Goal: Task Accomplishment & Management: Use online tool/utility

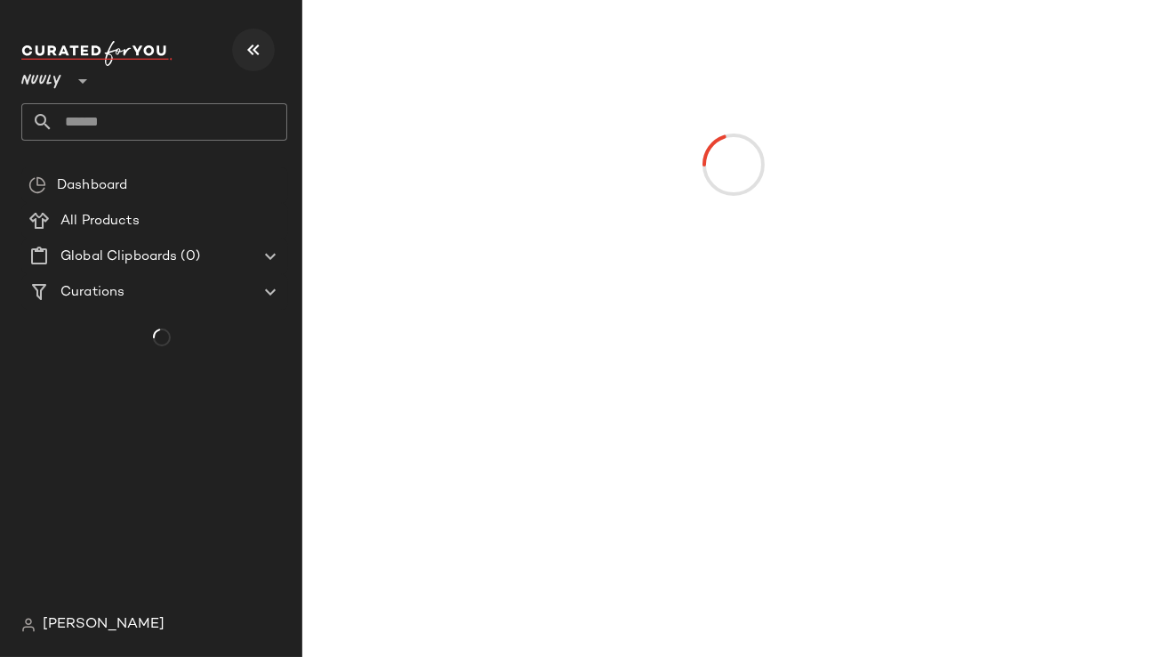
click at [254, 51] on icon "button" at bounding box center [253, 49] width 21 height 21
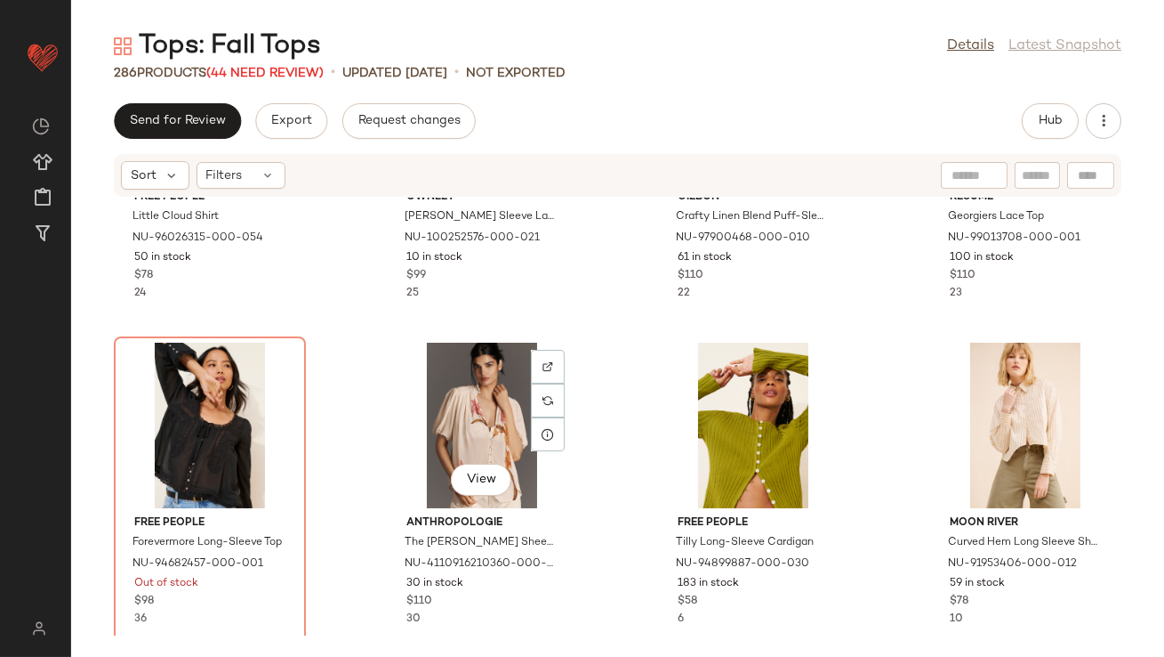
scroll to position [3796, 0]
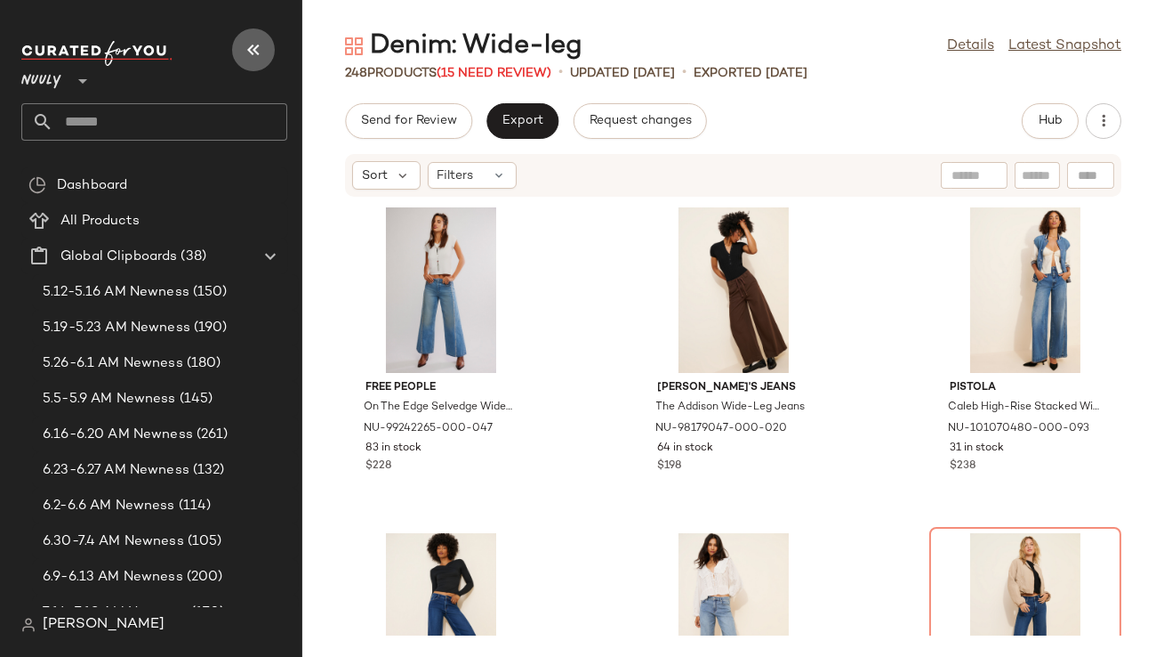
click at [253, 59] on icon "button" at bounding box center [253, 49] width 21 height 21
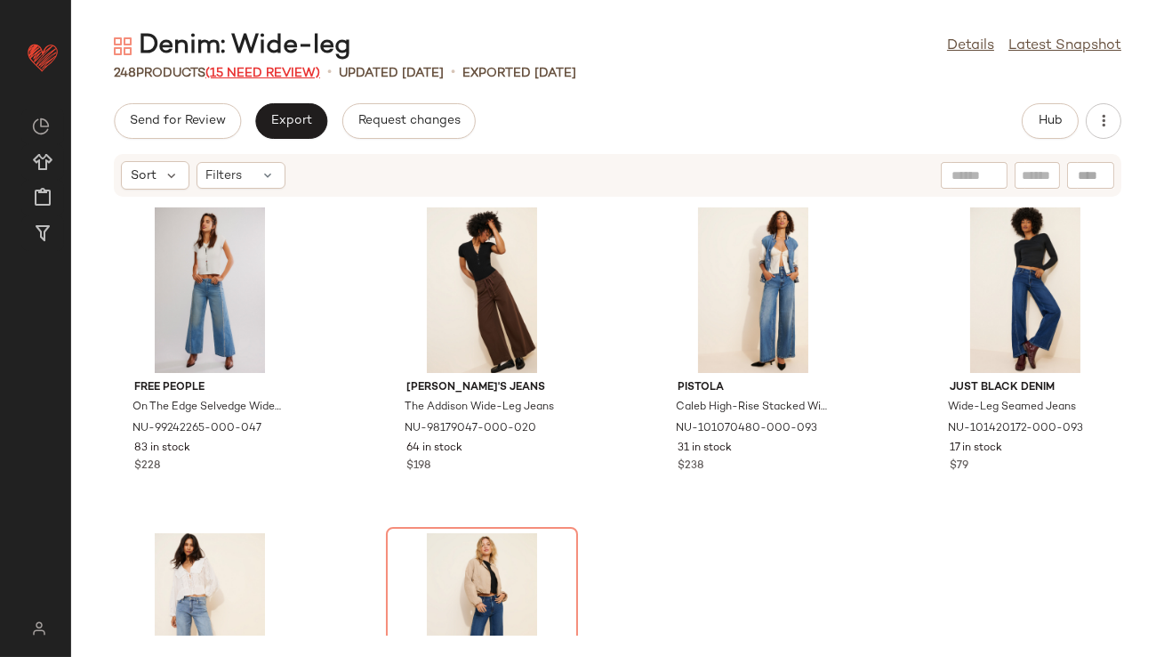
click at [258, 73] on span "(15 Need Review)" at bounding box center [262, 73] width 115 height 13
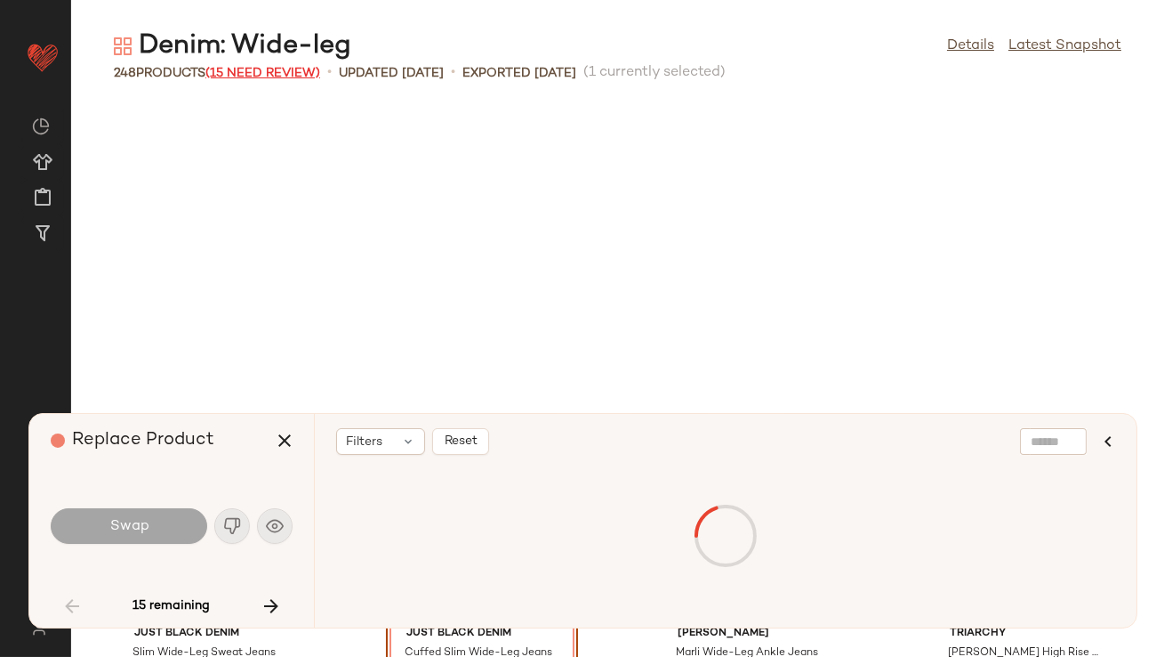
scroll to position [339, 0]
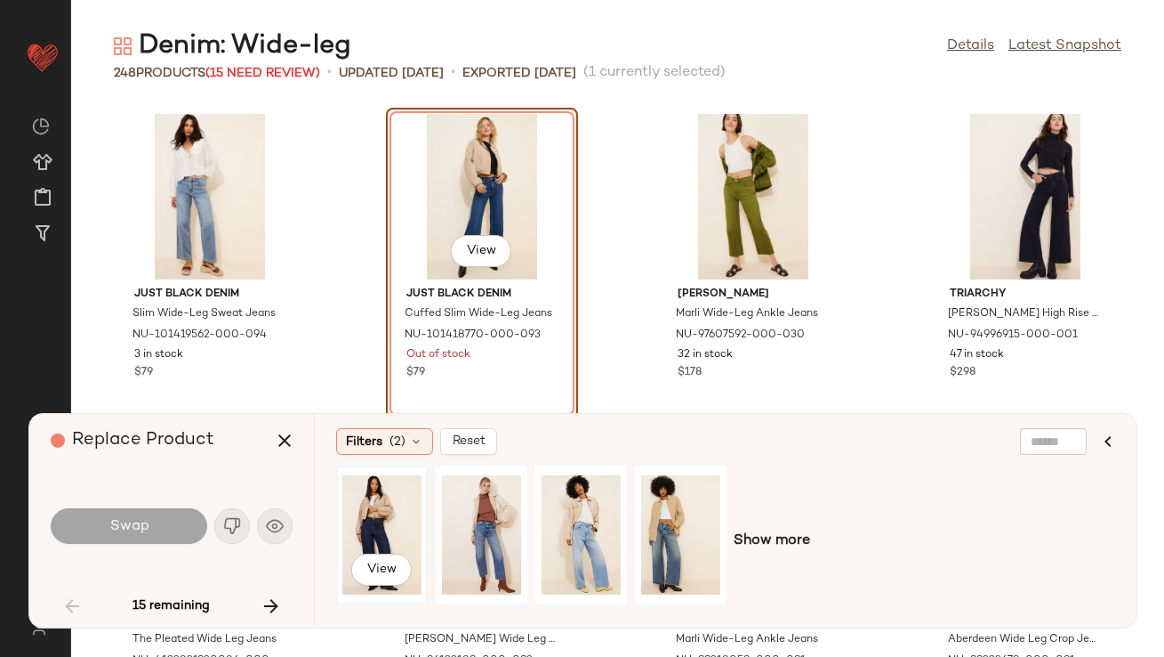
click at [382, 511] on div "View" at bounding box center [381, 534] width 79 height 126
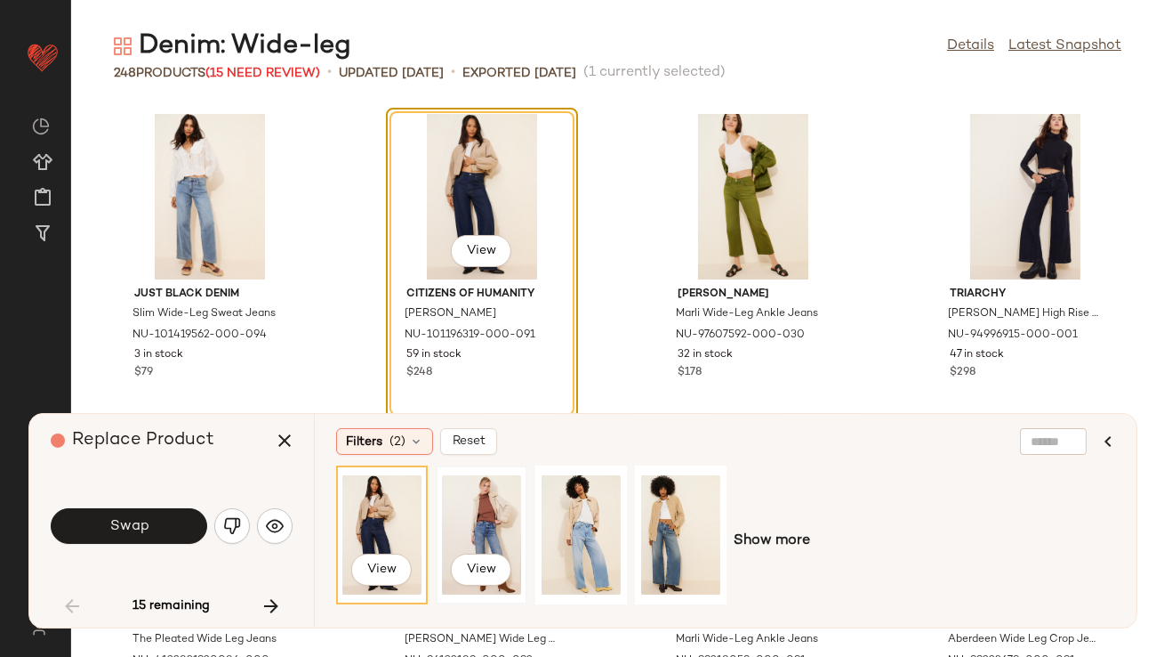
click at [463, 528] on div "View" at bounding box center [481, 534] width 79 height 126
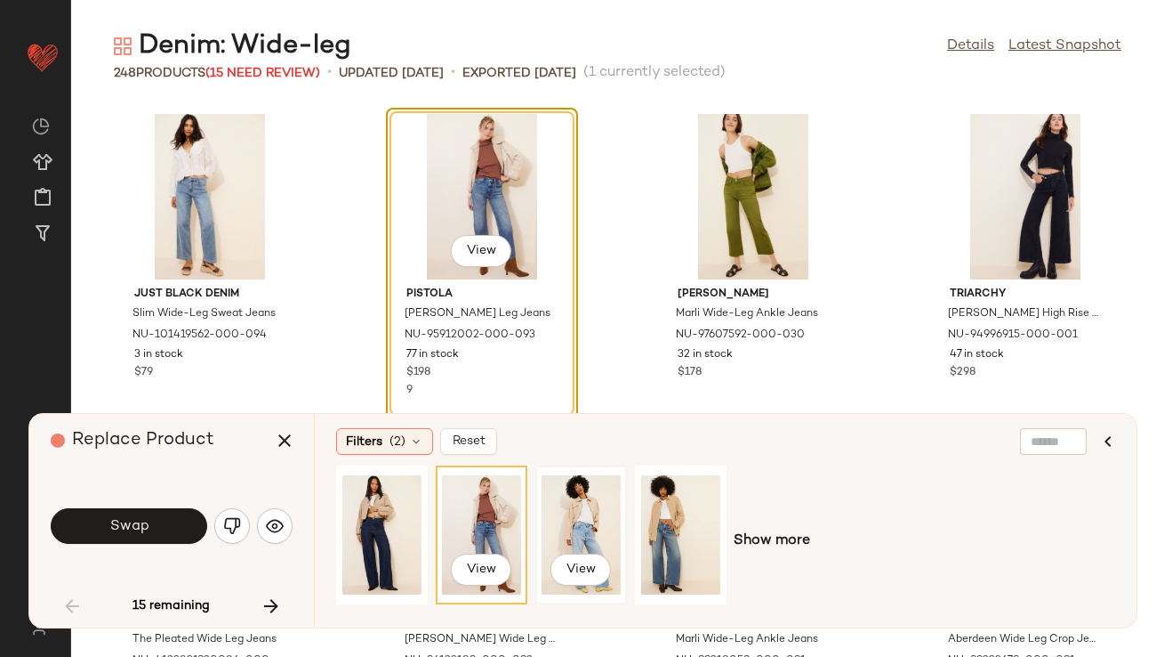
click at [598, 527] on div "View" at bounding box center [581, 534] width 79 height 126
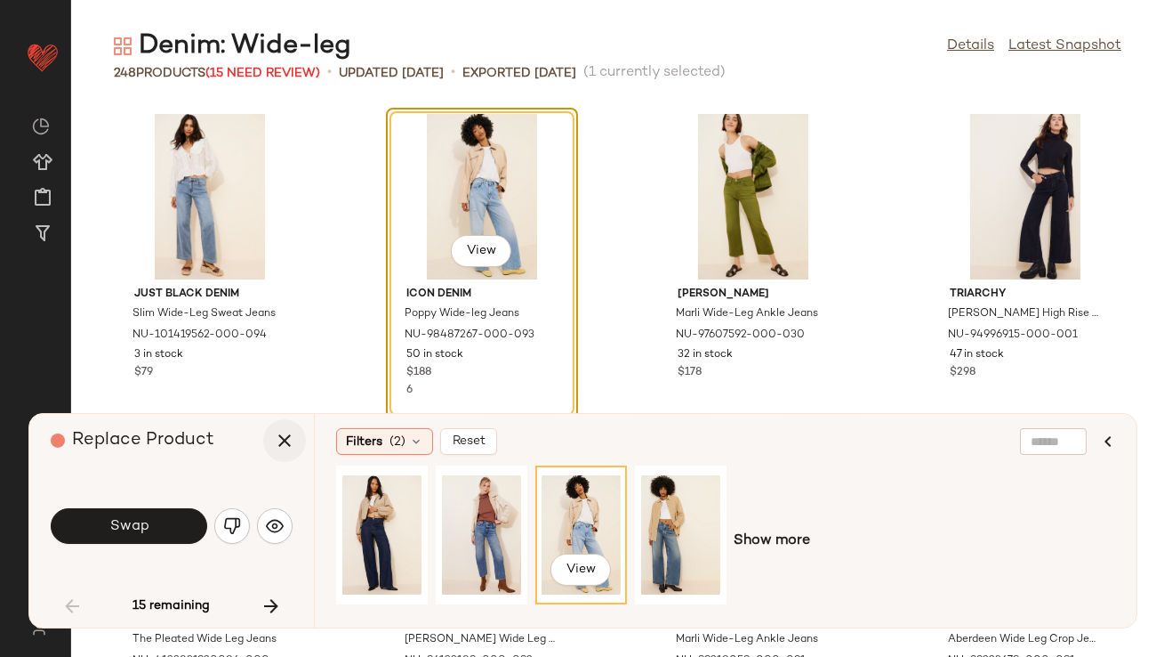
click at [289, 438] on icon "button" at bounding box center [284, 440] width 21 height 21
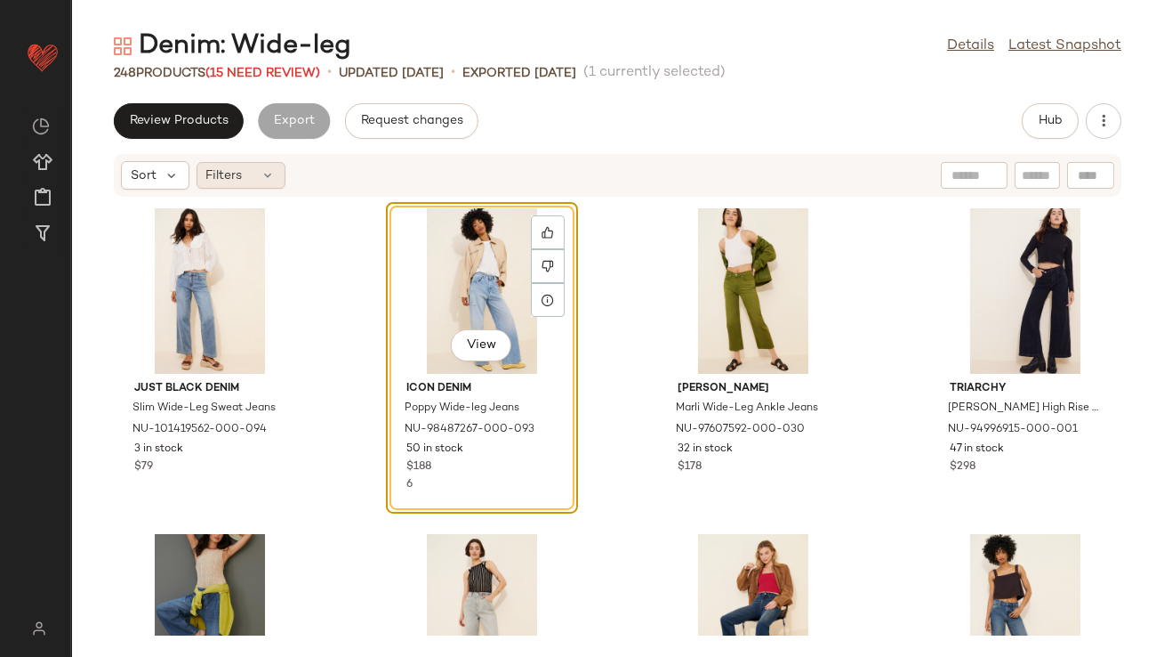
click at [242, 174] on div "Filters" at bounding box center [241, 175] width 89 height 27
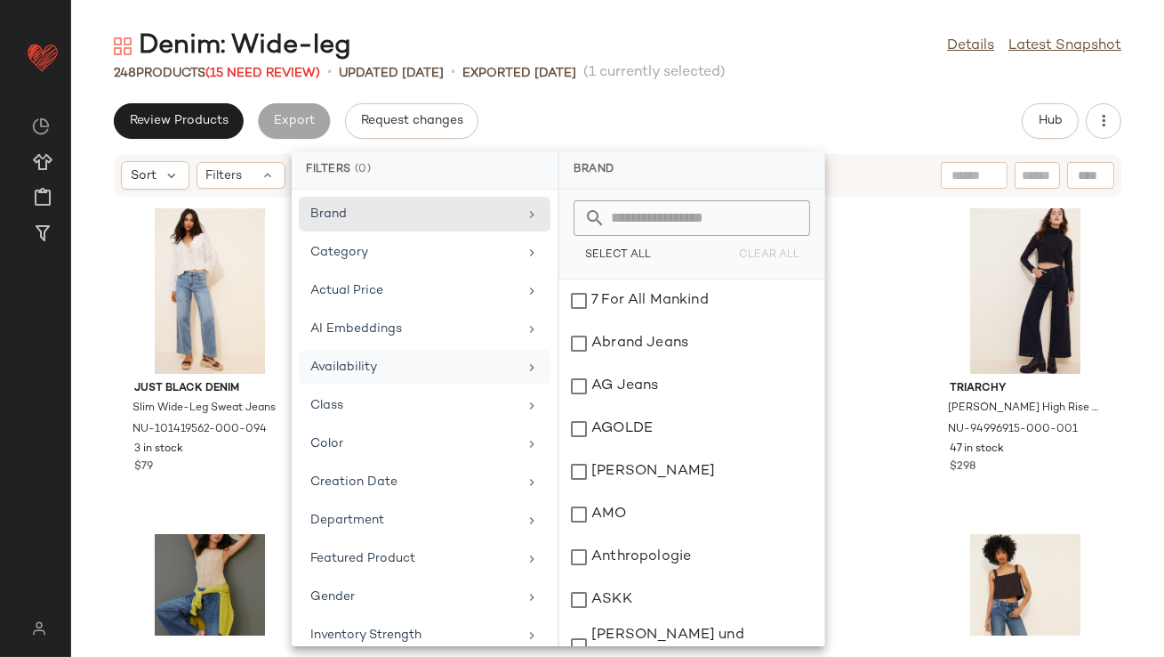
click at [339, 355] on div "Availability" at bounding box center [425, 367] width 252 height 35
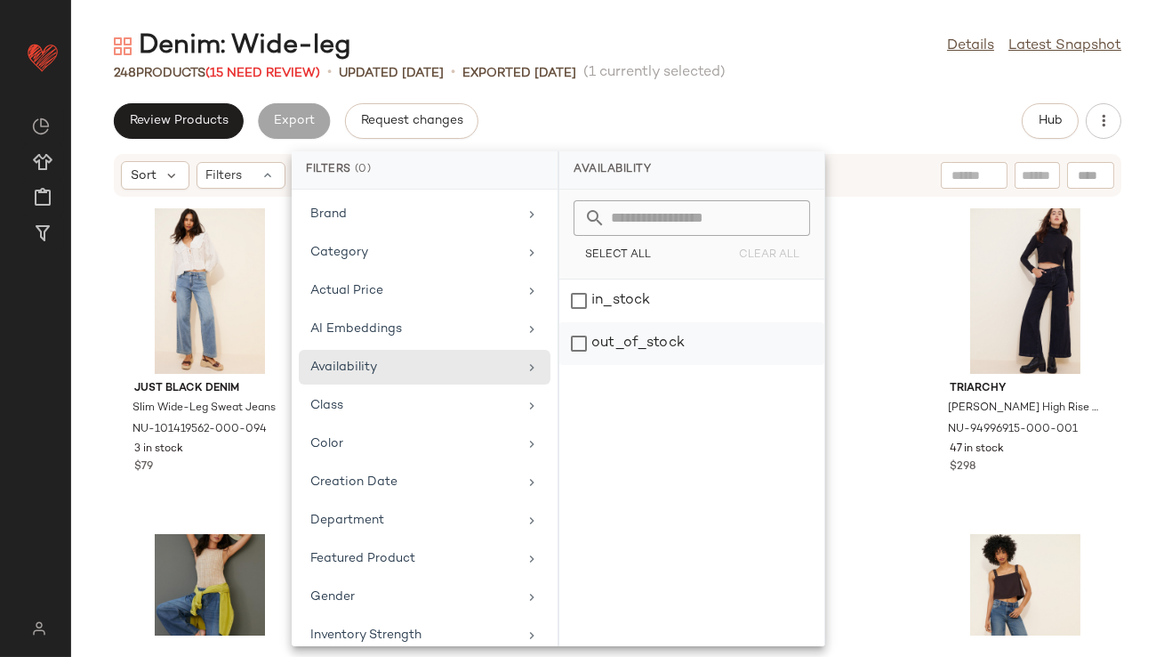
click at [572, 339] on div "out_of_stock" at bounding box center [692, 343] width 265 height 43
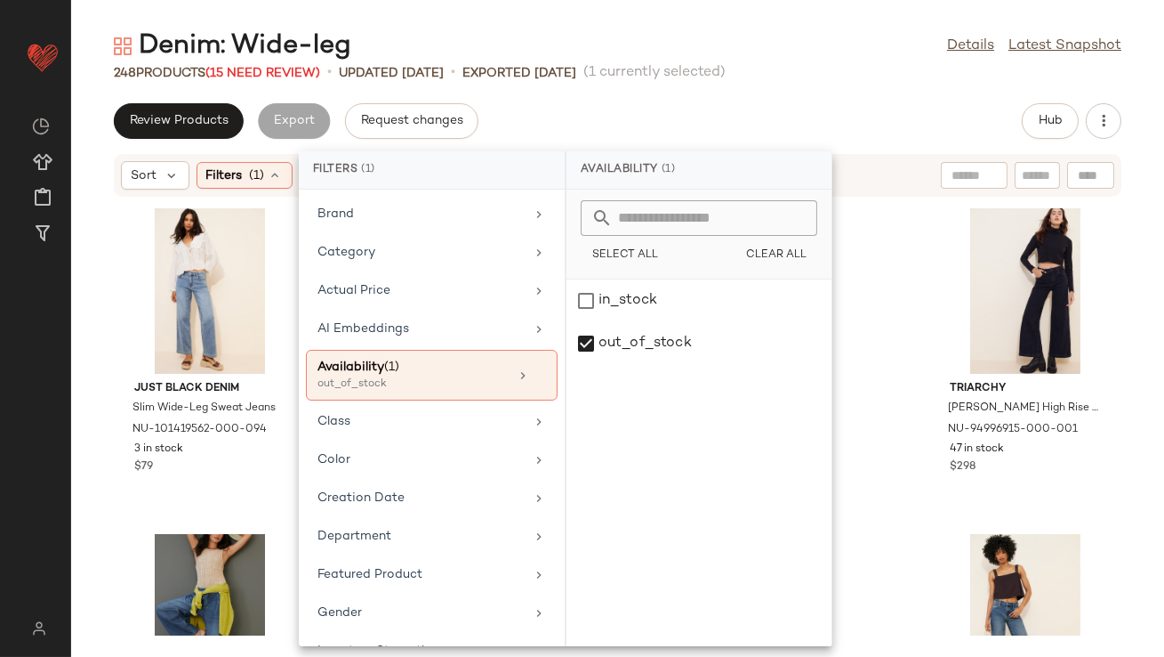
click at [724, 96] on div "Denim: Wide-leg Details Latest Snapshot 248 Products (15 Need Review) • updated…" at bounding box center [617, 342] width 1093 height 628
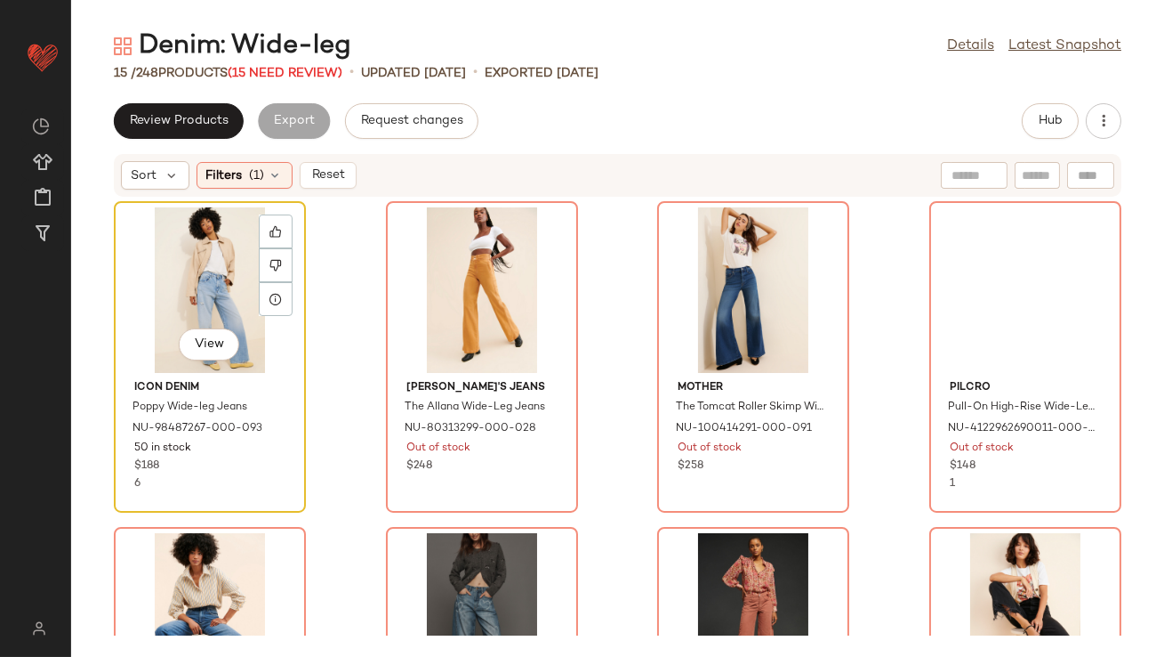
click at [182, 261] on div "View" at bounding box center [210, 289] width 180 height 165
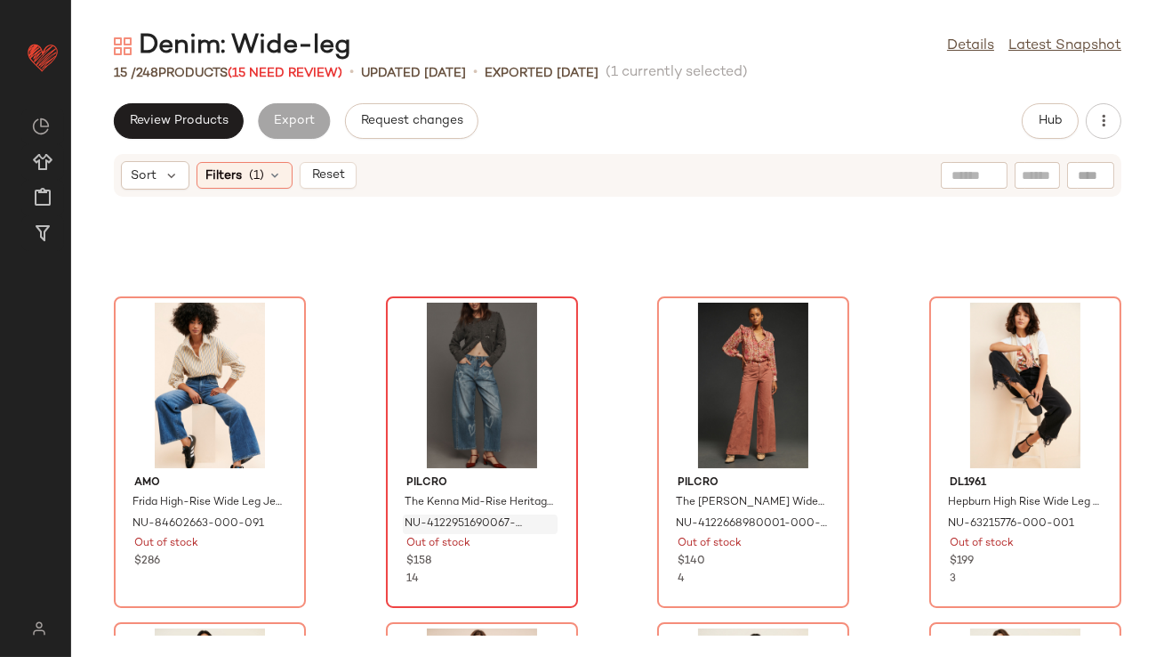
scroll to position [867, 0]
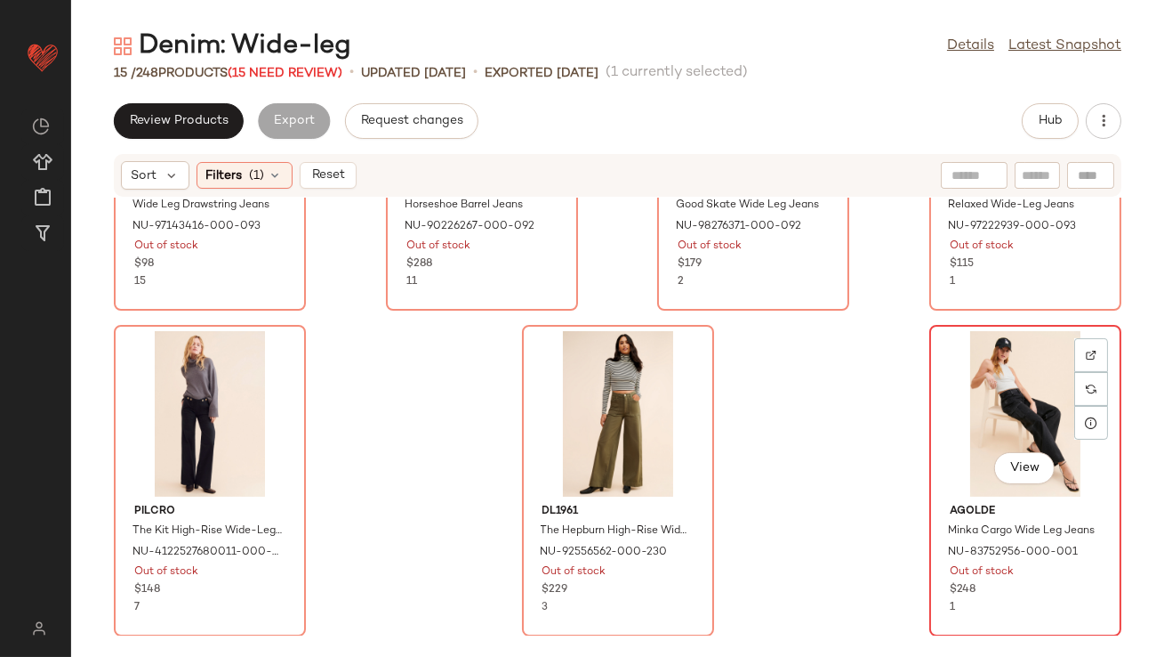
click at [942, 372] on div "View" at bounding box center [1026, 413] width 180 height 165
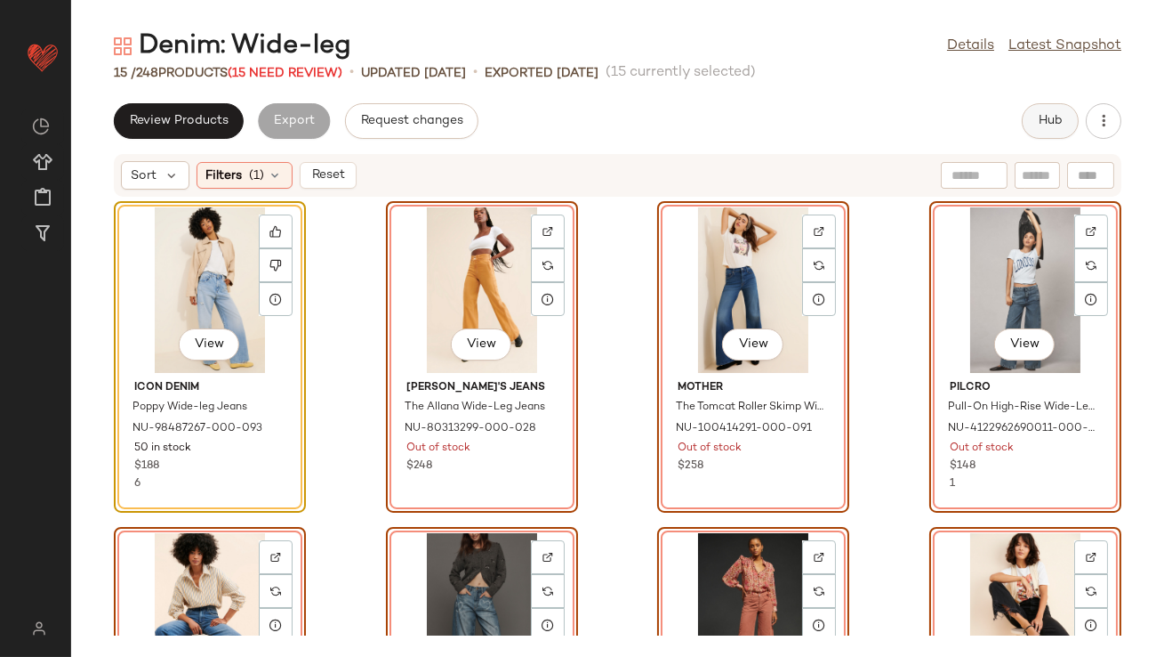
click at [1047, 121] on span "Hub" at bounding box center [1050, 121] width 25 height 14
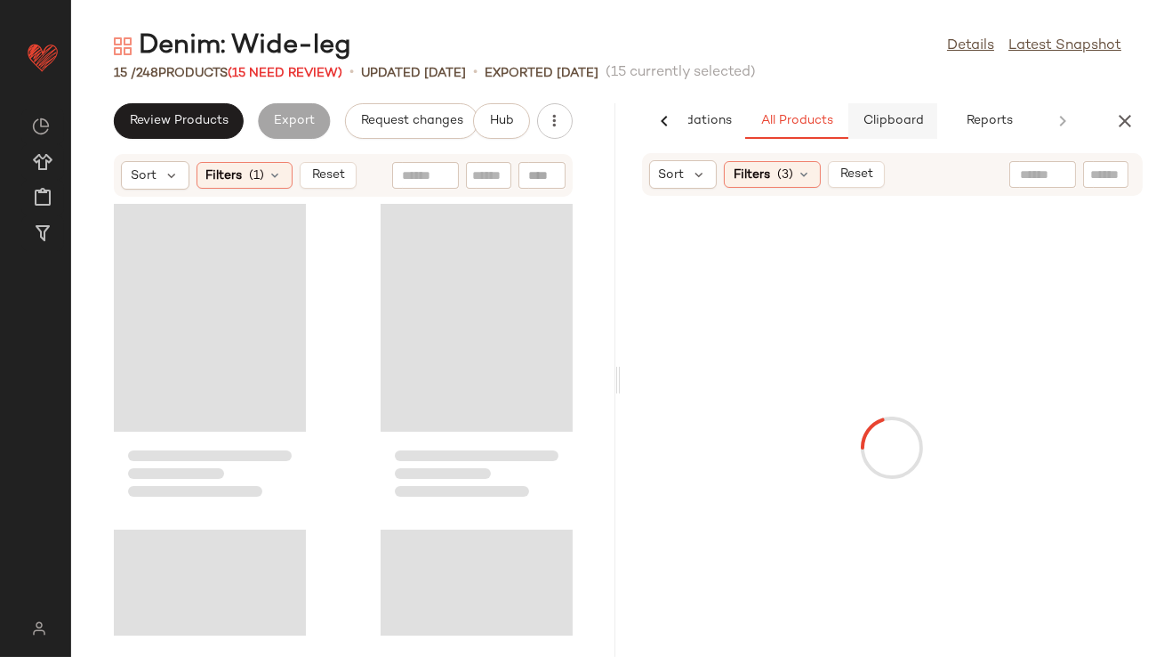
scroll to position [2170, 0]
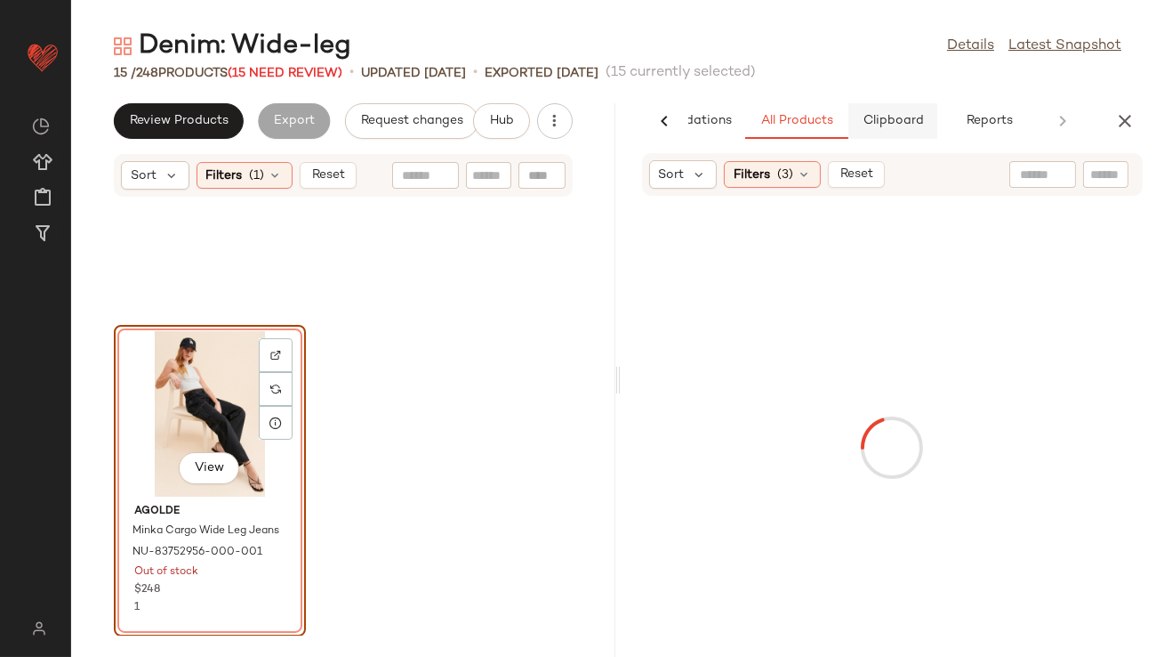
click at [923, 115] on button "Clipboard" at bounding box center [893, 121] width 89 height 36
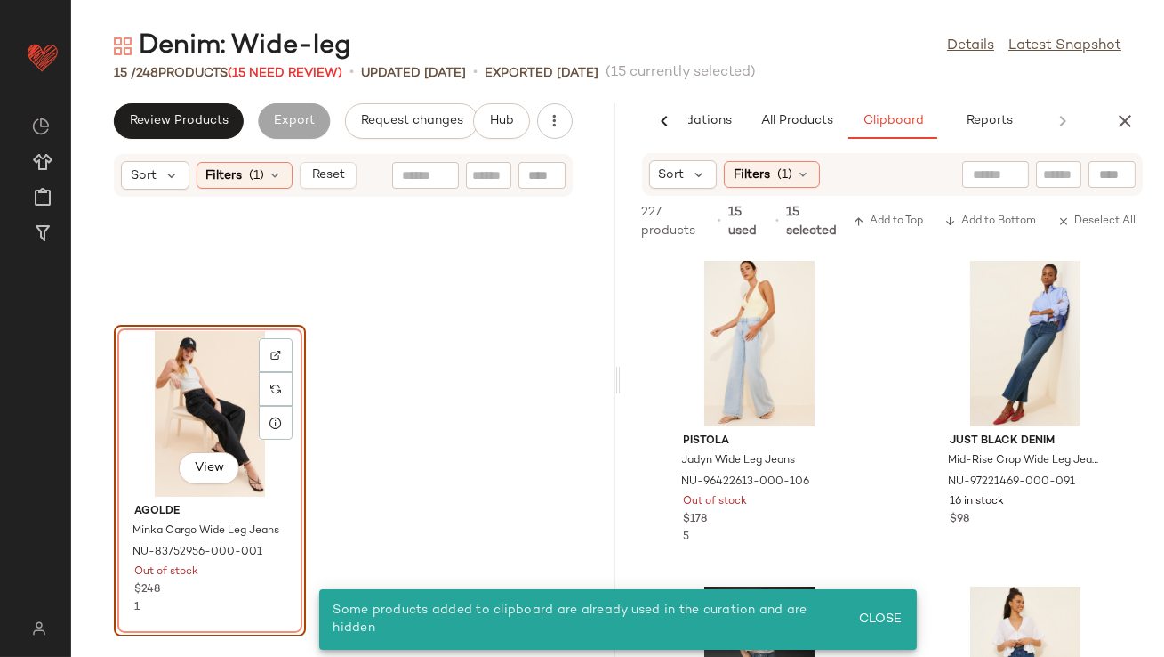
click at [150, 411] on div "View" at bounding box center [210, 413] width 180 height 165
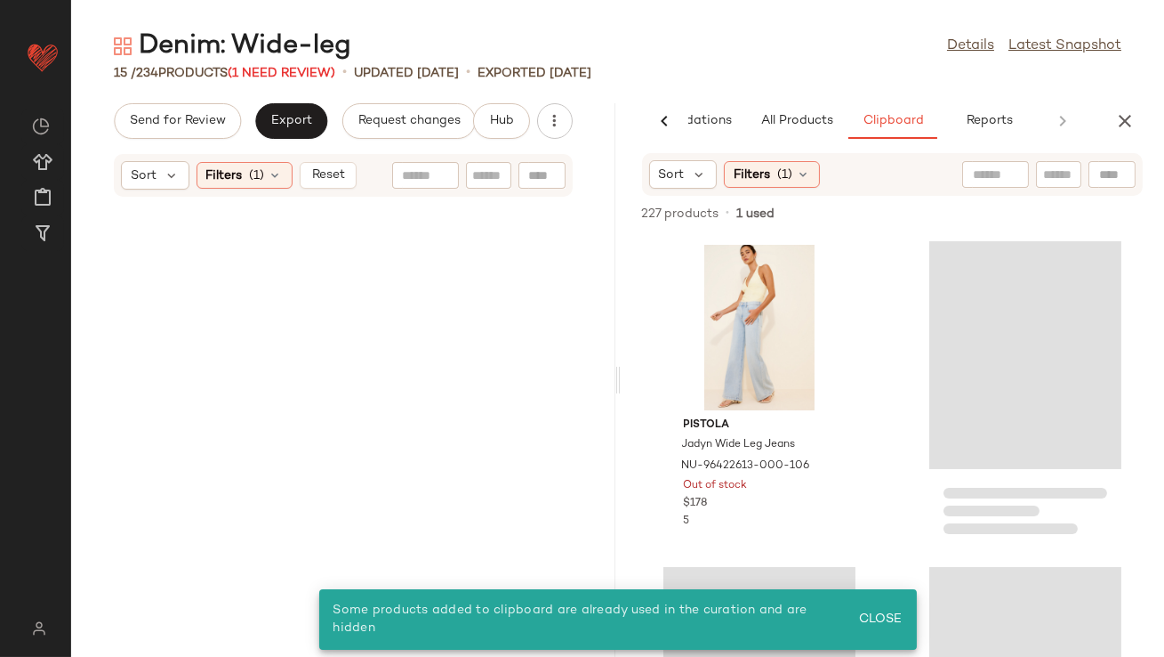
scroll to position [0, 0]
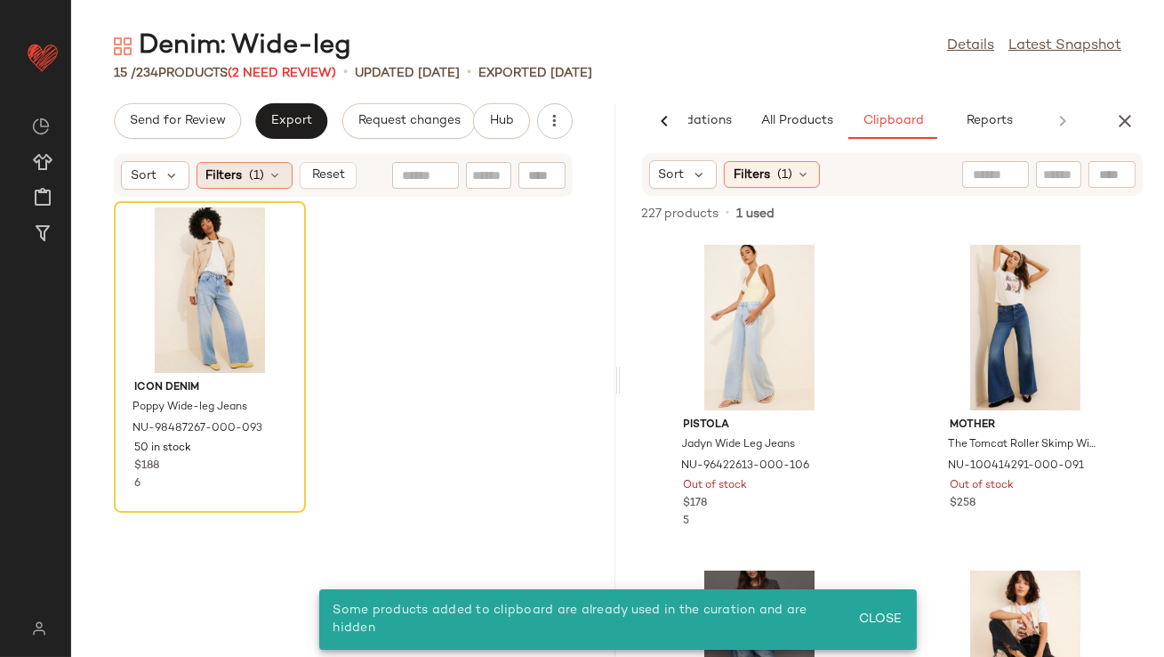
click at [272, 173] on icon at bounding box center [276, 175] width 14 height 14
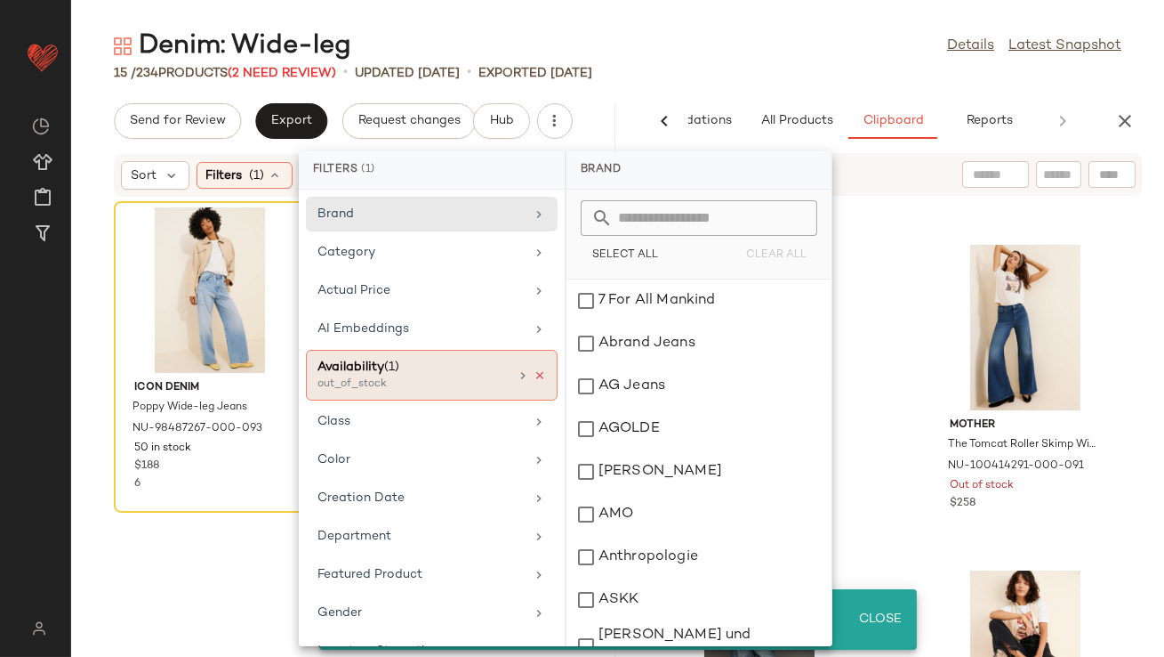
click at [534, 369] on icon at bounding box center [540, 375] width 12 height 12
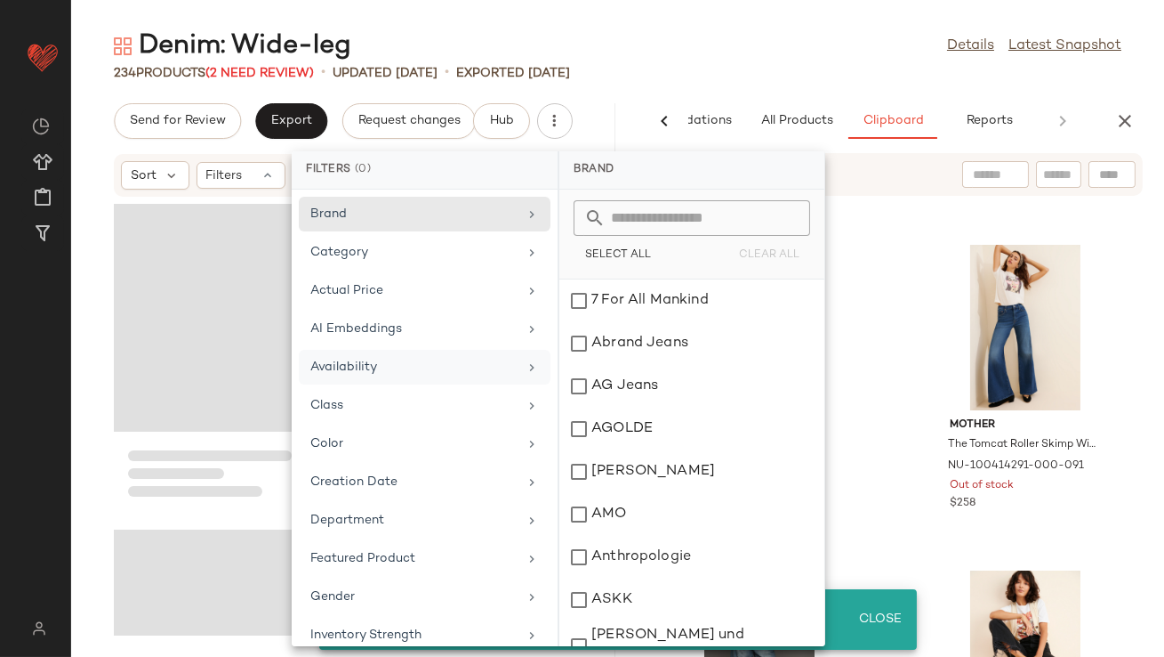
click at [690, 76] on div "234 Products (2 Need Review) • updated Aug 25th • Exported Aug 18th" at bounding box center [617, 73] width 1093 height 18
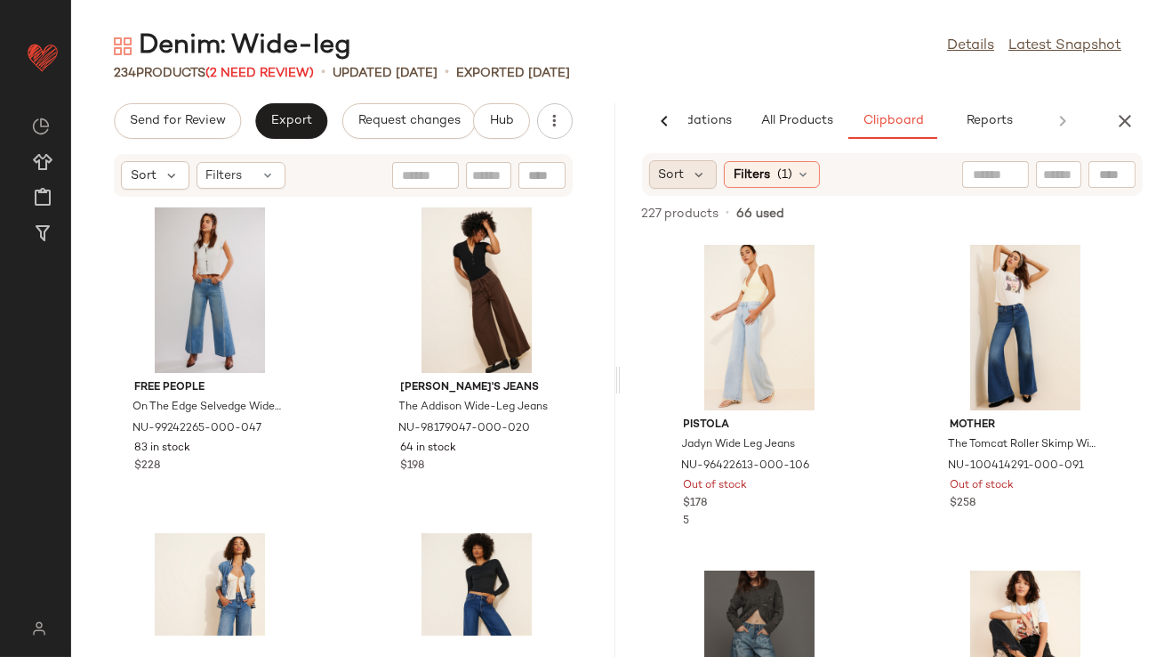
click at [702, 165] on div "Sort" at bounding box center [683, 174] width 68 height 28
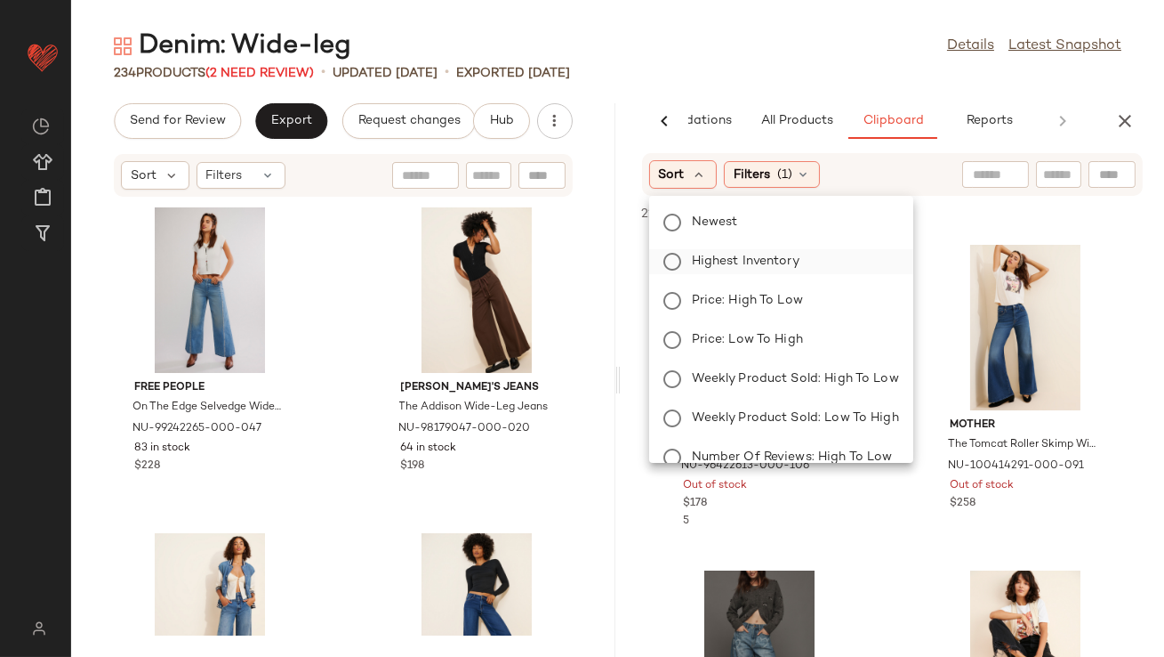
click at [696, 261] on span "Highest Inventory" at bounding box center [746, 261] width 108 height 19
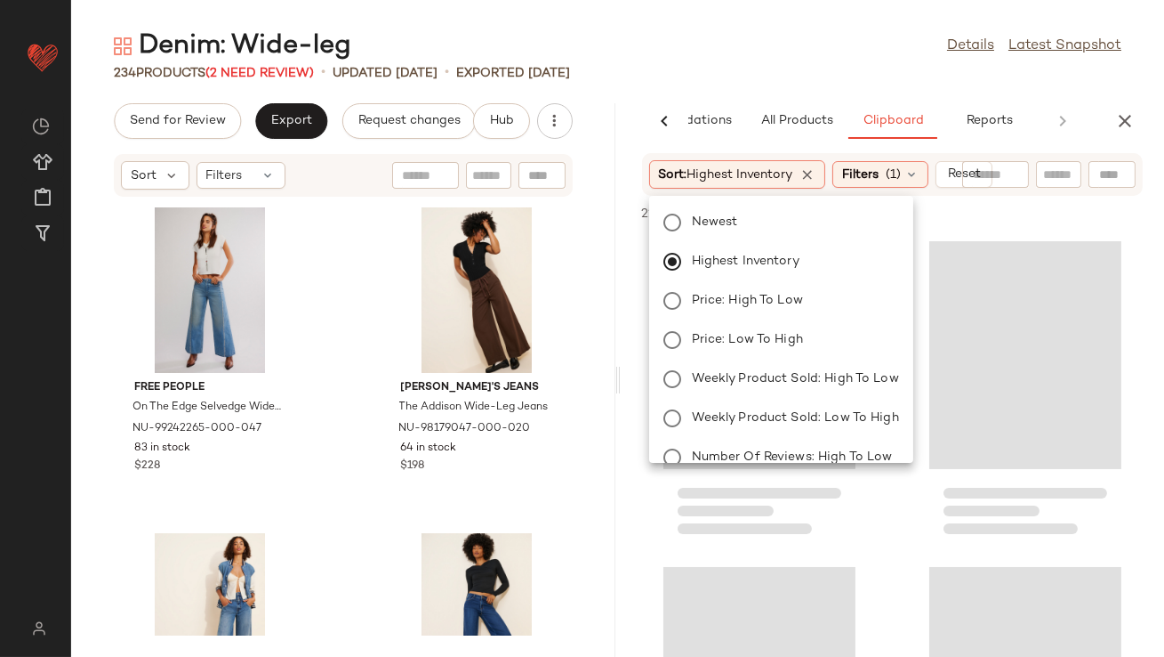
click at [729, 35] on div "Denim: Wide-leg Details Latest Snapshot" at bounding box center [617, 46] width 1093 height 36
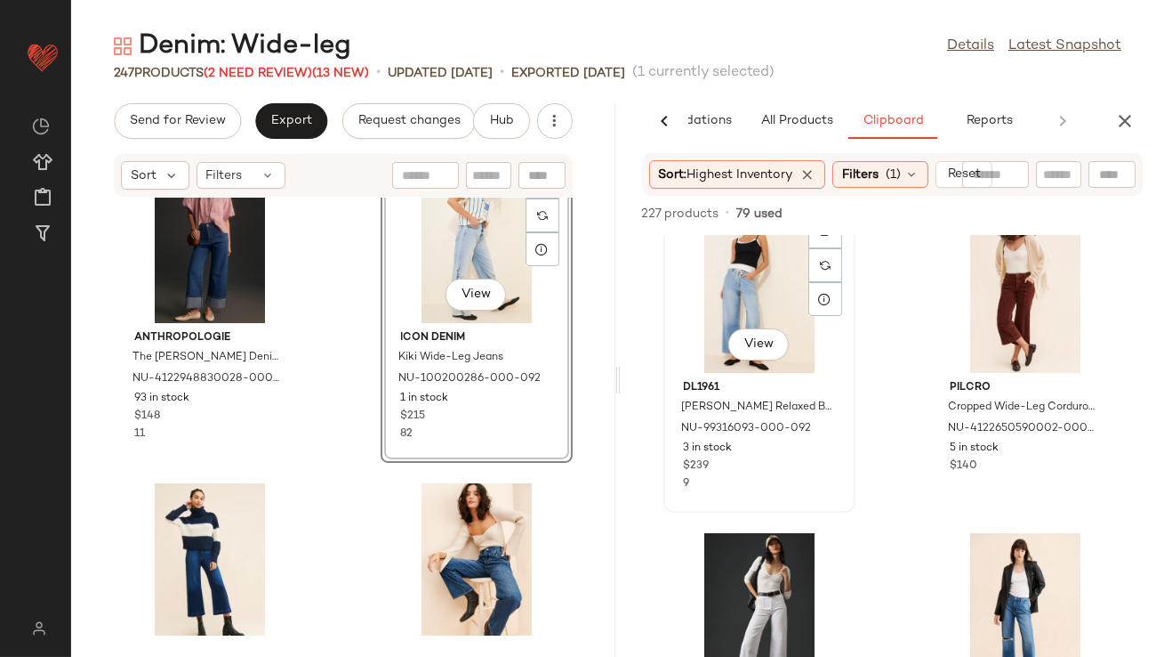
scroll to position [372, 0]
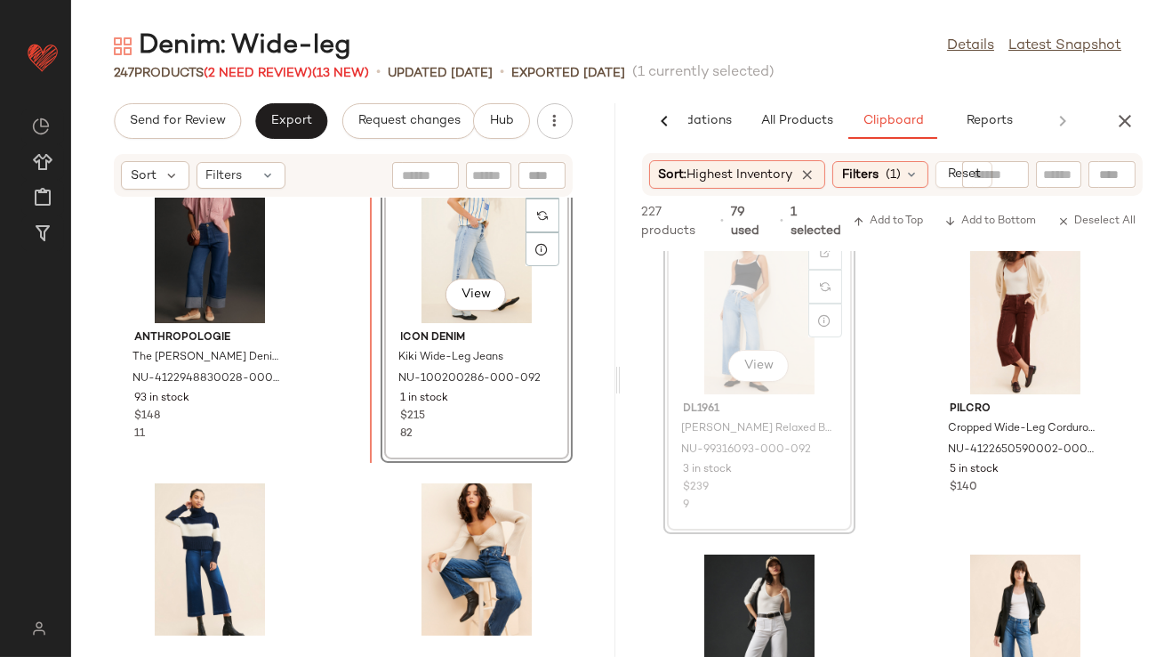
drag, startPoint x: 781, startPoint y: 305, endPoint x: 350, endPoint y: 368, distance: 436.1
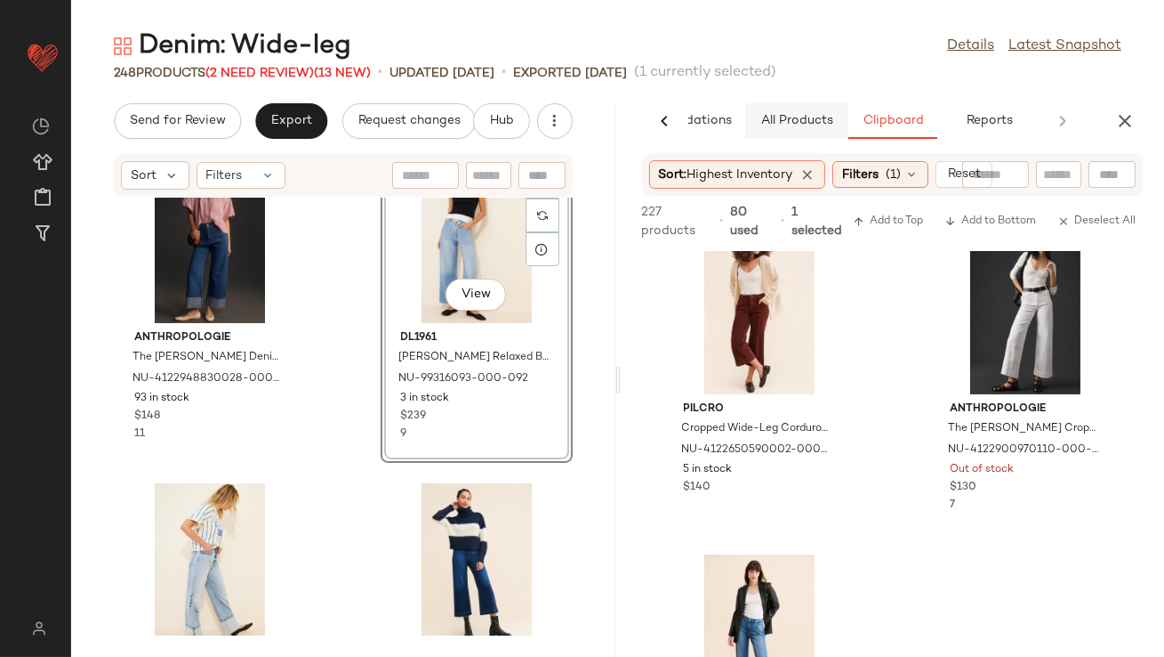
click at [773, 129] on button "All Products" at bounding box center [796, 121] width 103 height 36
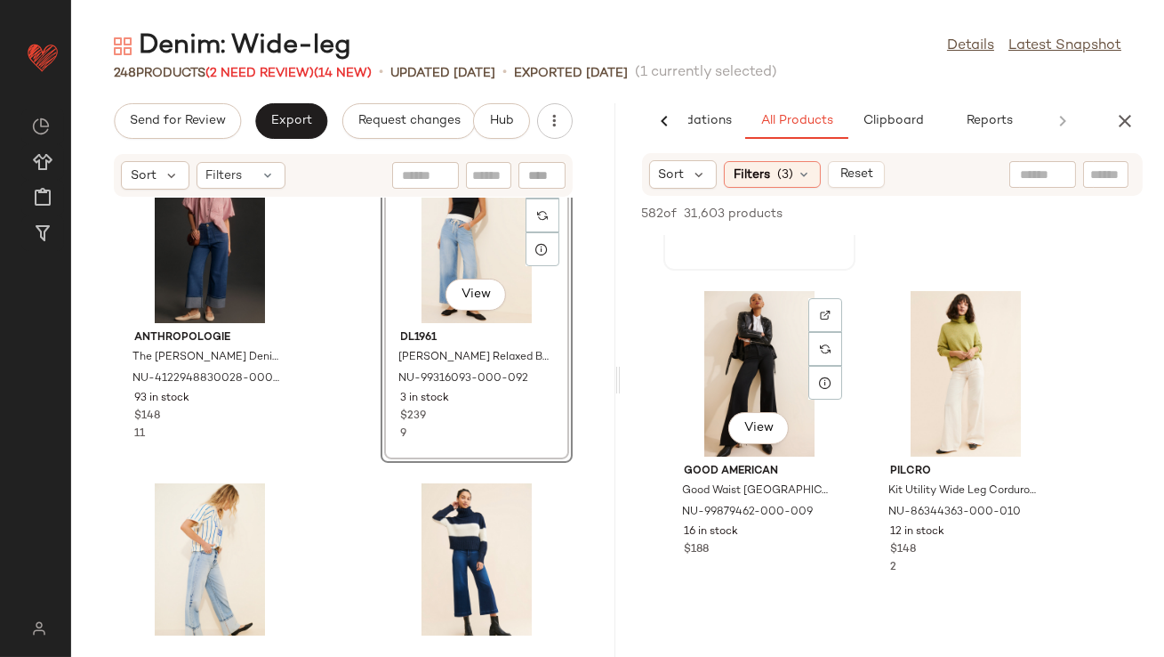
scroll to position [310, 0]
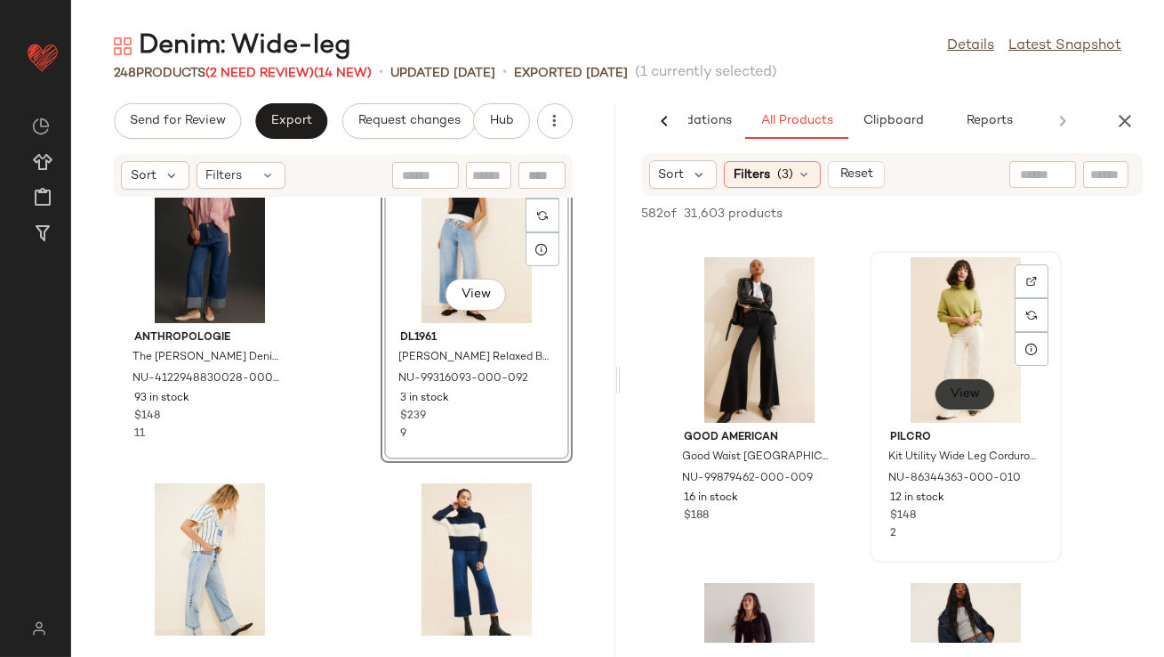
click at [975, 399] on span "View" at bounding box center [965, 394] width 30 height 14
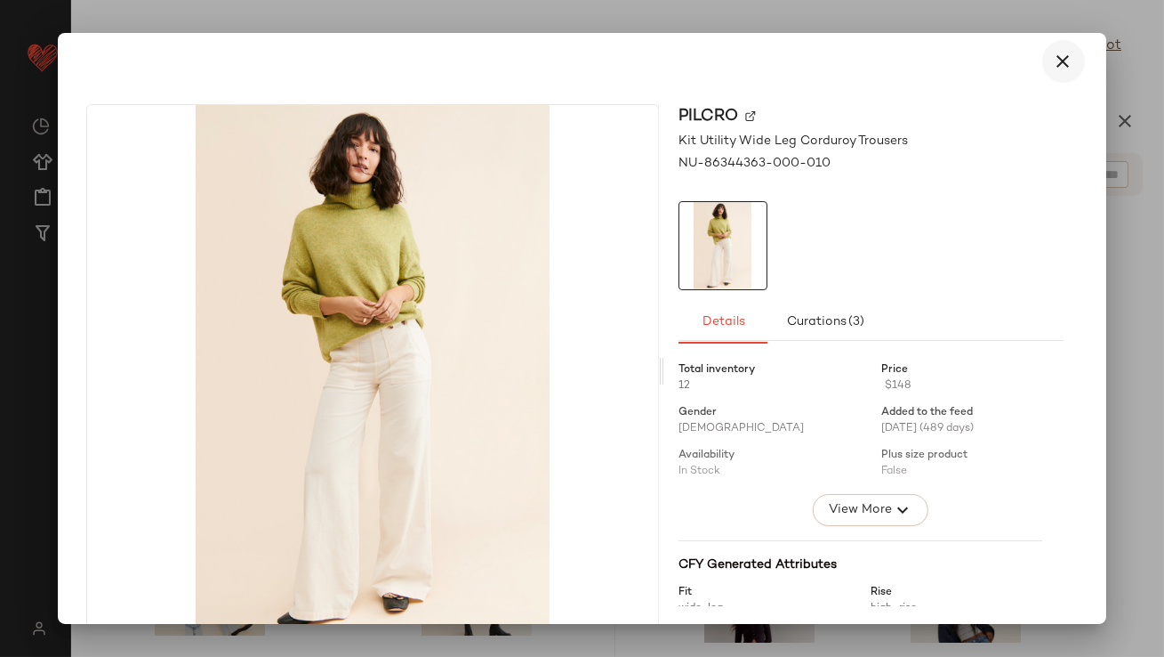
click at [1059, 61] on icon "button" at bounding box center [1063, 61] width 21 height 21
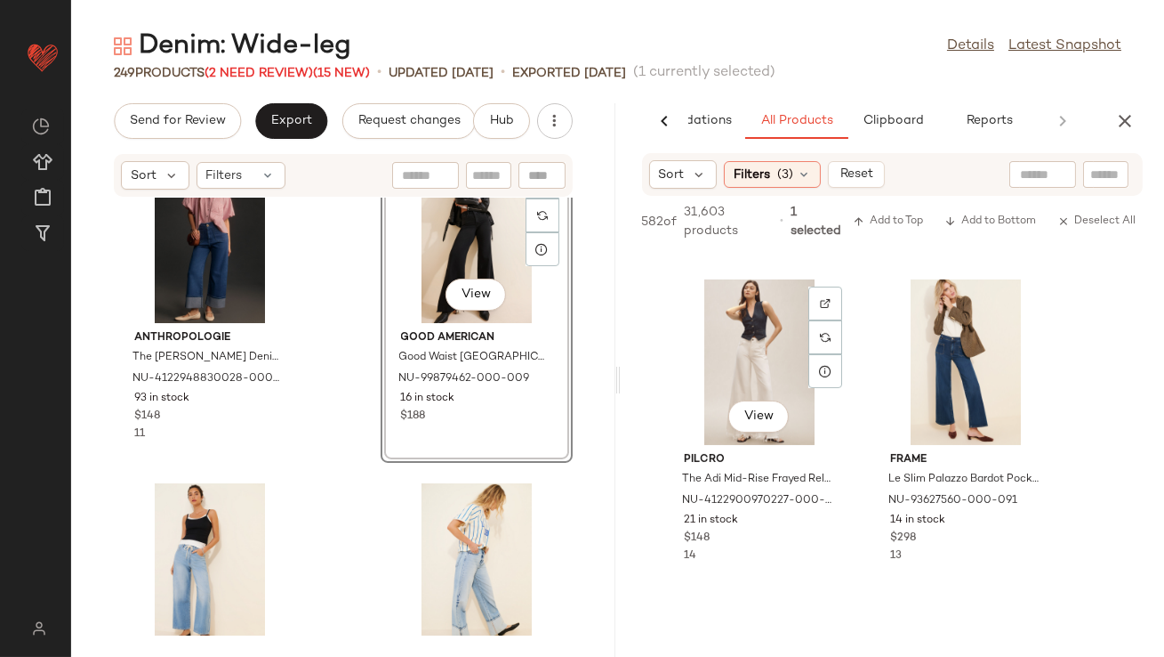
scroll to position [971, 0]
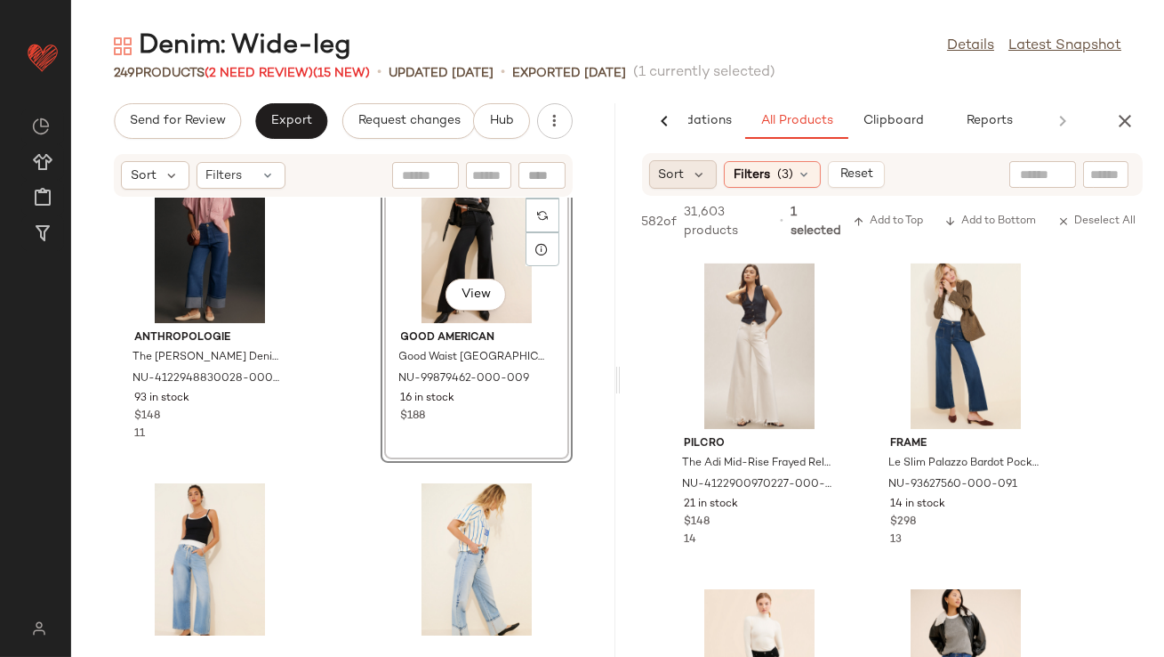
click at [680, 177] on span "Sort" at bounding box center [672, 174] width 26 height 19
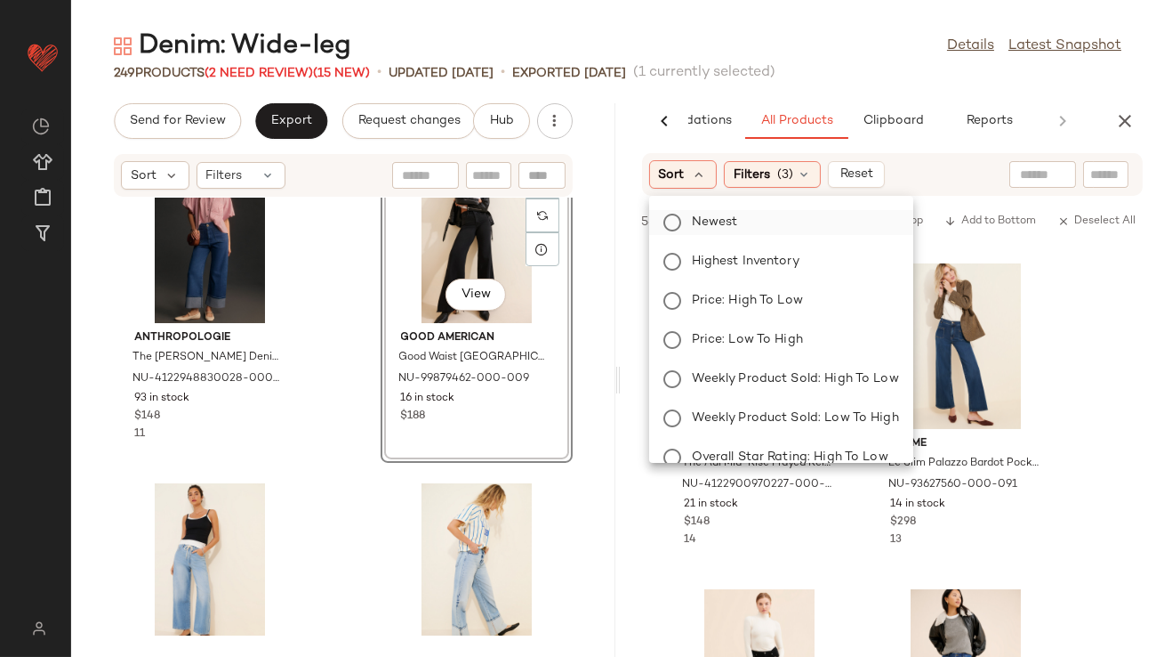
click at [692, 217] on span "Newest" at bounding box center [715, 222] width 46 height 19
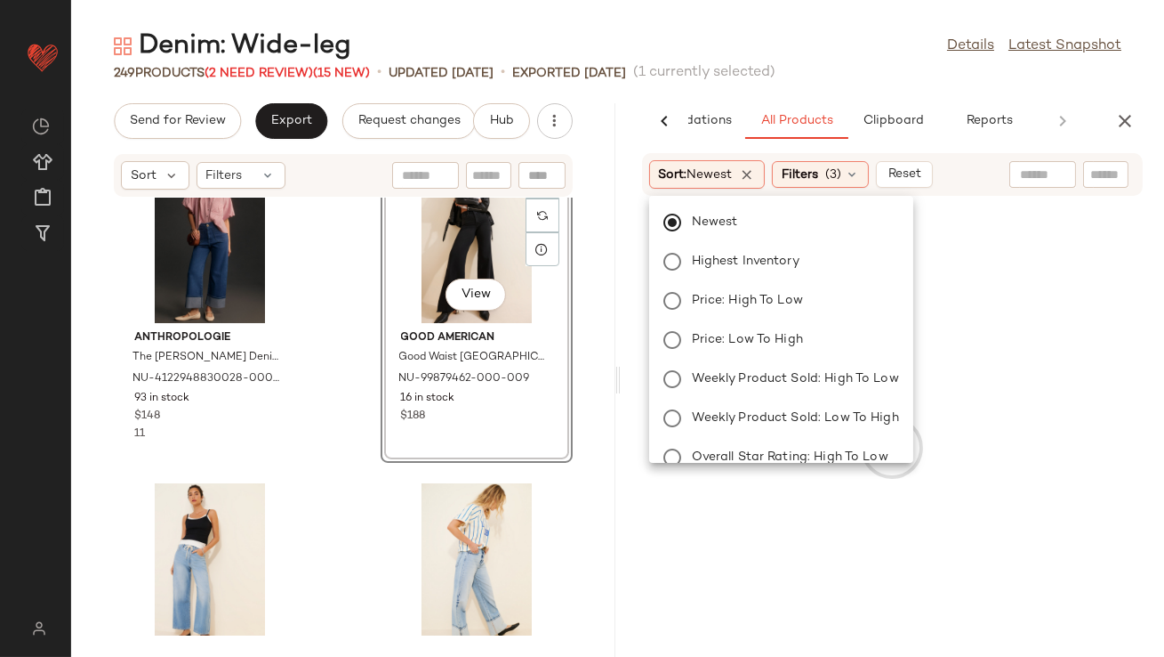
click at [876, 28] on div "Denim: Wide-leg Details Latest Snapshot" at bounding box center [617, 46] width 1093 height 36
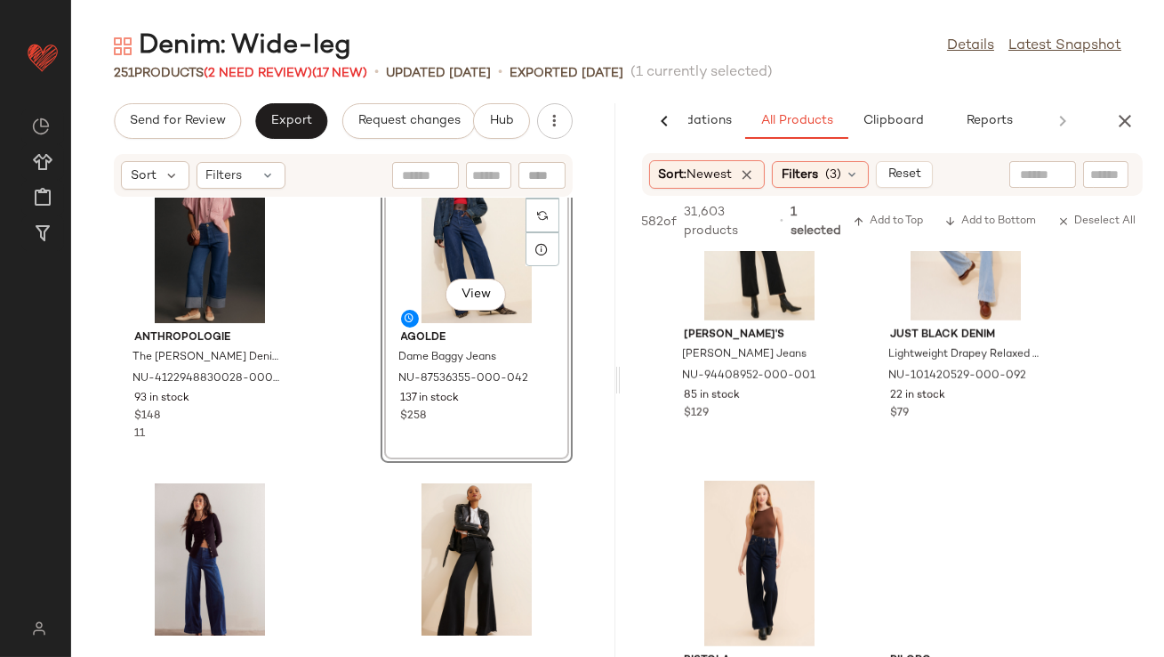
scroll to position [3559, 0]
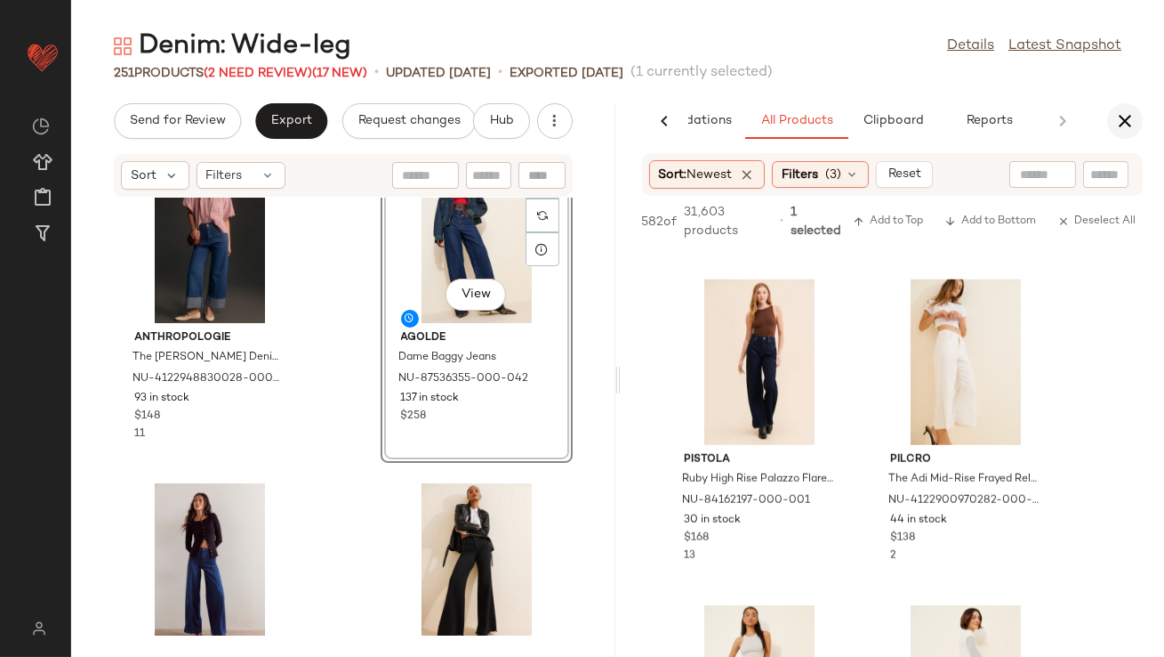
click at [1118, 110] on icon "button" at bounding box center [1125, 120] width 21 height 21
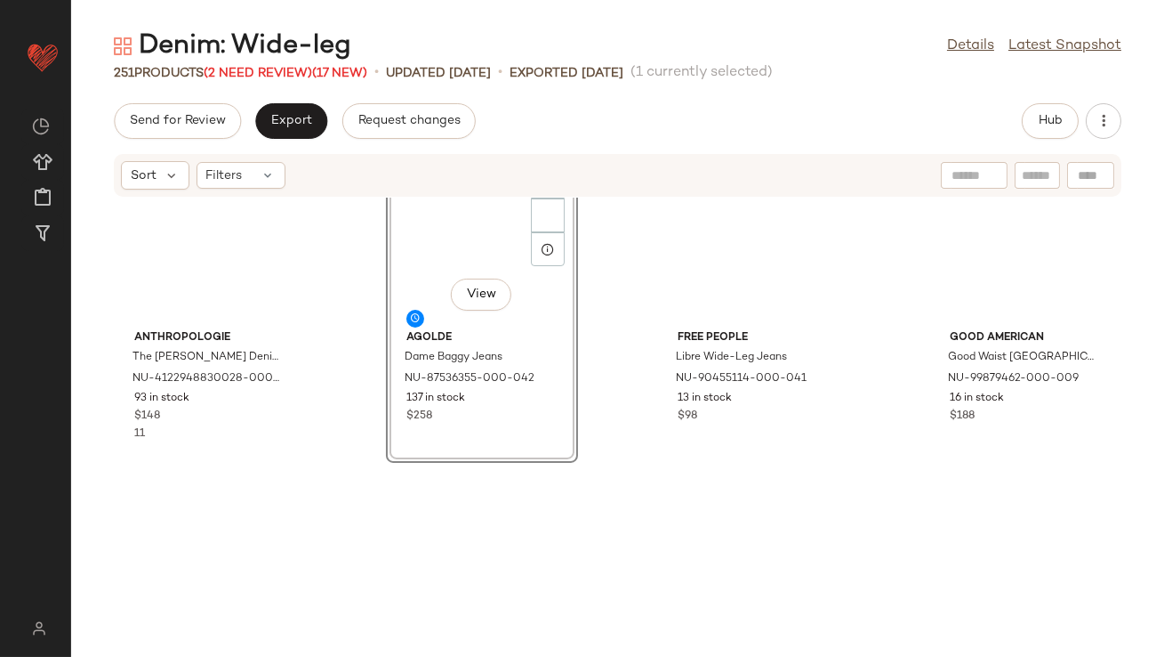
scroll to position [0, 0]
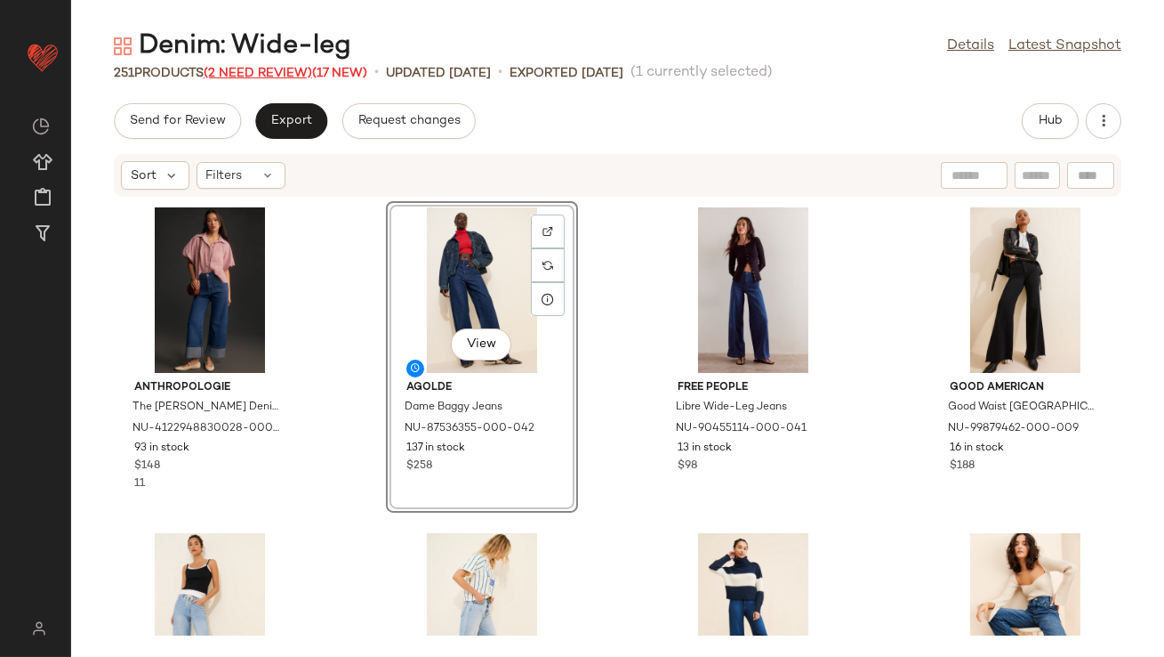
click at [264, 73] on span "(2 Need Review)" at bounding box center [258, 73] width 109 height 13
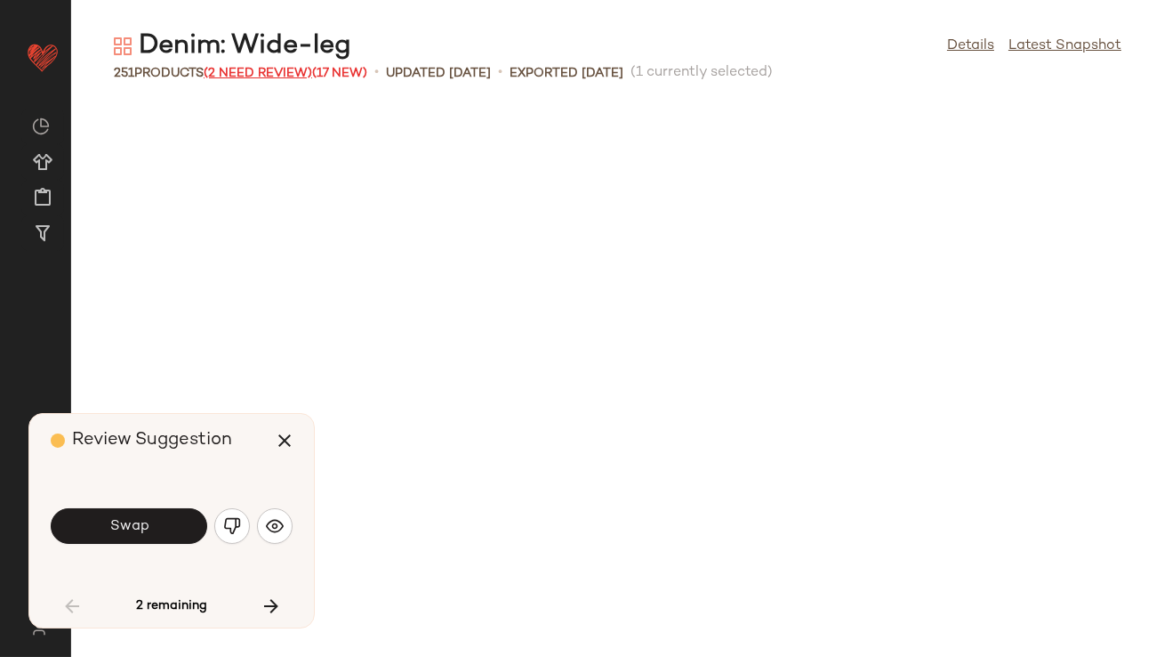
scroll to position [1628, 0]
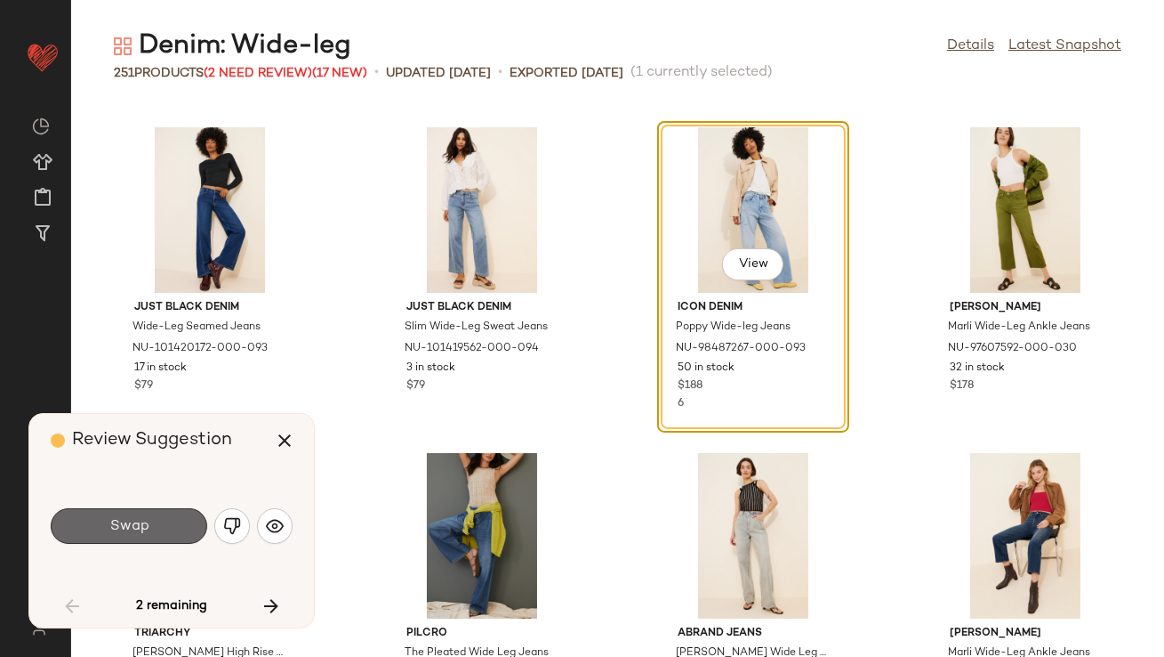
click at [162, 513] on button "Swap" at bounding box center [129, 526] width 157 height 36
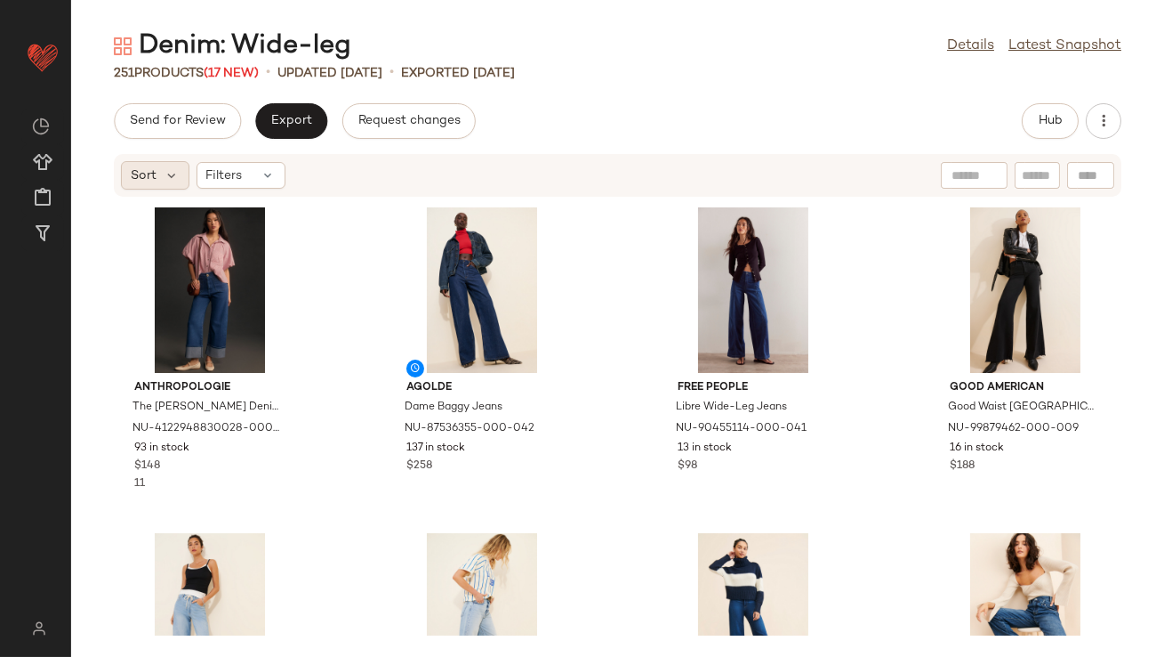
click at [155, 175] on span "Sort" at bounding box center [144, 175] width 26 height 19
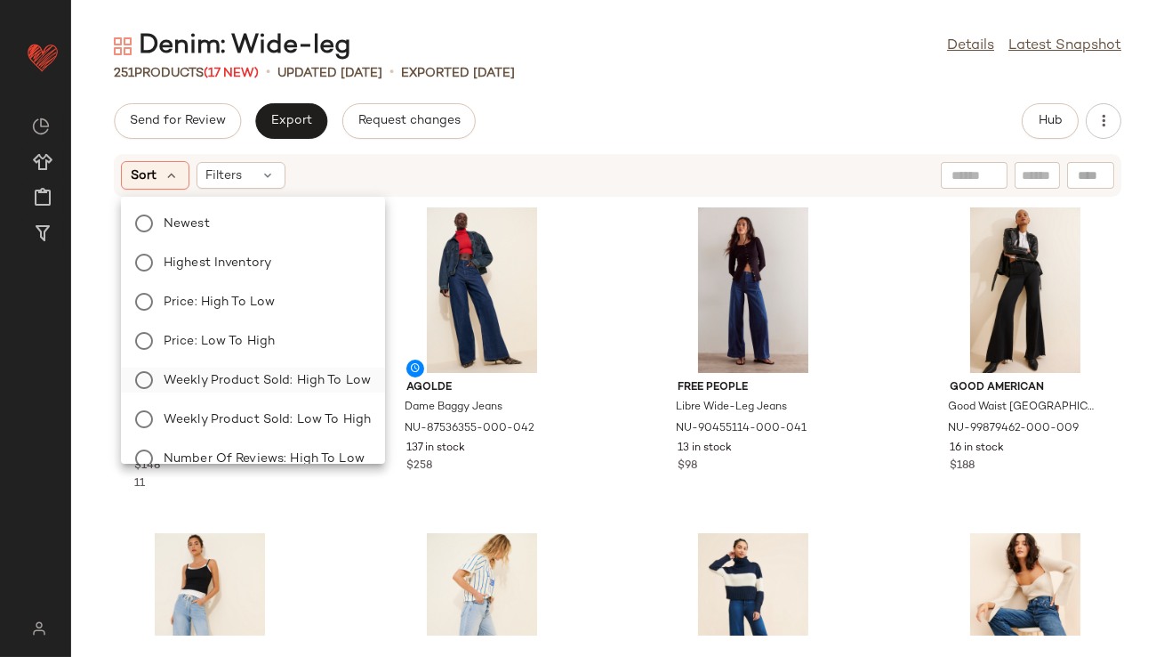
click at [238, 385] on span "Weekly Product Sold: High to Low" at bounding box center [267, 380] width 207 height 19
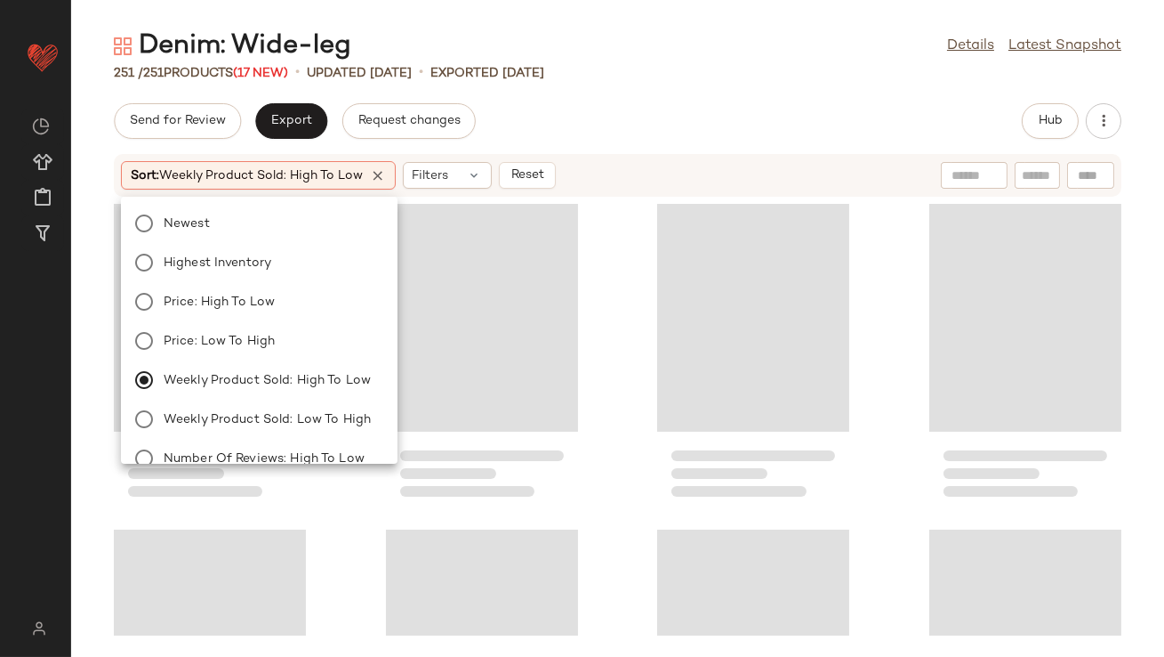
click at [619, 125] on div "Send for Review Export Request changes Hub" at bounding box center [618, 121] width 1008 height 36
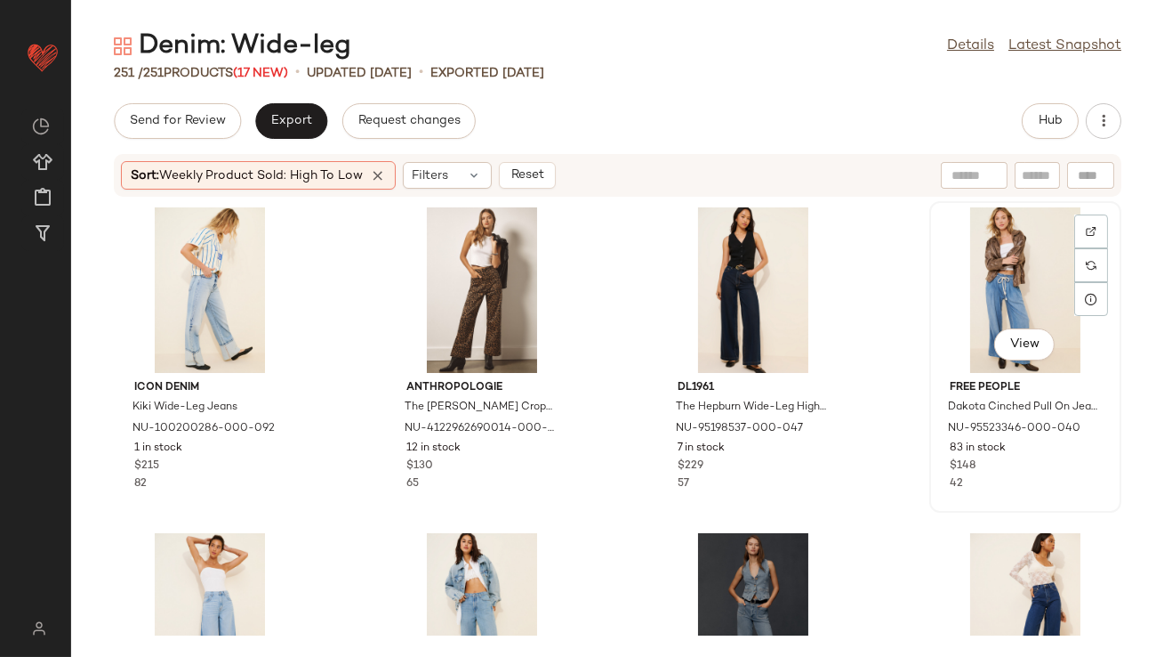
click at [1004, 254] on div "View" at bounding box center [1026, 289] width 180 height 165
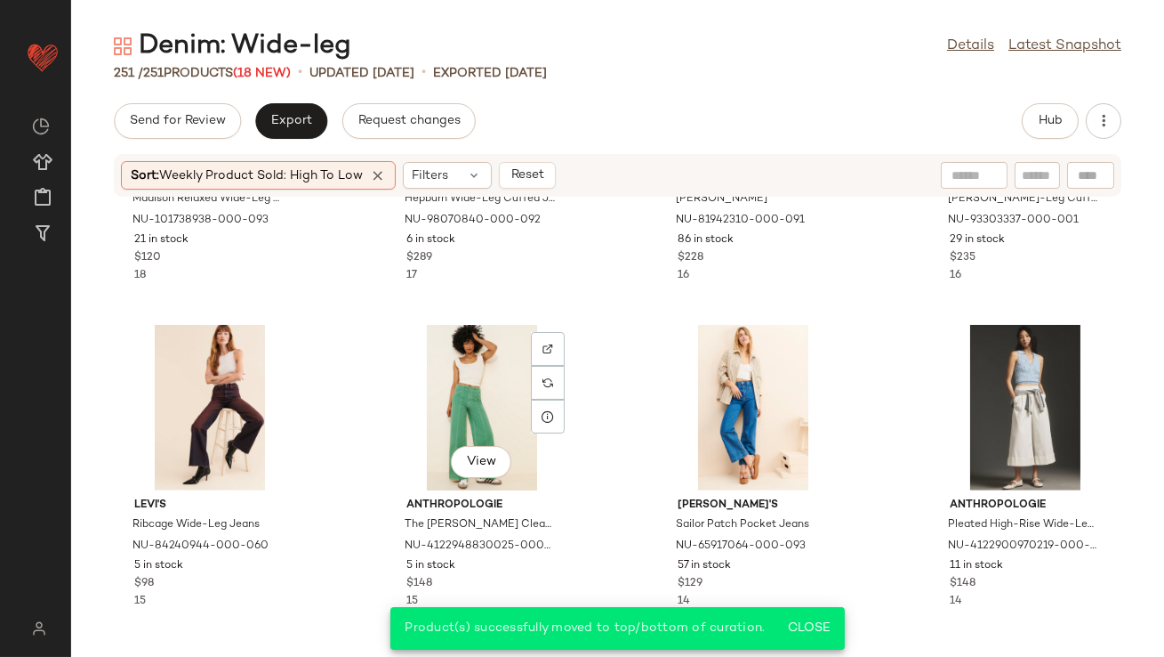
scroll to position [2177, 0]
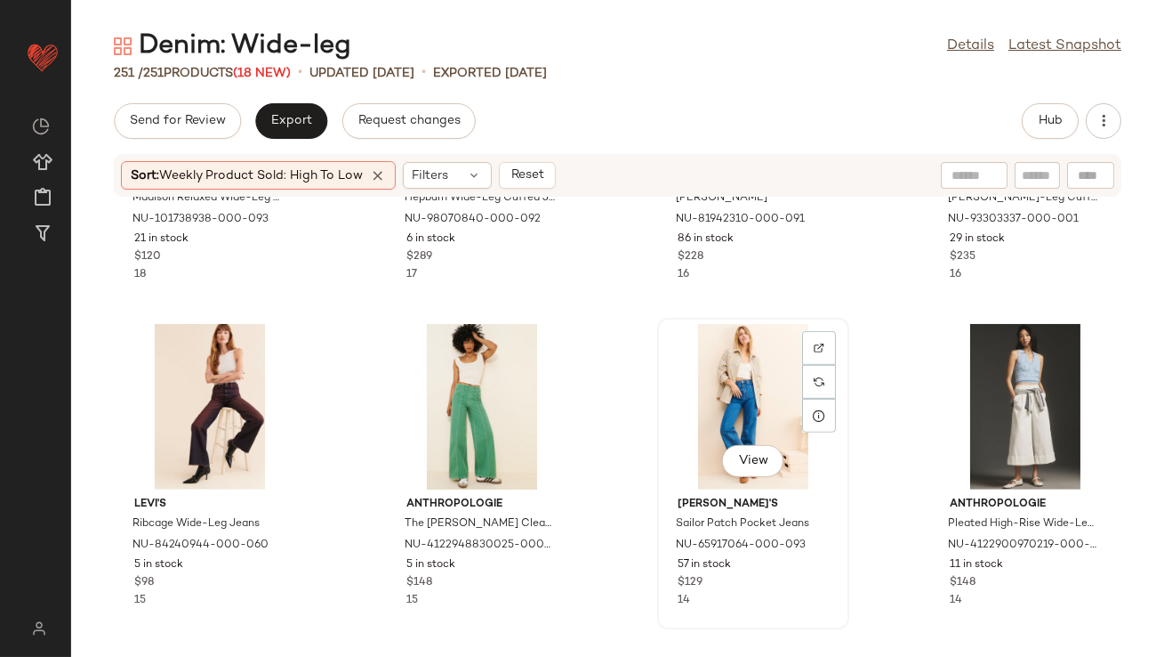
click at [700, 417] on div "View" at bounding box center [754, 406] width 180 height 165
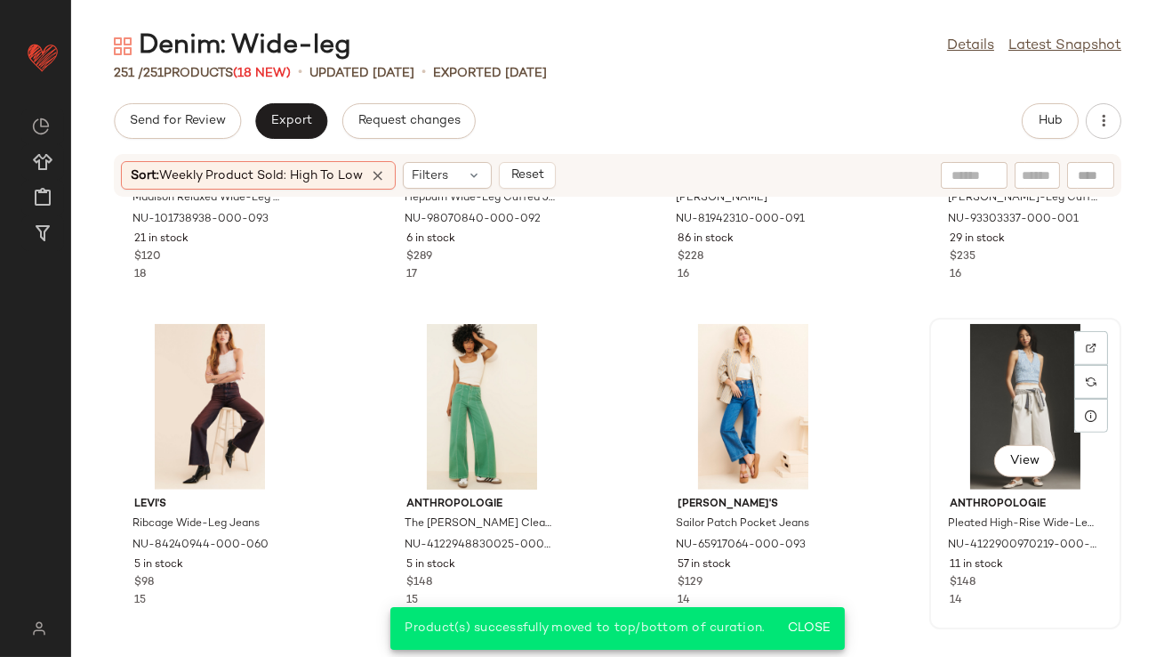
click at [991, 383] on div "View" at bounding box center [1026, 406] width 180 height 165
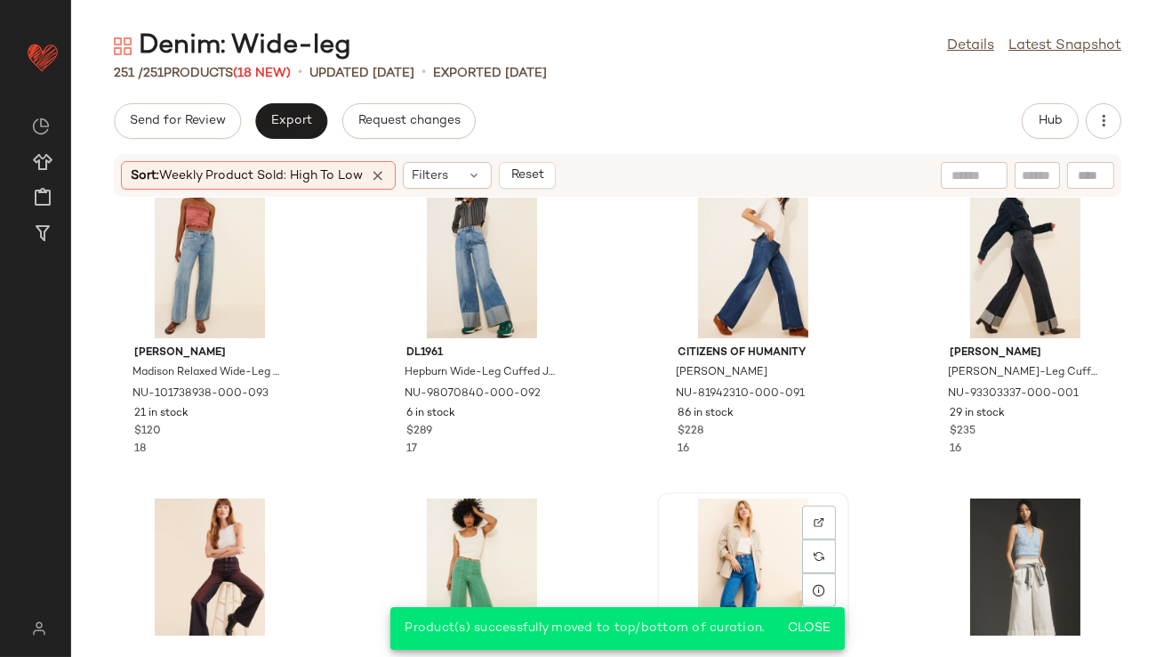
scroll to position [1911, 0]
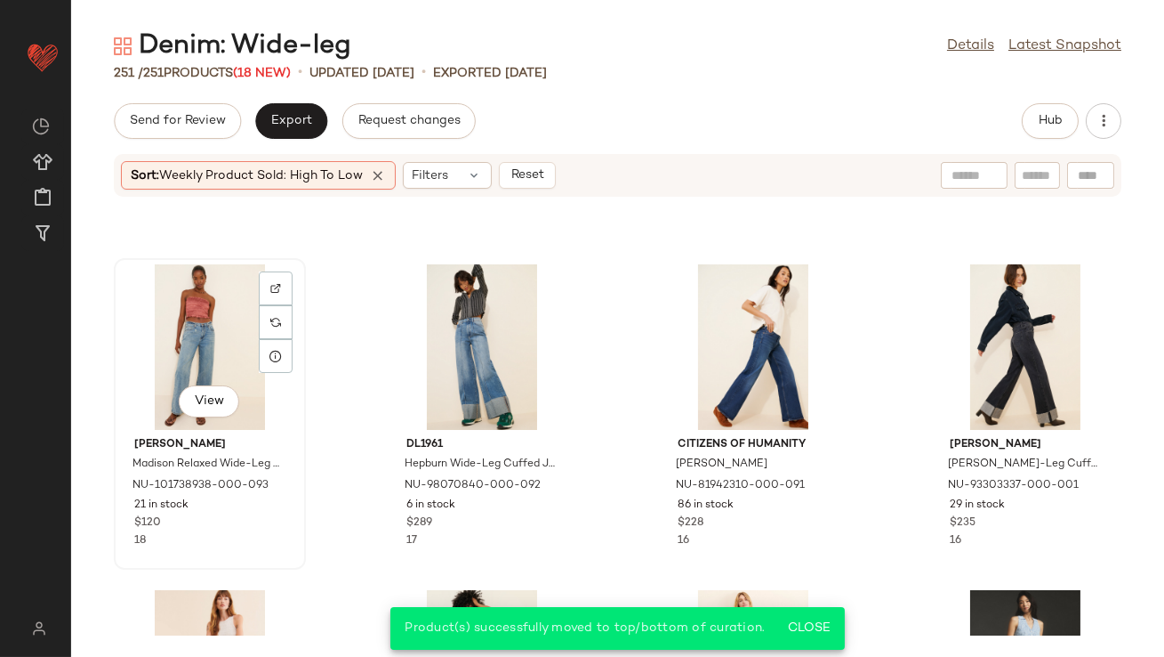
click at [192, 329] on div "View" at bounding box center [210, 346] width 180 height 165
click at [733, 326] on div "View" at bounding box center [754, 346] width 180 height 165
click at [1023, 318] on div "View" at bounding box center [1026, 346] width 180 height 165
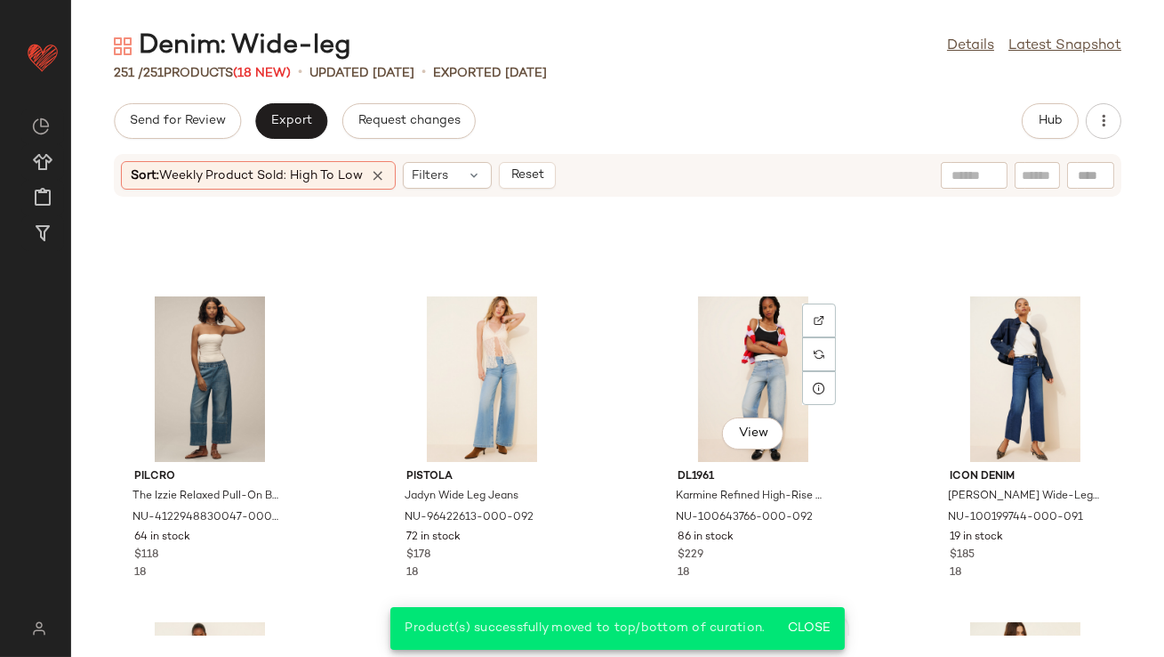
scroll to position [1549, 0]
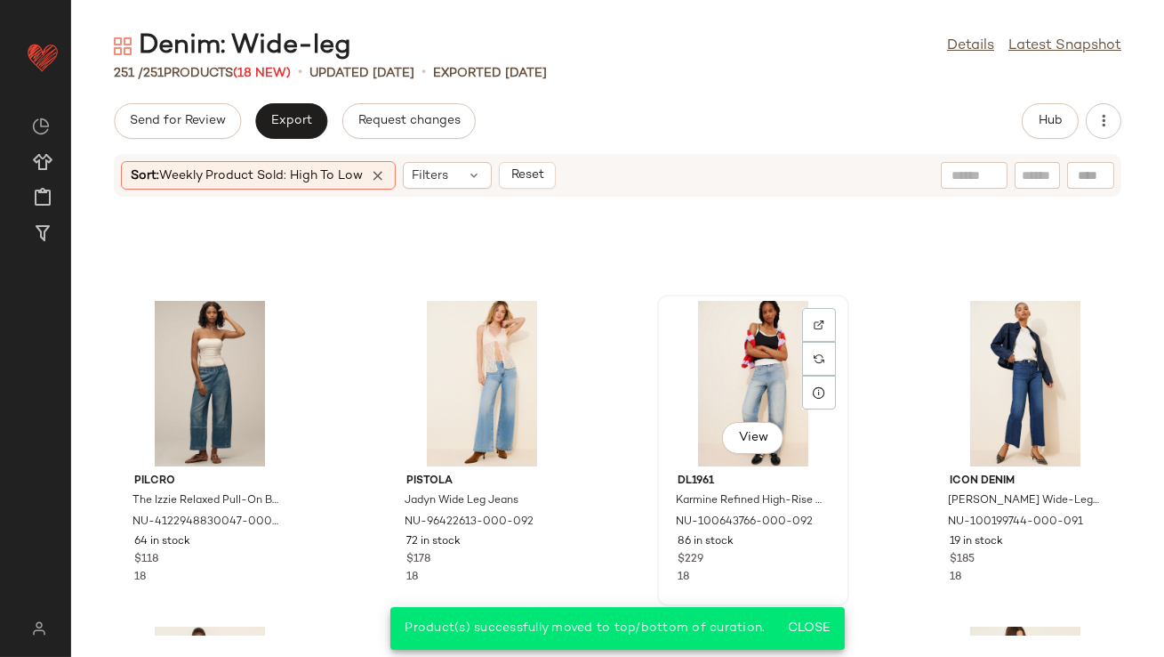
click at [737, 375] on div "View" at bounding box center [754, 383] width 180 height 165
click at [447, 358] on div "View" at bounding box center [482, 383] width 180 height 165
click at [179, 370] on div "View" at bounding box center [210, 383] width 180 height 165
click at [977, 324] on div "View" at bounding box center [1026, 383] width 180 height 165
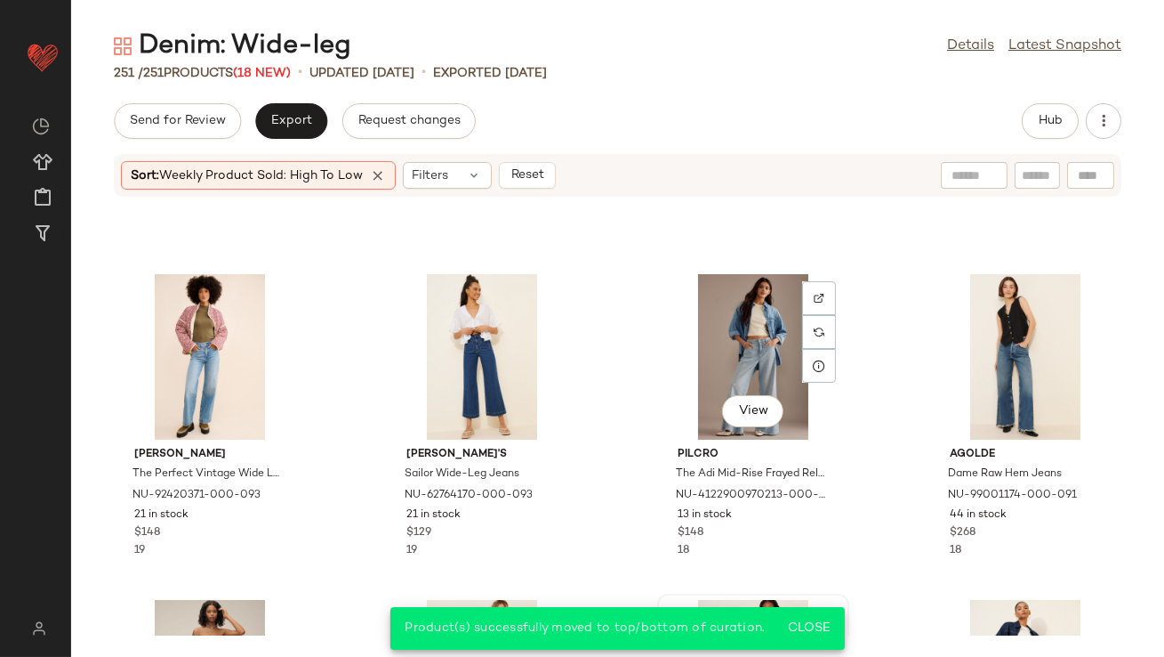
scroll to position [1216, 0]
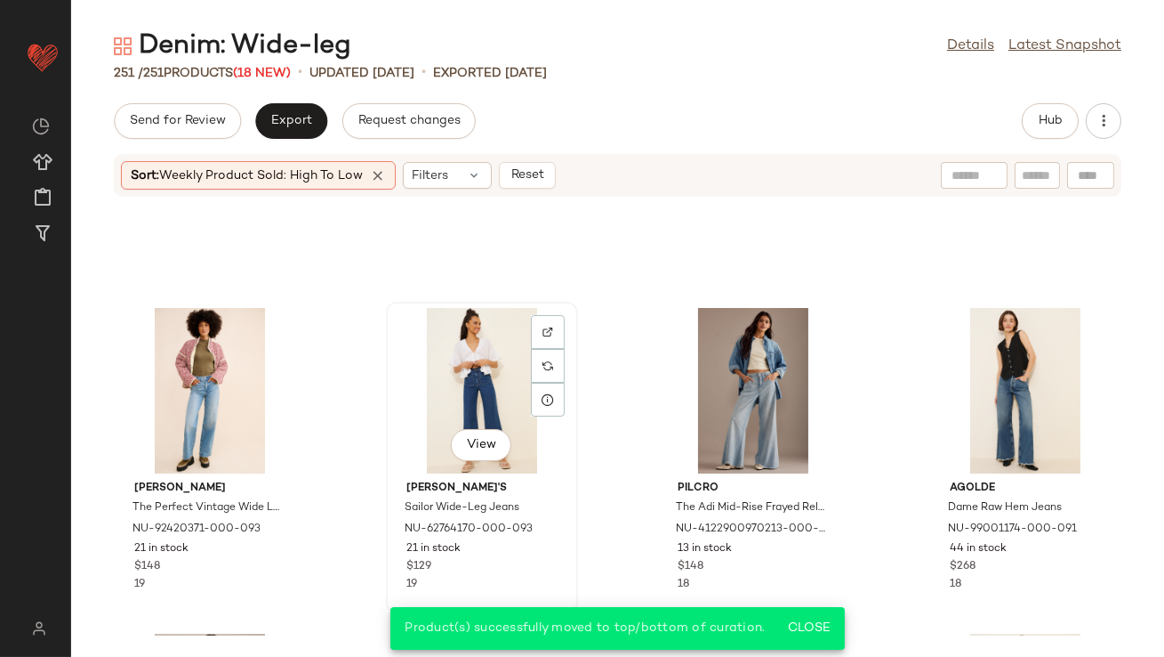
click at [463, 351] on div "View" at bounding box center [482, 390] width 180 height 165
click at [209, 347] on div "View" at bounding box center [210, 390] width 180 height 165
click at [765, 369] on div "View" at bounding box center [754, 390] width 180 height 165
click at [1016, 371] on div "View" at bounding box center [1026, 390] width 180 height 165
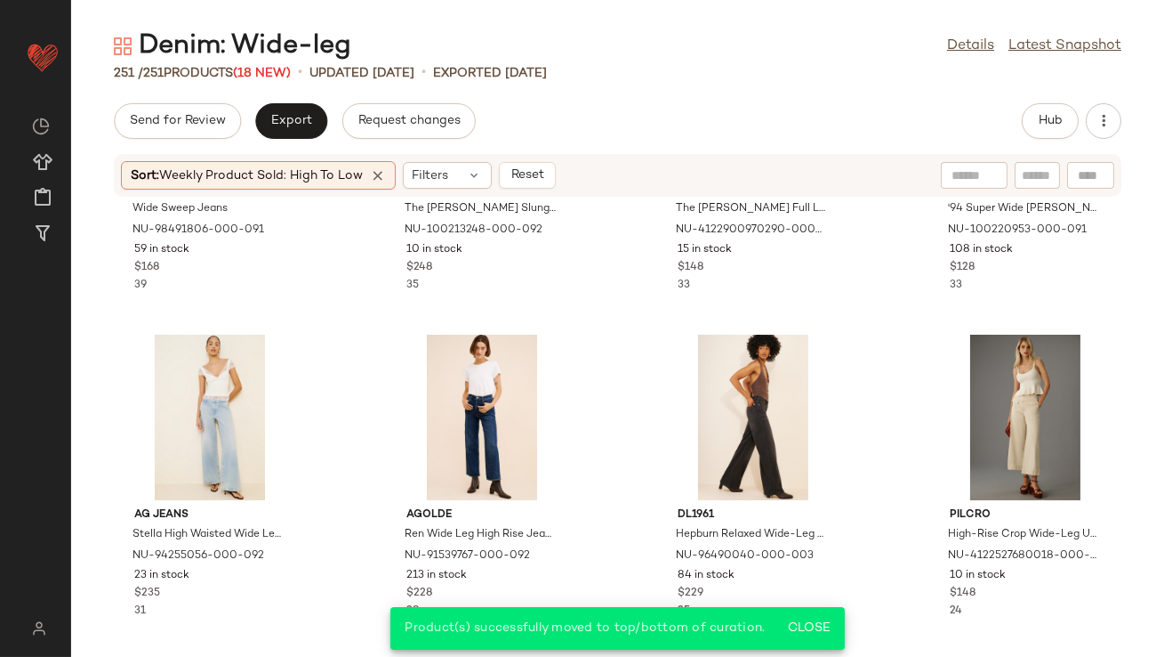
scroll to position [552, 0]
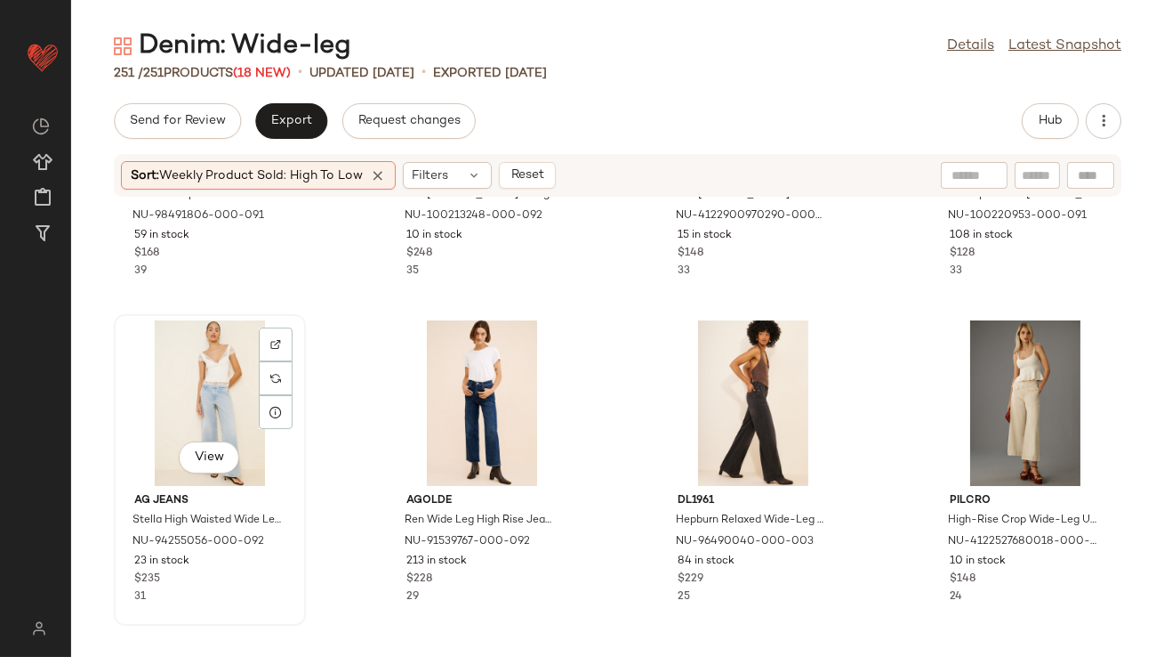
click at [202, 384] on div "View" at bounding box center [210, 402] width 180 height 165
click at [488, 377] on div "View" at bounding box center [482, 402] width 180 height 165
click at [755, 370] on div "View" at bounding box center [754, 402] width 180 height 165
click at [1008, 334] on div "View" at bounding box center [1026, 402] width 180 height 165
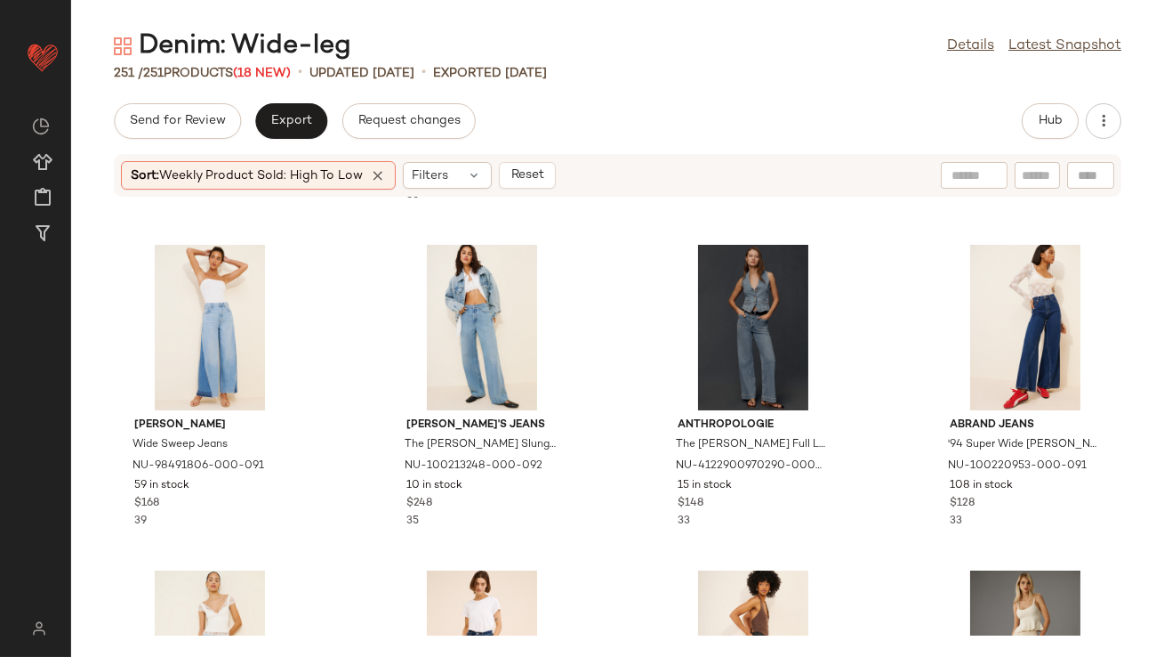
scroll to position [282, 0]
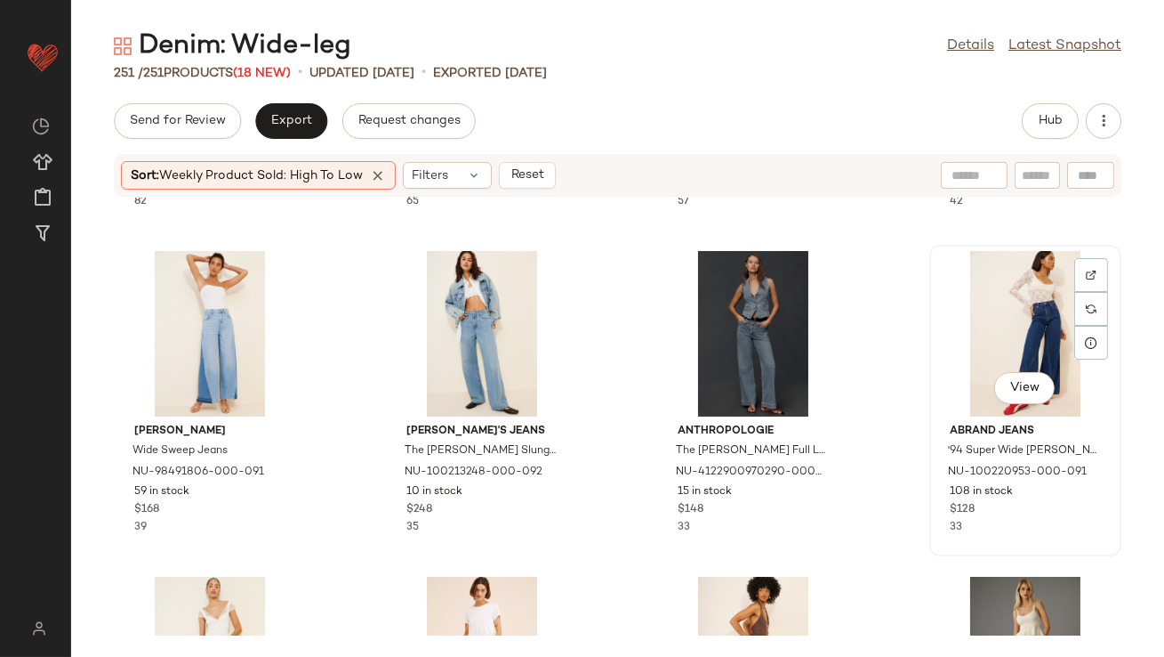
click at [999, 314] on div "View" at bounding box center [1026, 333] width 180 height 165
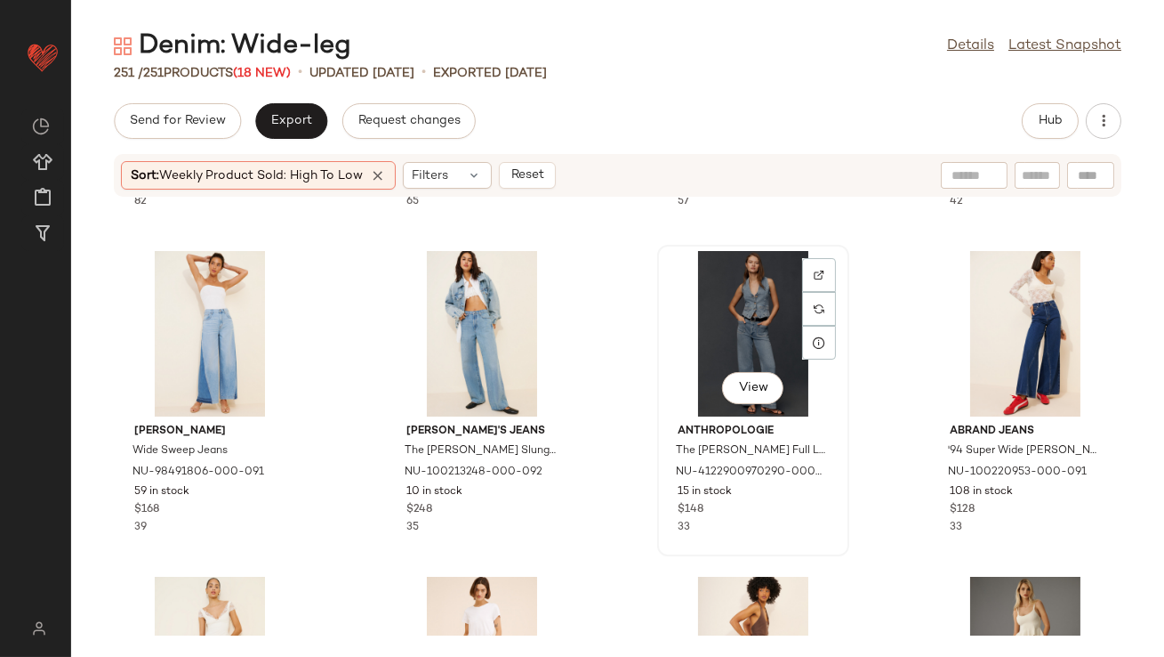
click at [747, 311] on div "View" at bounding box center [754, 333] width 180 height 165
click at [471, 328] on div "View" at bounding box center [482, 333] width 180 height 165
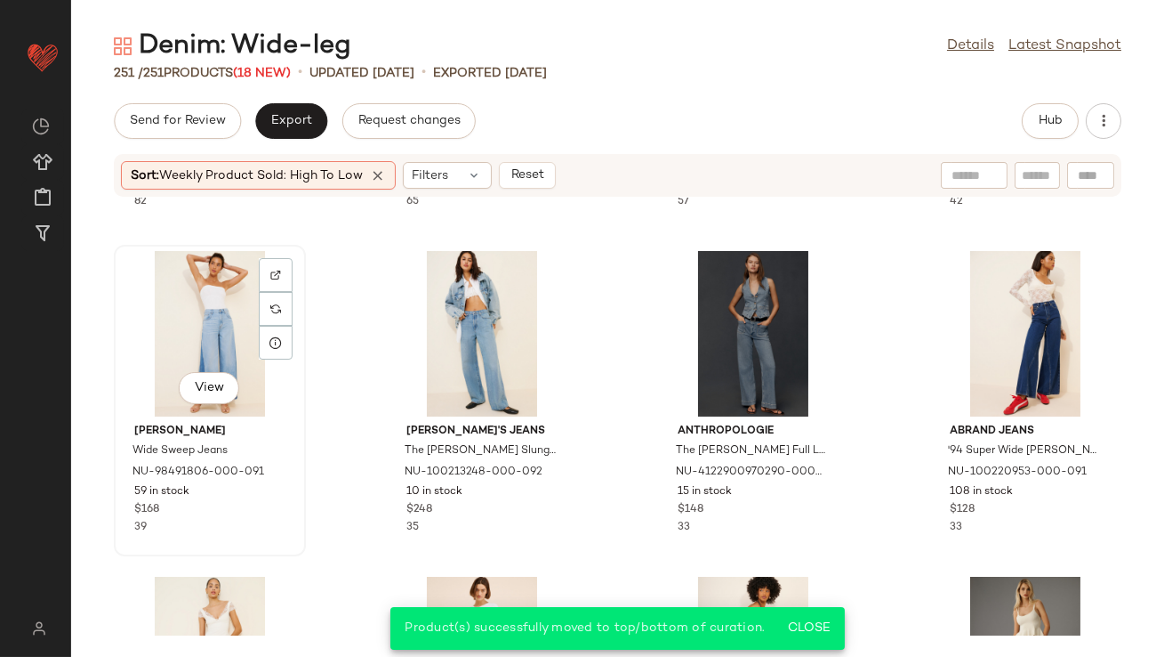
click at [238, 332] on div "View" at bounding box center [210, 333] width 180 height 165
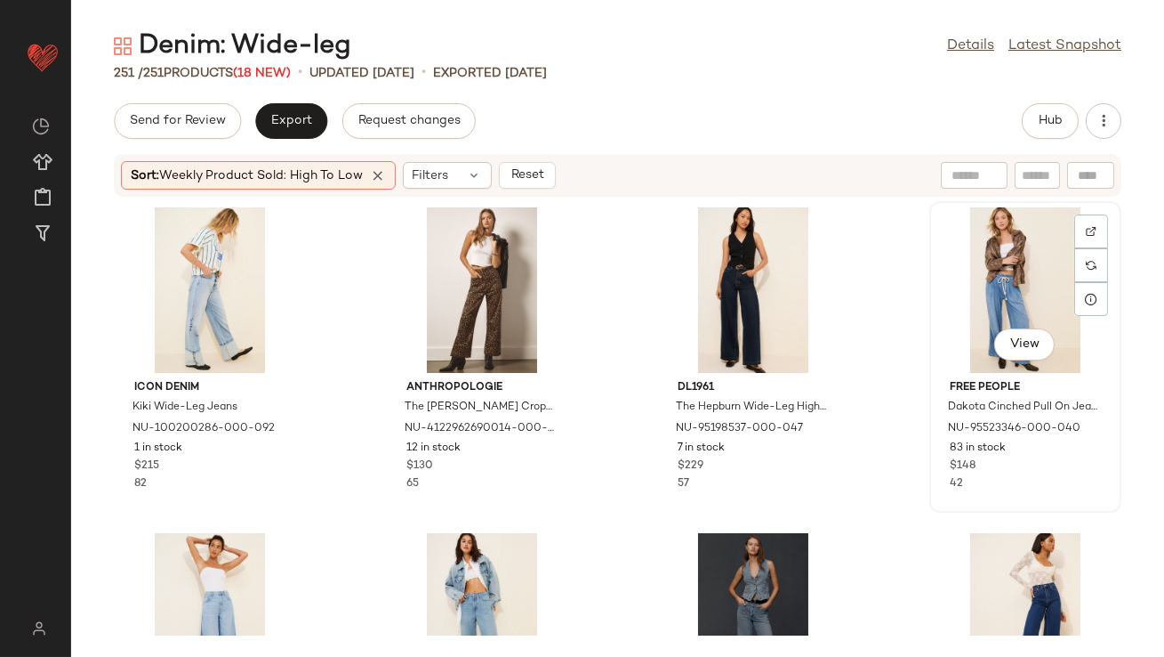
click at [995, 261] on div "View" at bounding box center [1026, 289] width 180 height 165
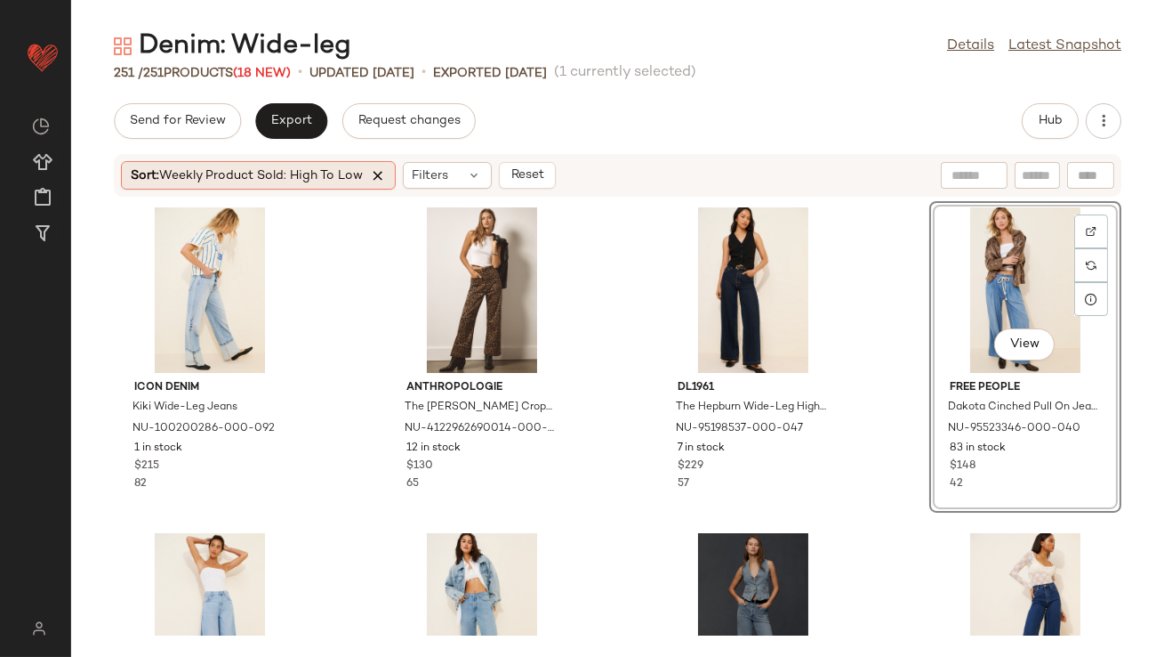
click at [379, 170] on icon at bounding box center [378, 175] width 16 height 16
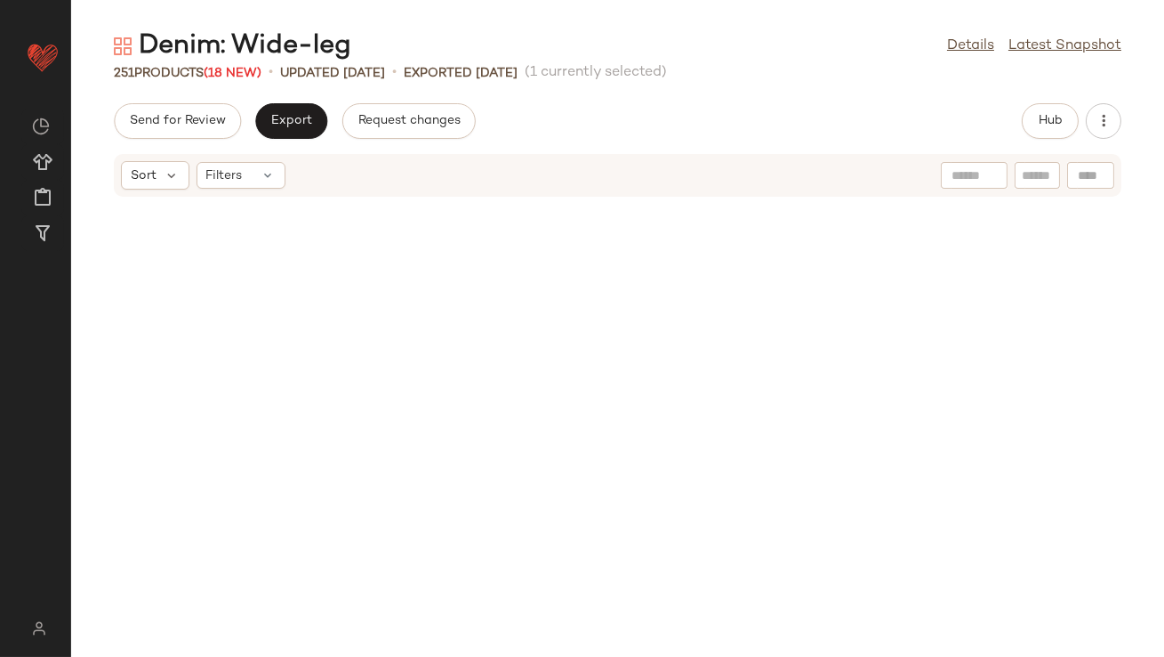
scroll to position [1628, 0]
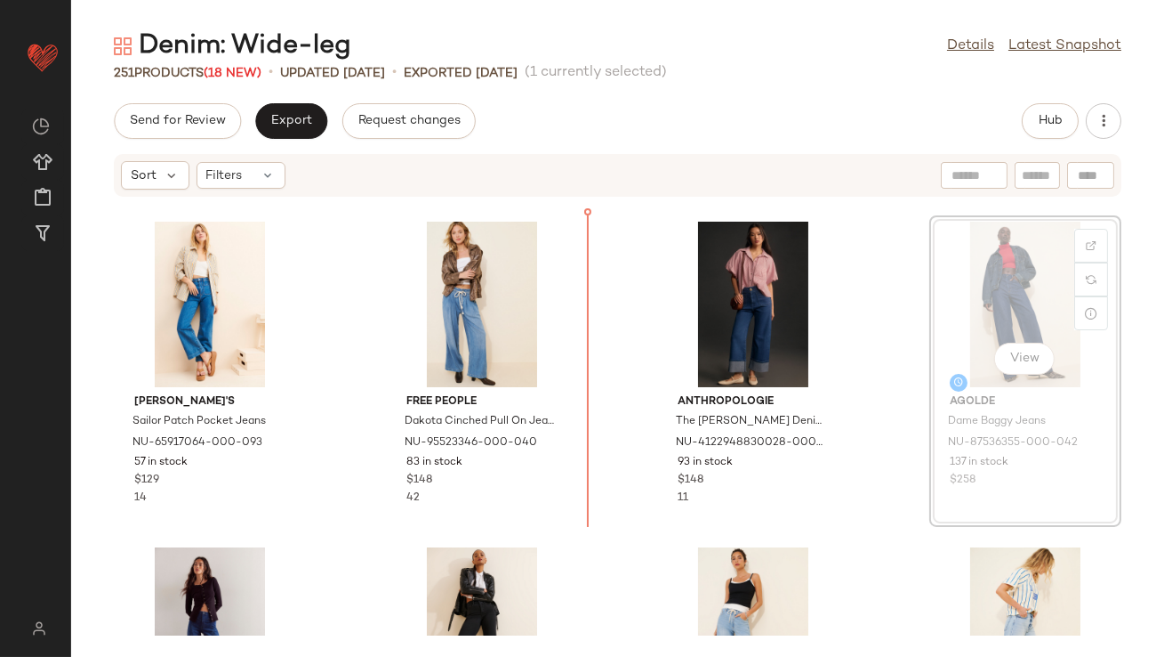
scroll to position [1626, 0]
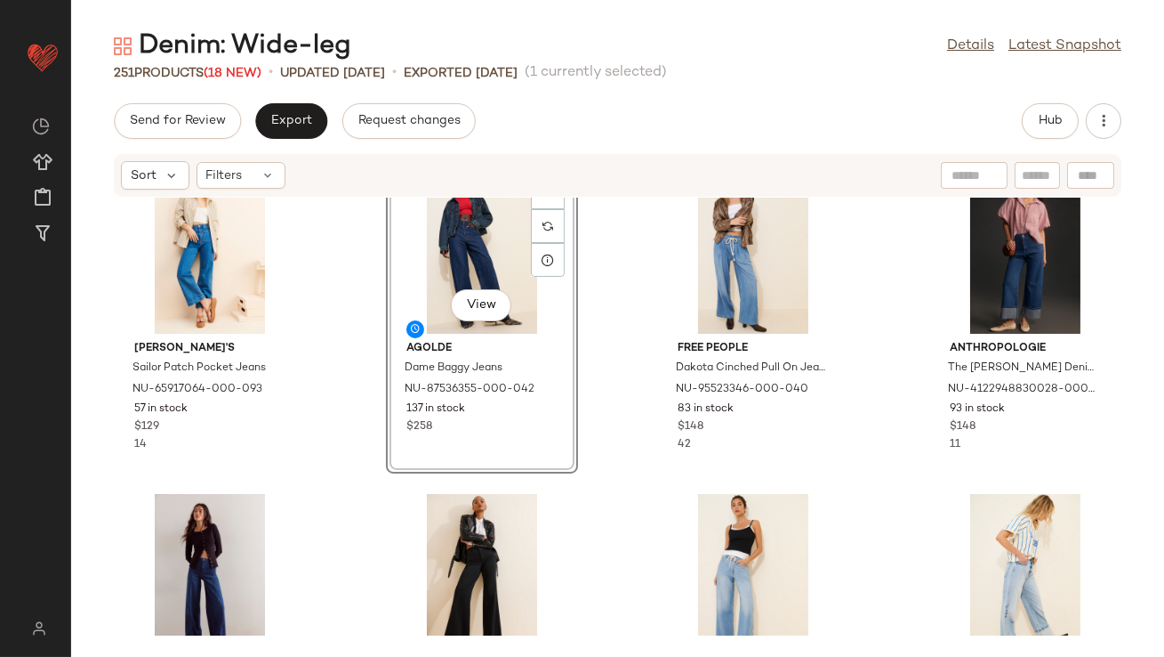
scroll to position [1753, 0]
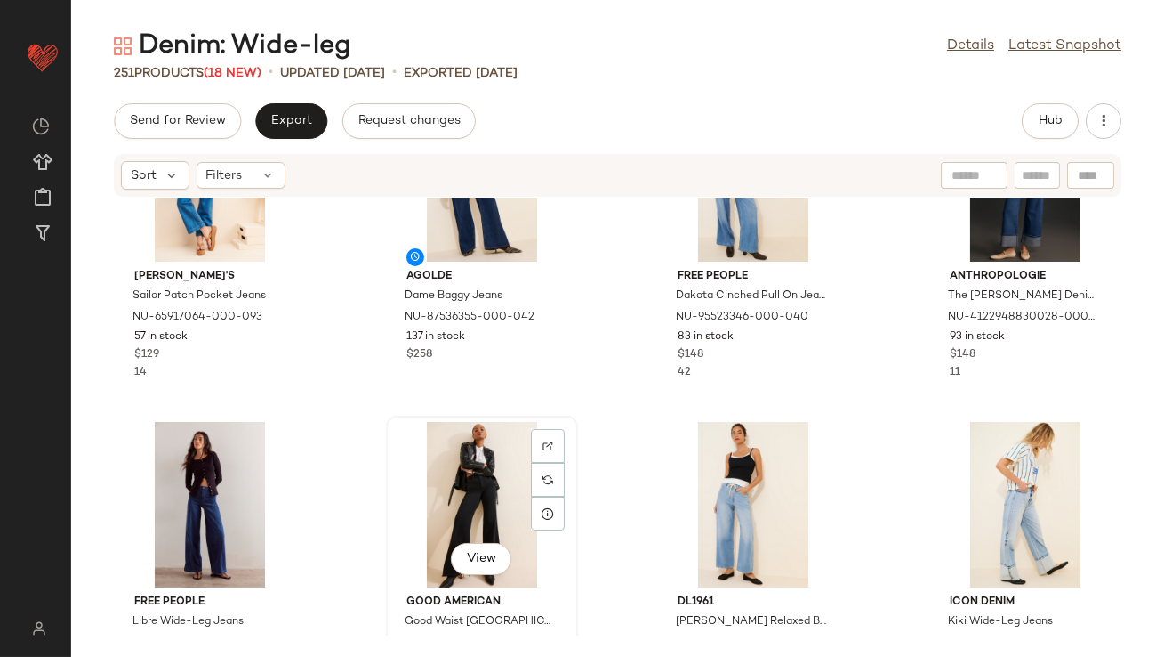
click at [450, 493] on div "View" at bounding box center [482, 504] width 180 height 165
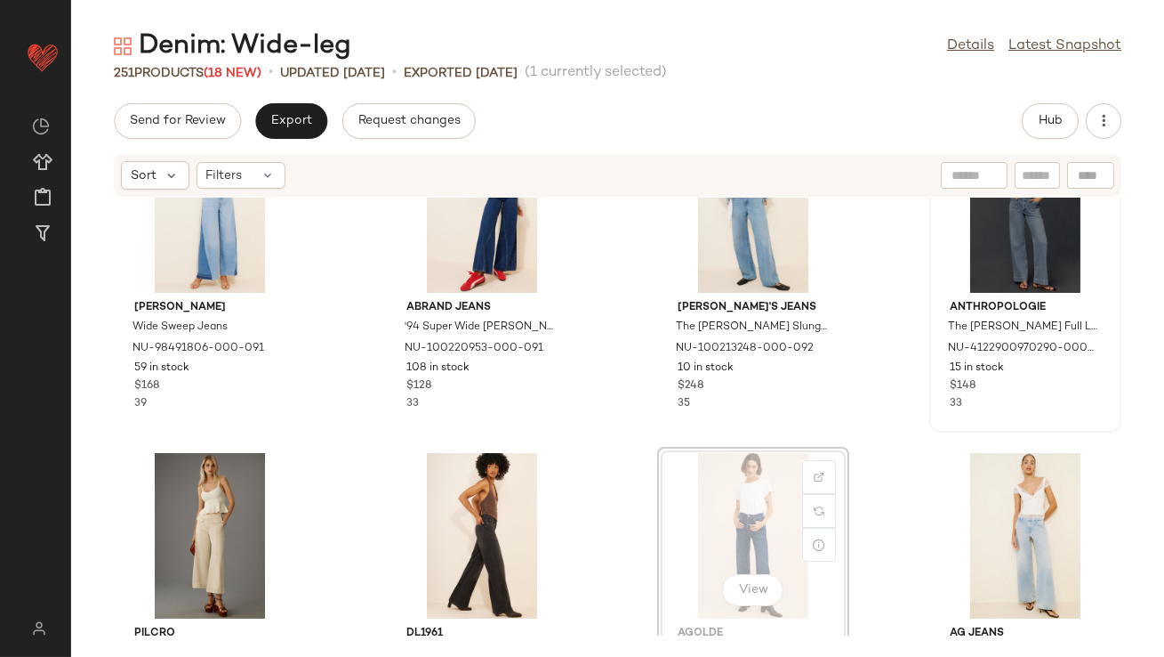
scroll to position [49, 0]
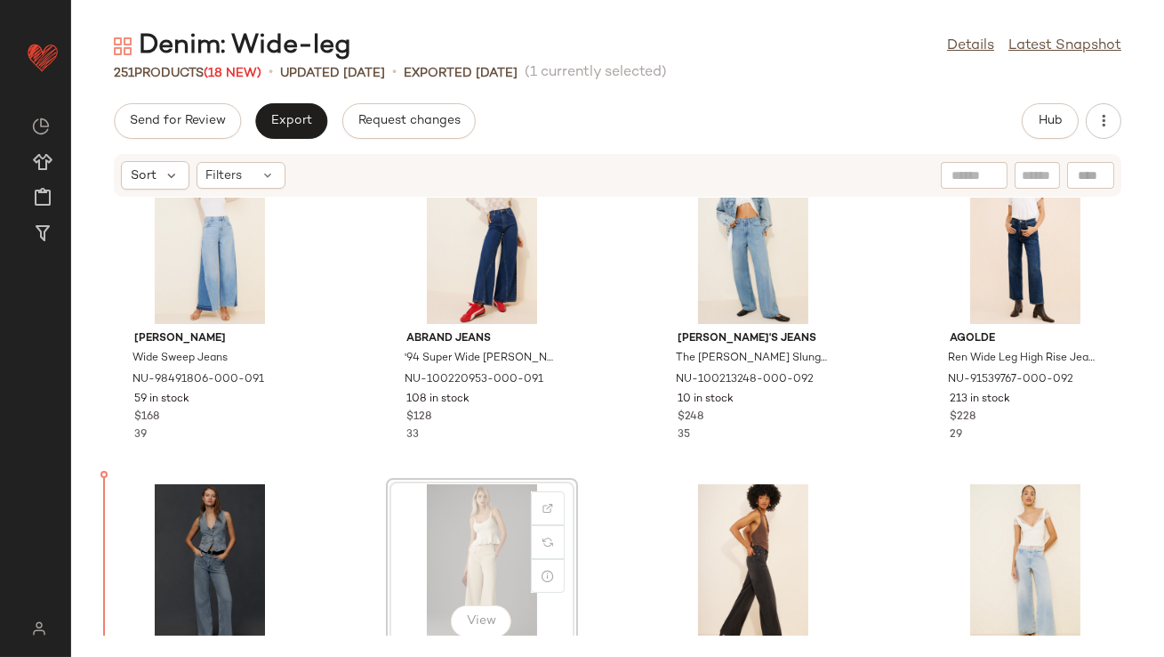
scroll to position [64, 0]
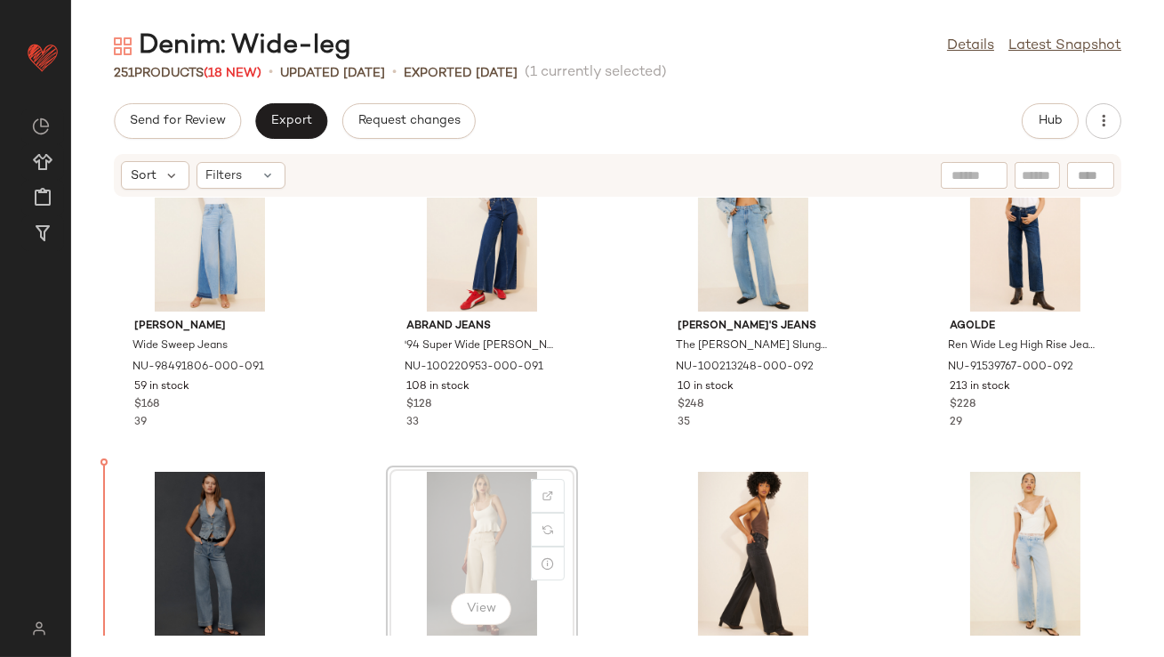
drag, startPoint x: 470, startPoint y: 550, endPoint x: 99, endPoint y: 543, distance: 371.0
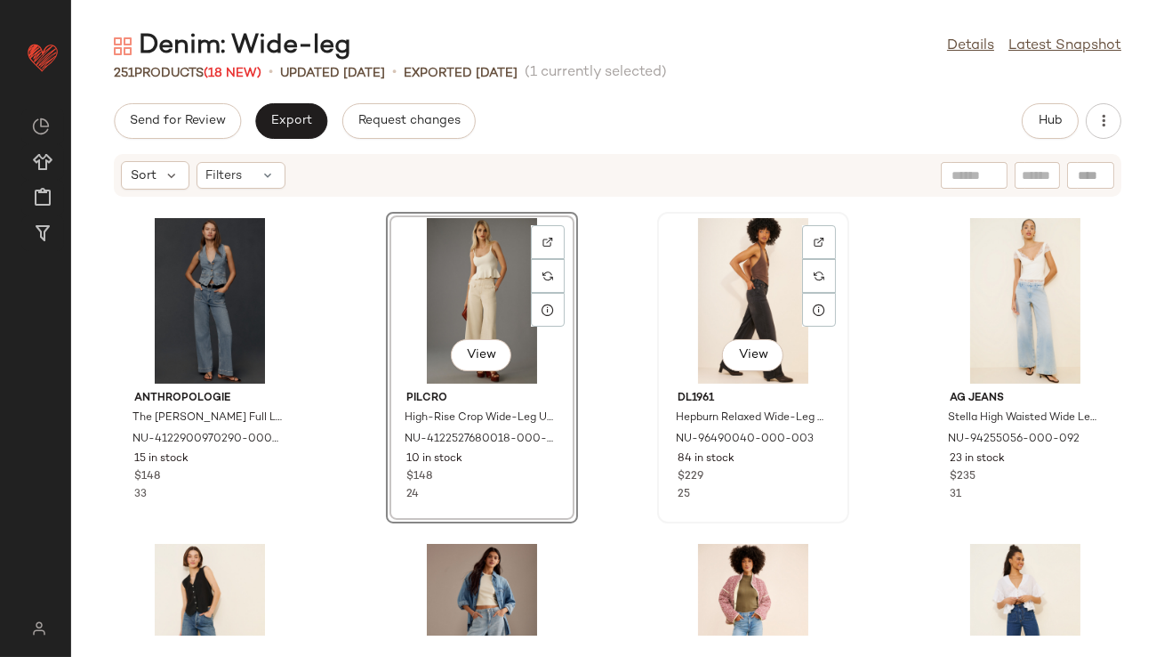
scroll to position [431, 0]
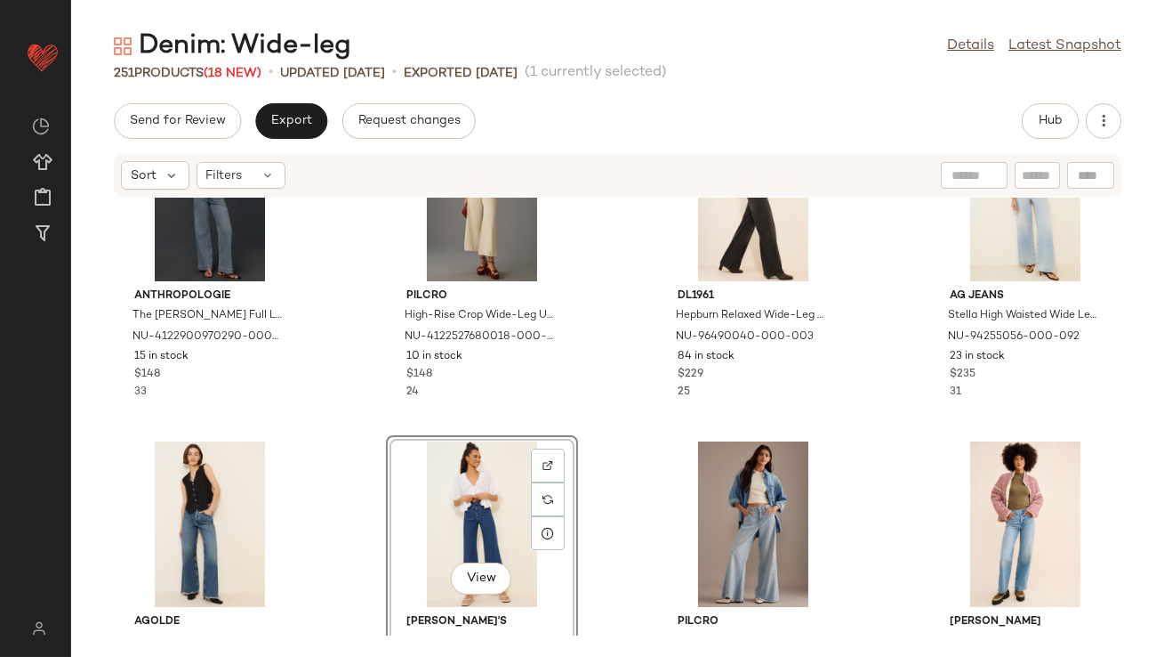
scroll to position [730, 0]
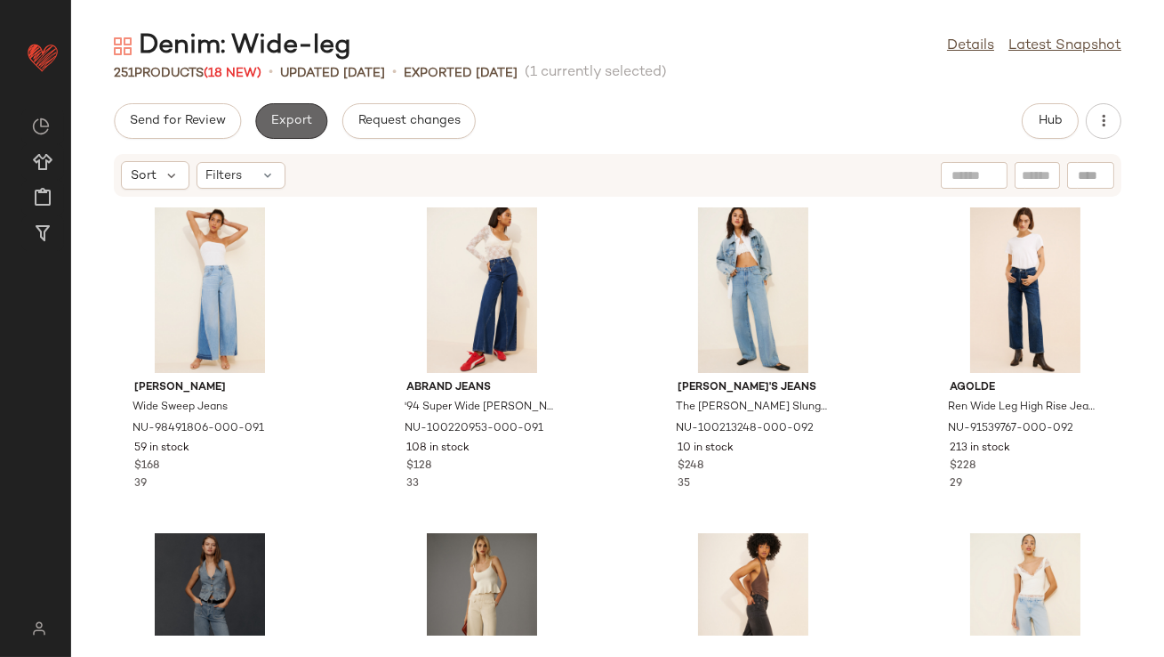
click at [277, 128] on button "Export" at bounding box center [291, 121] width 72 height 36
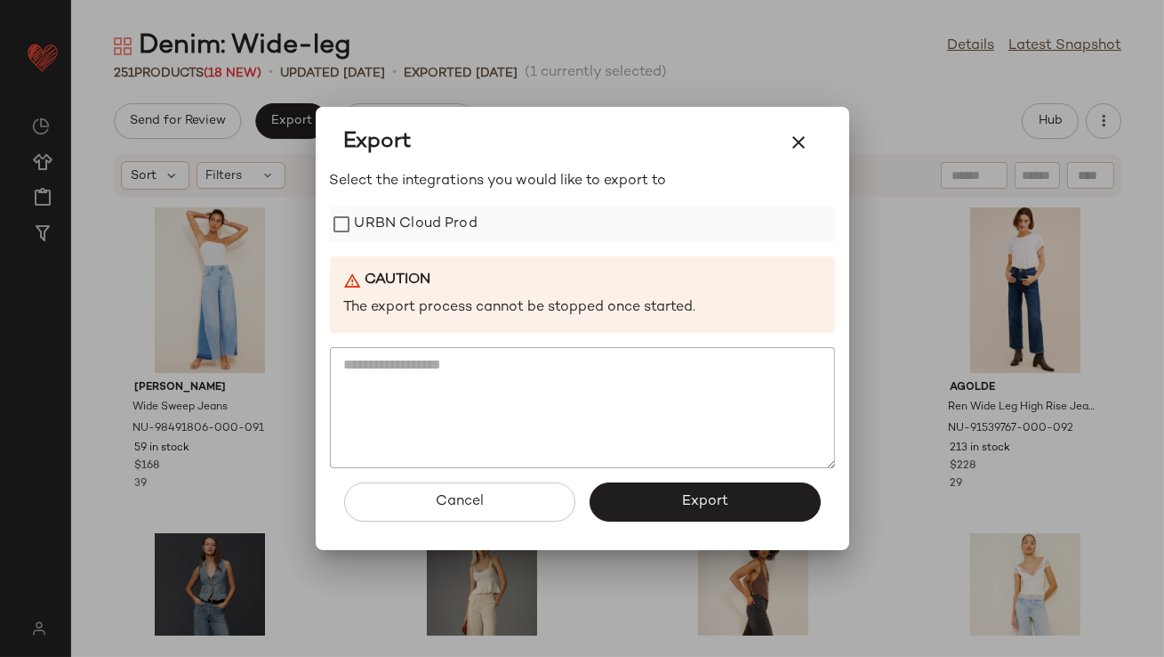
click at [415, 238] on label "URBN Cloud Prod" at bounding box center [416, 224] width 123 height 36
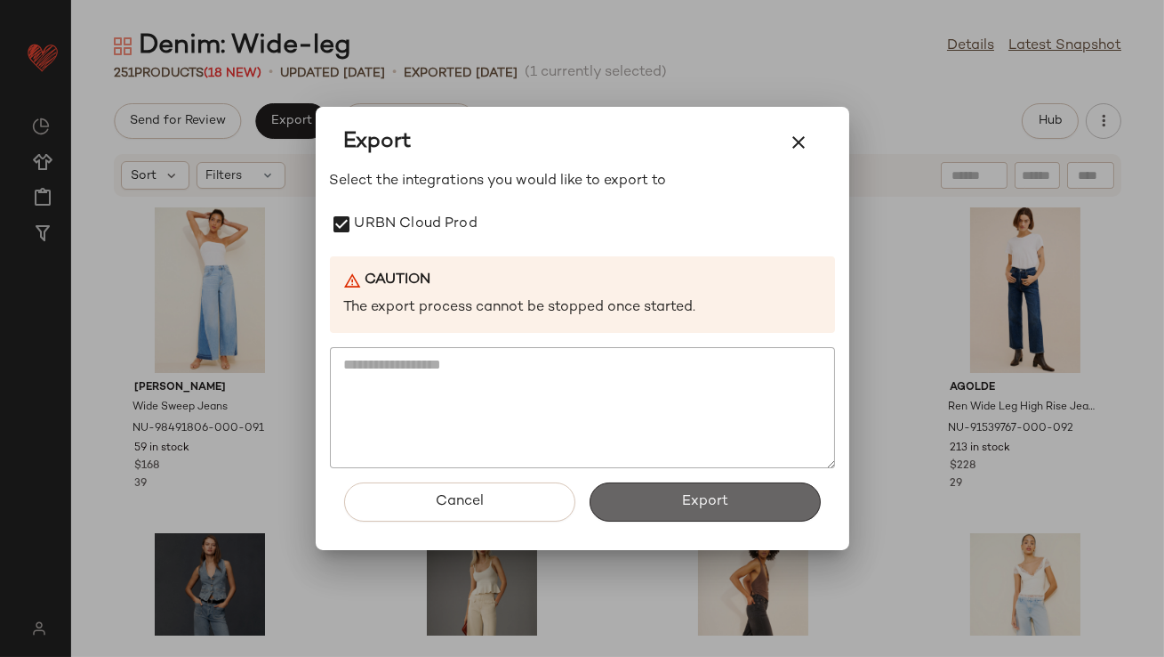
click at [674, 504] on button "Export" at bounding box center [705, 501] width 231 height 39
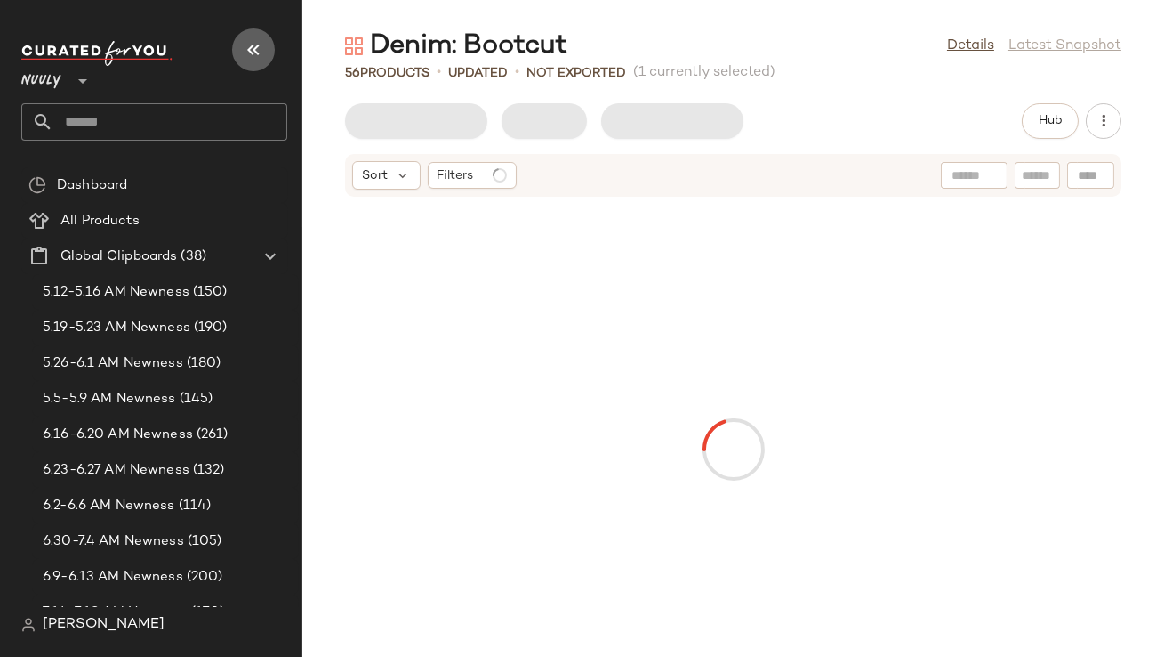
click at [246, 60] on button "button" at bounding box center [253, 49] width 43 height 43
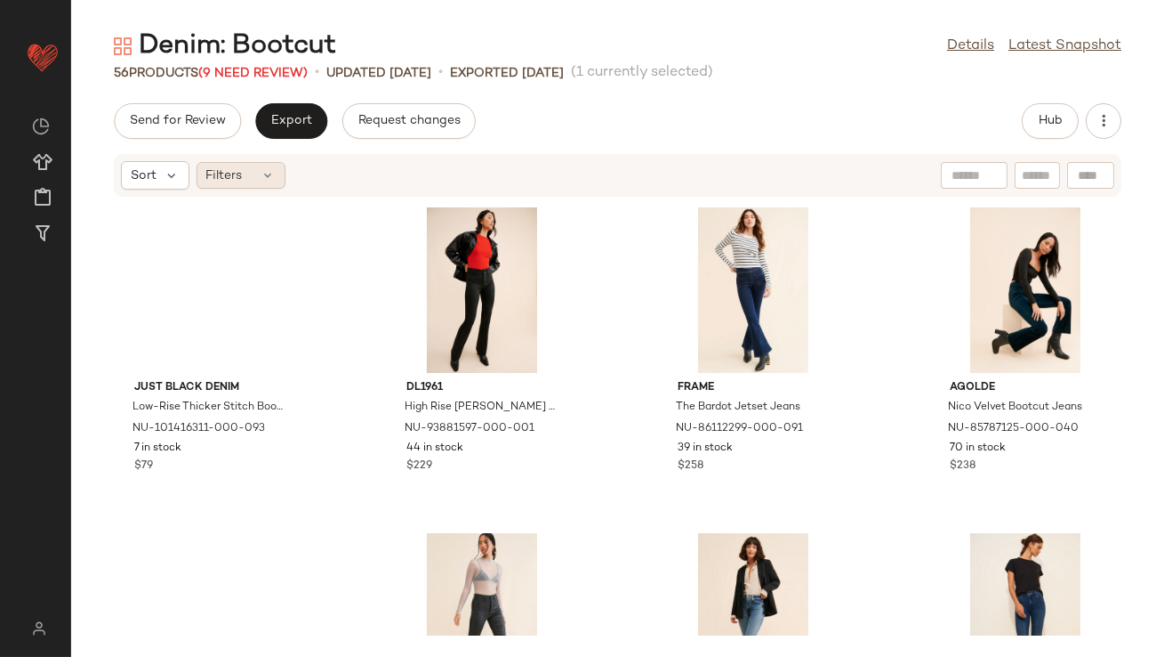
click at [214, 175] on span "Filters" at bounding box center [224, 175] width 36 height 19
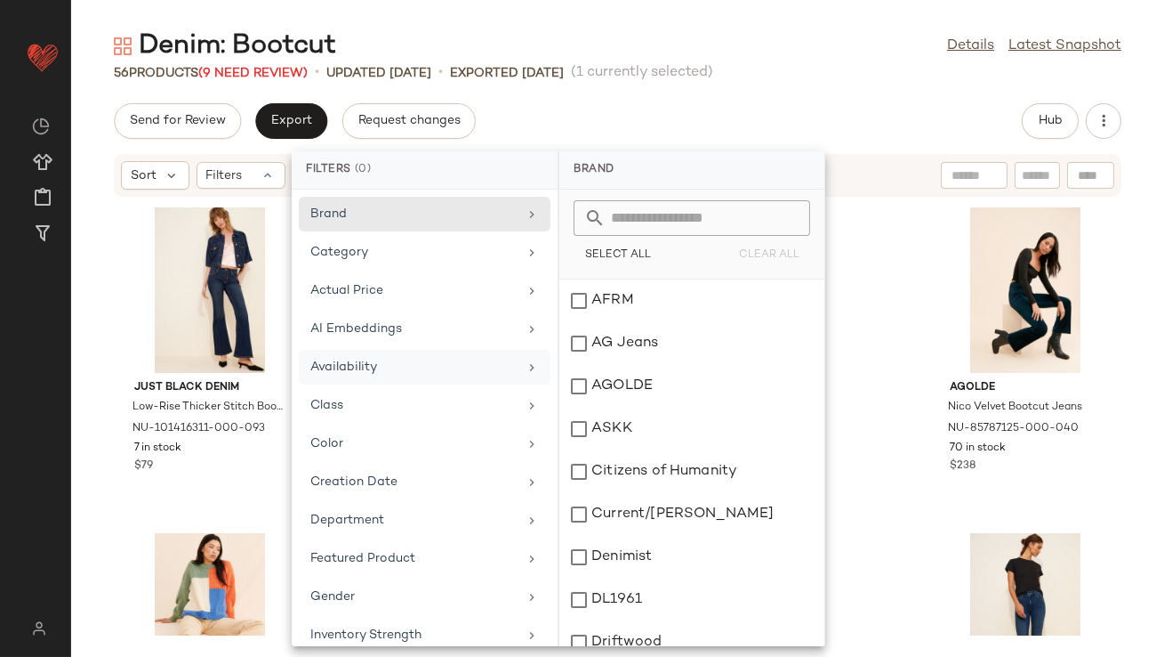
click at [334, 354] on div "Availability" at bounding box center [425, 367] width 252 height 35
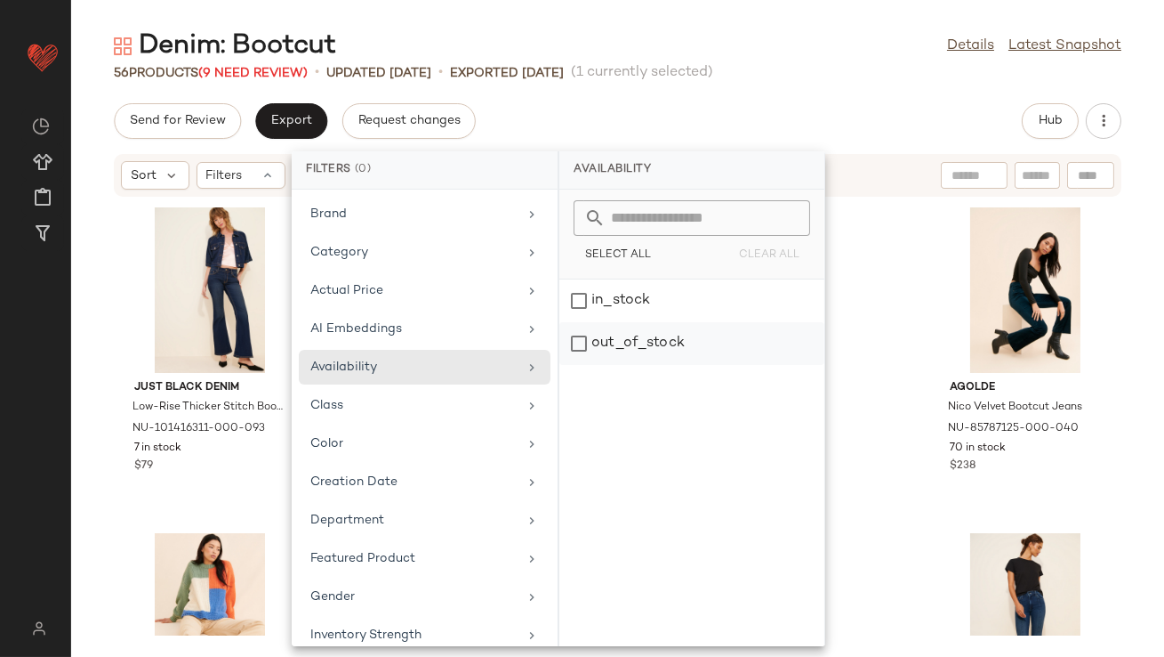
click at [584, 346] on div "out_of_stock" at bounding box center [692, 343] width 265 height 43
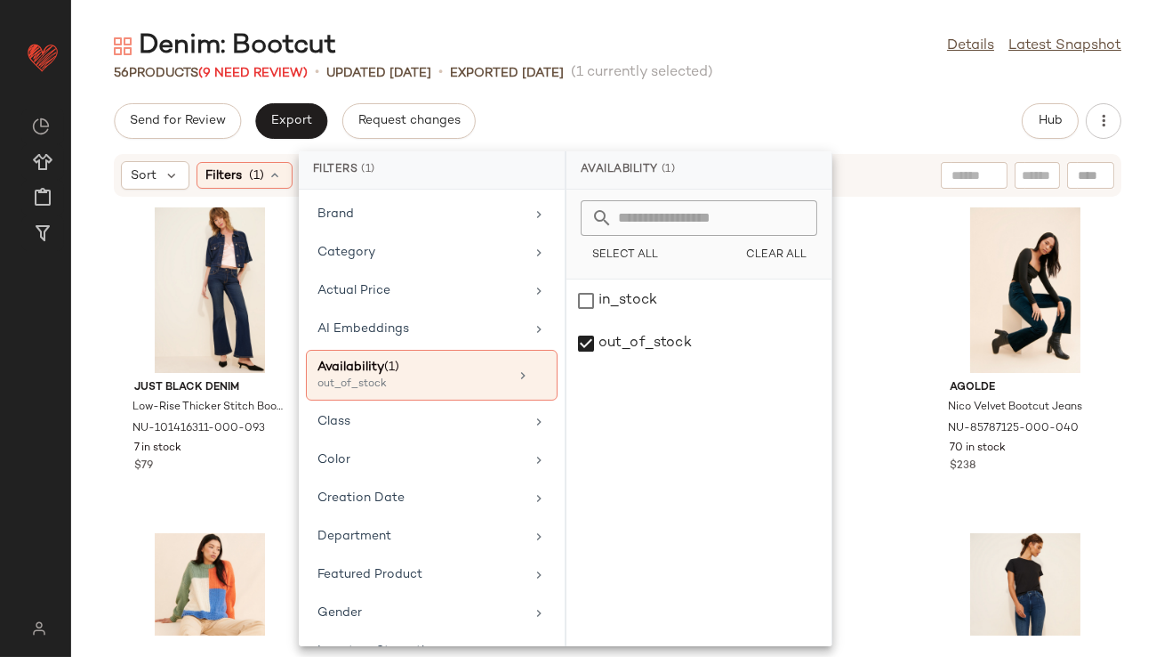
click at [627, 117] on div "Send for Review Export Request changes Hub" at bounding box center [618, 121] width 1008 height 36
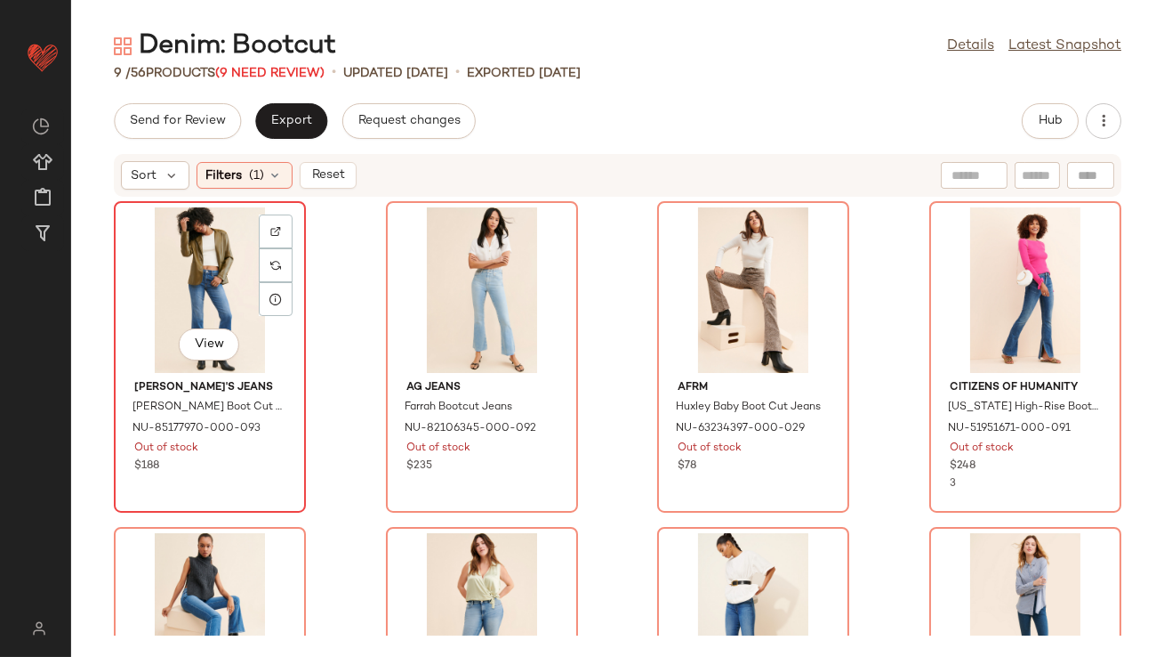
click at [222, 259] on div "View" at bounding box center [210, 289] width 180 height 165
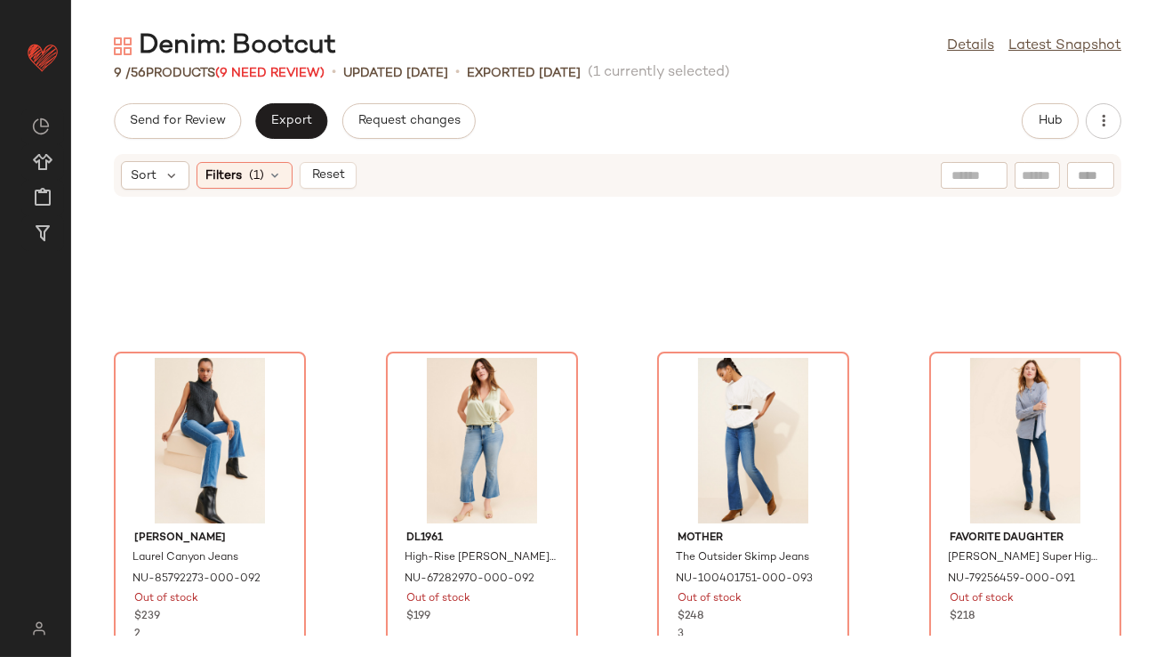
scroll to position [542, 0]
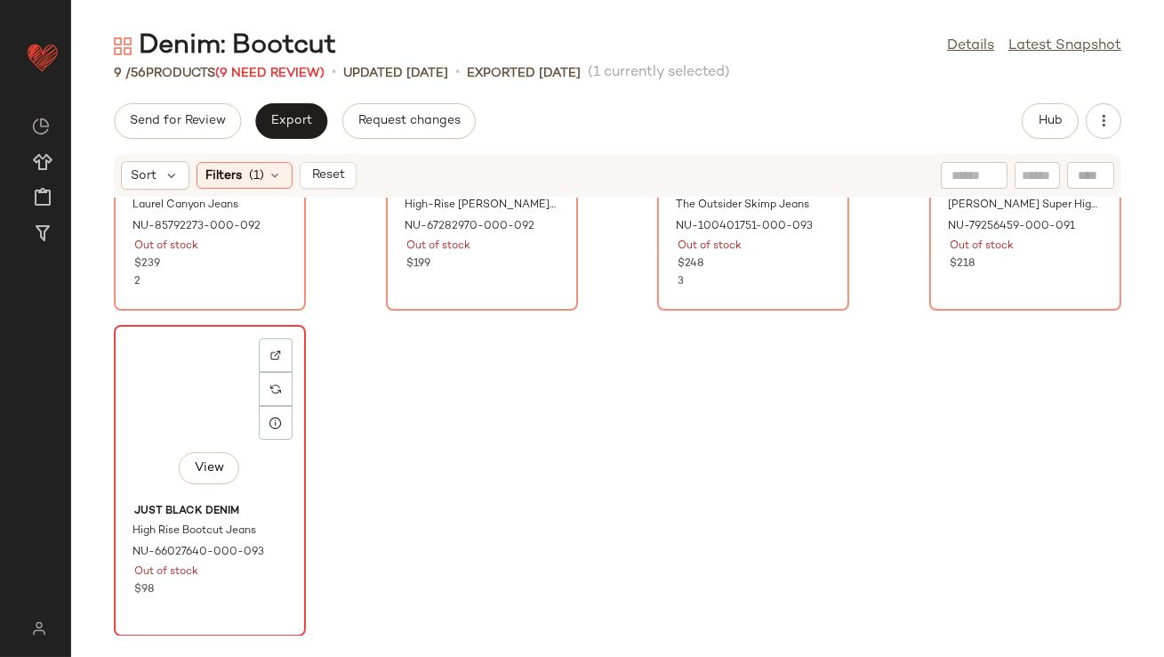
click at [196, 384] on div "View" at bounding box center [210, 413] width 180 height 165
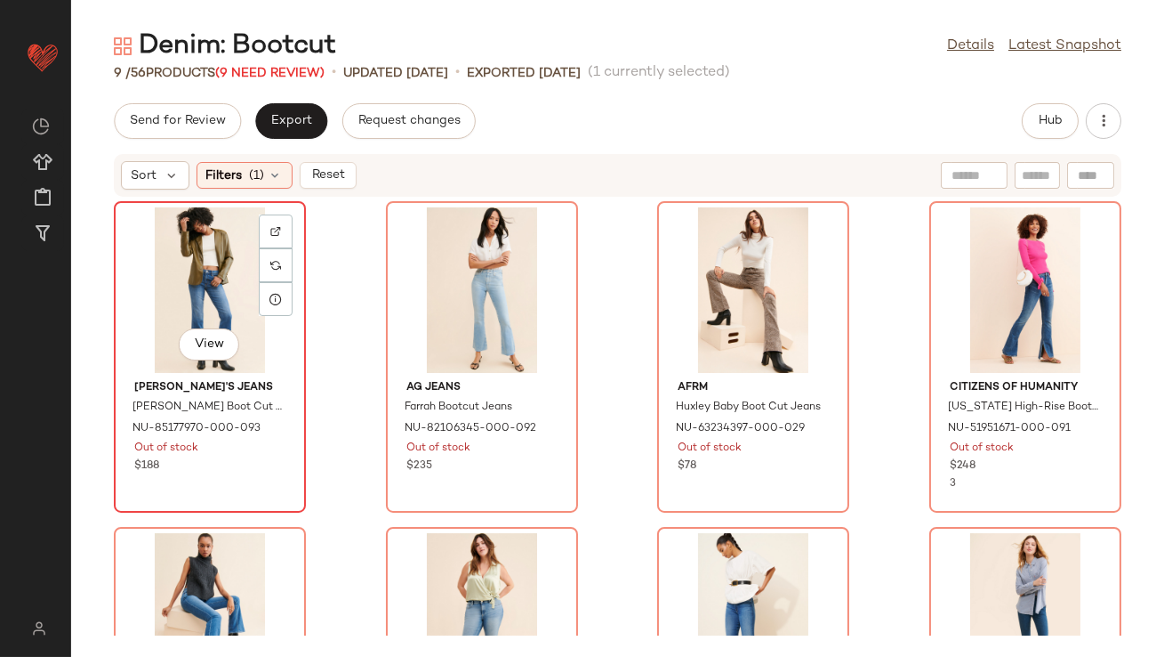
click at [114, 248] on div "View Joe's Jeans Callie Boot Cut Jeans NU-85177970-000-093 Out of stock $188" at bounding box center [210, 356] width 192 height 311
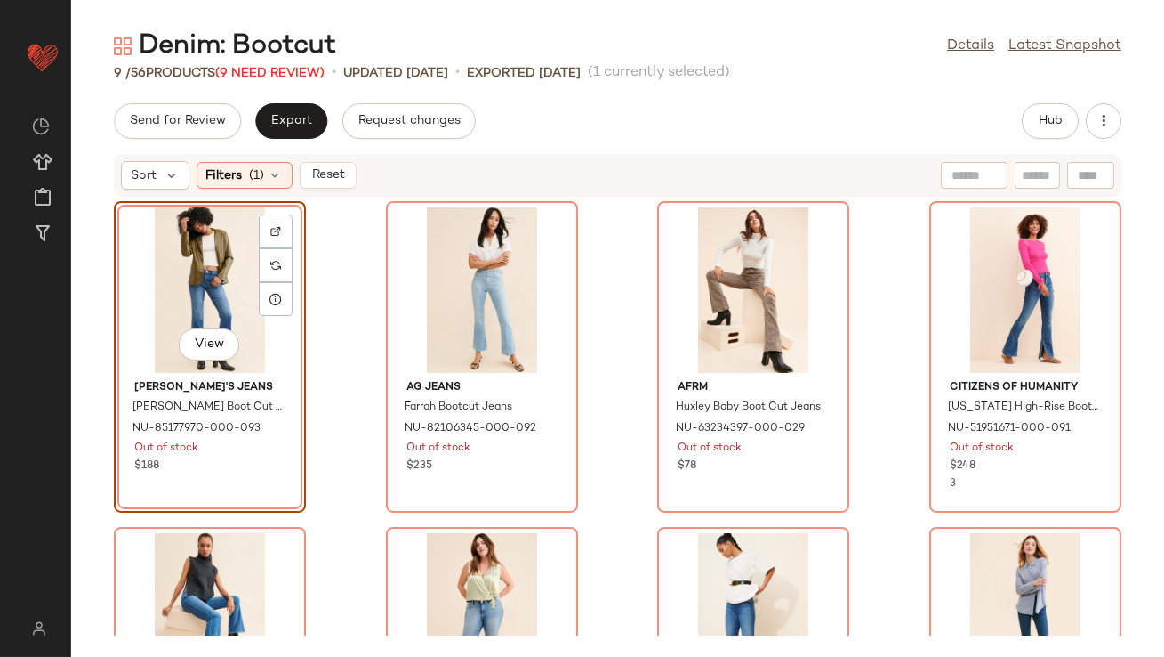
scroll to position [542, 0]
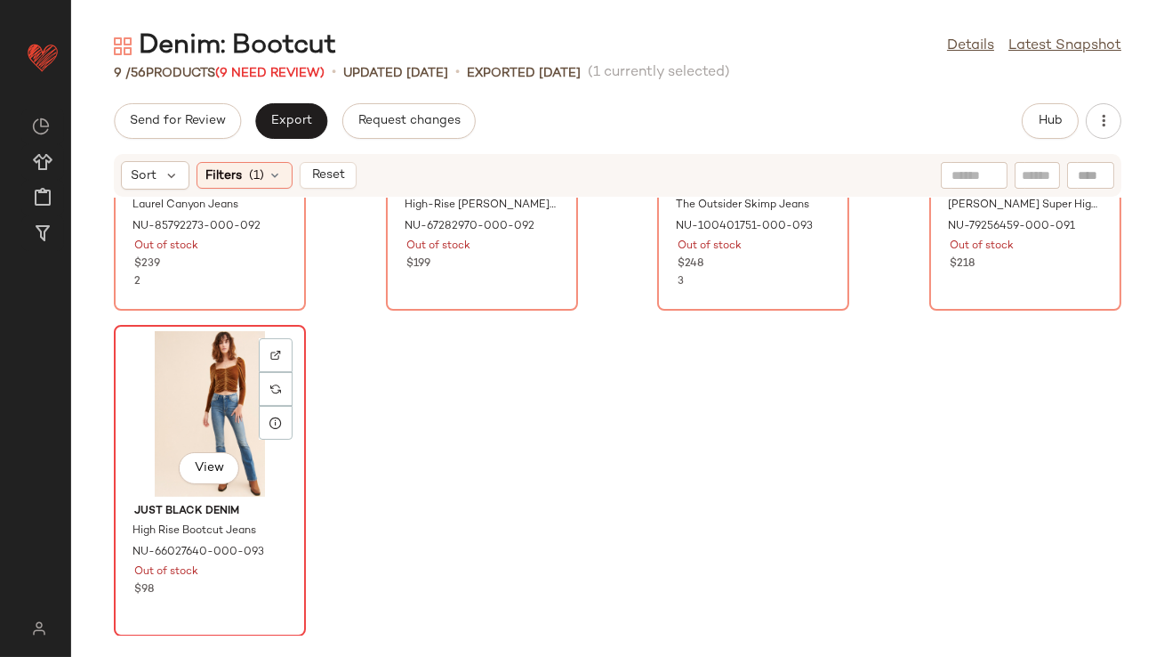
click at [237, 398] on div "View" at bounding box center [210, 413] width 180 height 165
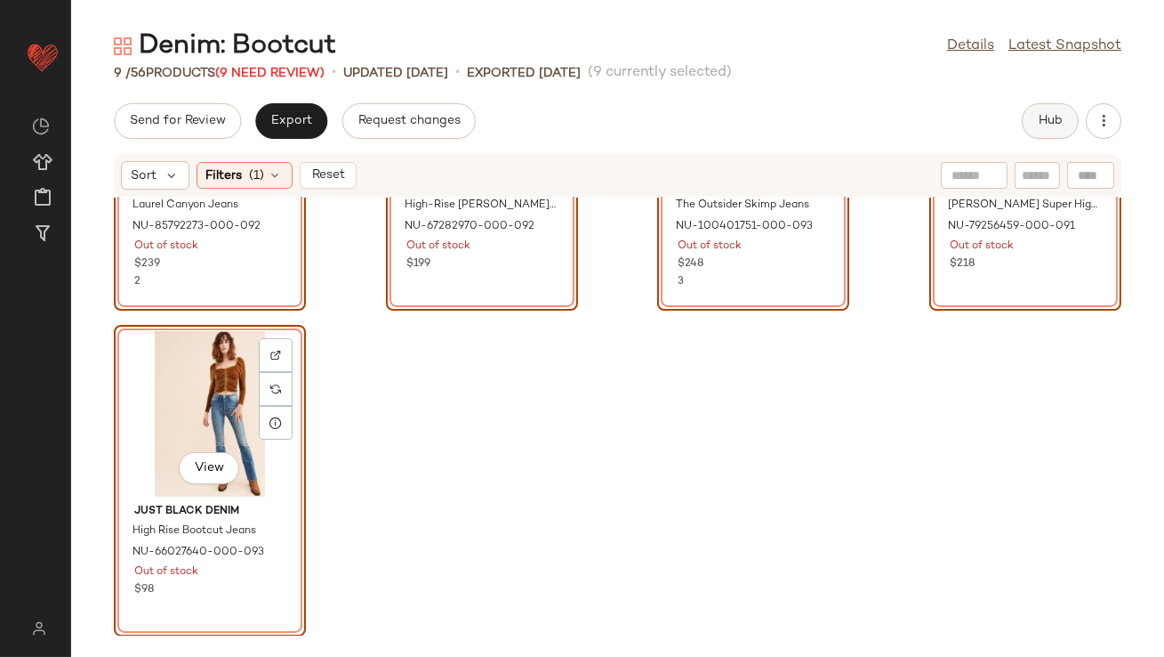
click at [1065, 130] on button "Hub" at bounding box center [1050, 121] width 57 height 36
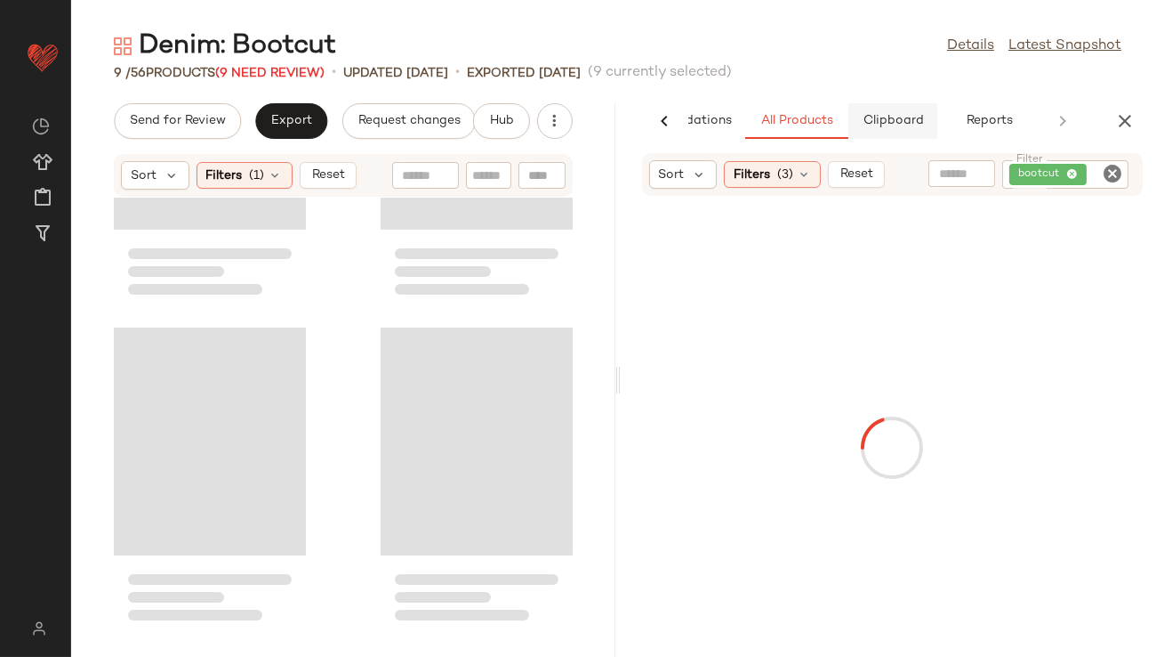
scroll to position [1193, 0]
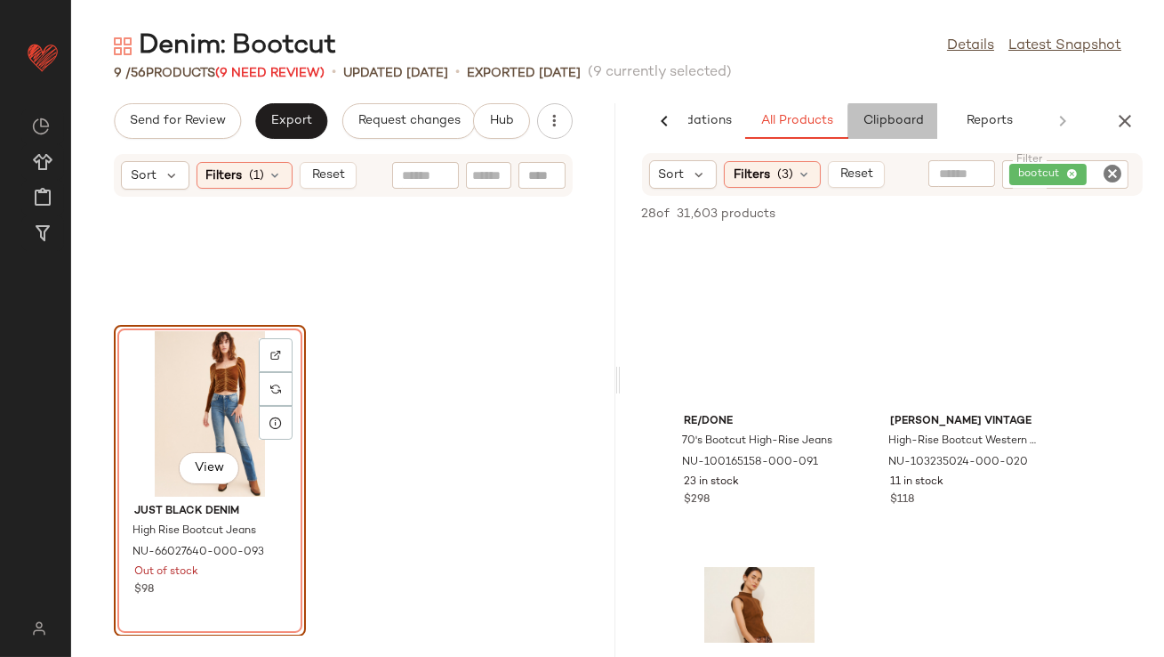
click at [901, 119] on span "Clipboard" at bounding box center [892, 121] width 61 height 14
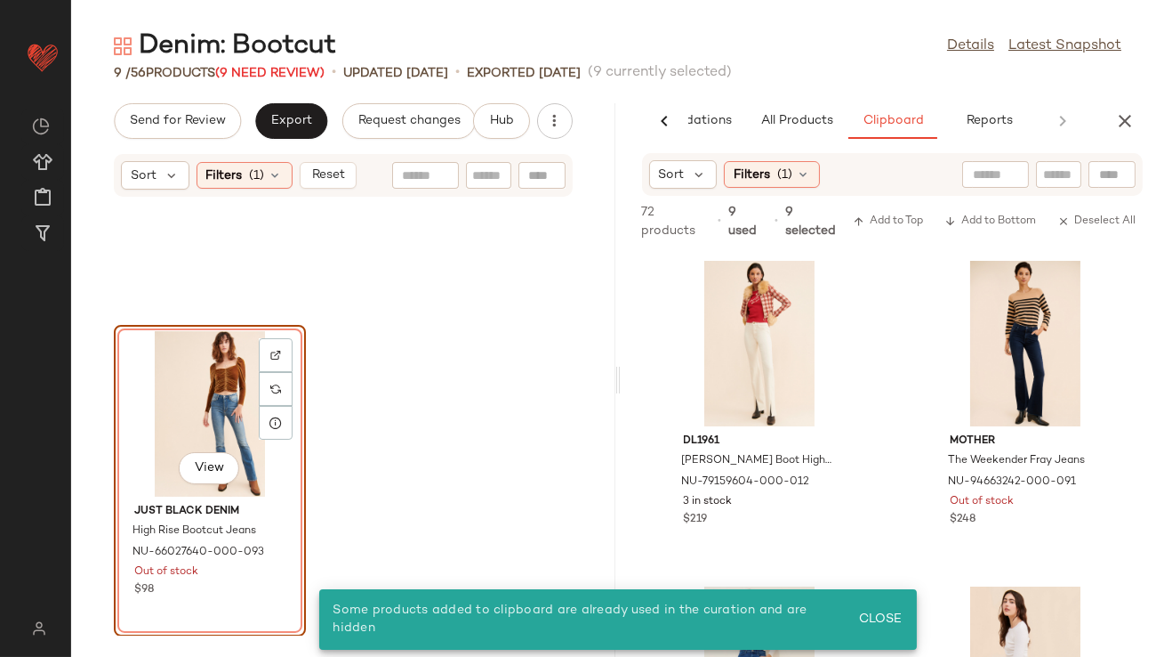
click at [222, 420] on div "View" at bounding box center [210, 413] width 180 height 165
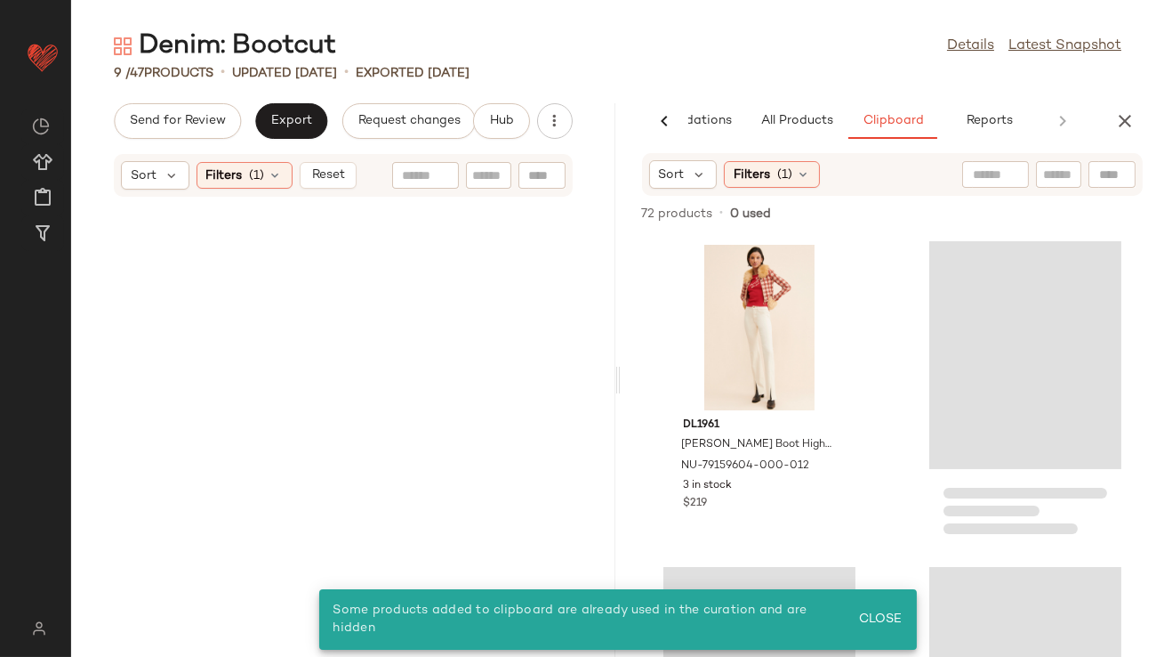
scroll to position [0, 0]
click at [274, 175] on icon at bounding box center [276, 175] width 14 height 14
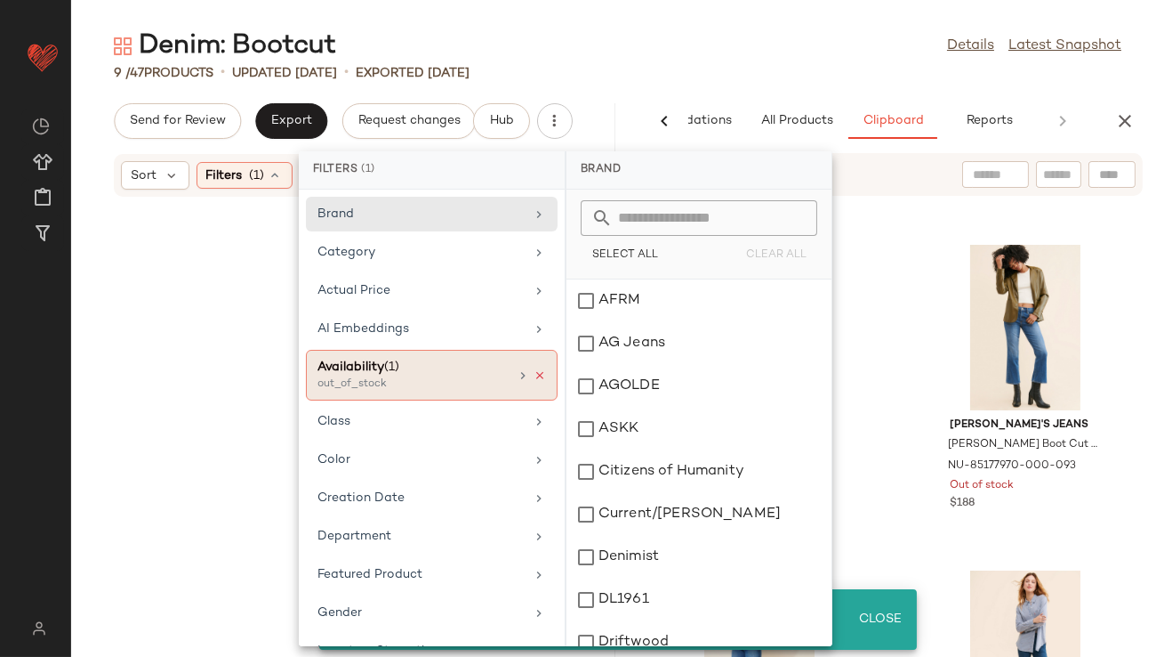
click at [536, 375] on icon at bounding box center [540, 375] width 12 height 12
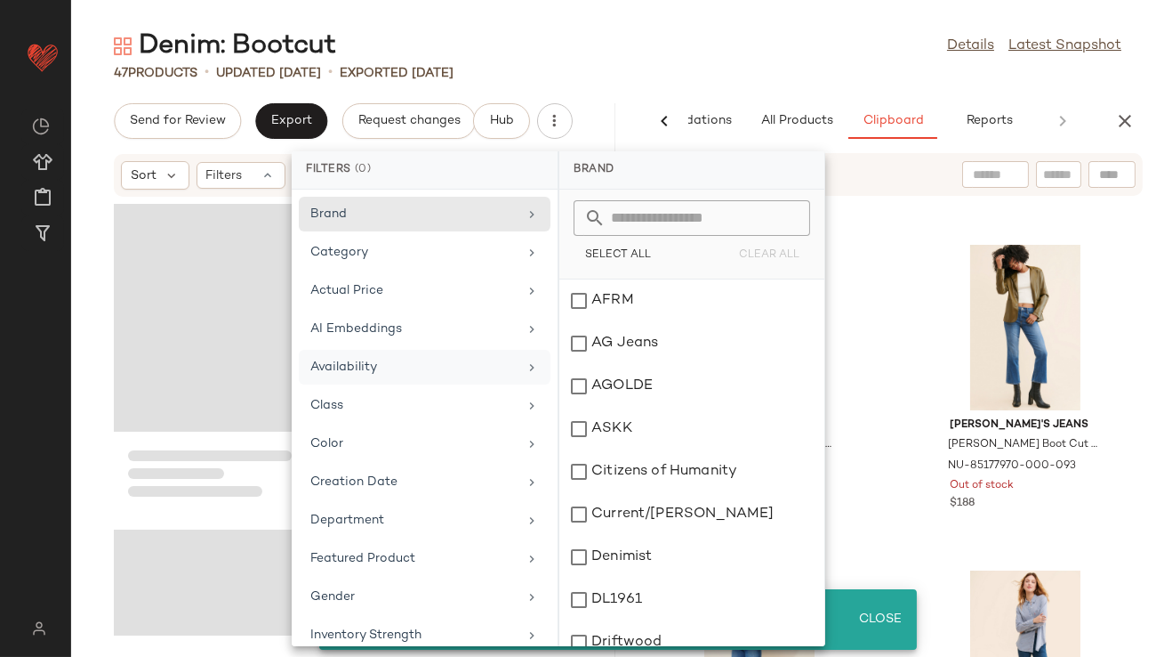
click at [649, 46] on div "Denim: Bootcut Details Latest Snapshot" at bounding box center [617, 46] width 1093 height 36
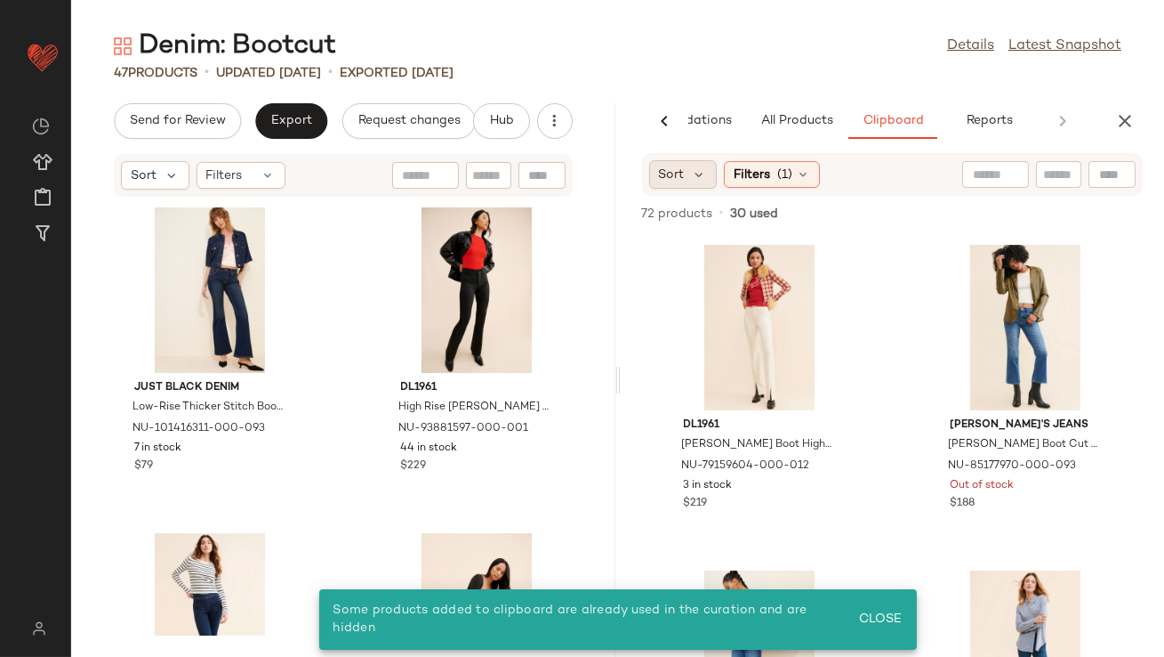
click at [679, 174] on span "Sort" at bounding box center [672, 174] width 26 height 19
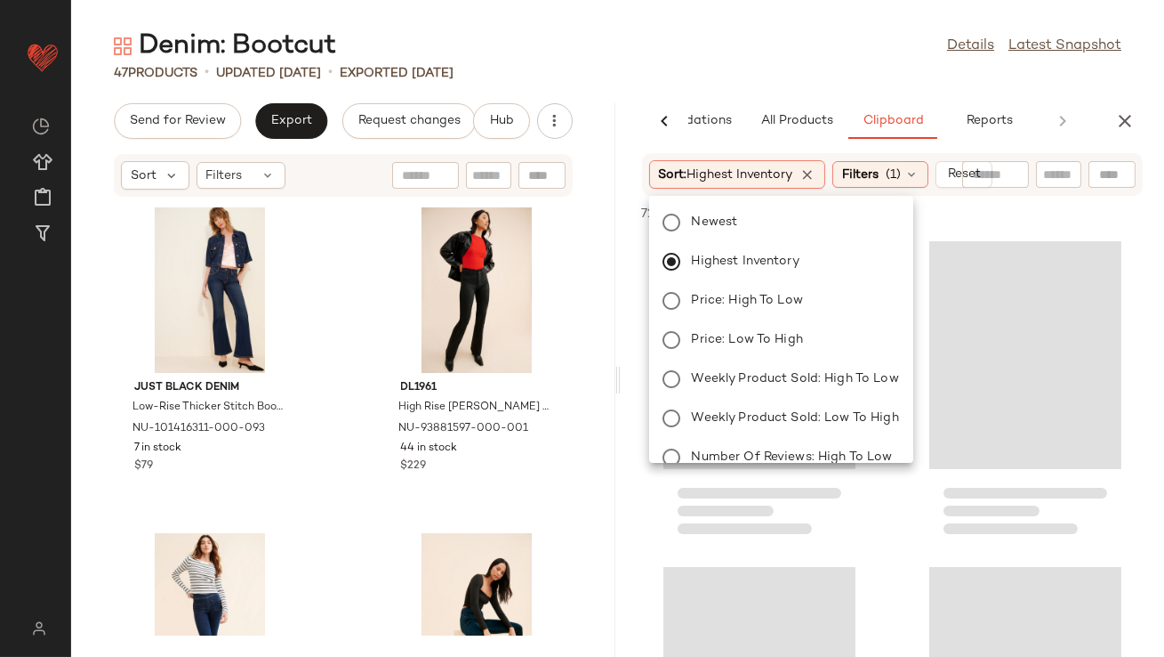
click at [720, 48] on div "Denim: Bootcut Details Latest Snapshot" at bounding box center [617, 46] width 1093 height 36
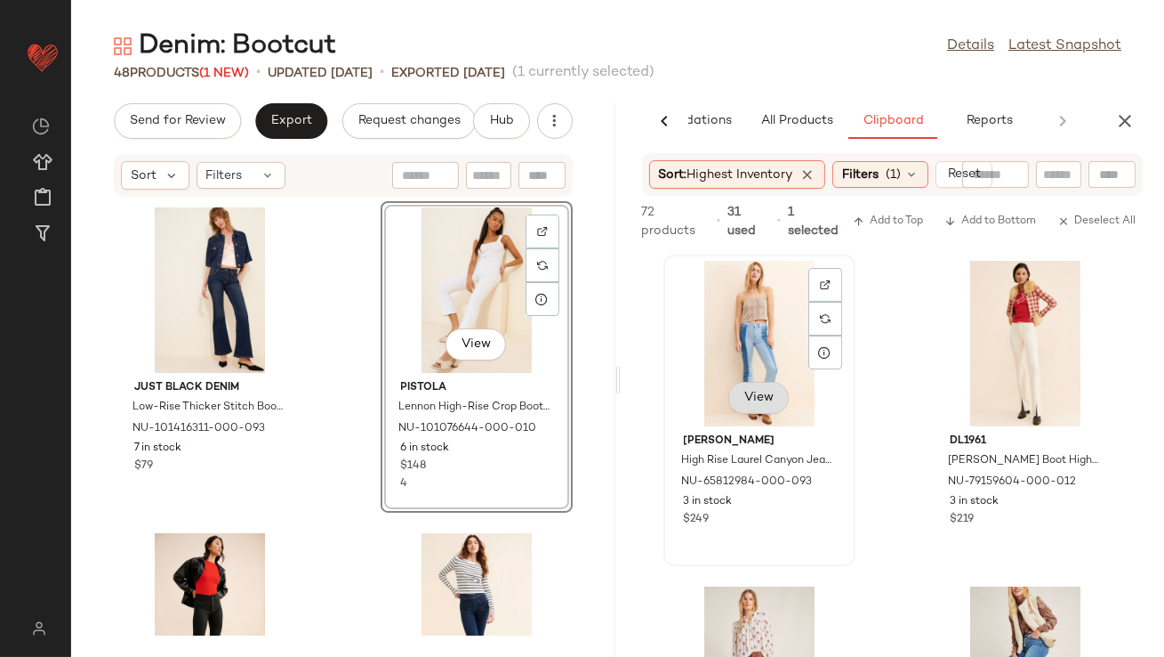
click at [735, 394] on button "View" at bounding box center [759, 398] width 60 height 32
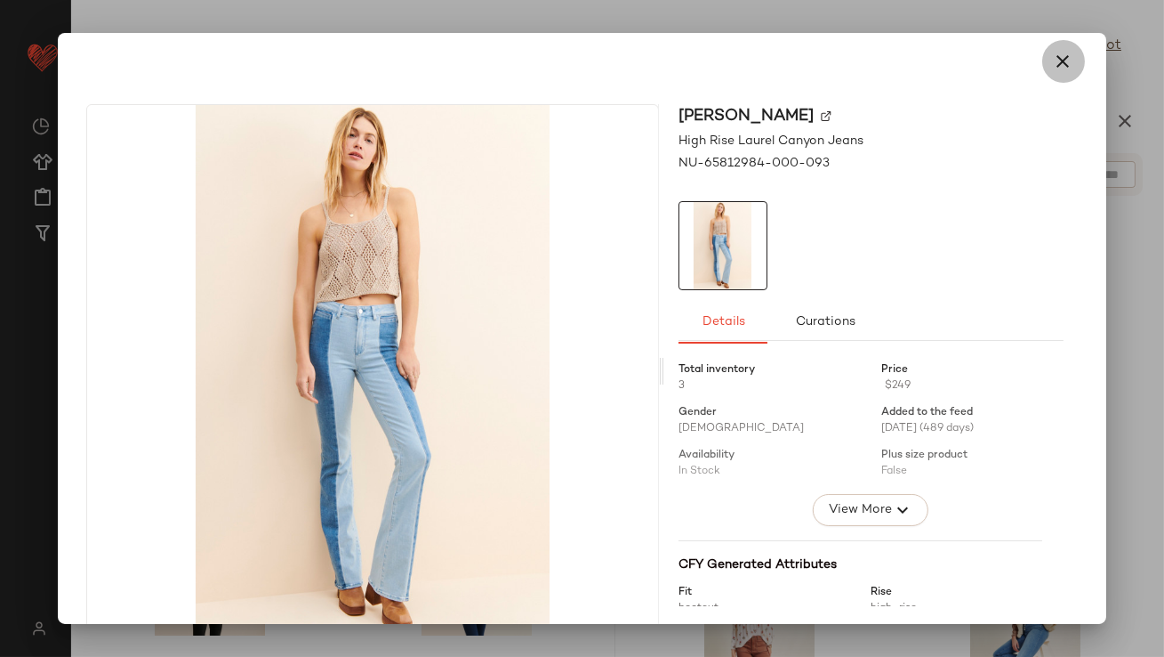
click at [1067, 67] on button "button" at bounding box center [1064, 61] width 43 height 43
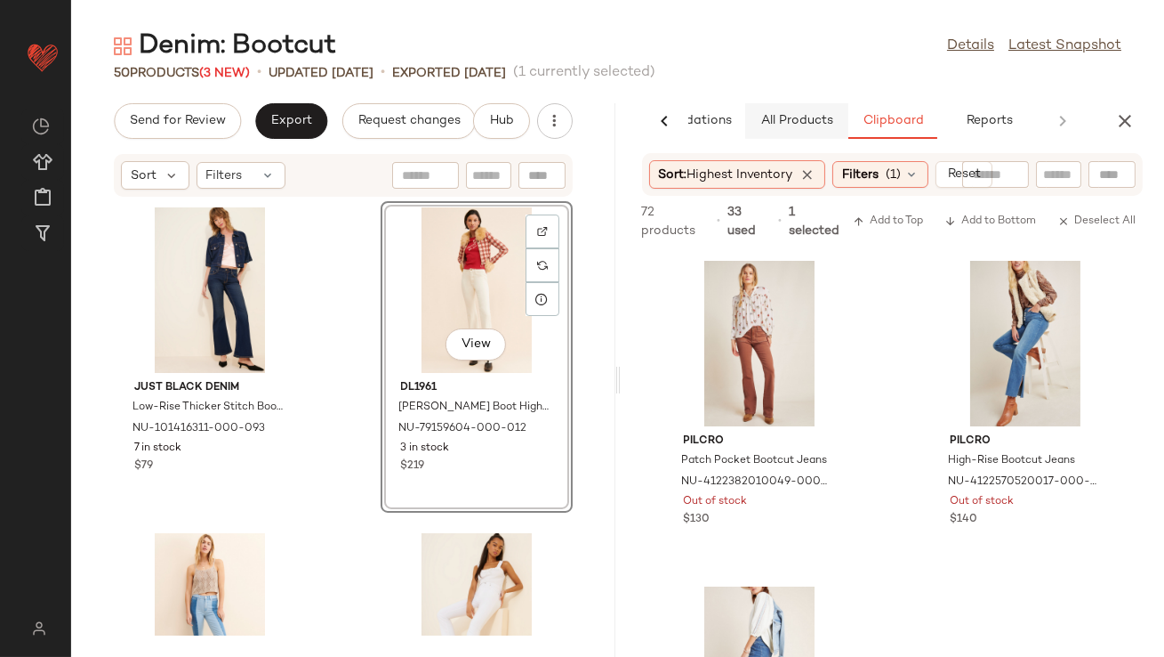
click at [802, 120] on span "All Products" at bounding box center [796, 121] width 73 height 14
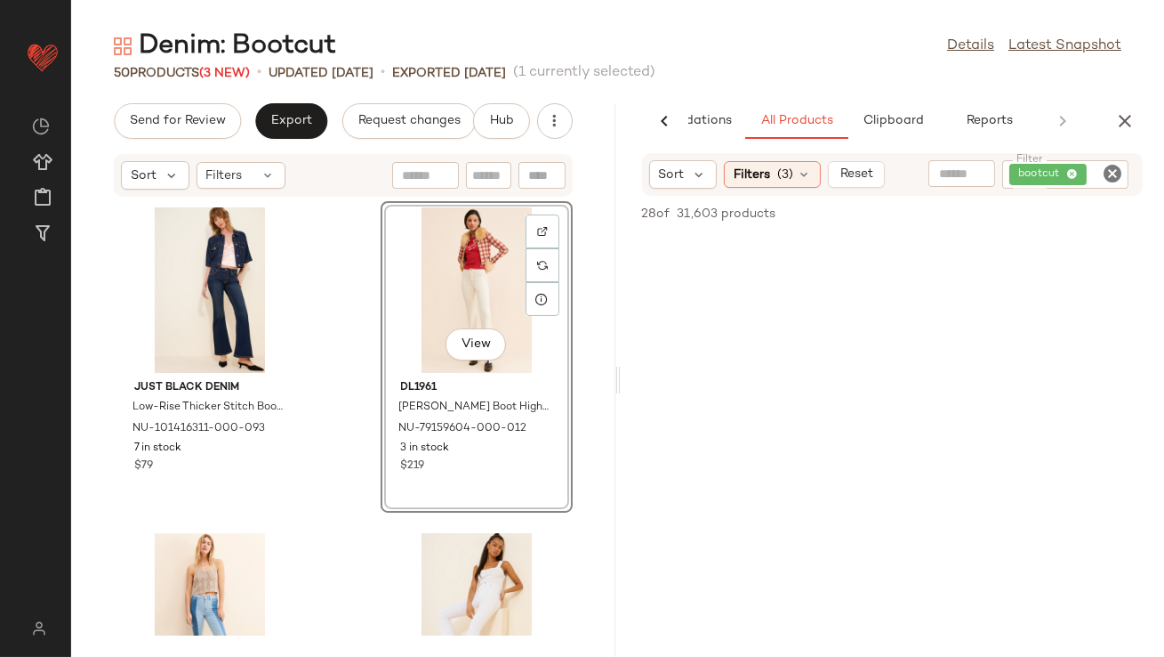
scroll to position [1451, 0]
click at [1130, 126] on icon "button" at bounding box center [1125, 120] width 21 height 21
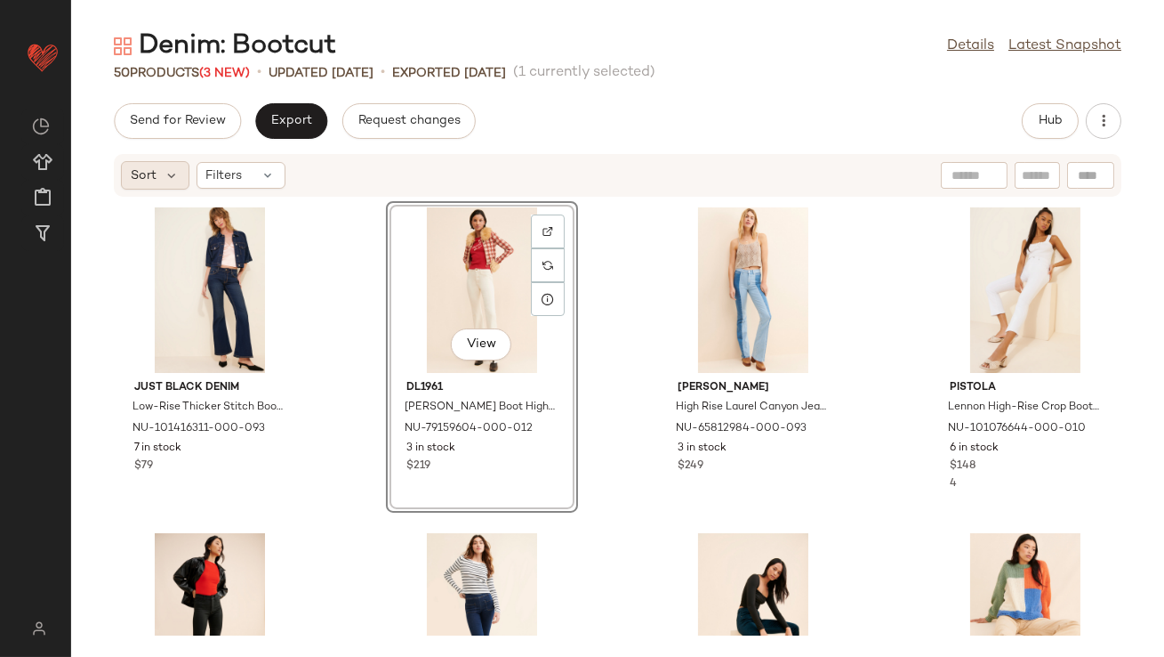
click at [179, 183] on div "Sort" at bounding box center [155, 175] width 68 height 28
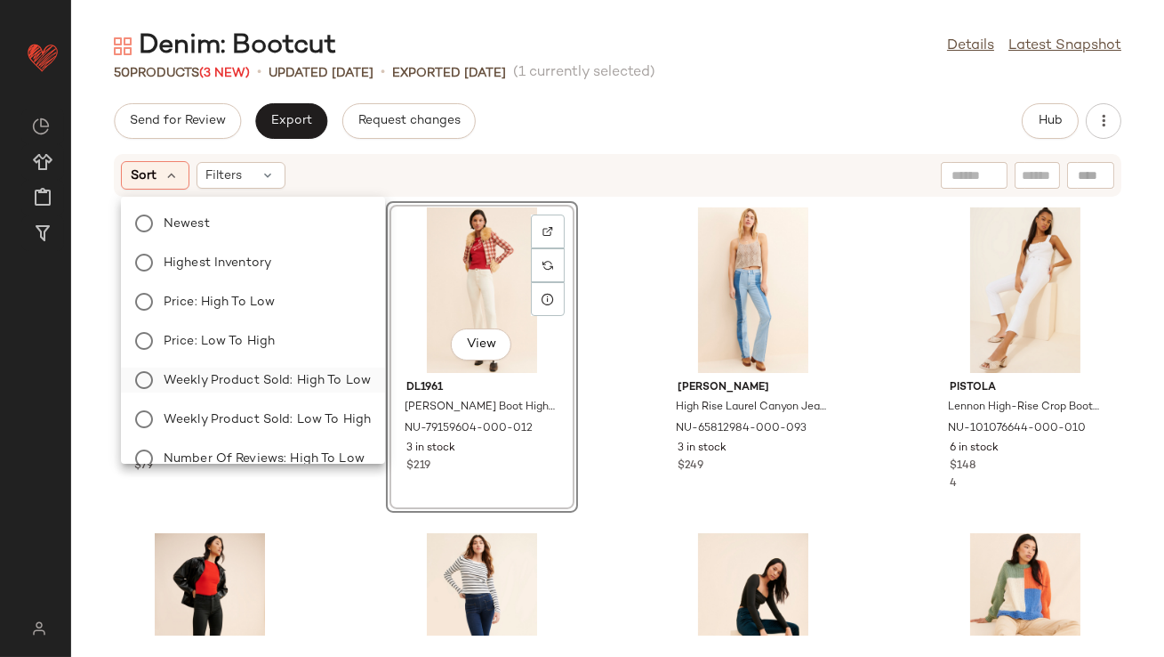
click at [231, 378] on span "Weekly Product Sold: High to Low" at bounding box center [267, 380] width 207 height 19
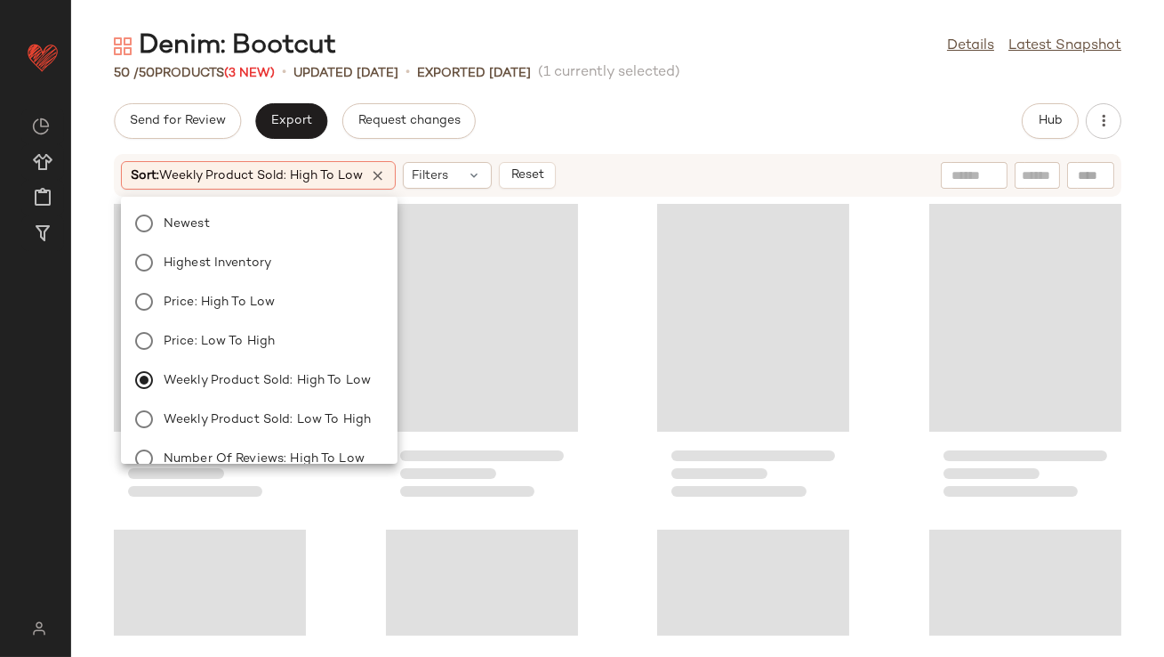
click at [632, 100] on div "Denim: Bootcut Details Latest Snapshot 50 / 50 Products (3 New) • updated Aug 2…" at bounding box center [617, 342] width 1093 height 628
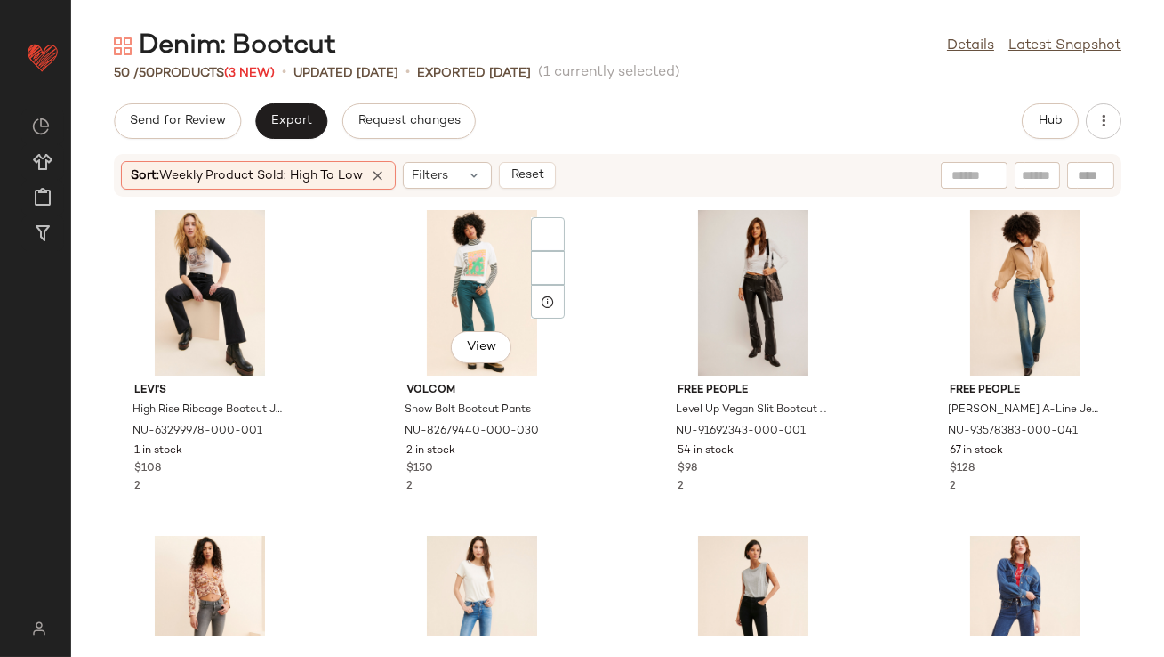
scroll to position [1614, 0]
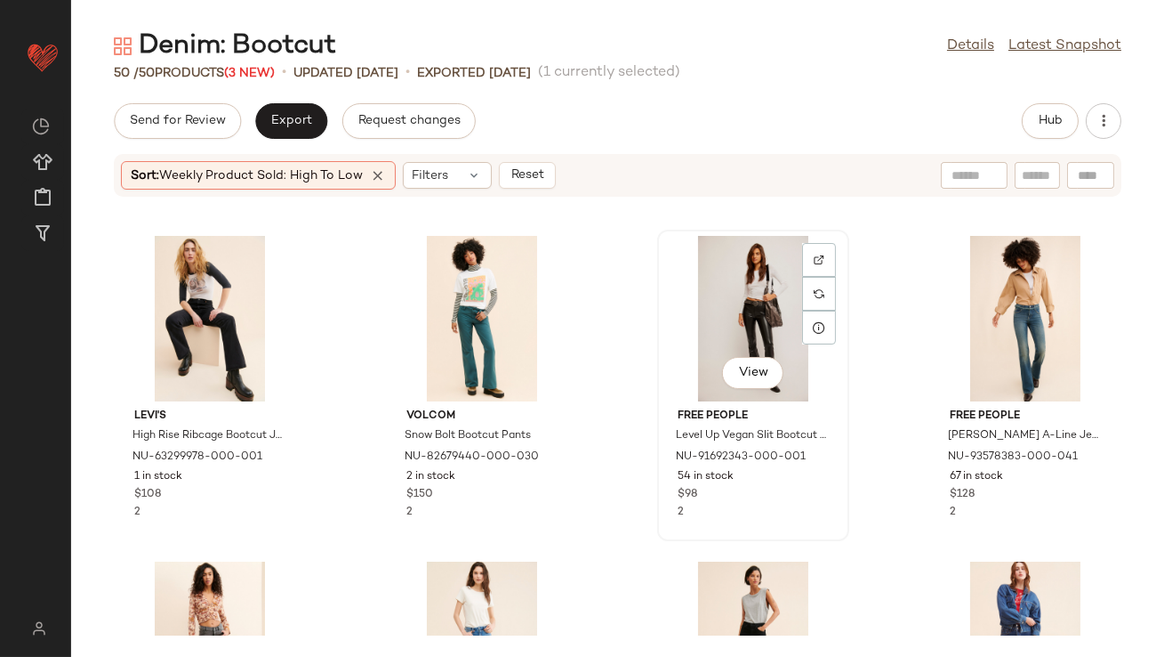
click at [712, 323] on div "View" at bounding box center [754, 318] width 180 height 165
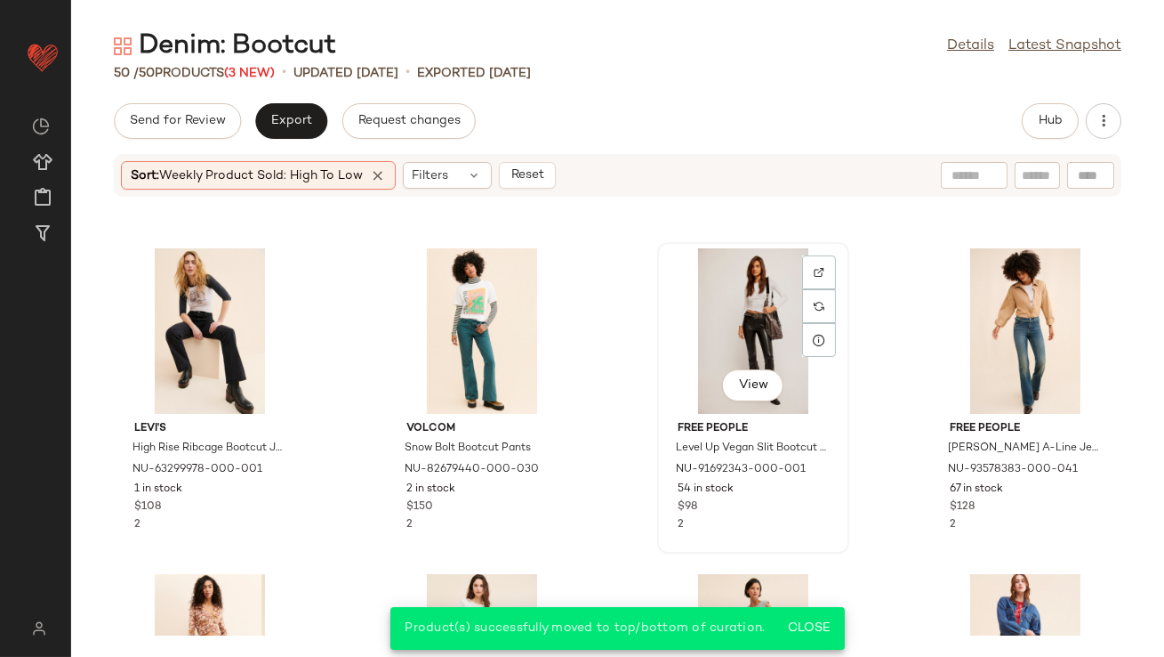
scroll to position [1586, 0]
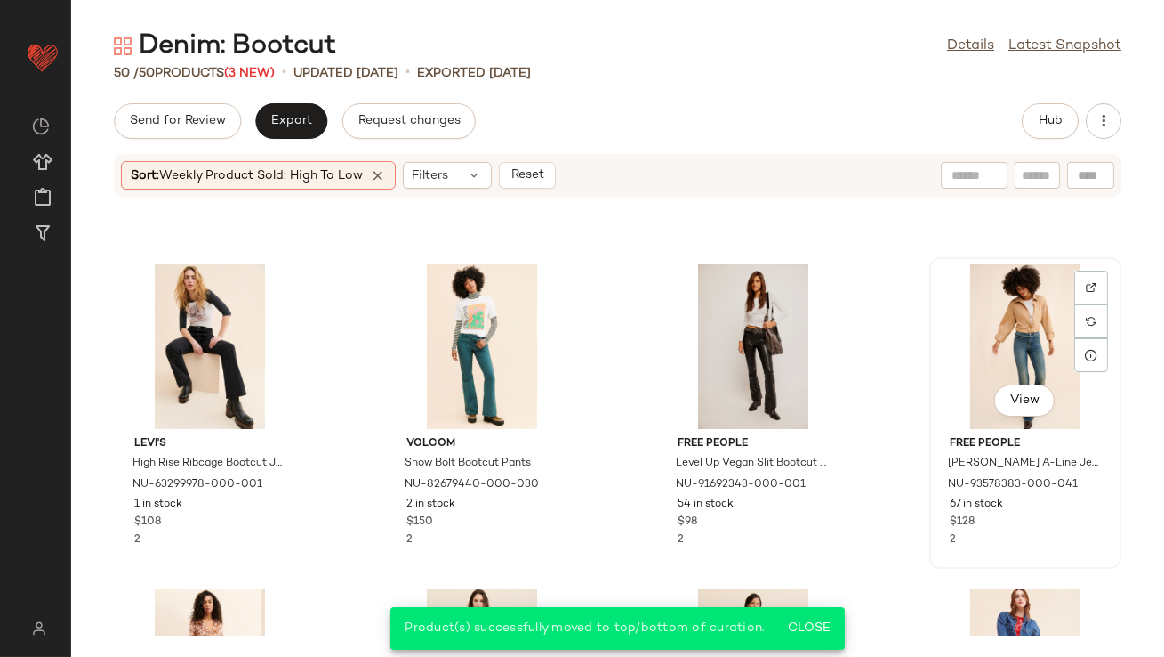
click at [979, 316] on div "View" at bounding box center [1026, 345] width 180 height 165
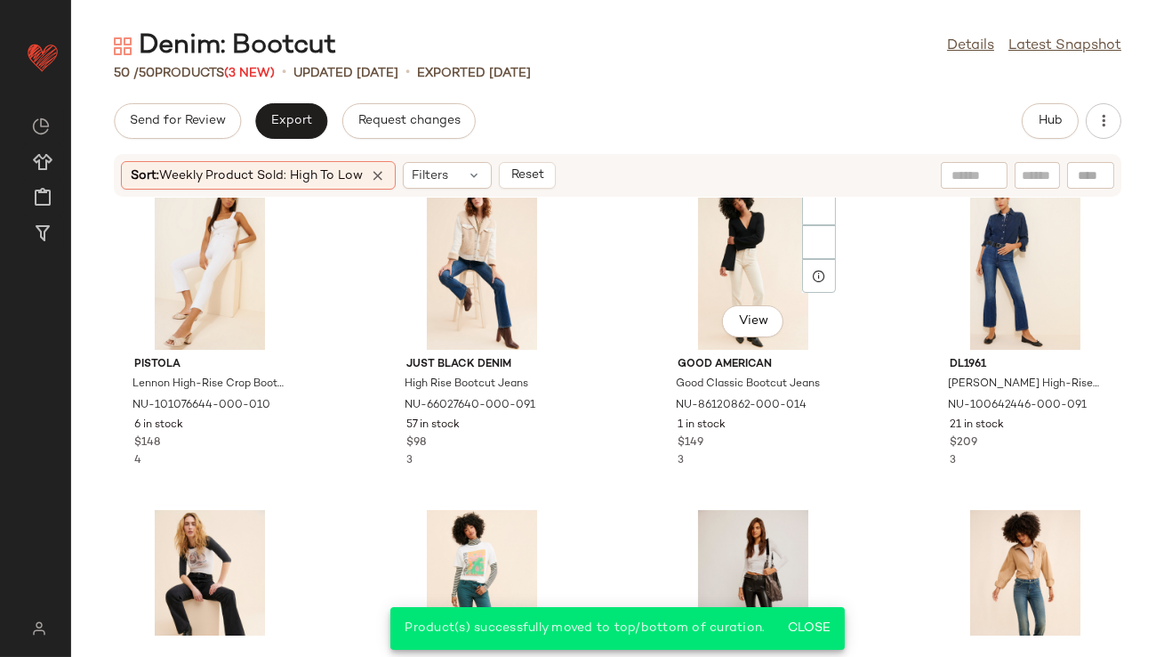
scroll to position [1250, 0]
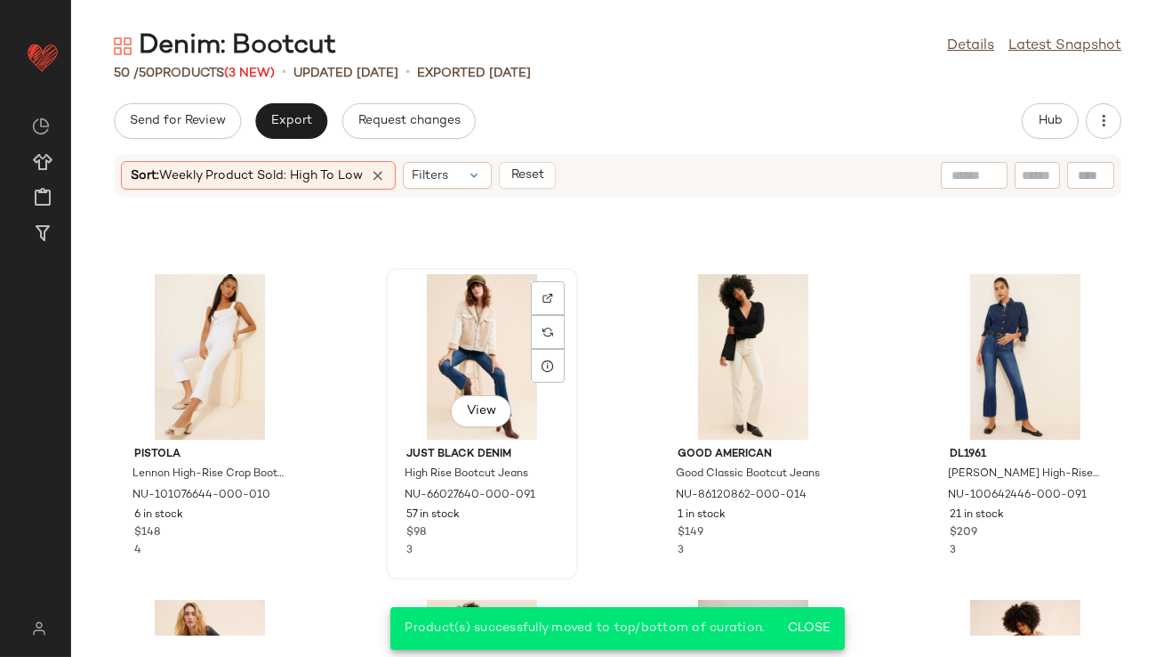
click at [441, 335] on div "View" at bounding box center [482, 356] width 180 height 165
click at [955, 353] on div "View" at bounding box center [1026, 356] width 180 height 165
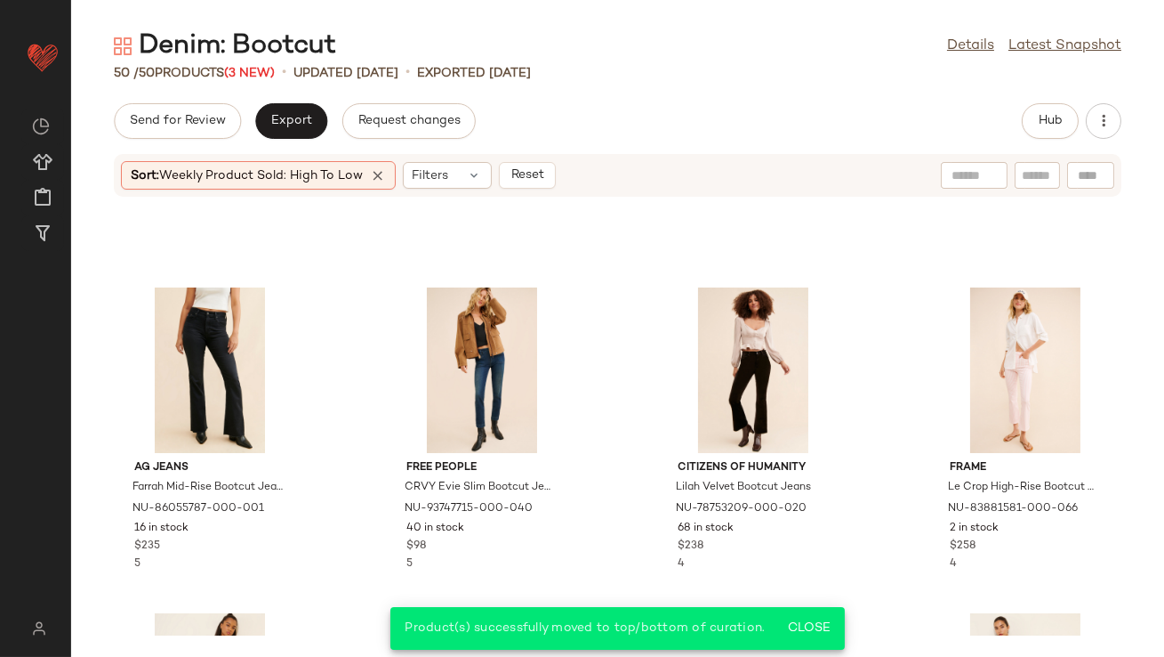
scroll to position [910, 0]
click at [183, 357] on div "View" at bounding box center [210, 370] width 180 height 165
click at [453, 340] on div "View" at bounding box center [482, 370] width 180 height 165
click at [730, 326] on div "View" at bounding box center [754, 370] width 180 height 165
click at [1027, 347] on div "View" at bounding box center [1026, 370] width 180 height 165
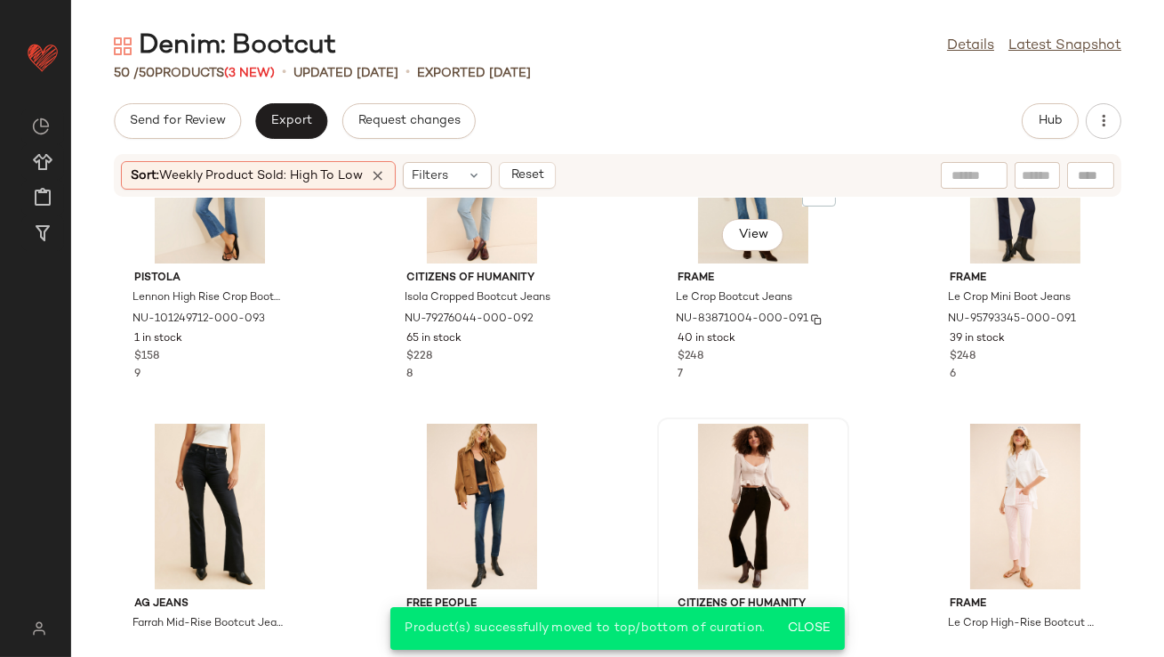
scroll to position [556, 0]
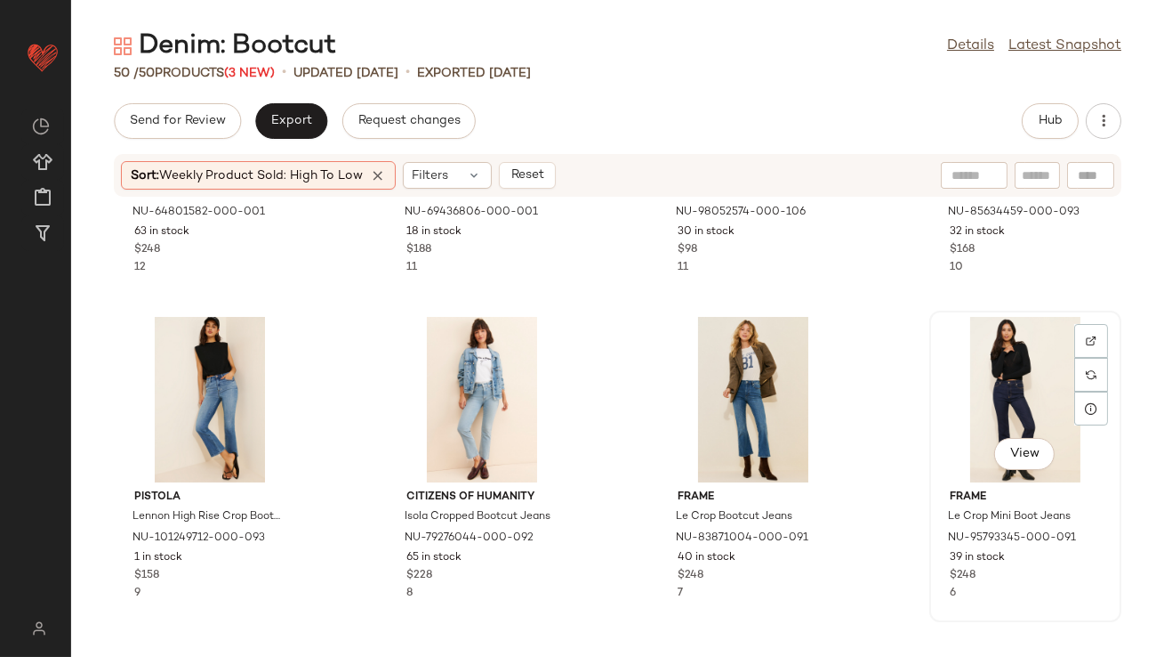
click at [993, 350] on div "View" at bounding box center [1026, 399] width 180 height 165
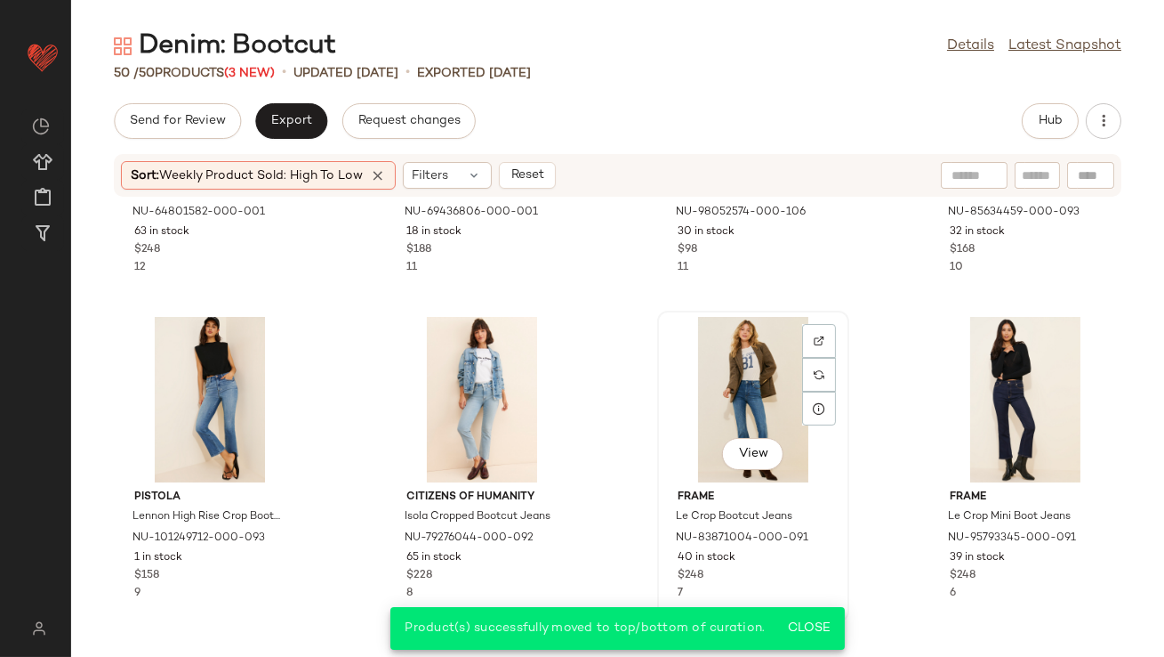
click at [750, 373] on div "View" at bounding box center [754, 399] width 180 height 165
click at [457, 396] on div "View" at bounding box center [482, 399] width 180 height 165
click at [198, 414] on div "View" at bounding box center [210, 399] width 180 height 165
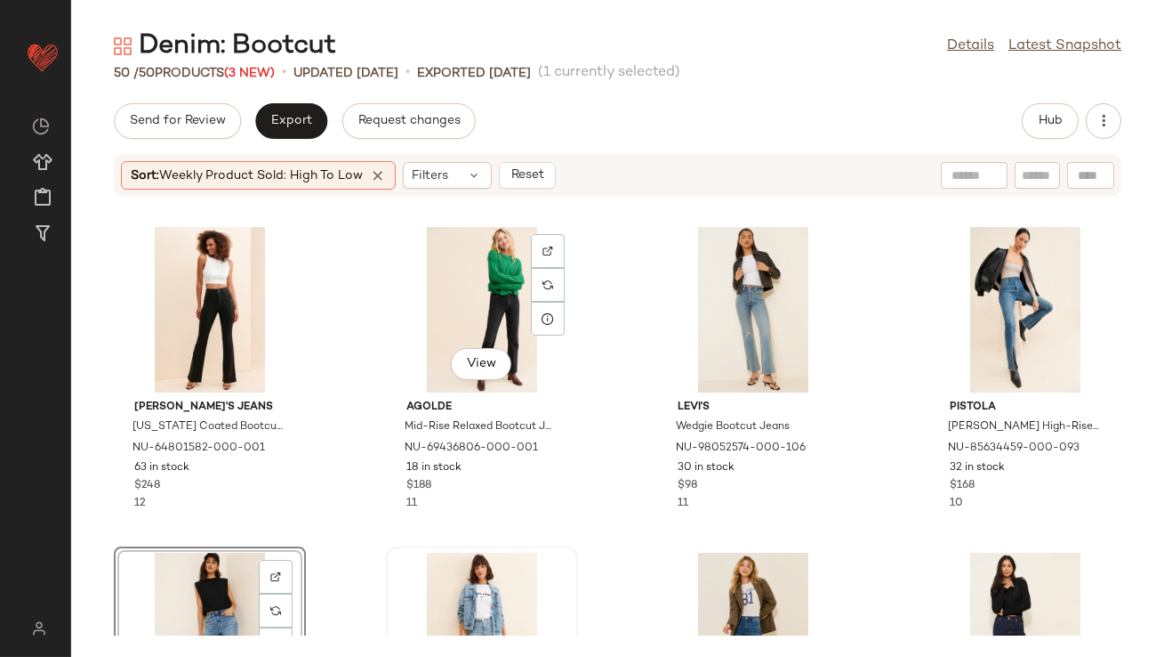
scroll to position [319, 0]
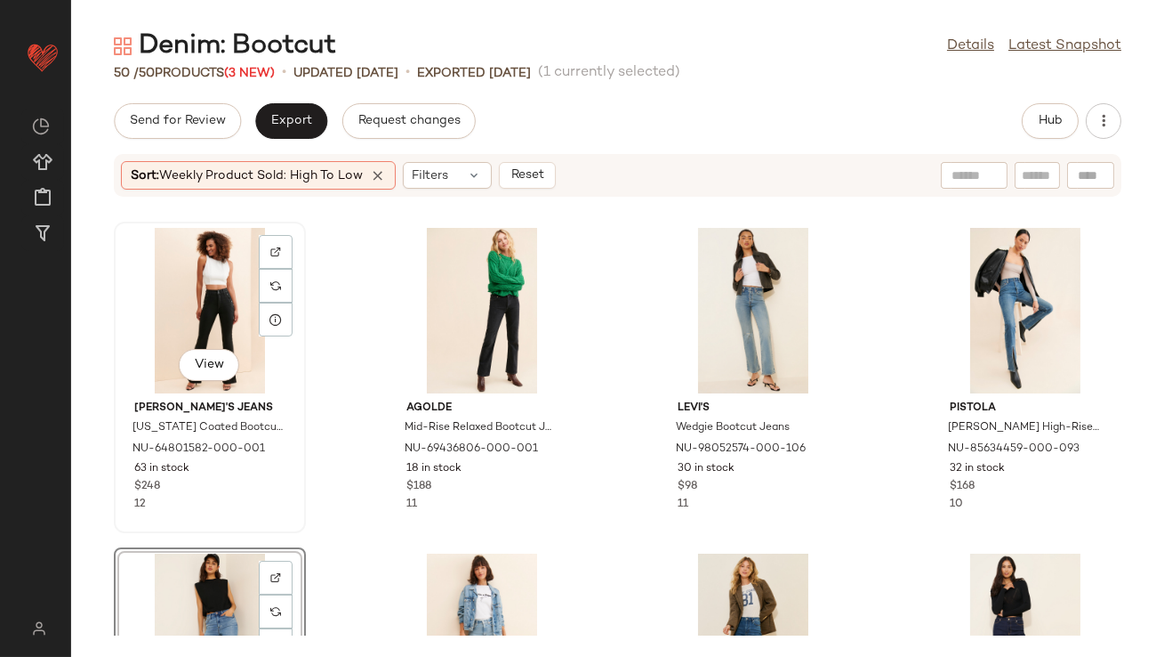
click at [214, 324] on div "View" at bounding box center [210, 310] width 180 height 165
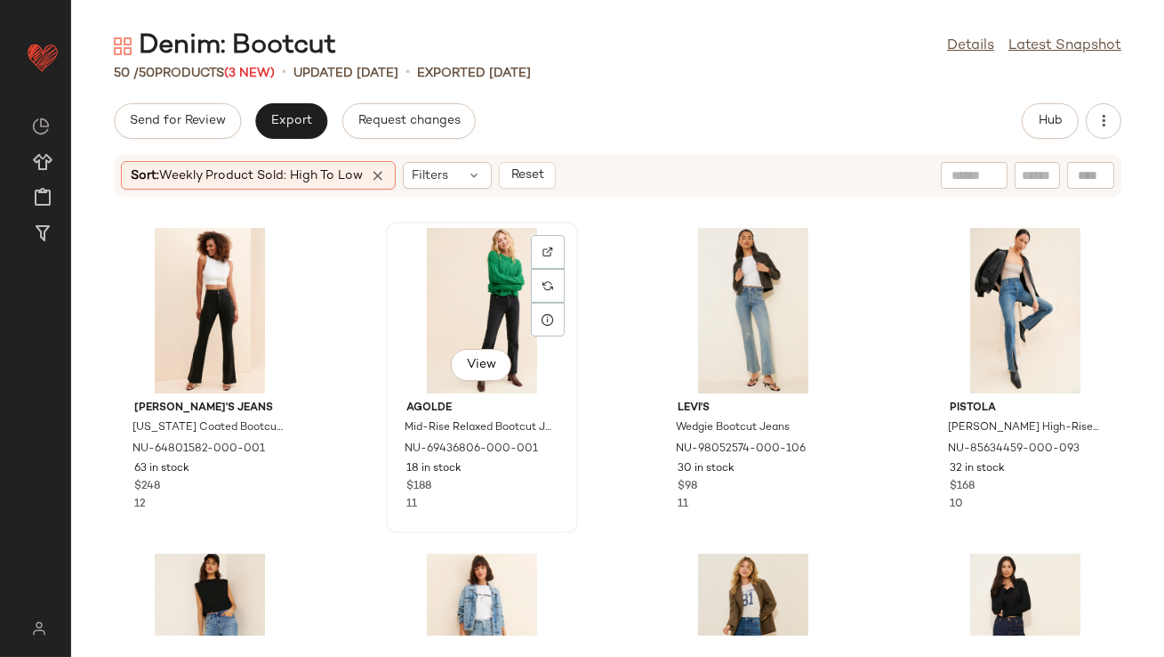
click at [455, 302] on div "View" at bounding box center [482, 310] width 180 height 165
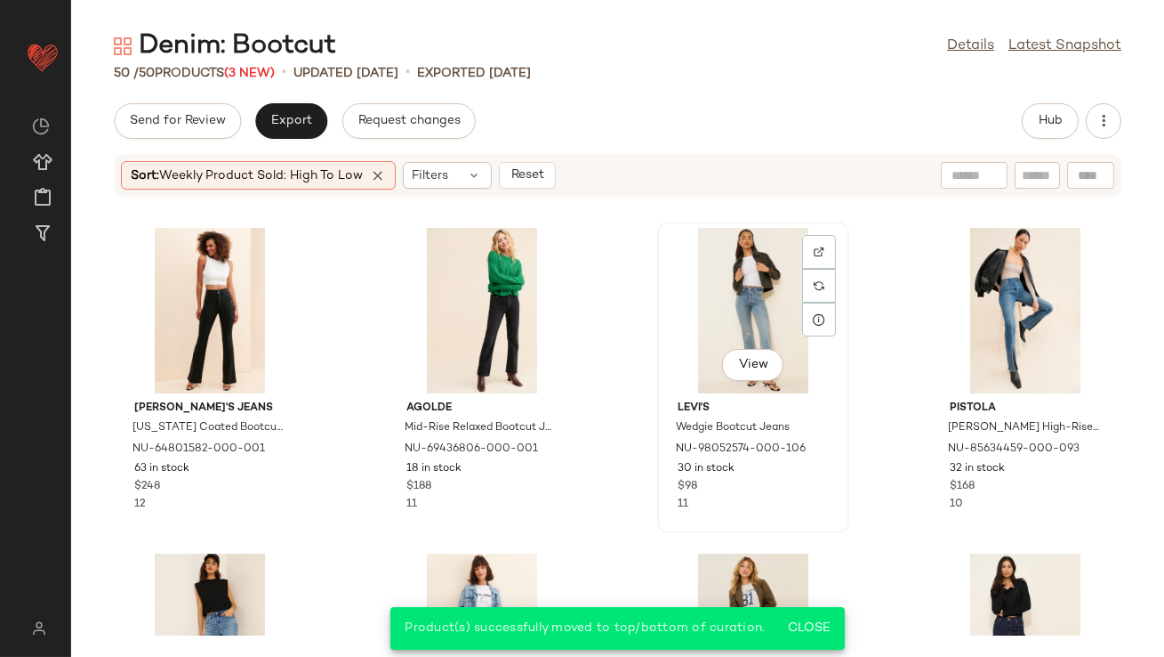
click at [711, 272] on div "View" at bounding box center [754, 310] width 180 height 165
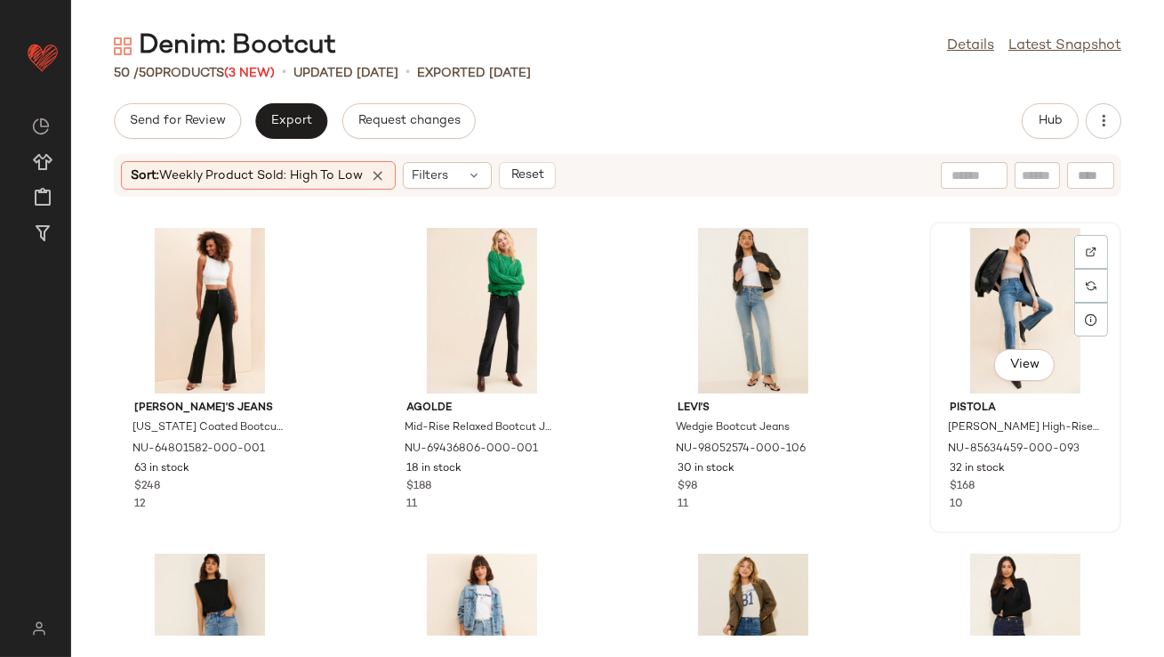
click at [979, 256] on div "View" at bounding box center [1026, 310] width 180 height 165
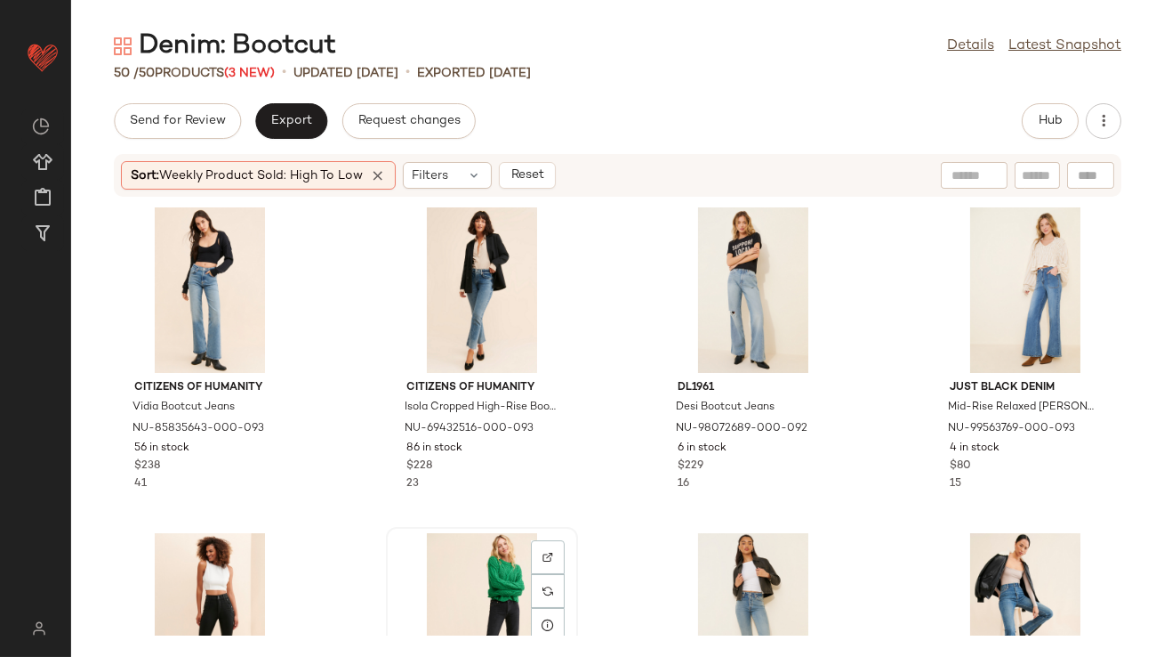
click at [470, 589] on div "View" at bounding box center [482, 615] width 180 height 165
click at [207, 289] on div "View" at bounding box center [210, 289] width 180 height 165
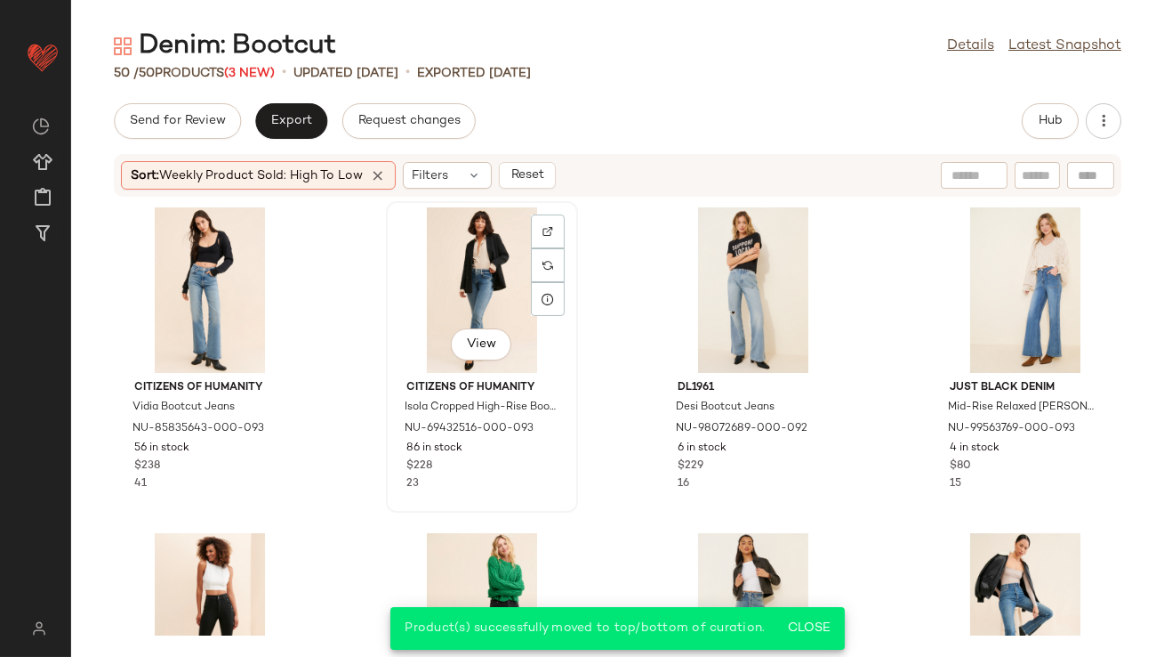
click at [473, 274] on div "View" at bounding box center [482, 289] width 180 height 165
click at [381, 175] on icon at bounding box center [378, 175] width 16 height 16
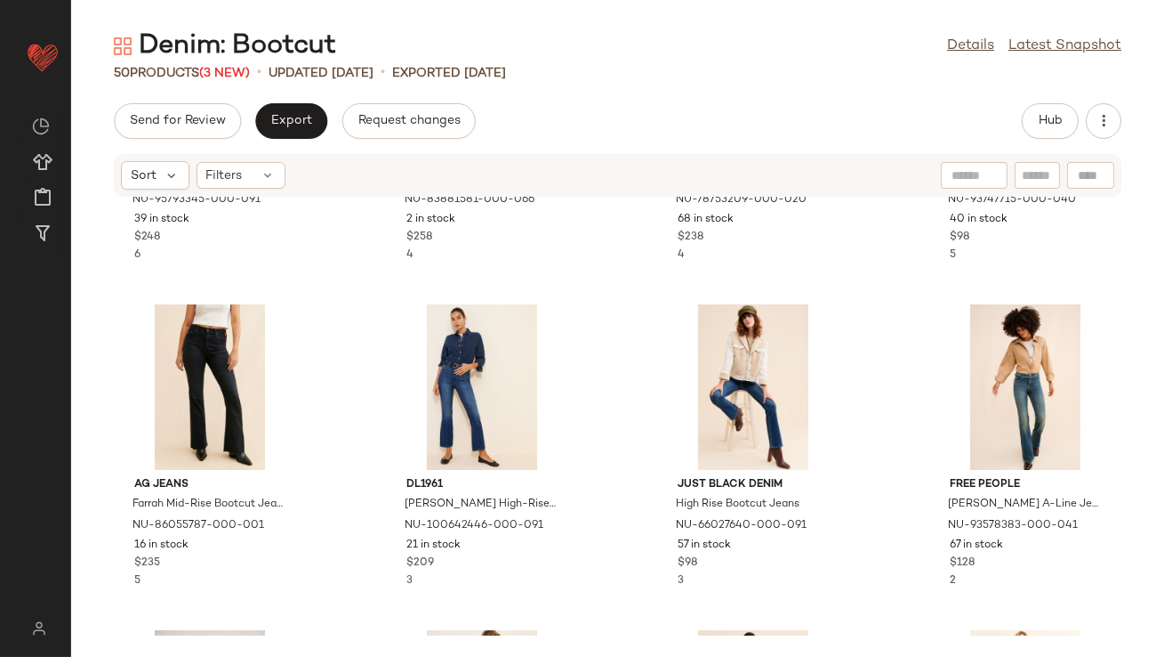
scroll to position [886, 0]
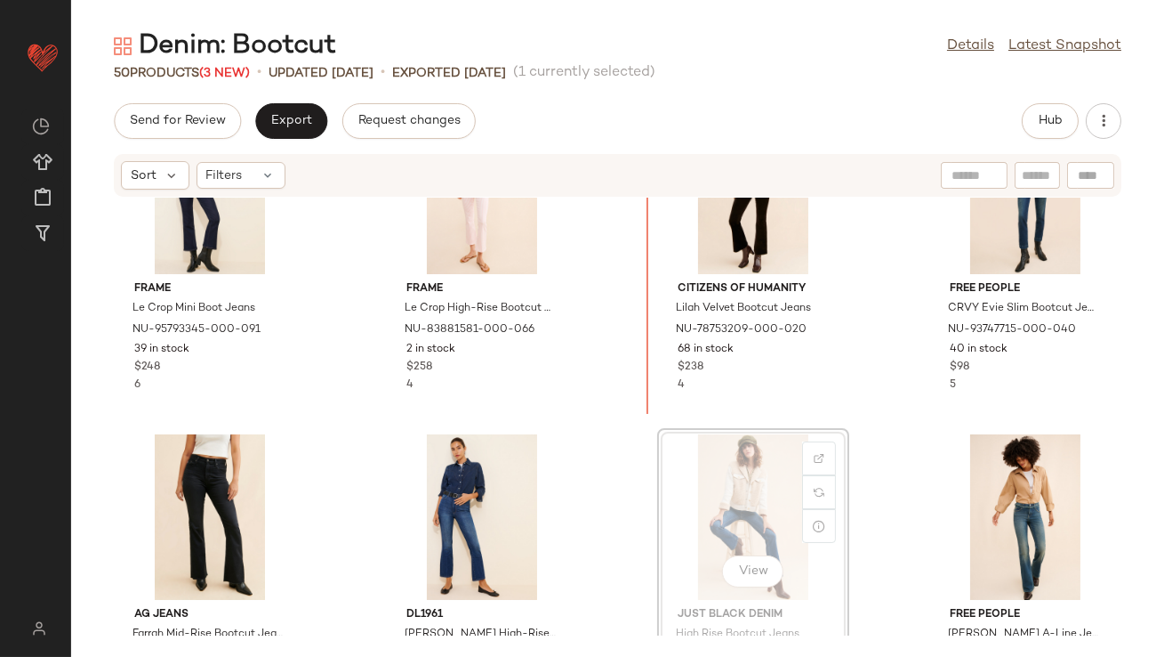
scroll to position [677, 0]
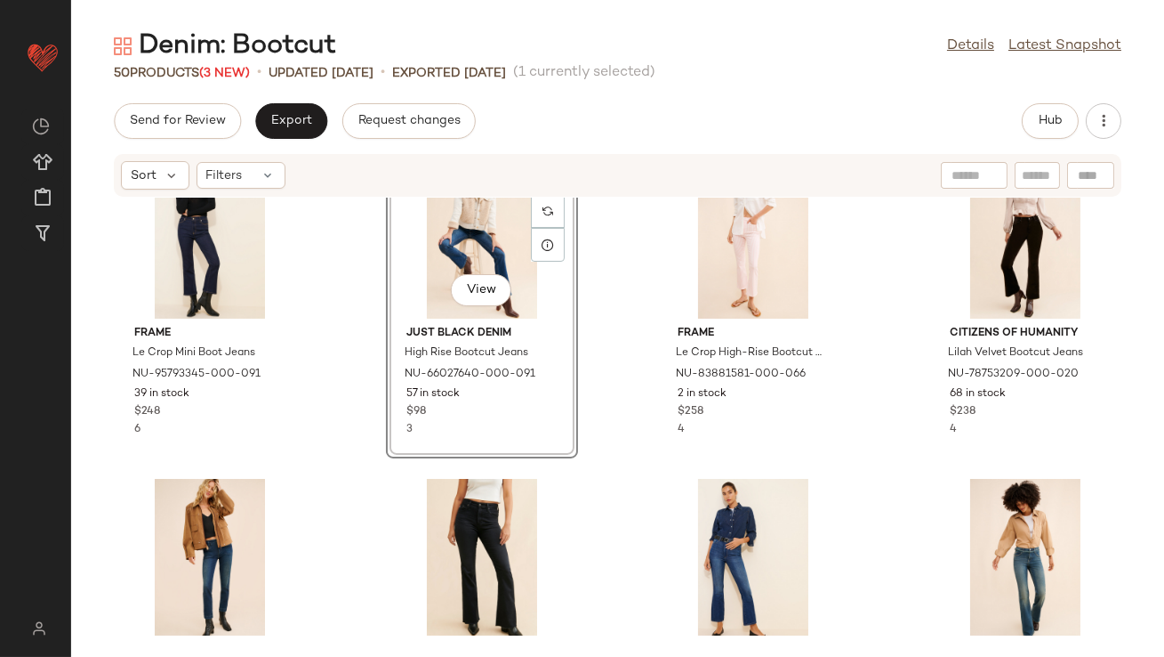
scroll to position [721, 0]
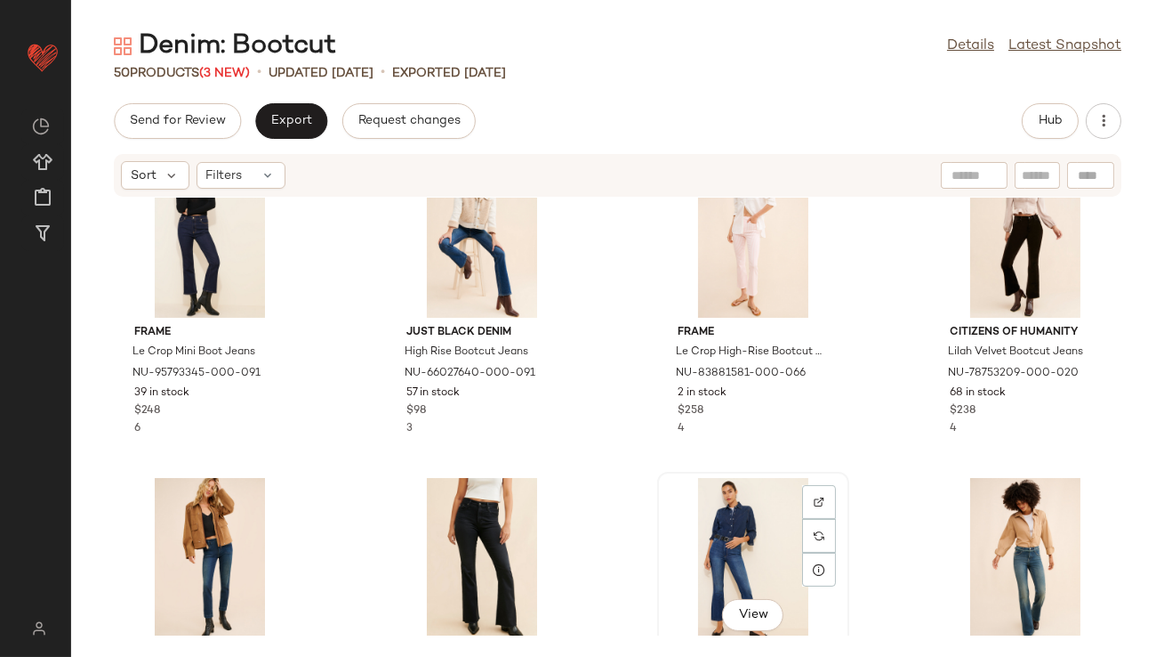
click at [730, 565] on div "View" at bounding box center [754, 560] width 180 height 165
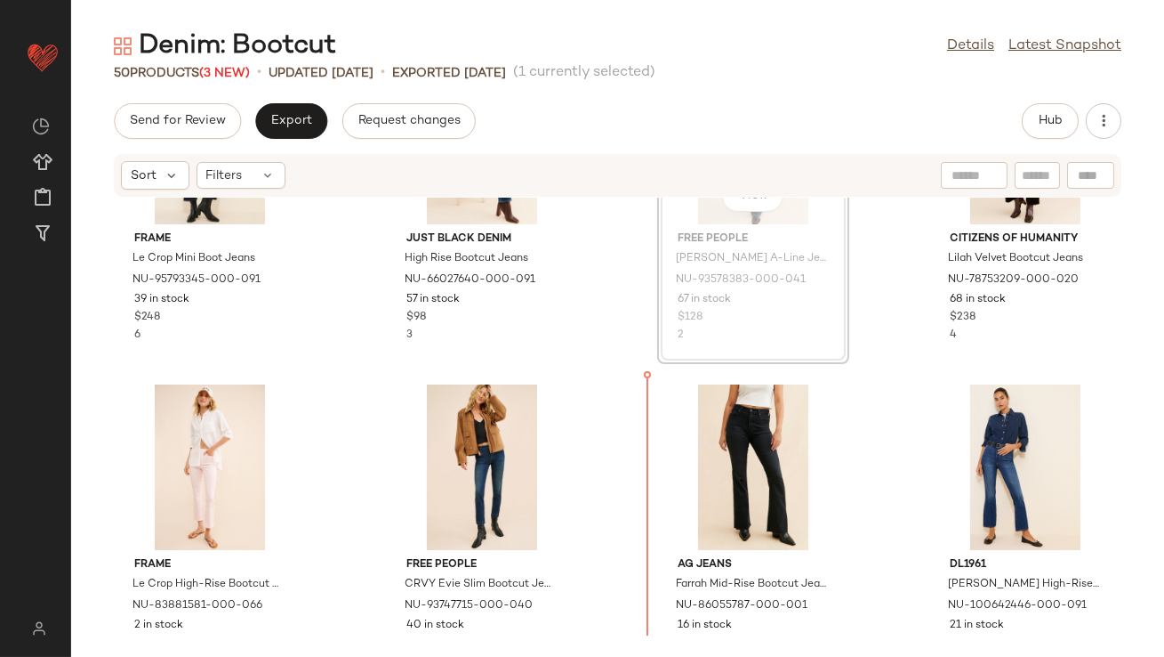
scroll to position [828, 0]
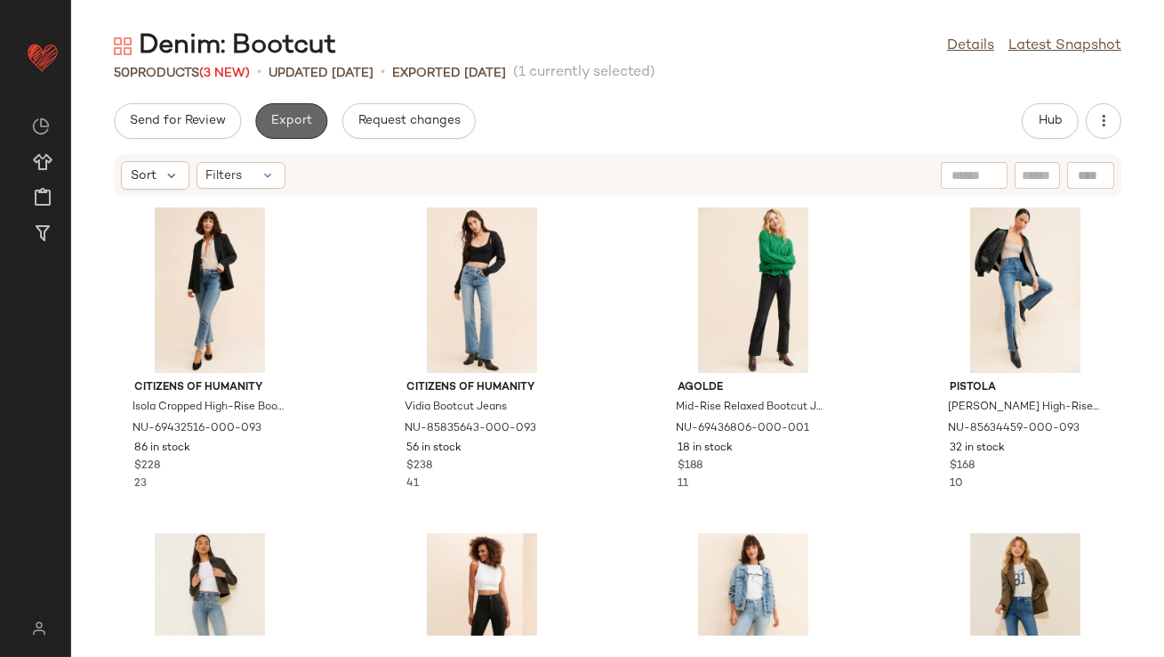
click at [274, 109] on button "Export" at bounding box center [291, 121] width 72 height 36
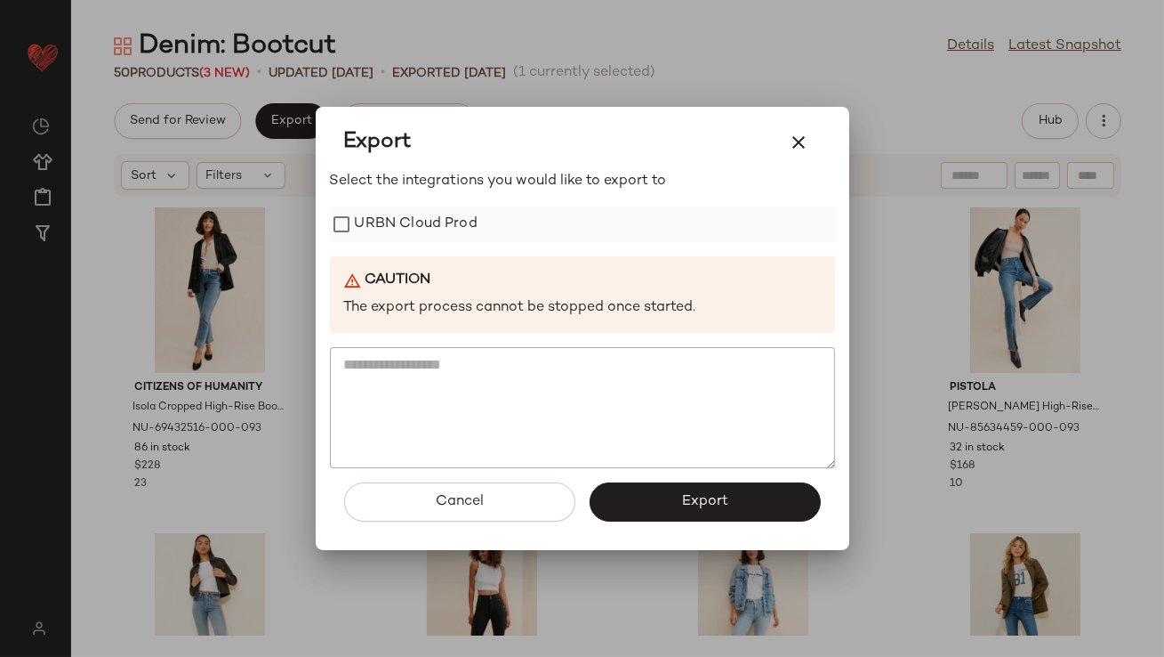
click at [377, 228] on label "URBN Cloud Prod" at bounding box center [416, 224] width 123 height 36
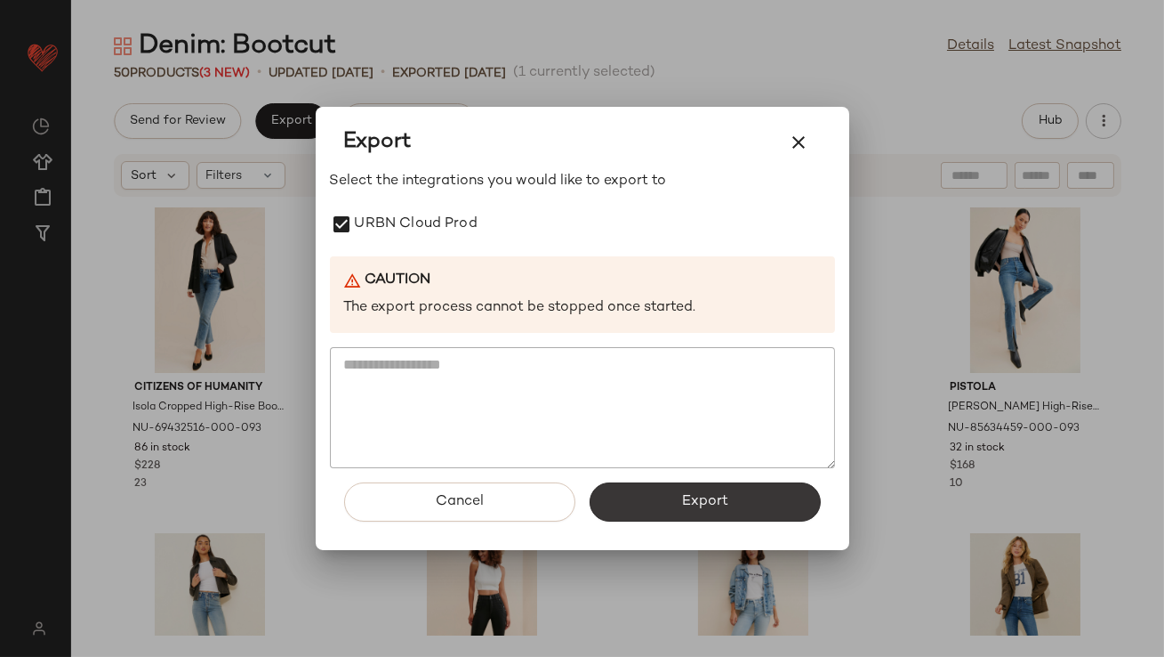
click at [713, 504] on span "Export" at bounding box center [704, 501] width 47 height 17
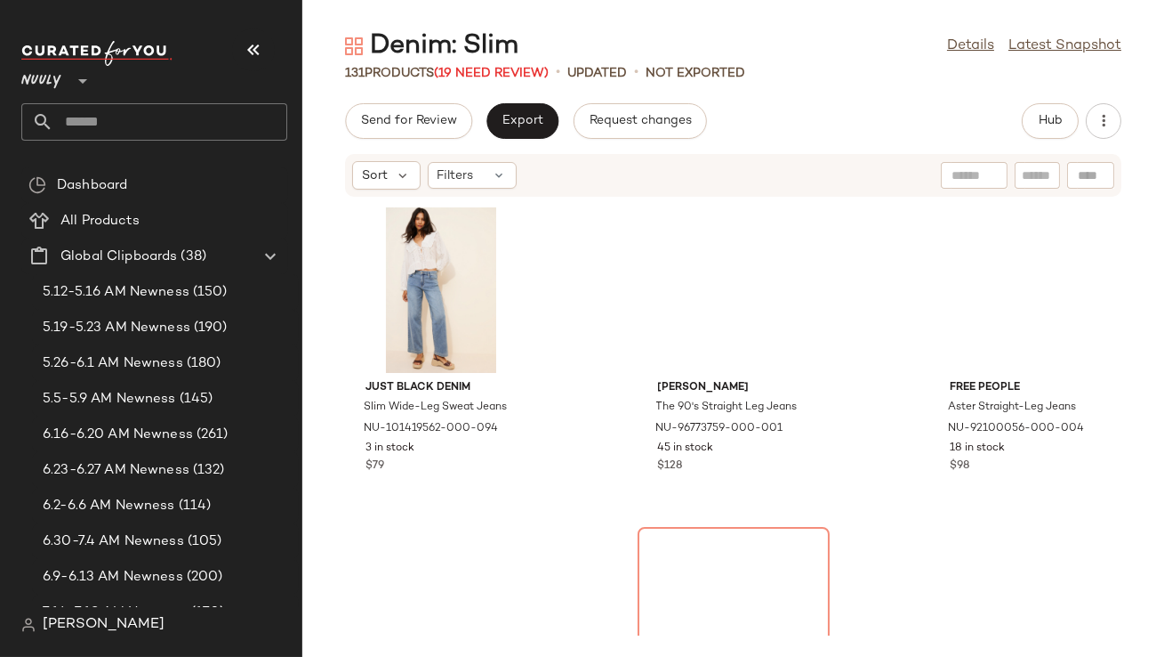
click at [247, 48] on icon "button" at bounding box center [253, 49] width 21 height 21
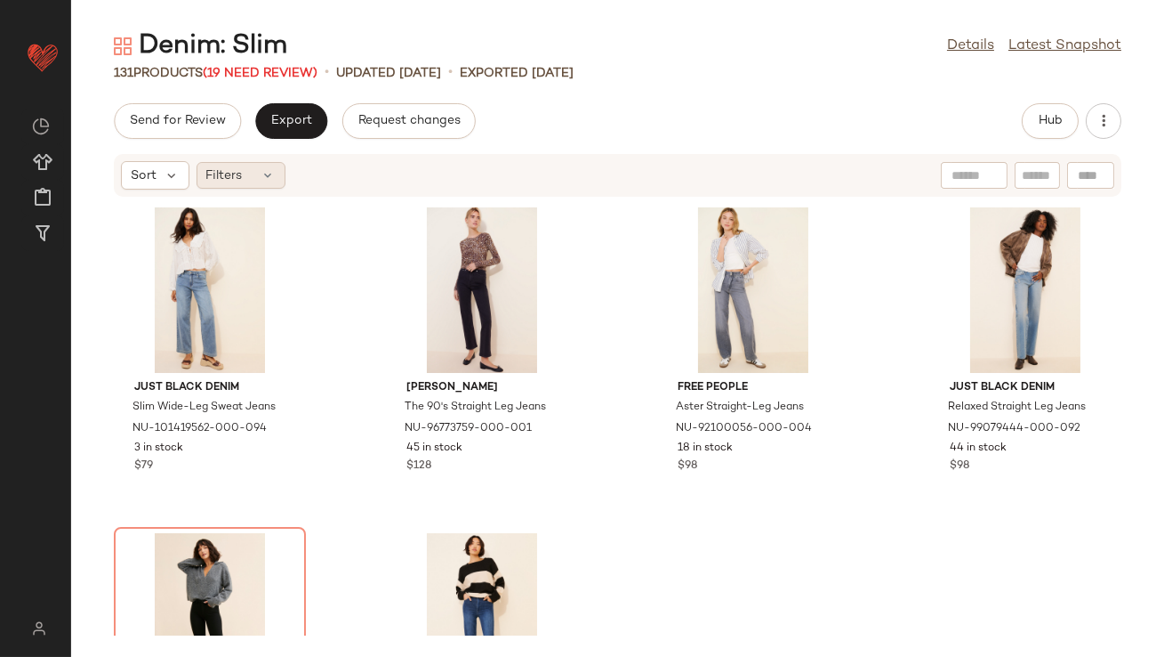
click at [249, 175] on div "Filters" at bounding box center [241, 175] width 89 height 27
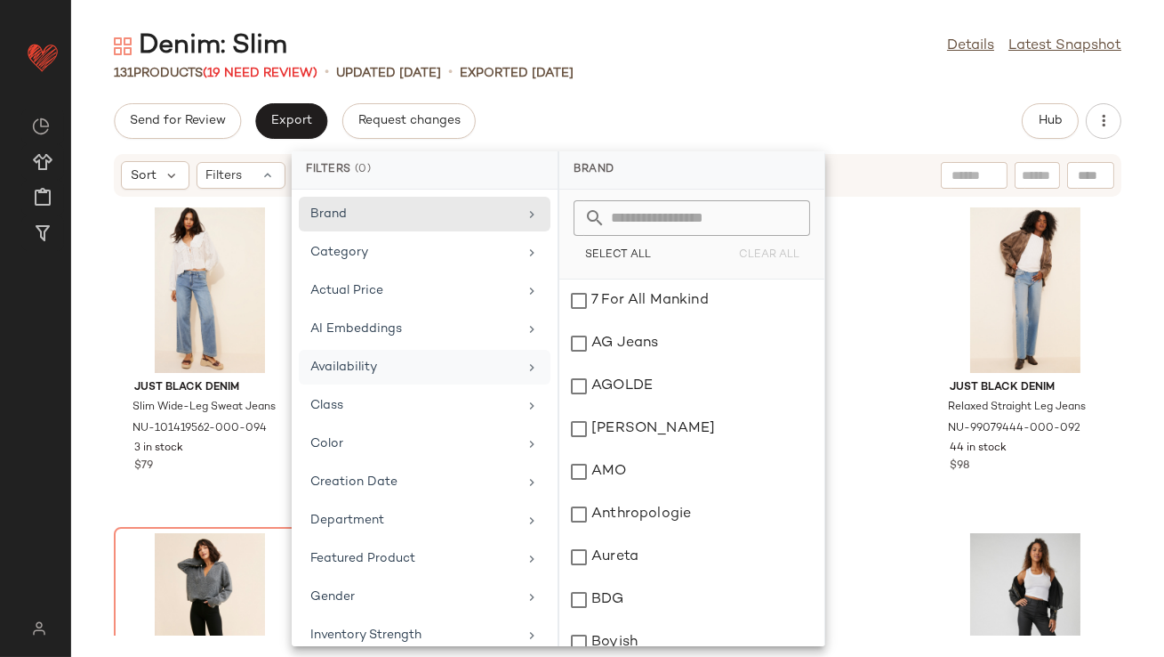
click at [344, 355] on div "Availability" at bounding box center [425, 367] width 252 height 35
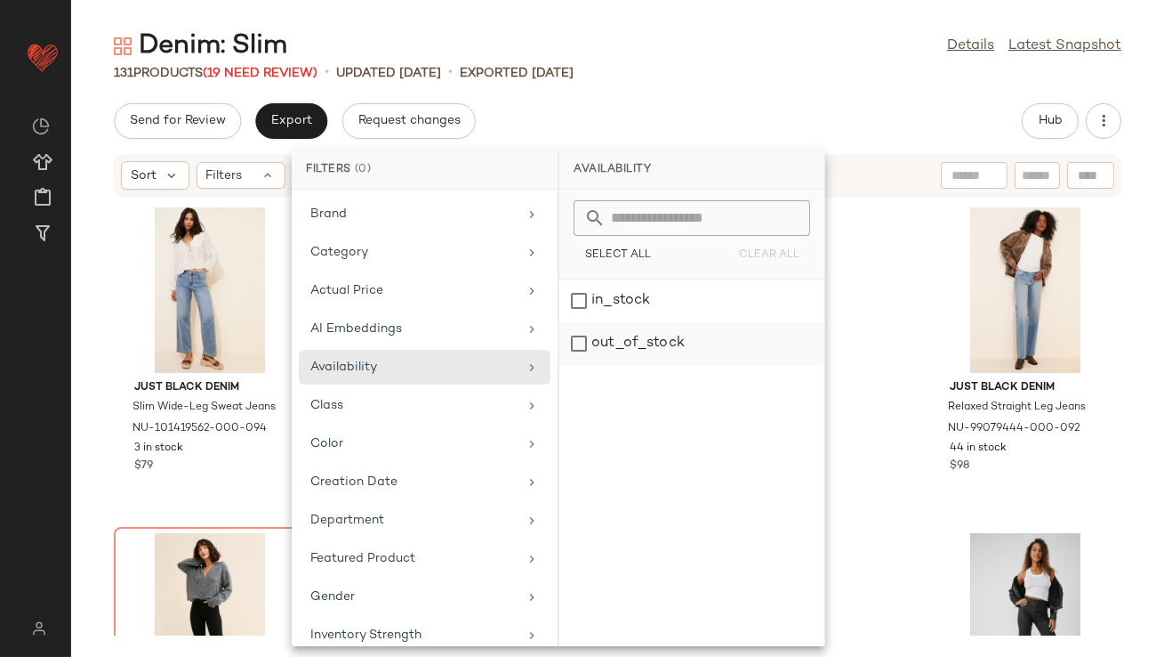
click at [577, 347] on div "out_of_stock" at bounding box center [692, 343] width 265 height 43
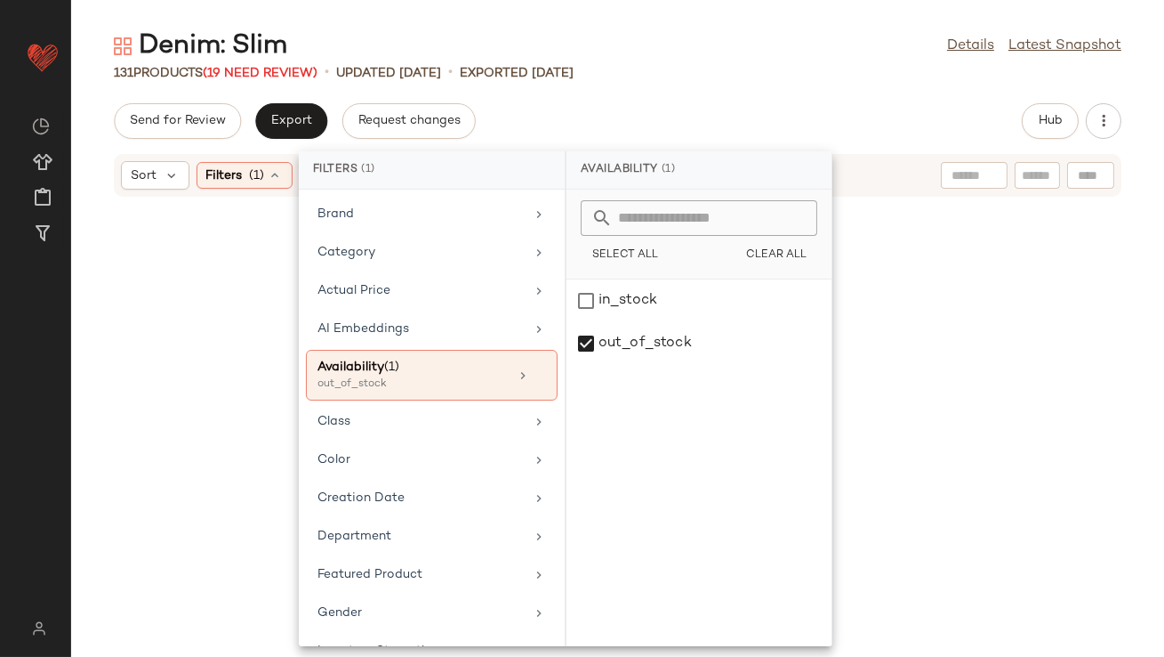
click at [689, 82] on div "Denim: Slim Details Latest Snapshot 131 Products (19 Need Review) • updated Aug…" at bounding box center [617, 342] width 1093 height 628
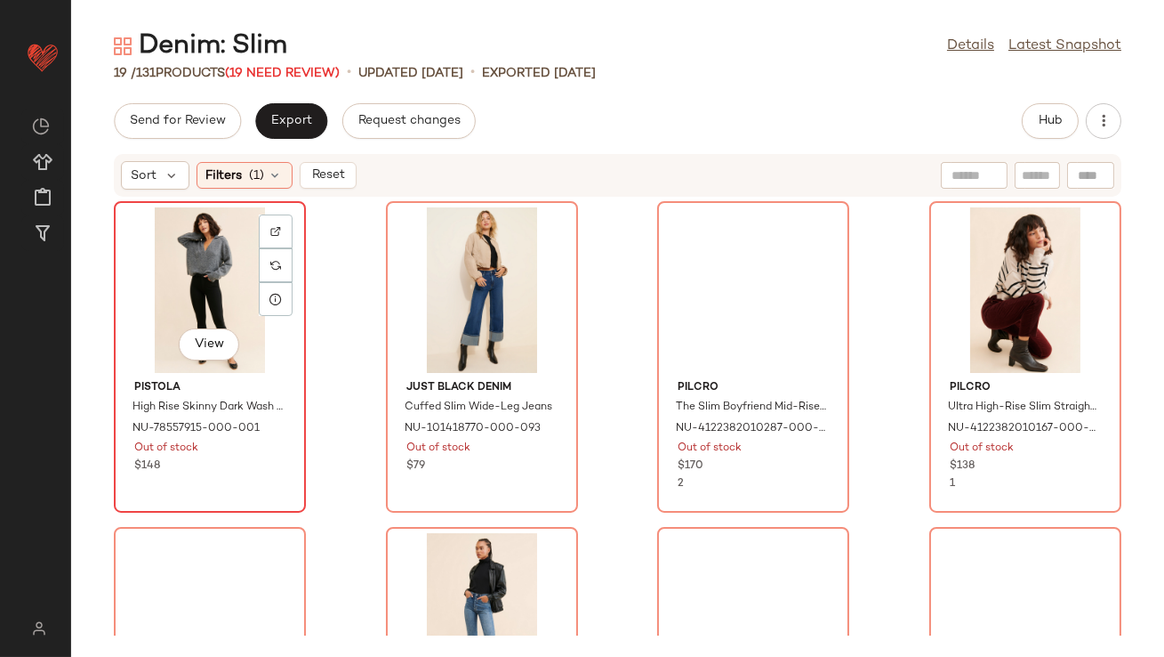
click at [199, 254] on div "View" at bounding box center [210, 289] width 180 height 165
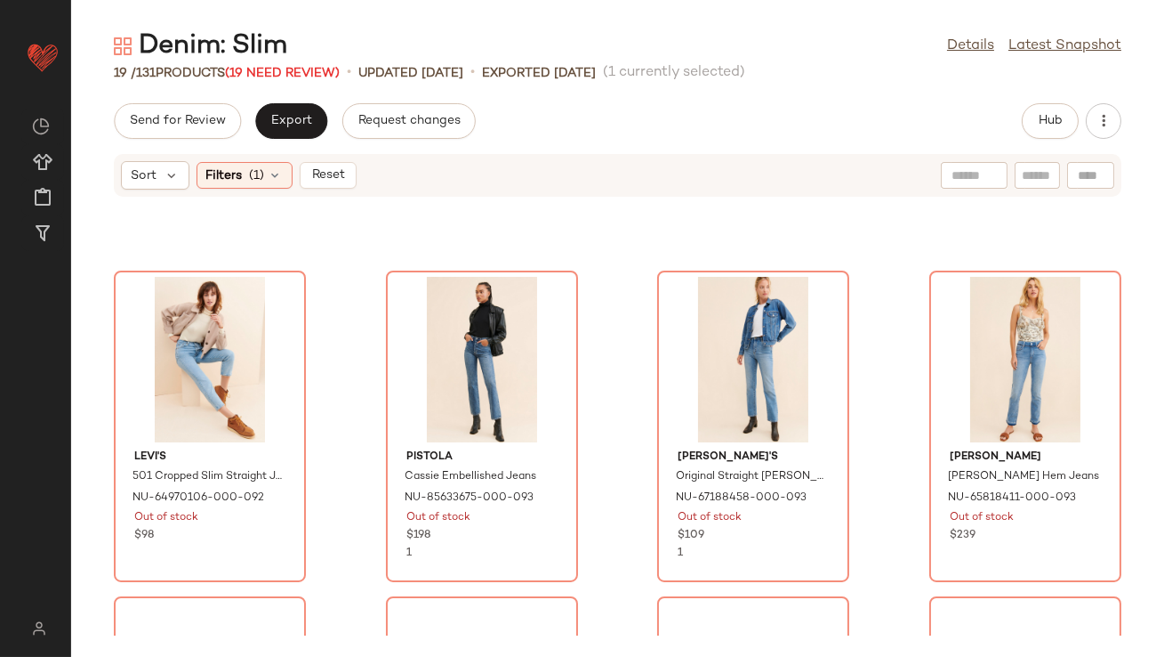
scroll to position [1193, 0]
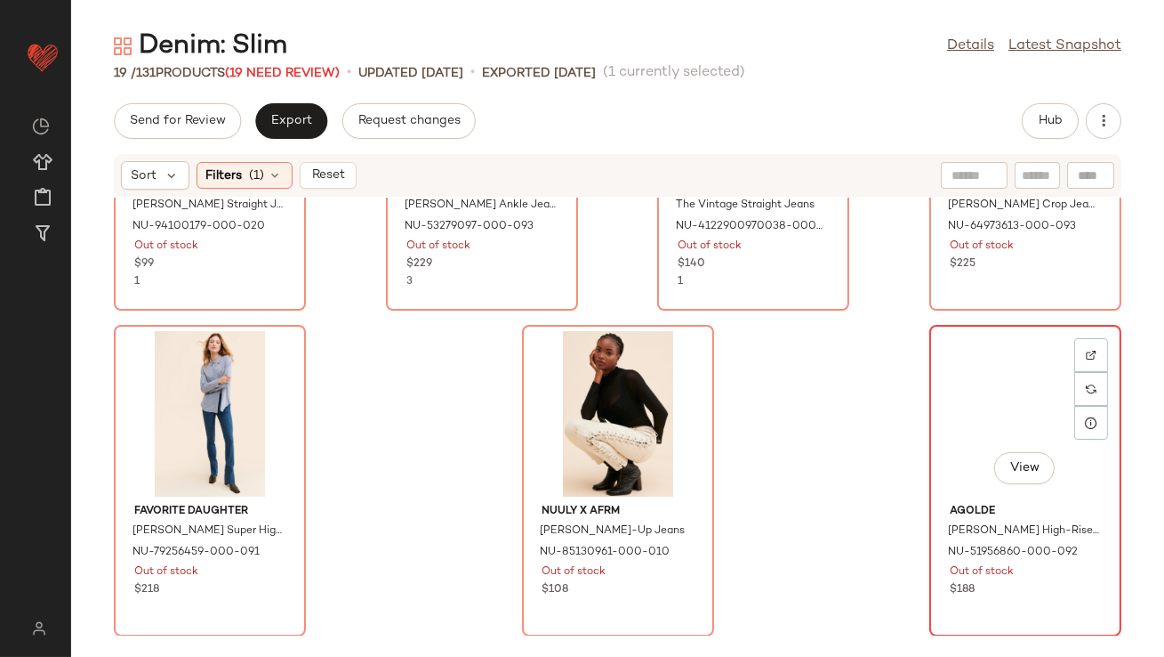
click at [994, 426] on div "View" at bounding box center [1026, 413] width 180 height 165
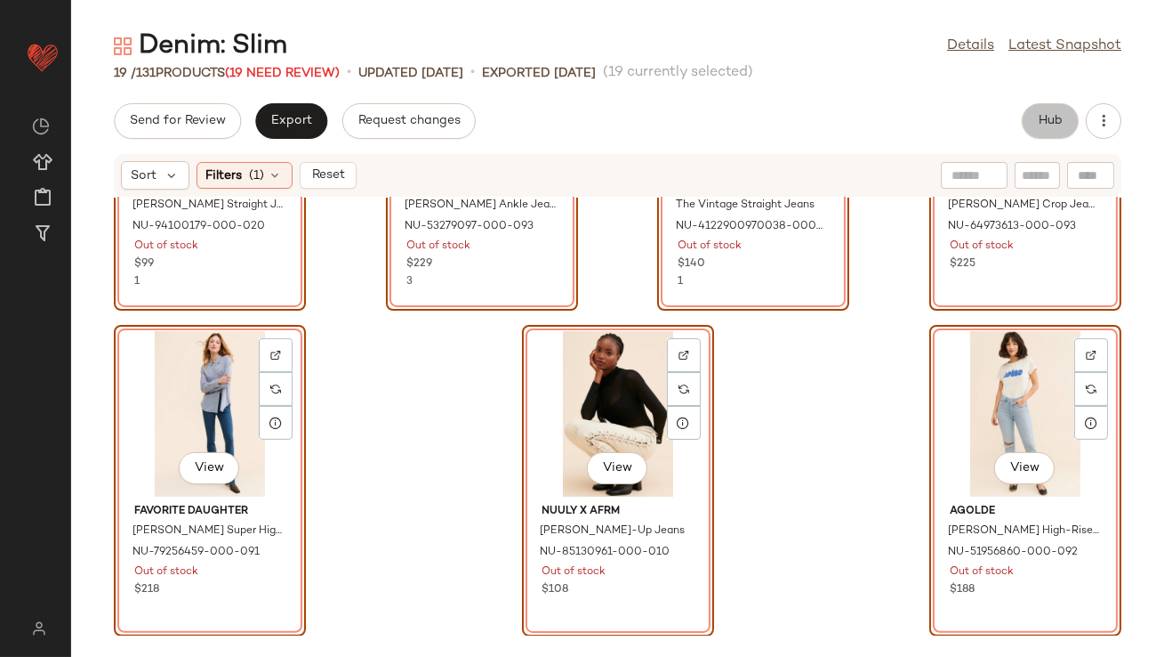
click at [1028, 125] on button "Hub" at bounding box center [1050, 121] width 57 height 36
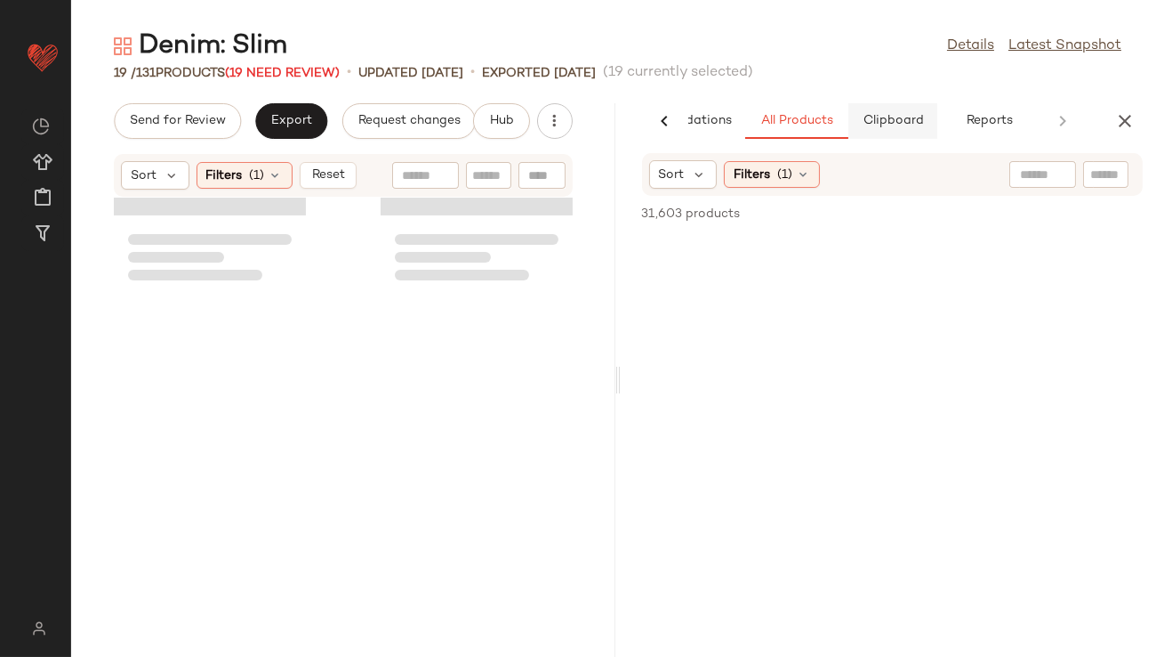
scroll to position [2821, 0]
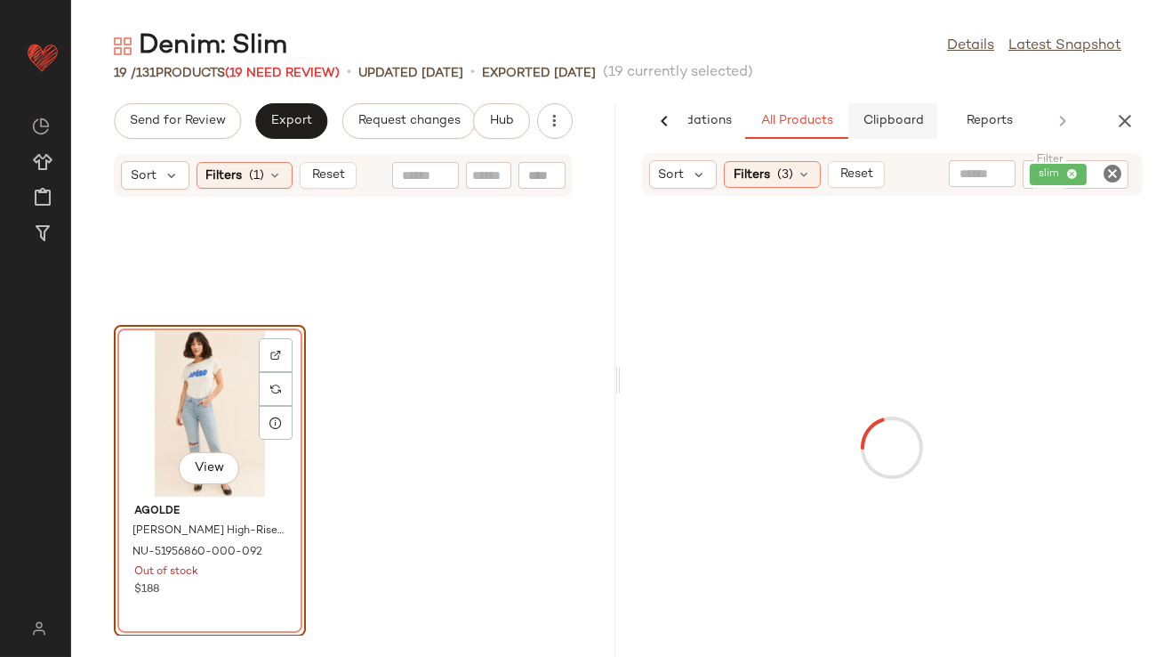
click at [886, 122] on span "Clipboard" at bounding box center [892, 121] width 61 height 14
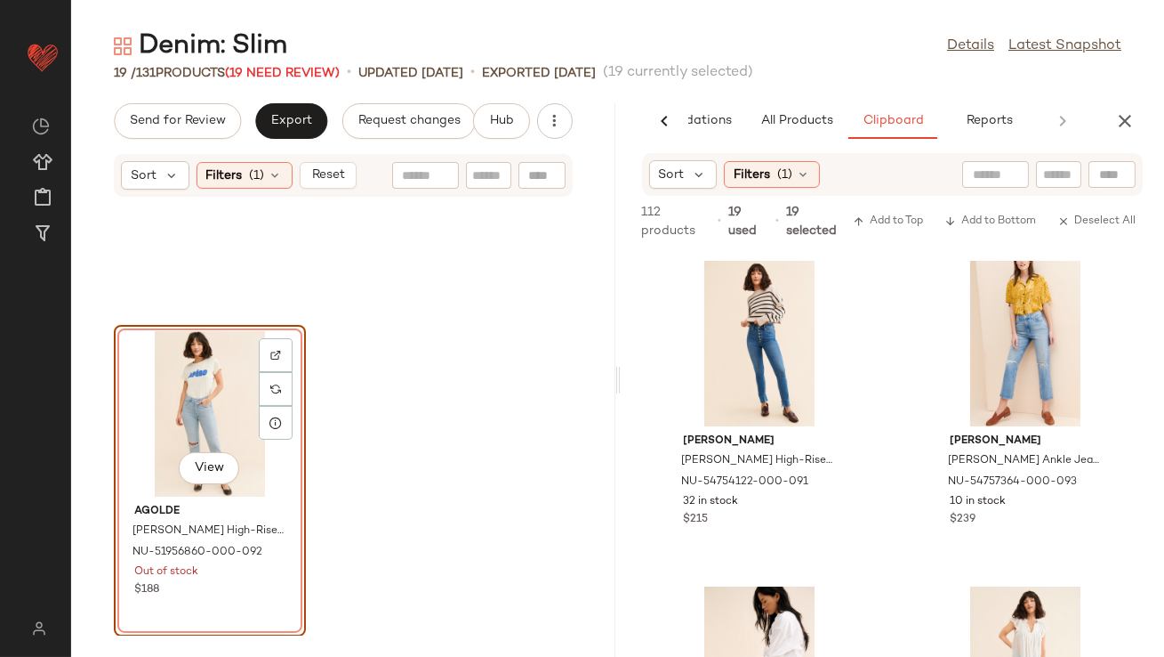
click at [234, 396] on div "View" at bounding box center [210, 413] width 180 height 165
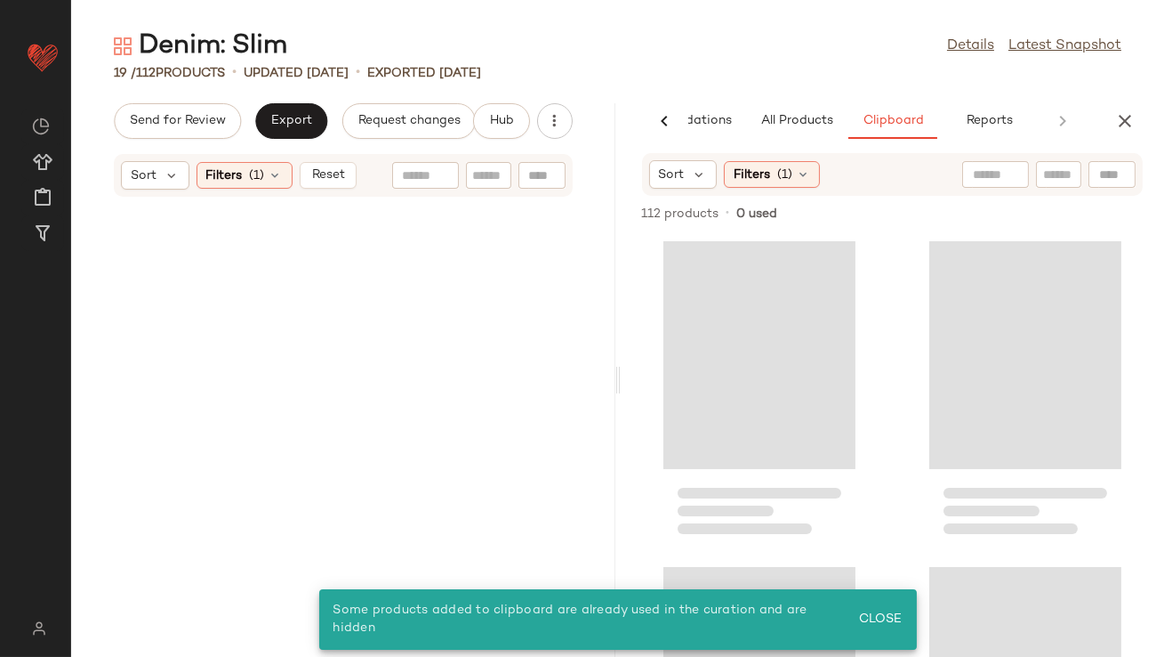
scroll to position [0, 0]
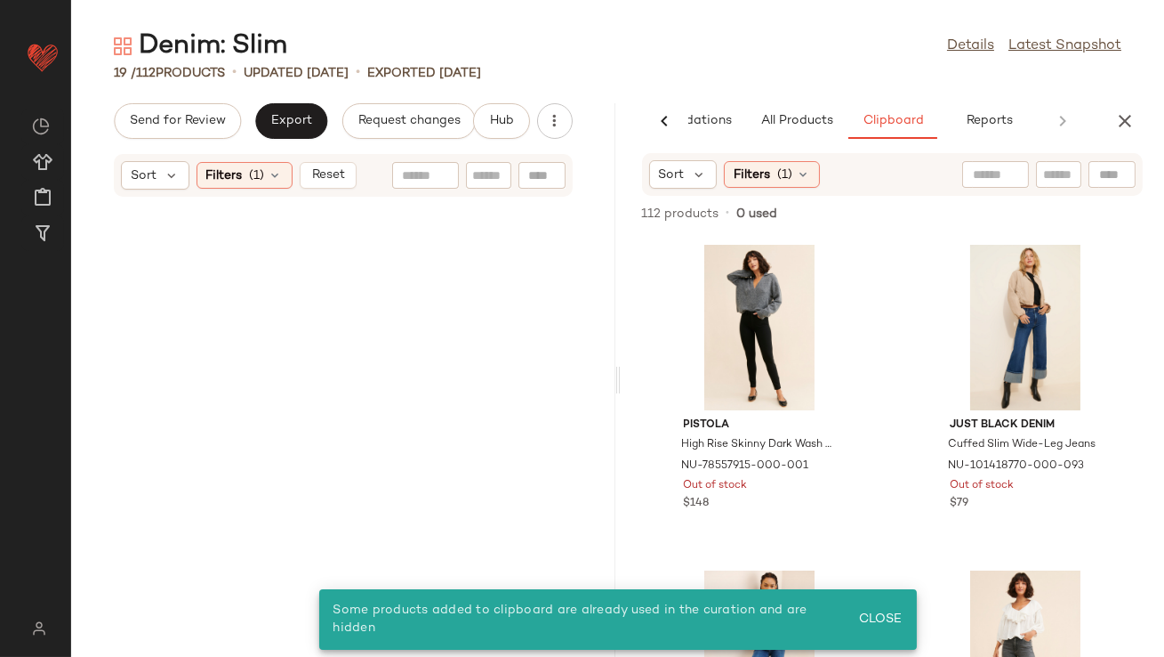
click at [278, 152] on div "Send for Review Export Request changes Hub Sort Filters (1) Reset" at bounding box center [343, 379] width 544 height 553
click at [277, 173] on icon at bounding box center [276, 175] width 14 height 14
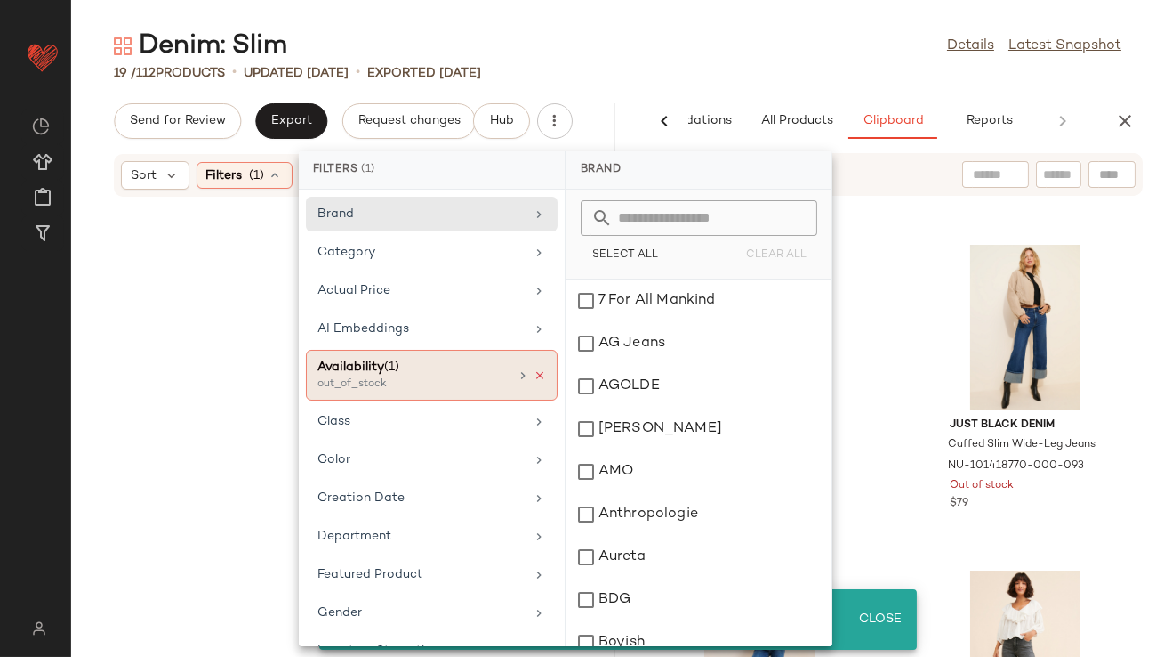
click at [534, 378] on icon at bounding box center [540, 375] width 12 height 12
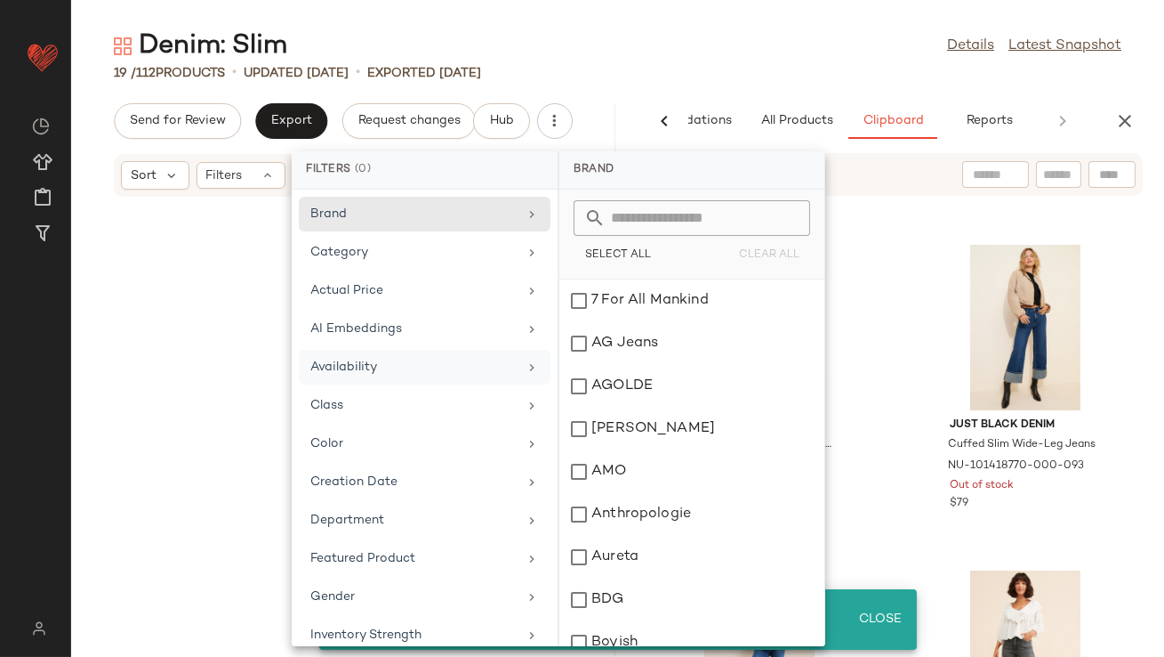
click at [687, 61] on div "Denim: Slim Details Latest Snapshot" at bounding box center [617, 46] width 1093 height 36
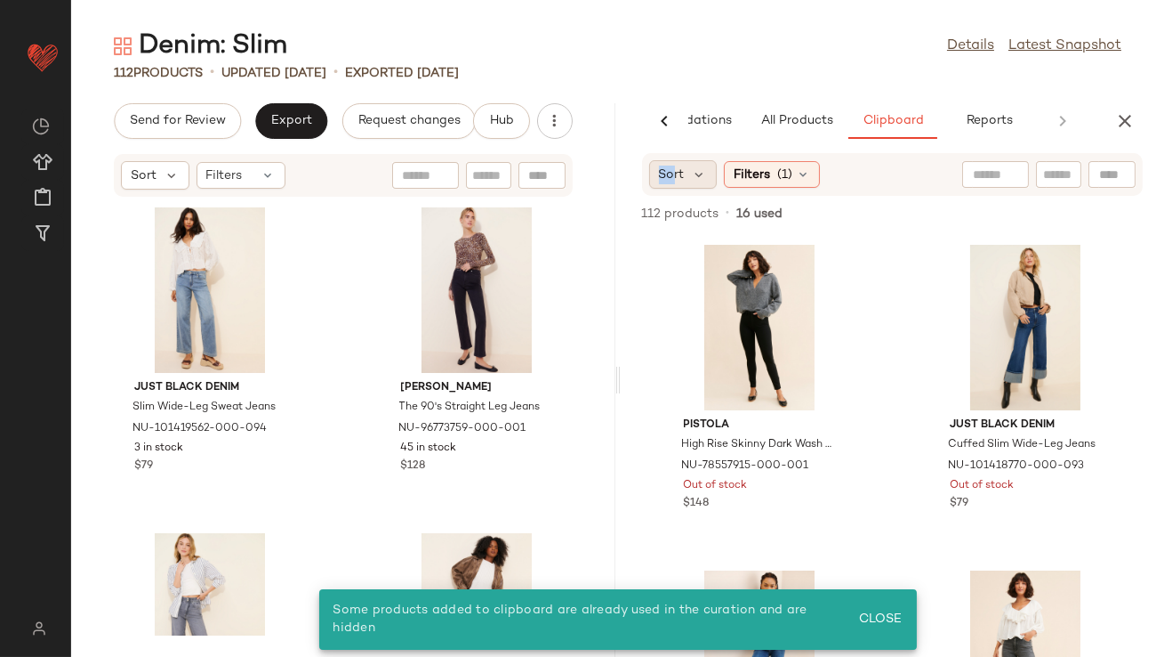
click at [674, 165] on span "Sort" at bounding box center [672, 174] width 26 height 19
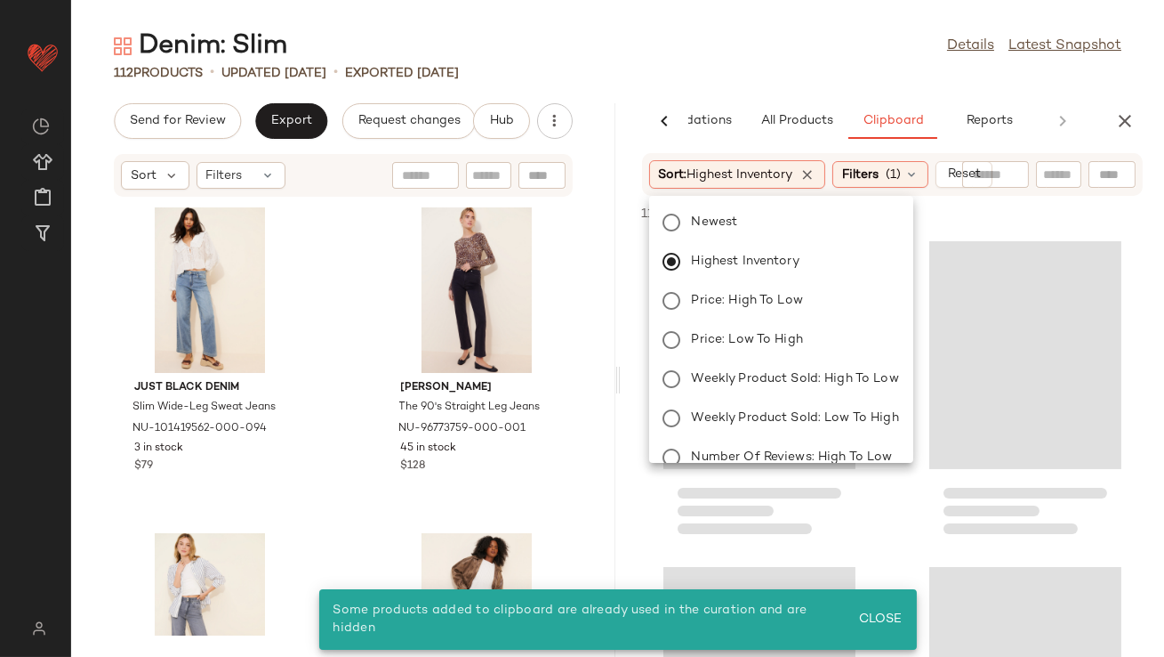
click at [705, 54] on div "Denim: Slim Details Latest Snapshot" at bounding box center [617, 46] width 1093 height 36
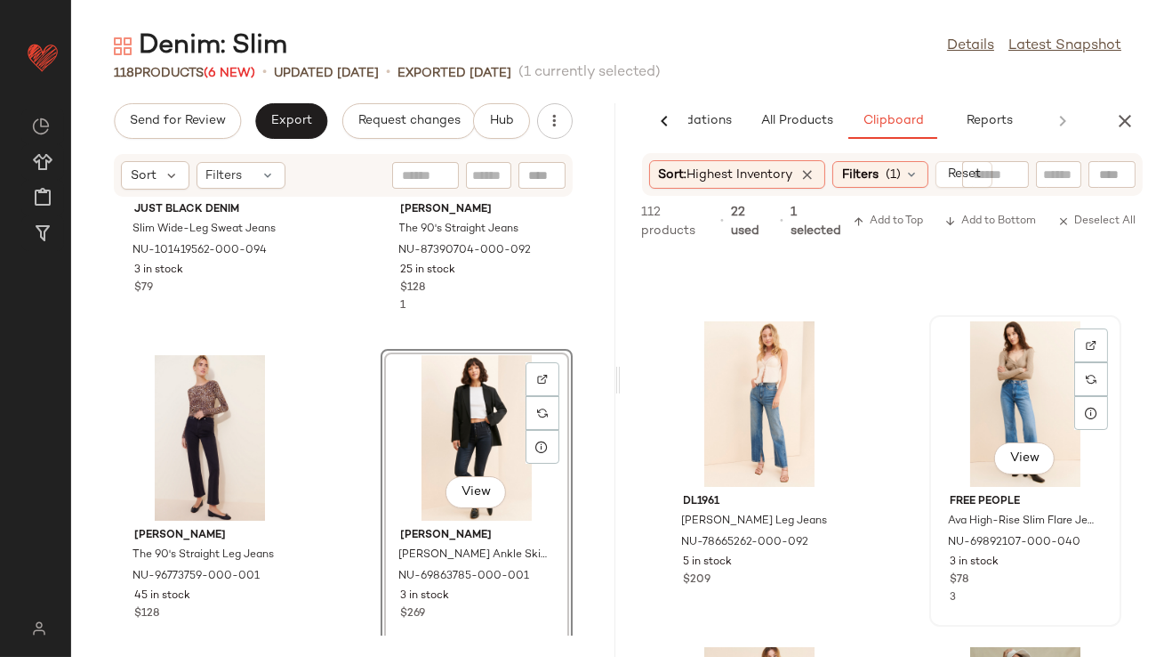
scroll to position [265, 0]
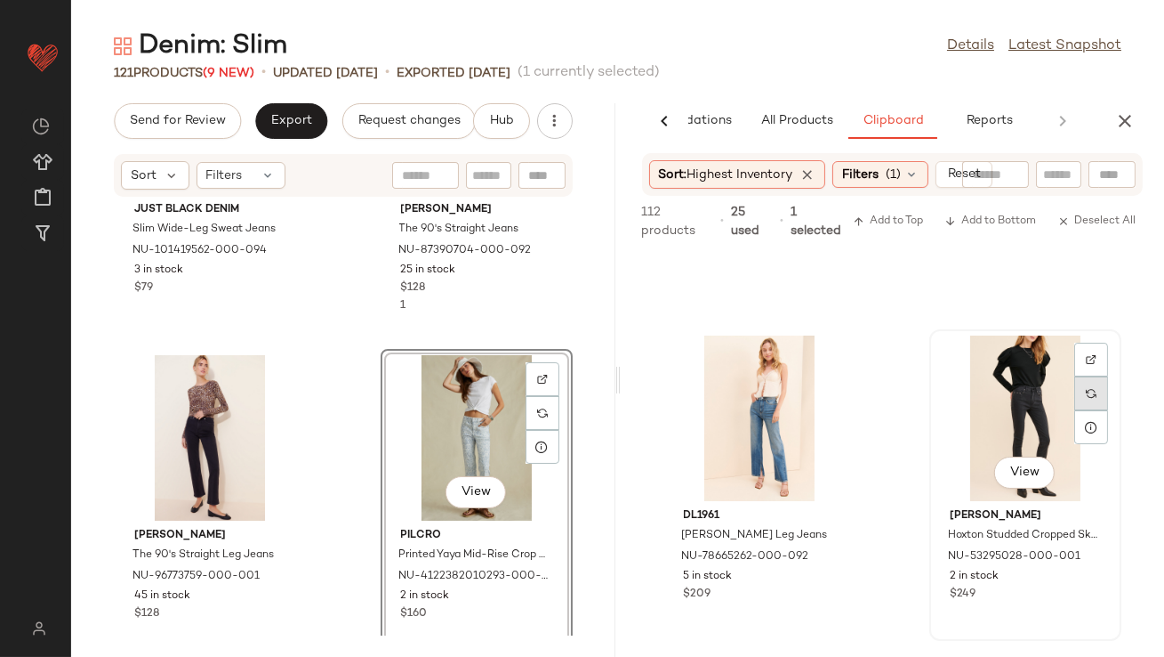
drag, startPoint x: 803, startPoint y: 429, endPoint x: 1088, endPoint y: 392, distance: 287.0
click at [1088, 392] on div "DL1961 Emilie Straight Leg Jeans NU-78665262-000-092 5 in stock $209 View Paige…" at bounding box center [893, 454] width 544 height 406
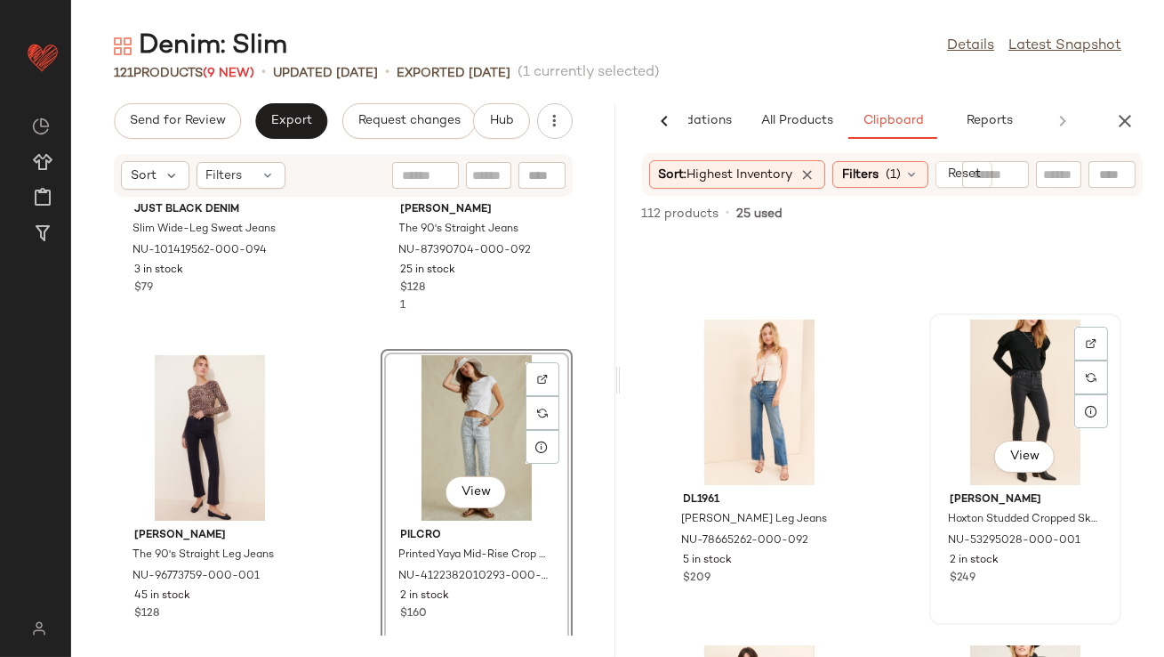
scroll to position [263, 0]
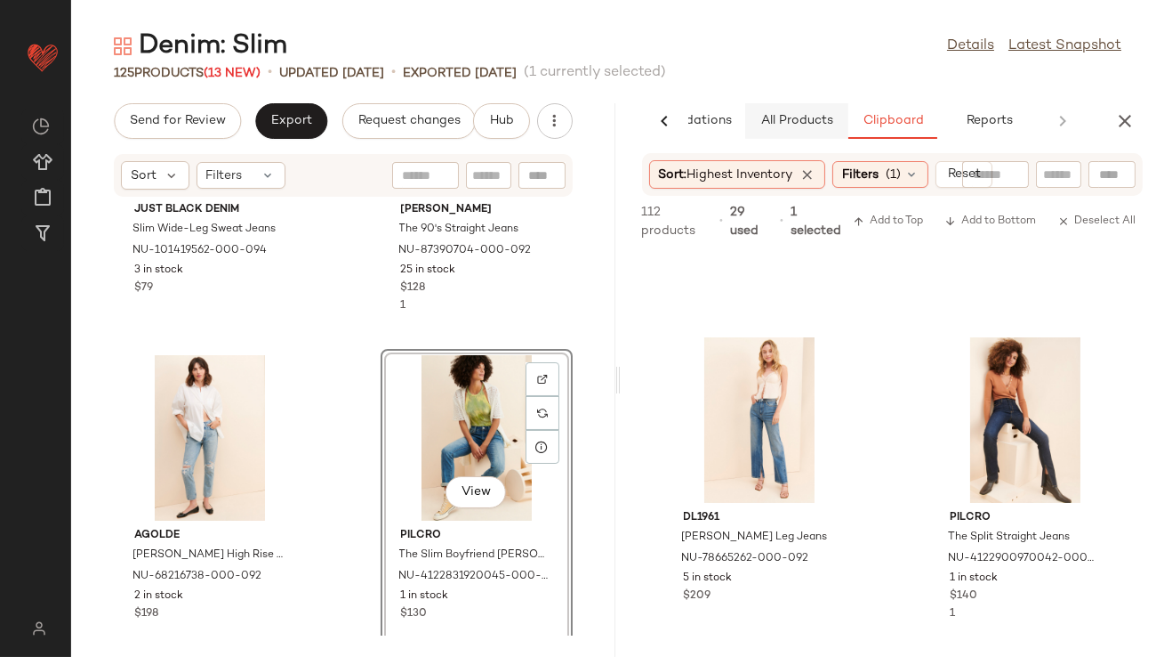
click at [794, 121] on span "All Products" at bounding box center [796, 121] width 73 height 14
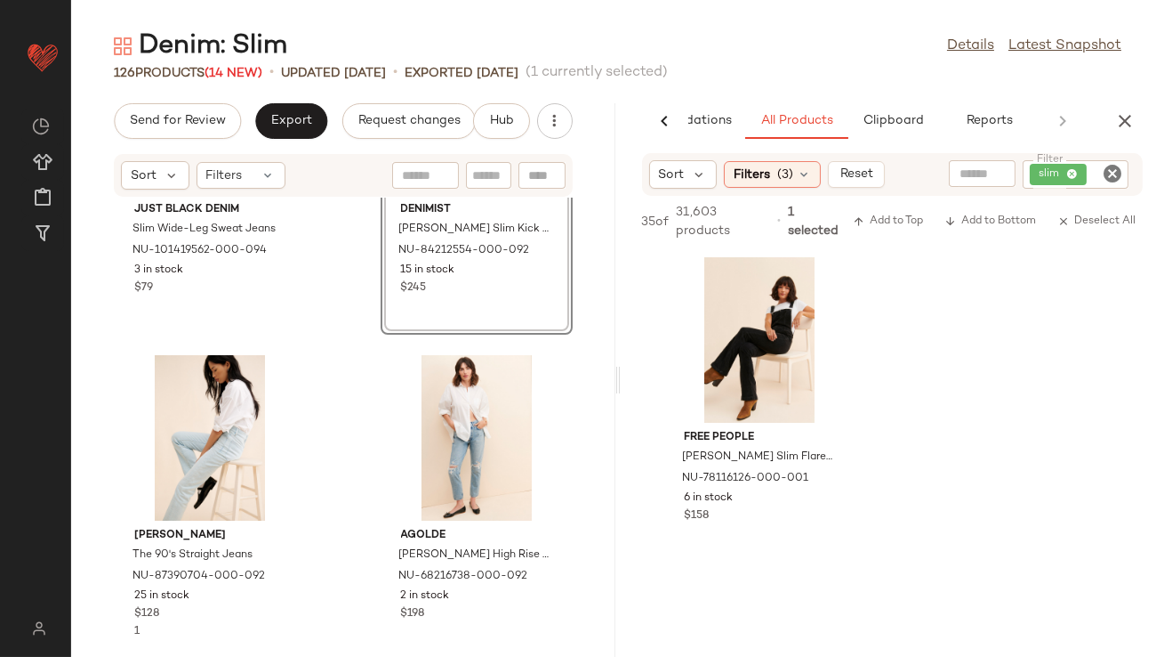
scroll to position [0, 0]
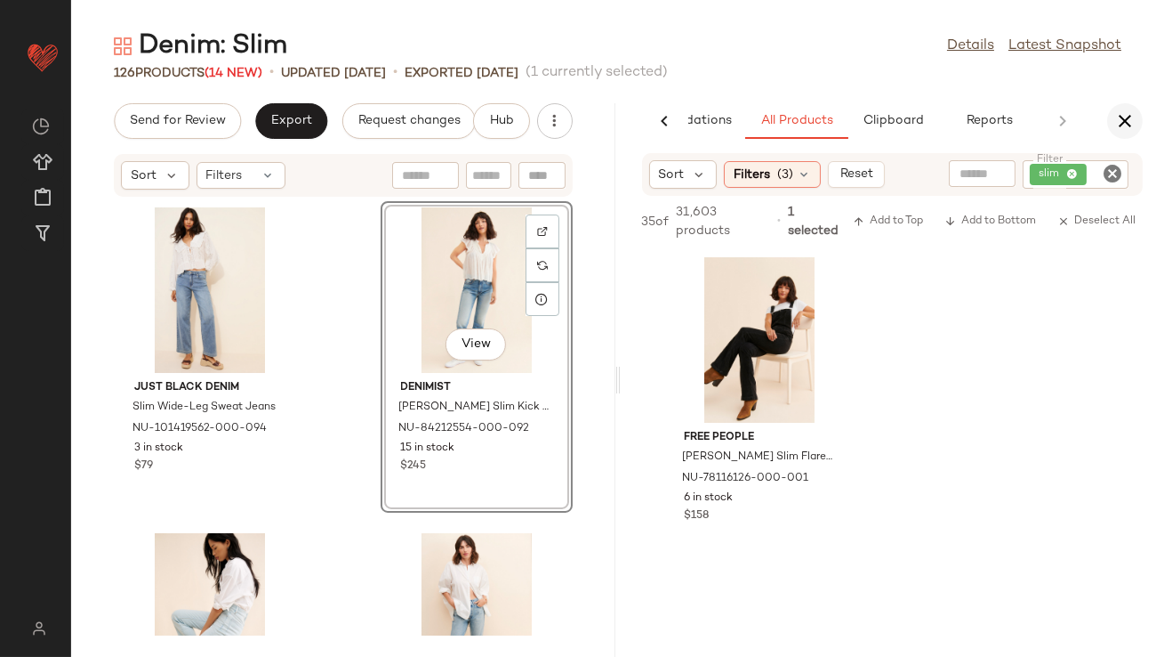
click at [1139, 120] on button "button" at bounding box center [1126, 121] width 36 height 36
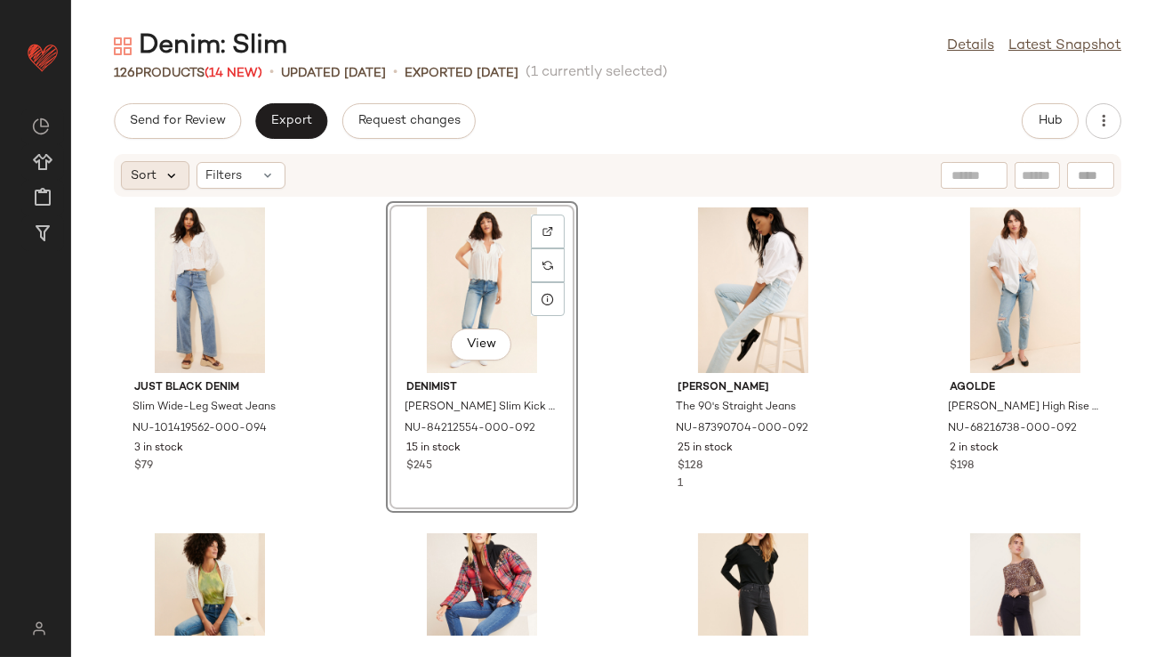
click at [176, 177] on icon at bounding box center [172, 175] width 16 height 16
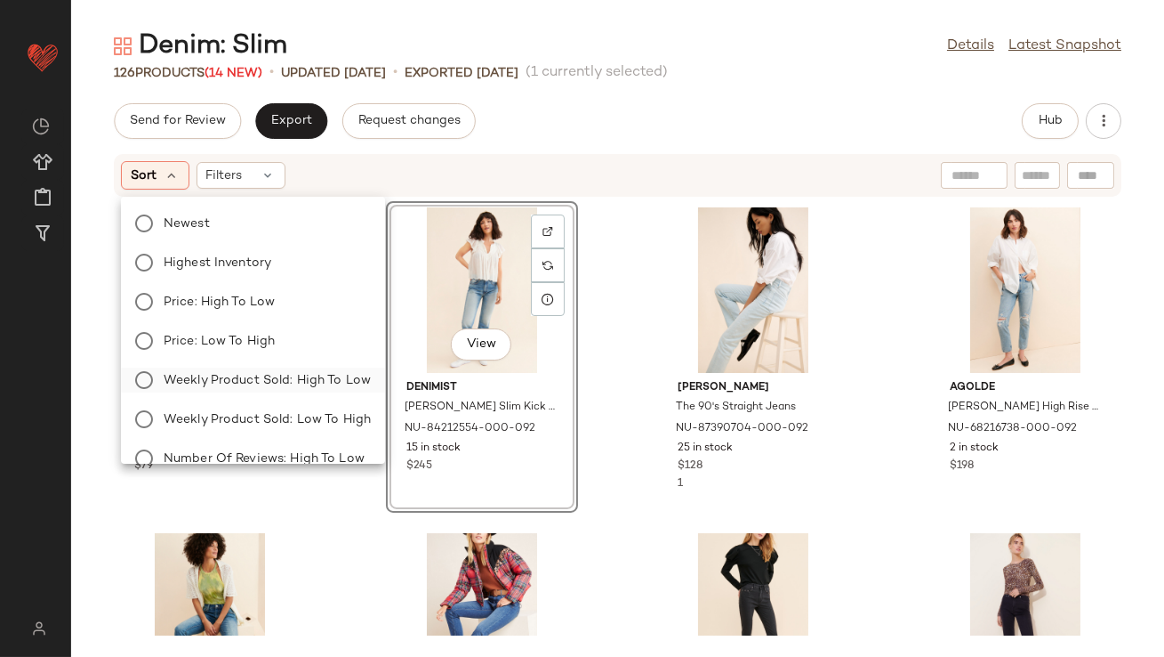
click at [250, 370] on label "Weekly Product Sold: High to Low" at bounding box center [264, 379] width 214 height 25
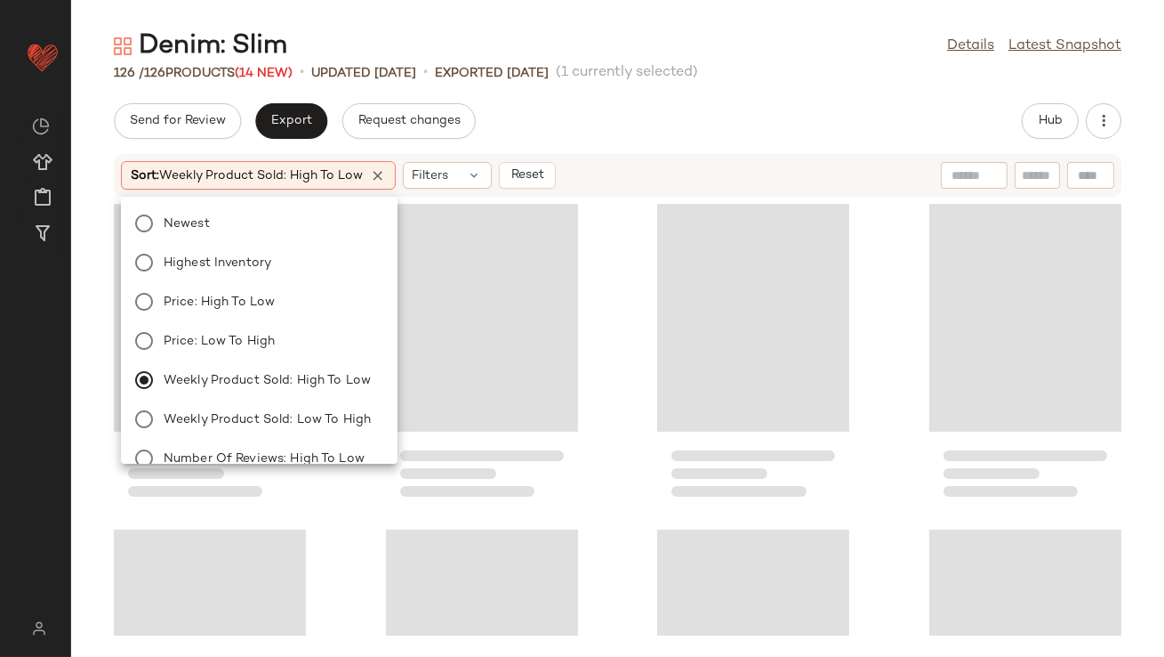
click at [649, 136] on div "Send for Review Export Request changes Hub" at bounding box center [618, 121] width 1008 height 36
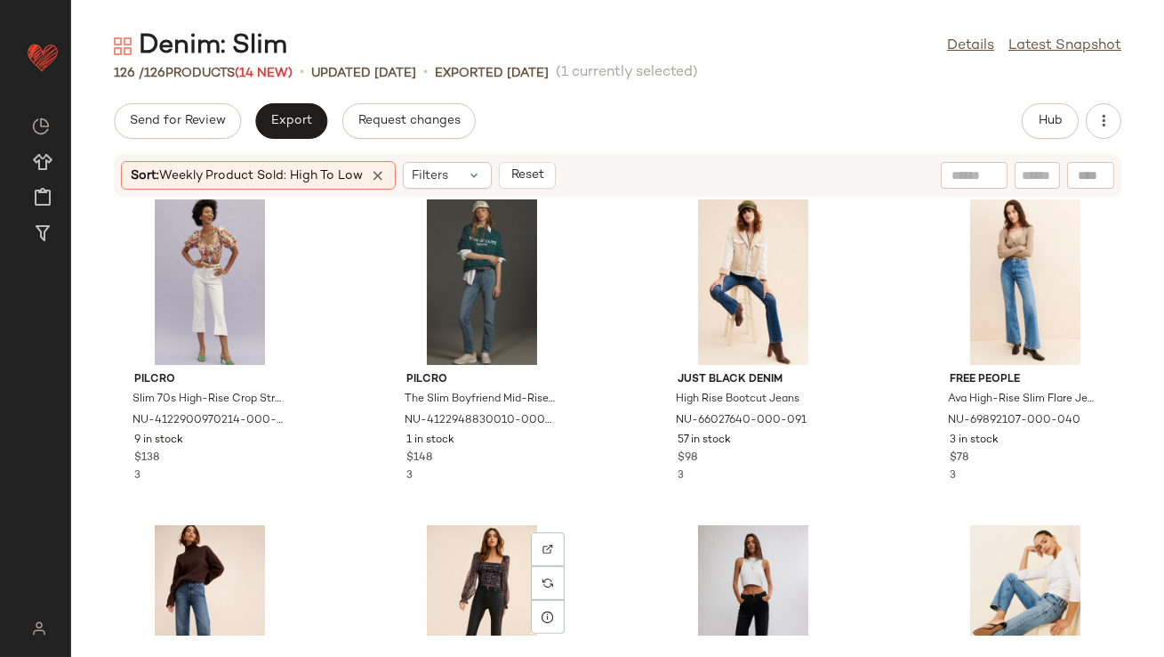
scroll to position [1979, 0]
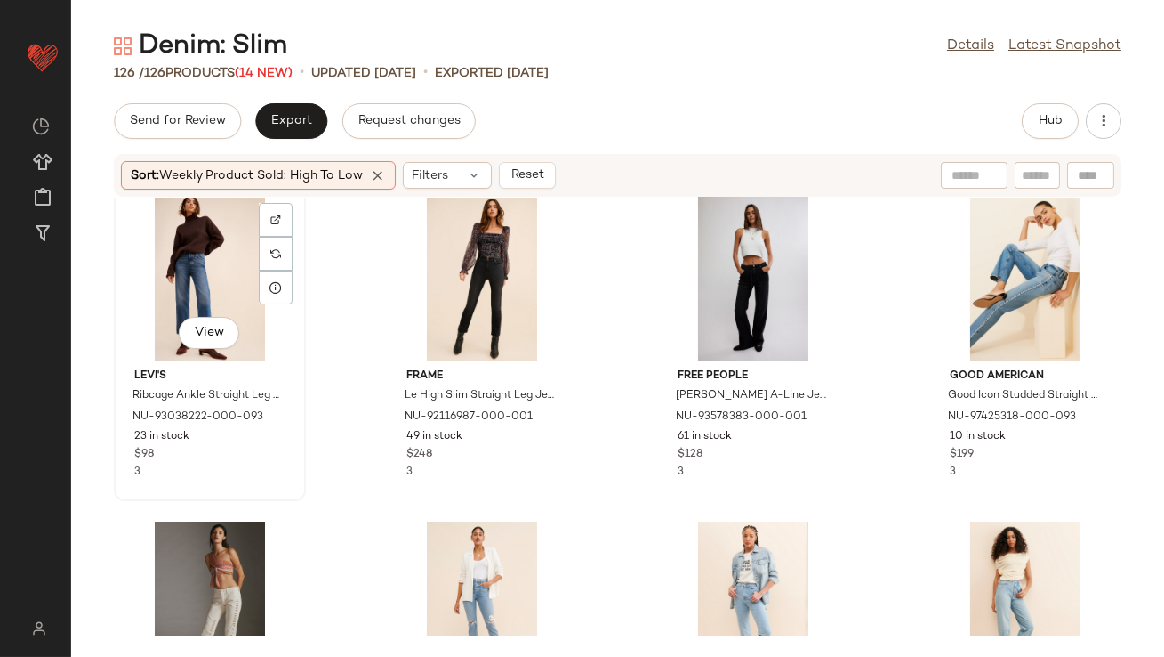
click at [199, 286] on div "View" at bounding box center [210, 278] width 180 height 165
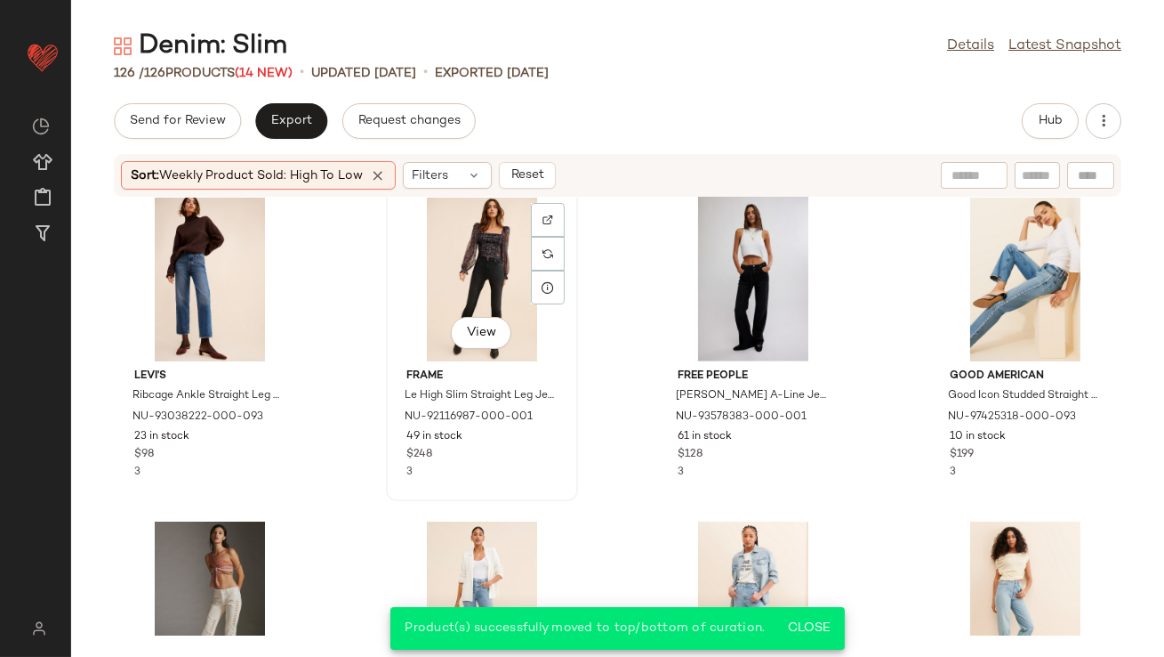
click at [463, 260] on div "View" at bounding box center [482, 278] width 180 height 165
click at [723, 263] on div "View" at bounding box center [754, 278] width 180 height 165
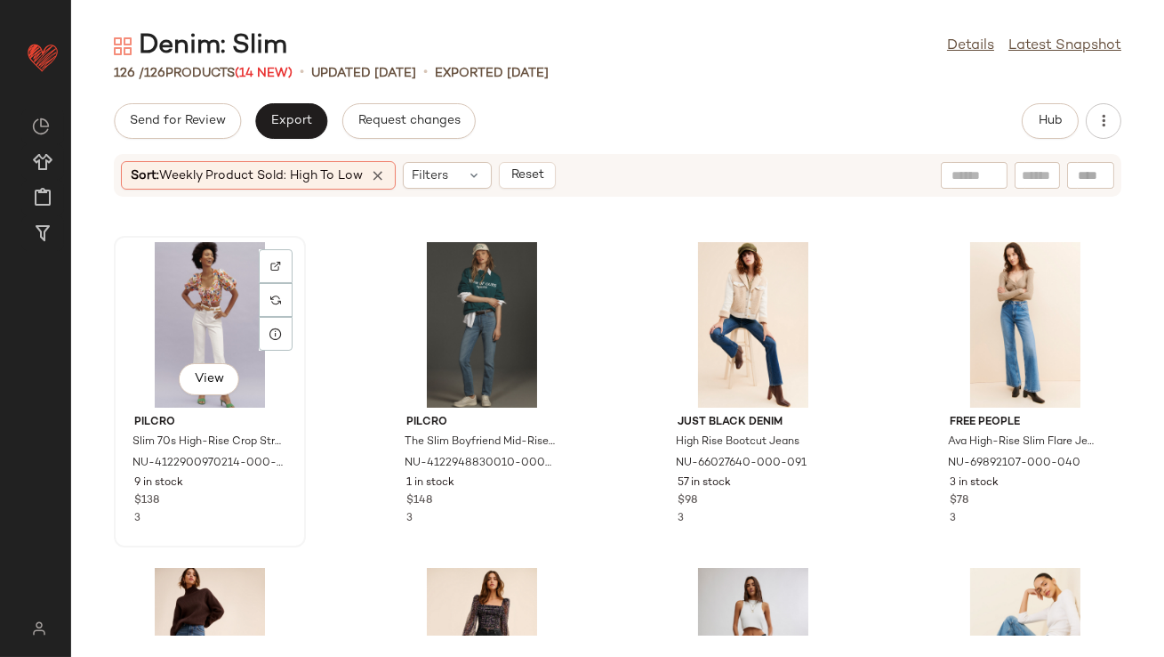
scroll to position [1550, 0]
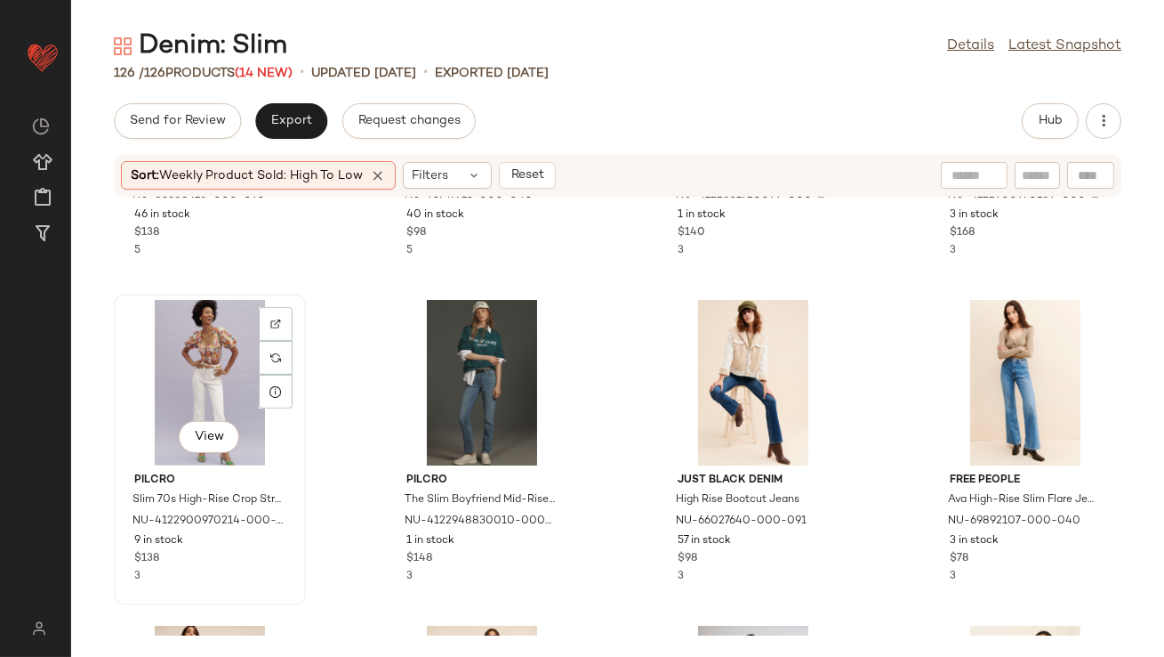
click at [206, 365] on div "View" at bounding box center [210, 382] width 180 height 165
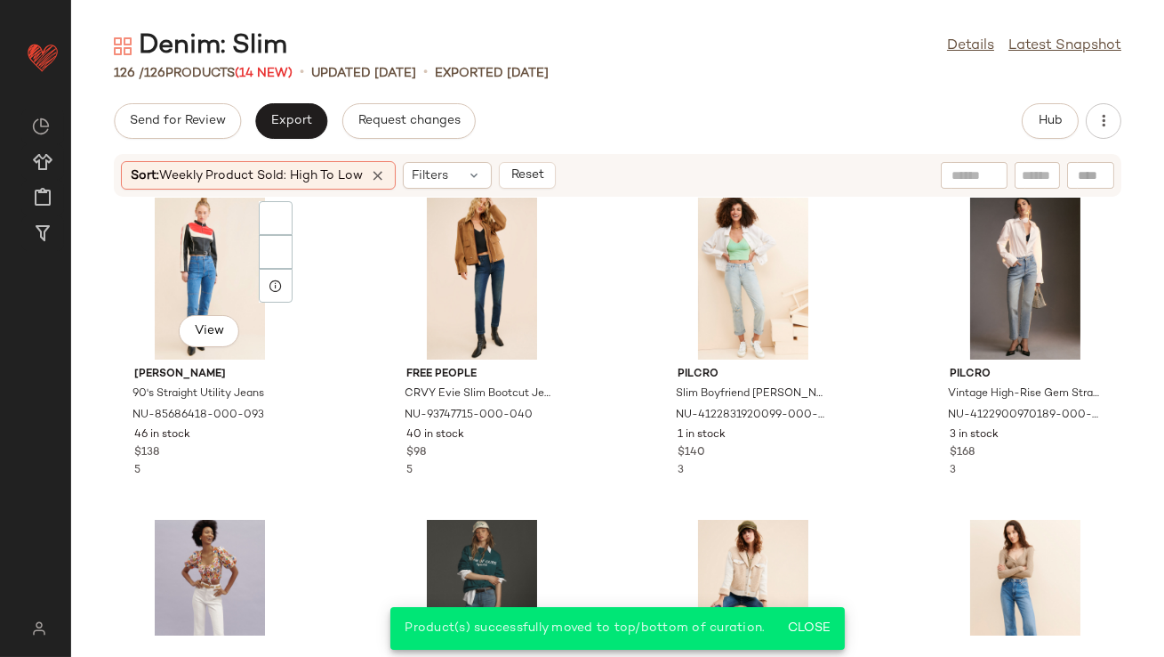
scroll to position [1277, 0]
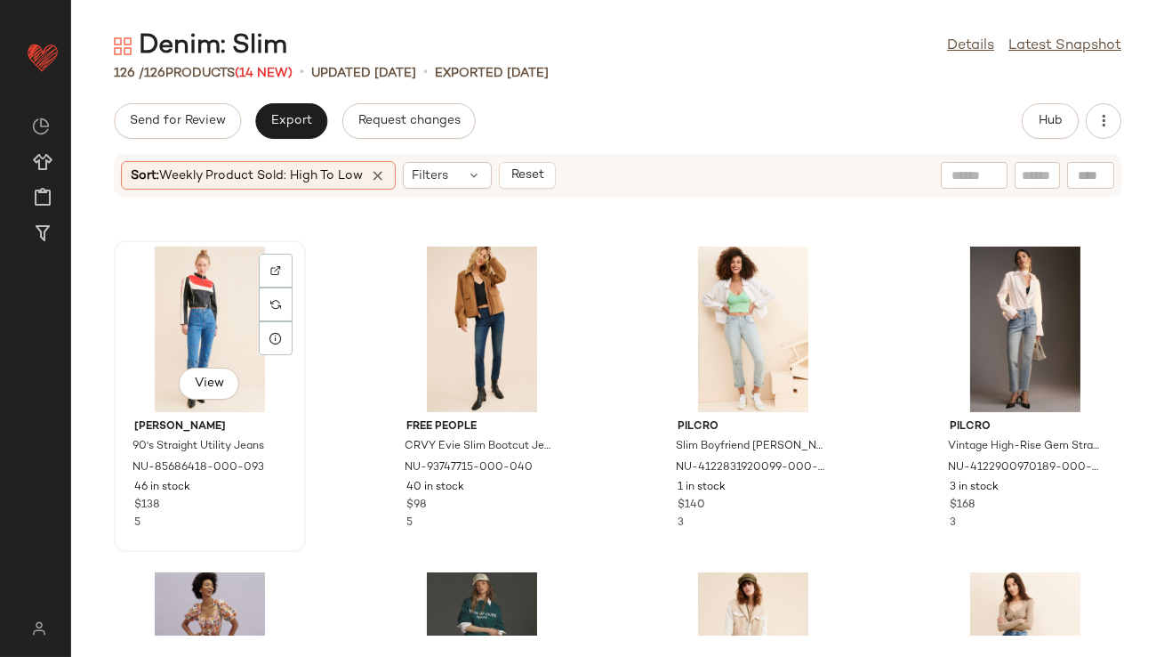
click at [187, 315] on div "View" at bounding box center [210, 328] width 180 height 165
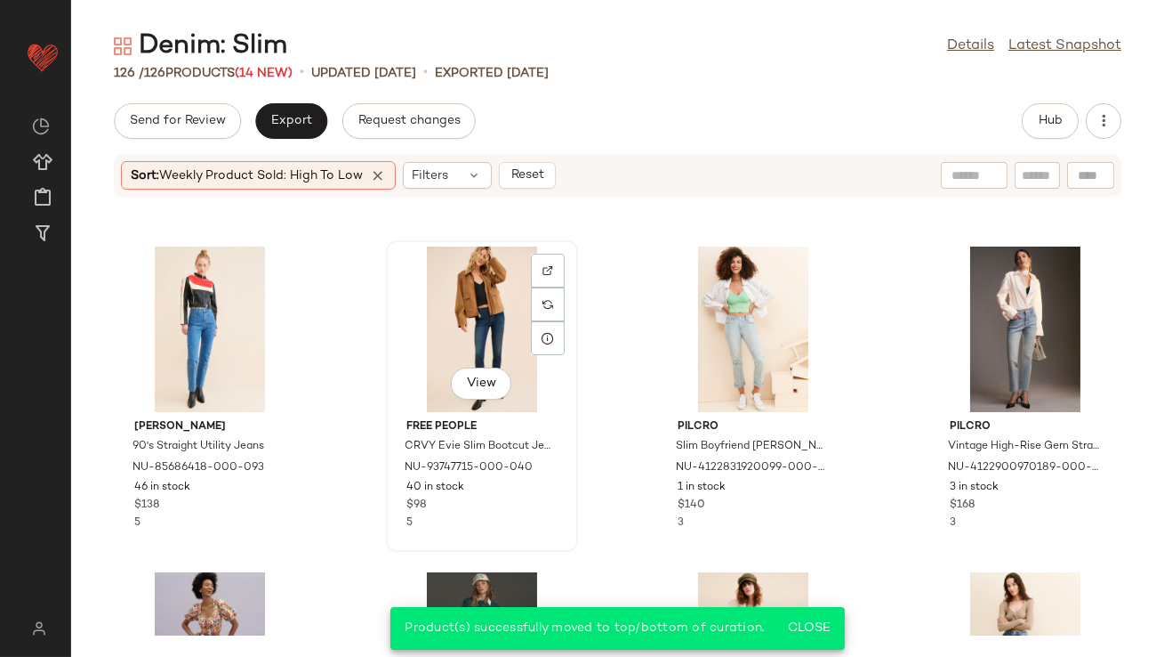
click at [502, 316] on div "View" at bounding box center [482, 328] width 180 height 165
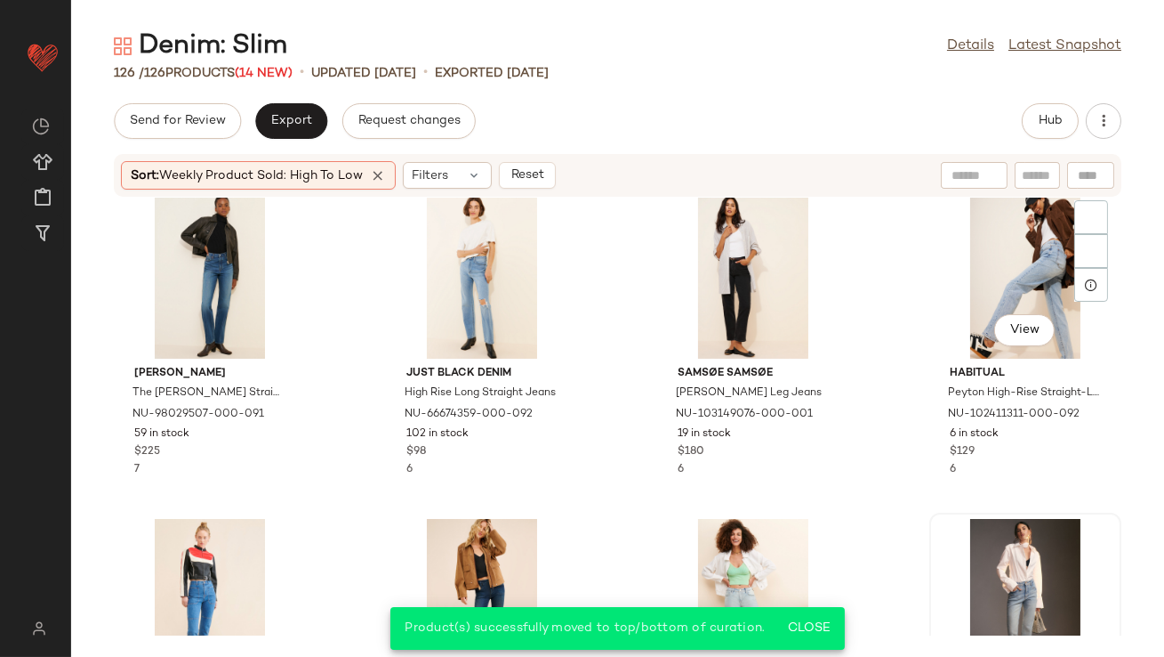
scroll to position [951, 0]
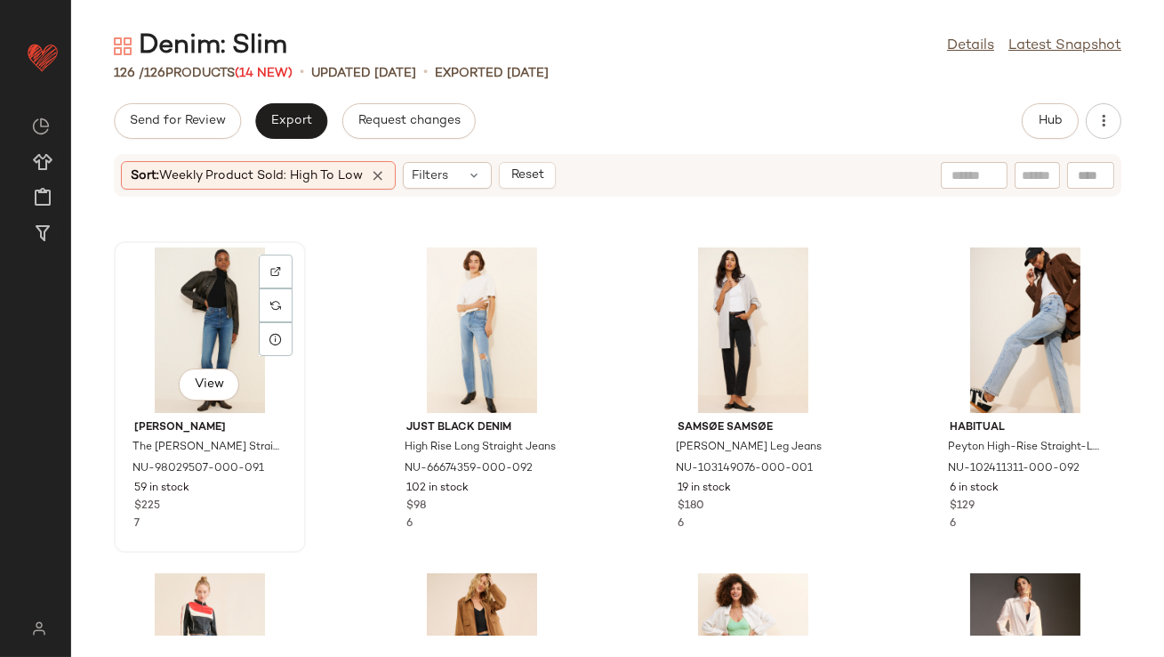
click at [157, 314] on div "View" at bounding box center [210, 329] width 180 height 165
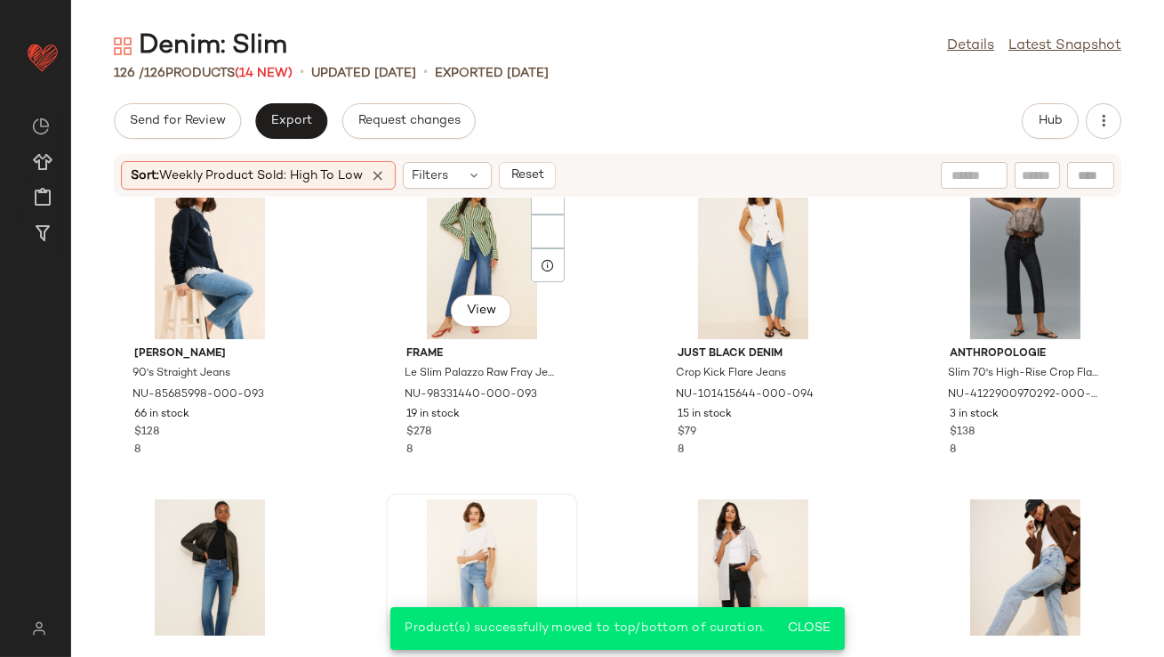
scroll to position [576, 0]
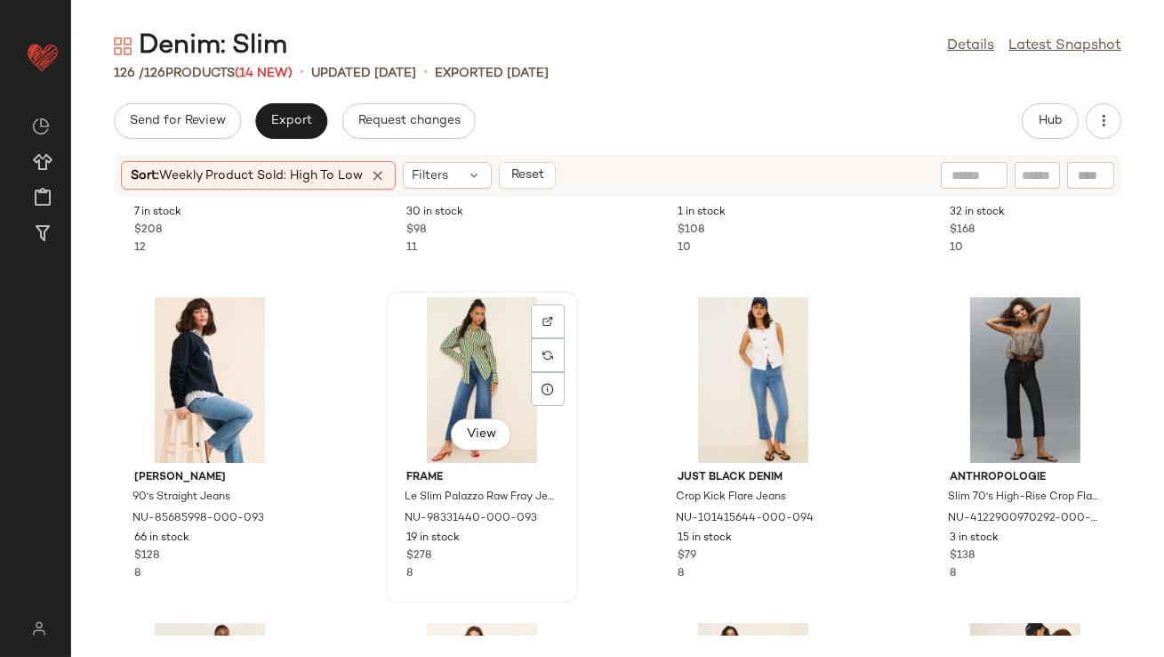
click at [439, 370] on div "View" at bounding box center [482, 379] width 180 height 165
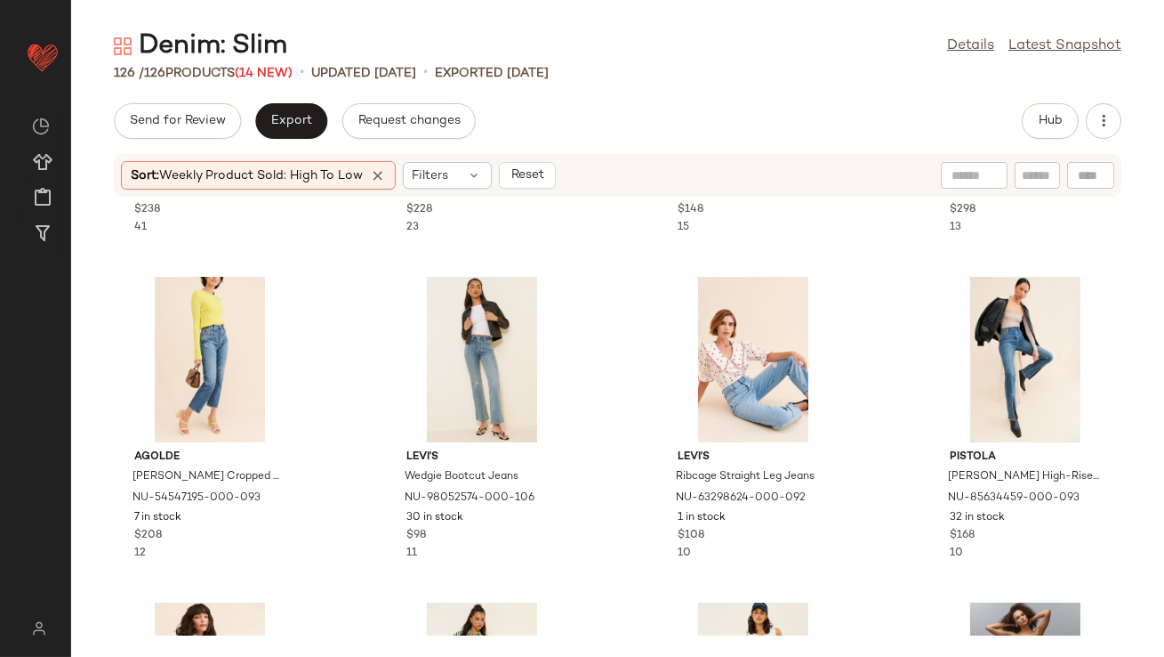
scroll to position [211, 0]
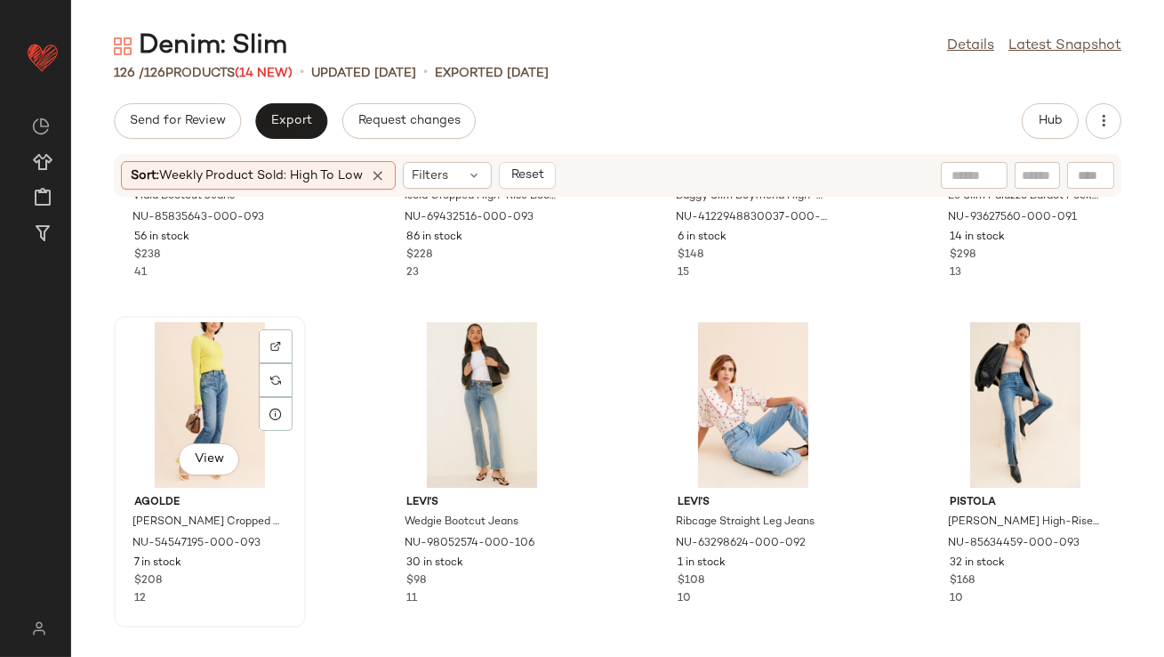
click at [206, 416] on div "View" at bounding box center [210, 404] width 180 height 165
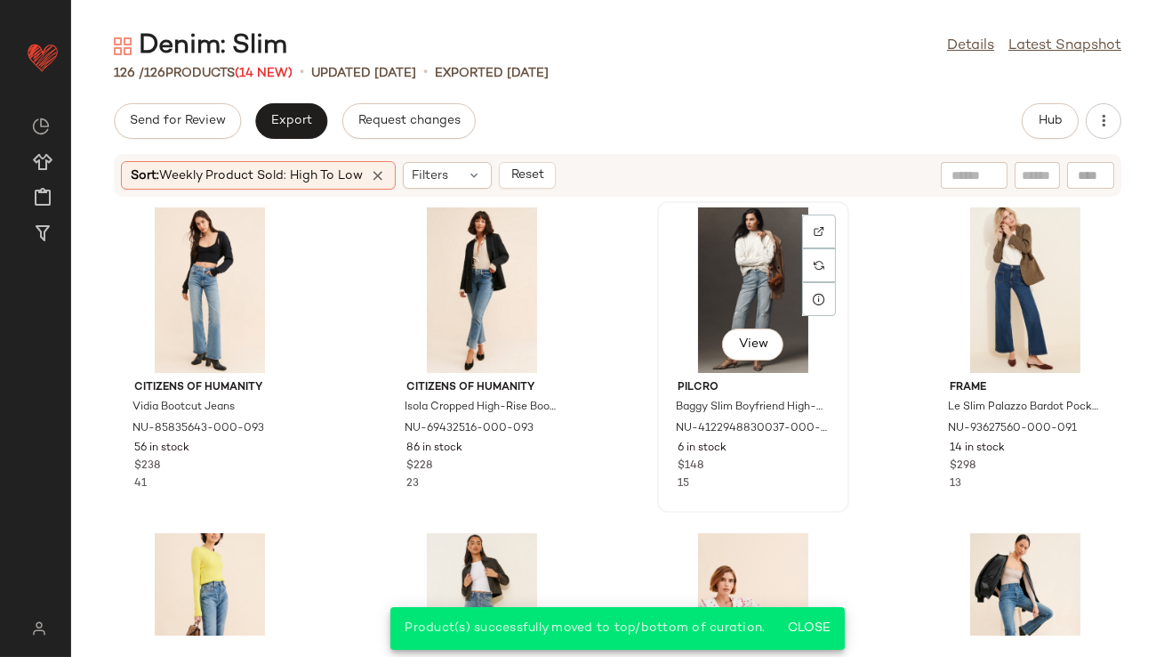
click at [707, 278] on div "View" at bounding box center [754, 289] width 180 height 165
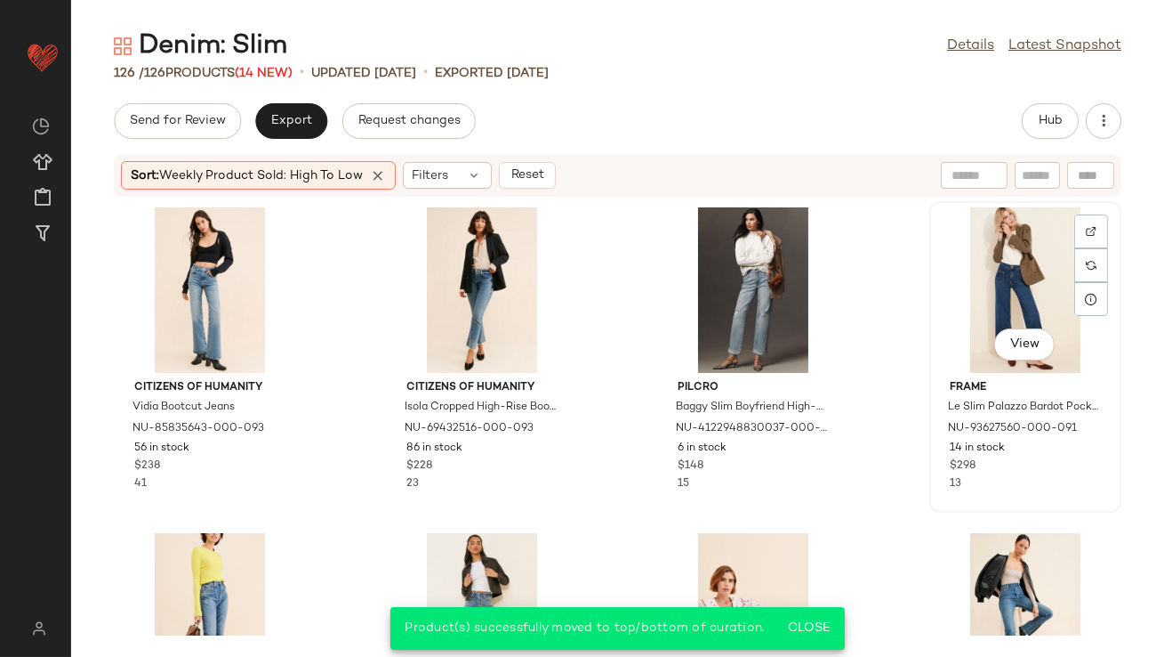
click at [1032, 263] on div "View" at bounding box center [1026, 289] width 180 height 165
click at [378, 180] on icon at bounding box center [378, 175] width 16 height 16
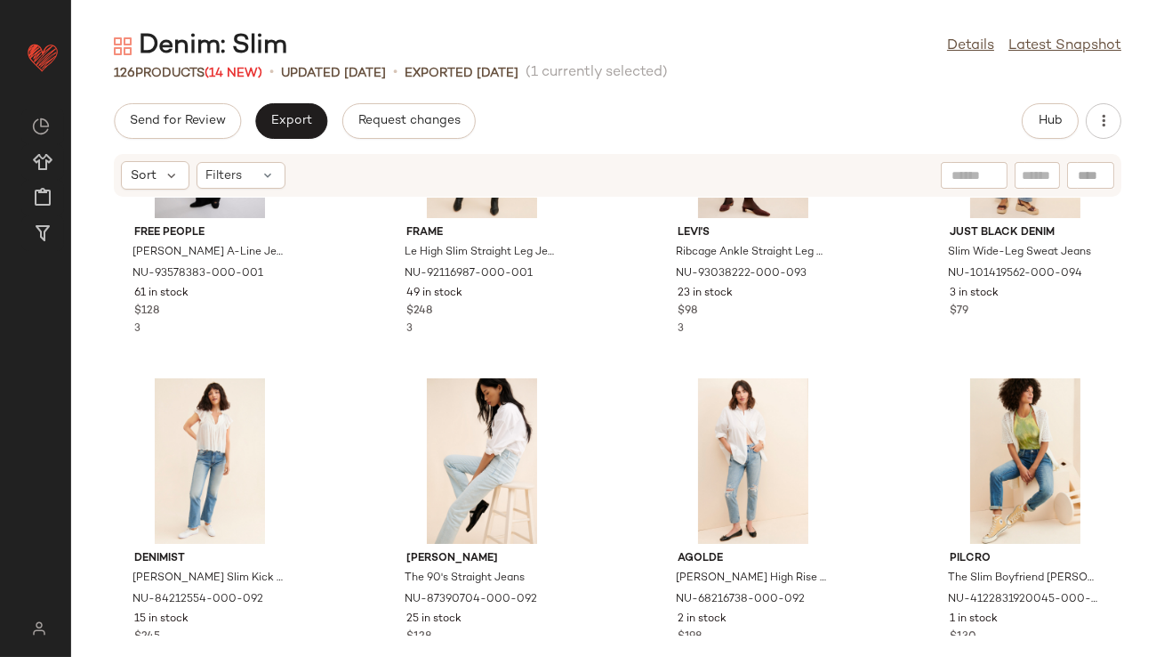
scroll to position [817, 0]
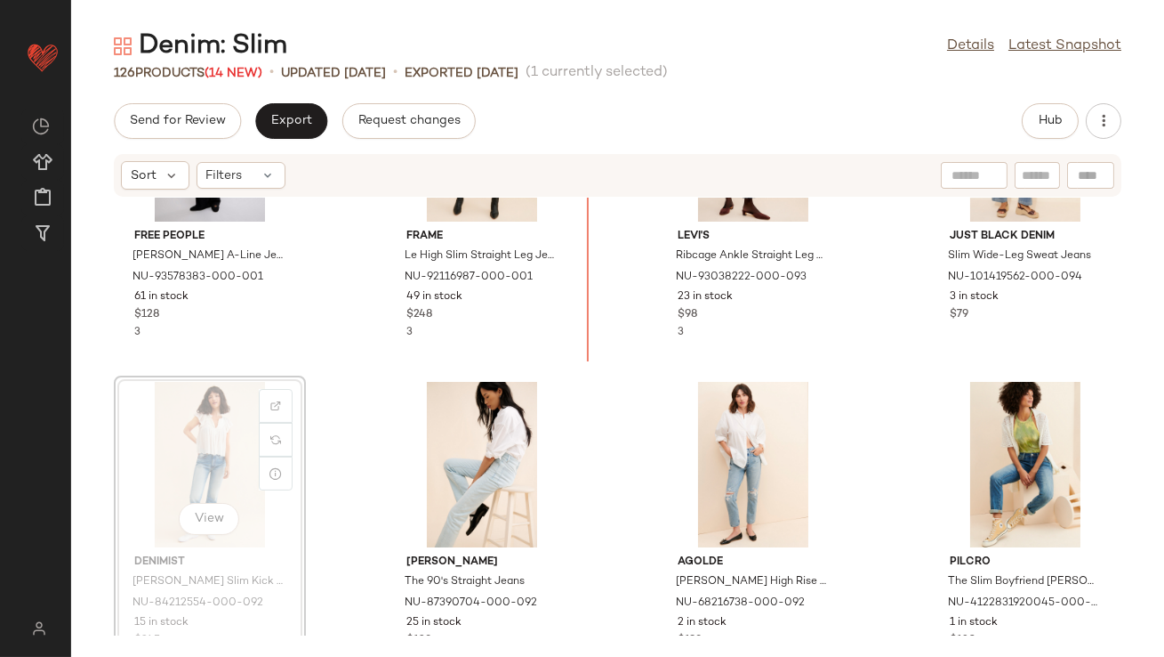
scroll to position [758, 0]
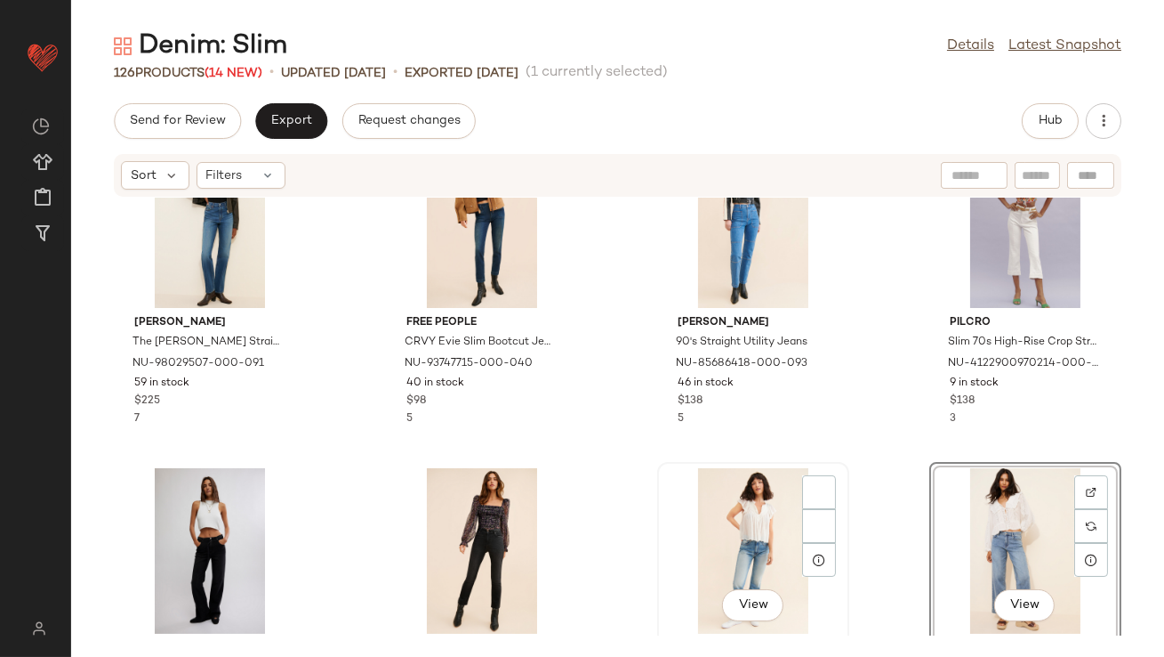
scroll to position [558, 0]
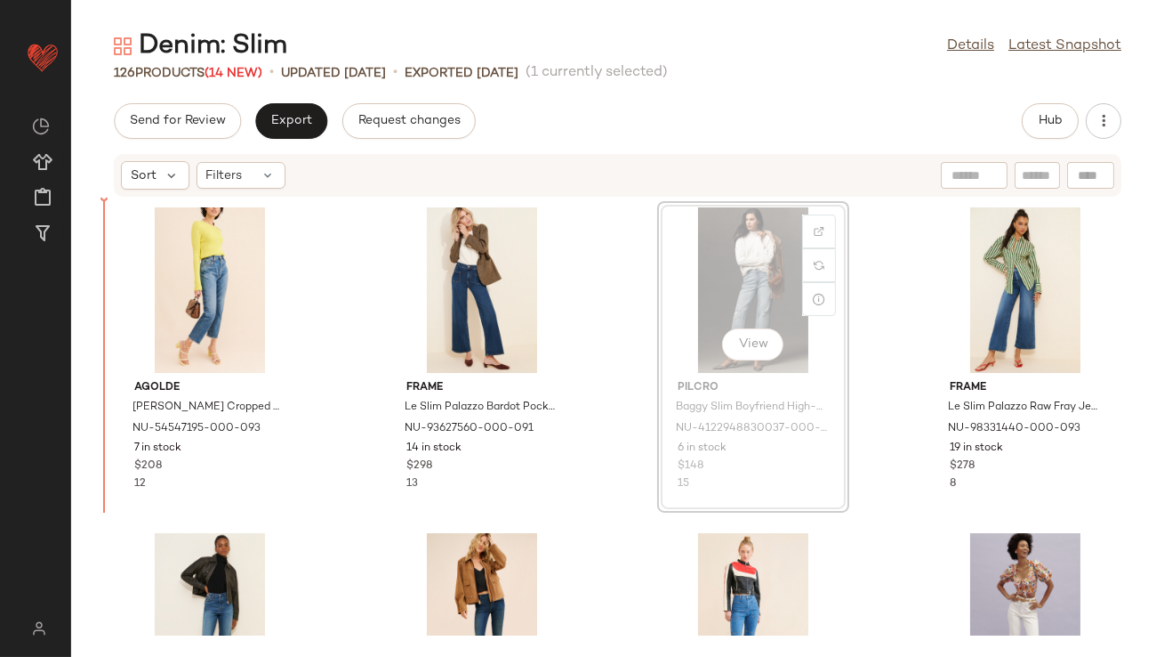
drag, startPoint x: 720, startPoint y: 285, endPoint x: 706, endPoint y: 285, distance: 13.3
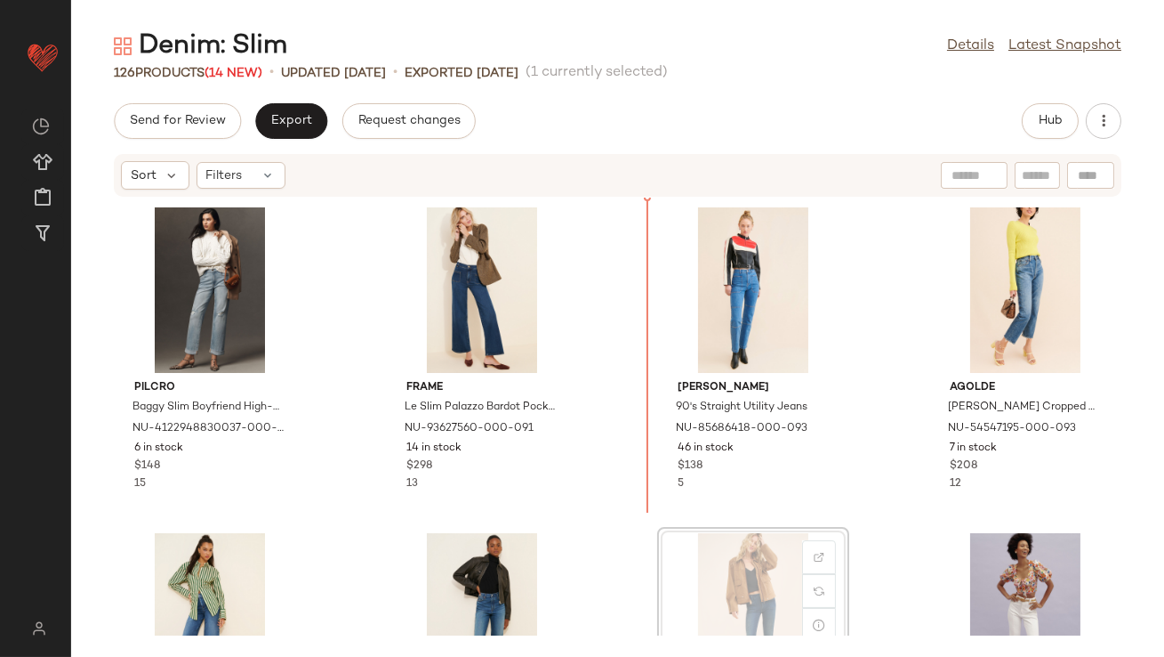
scroll to position [1, 0]
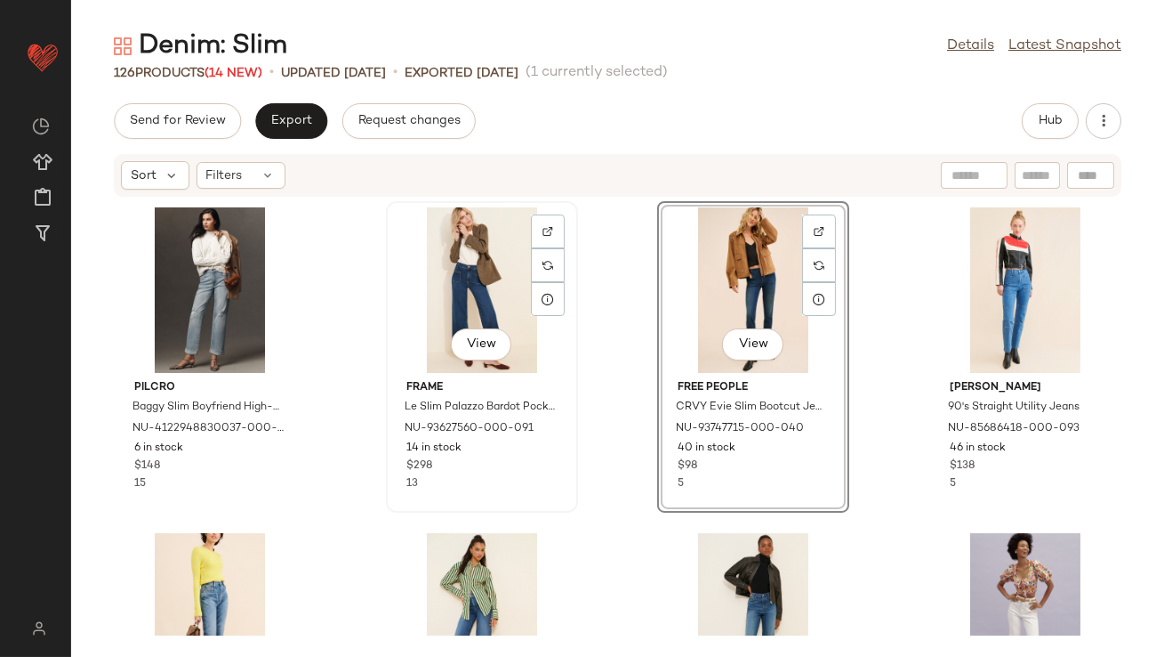
scroll to position [4, 0]
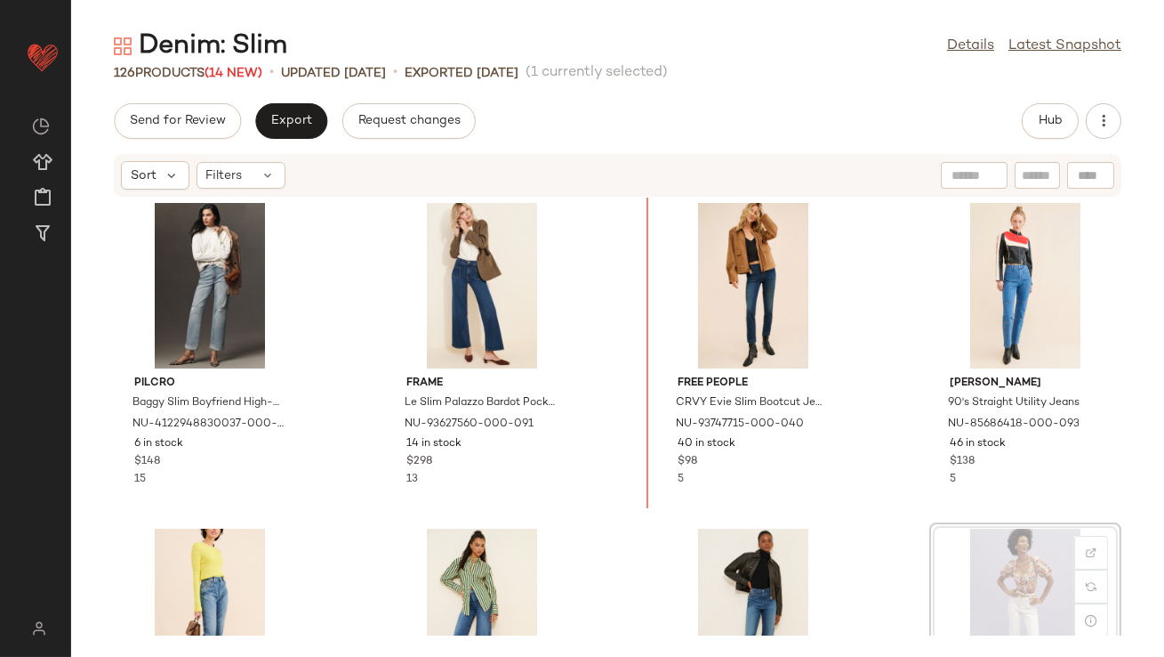
scroll to position [5, 0]
drag, startPoint x: 983, startPoint y: 542, endPoint x: 628, endPoint y: 320, distance: 418.4
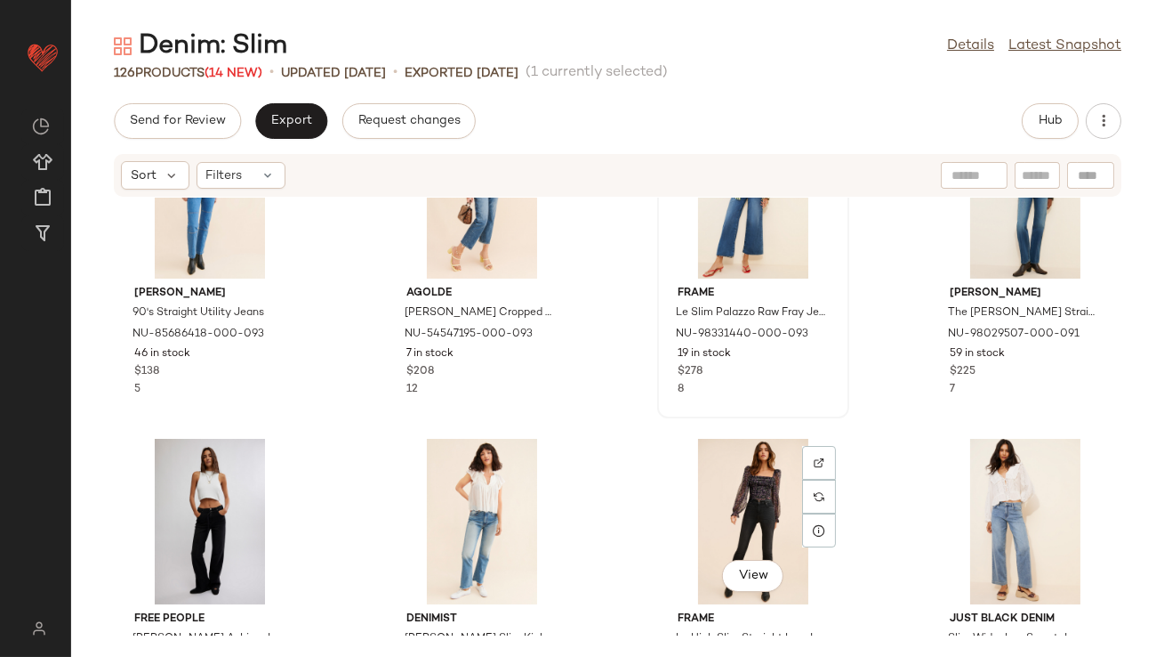
scroll to position [435, 0]
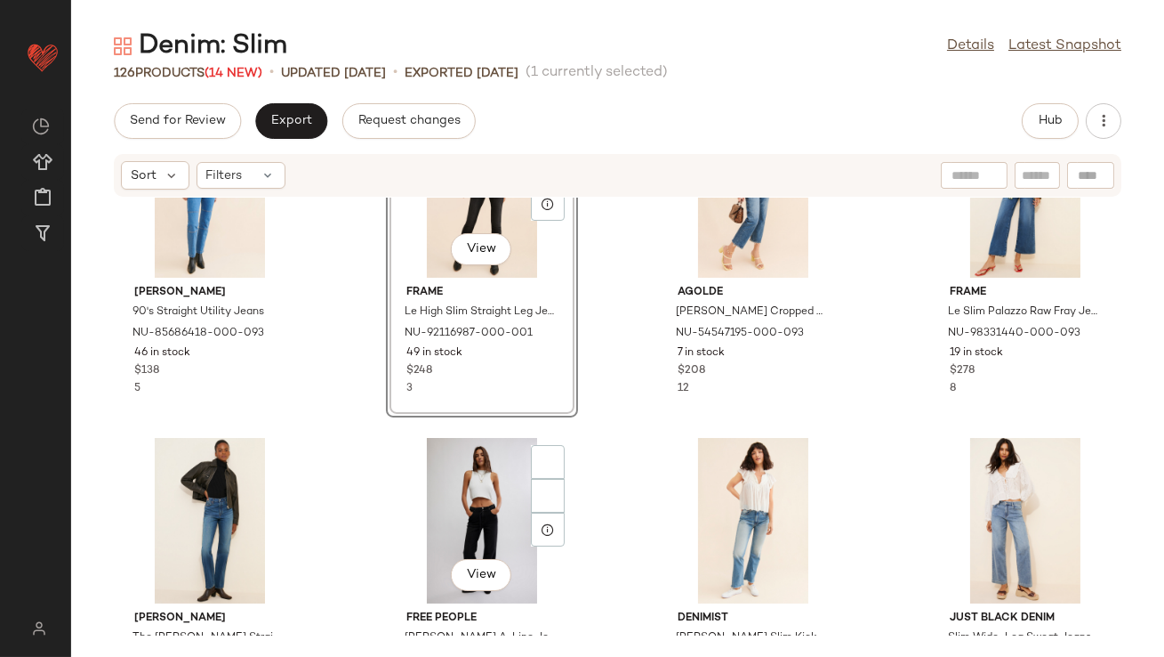
drag, startPoint x: 635, startPoint y: 476, endPoint x: 359, endPoint y: 471, distance: 276.7
click at [359, 476] on div "Madewell 90's Straight Utility Jeans NU-85686418-000-093 46 in stock $138 5 Vie…" at bounding box center [617, 416] width 1093 height 438
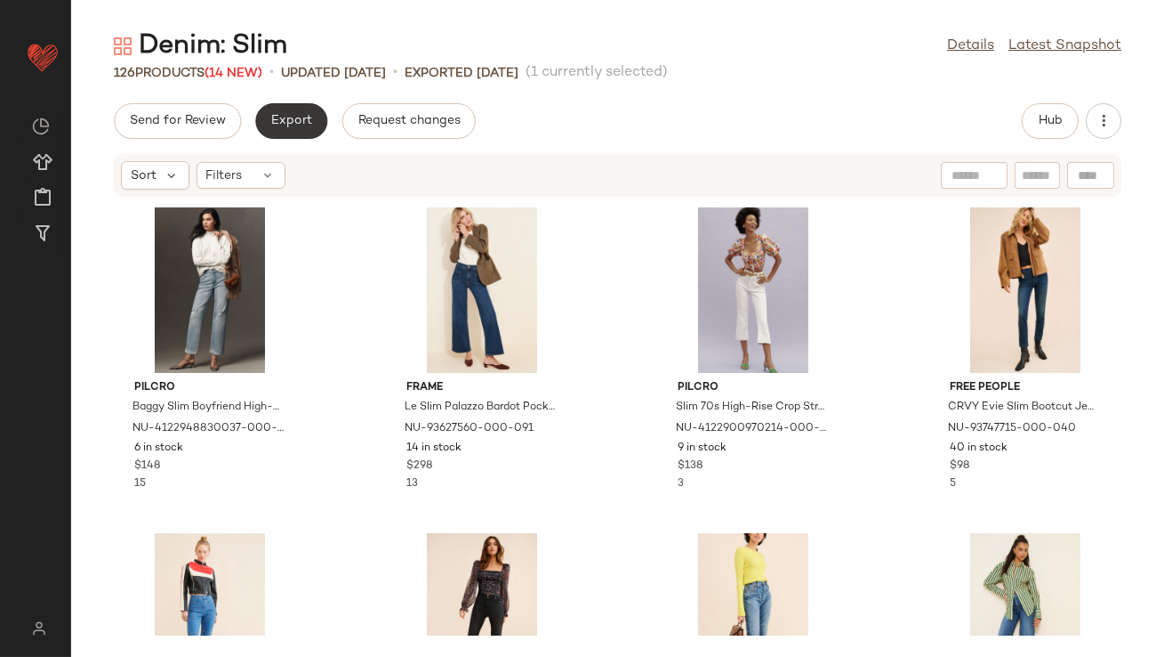
click at [287, 129] on button "Export" at bounding box center [291, 121] width 72 height 36
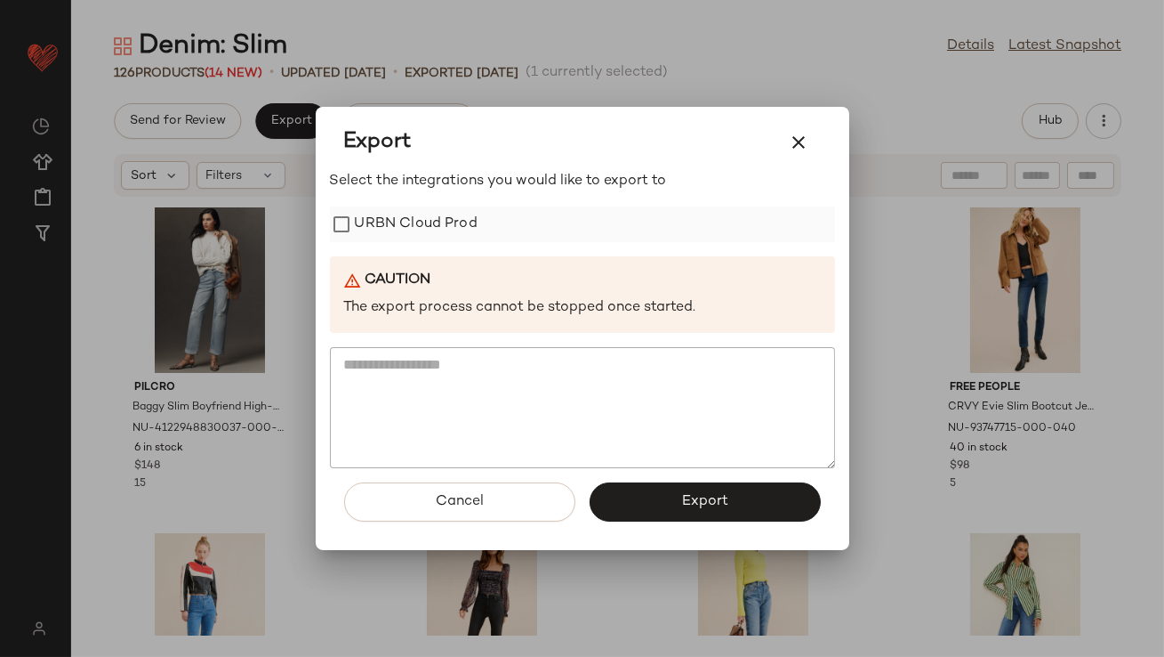
click at [386, 231] on label "URBN Cloud Prod" at bounding box center [416, 224] width 123 height 36
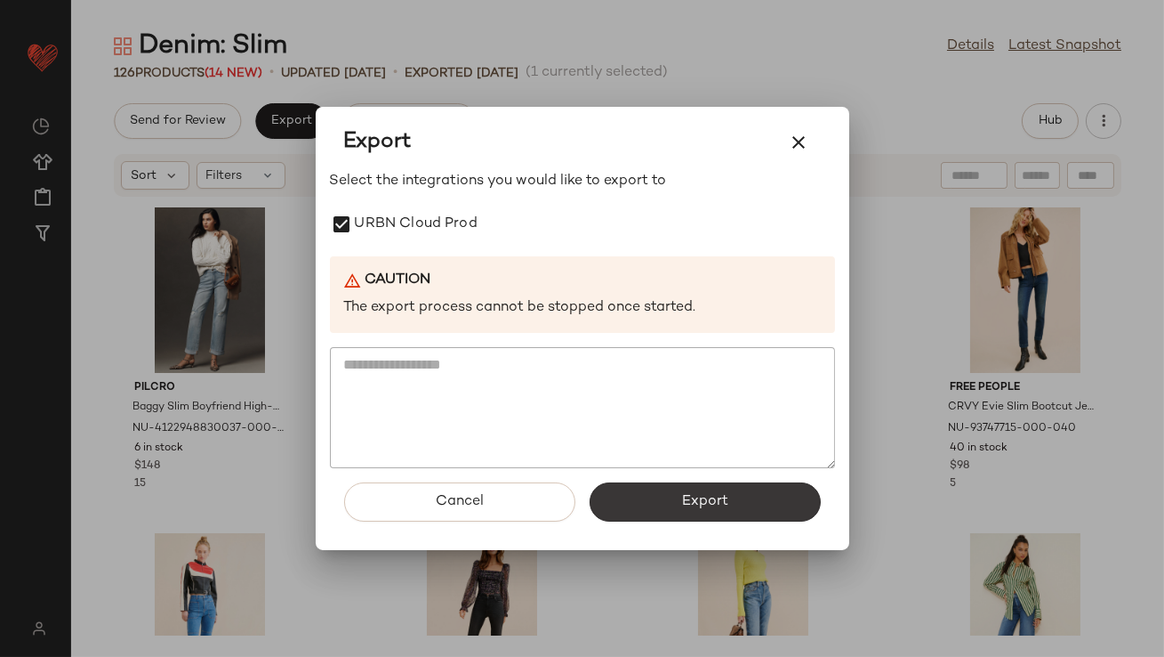
click at [698, 495] on span "Export" at bounding box center [704, 501] width 47 height 17
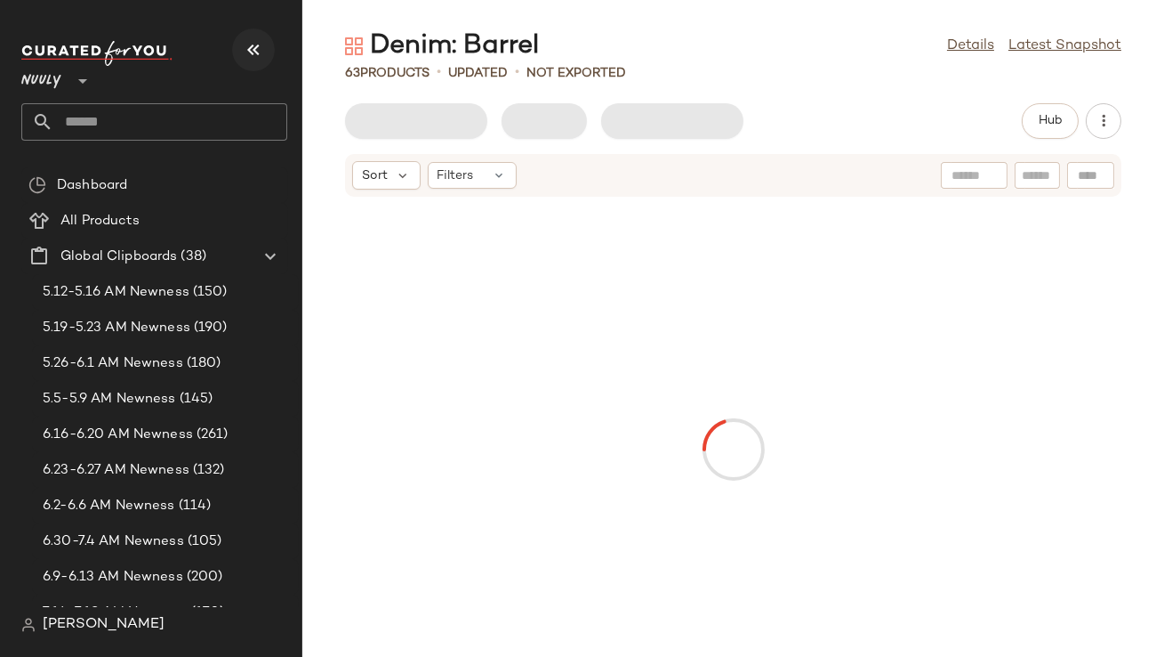
click at [254, 56] on icon "button" at bounding box center [253, 49] width 21 height 21
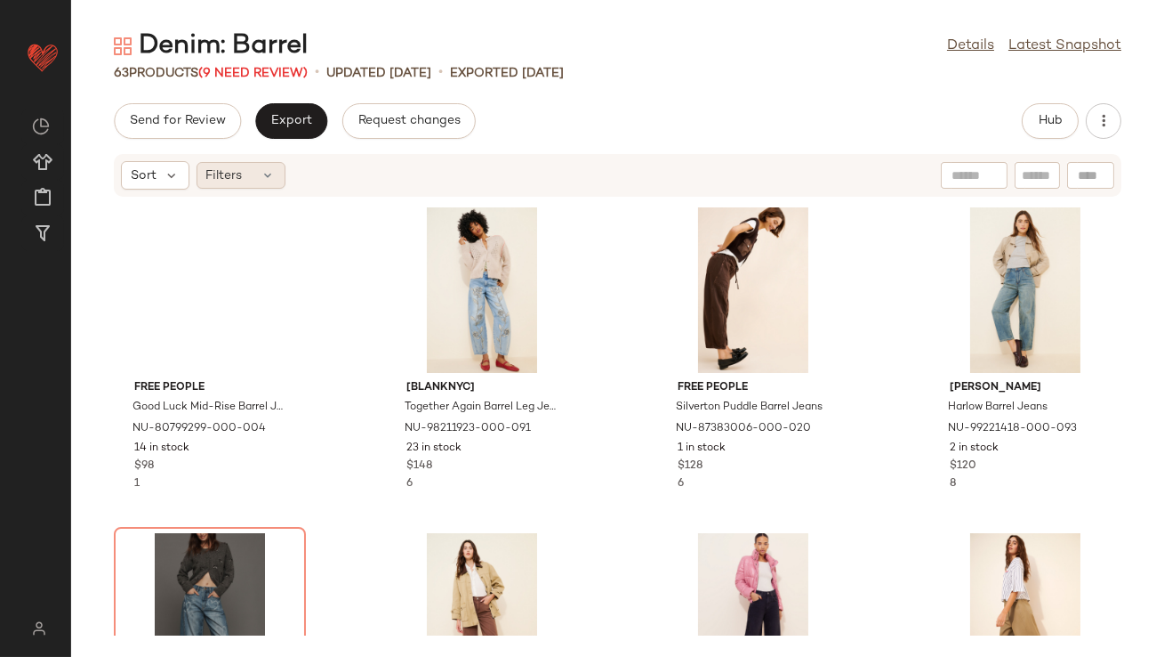
click at [231, 180] on span "Filters" at bounding box center [224, 175] width 36 height 19
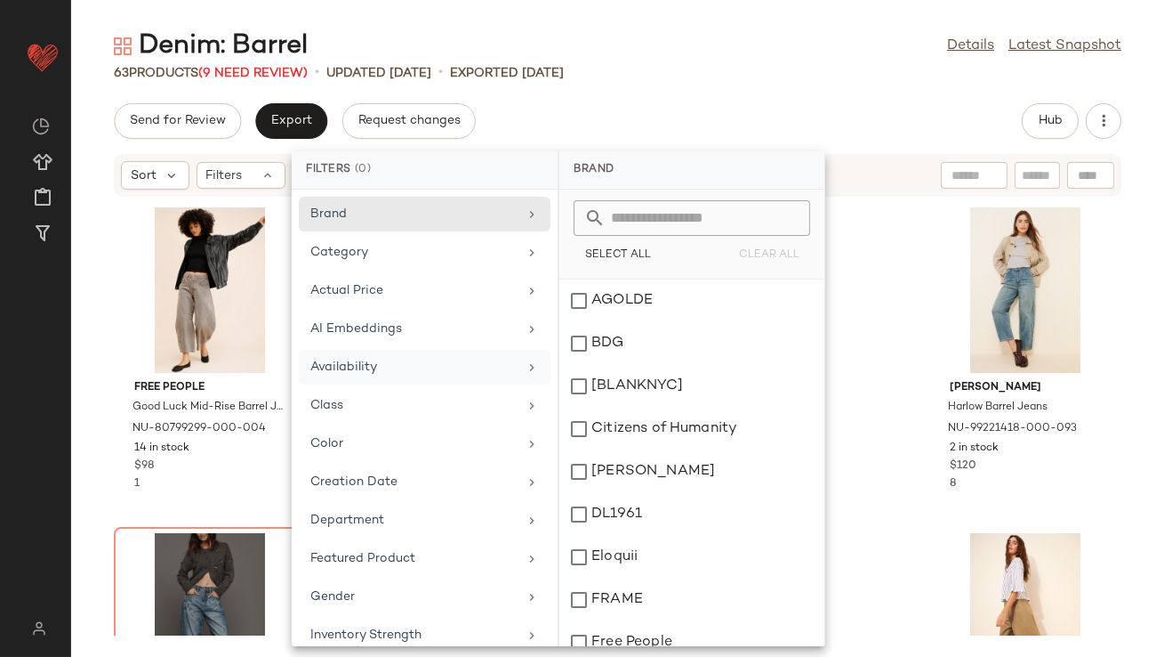
click at [333, 367] on div "Availability" at bounding box center [413, 367] width 207 height 19
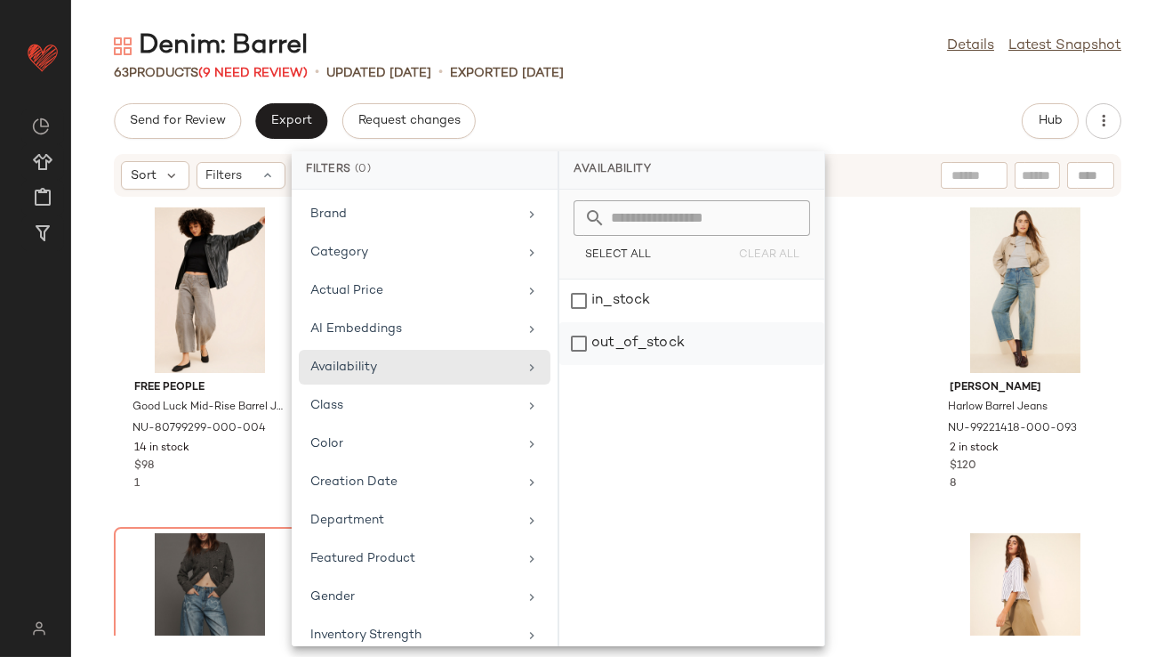
click at [622, 343] on div "out_of_stock" at bounding box center [692, 343] width 265 height 43
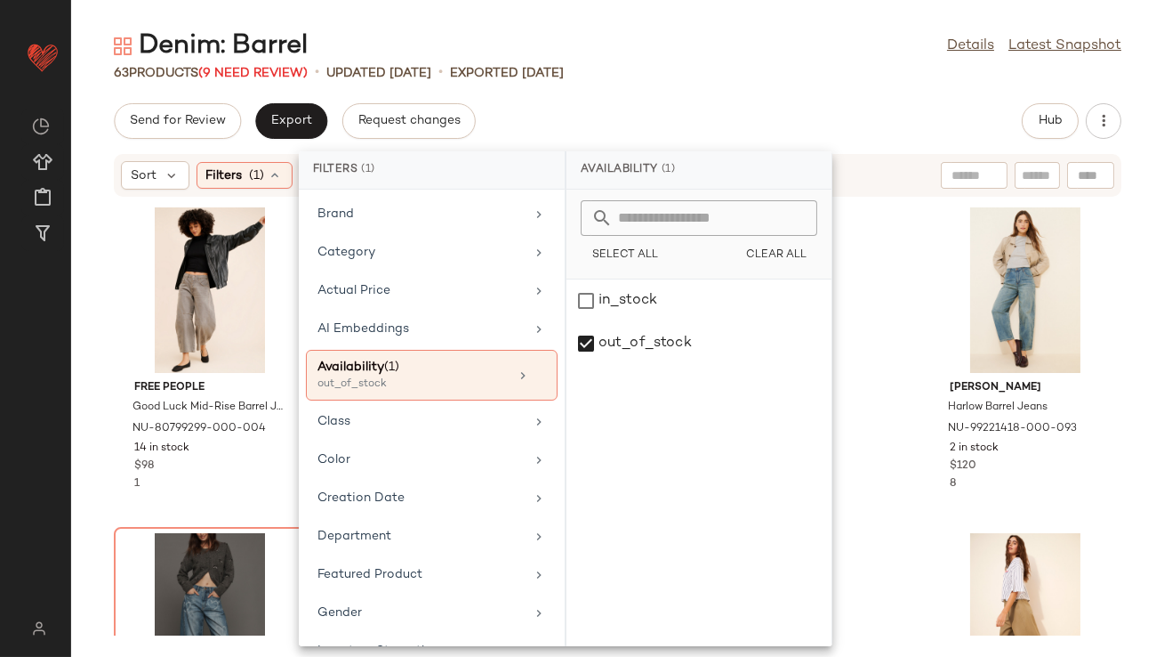
click at [699, 106] on div "Send for Review Export Request changes Hub" at bounding box center [618, 121] width 1008 height 36
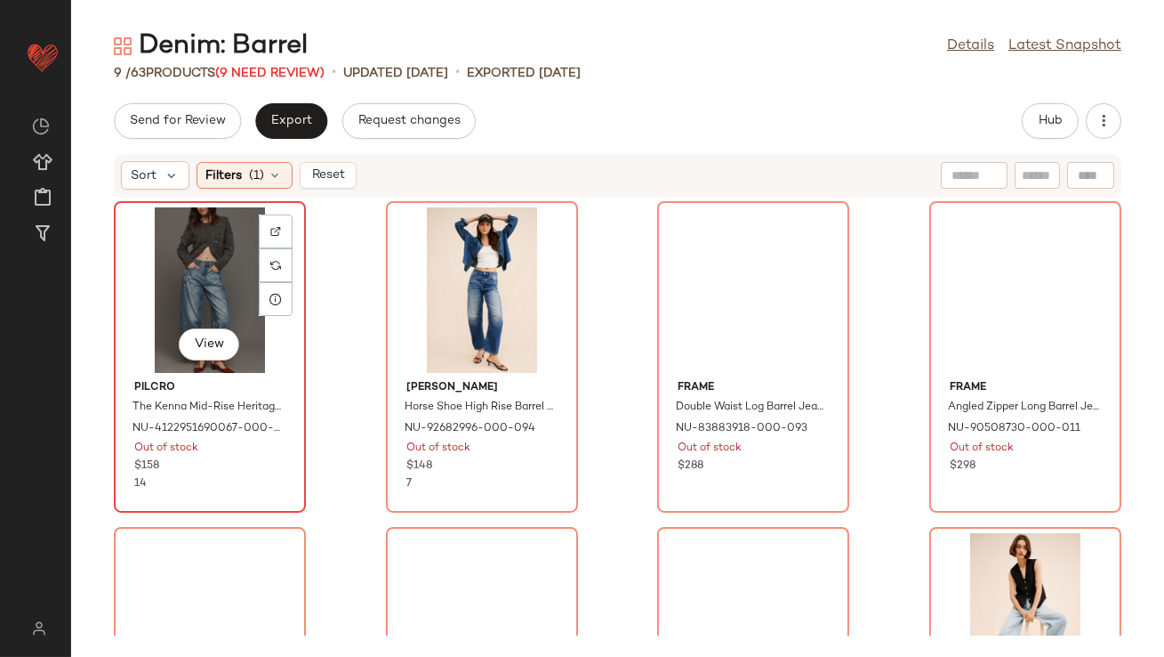
click at [199, 292] on div "View" at bounding box center [210, 289] width 180 height 165
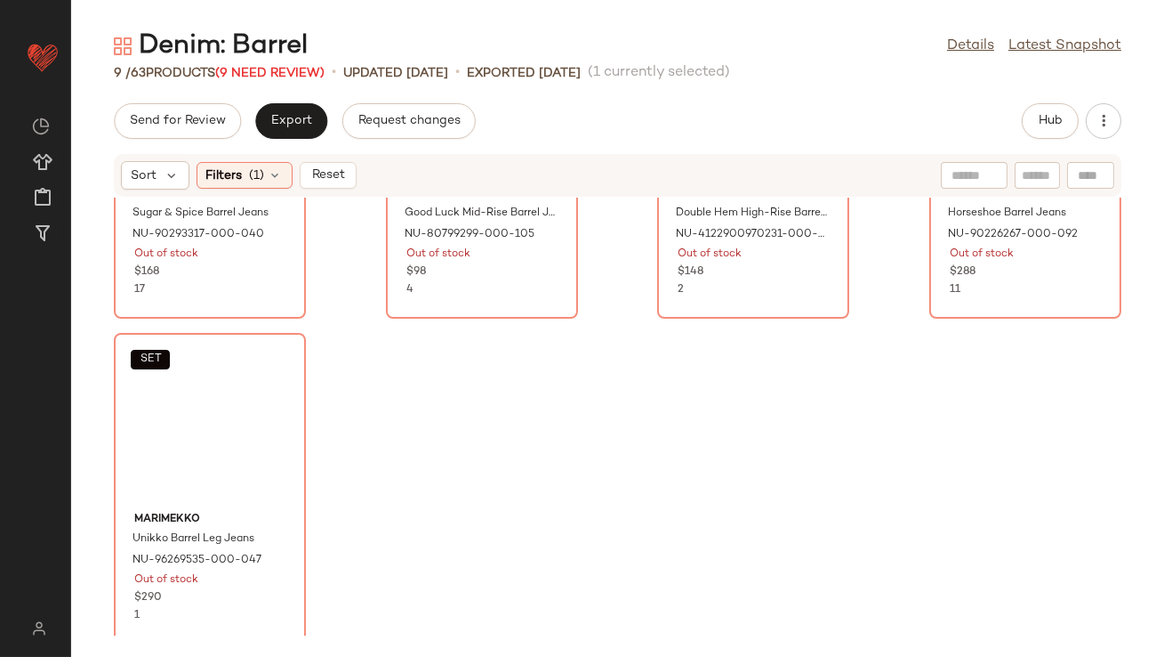
scroll to position [542, 0]
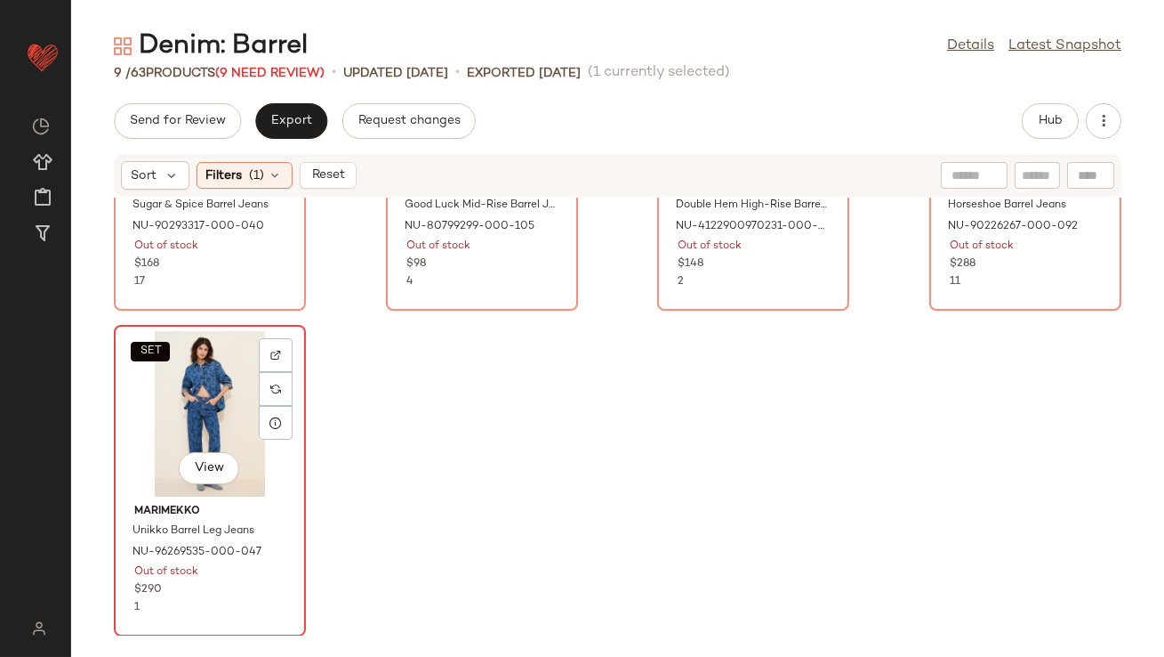
click at [246, 432] on div "SET View" at bounding box center [210, 413] width 180 height 165
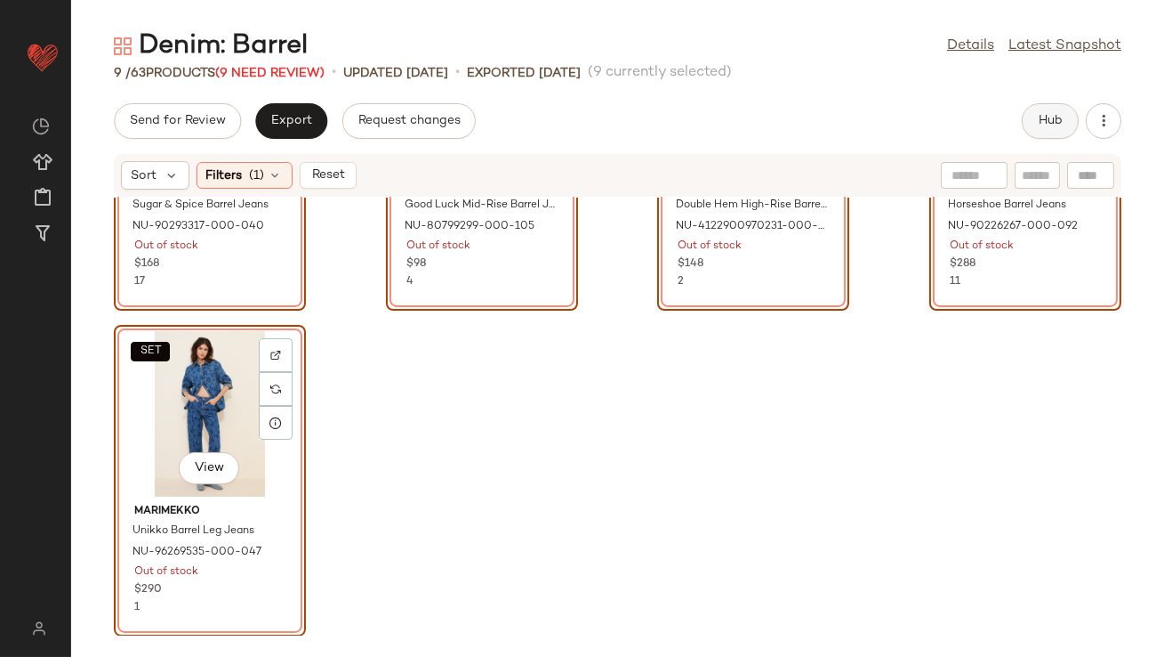
click at [1059, 126] on span "Hub" at bounding box center [1050, 121] width 25 height 14
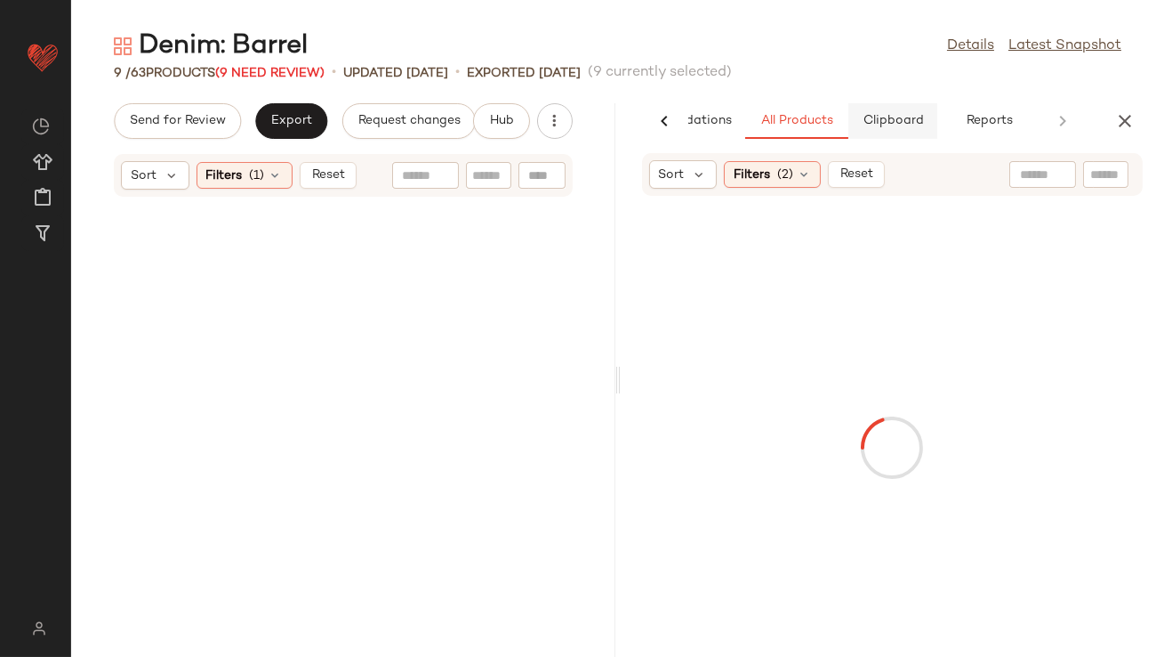
scroll to position [1193, 0]
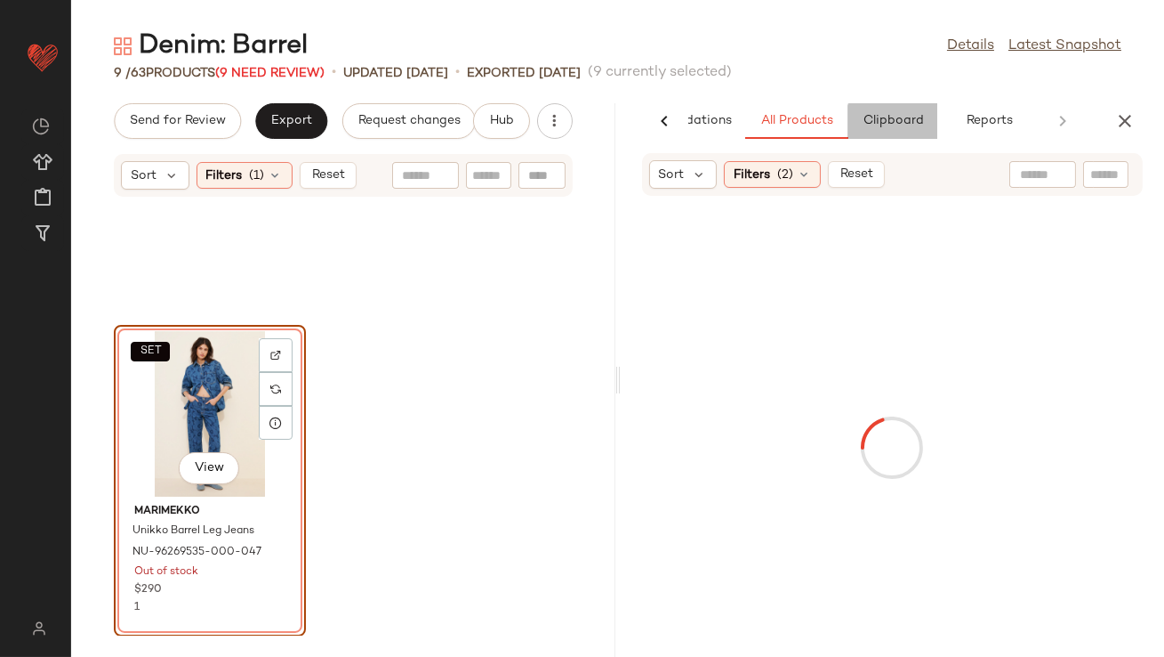
click at [922, 119] on span "Clipboard" at bounding box center [892, 121] width 61 height 14
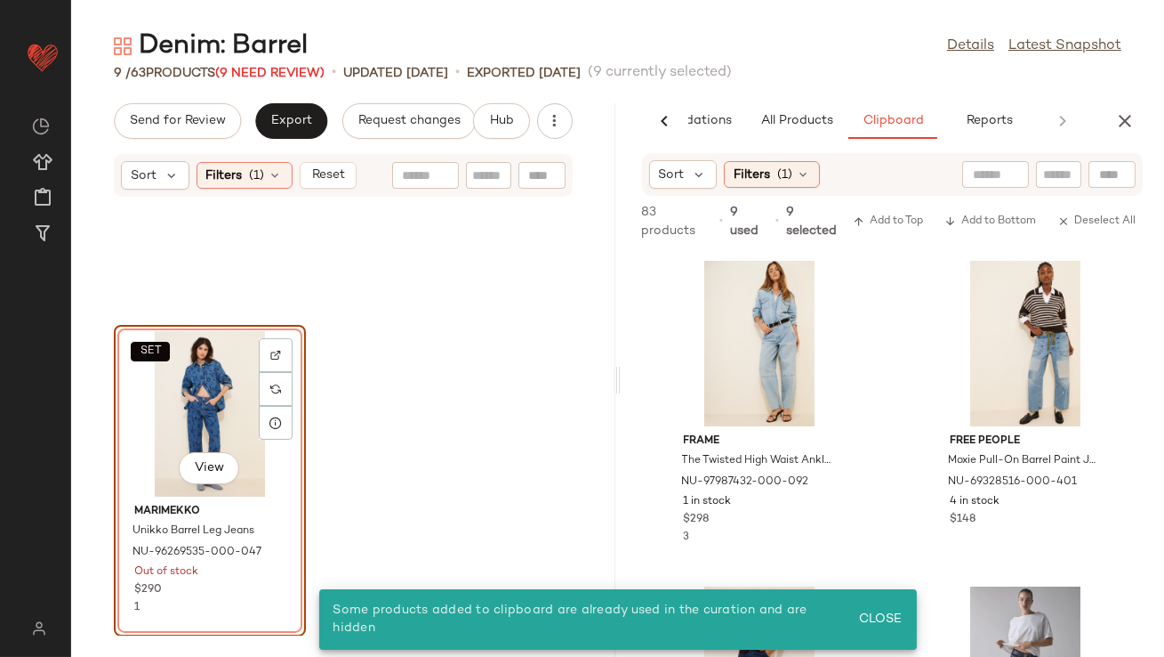
click at [230, 391] on div "SET View" at bounding box center [210, 413] width 180 height 165
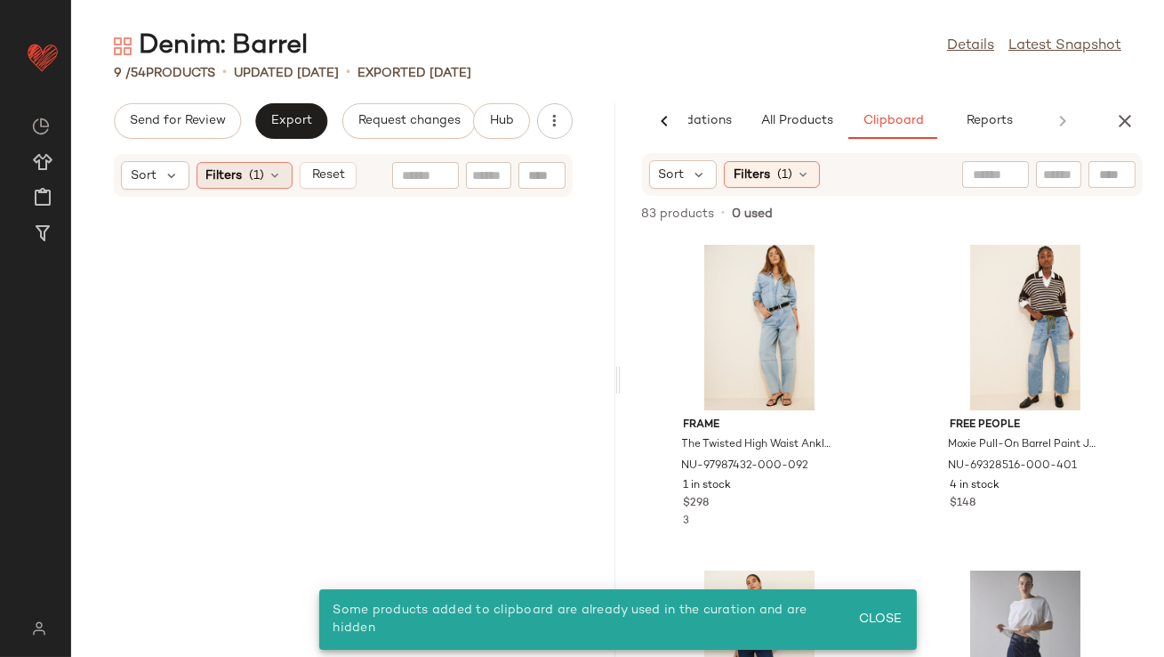
click at [279, 170] on icon at bounding box center [276, 175] width 14 height 14
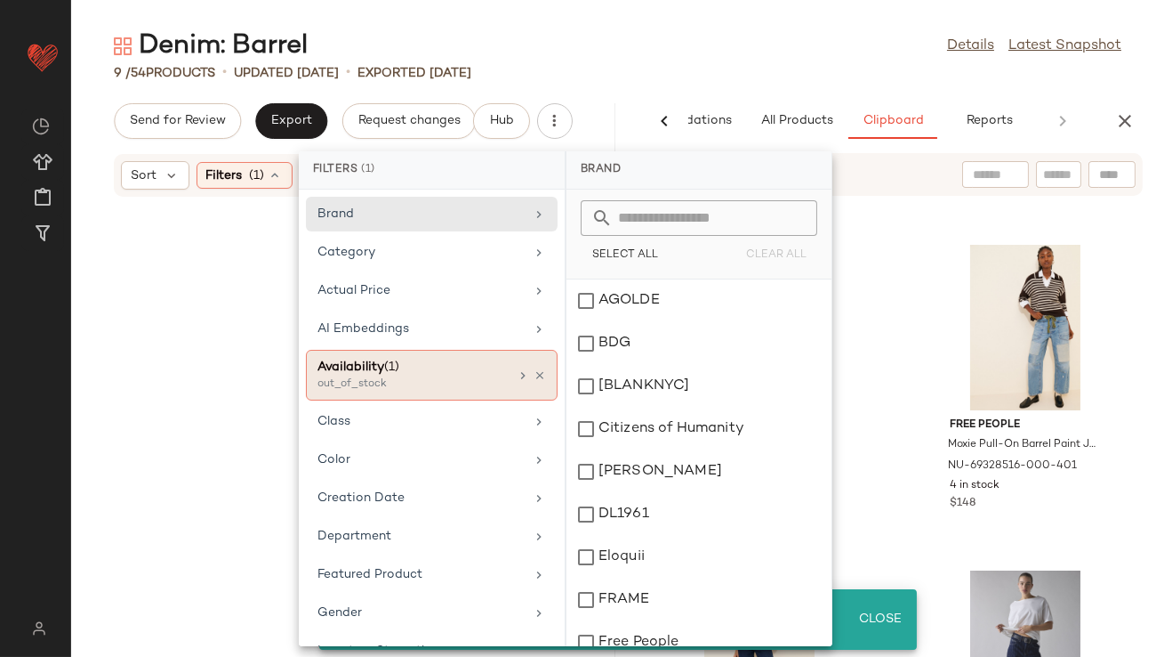
click at [536, 368] on div at bounding box center [531, 375] width 30 height 14
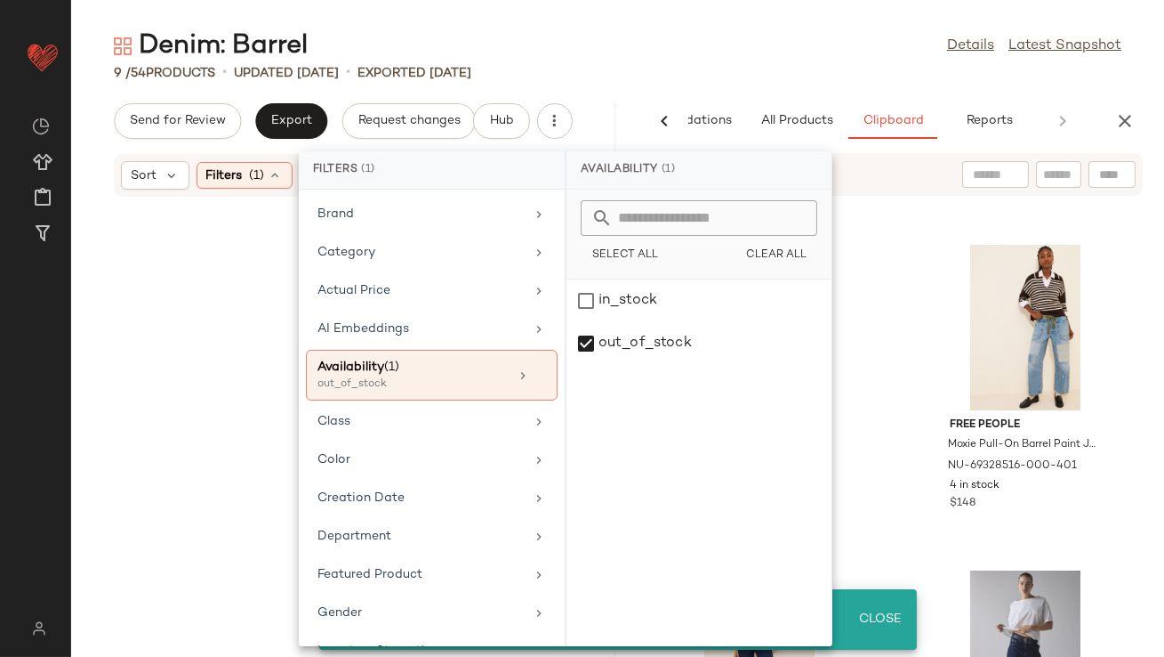
click at [693, 42] on div "Denim: Barrel Details Latest Snapshot" at bounding box center [617, 46] width 1093 height 36
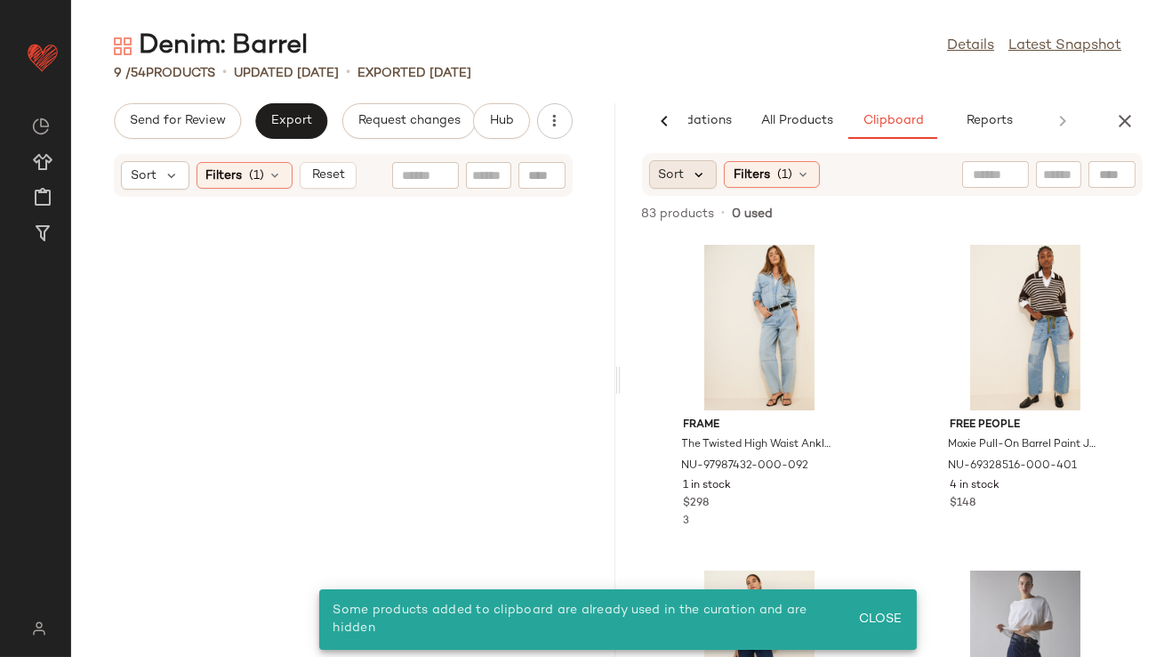
click at [692, 170] on icon at bounding box center [700, 174] width 16 height 16
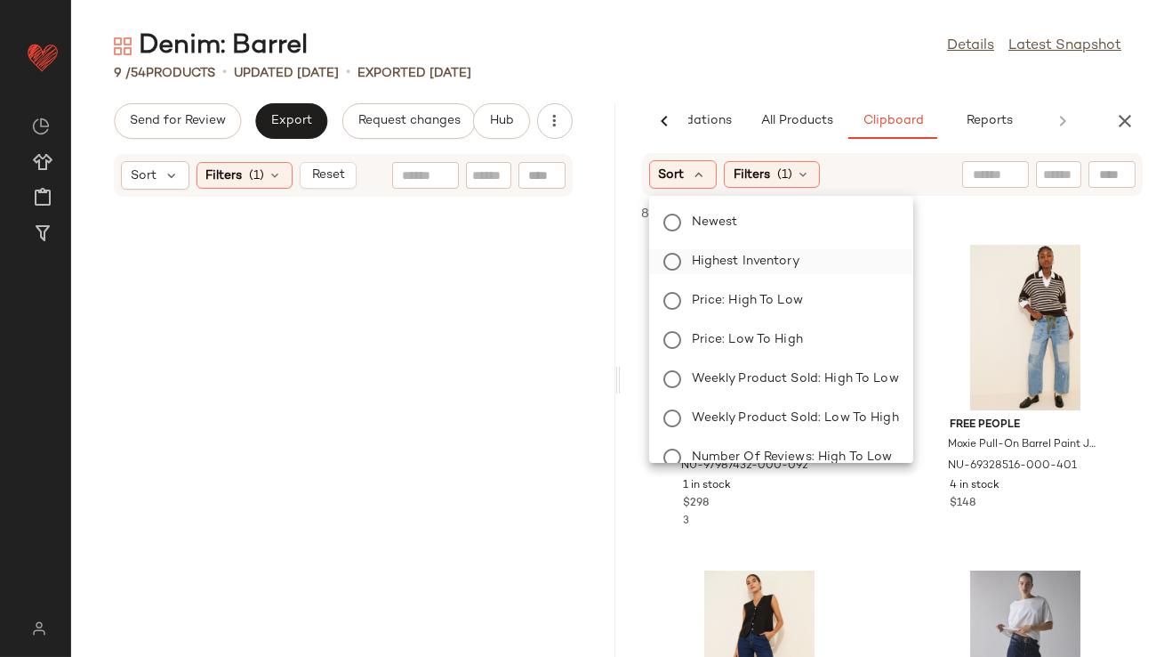
click at [692, 266] on span "Highest Inventory" at bounding box center [746, 261] width 108 height 19
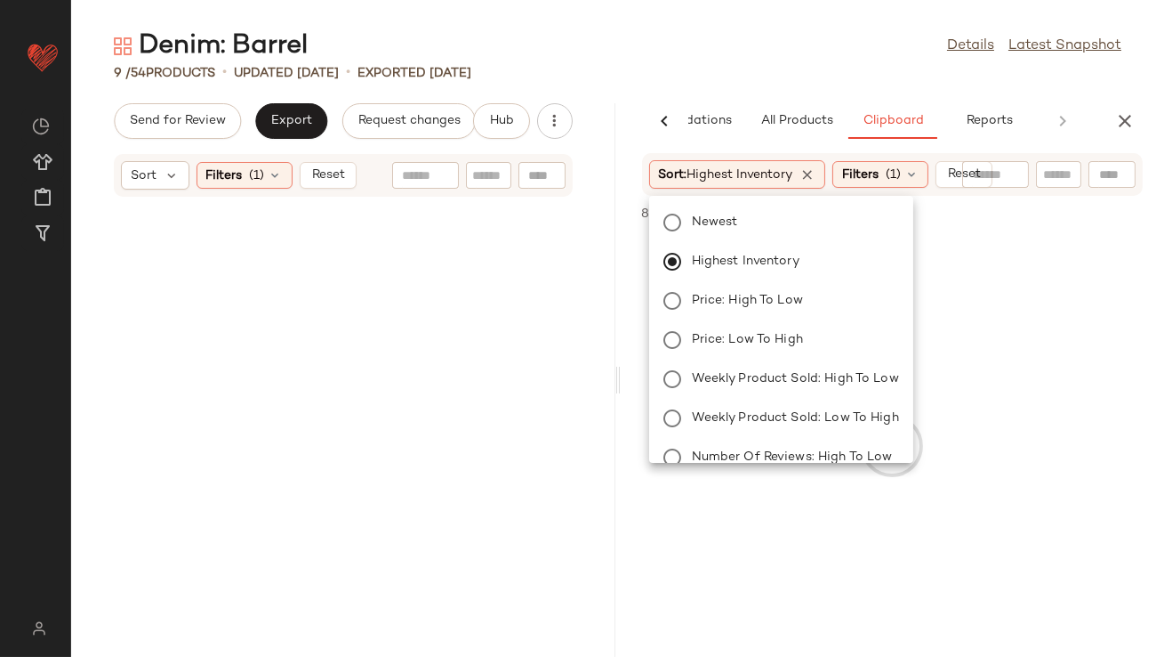
click at [740, 51] on div "Denim: Barrel Details Latest Snapshot" at bounding box center [617, 46] width 1093 height 36
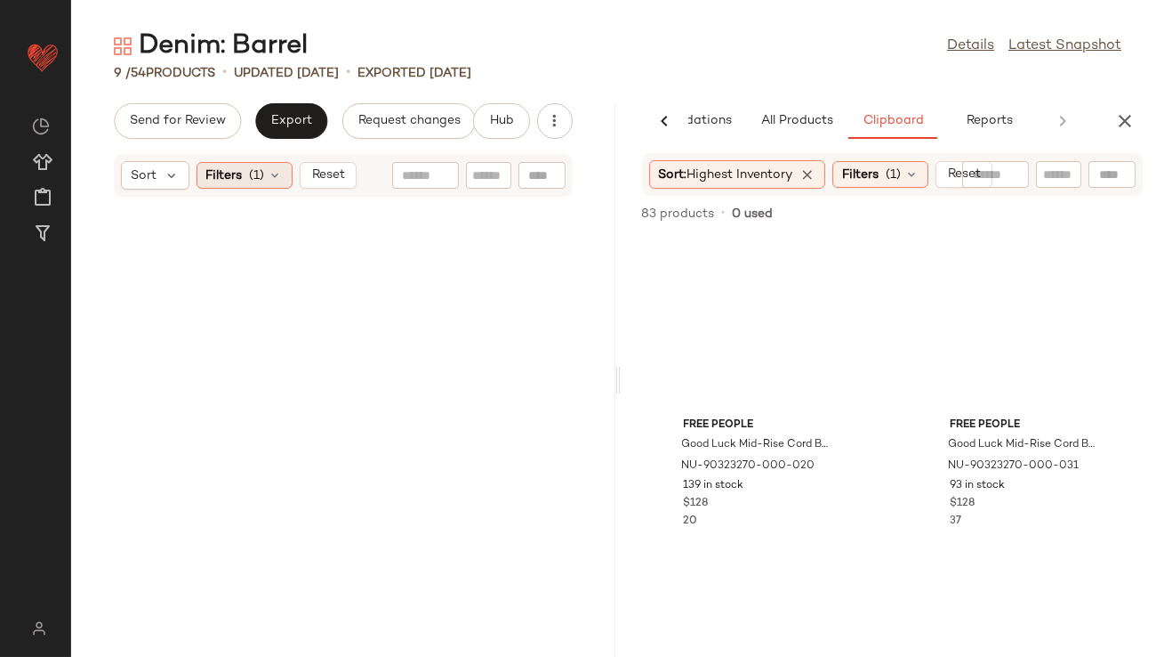
click at [279, 172] on icon at bounding box center [276, 175] width 14 height 14
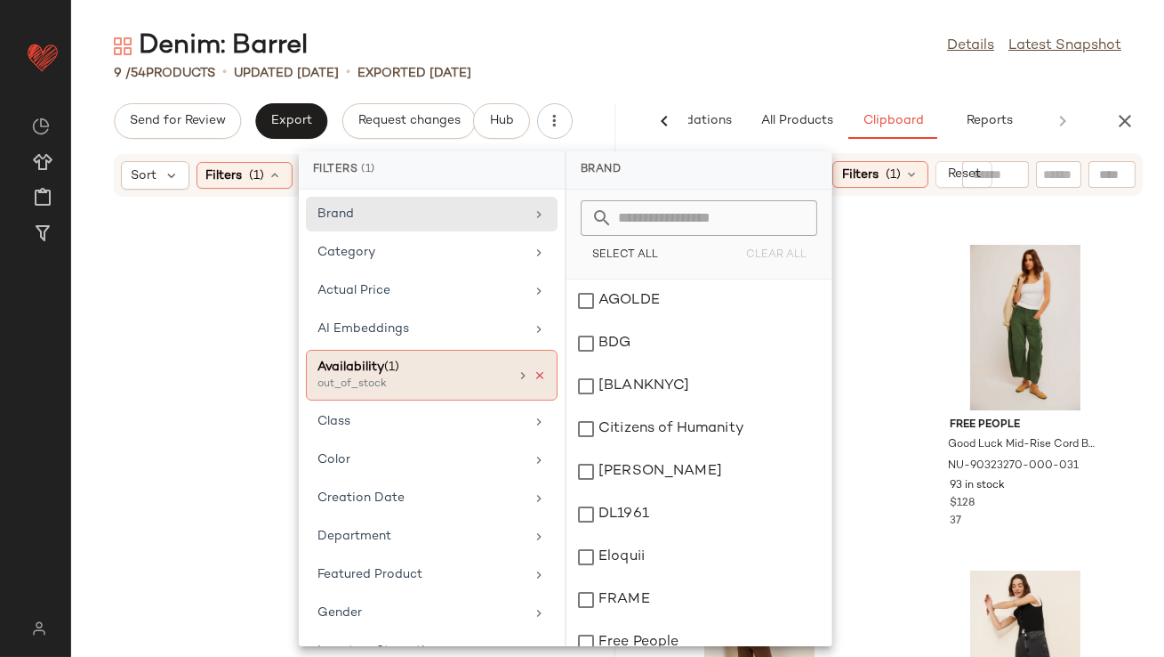
click at [537, 374] on icon at bounding box center [540, 375] width 12 height 12
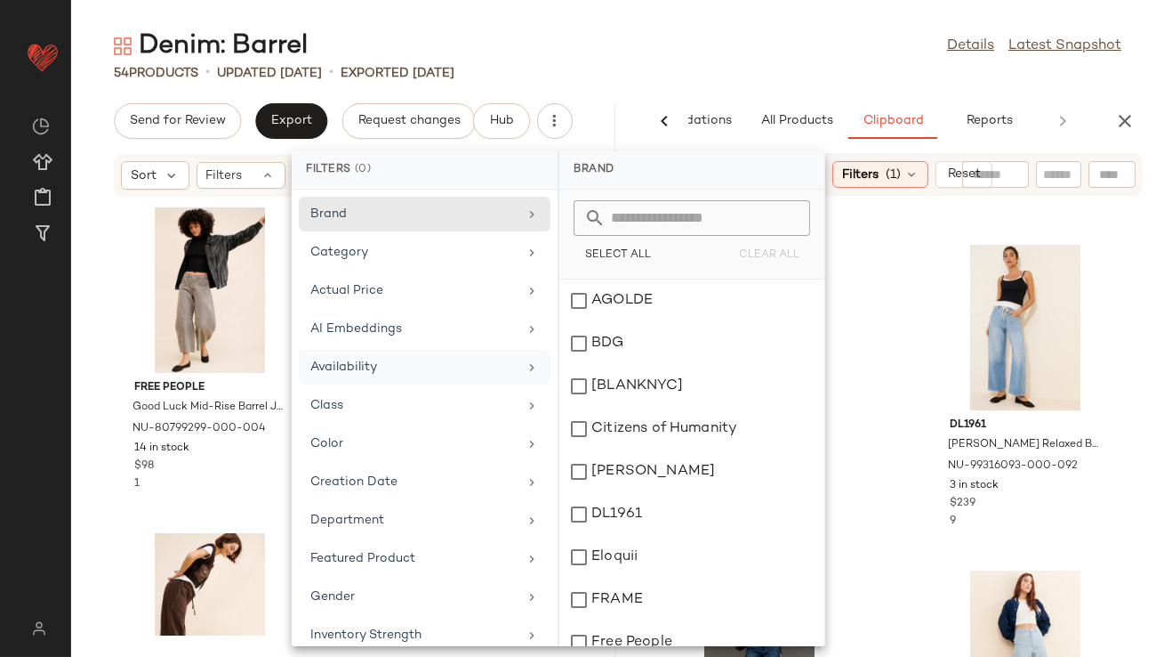
click at [735, 68] on div "54 Products • updated [DATE] • Exported [DATE]" at bounding box center [617, 73] width 1093 height 18
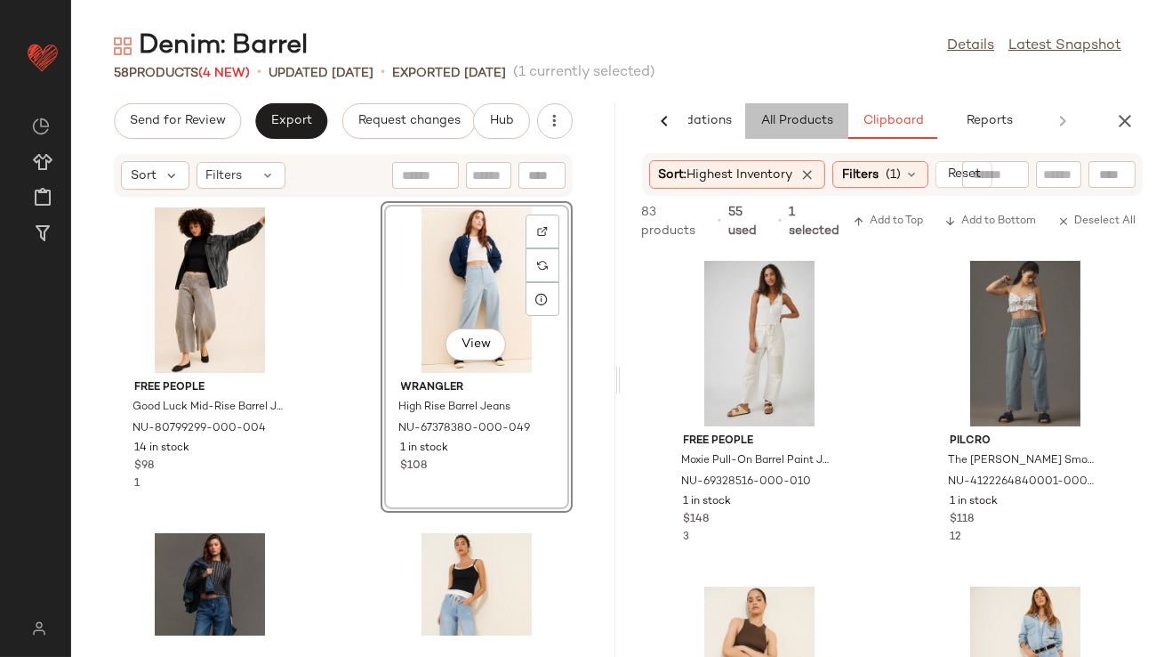
click at [792, 130] on button "All Products" at bounding box center [796, 121] width 103 height 36
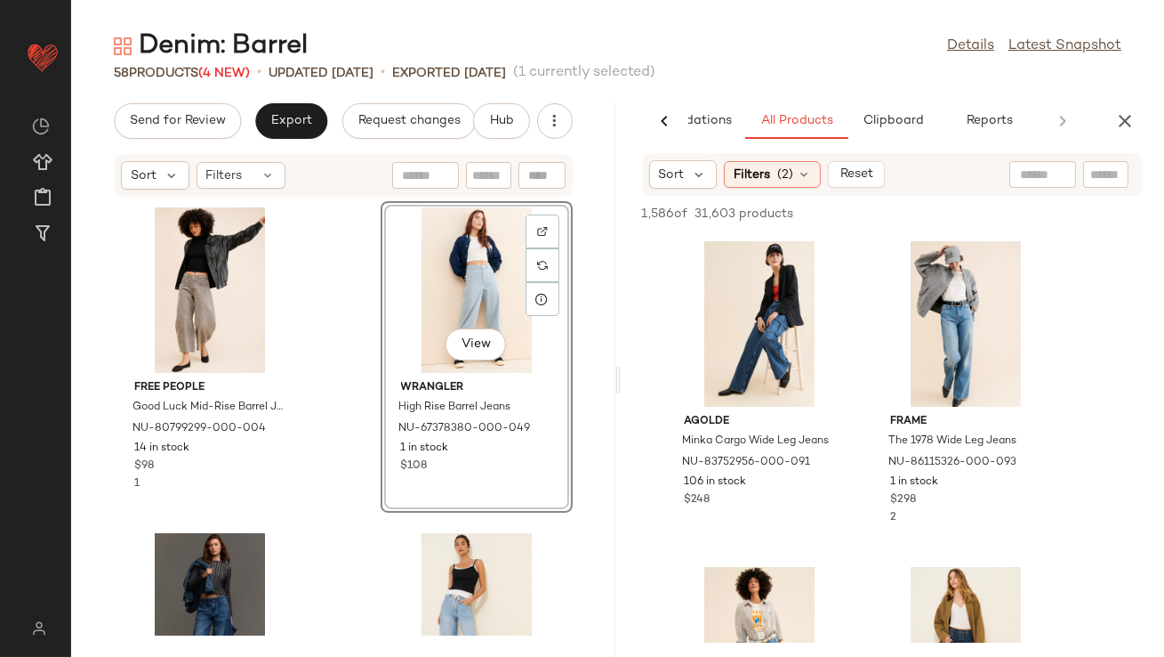
drag, startPoint x: 1044, startPoint y: 175, endPoint x: 1039, endPoint y: 161, distance: 14.9
click at [1044, 175] on input "text" at bounding box center [1042, 174] width 45 height 19
type input "******"
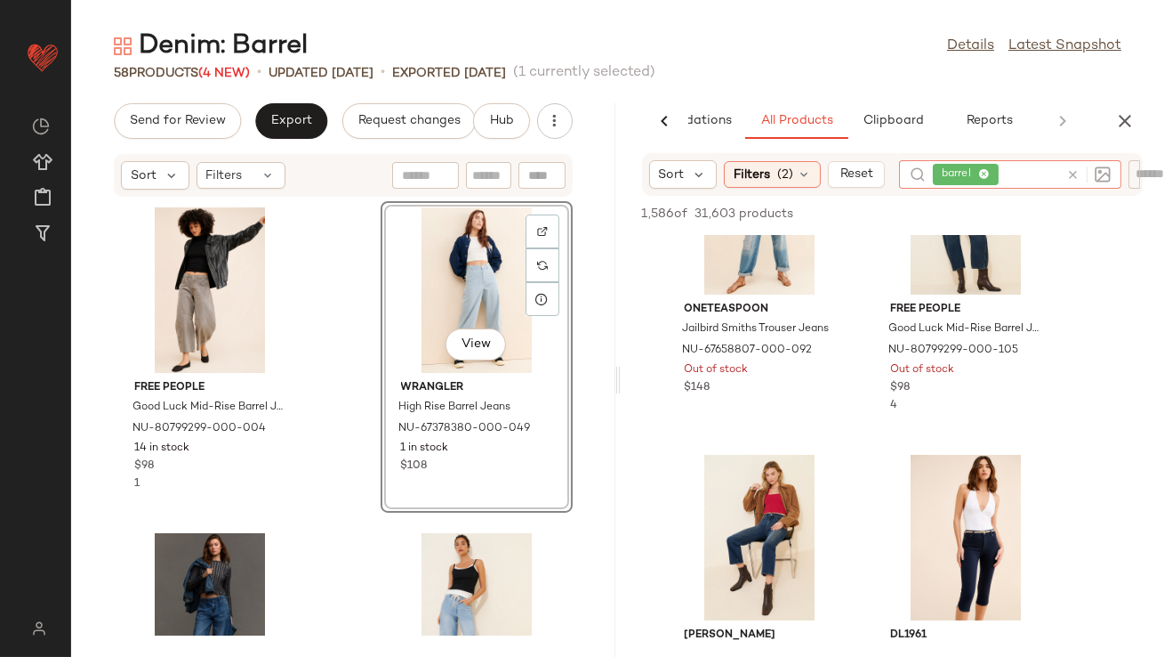
scroll to position [524, 0]
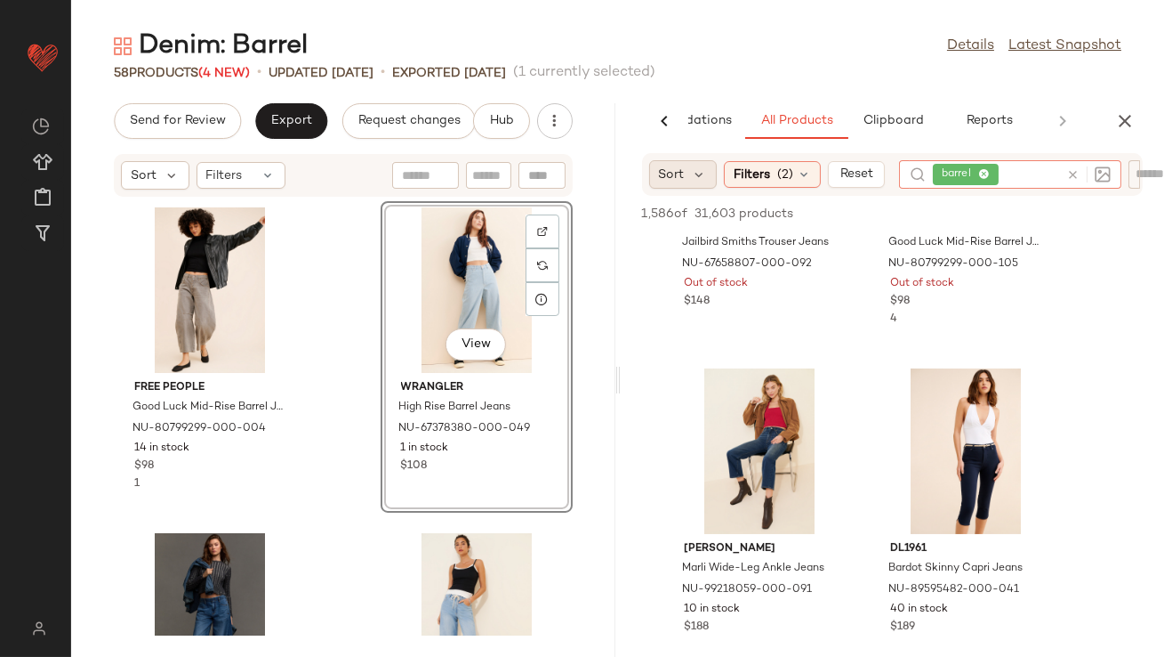
click at [698, 188] on div "Sort" at bounding box center [683, 174] width 68 height 28
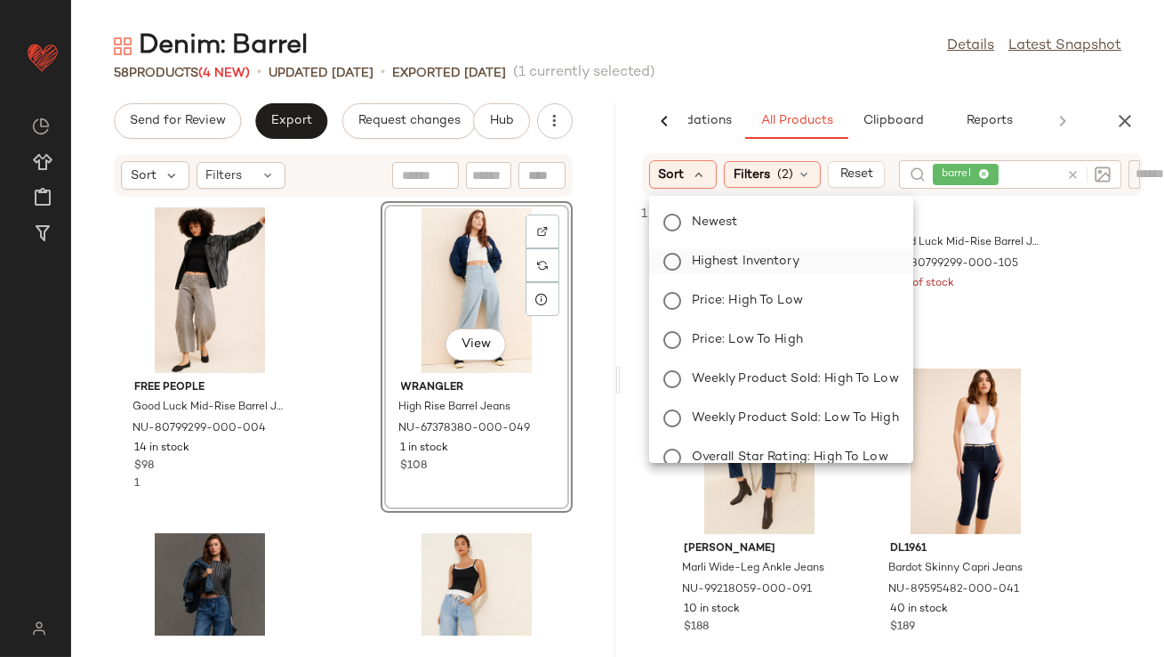
click at [710, 262] on span "Highest Inventory" at bounding box center [746, 261] width 108 height 19
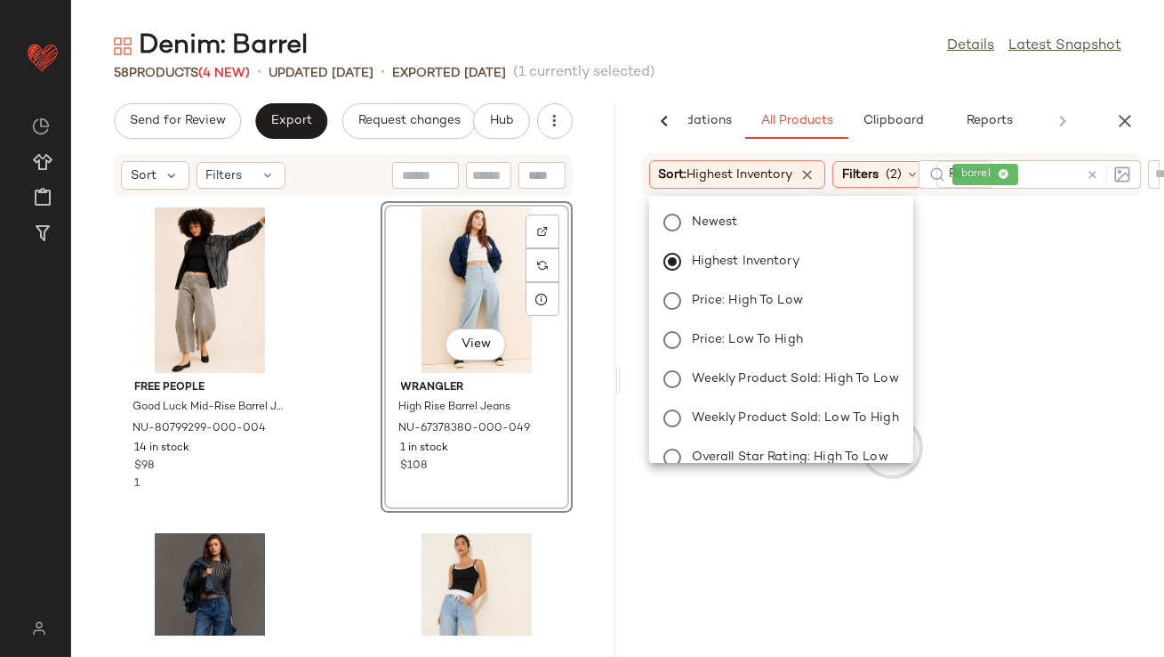
click at [825, 25] on main "Denim: Barrel Details Latest Snapshot 58 Products (4 New) • updated [DATE] • Ex…" at bounding box center [582, 328] width 1164 height 657
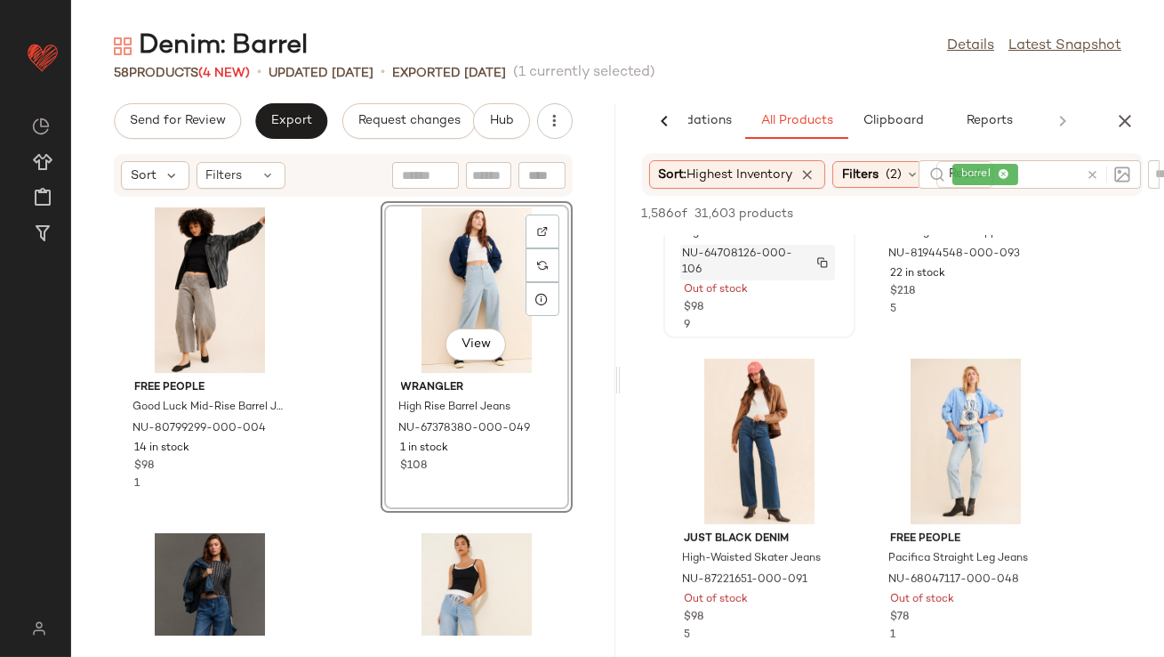
scroll to position [1619, 0]
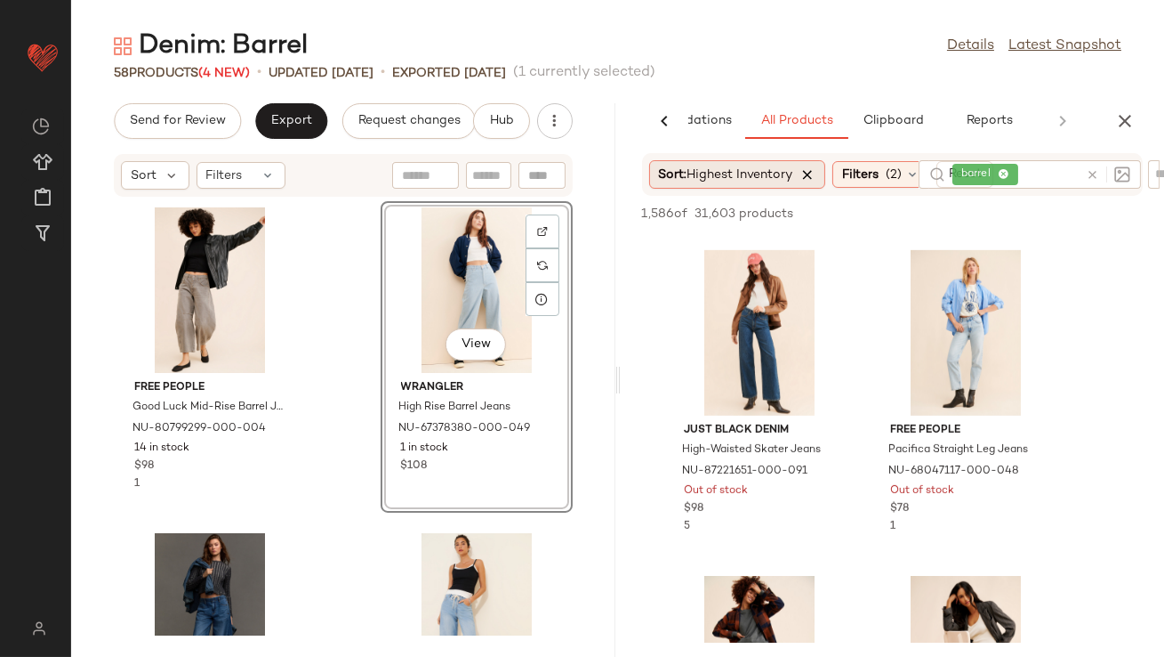
click at [817, 174] on icon at bounding box center [809, 174] width 16 height 16
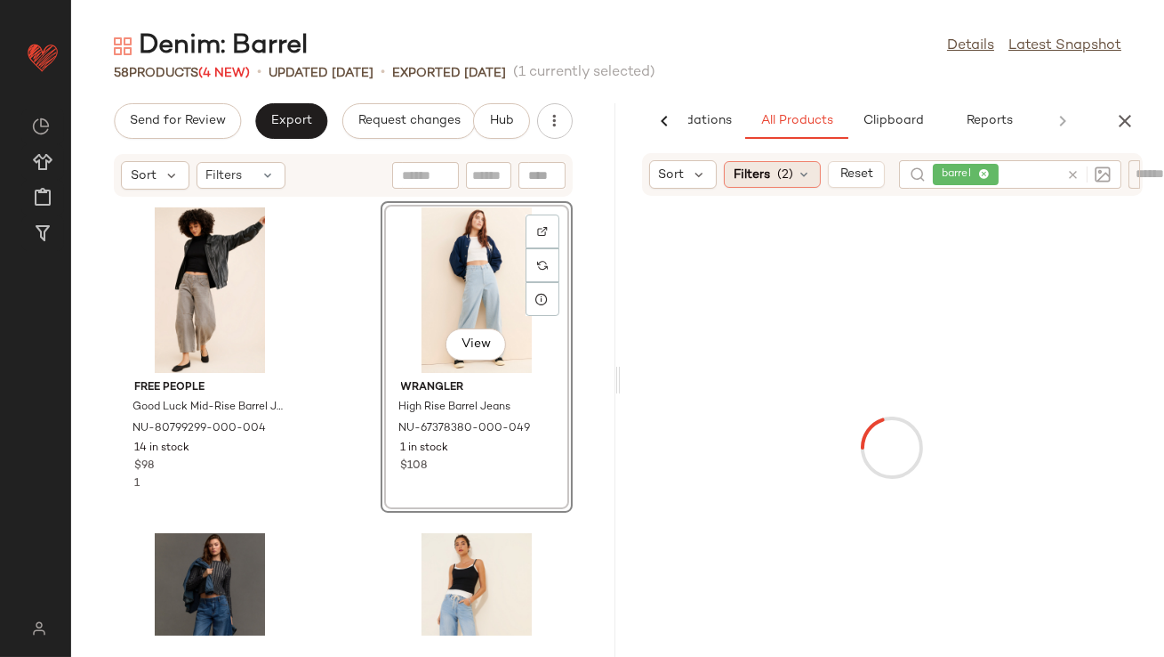
click at [795, 181] on div "Filters (2)" at bounding box center [772, 174] width 97 height 27
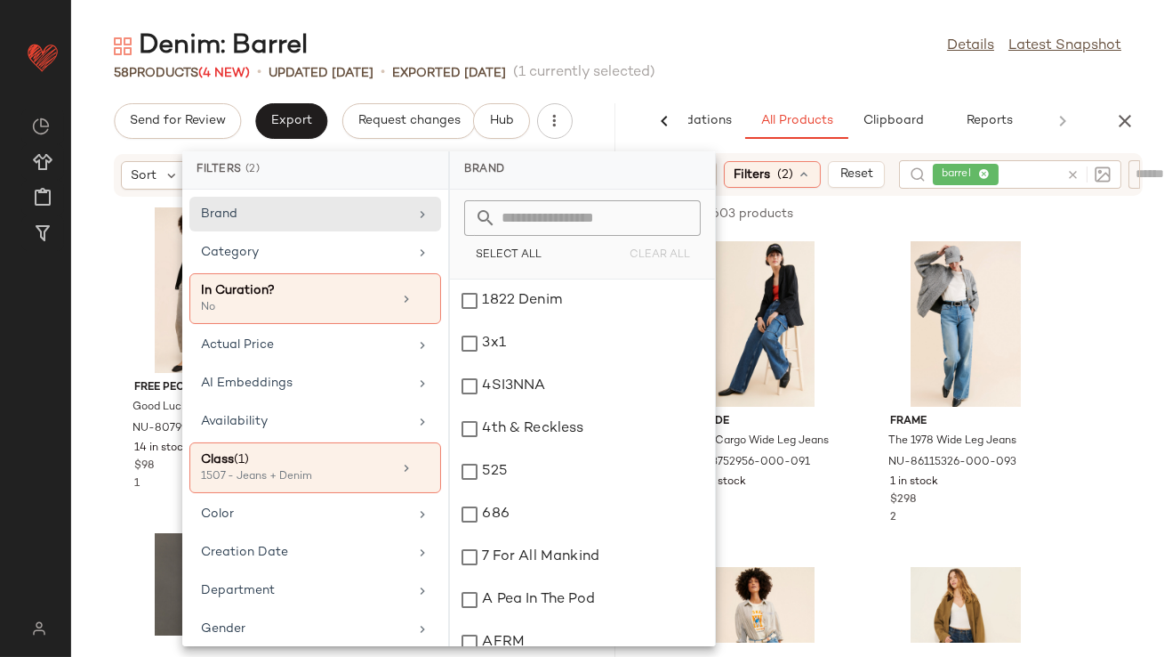
click at [991, 173] on span "barrel" at bounding box center [966, 174] width 66 height 21
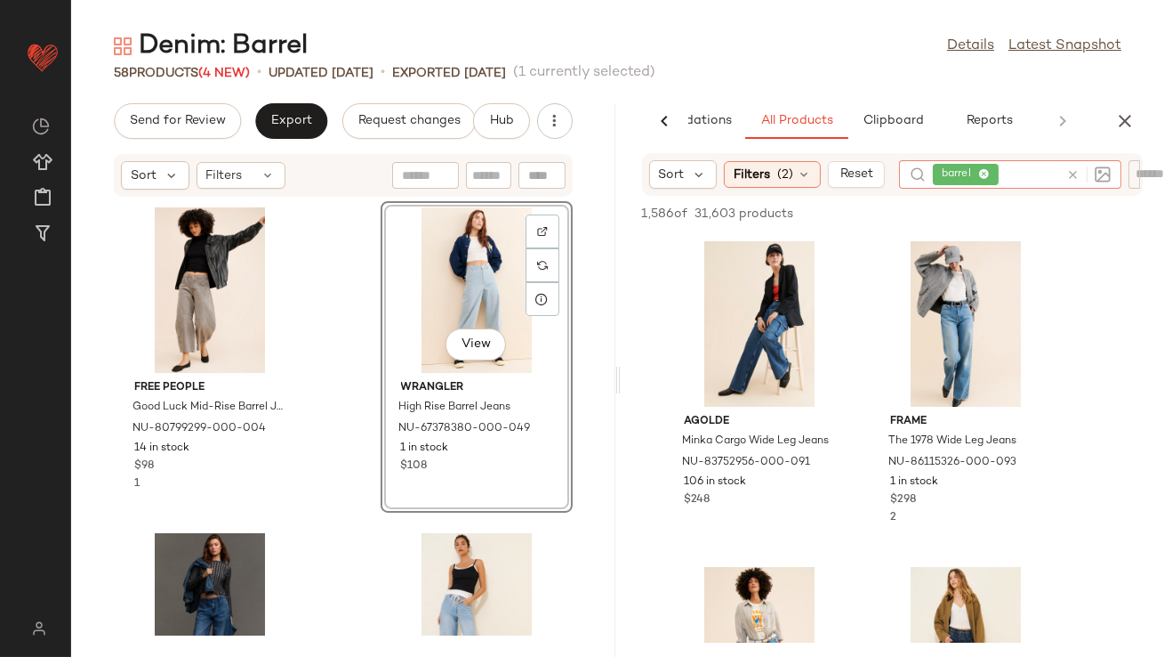
click at [985, 174] on icon at bounding box center [985, 175] width 12 height 12
click at [698, 177] on icon at bounding box center [700, 174] width 16 height 16
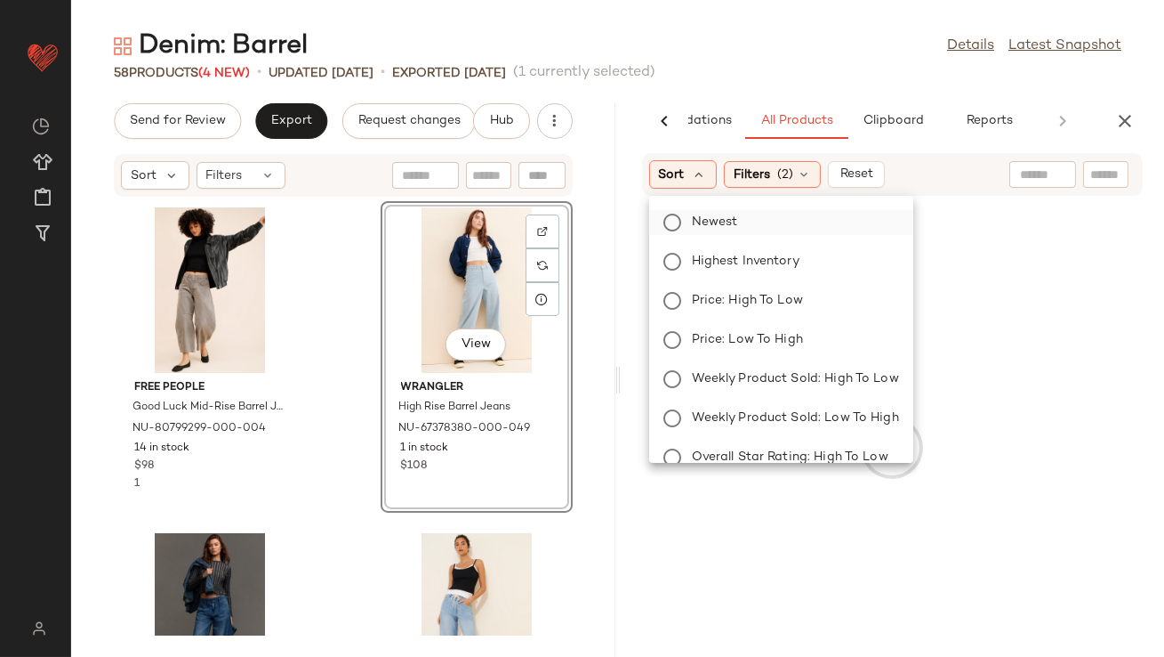
click at [714, 231] on label "Newest" at bounding box center [792, 222] width 214 height 25
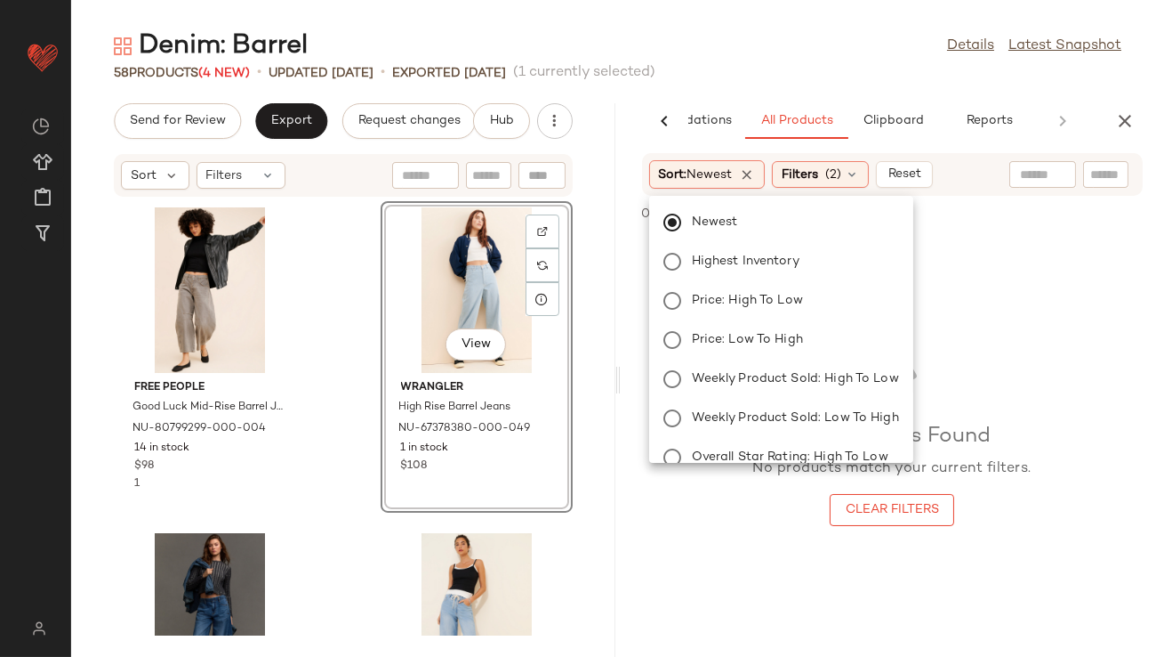
click at [794, 73] on div "58 Products (4 New) • updated Aug 25th • Exported Aug 18th (1 currently selecte…" at bounding box center [617, 73] width 1093 height 18
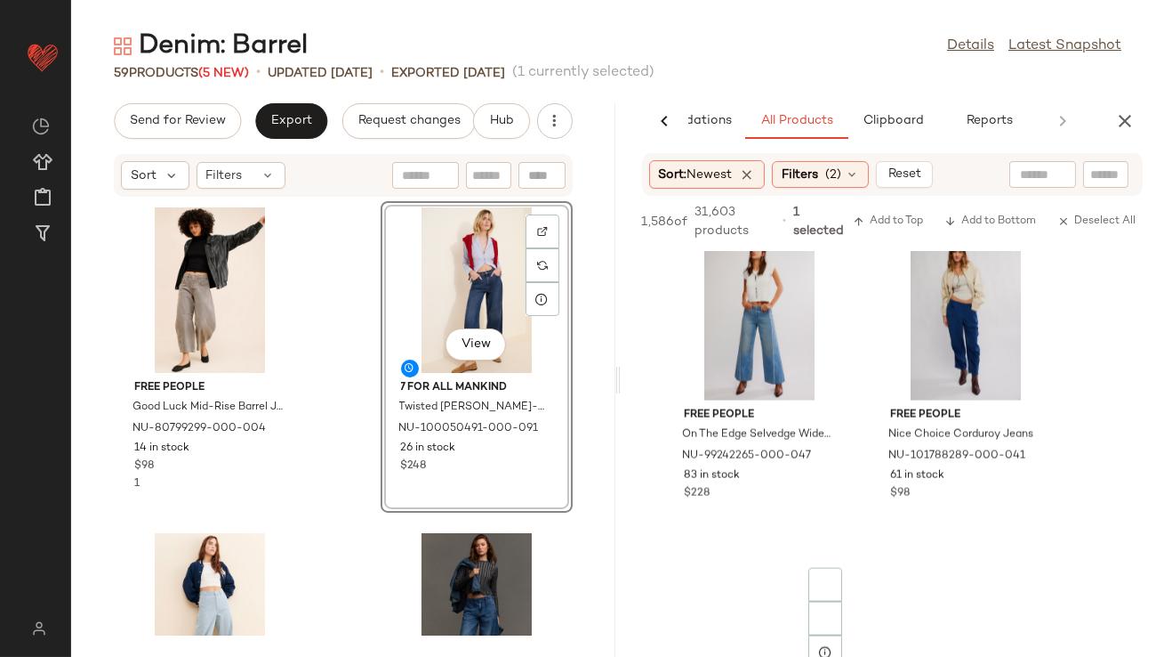
scroll to position [4982, 0]
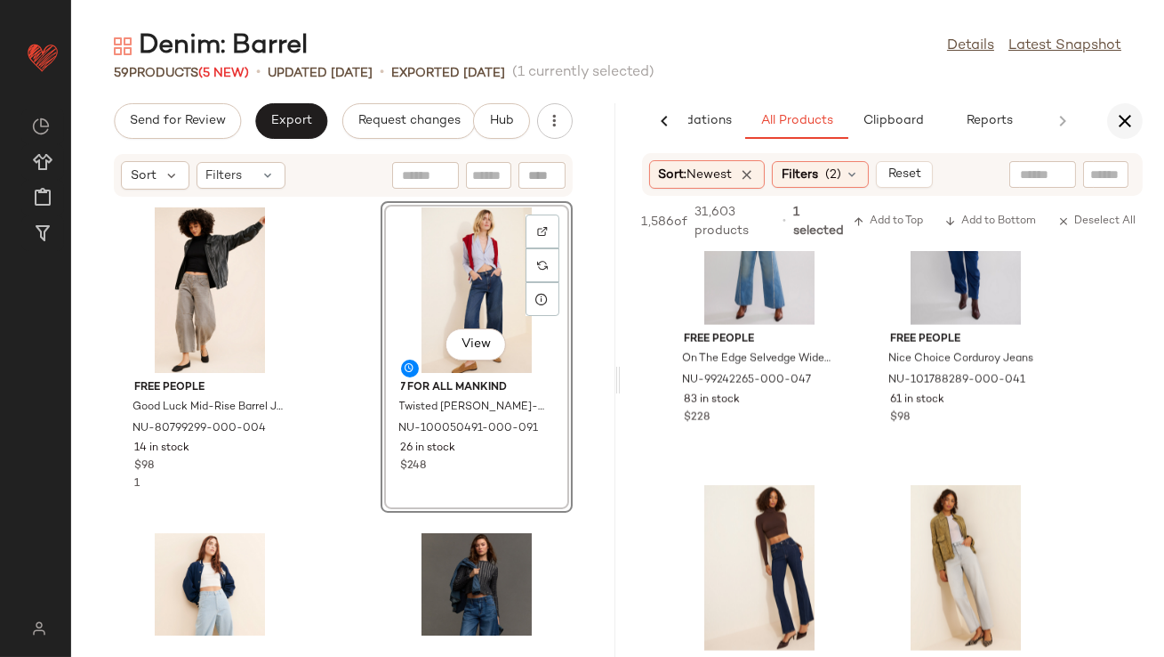
click at [1111, 117] on button "button" at bounding box center [1126, 121] width 36 height 36
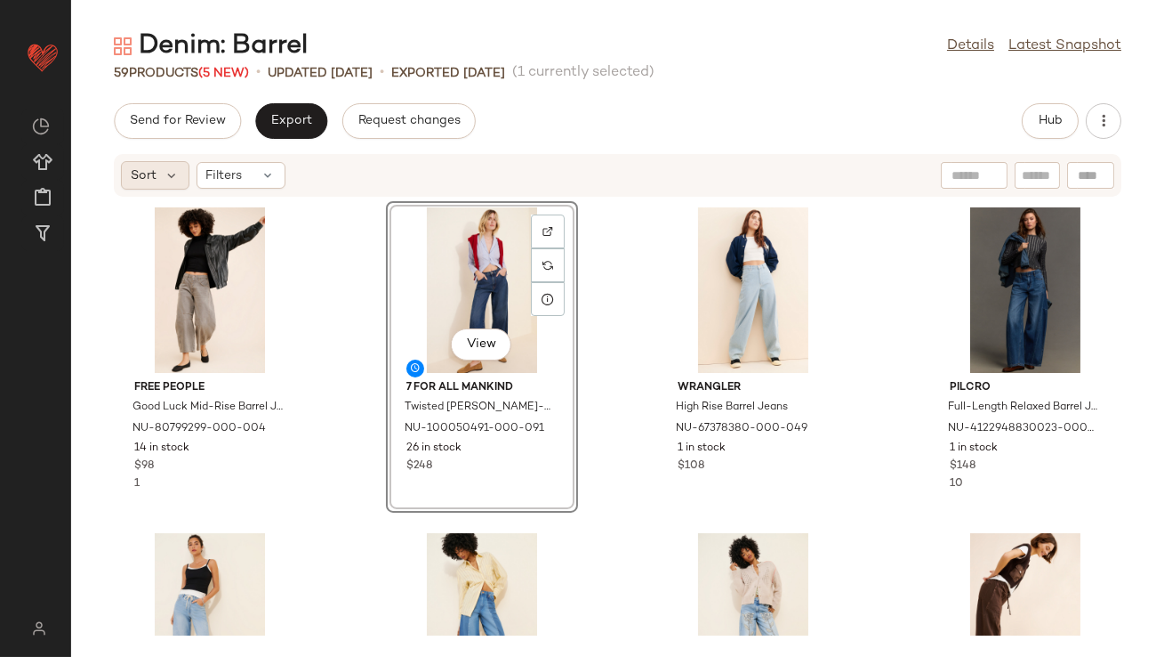
click at [157, 181] on div "Sort" at bounding box center [155, 175] width 68 height 28
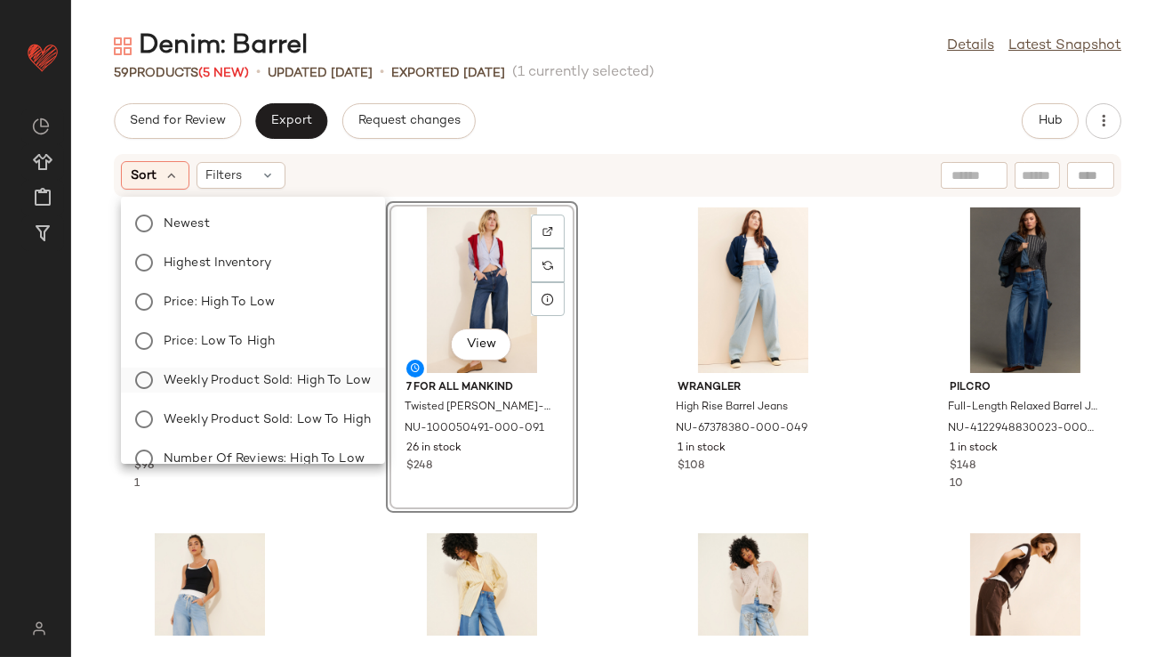
click at [232, 380] on span "Weekly Product Sold: High to Low" at bounding box center [267, 380] width 207 height 19
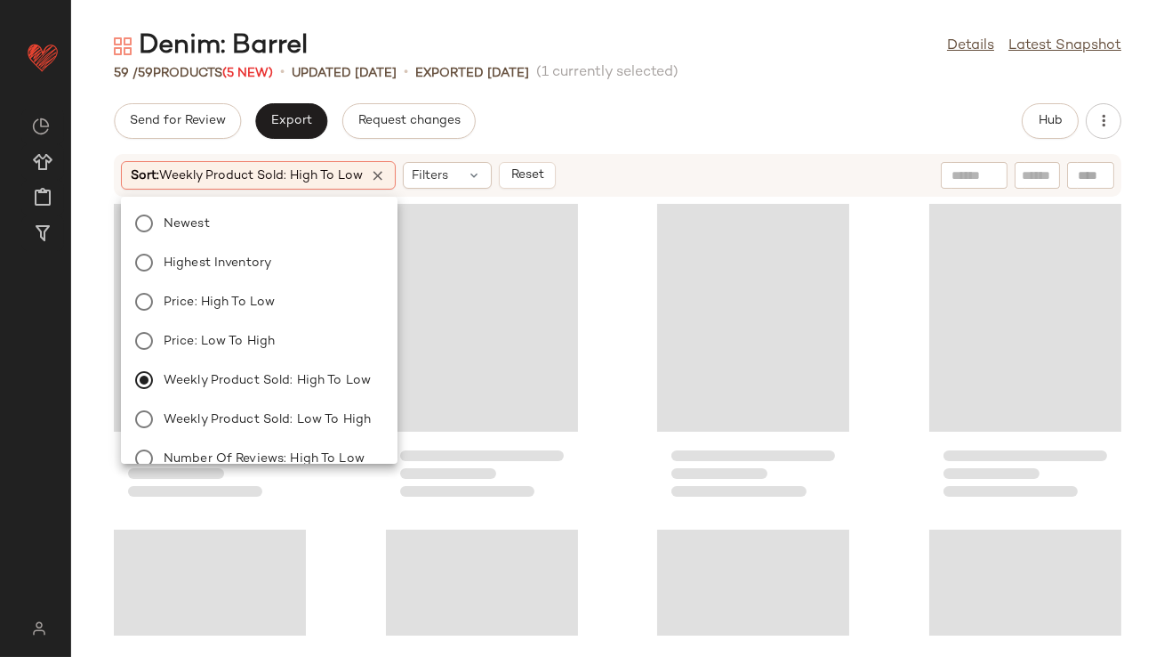
click at [591, 119] on div "Send for Review Export Request changes Hub" at bounding box center [618, 121] width 1008 height 36
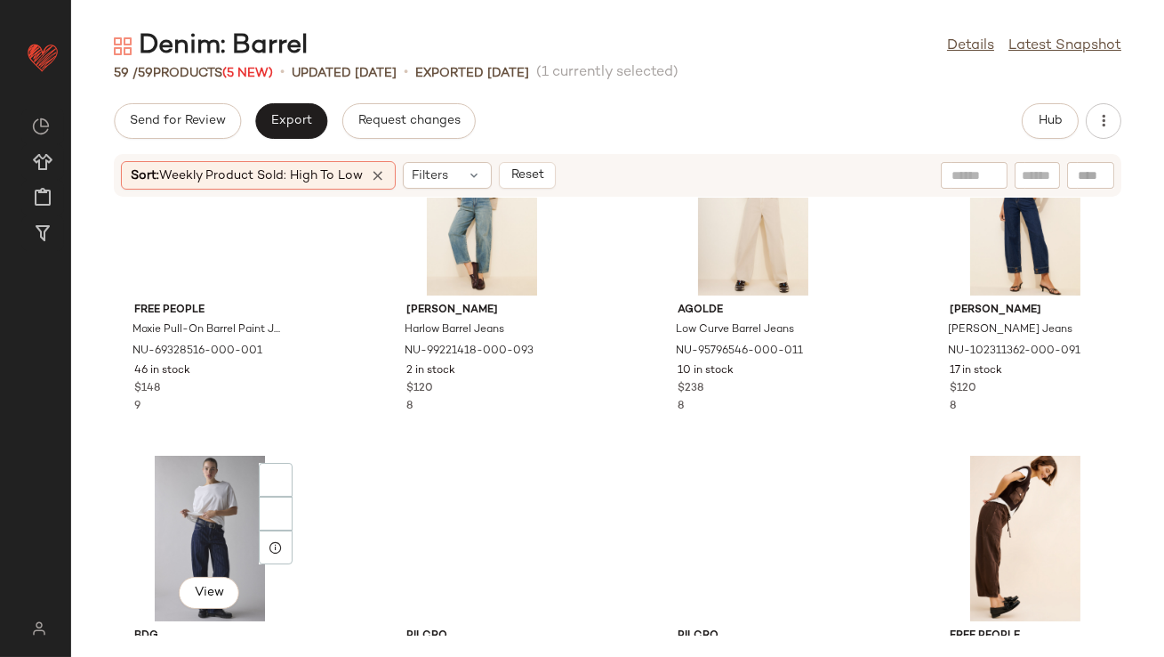
scroll to position [1588, 0]
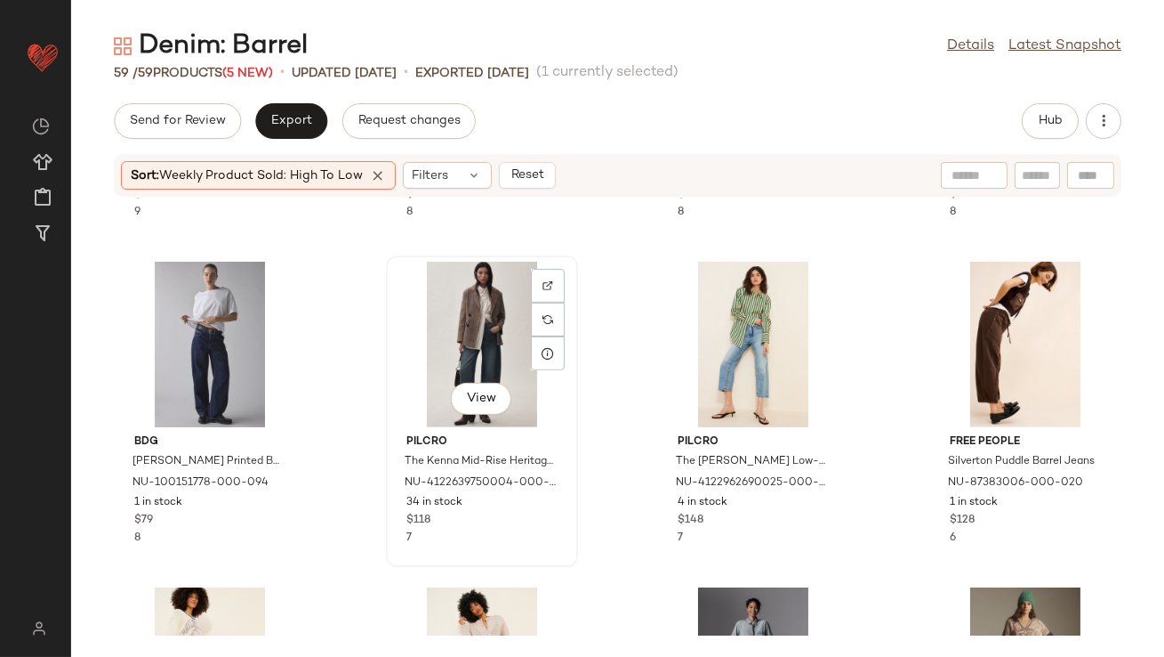
click at [446, 337] on div "View" at bounding box center [482, 344] width 180 height 165
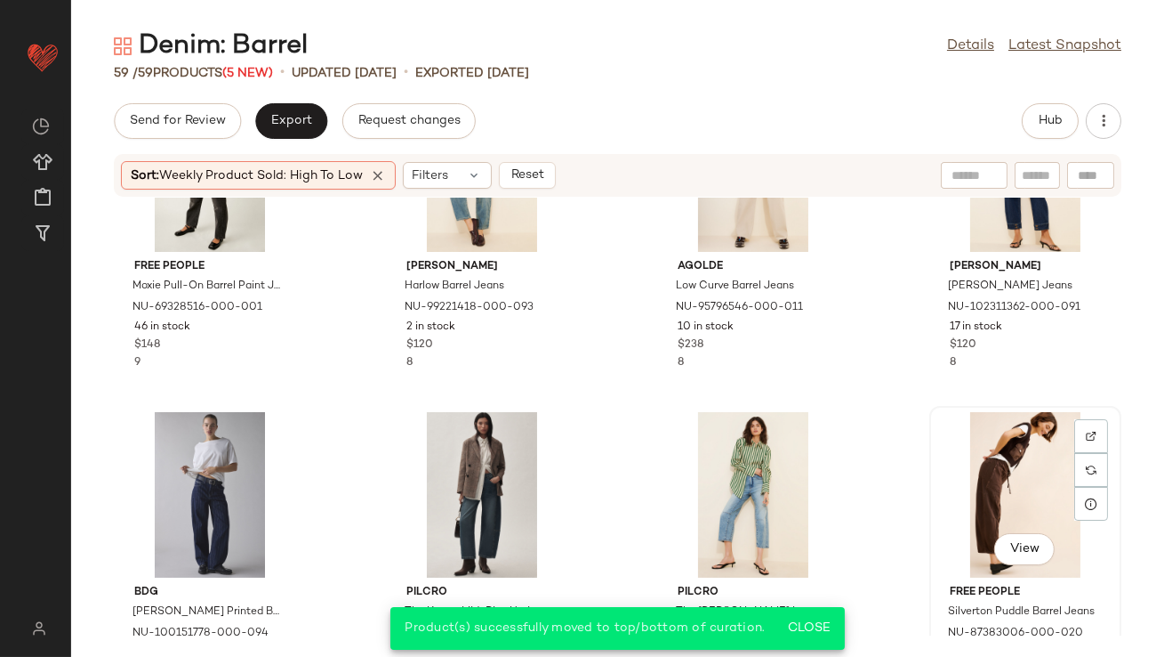
scroll to position [1245, 0]
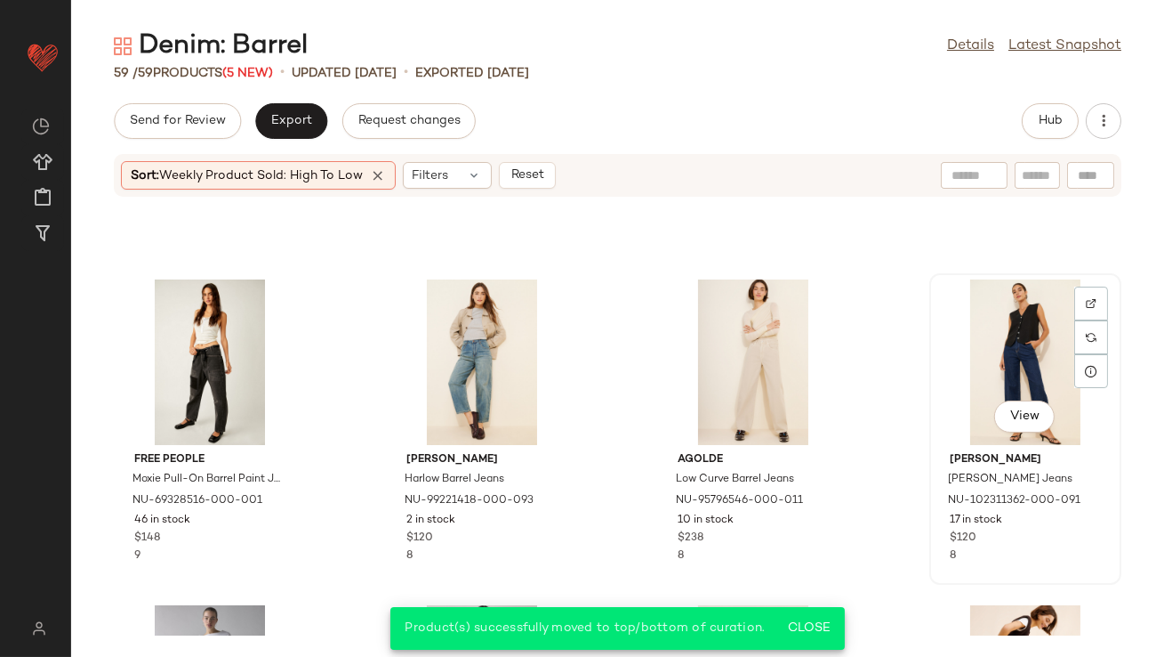
click at [992, 326] on div "View" at bounding box center [1026, 361] width 180 height 165
click at [745, 336] on div "View" at bounding box center [754, 361] width 180 height 165
click at [181, 341] on div "View" at bounding box center [210, 361] width 180 height 165
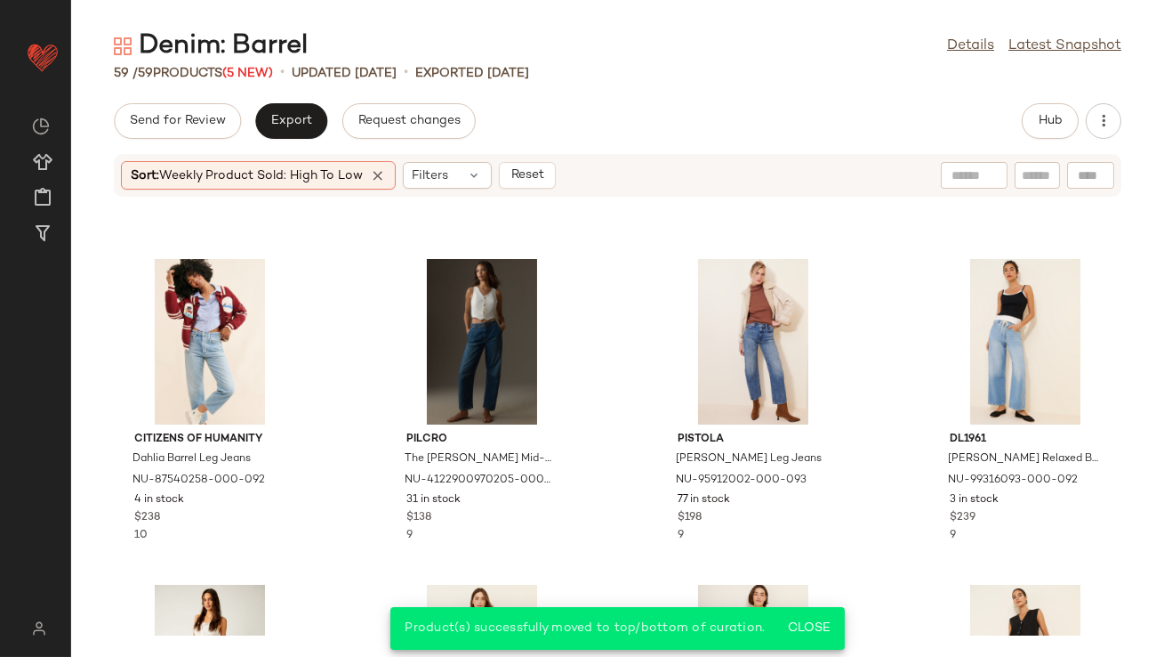
scroll to position [886, 0]
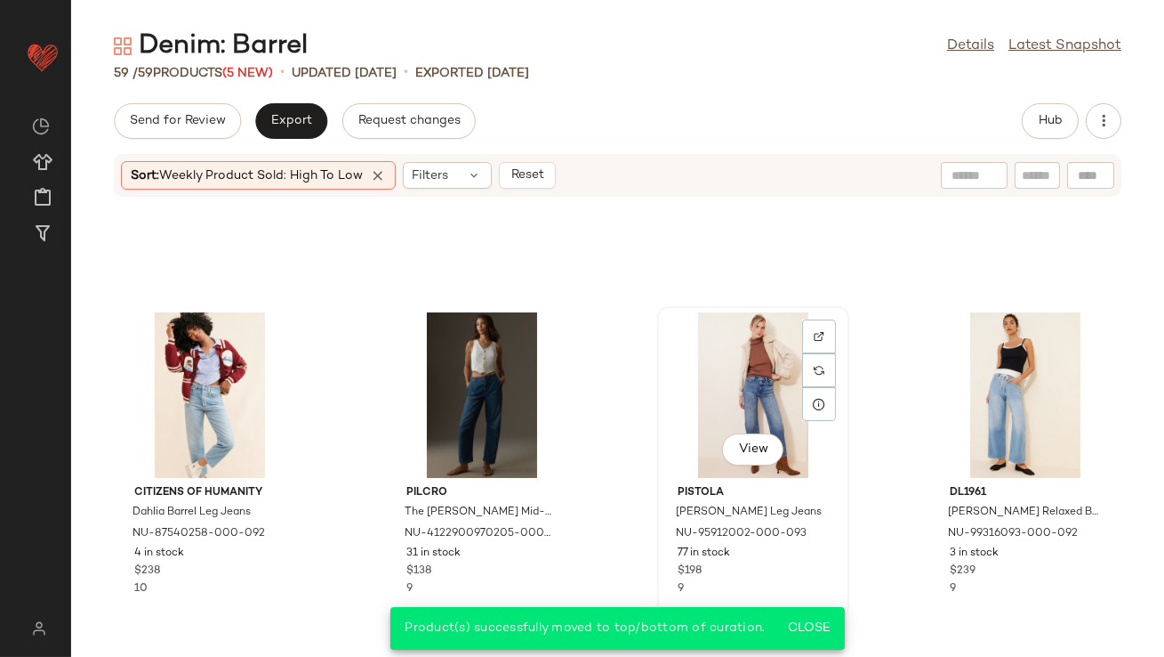
click at [745, 392] on div "View" at bounding box center [754, 394] width 180 height 165
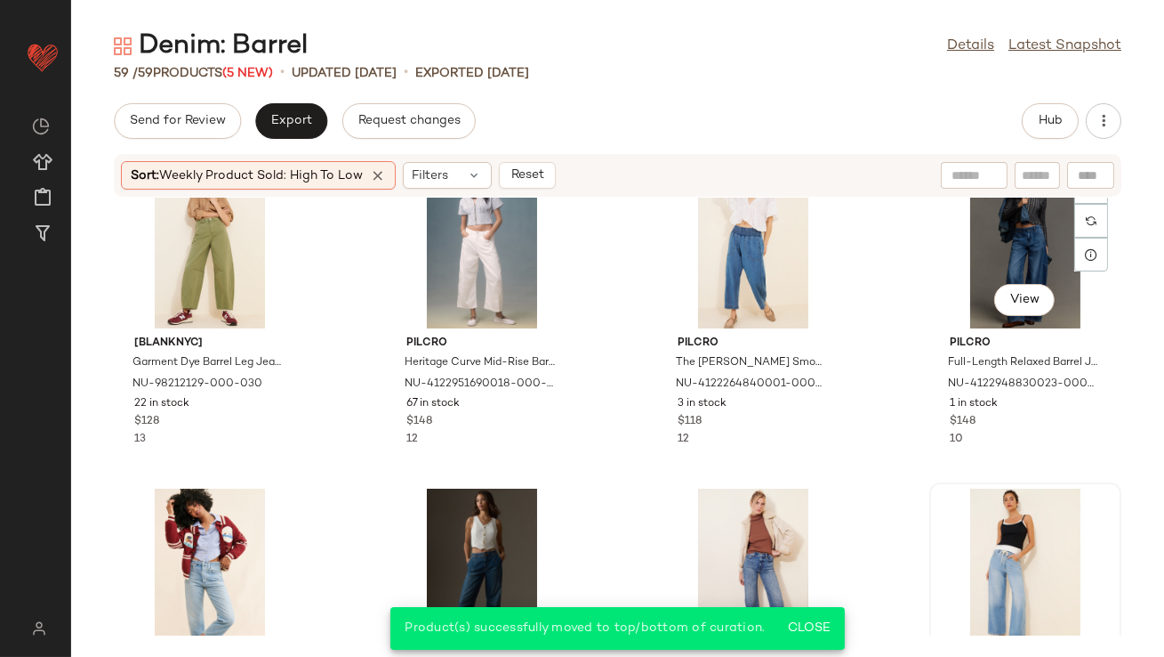
scroll to position [616, 0]
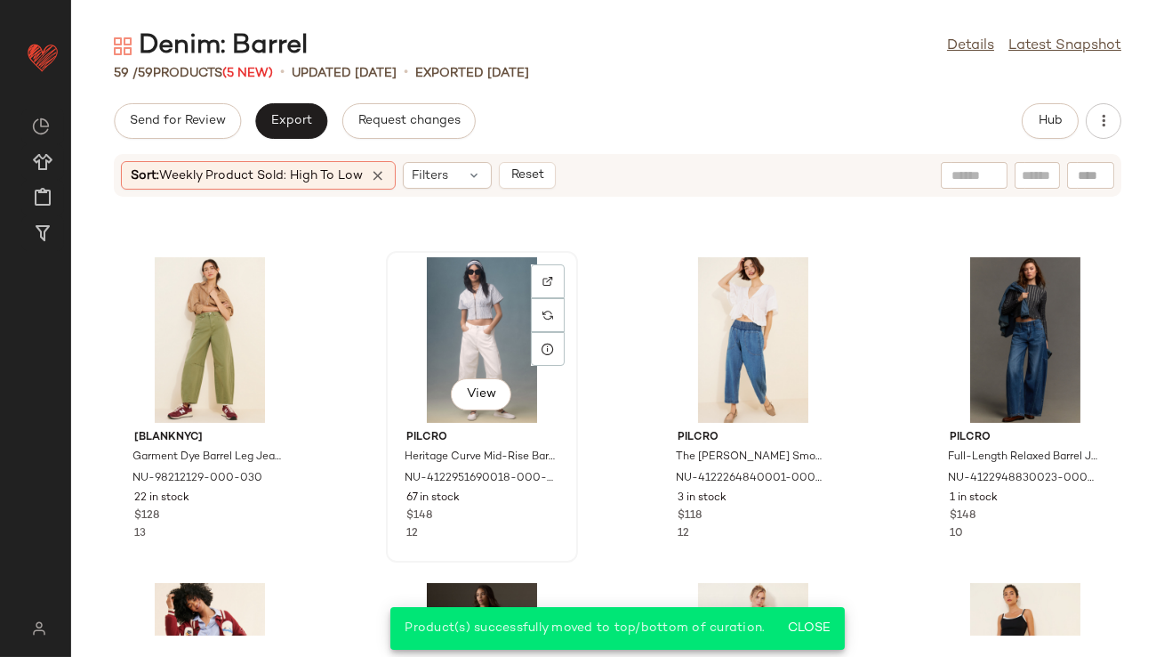
click at [480, 327] on div "View" at bounding box center [482, 339] width 180 height 165
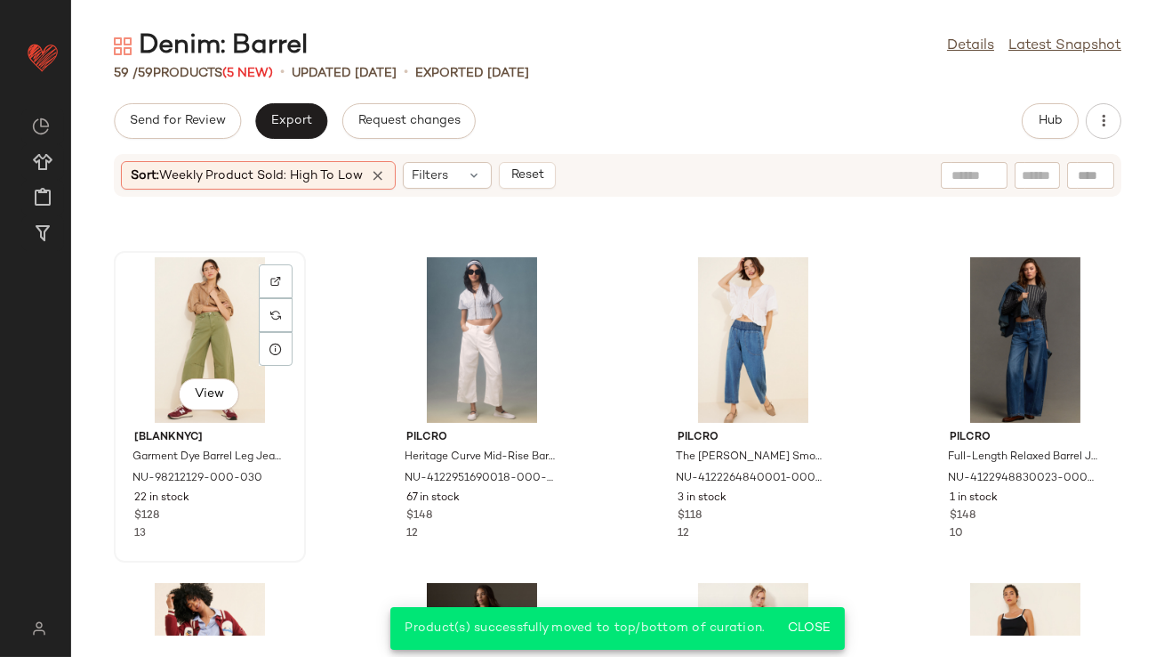
click at [217, 320] on div "View" at bounding box center [210, 339] width 180 height 165
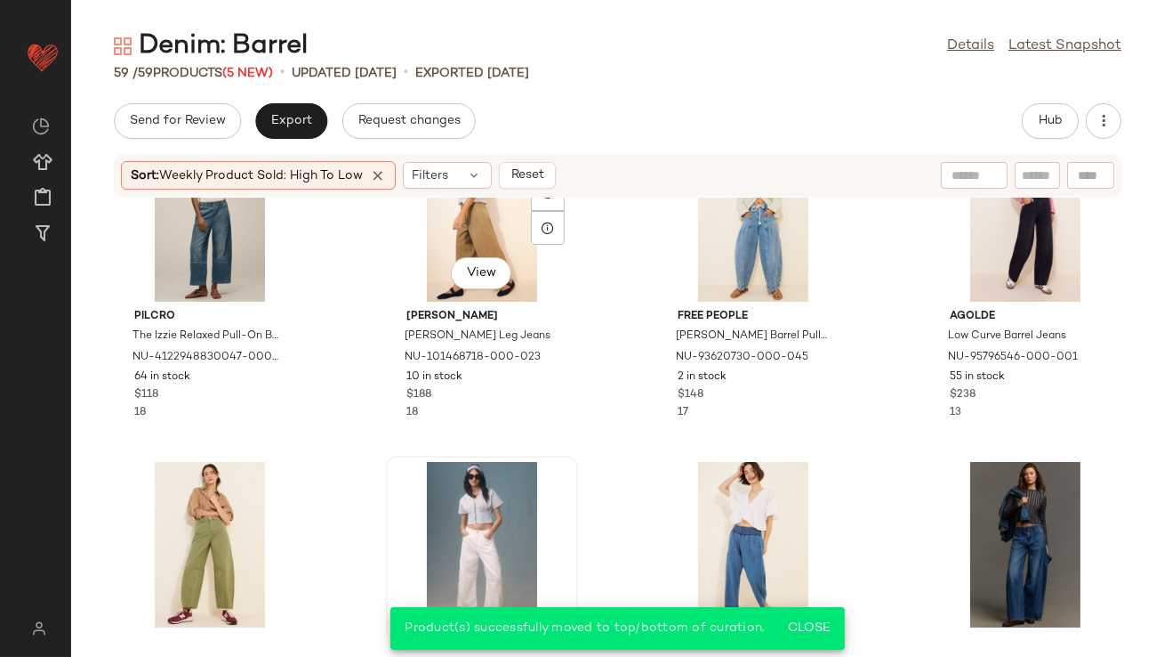
scroll to position [295, 0]
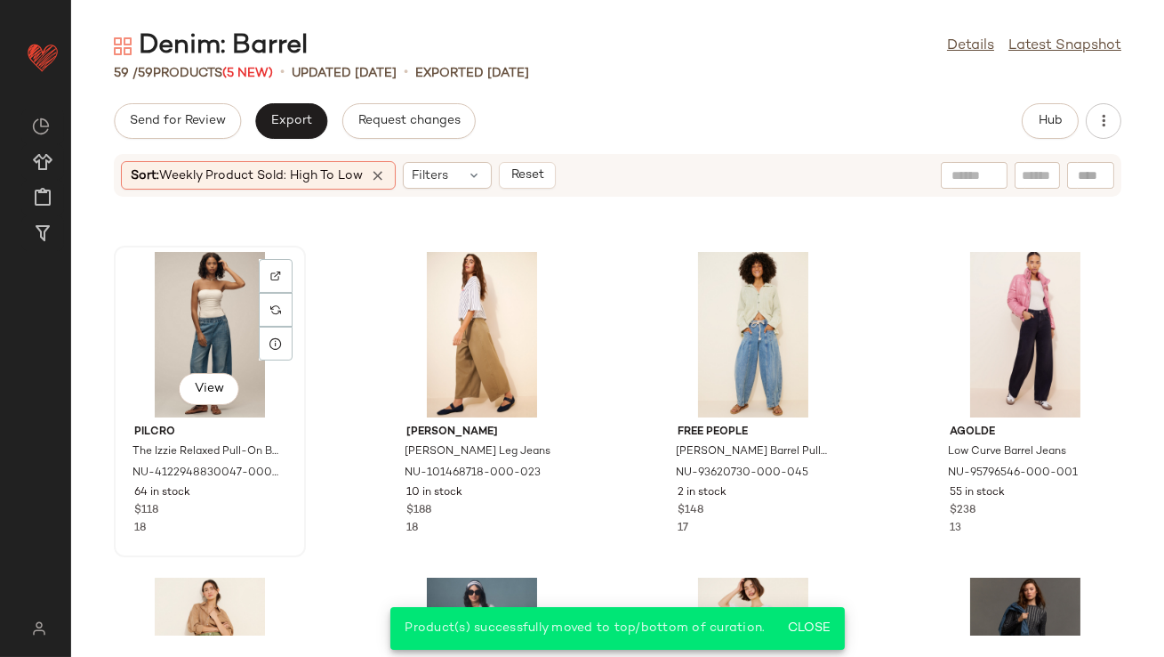
click at [219, 318] on div "View" at bounding box center [210, 334] width 180 height 165
click at [458, 332] on div "View" at bounding box center [482, 334] width 180 height 165
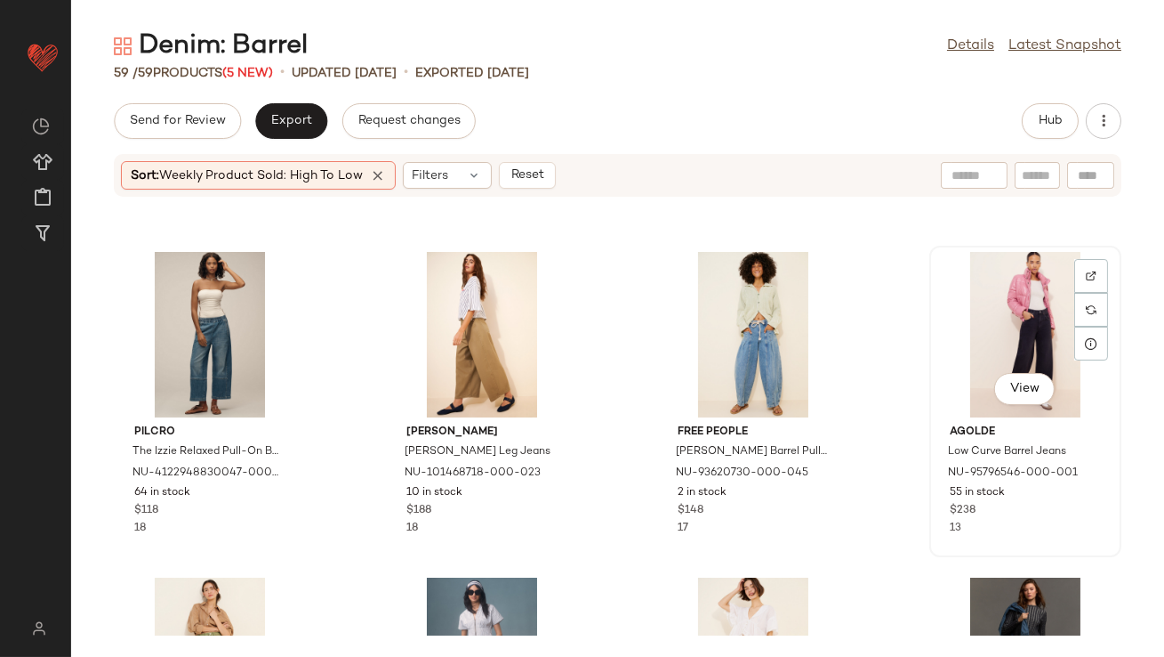
click at [971, 314] on div "View" at bounding box center [1026, 334] width 180 height 165
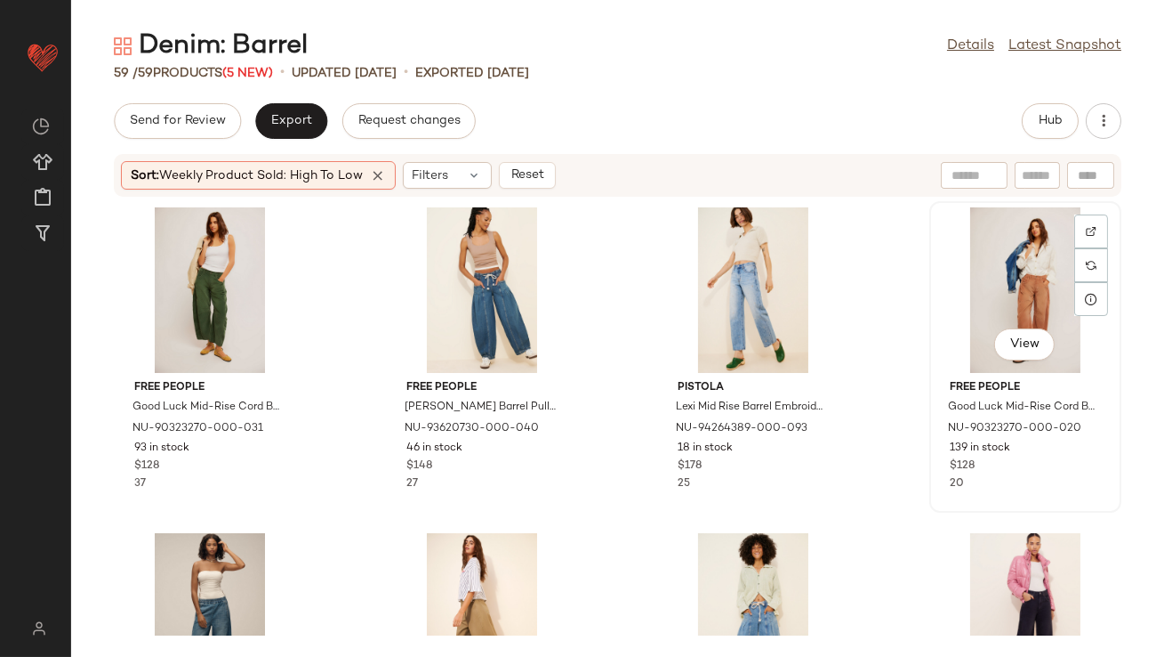
click at [974, 283] on div "View" at bounding box center [1026, 289] width 180 height 165
click at [729, 286] on div "View" at bounding box center [754, 289] width 180 height 165
click at [448, 272] on div "View" at bounding box center [482, 289] width 180 height 165
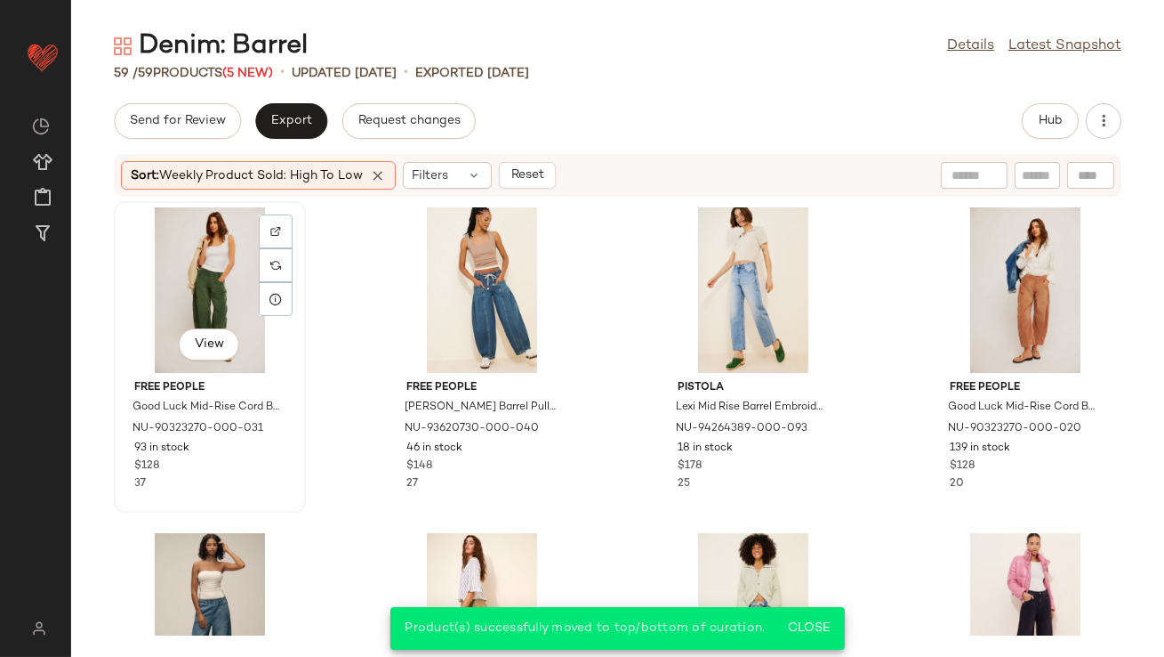
click at [179, 295] on div "View" at bounding box center [210, 289] width 180 height 165
click at [382, 181] on icon at bounding box center [378, 175] width 16 height 16
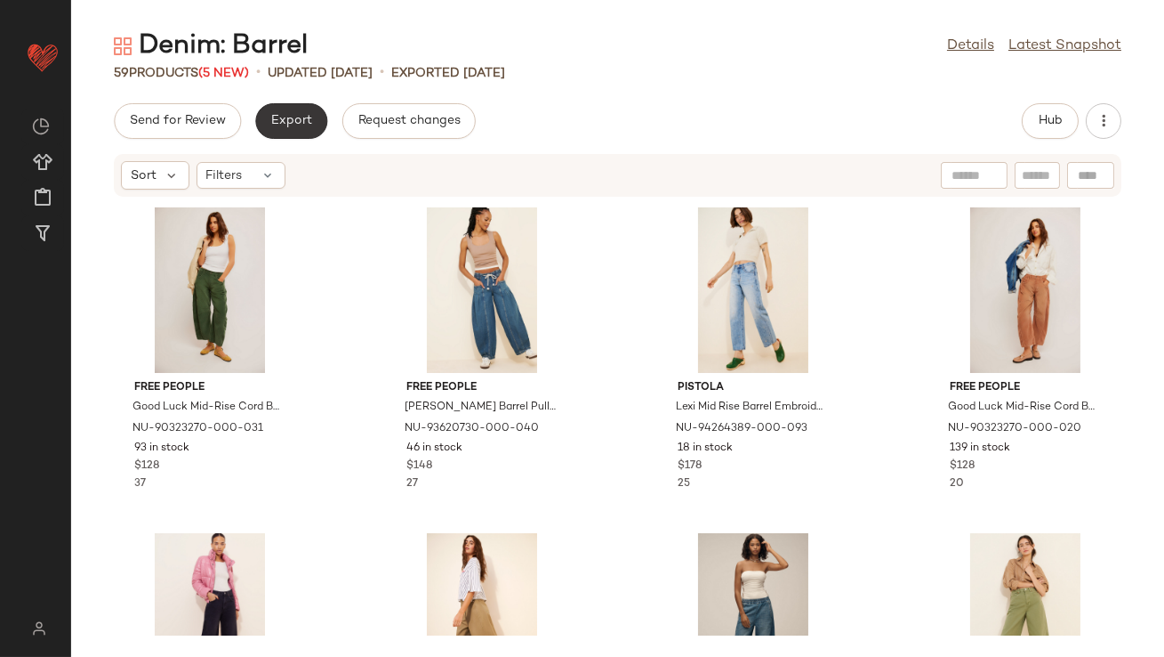
click at [298, 110] on button "Export" at bounding box center [291, 121] width 72 height 36
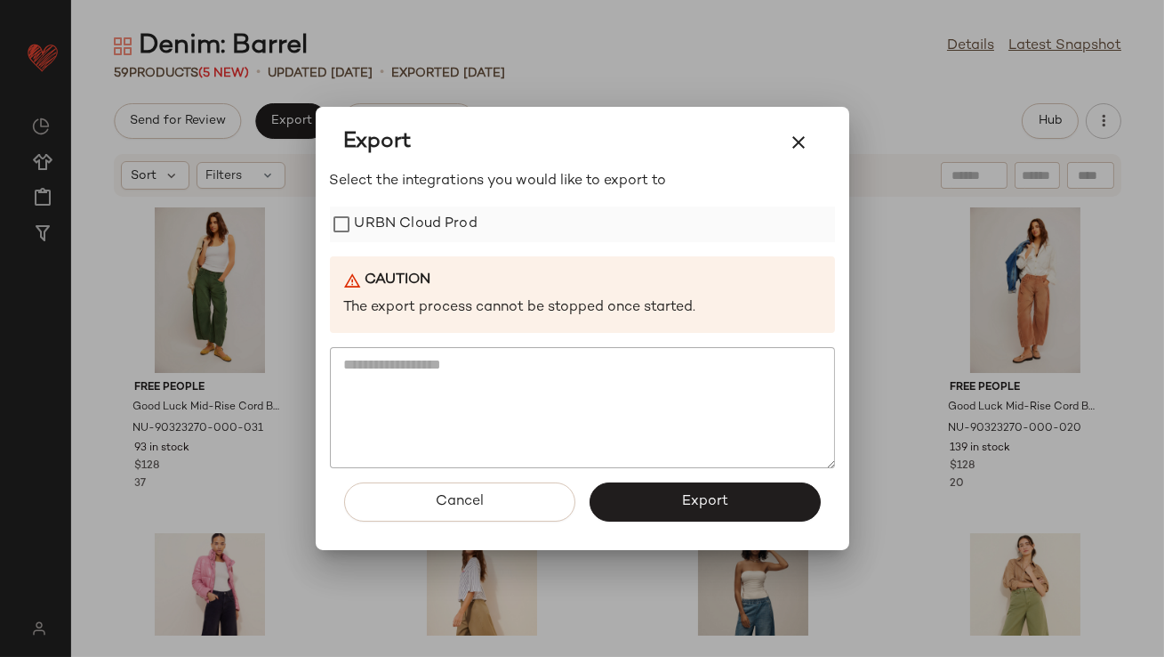
click at [362, 214] on label "URBN Cloud Prod" at bounding box center [416, 224] width 123 height 36
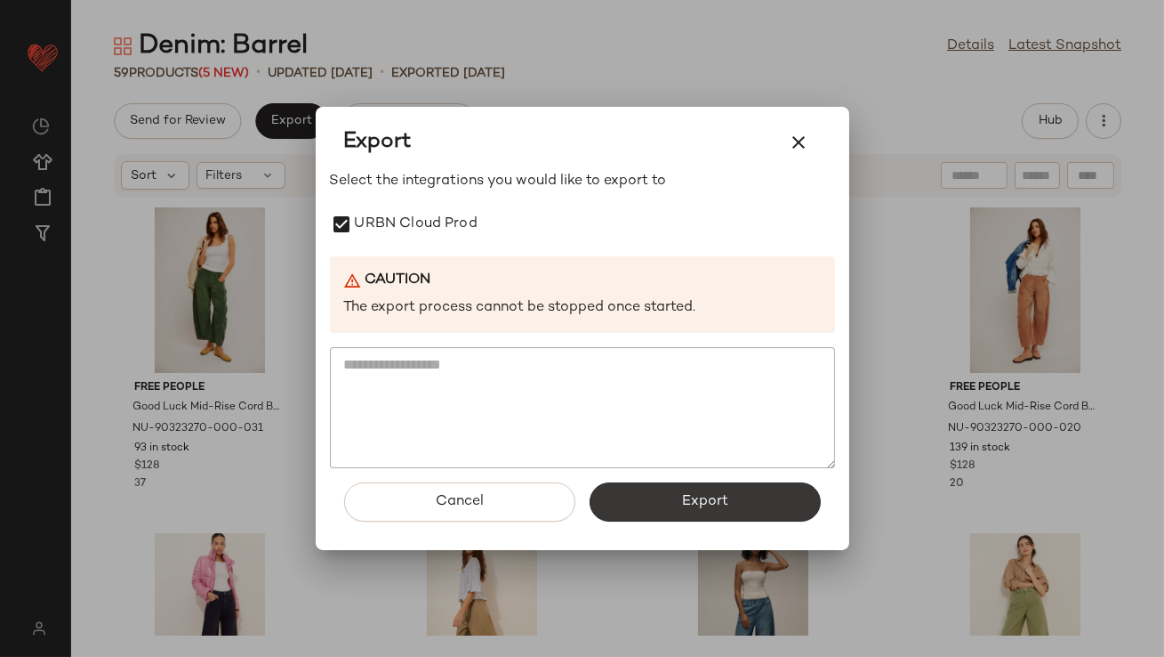
click at [645, 482] on button "Export" at bounding box center [705, 501] width 231 height 39
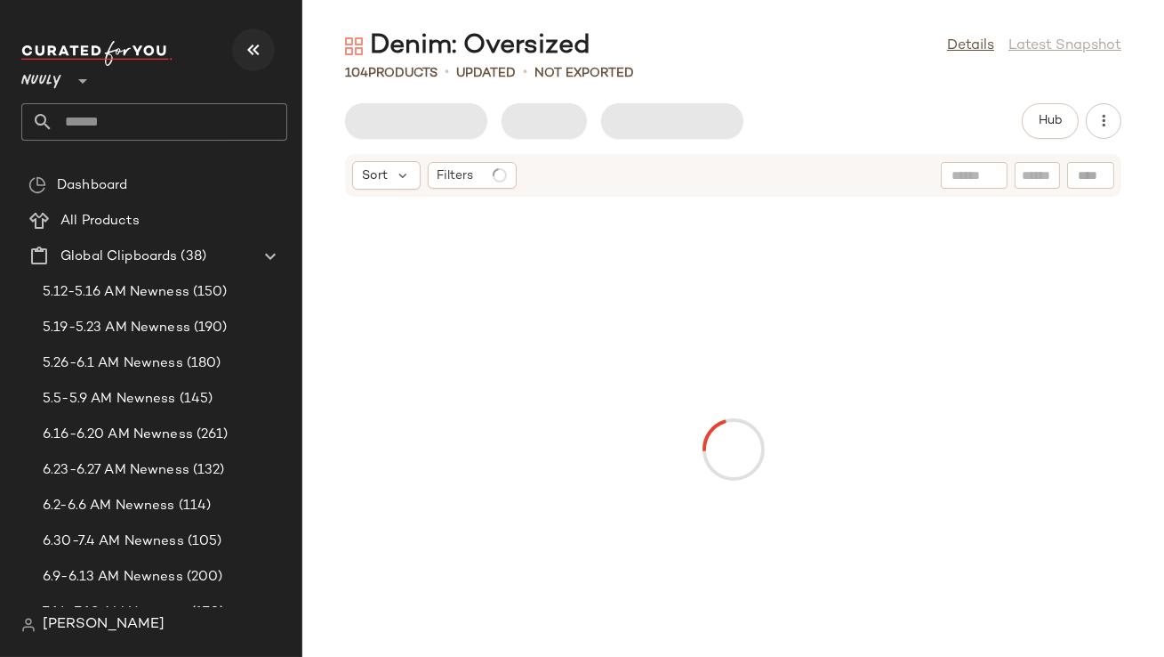
click at [259, 39] on icon "button" at bounding box center [253, 49] width 21 height 21
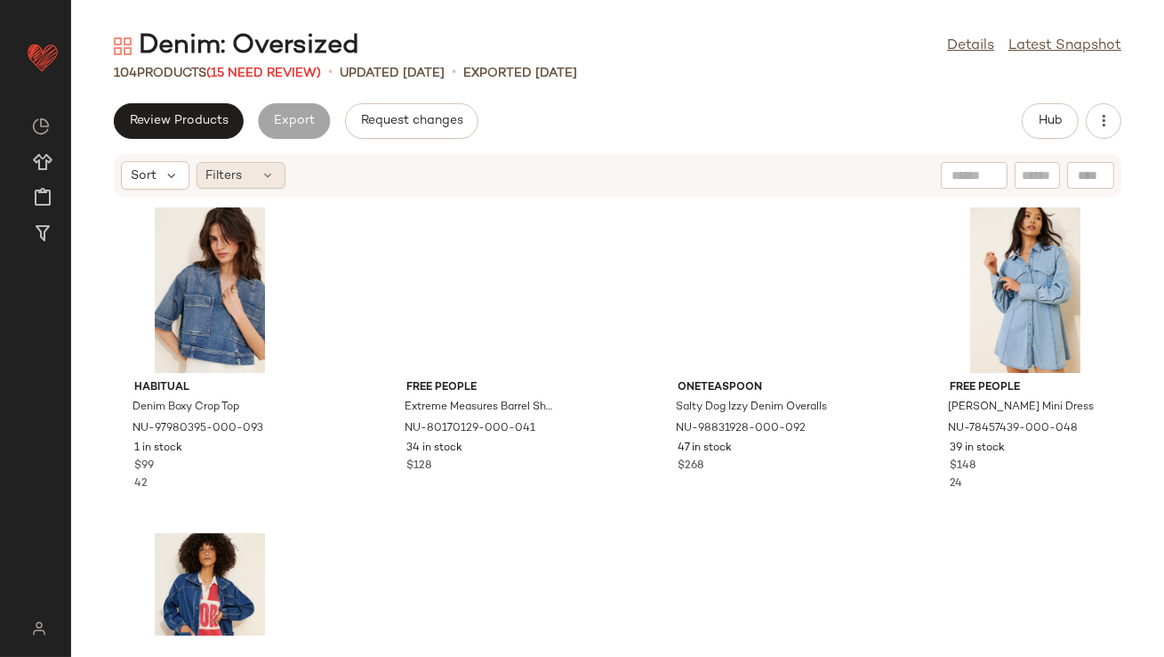
click at [251, 169] on div "Filters" at bounding box center [241, 175] width 89 height 27
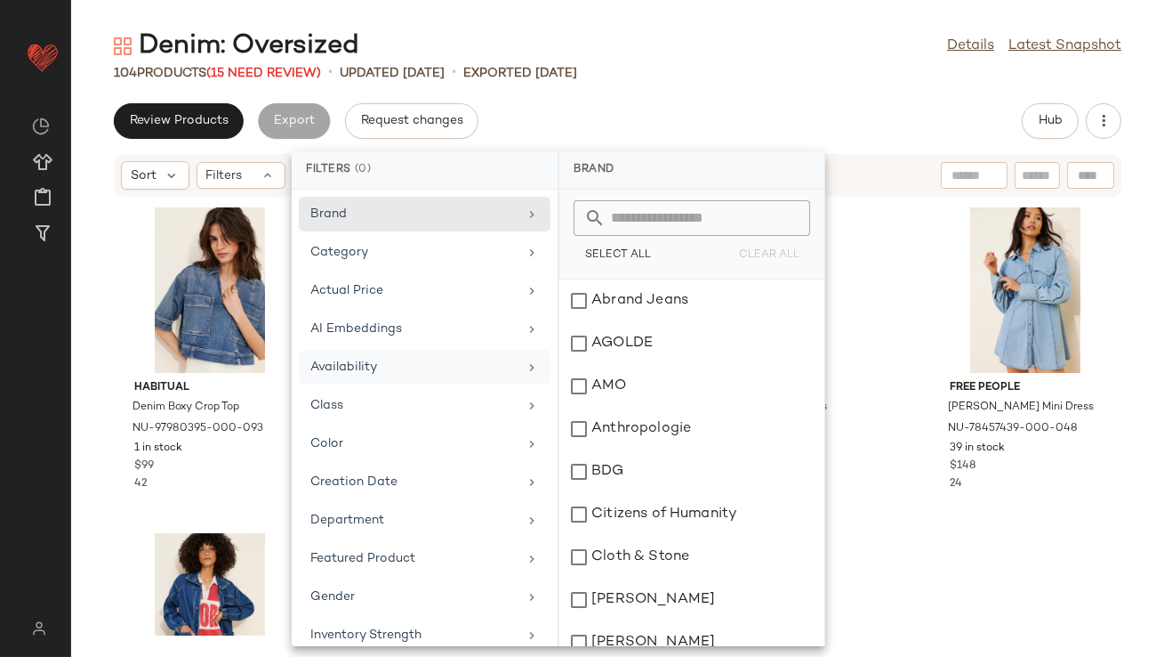
click at [363, 372] on div "Availability" at bounding box center [413, 367] width 207 height 19
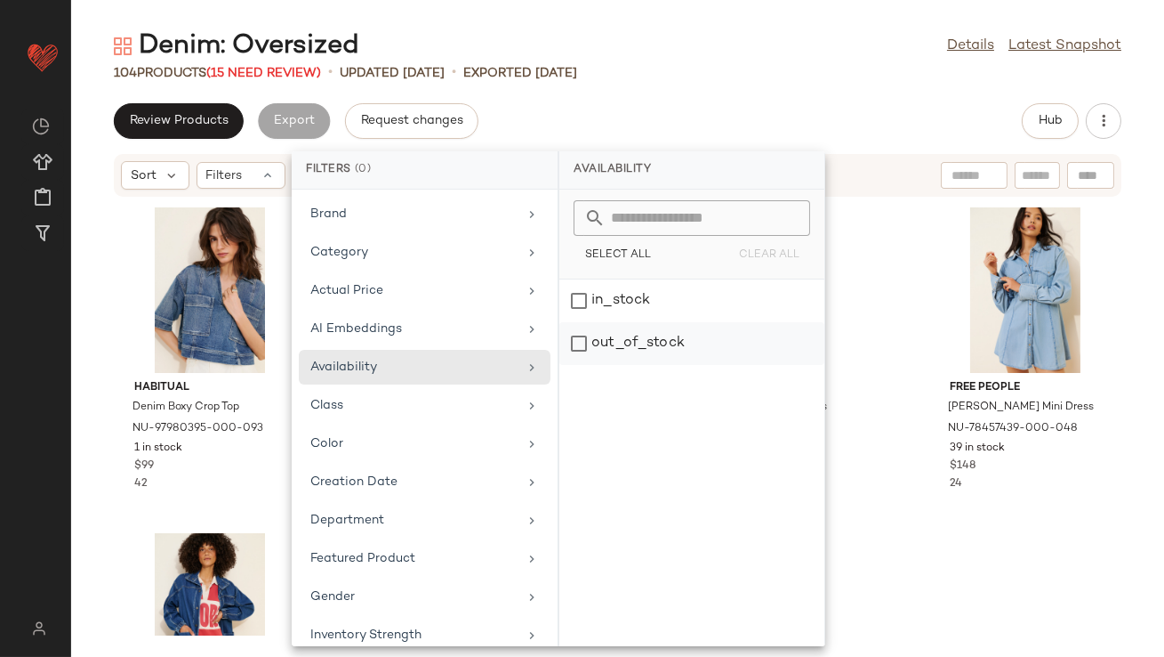
click at [618, 342] on div "out_of_stock" at bounding box center [692, 343] width 265 height 43
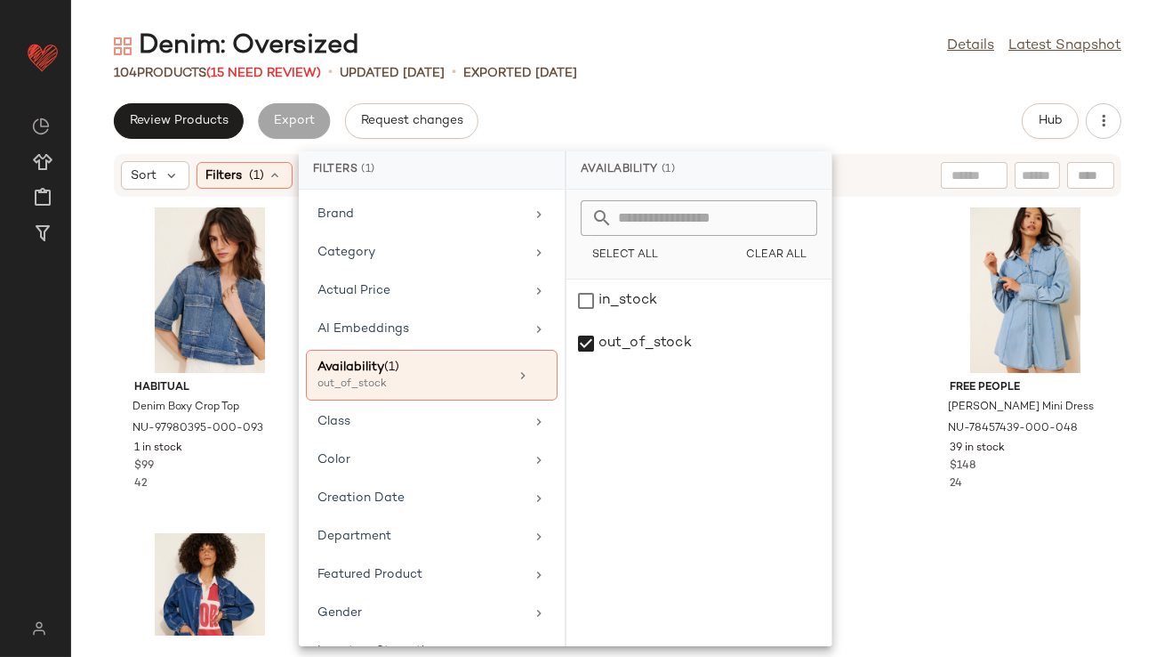
click at [705, 96] on div "Denim: Oversized Details Latest Snapshot 104 Products (15 Need Review) • update…" at bounding box center [617, 342] width 1093 height 628
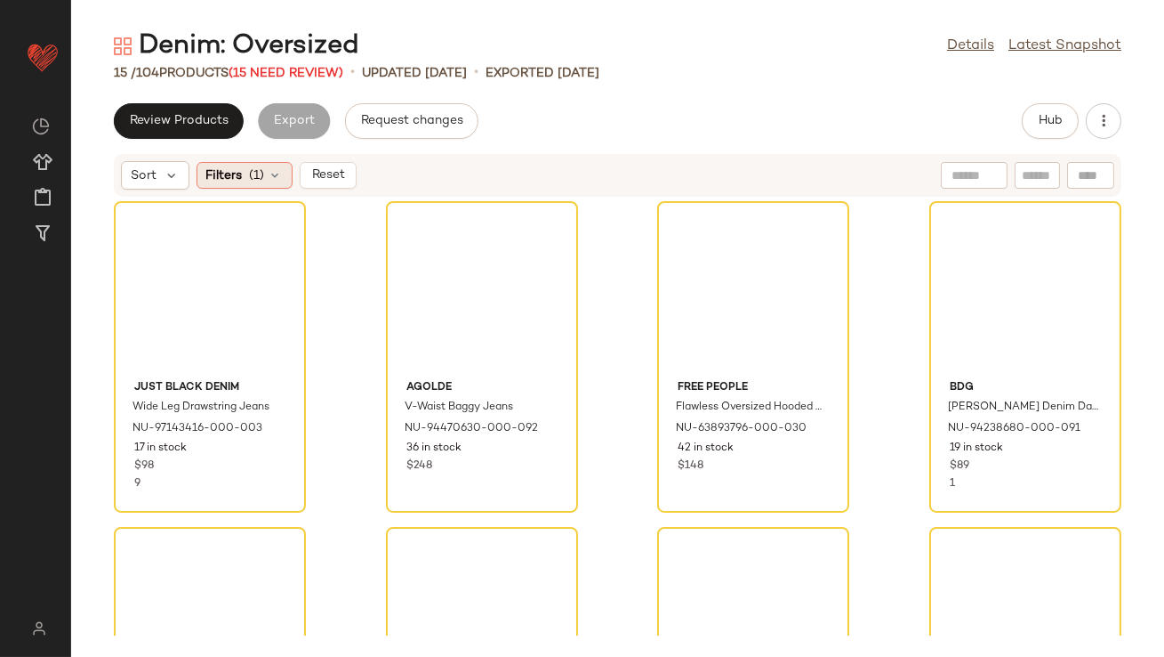
click at [277, 175] on icon at bounding box center [276, 175] width 14 height 14
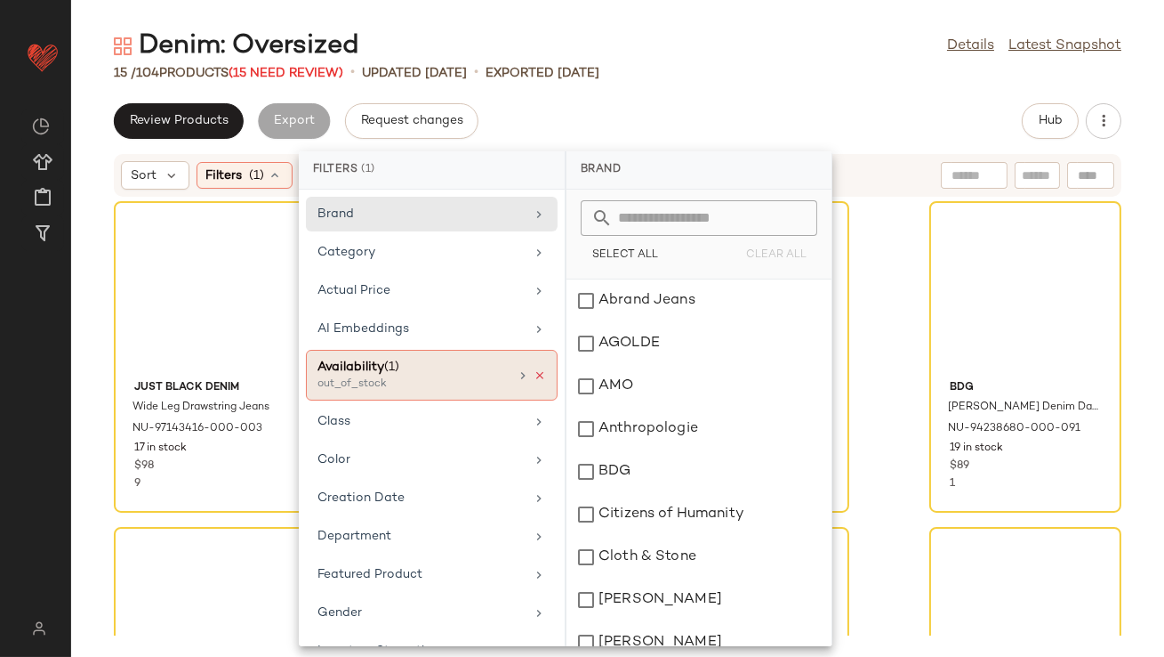
click at [536, 372] on icon at bounding box center [540, 375] width 12 height 12
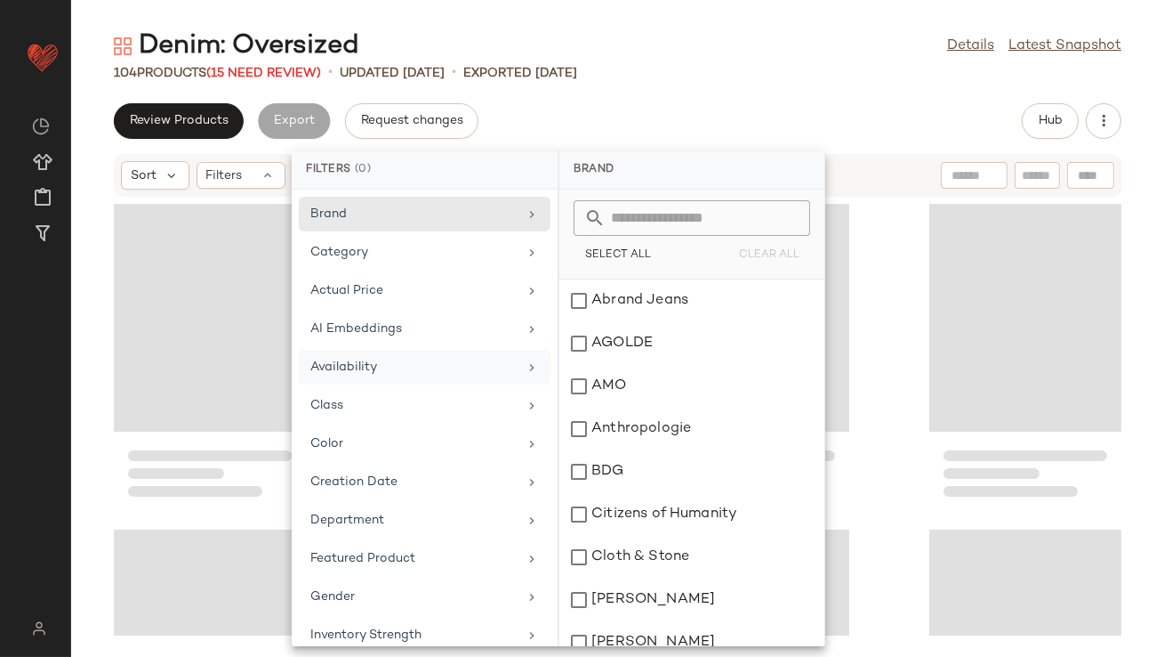
click at [718, 67] on div "104 Products (15 Need Review) • updated Aug 18th • Exported Aug 18th" at bounding box center [617, 73] width 1093 height 18
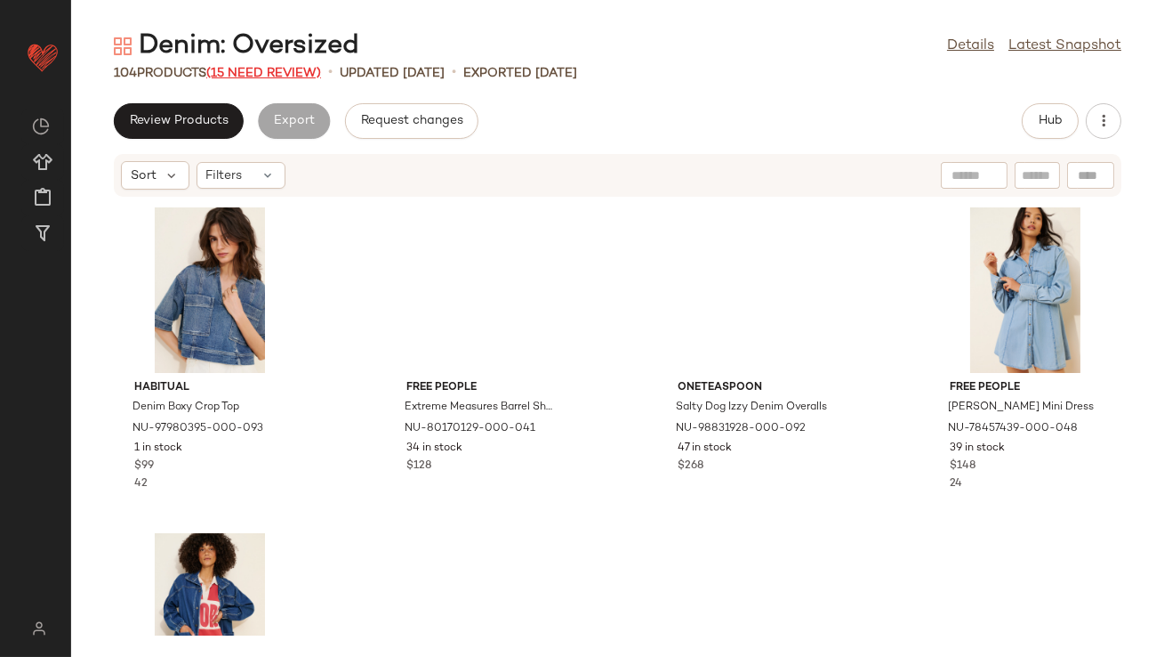
click at [314, 72] on span "(15 Need Review)" at bounding box center [263, 73] width 115 height 13
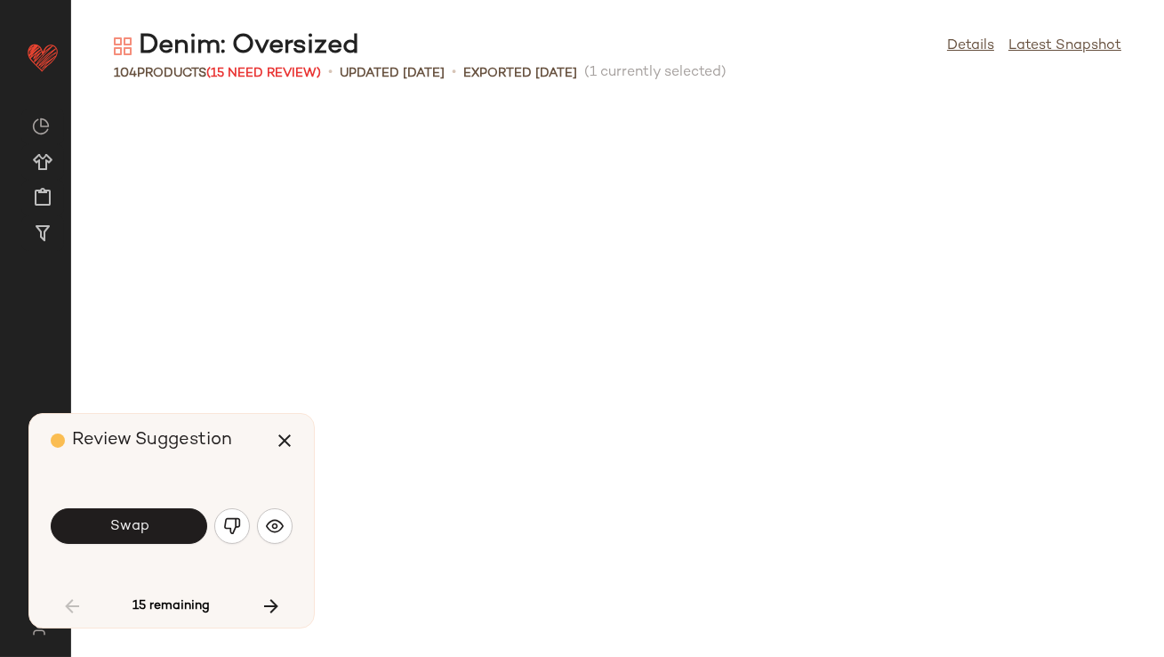
scroll to position [1628, 0]
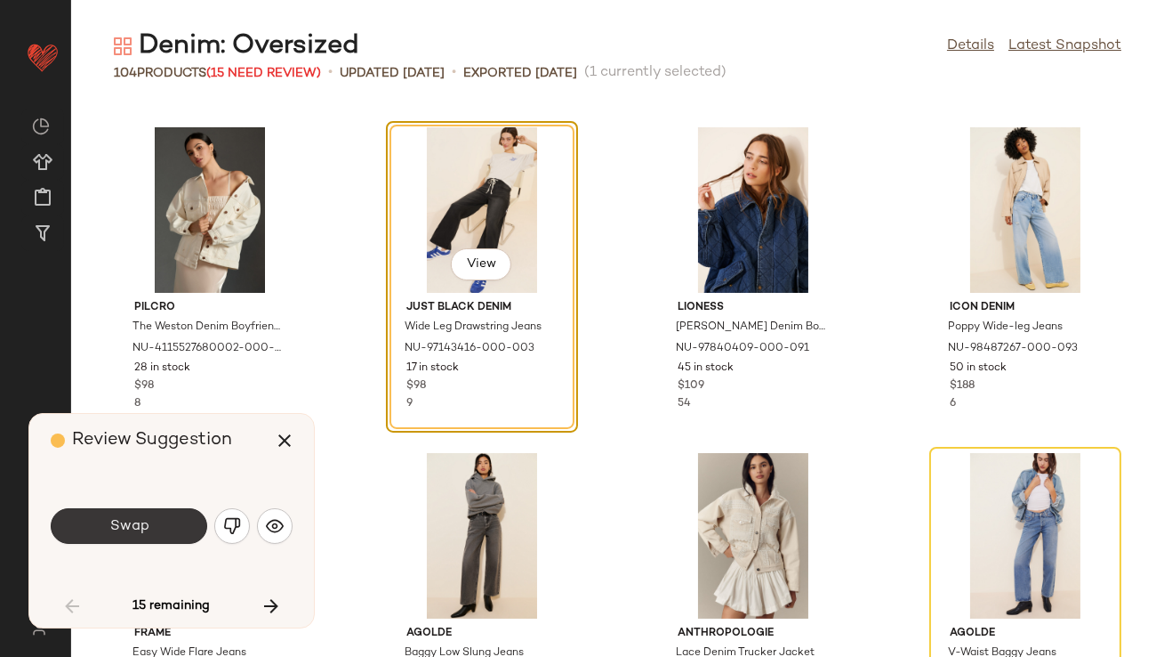
click at [141, 530] on span "Swap" at bounding box center [129, 526] width 40 height 17
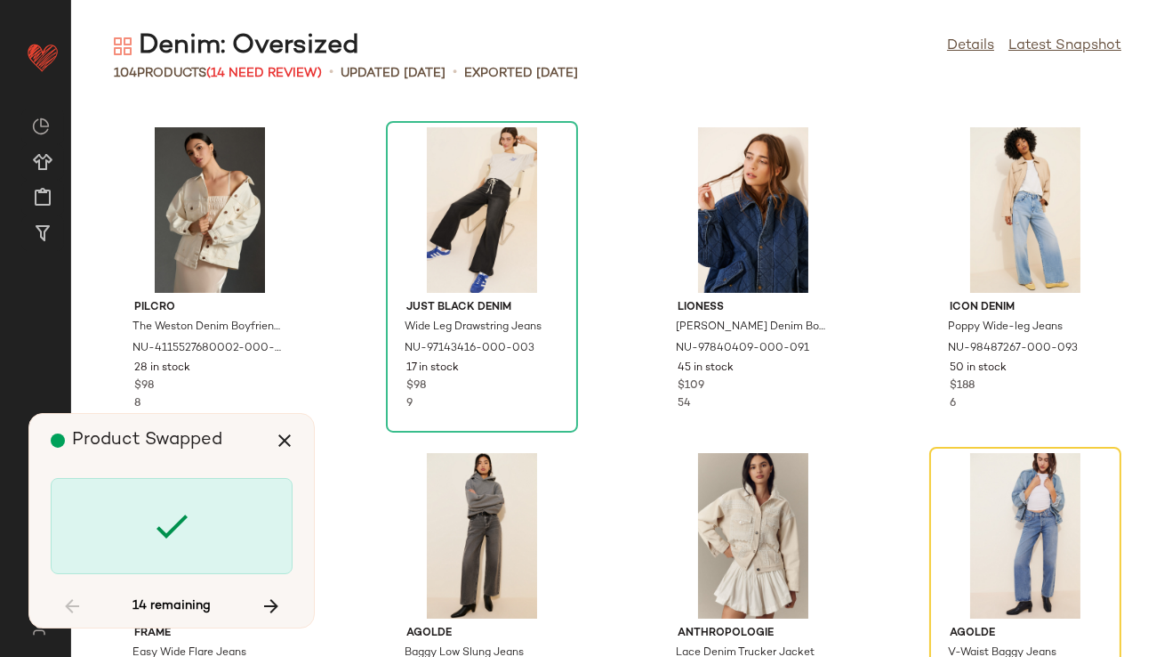
scroll to position [1953, 0]
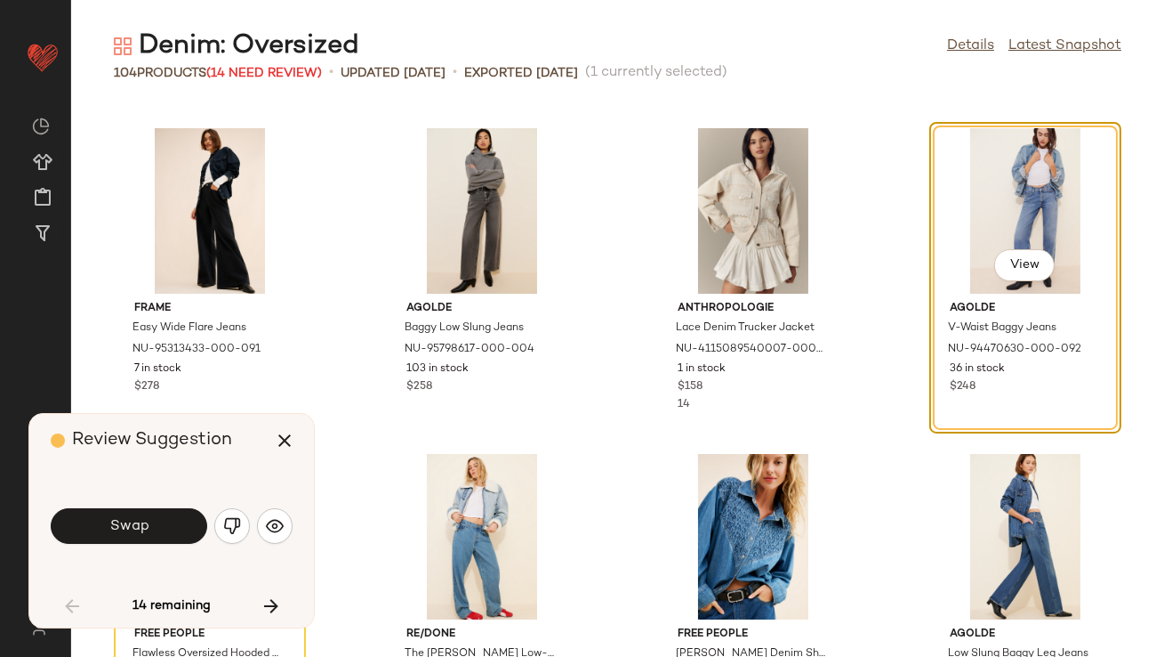
click at [141, 530] on span "Swap" at bounding box center [129, 526] width 40 height 17
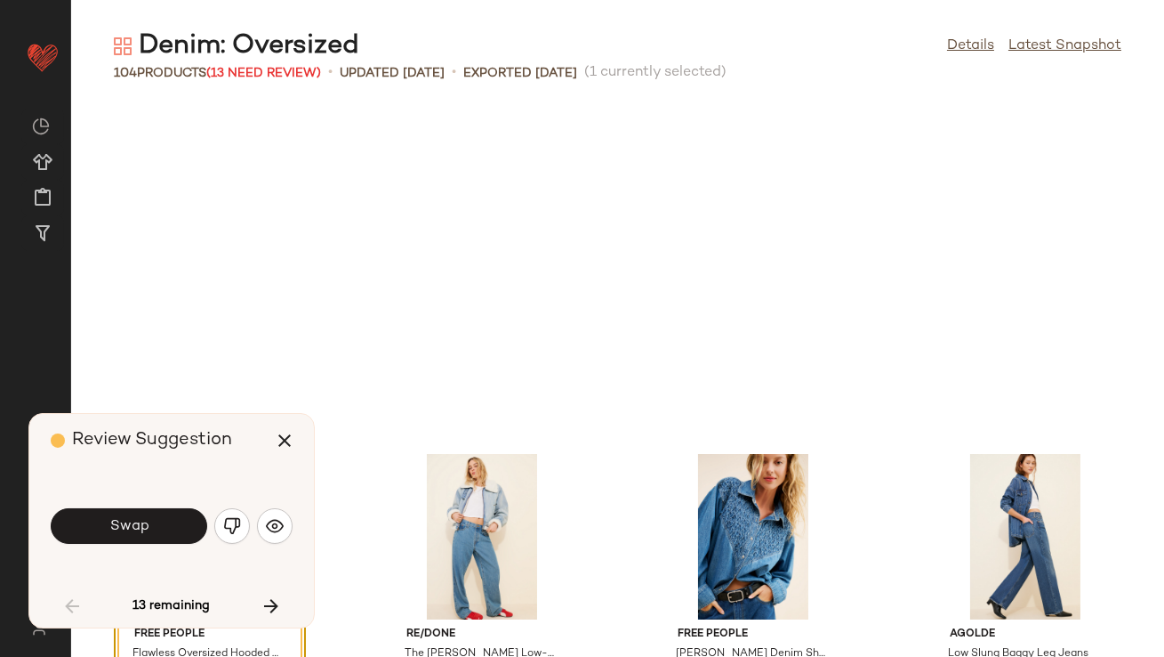
scroll to position [2278, 0]
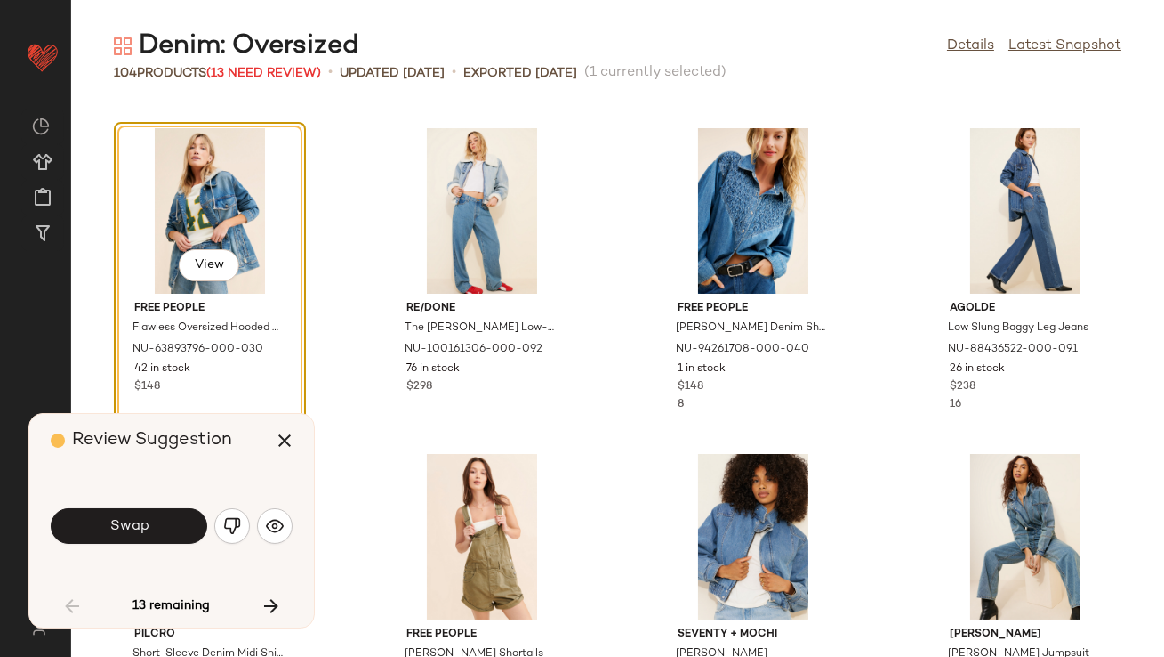
click at [141, 530] on span "Swap" at bounding box center [129, 526] width 40 height 17
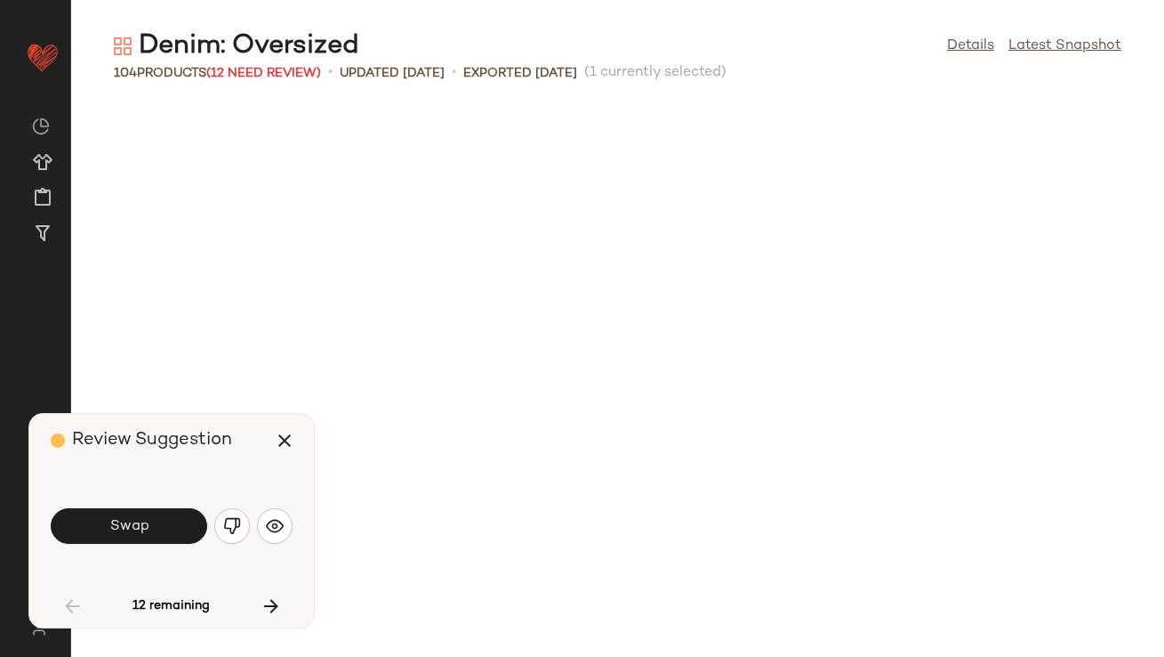
scroll to position [2930, 0]
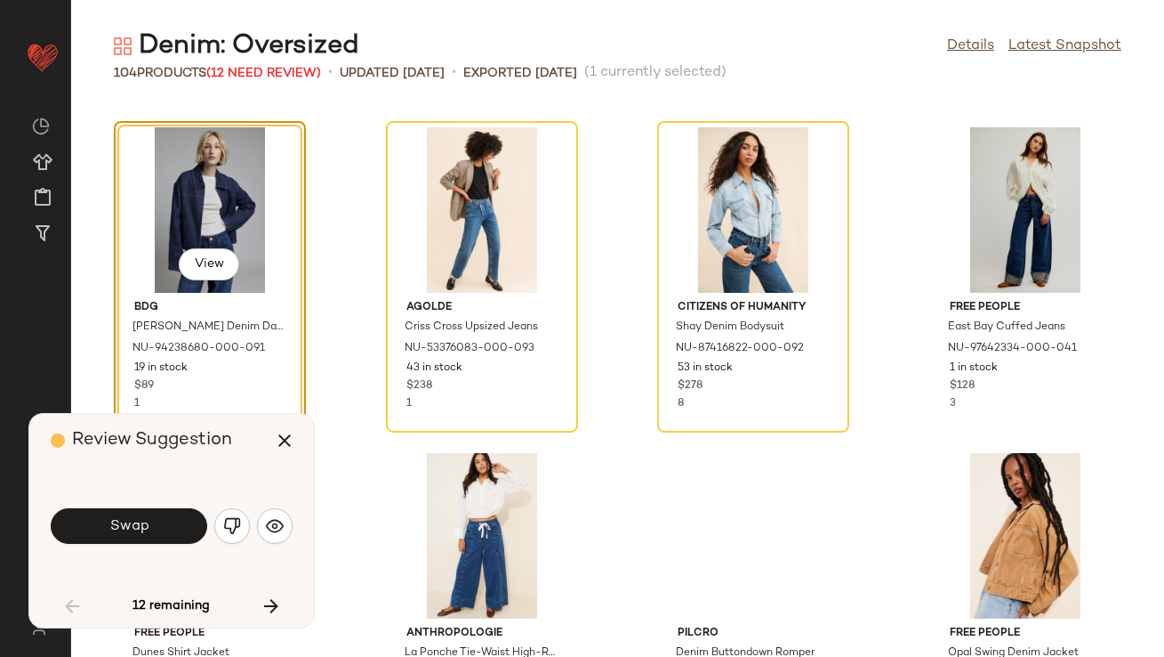
click at [141, 530] on span "Swap" at bounding box center [129, 526] width 40 height 17
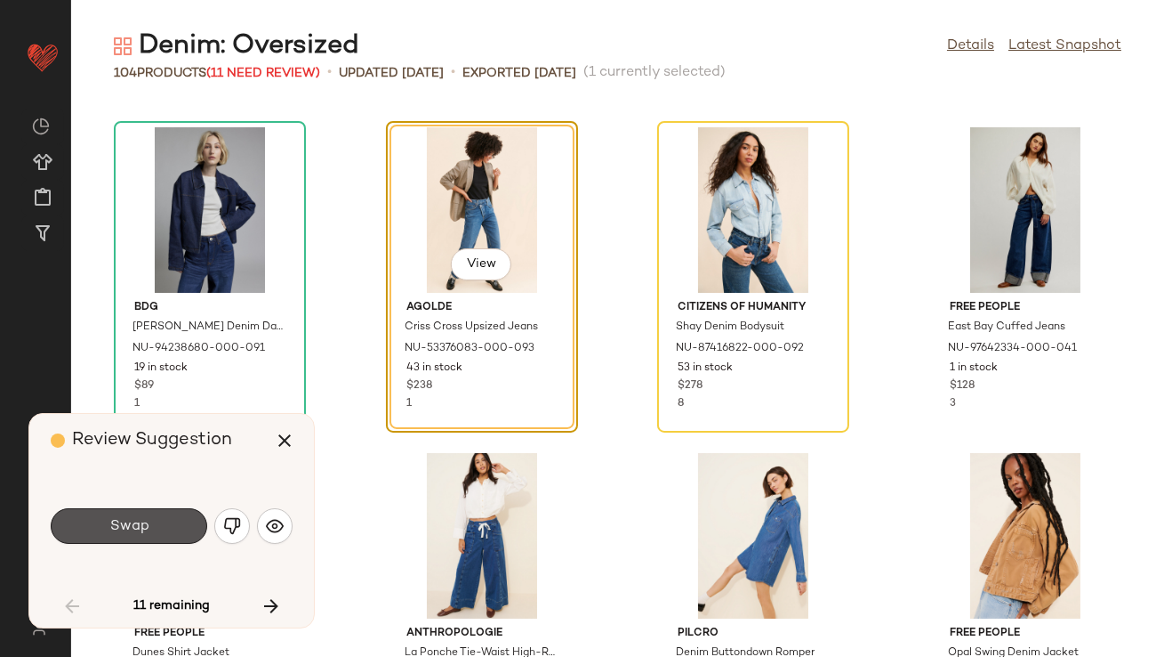
click at [141, 530] on span "Swap" at bounding box center [129, 526] width 40 height 17
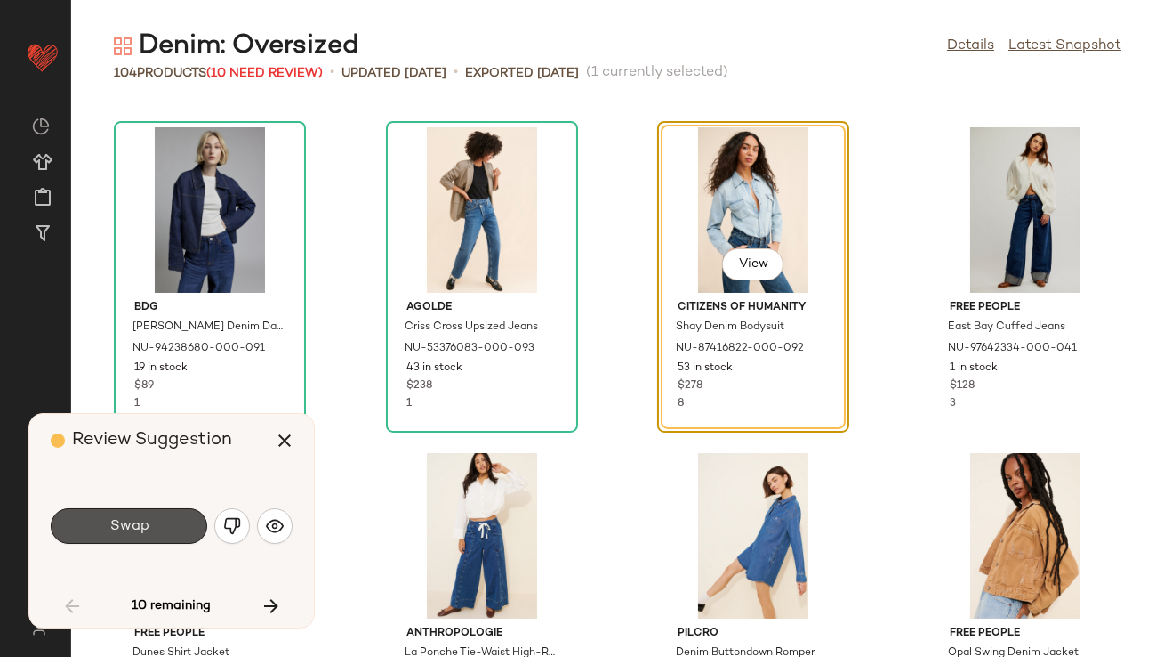
click at [141, 530] on span "Swap" at bounding box center [129, 526] width 40 height 17
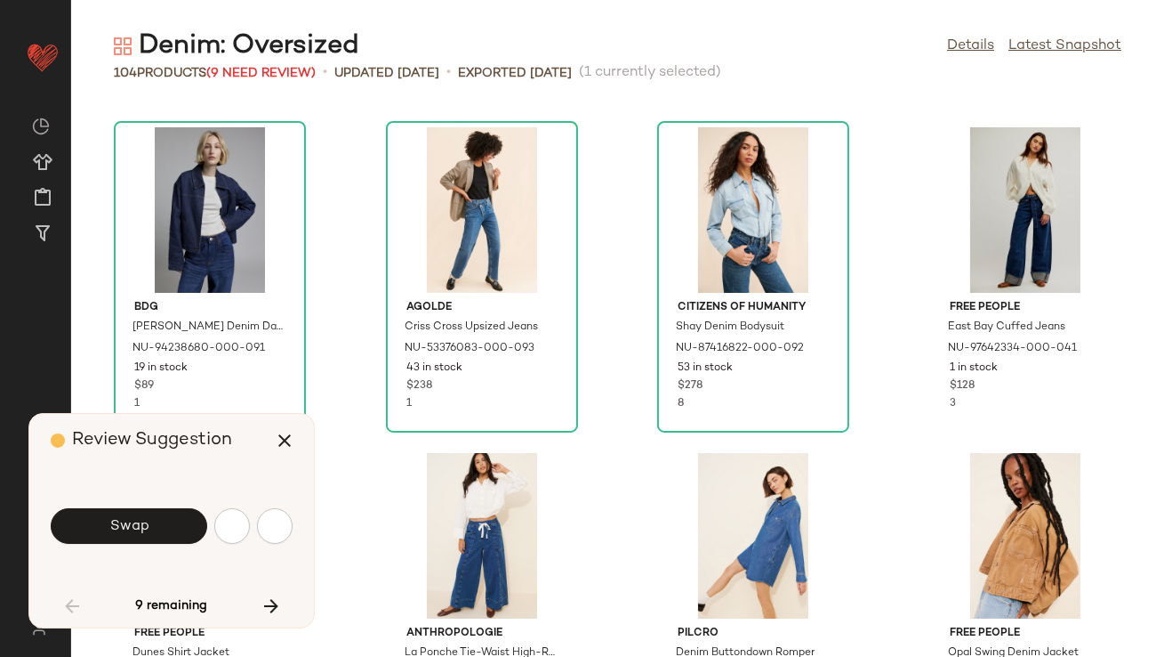
scroll to position [4558, 0]
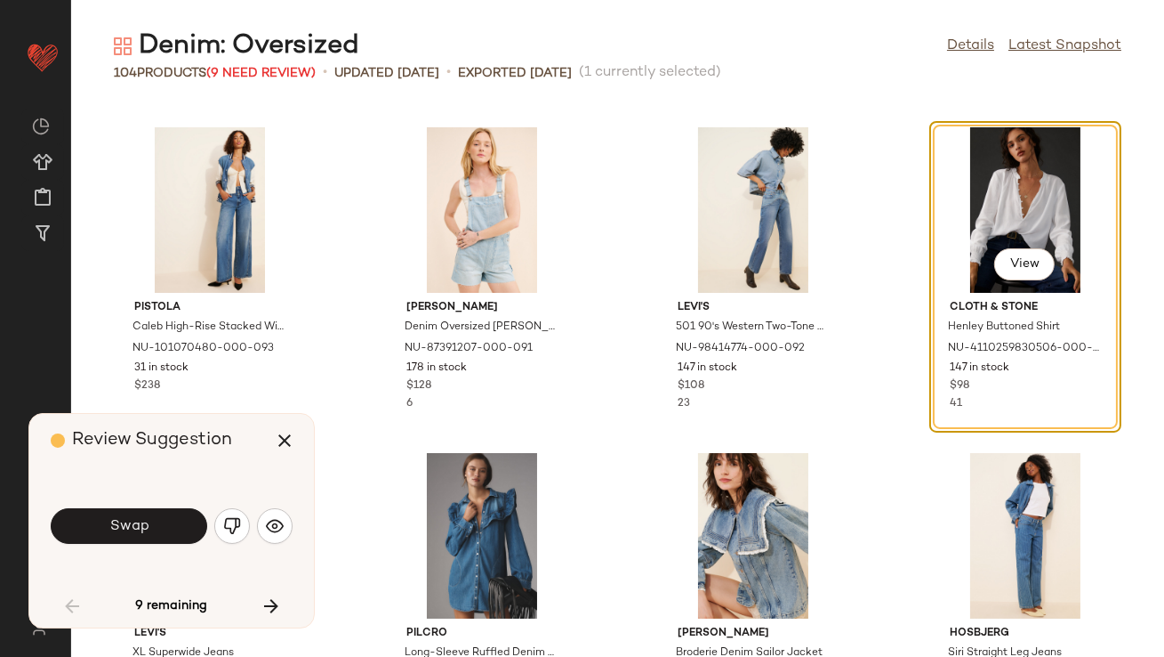
click at [231, 523] on img "button" at bounding box center [232, 526] width 18 height 18
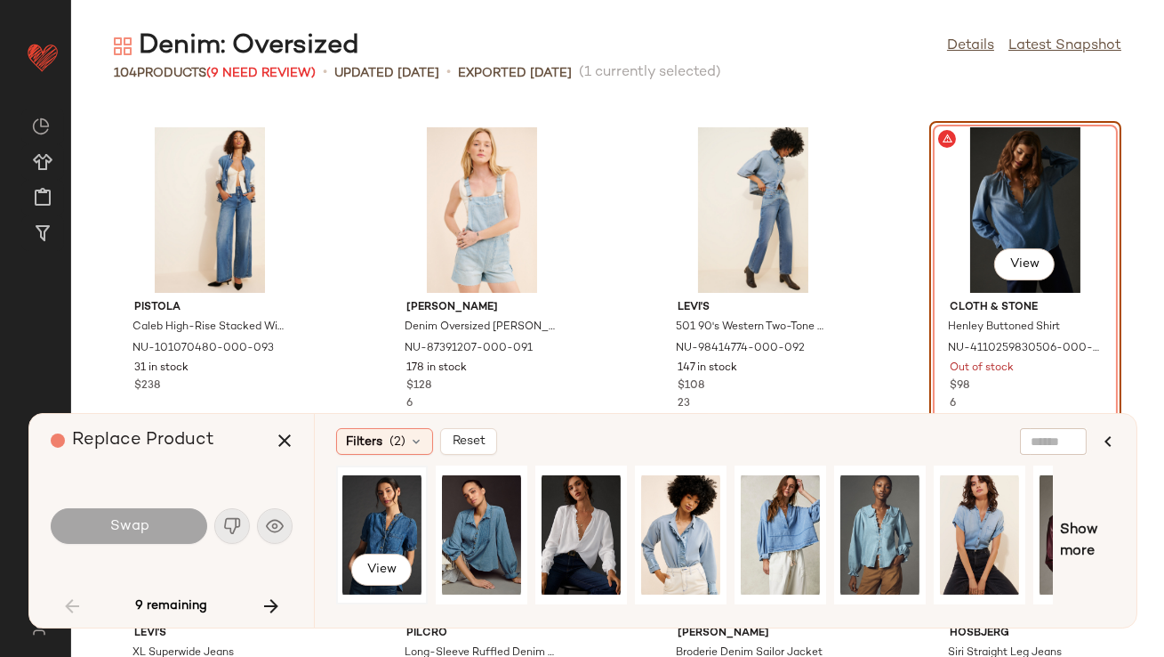
click at [382, 541] on div "View" at bounding box center [381, 534] width 79 height 126
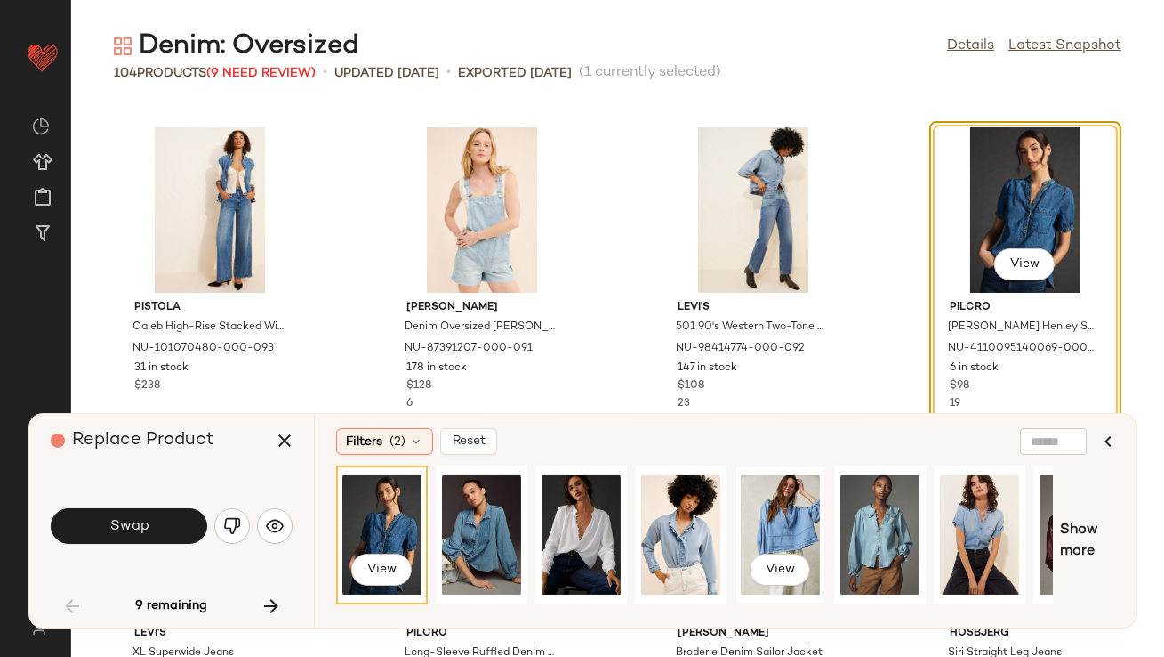
click at [780, 520] on div "View" at bounding box center [780, 534] width 79 height 126
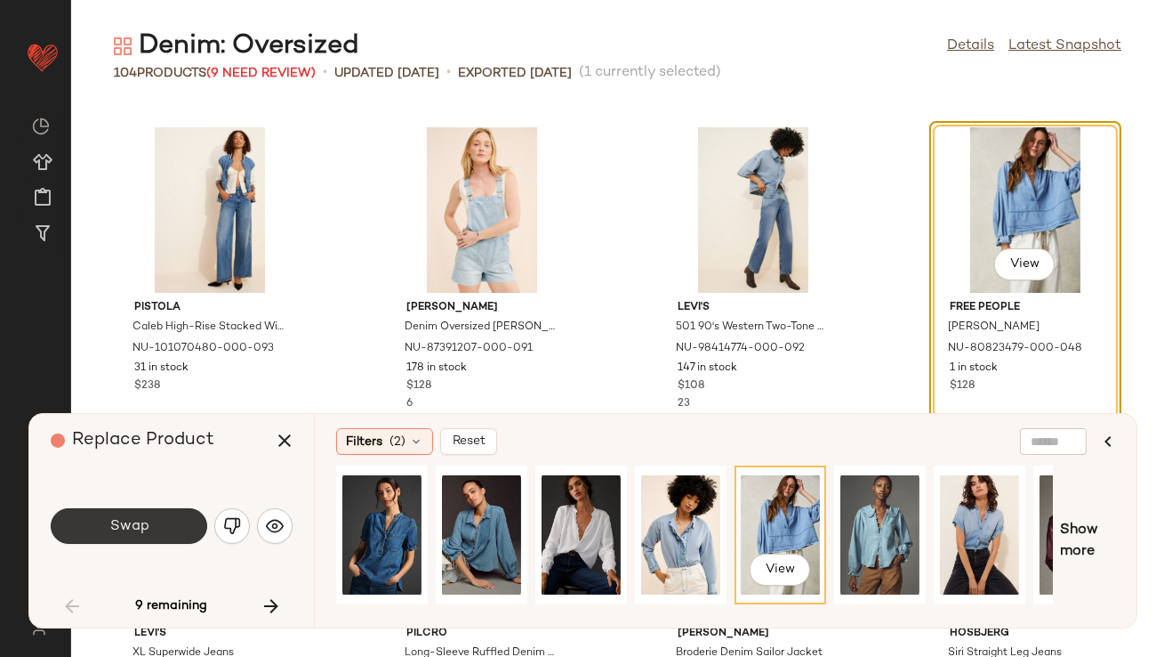
click at [102, 523] on button "Swap" at bounding box center [129, 526] width 157 height 36
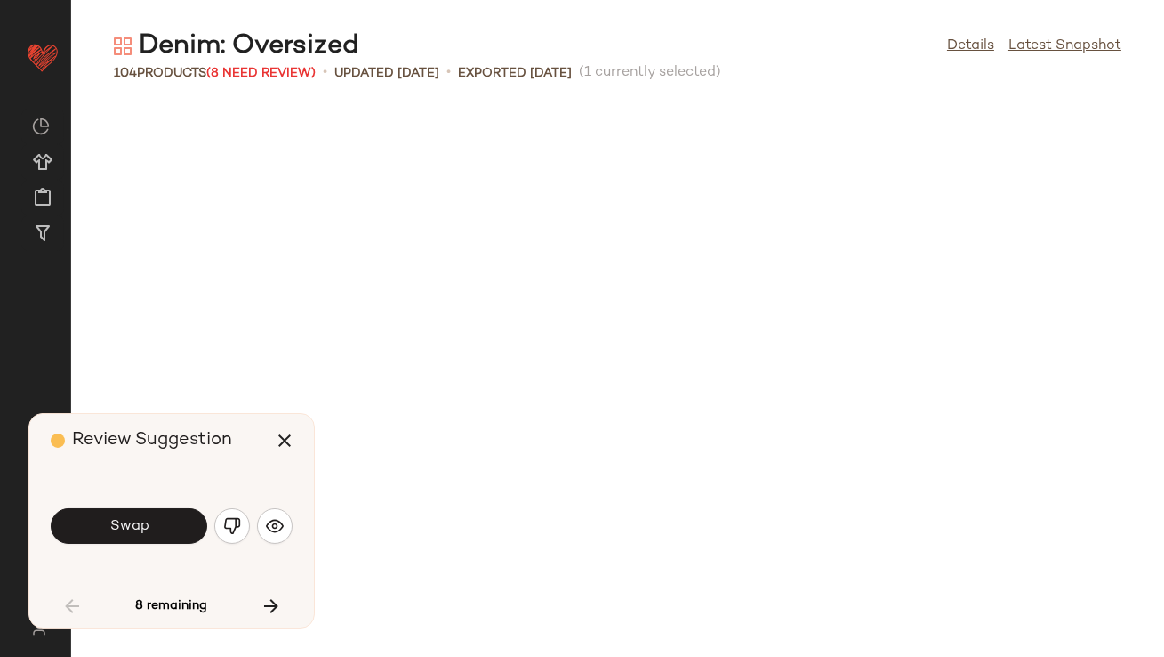
scroll to position [5209, 0]
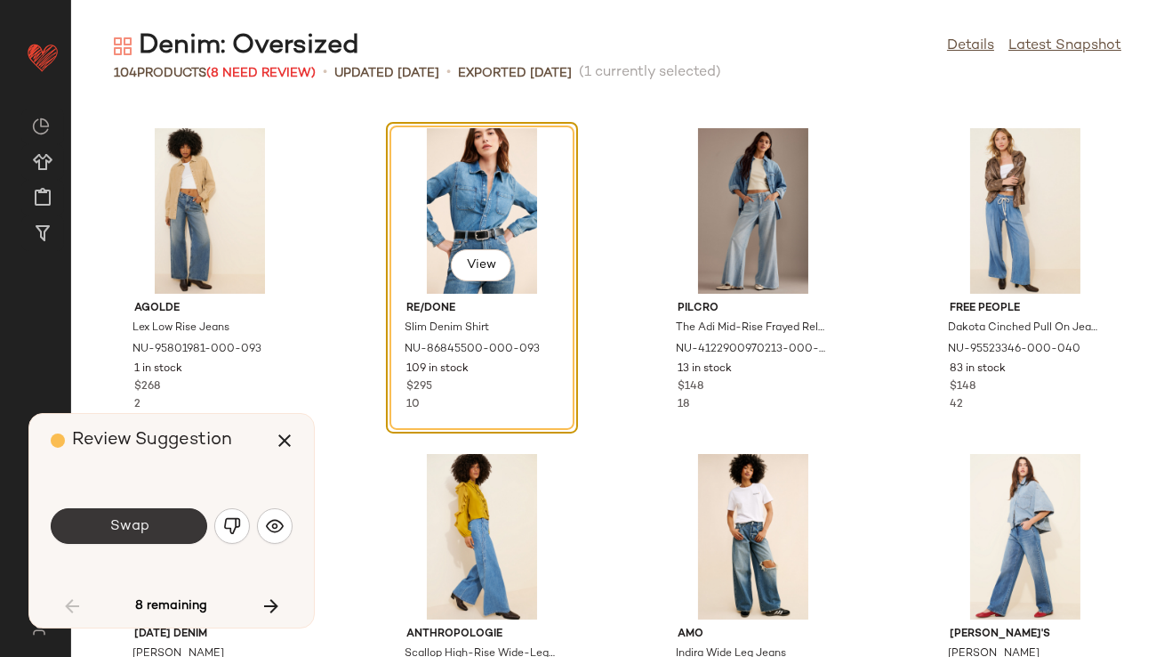
click at [101, 523] on button "Swap" at bounding box center [129, 526] width 157 height 36
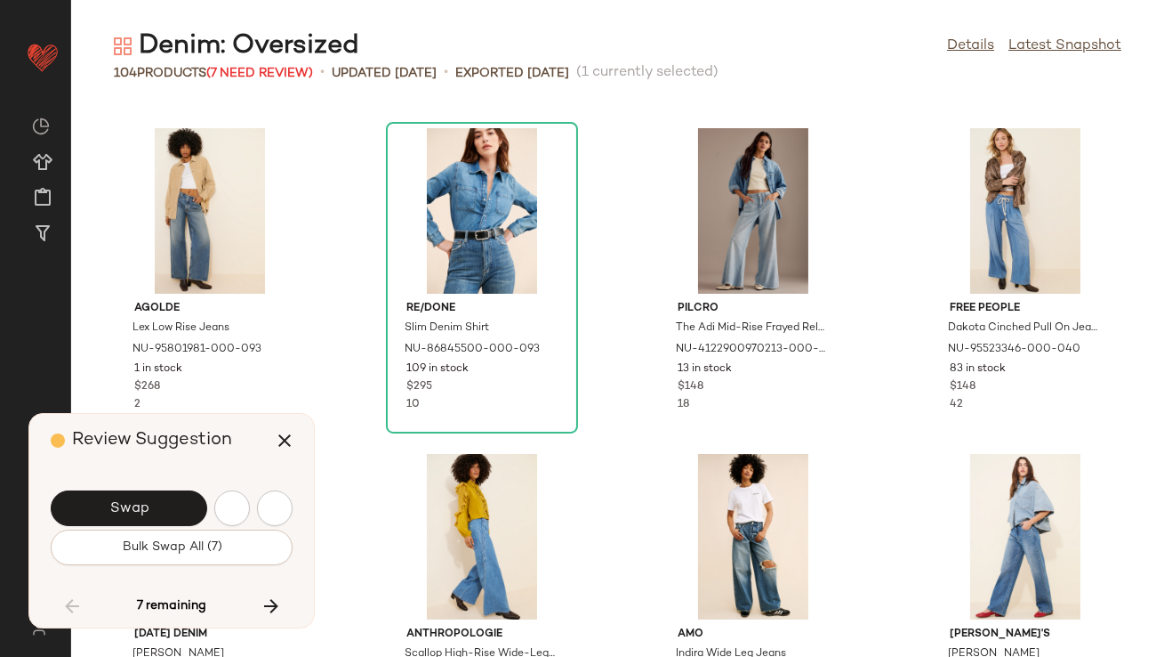
scroll to position [6186, 0]
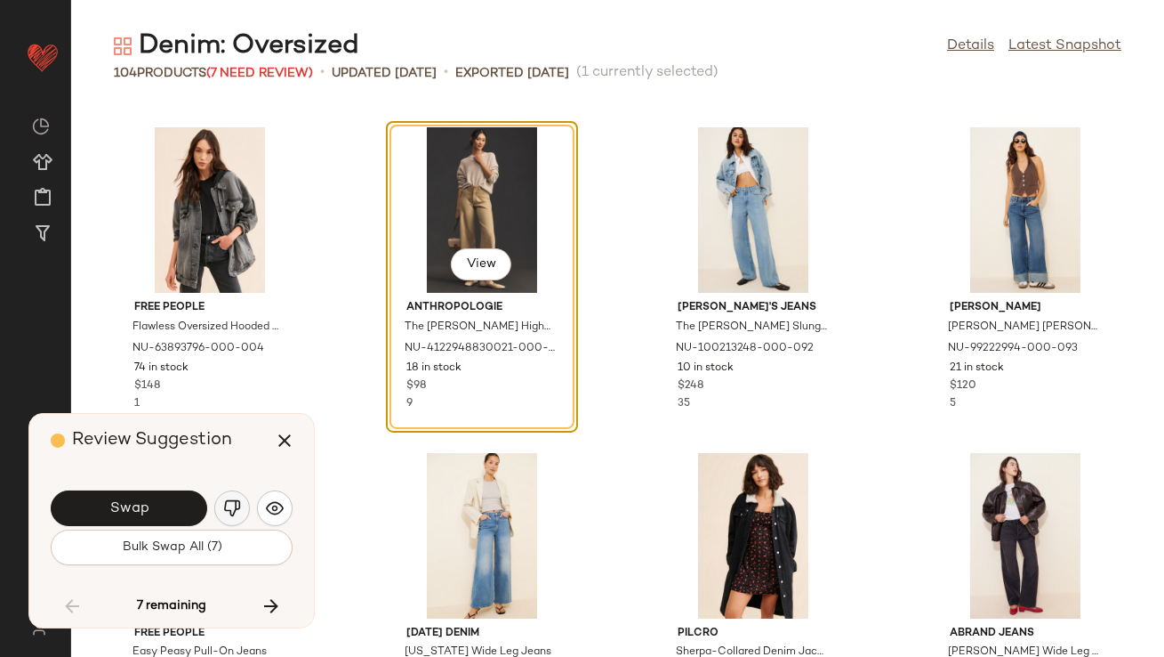
click at [239, 513] on img "button" at bounding box center [232, 508] width 18 height 18
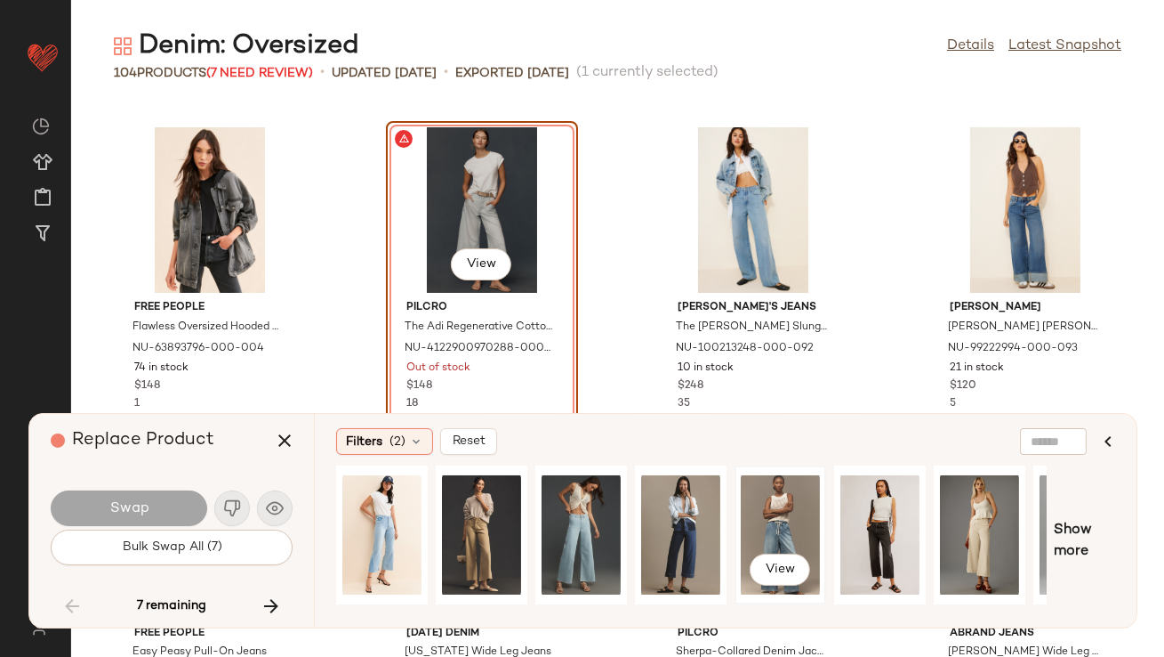
click at [790, 512] on div "View" at bounding box center [780, 534] width 79 height 126
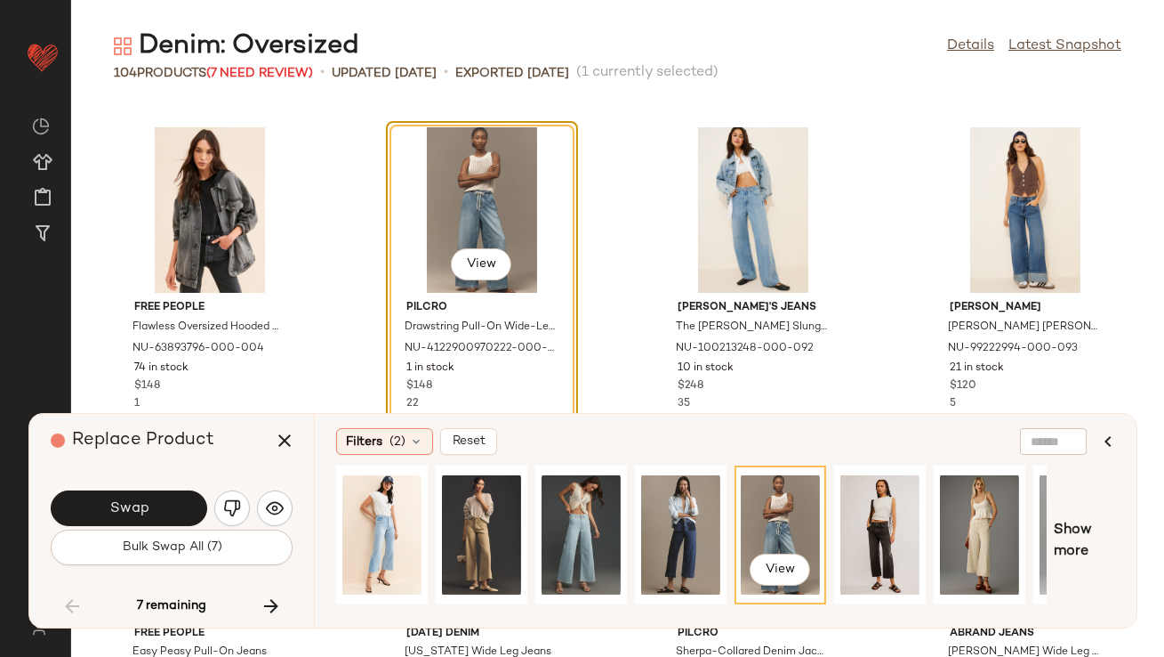
click at [146, 488] on div "Swap" at bounding box center [172, 508] width 242 height 43
click at [125, 491] on button "Swap" at bounding box center [129, 508] width 157 height 36
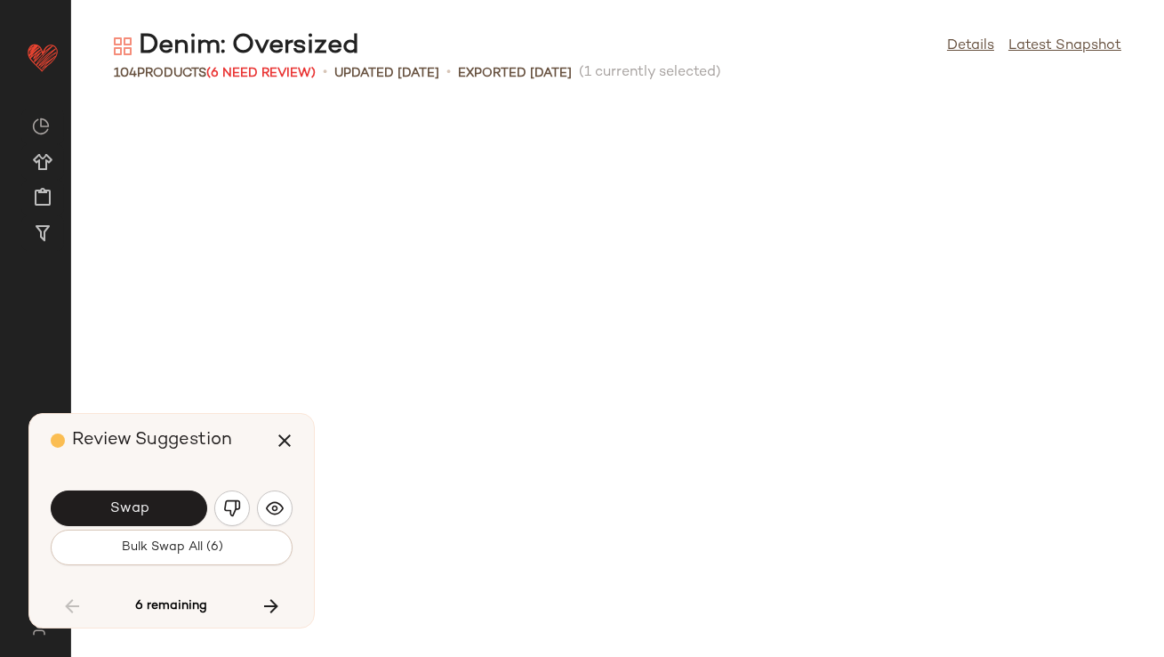
scroll to position [6837, 0]
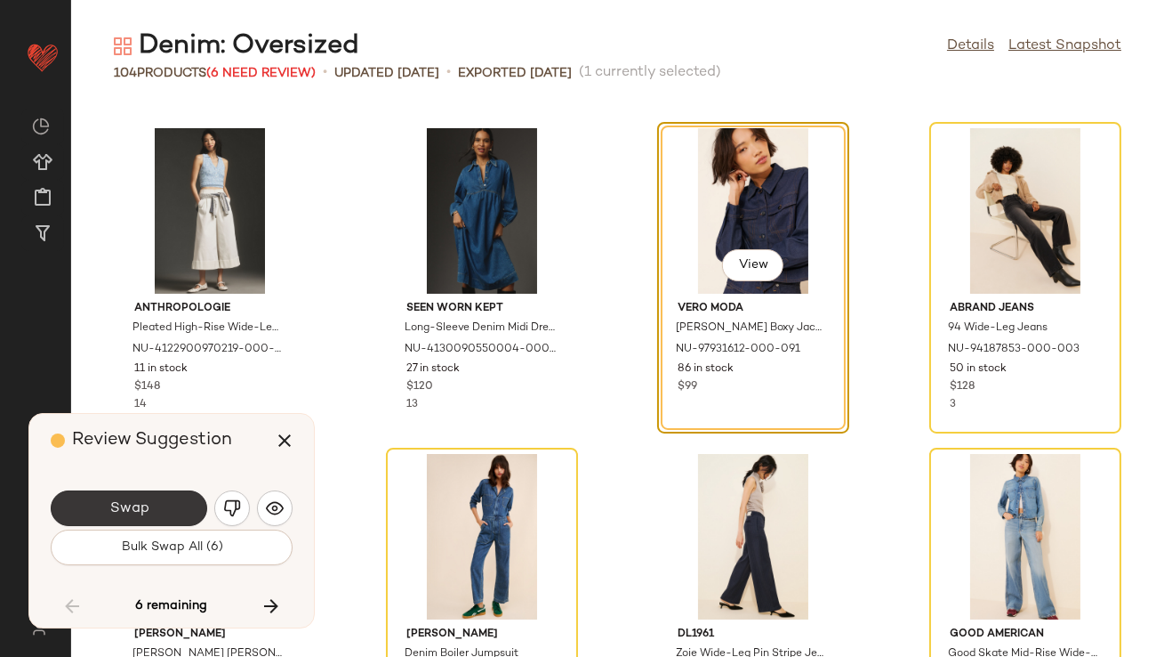
click at [173, 500] on button "Swap" at bounding box center [129, 508] width 157 height 36
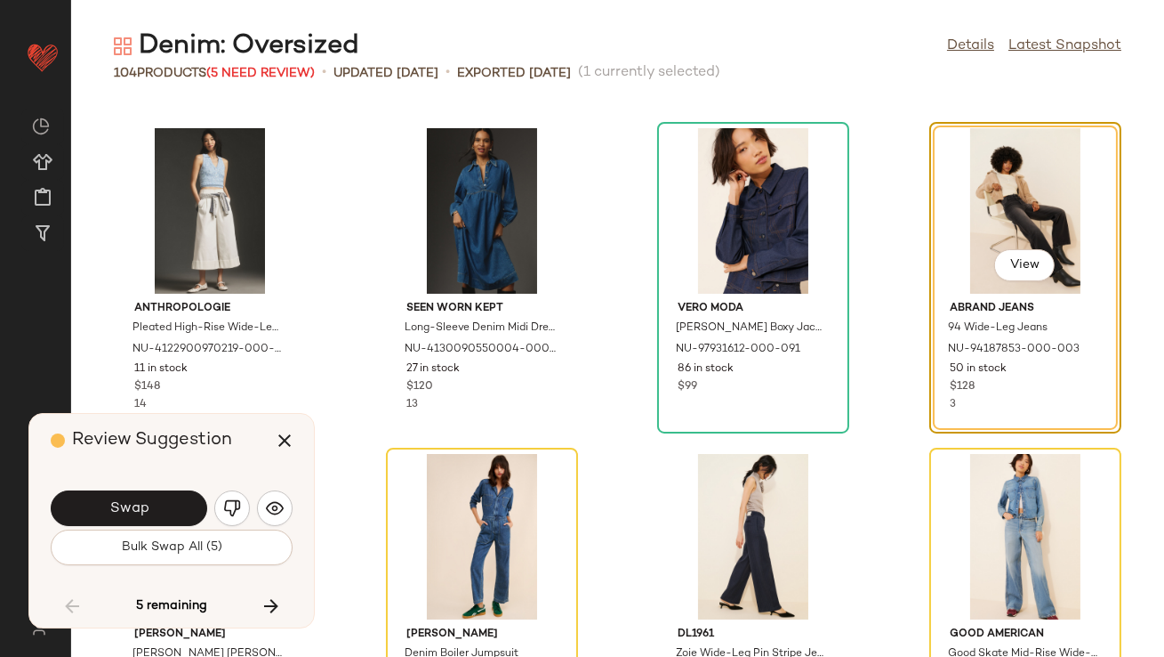
click at [173, 500] on button "Swap" at bounding box center [129, 508] width 157 height 36
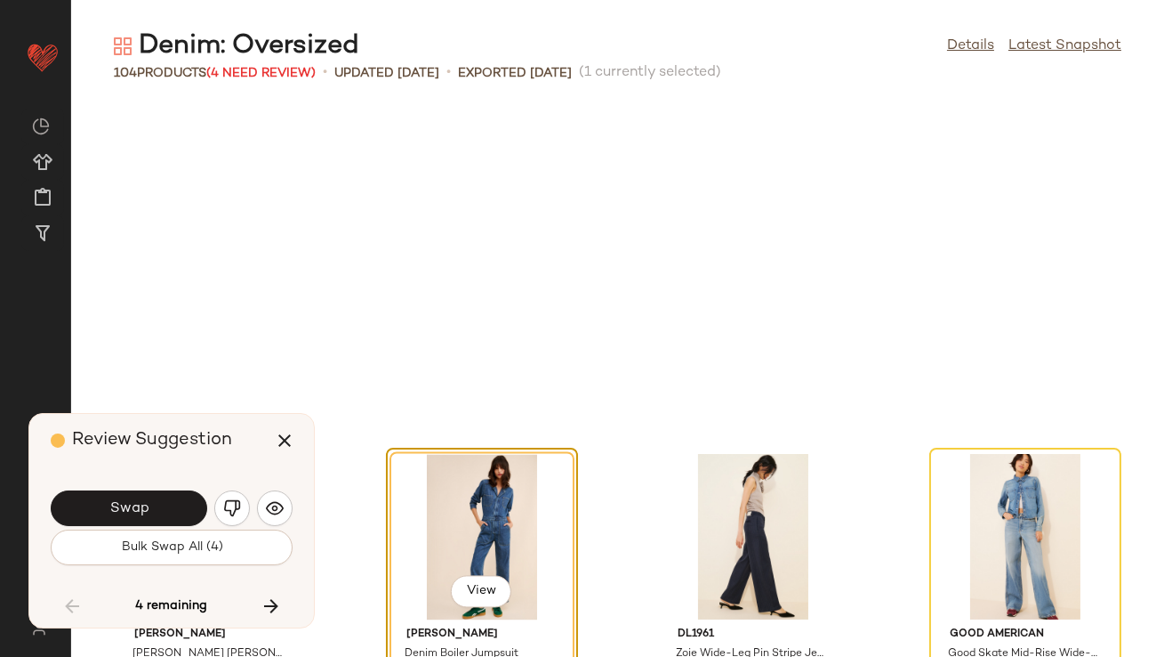
scroll to position [7162, 0]
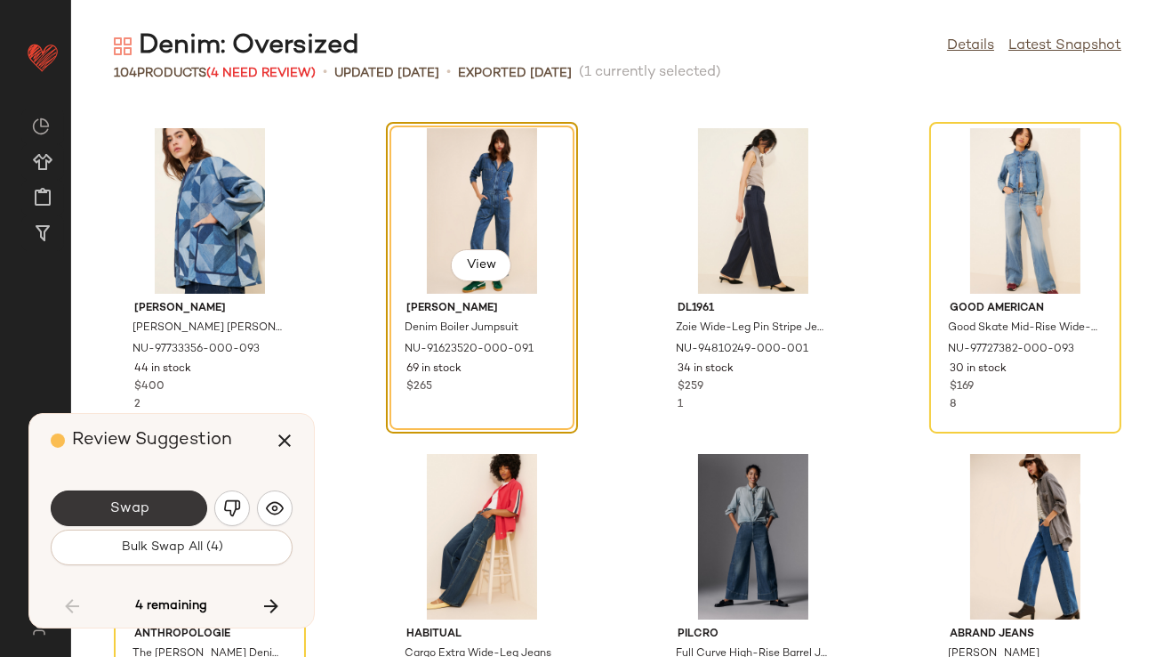
click at [174, 500] on button "Swap" at bounding box center [129, 508] width 157 height 36
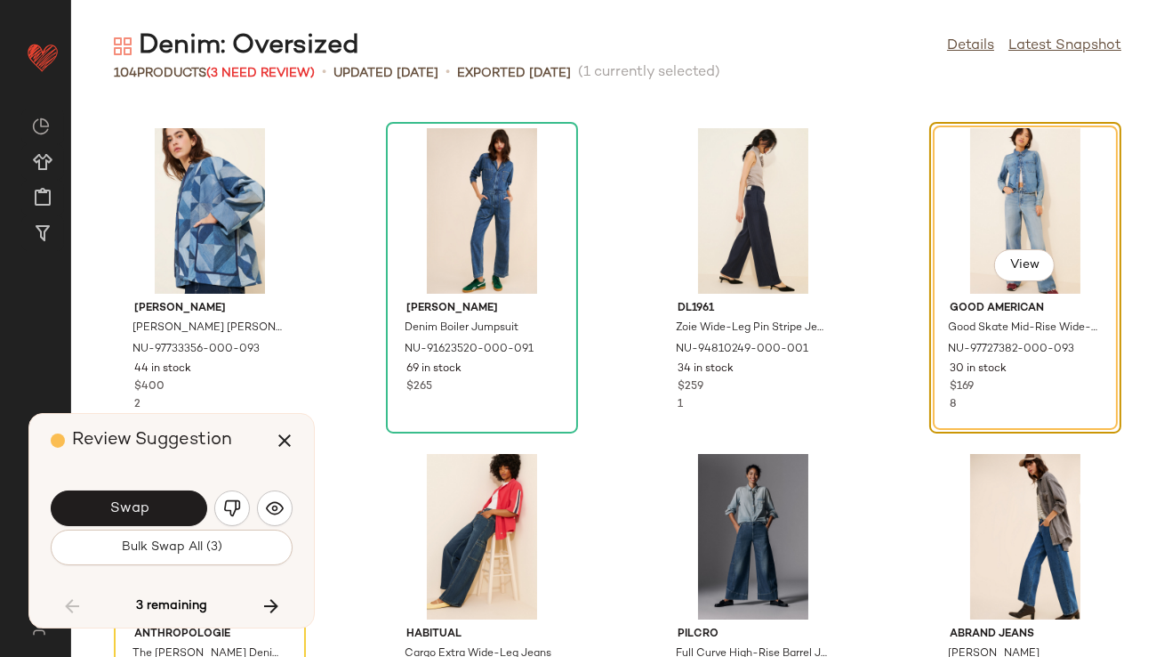
click at [174, 499] on button "Swap" at bounding box center [129, 508] width 157 height 36
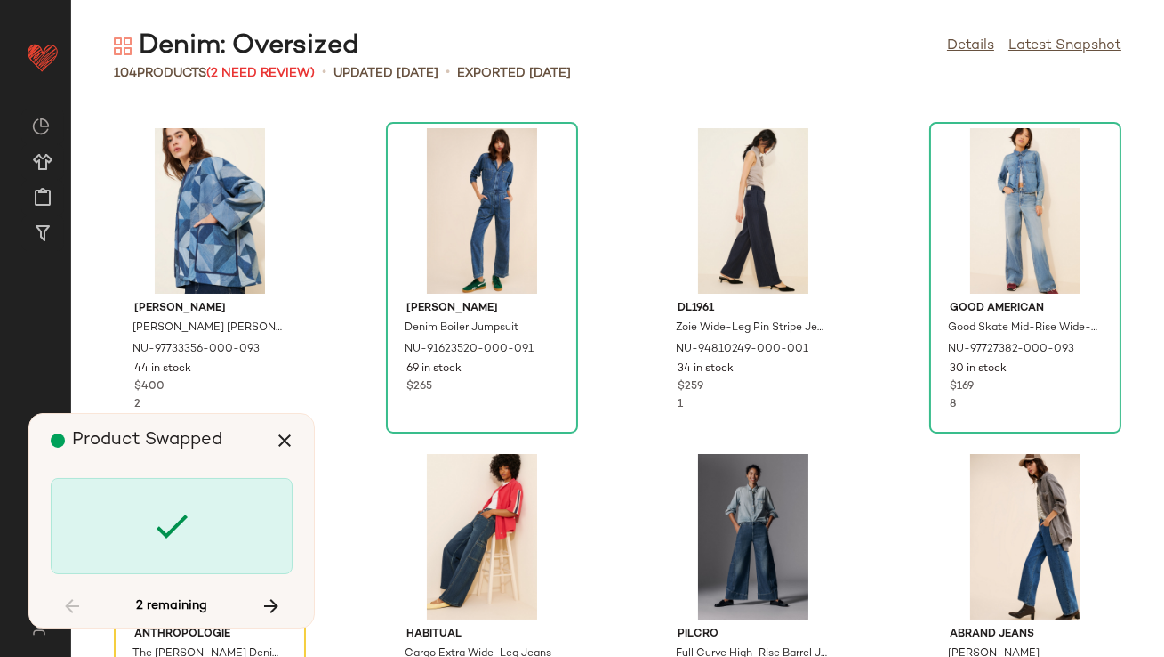
scroll to position [7489, 0]
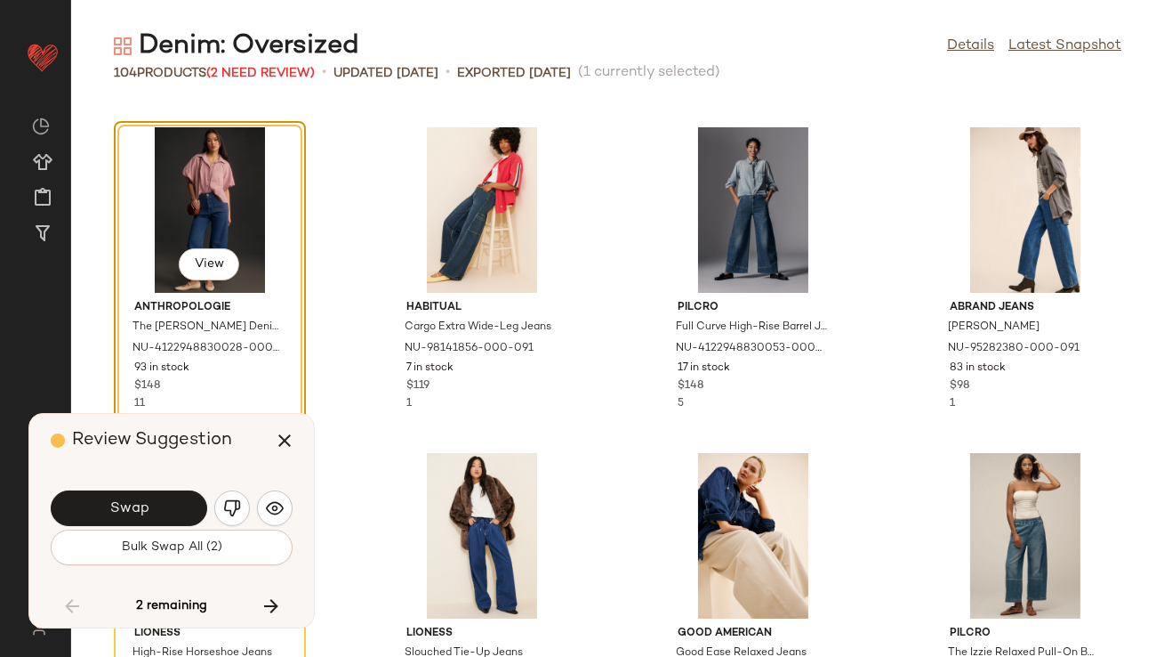
click at [174, 499] on button "Swap" at bounding box center [129, 508] width 157 height 36
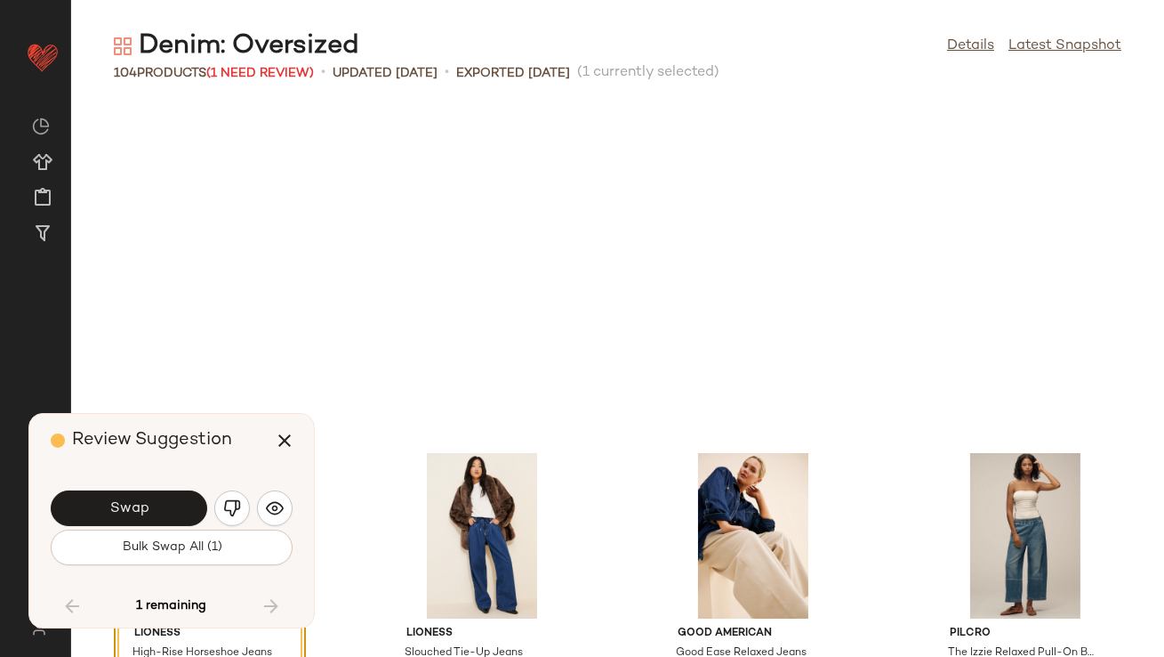
scroll to position [7814, 0]
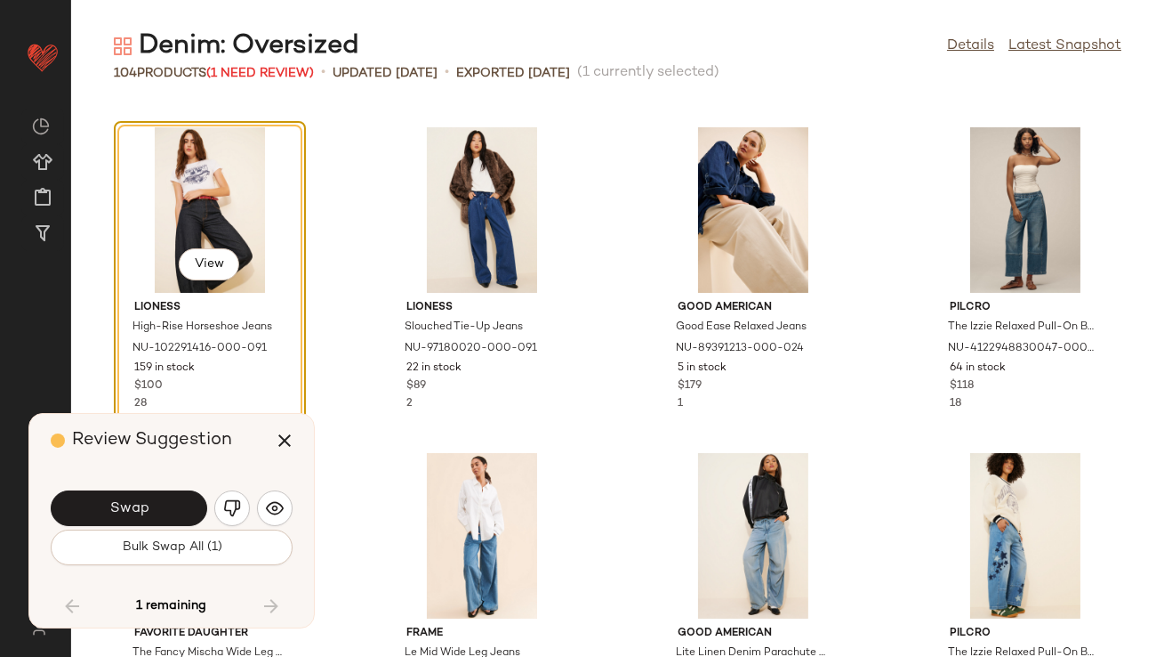
click at [174, 499] on button "Swap" at bounding box center [129, 508] width 157 height 36
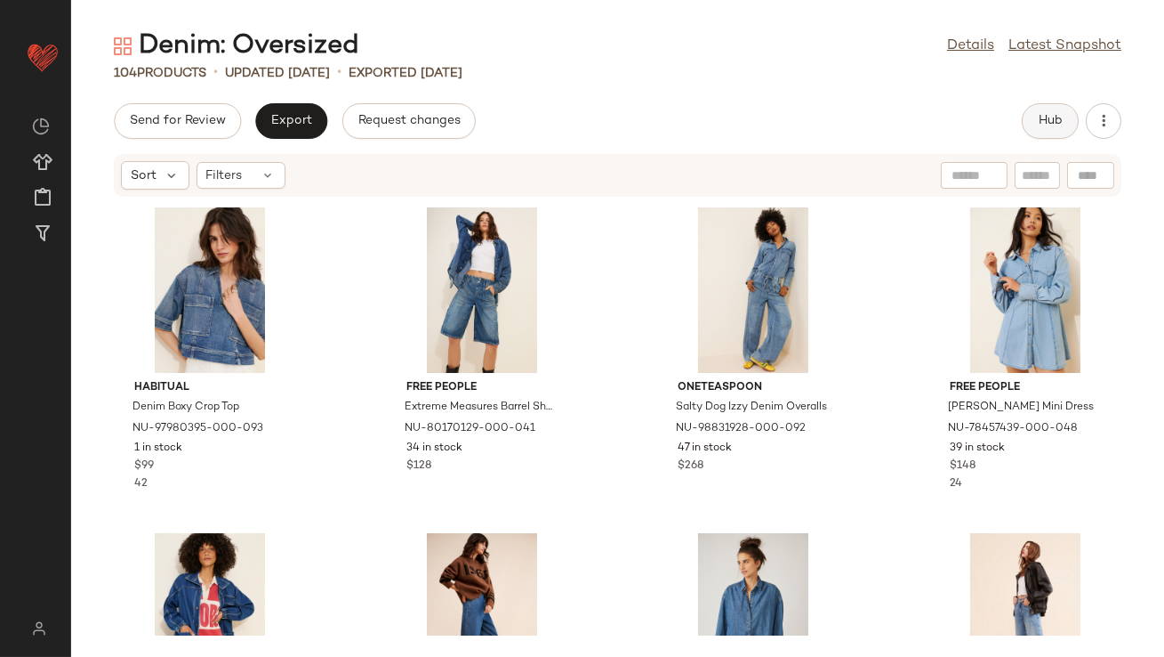
click at [1040, 112] on button "Hub" at bounding box center [1050, 121] width 57 height 36
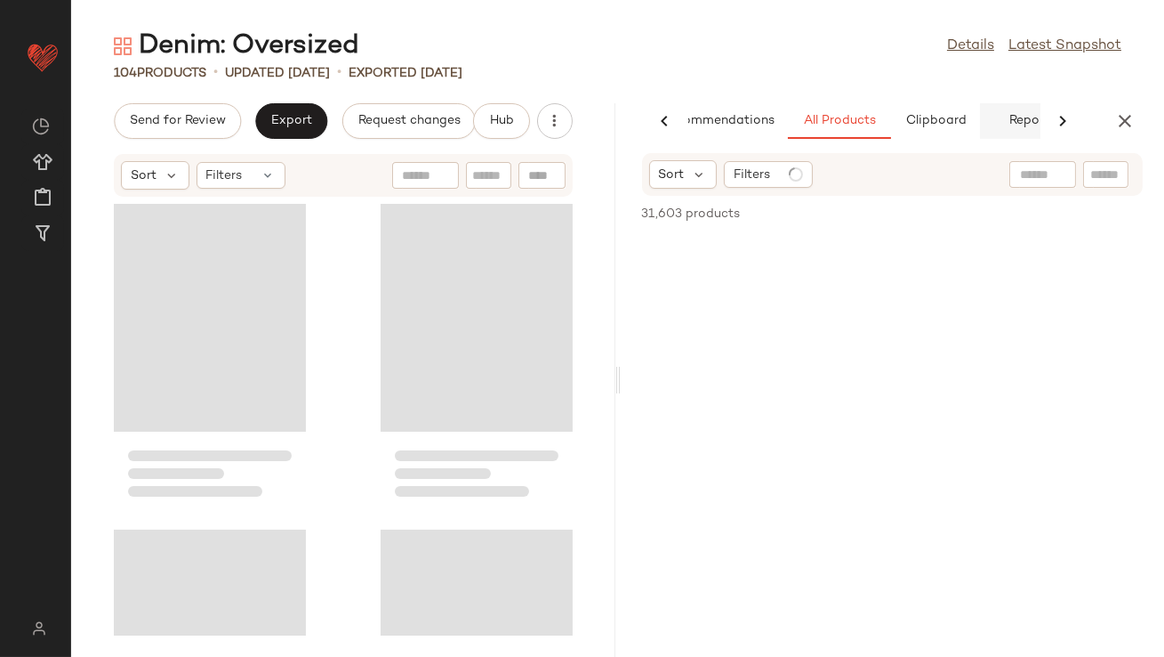
scroll to position [0, 100]
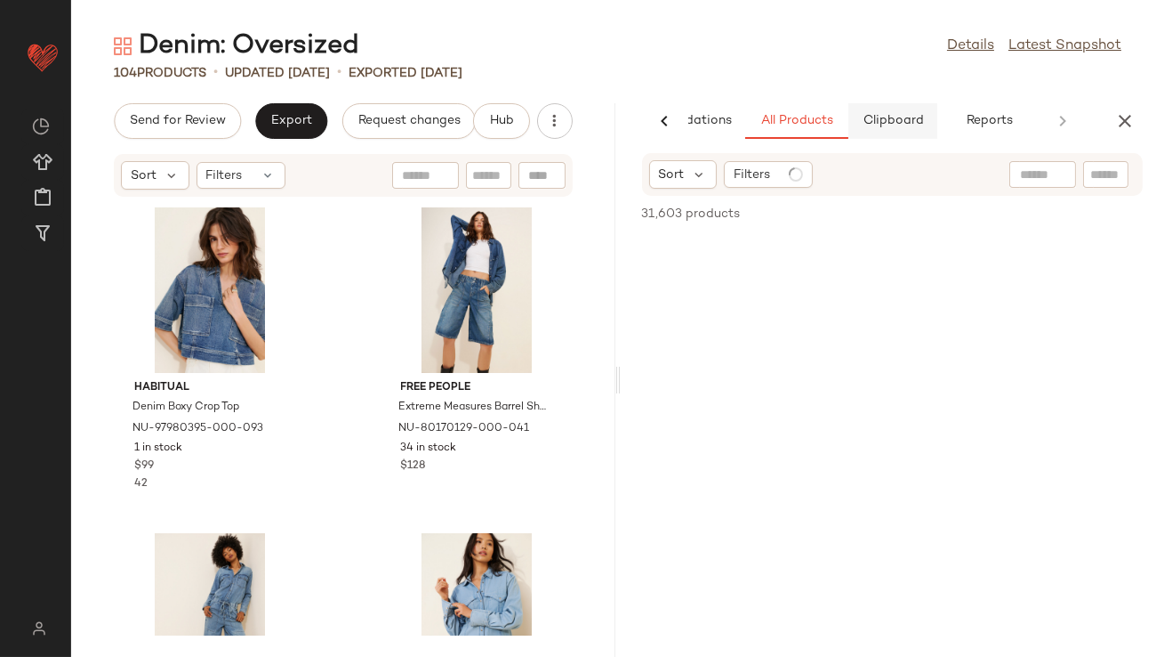
click at [866, 122] on span "Clipboard" at bounding box center [892, 121] width 61 height 14
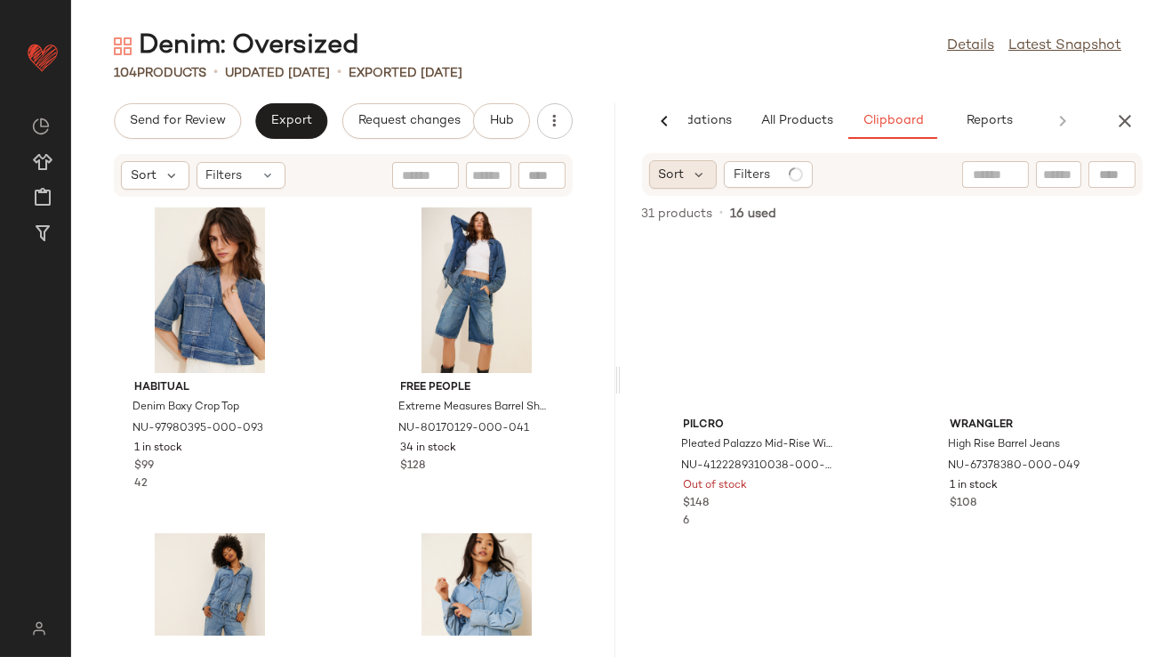
click at [708, 179] on div "Sort" at bounding box center [683, 174] width 68 height 28
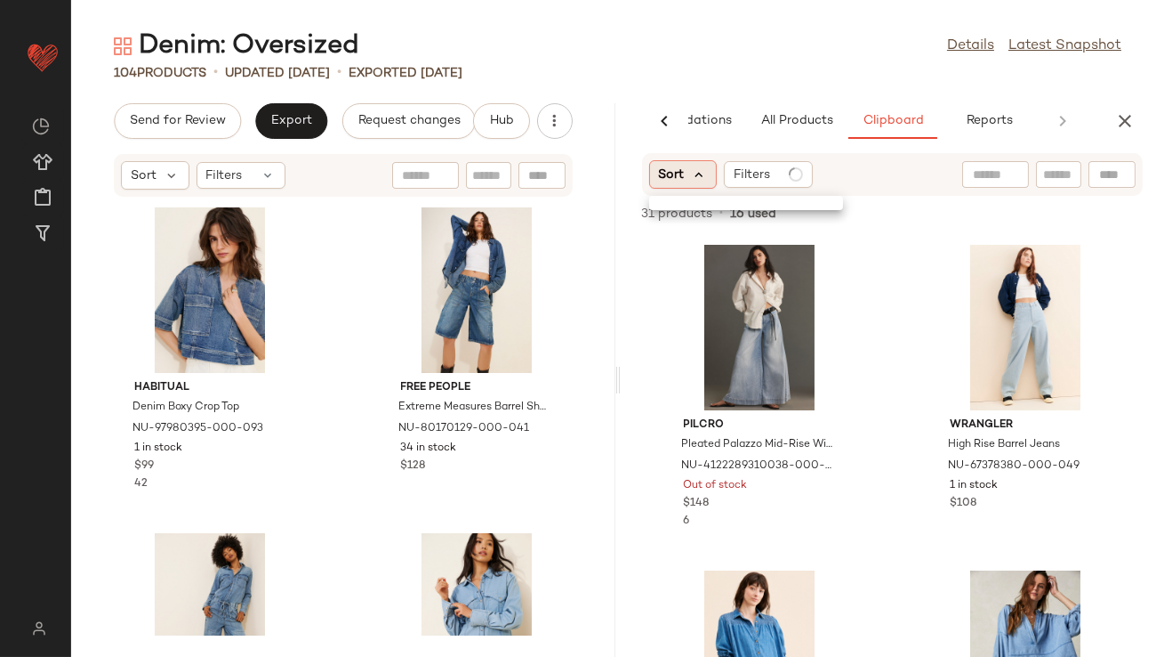
click at [699, 174] on icon at bounding box center [700, 174] width 16 height 16
click at [782, 64] on div "104 Products • updated Aug 18th • Exported Aug 18th" at bounding box center [617, 73] width 1093 height 18
click at [696, 166] on icon at bounding box center [700, 174] width 16 height 16
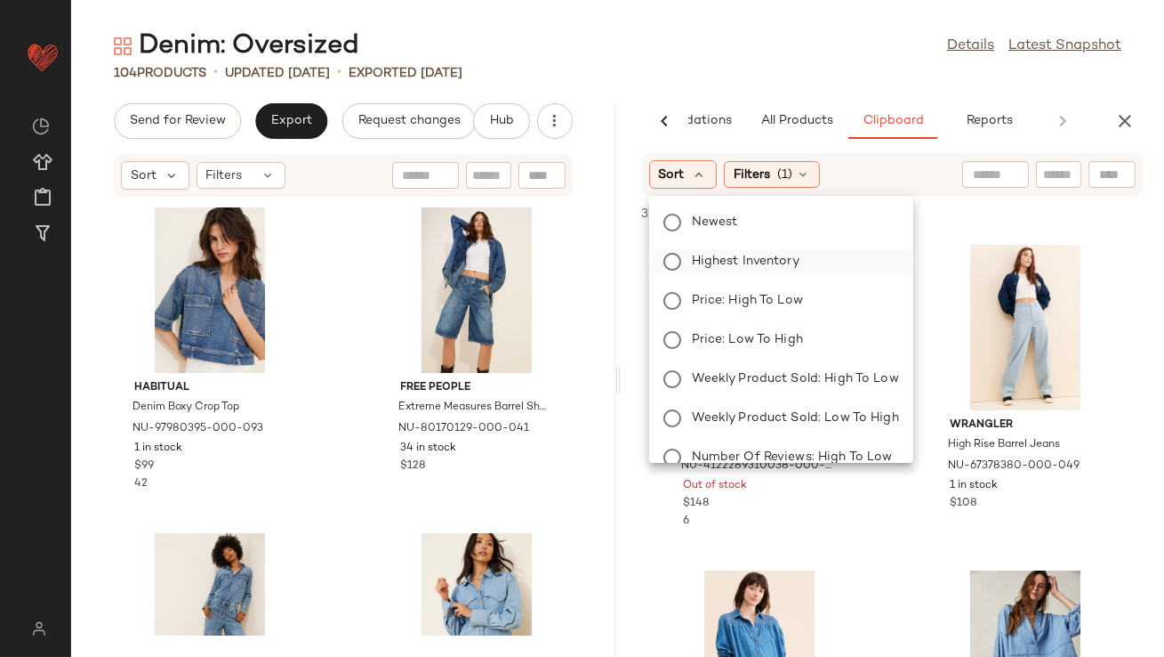
click at [700, 257] on span "Highest Inventory" at bounding box center [746, 261] width 108 height 19
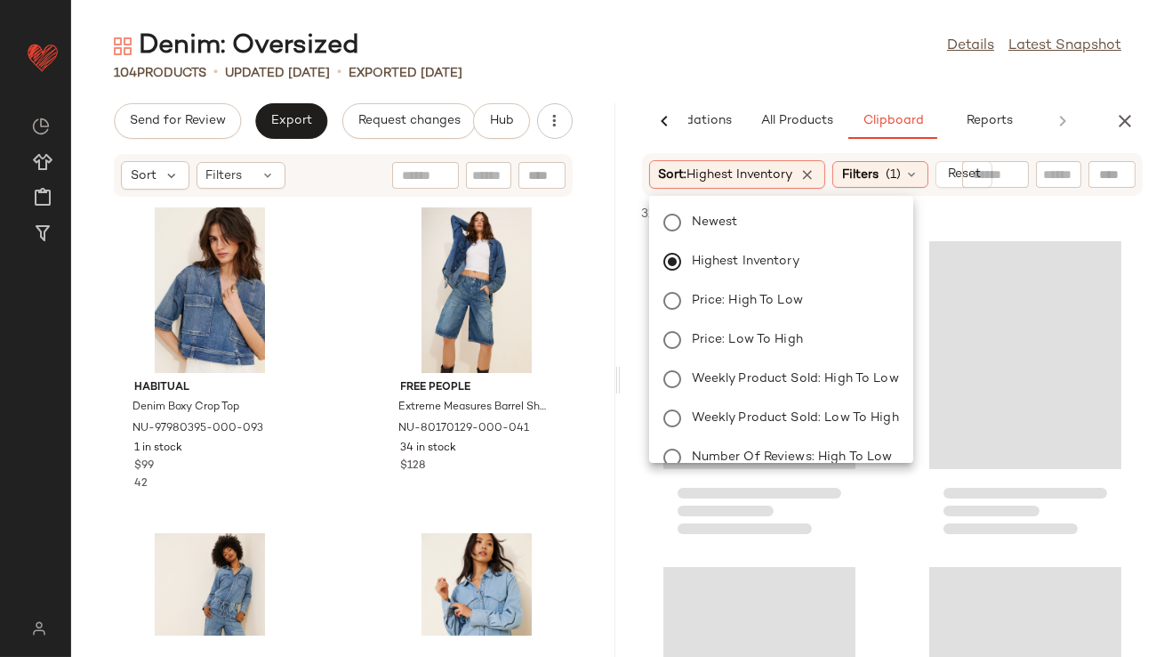
click at [770, 68] on div "104 Products • updated Aug 18th • Exported Aug 18th" at bounding box center [617, 73] width 1093 height 18
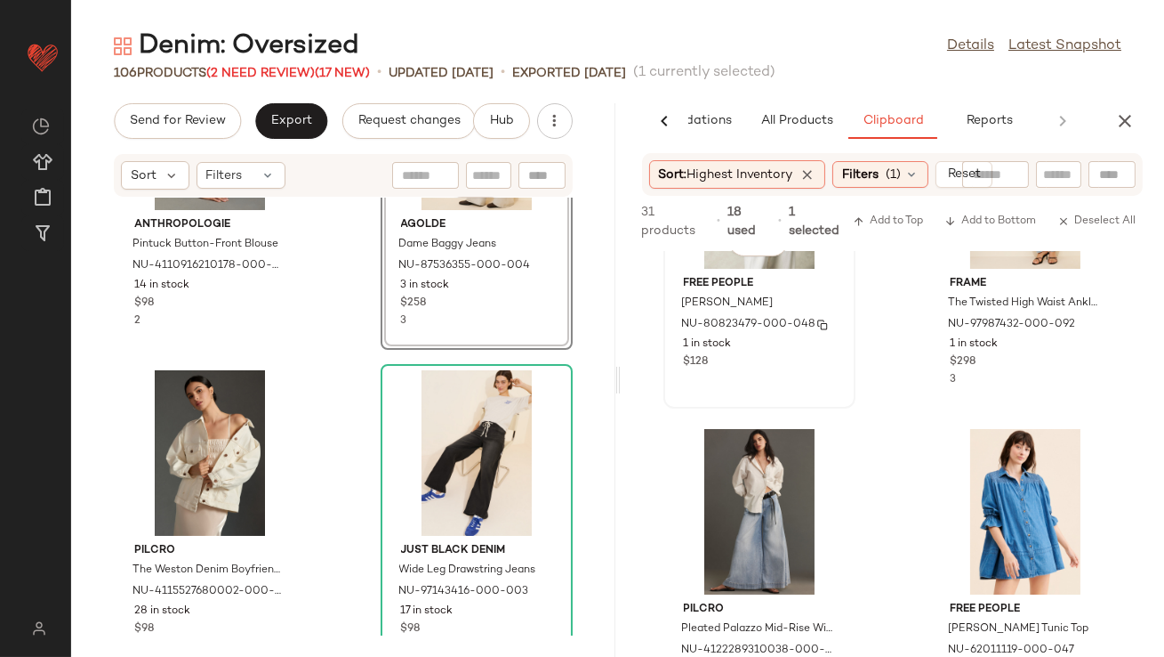
scroll to position [551, 0]
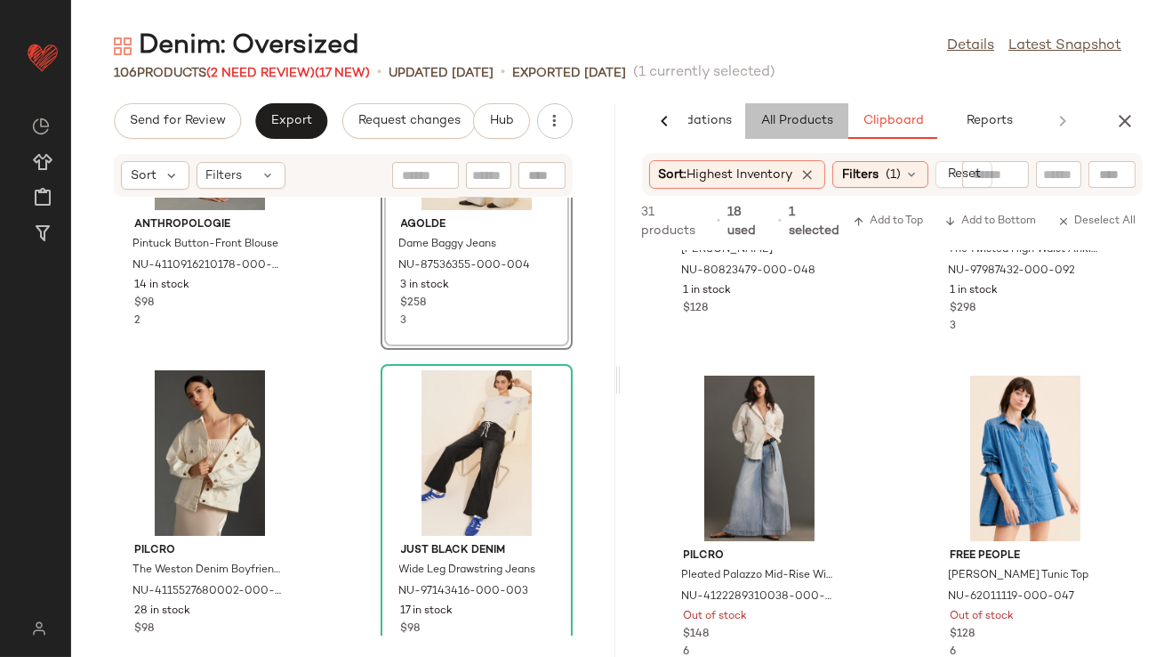
click at [799, 126] on span "All Products" at bounding box center [796, 121] width 73 height 14
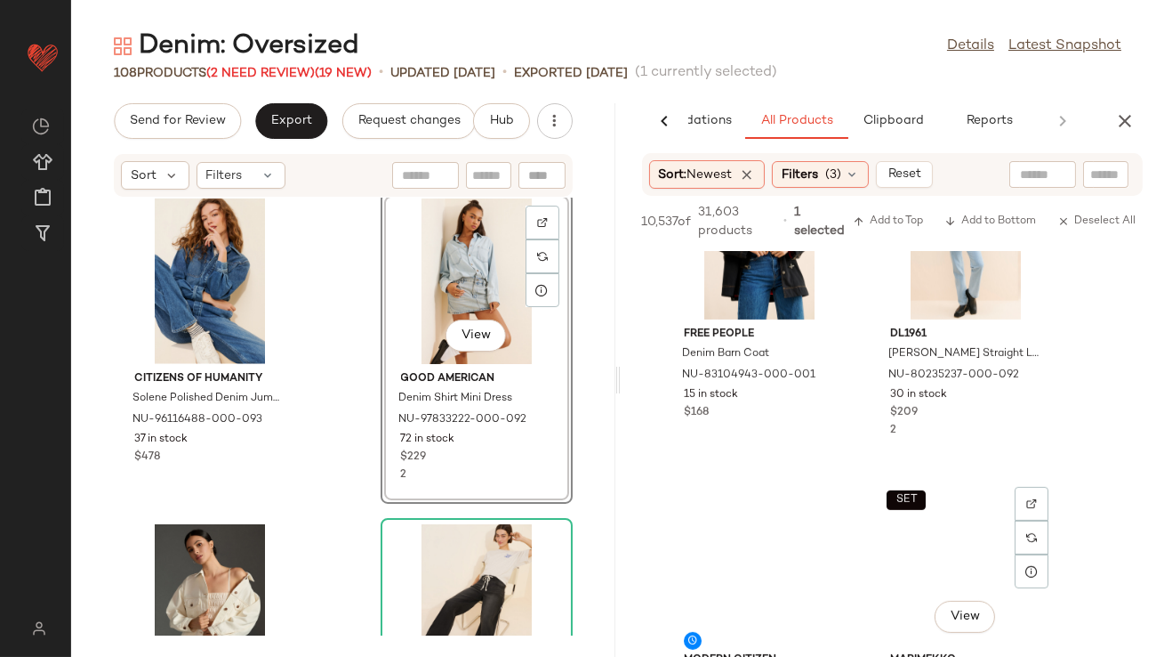
scroll to position [1883, 0]
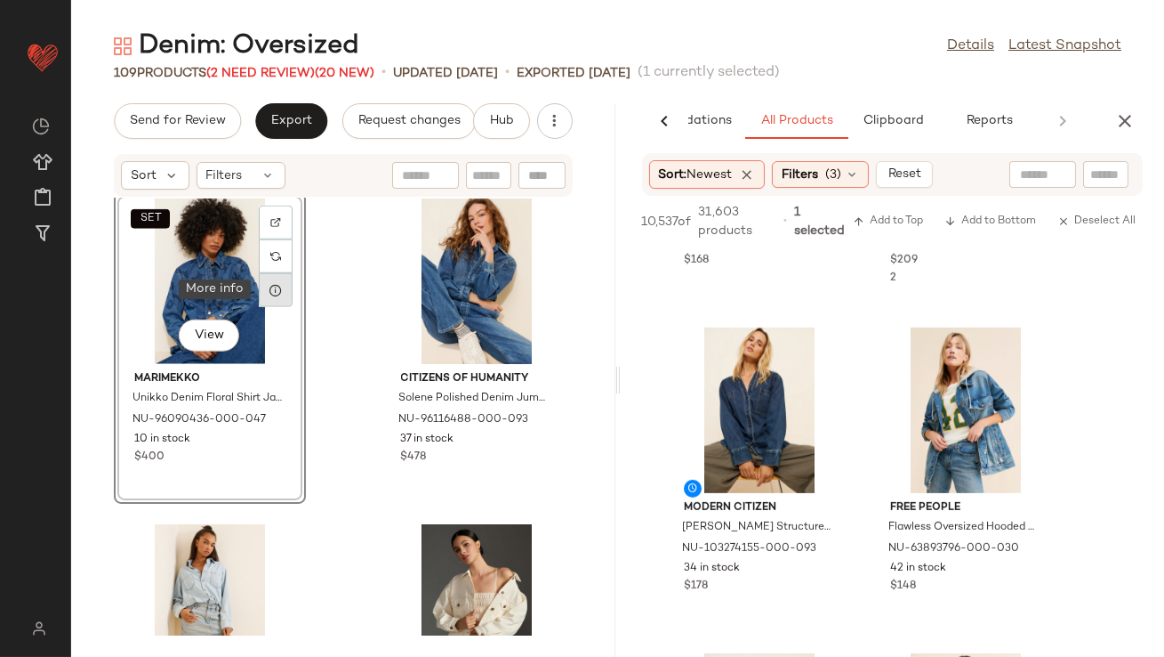
click at [277, 289] on icon at bounding box center [276, 290] width 14 height 14
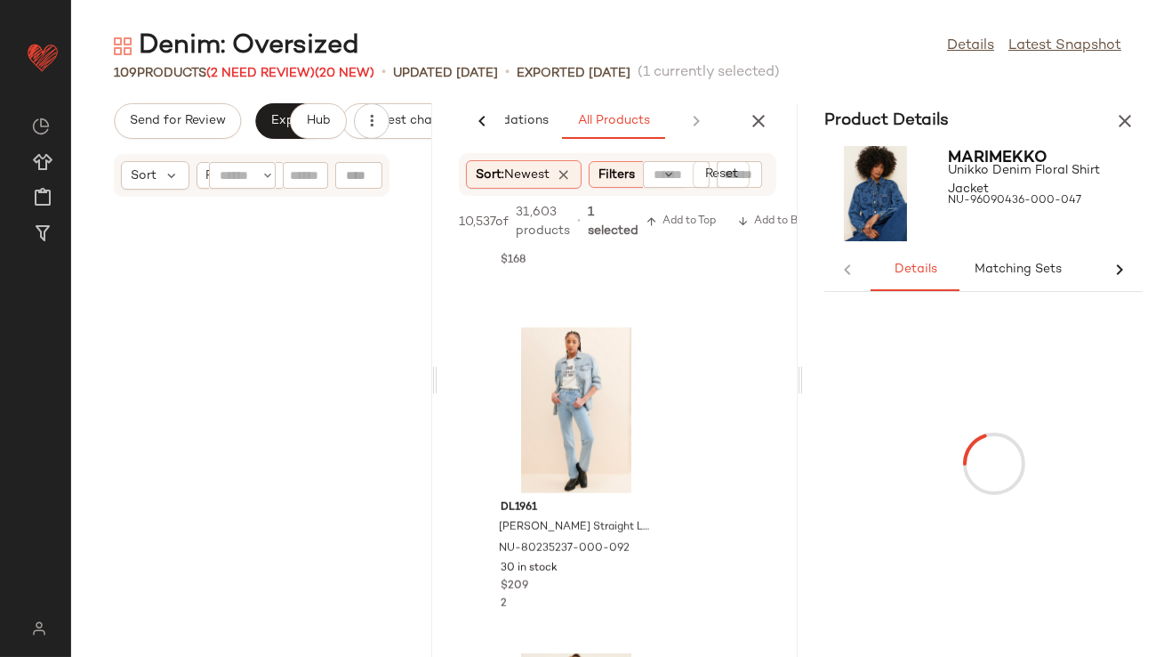
scroll to position [7162, 0]
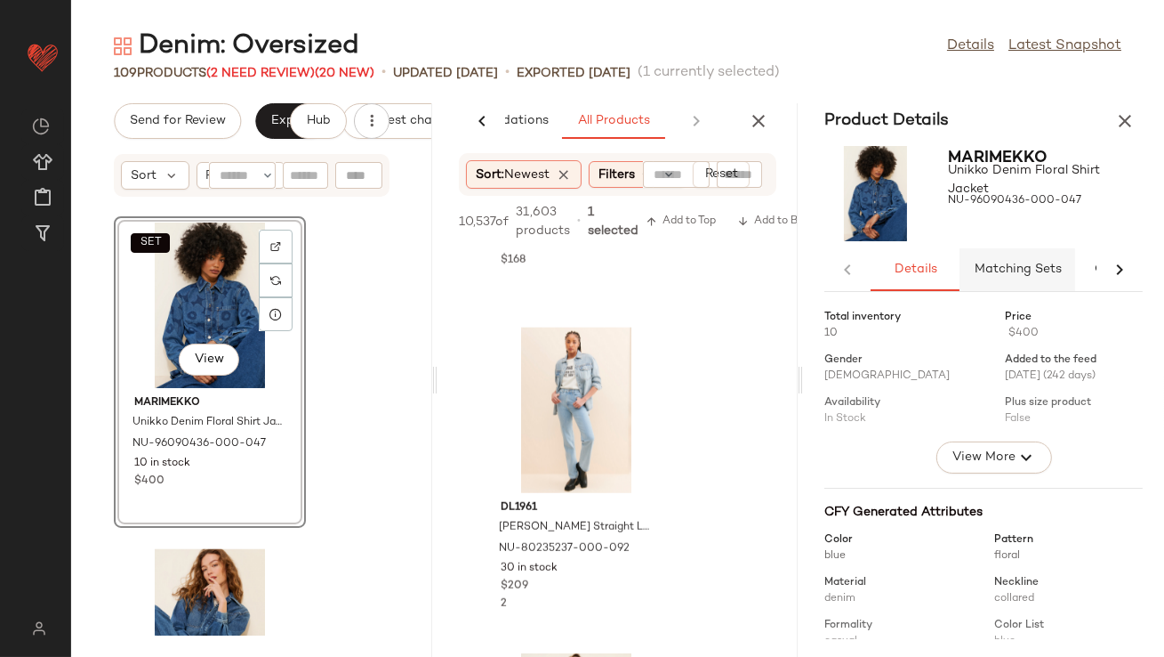
click at [1000, 271] on span "Matching Sets" at bounding box center [1018, 269] width 88 height 14
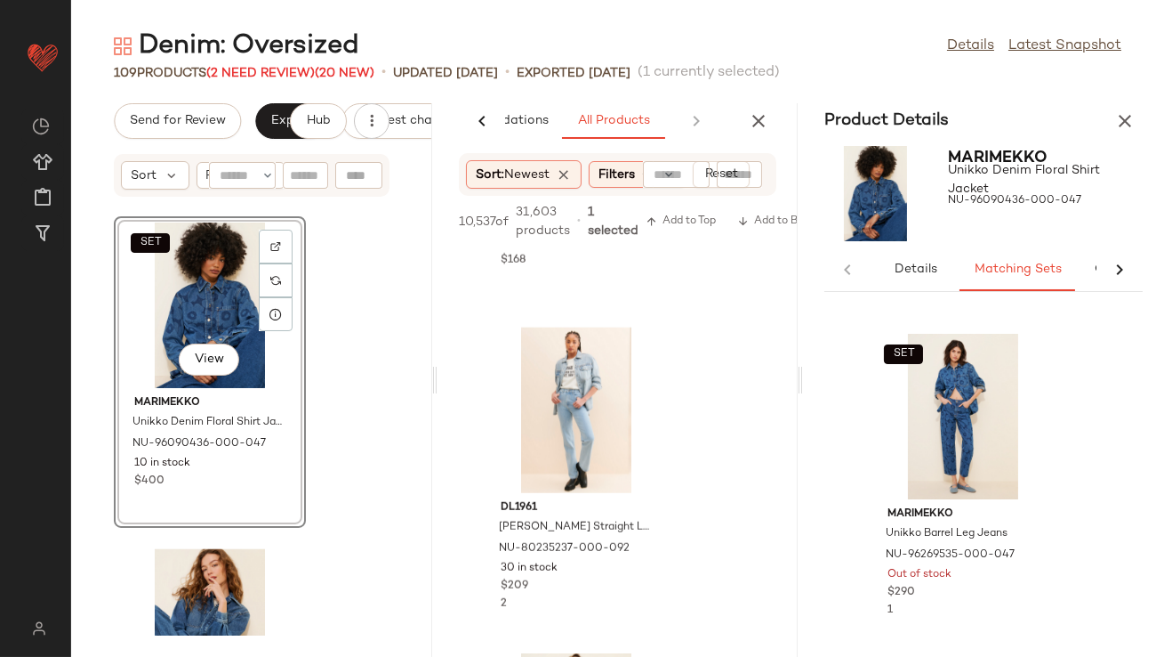
click at [194, 277] on div "SET View" at bounding box center [210, 304] width 180 height 165
click at [1138, 121] on button "button" at bounding box center [1126, 121] width 36 height 36
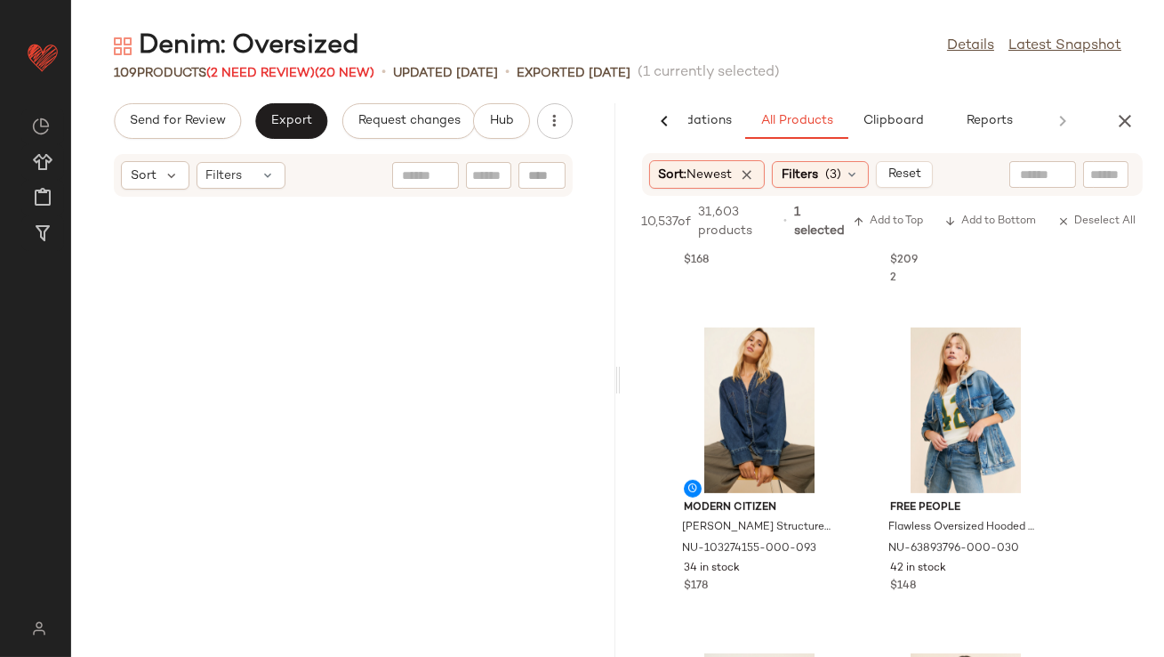
scroll to position [3581, 0]
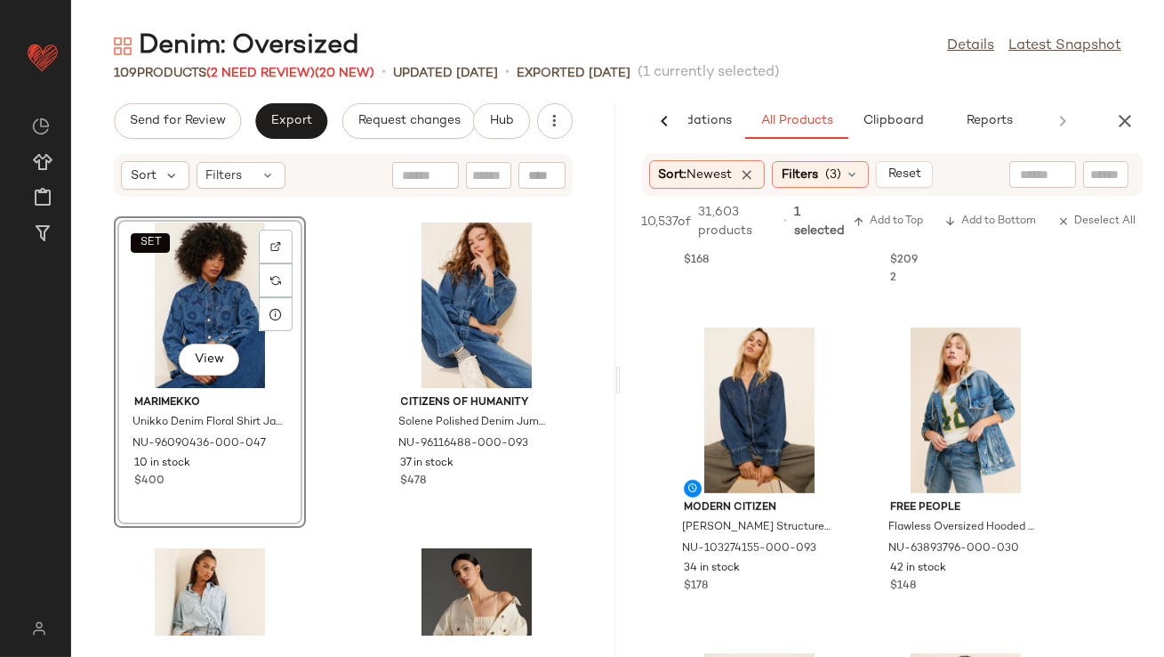
click at [196, 301] on div "SET View" at bounding box center [210, 304] width 180 height 165
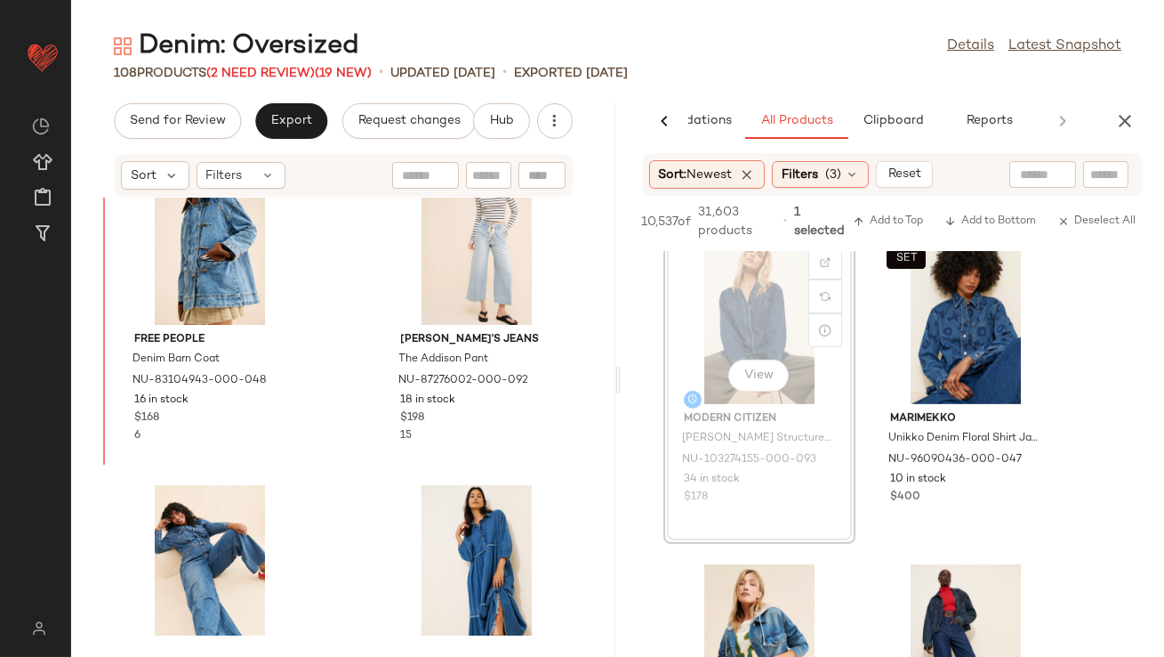
scroll to position [2006, 0]
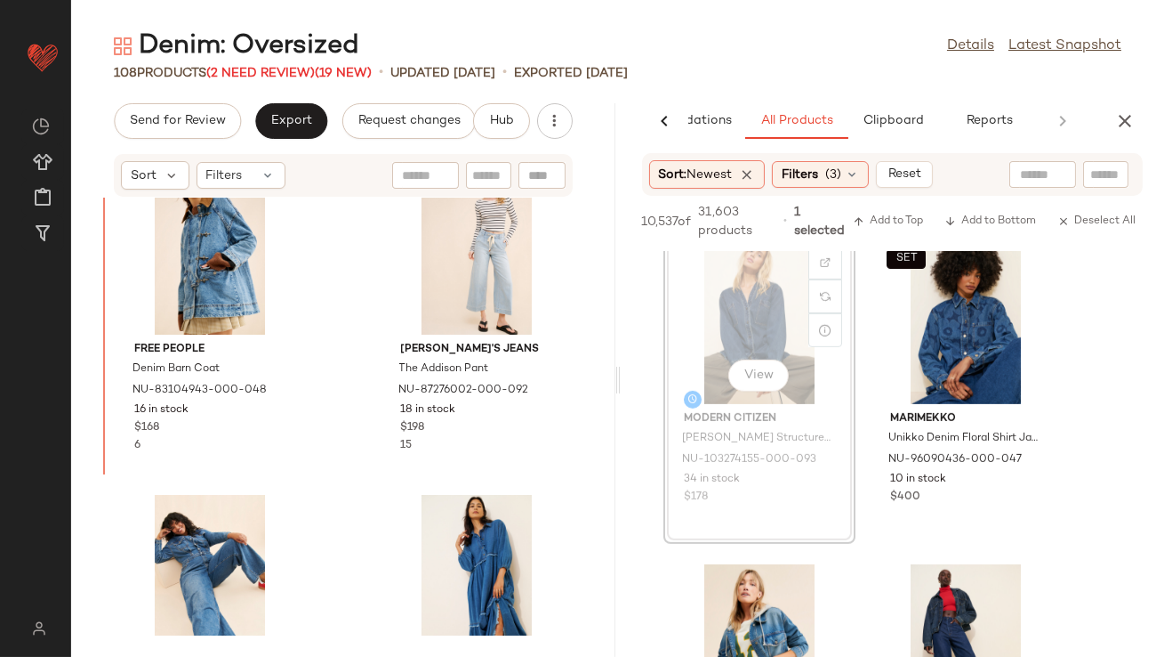
drag, startPoint x: 762, startPoint y: 328, endPoint x: 735, endPoint y: 328, distance: 27.6
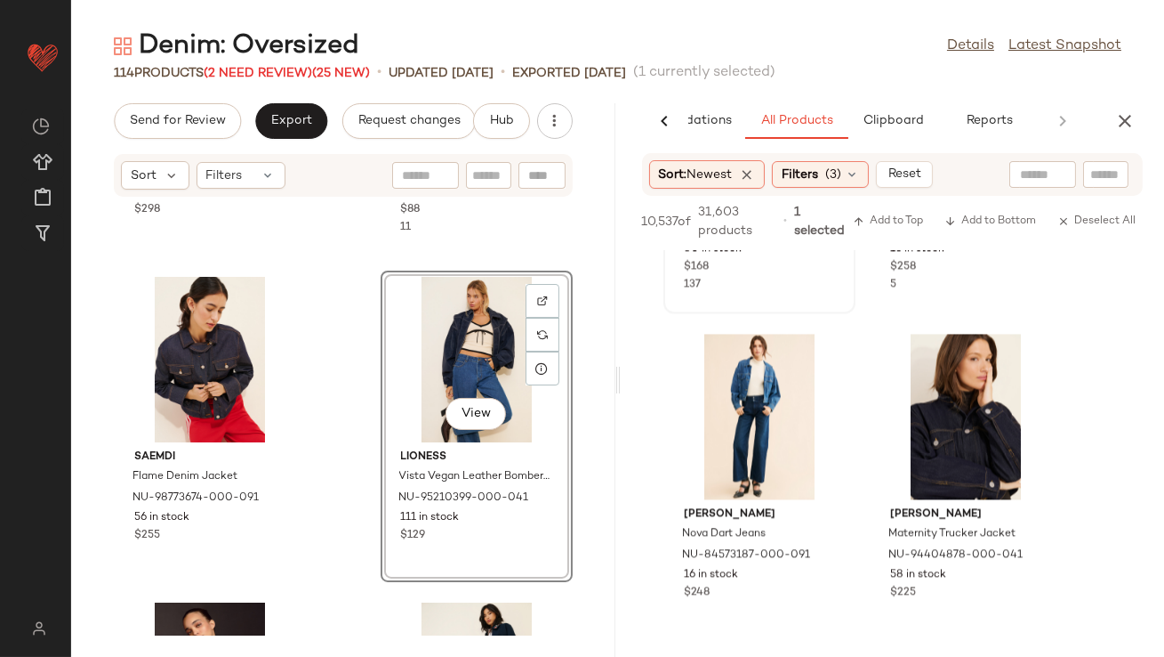
scroll to position [7786, 0]
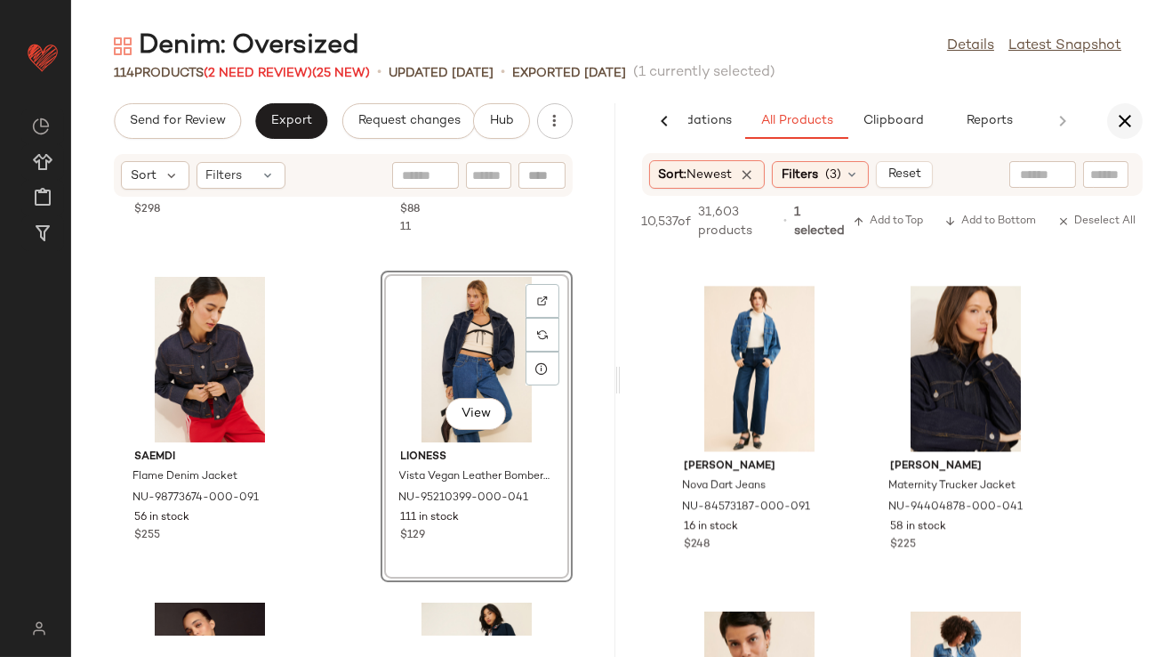
click at [1132, 129] on icon "button" at bounding box center [1125, 120] width 21 height 21
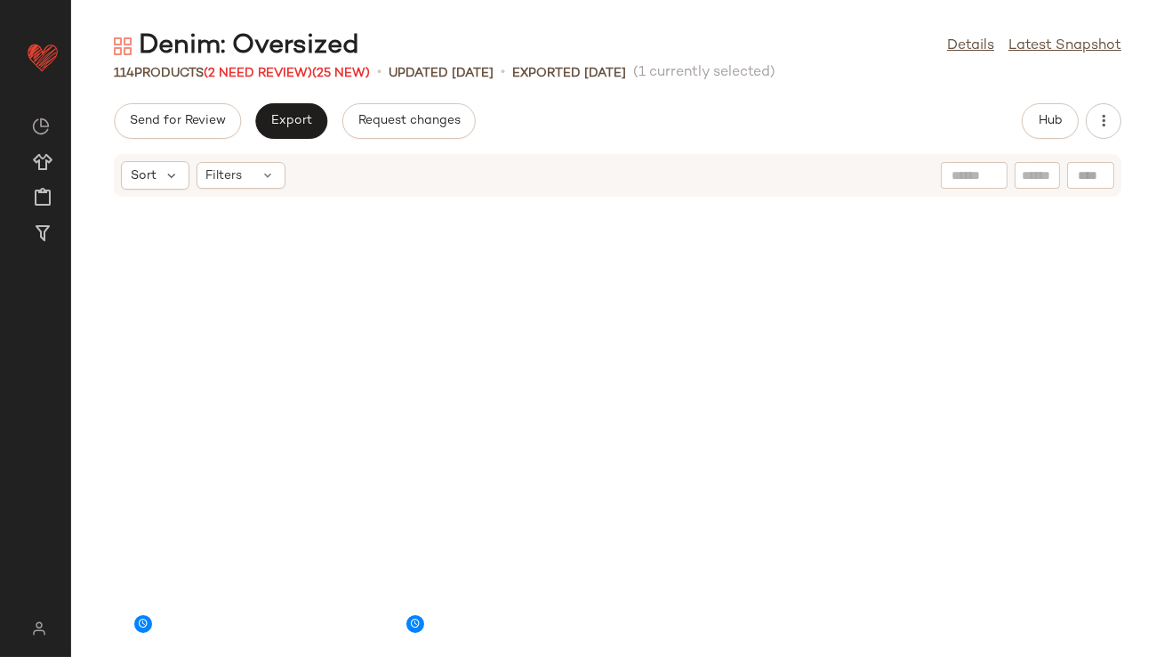
scroll to position [0, 0]
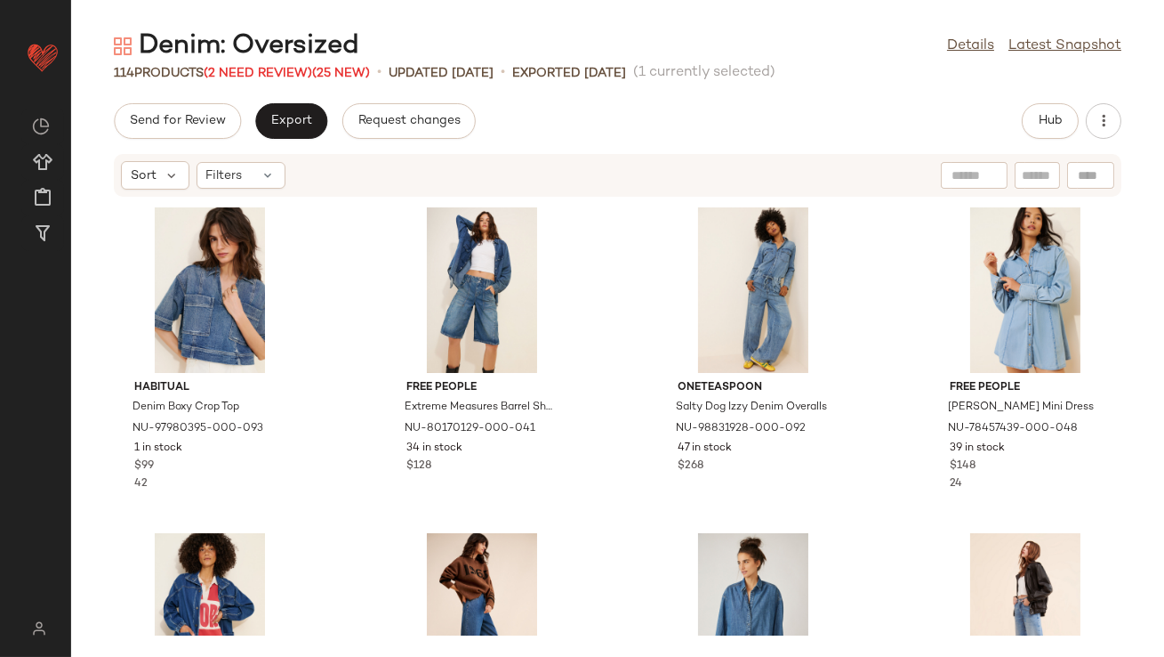
click at [286, 59] on div "Denim: Oversized" at bounding box center [237, 46] width 246 height 36
click at [286, 74] on span "(2 Need Review)" at bounding box center [258, 73] width 109 height 13
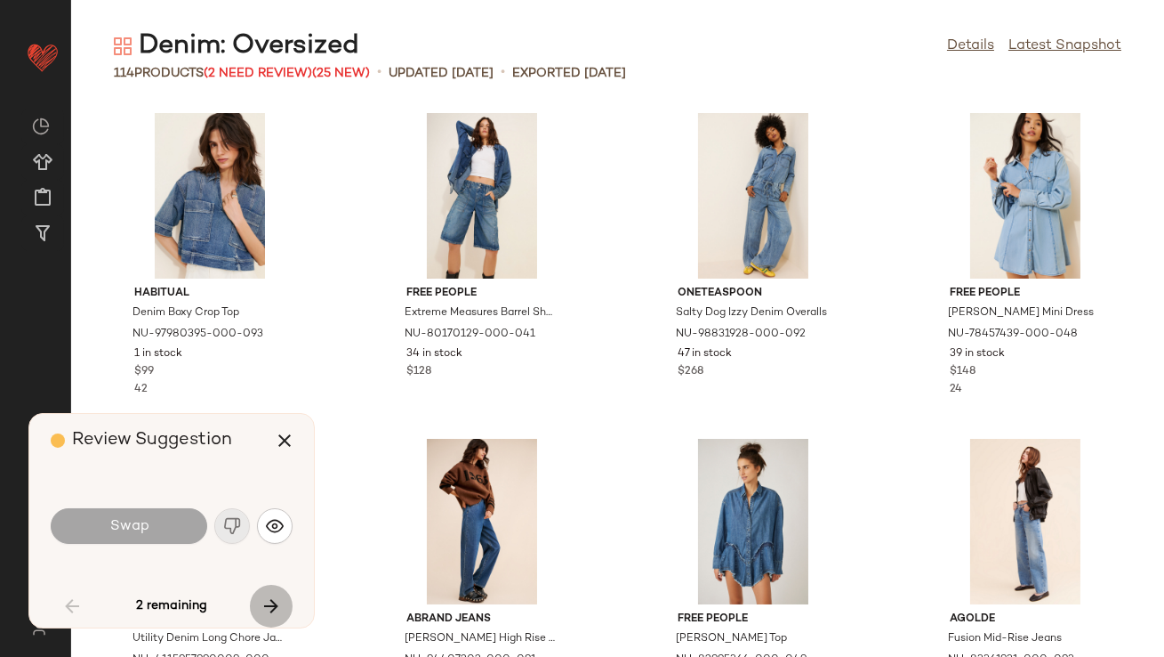
click at [264, 602] on icon "button" at bounding box center [271, 605] width 21 height 21
click at [264, 602] on div "2 remaining" at bounding box center [172, 605] width 242 height 43
click at [280, 444] on icon "button" at bounding box center [284, 440] width 21 height 21
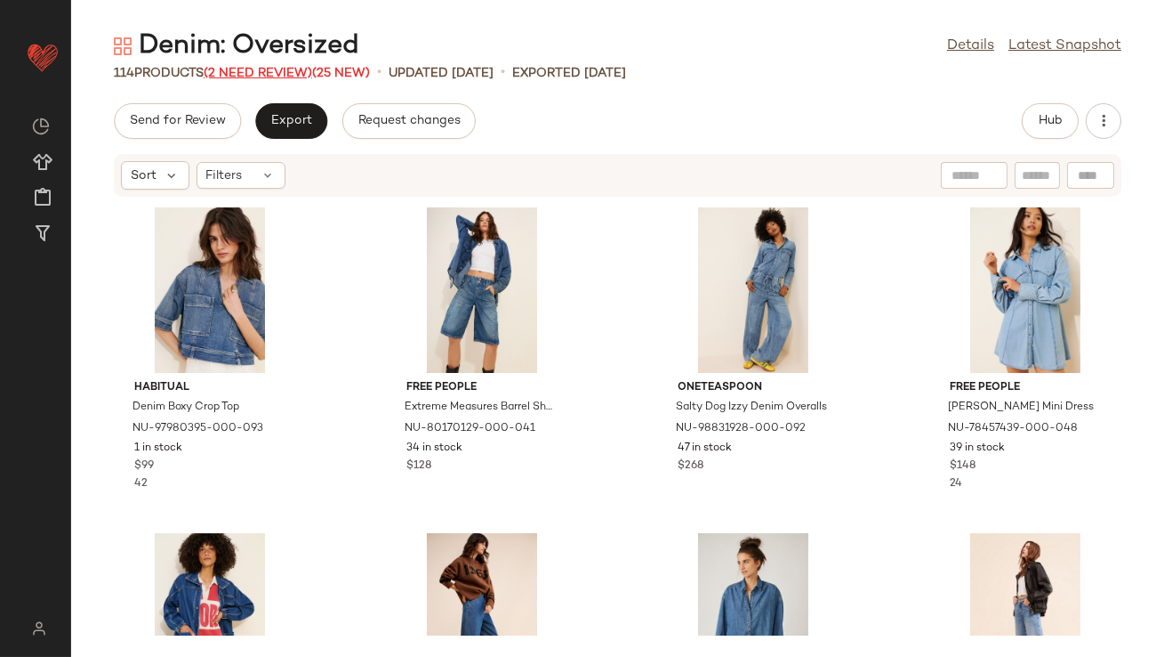
click at [270, 68] on span "(2 Need Review)" at bounding box center [258, 73] width 109 height 13
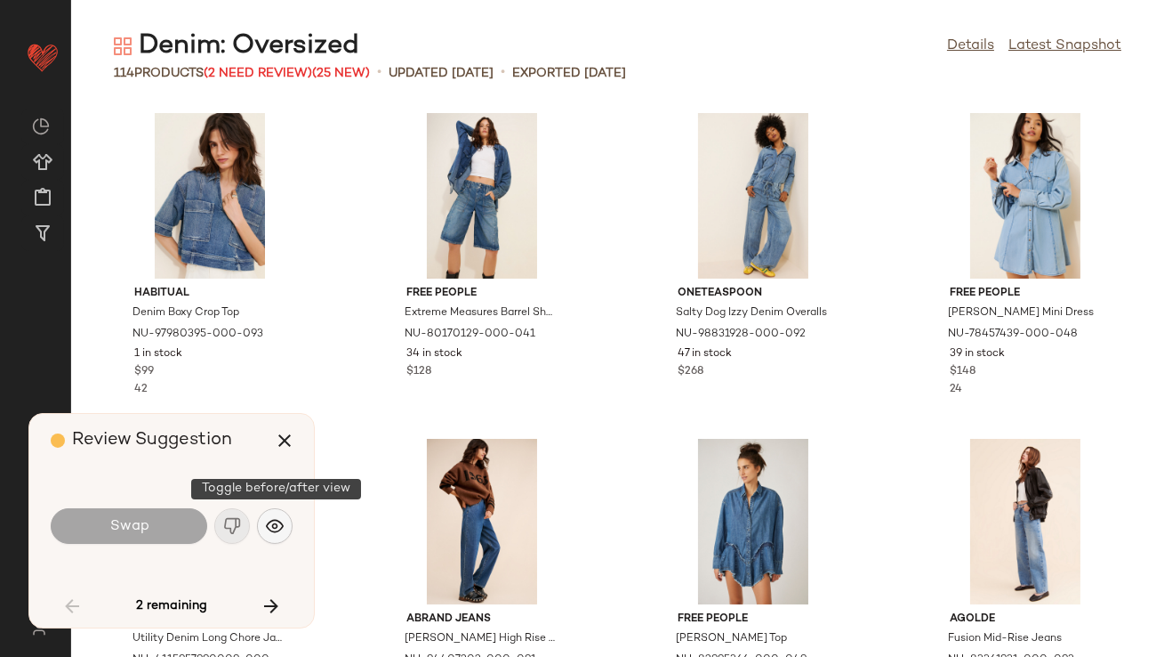
click at [270, 534] on img "button" at bounding box center [275, 526] width 18 height 18
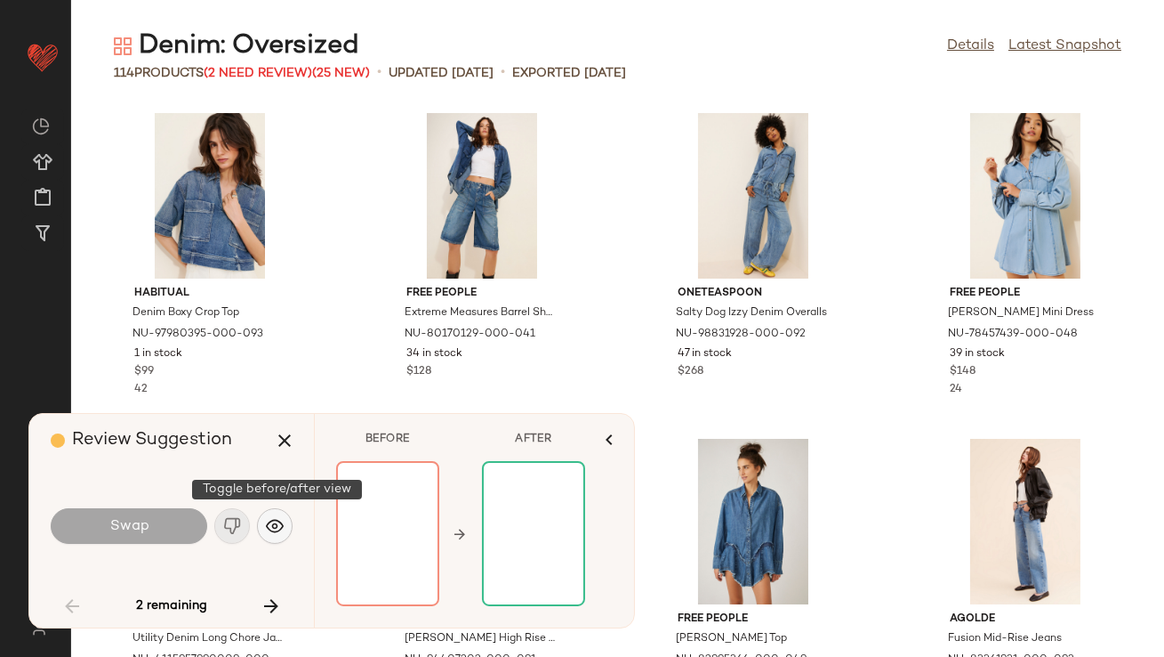
click at [270, 528] on img "button" at bounding box center [275, 526] width 18 height 18
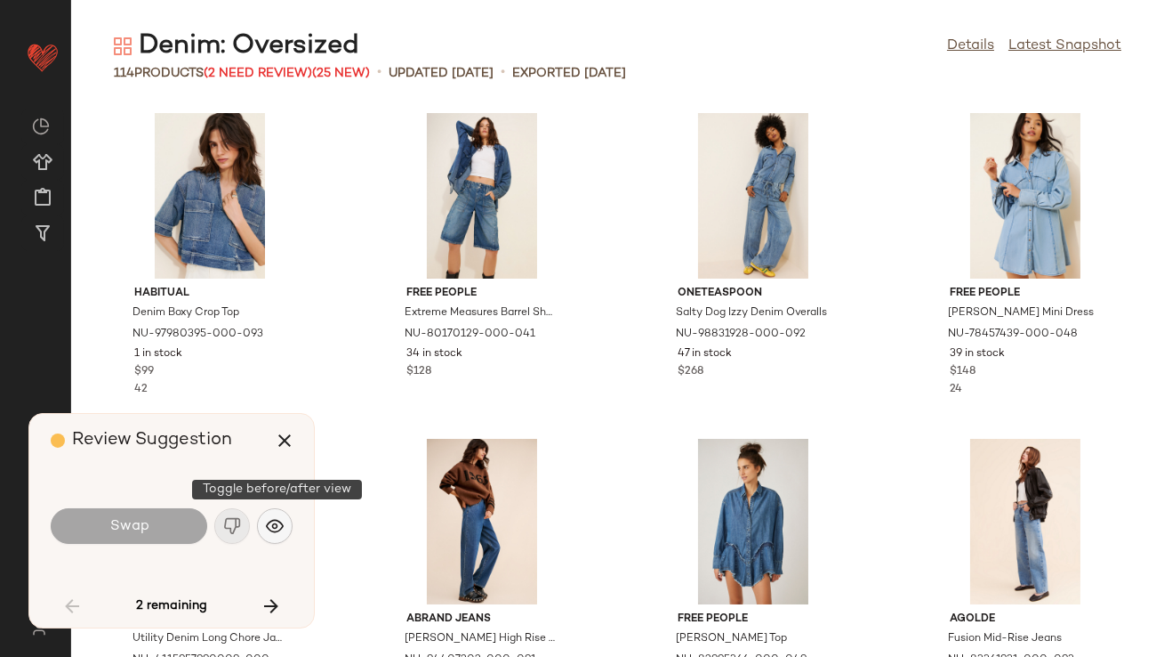
click at [271, 528] on img "button" at bounding box center [275, 526] width 18 height 18
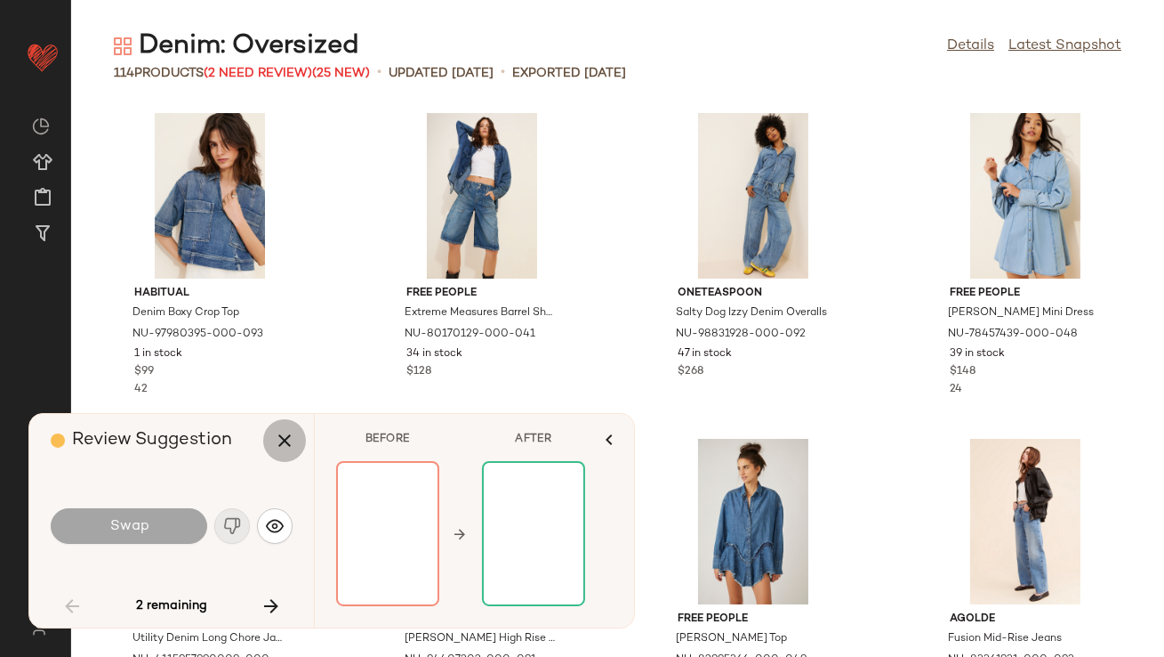
click at [291, 431] on icon "button" at bounding box center [284, 440] width 21 height 21
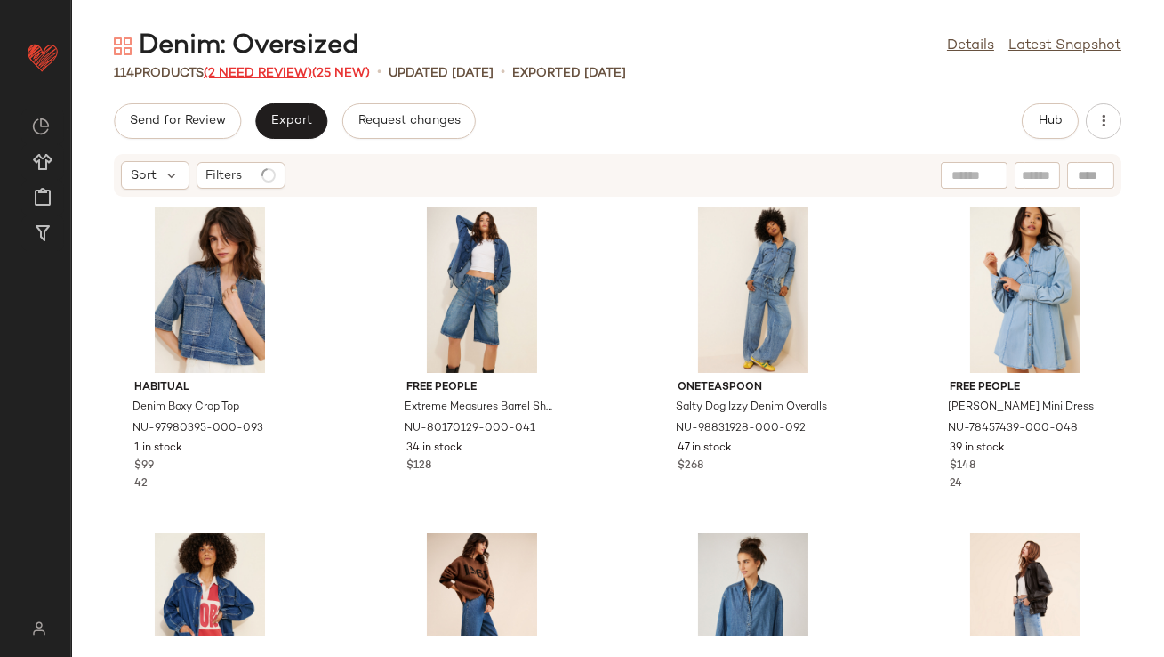
click at [255, 74] on span "(2 Need Review)" at bounding box center [258, 73] width 109 height 13
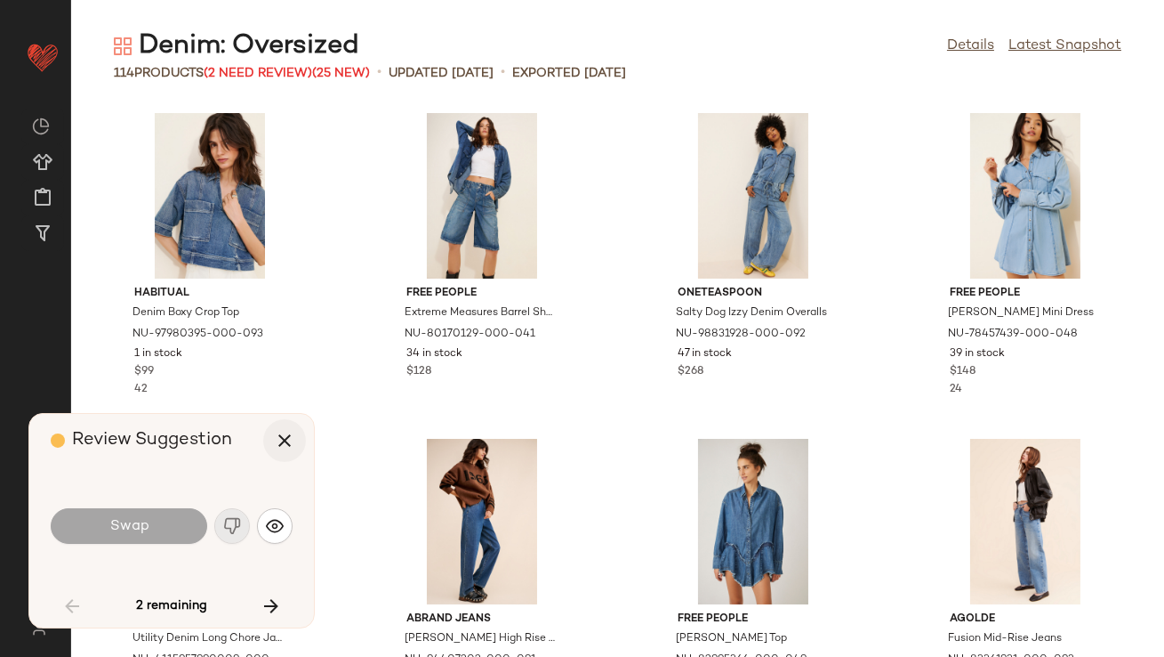
click at [279, 434] on icon "button" at bounding box center [284, 440] width 21 height 21
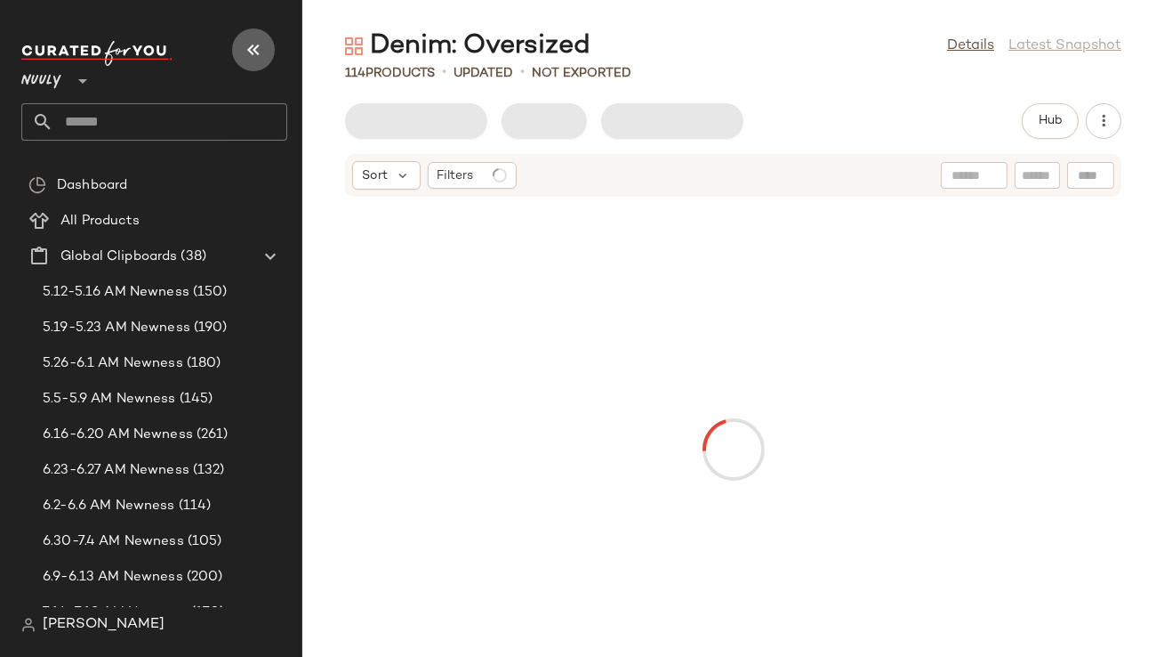
click at [245, 46] on icon "button" at bounding box center [253, 49] width 21 height 21
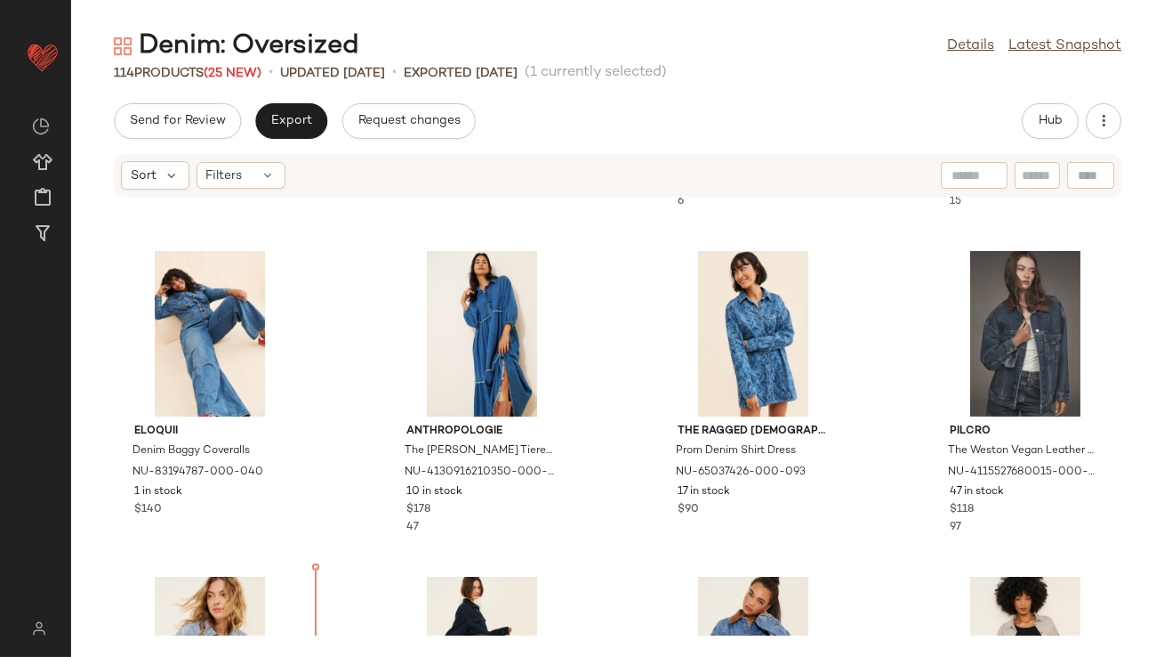
scroll to position [1316, 0]
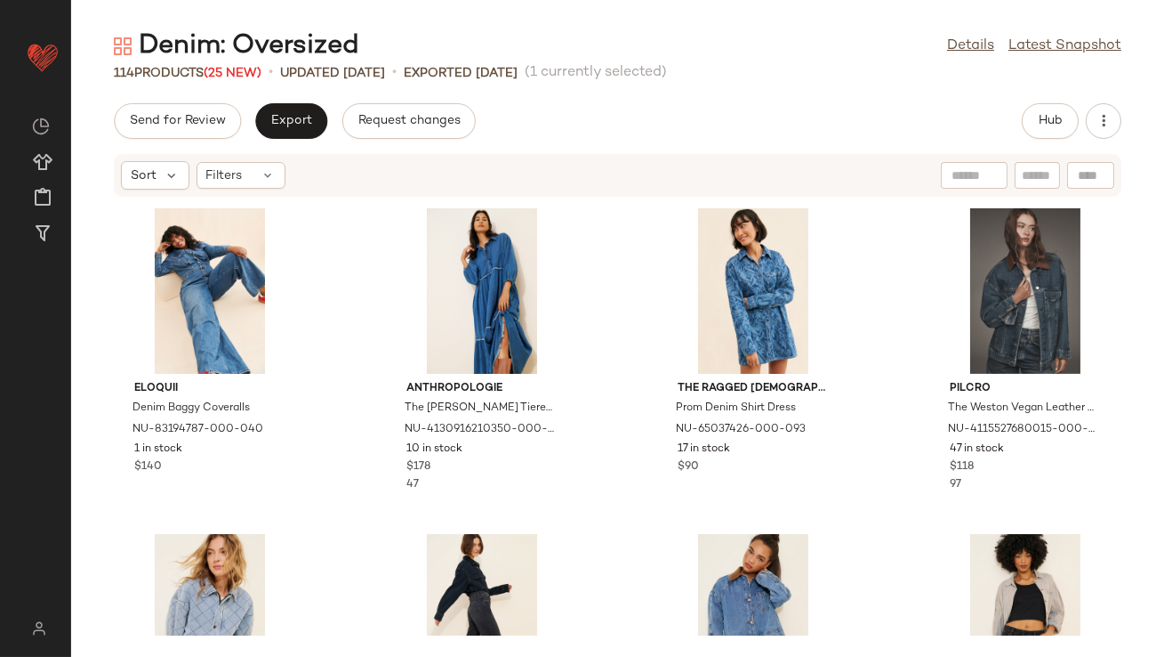
scroll to position [990, 0]
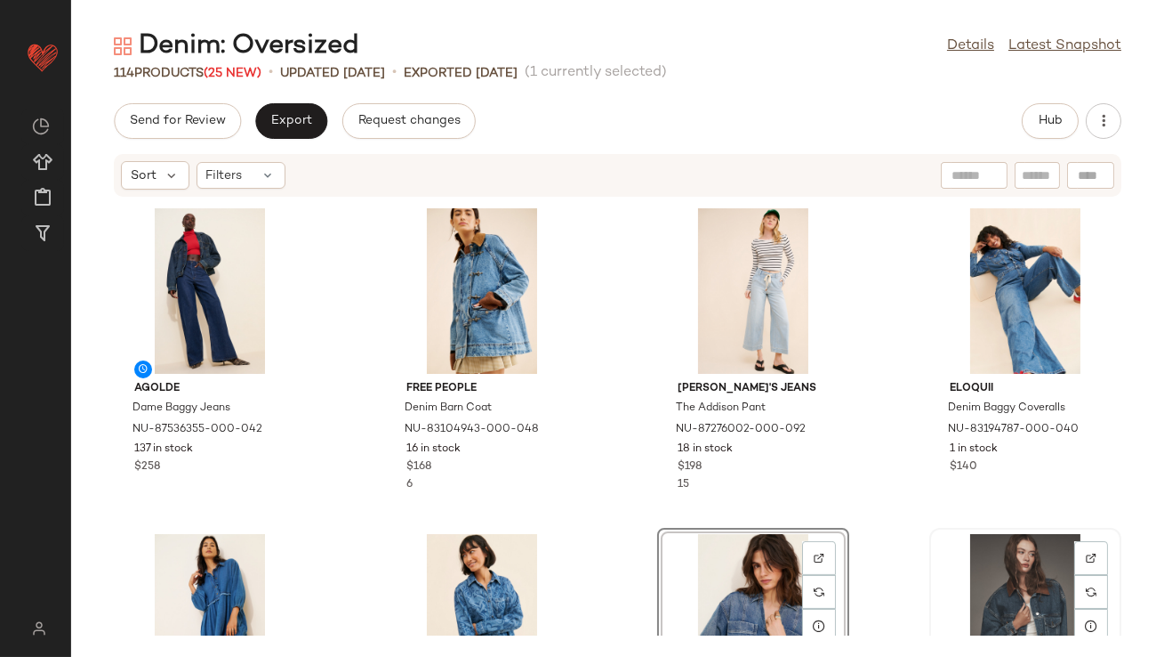
click at [959, 563] on div "View" at bounding box center [1026, 616] width 180 height 165
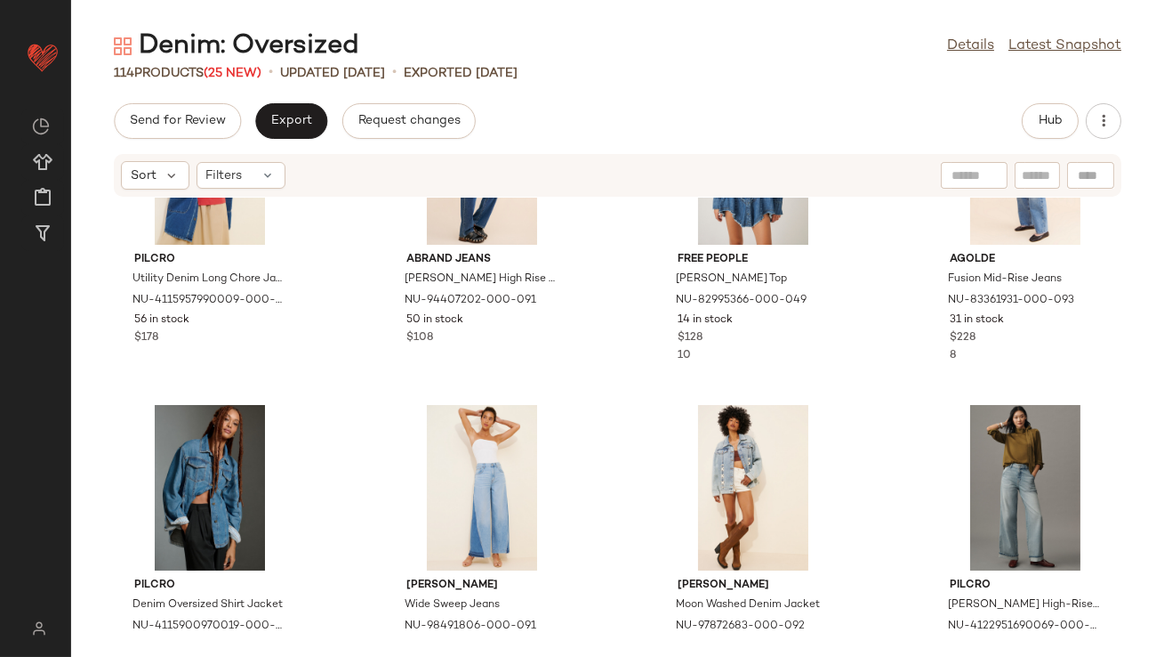
scroll to position [529, 0]
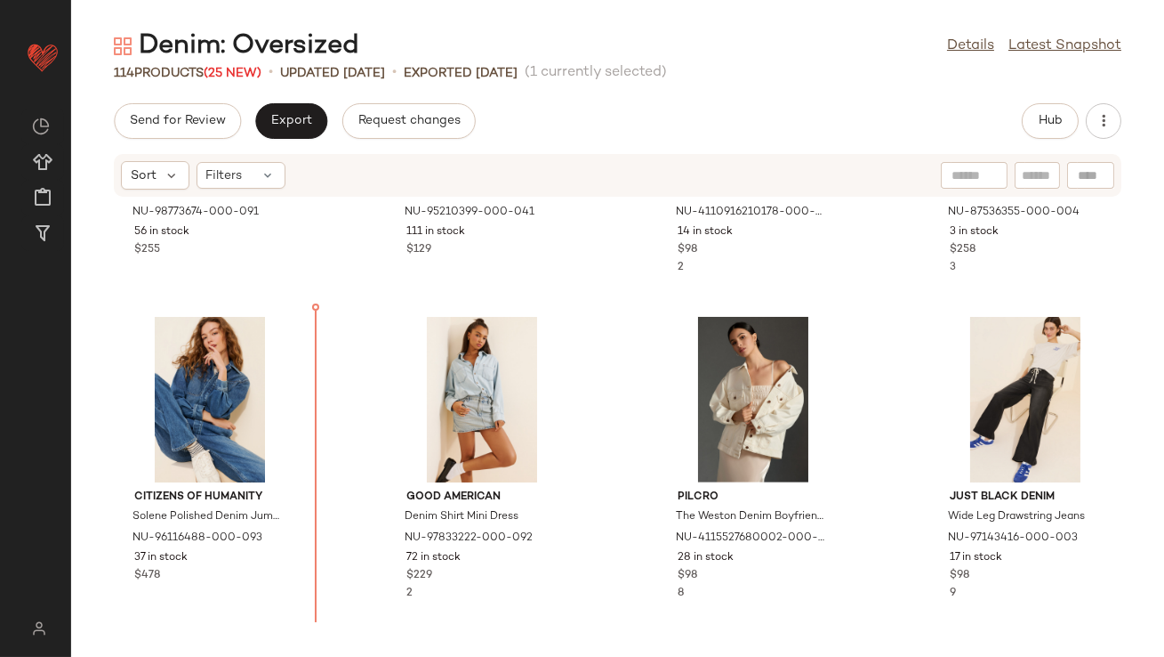
scroll to position [2199, 0]
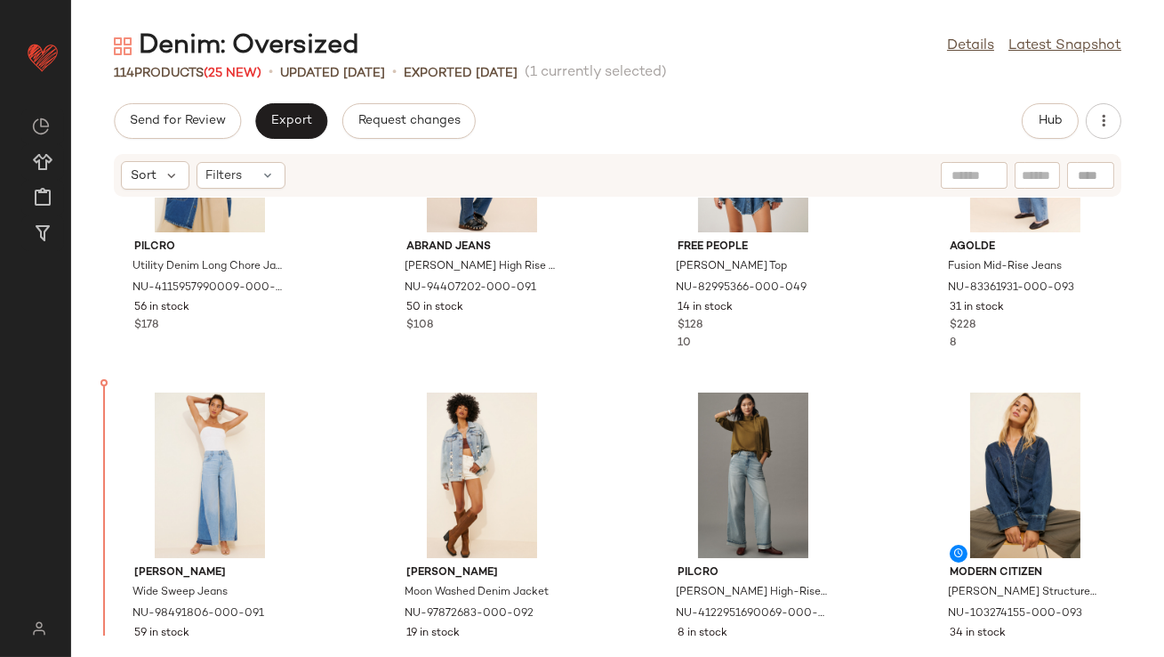
scroll to position [500, 0]
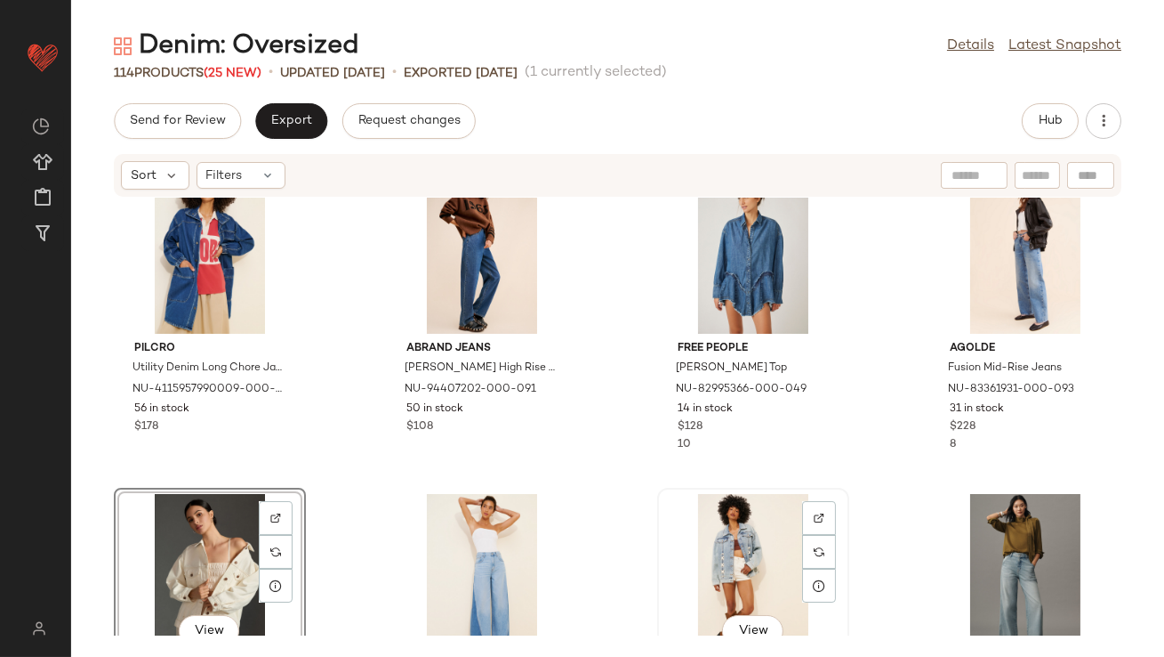
scroll to position [356, 0]
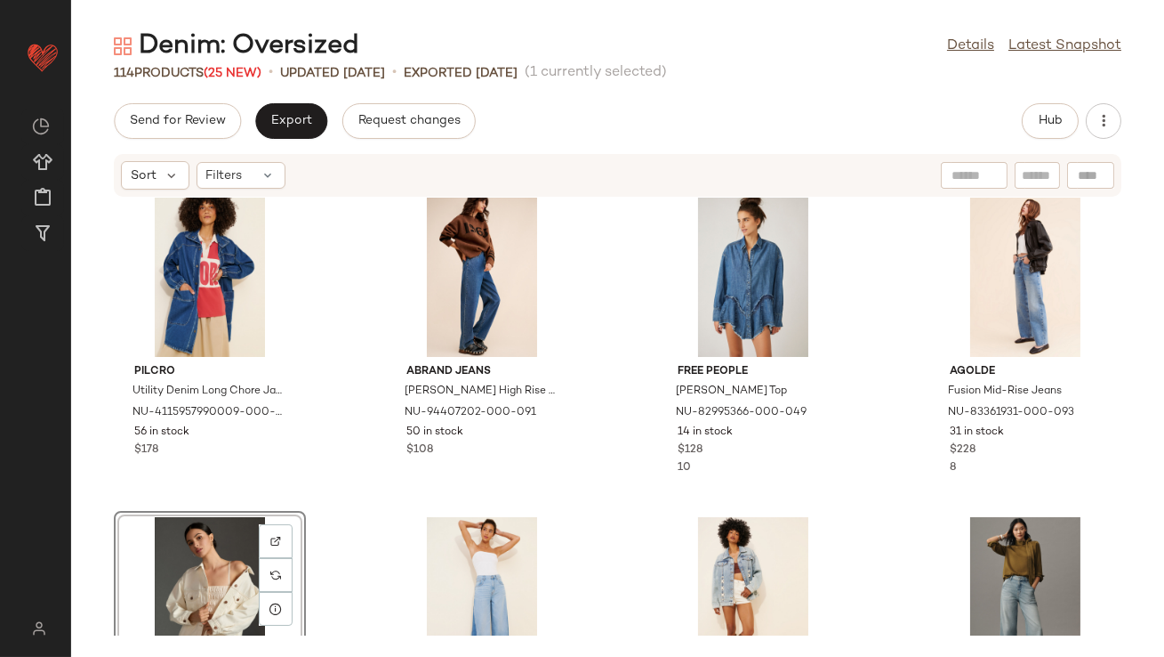
click at [198, 532] on div "View" at bounding box center [210, 599] width 180 height 165
click at [473, 539] on div "View" at bounding box center [482, 599] width 180 height 165
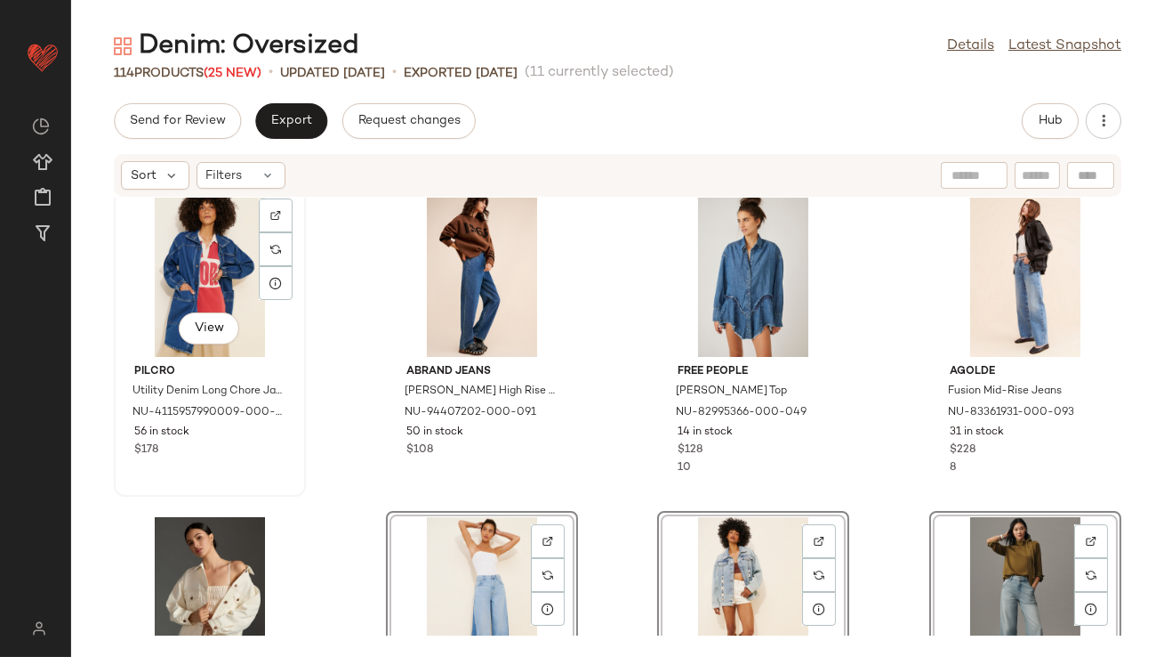
click at [305, 462] on div "View Pilcro Utility Denim Long Chore Jacket NU-4115957990009-000-091 56 in stoc…" at bounding box center [210, 340] width 192 height 311
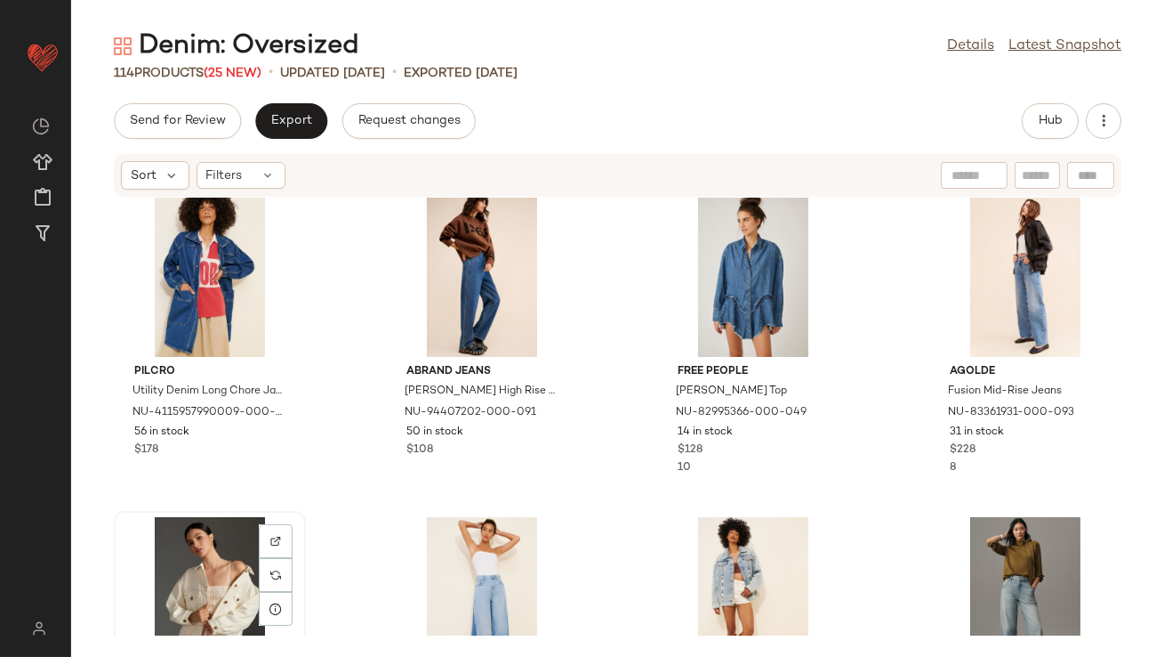
click at [190, 577] on div "View" at bounding box center [210, 599] width 180 height 165
drag, startPoint x: 449, startPoint y: 567, endPoint x: 149, endPoint y: 566, distance: 299.8
click at [149, 566] on div "Pilcro Utility Denim Long Chore Jacket NU-4115957990009-000-091 56 in stock $17…" at bounding box center [617, 416] width 1093 height 438
click at [165, 560] on div "View" at bounding box center [210, 599] width 180 height 165
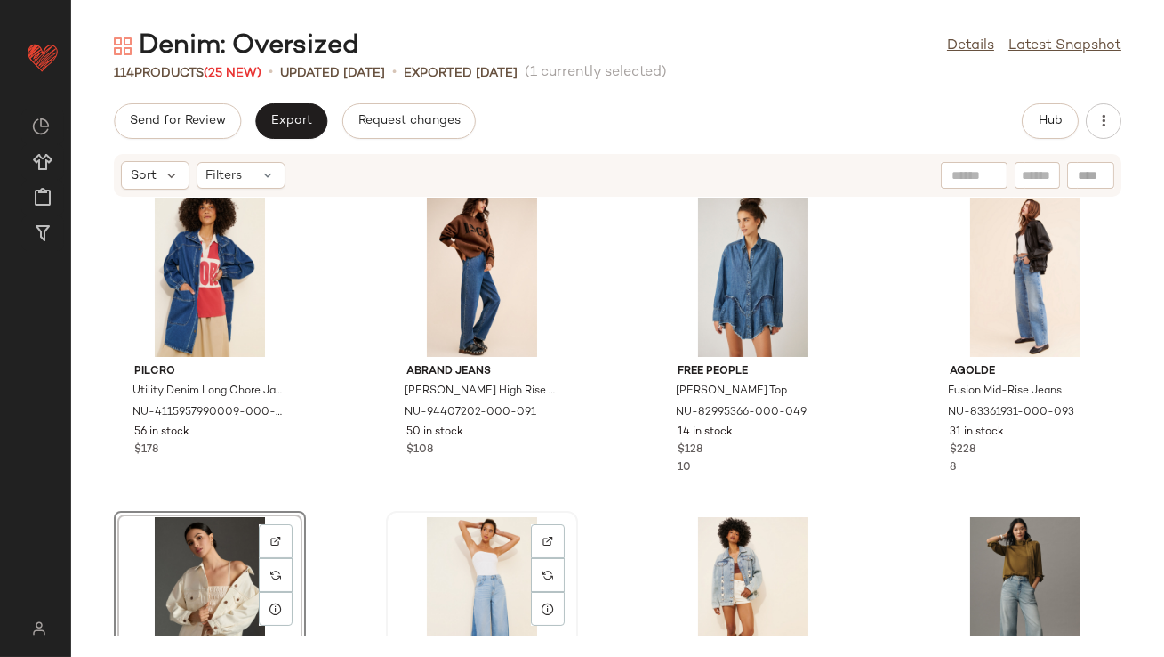
click at [470, 561] on div "View" at bounding box center [482, 599] width 180 height 165
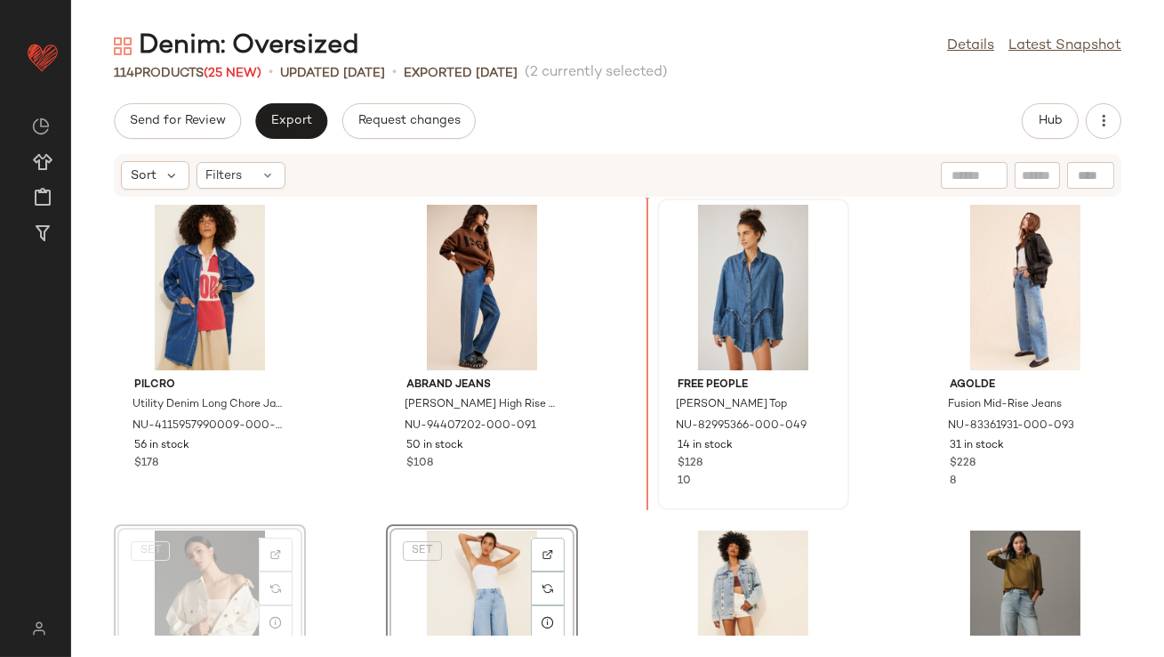
scroll to position [325, 0]
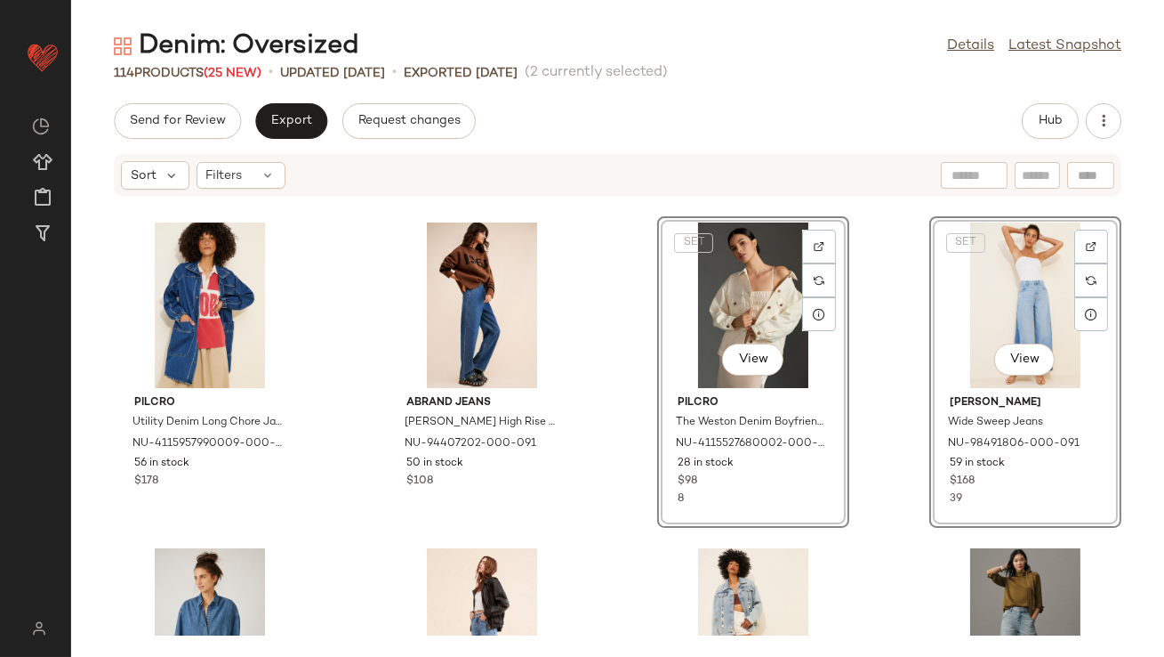
click at [600, 415] on div "Pilcro Utility Denim Long Chore Jacket NU-4115957990009-000-091 56 in stock $17…" at bounding box center [617, 416] width 1093 height 438
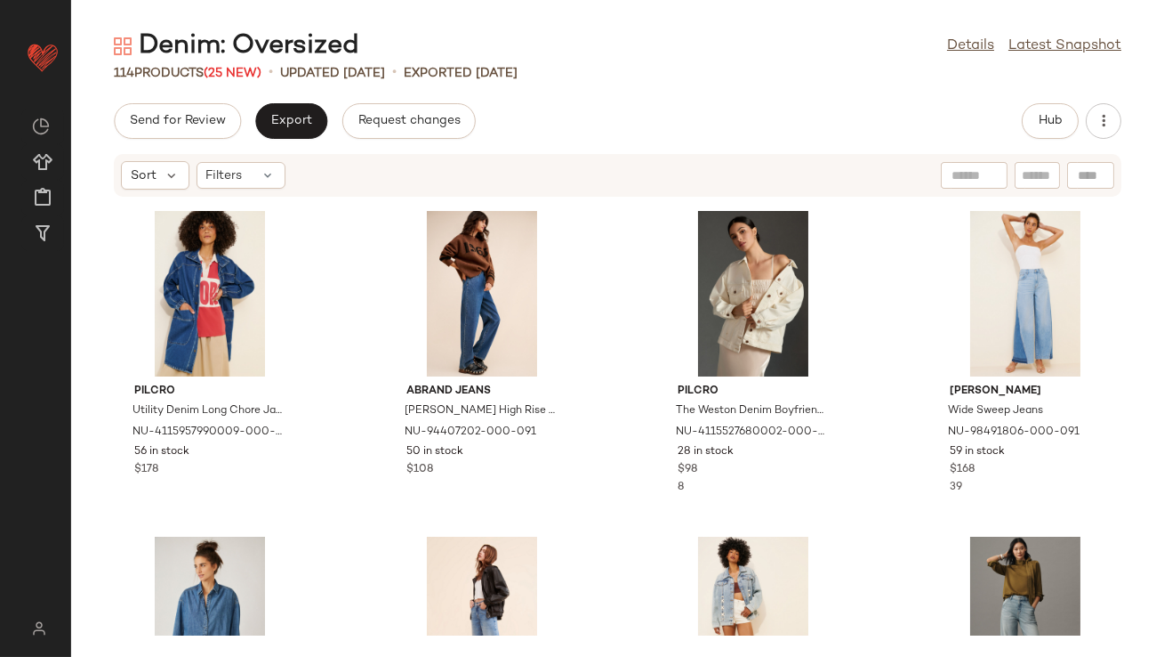
scroll to position [574, 0]
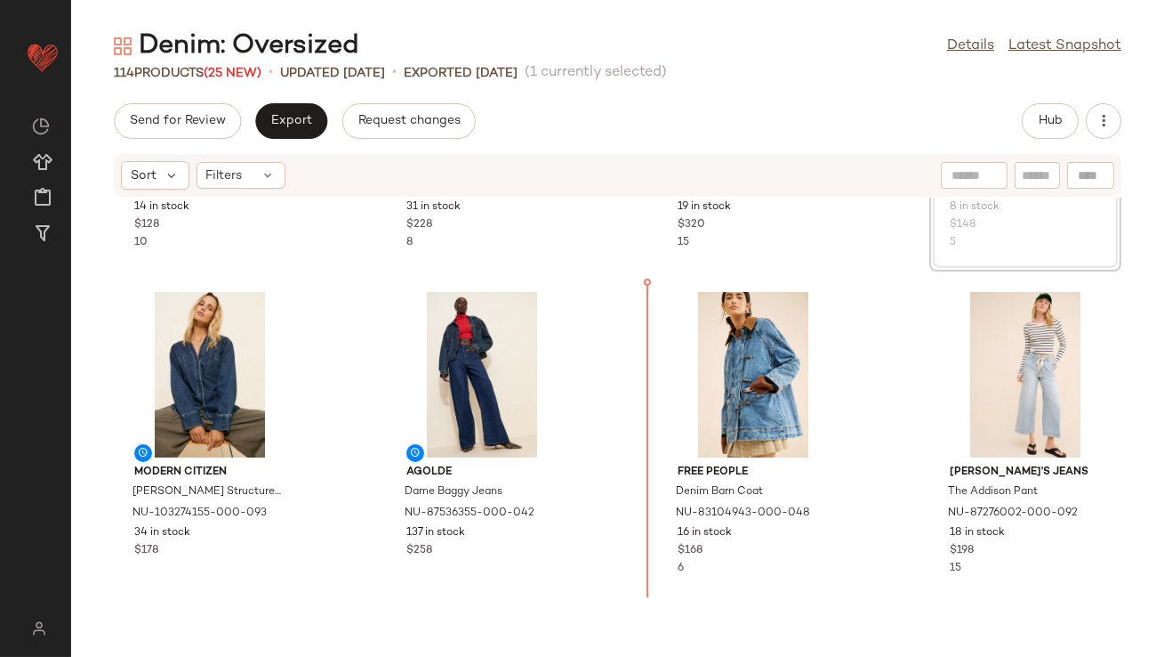
scroll to position [907, 0]
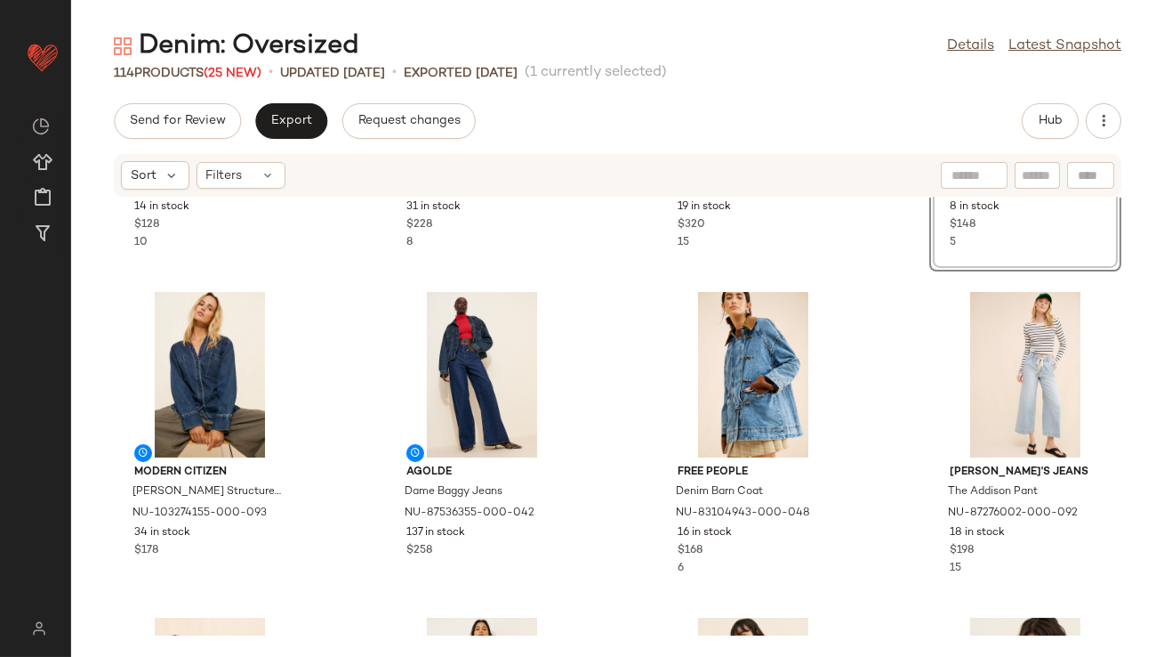
drag, startPoint x: 982, startPoint y: 329, endPoint x: 951, endPoint y: 345, distance: 35.0
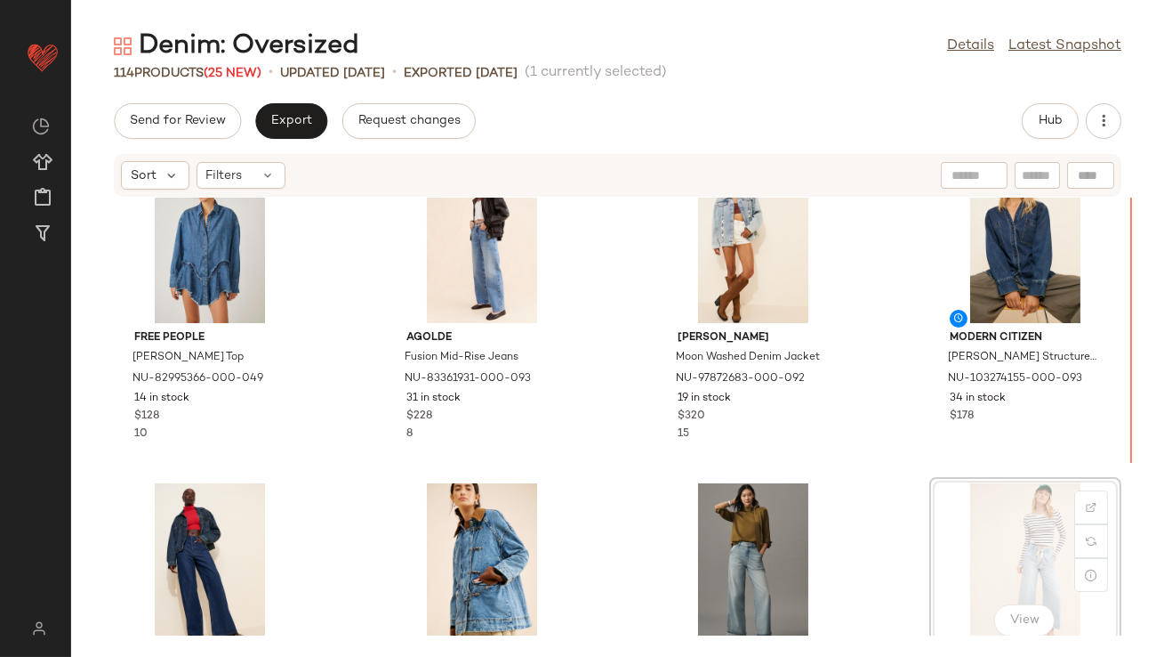
scroll to position [706, 0]
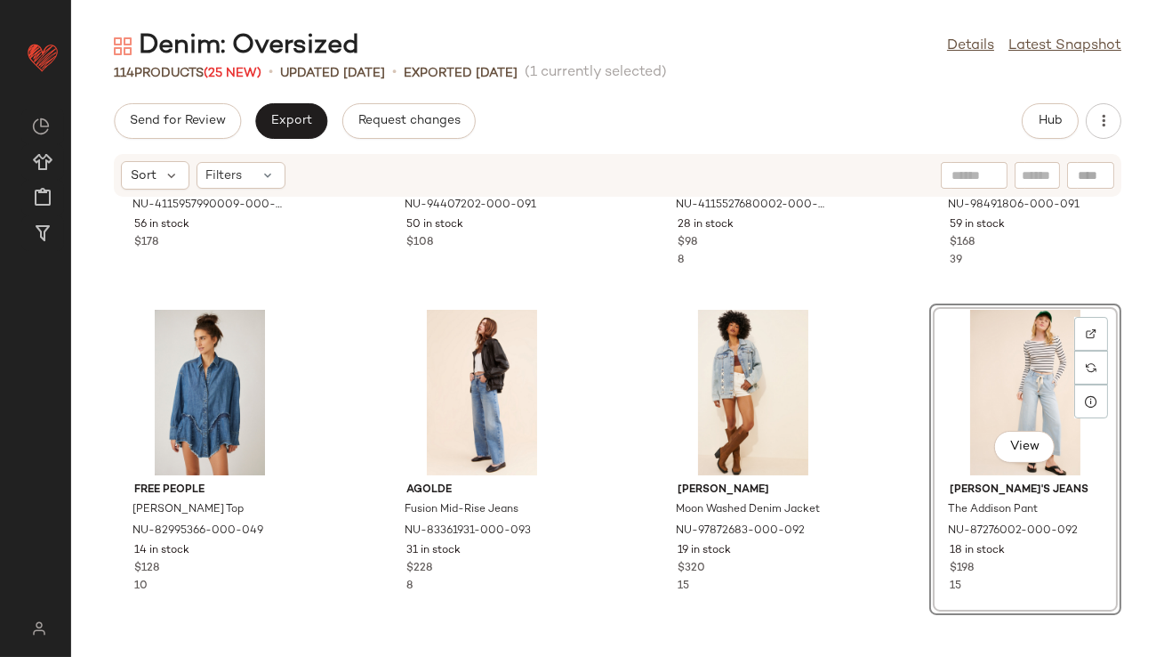
scroll to position [562, 0]
click at [695, 386] on div "View" at bounding box center [754, 392] width 180 height 165
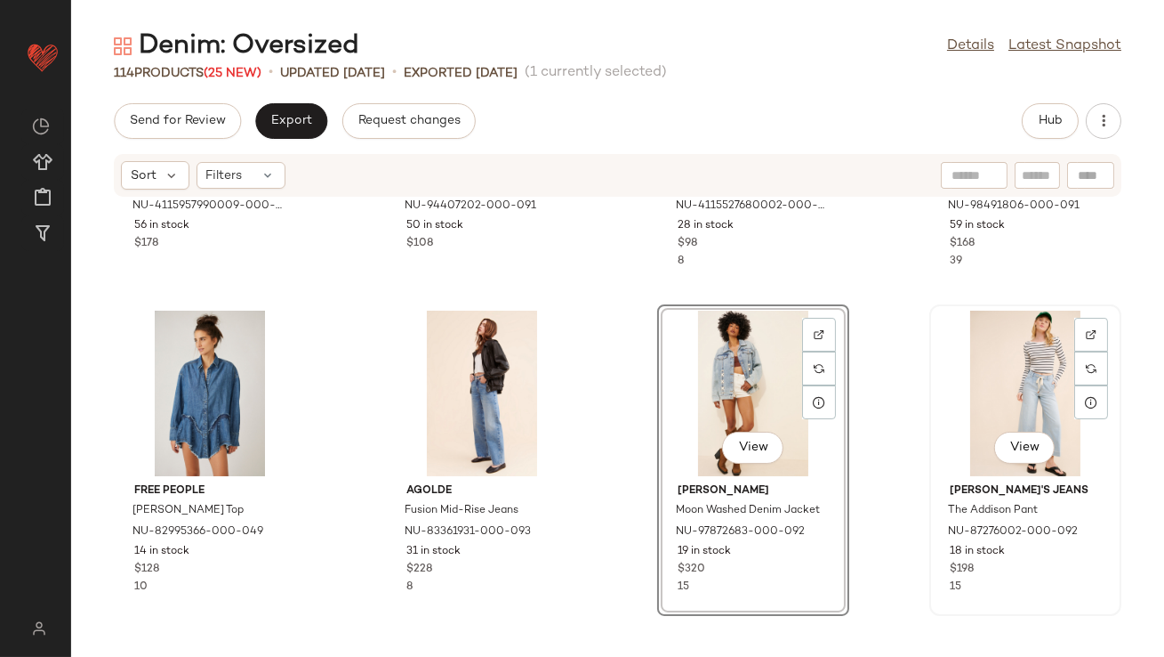
click at [1016, 382] on div "View" at bounding box center [1026, 392] width 180 height 165
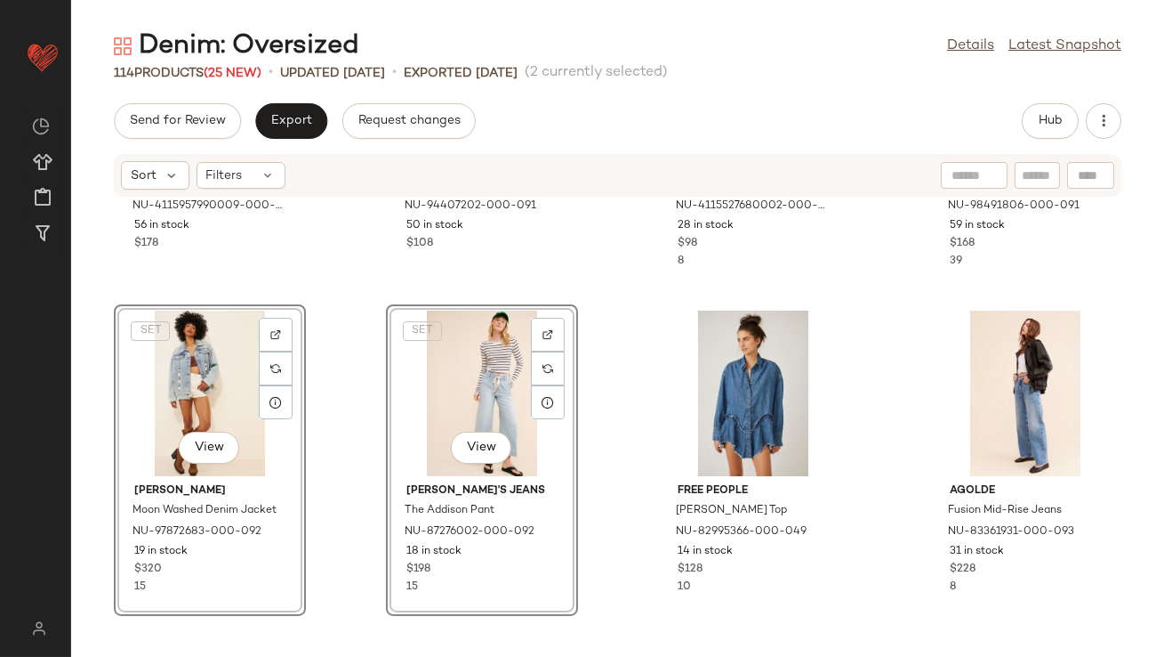
click at [324, 326] on div "Pilcro Utility Denim Long Chore Jacket NU-4115957990009-000-091 56 in stock $17…" at bounding box center [617, 416] width 1093 height 438
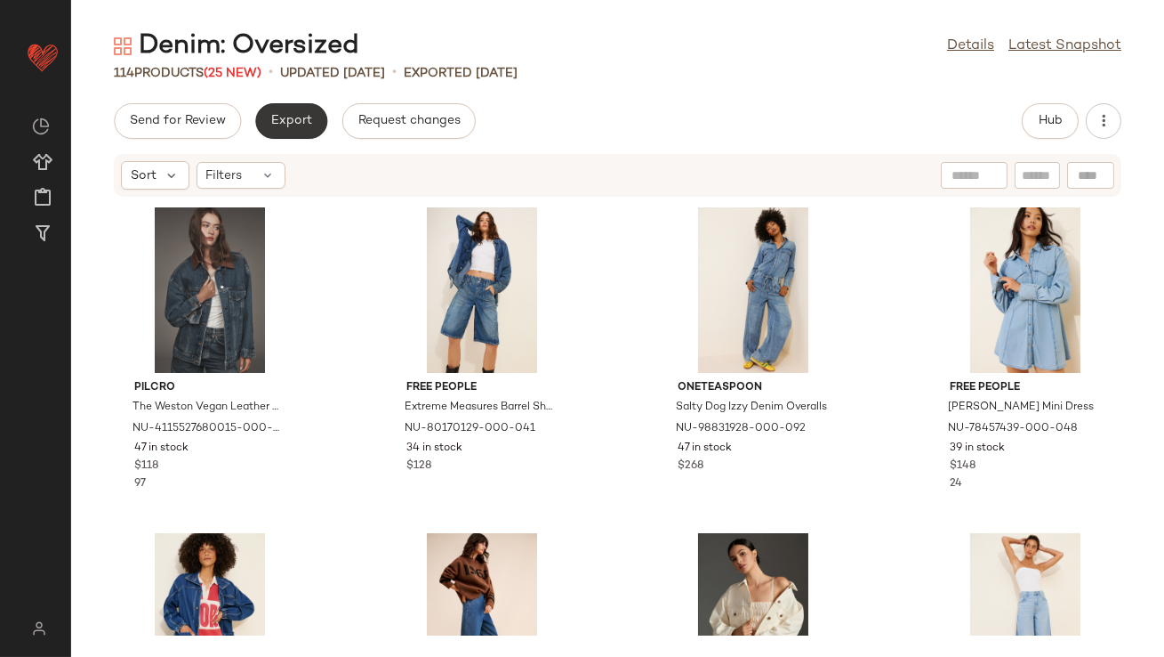
click at [286, 130] on button "Export" at bounding box center [291, 121] width 72 height 36
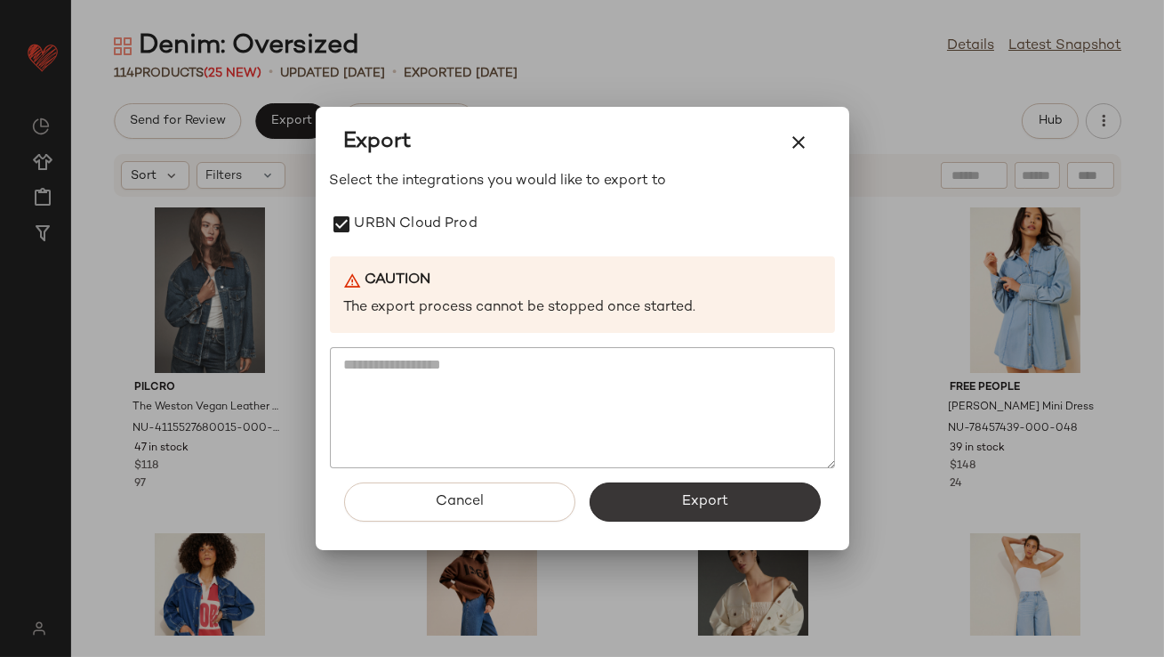
click at [648, 520] on button "Export" at bounding box center [705, 501] width 231 height 39
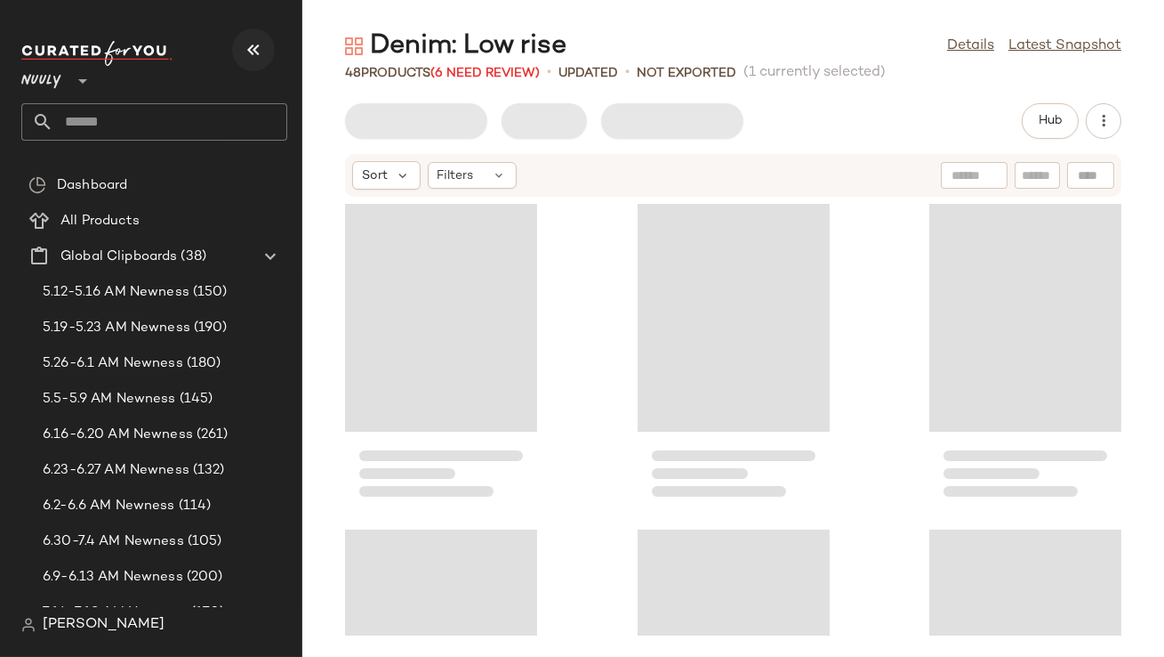
click at [254, 42] on icon "button" at bounding box center [253, 49] width 21 height 21
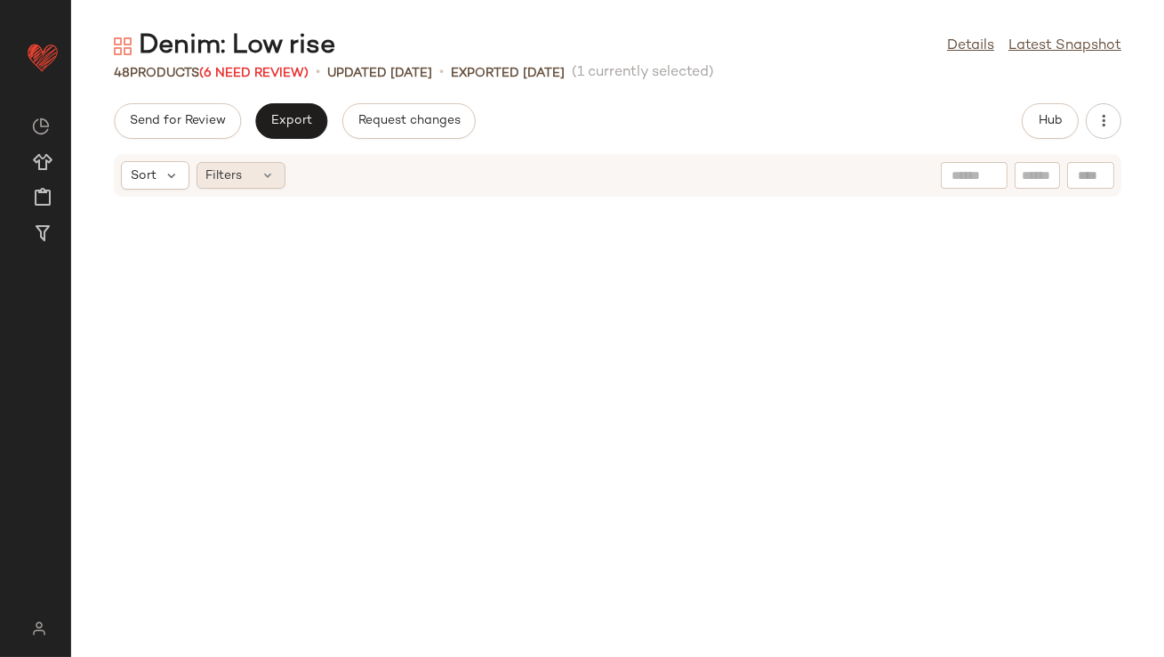
scroll to position [1628, 0]
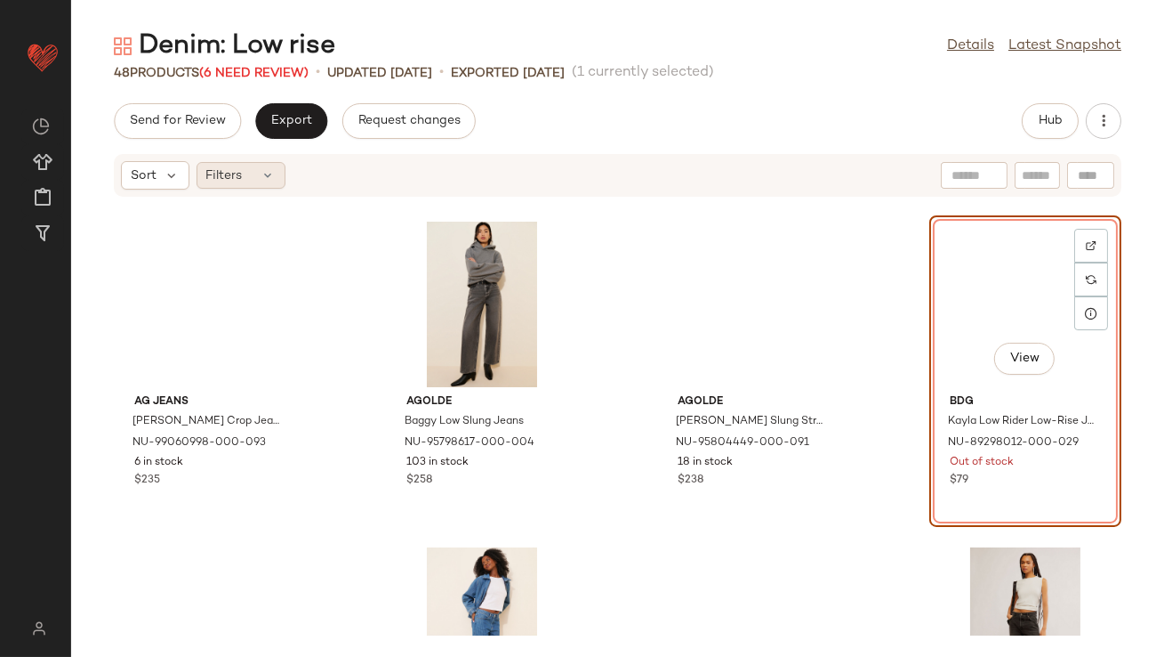
click at [240, 179] on span "Filters" at bounding box center [224, 175] width 36 height 19
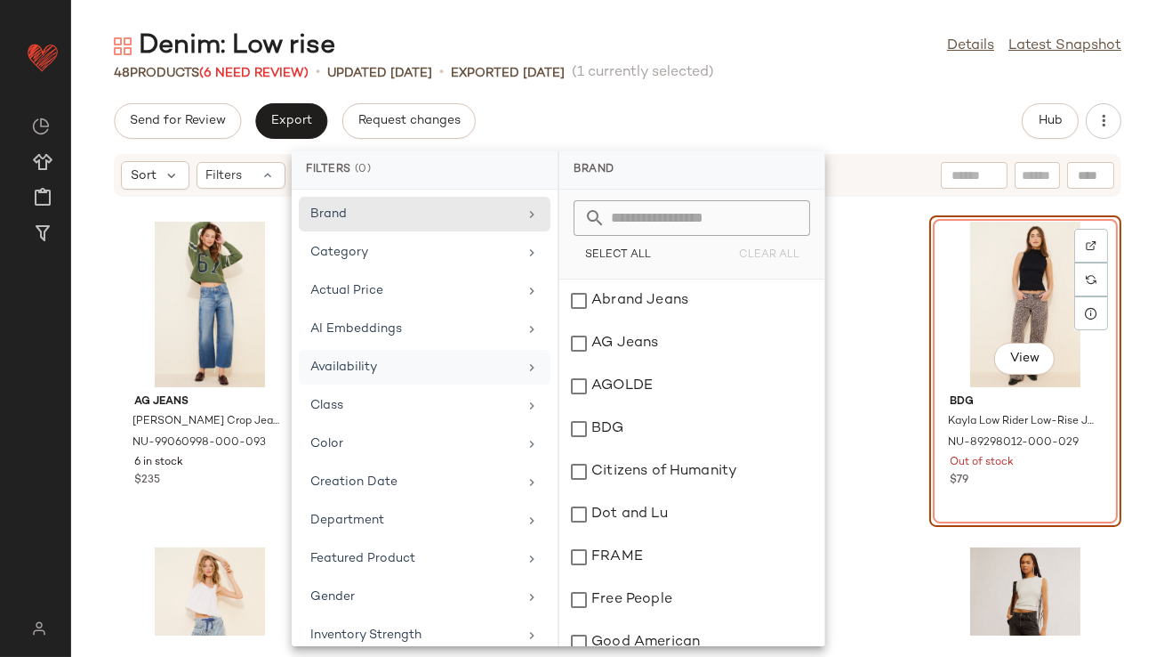
click at [334, 359] on div "Availability" at bounding box center [413, 367] width 207 height 19
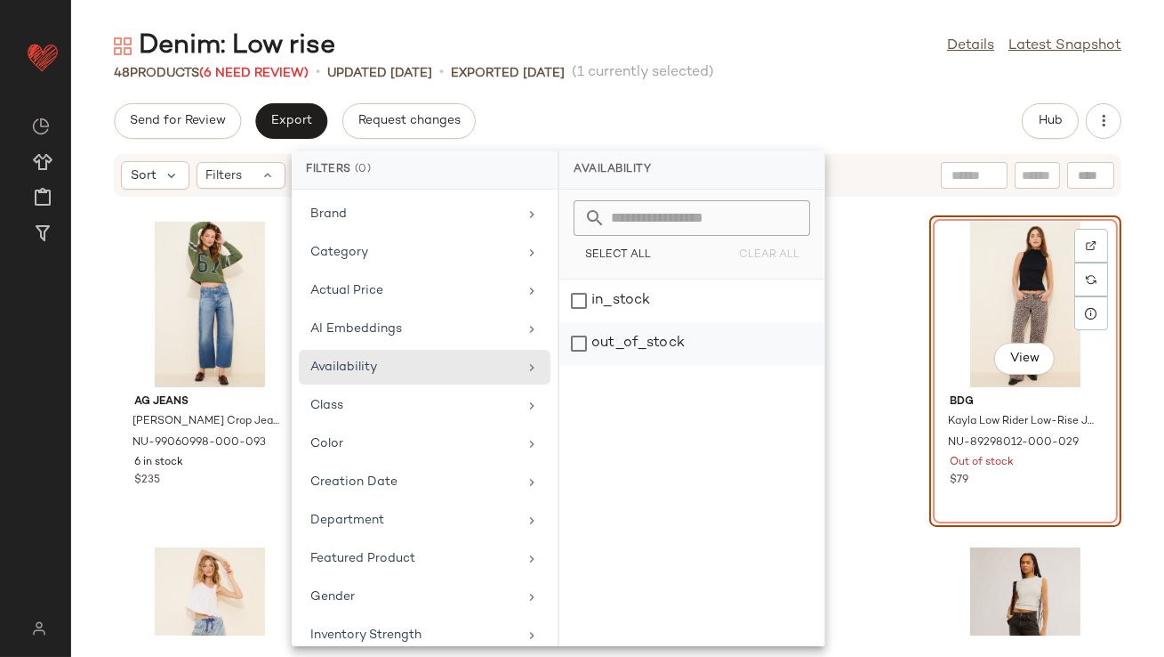
click at [672, 334] on div "out_of_stock" at bounding box center [692, 343] width 265 height 43
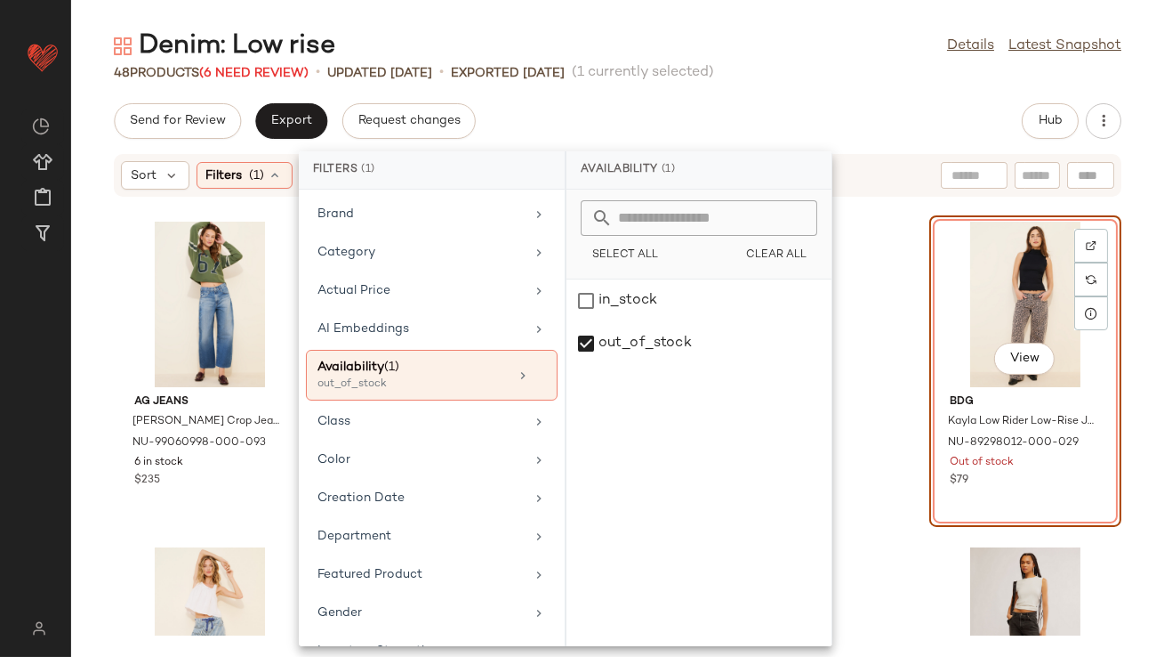
click at [826, 77] on div "48 Products (6 Need Review) • updated Aug 18th • Exported Aug 18th (1 currently…" at bounding box center [617, 73] width 1093 height 18
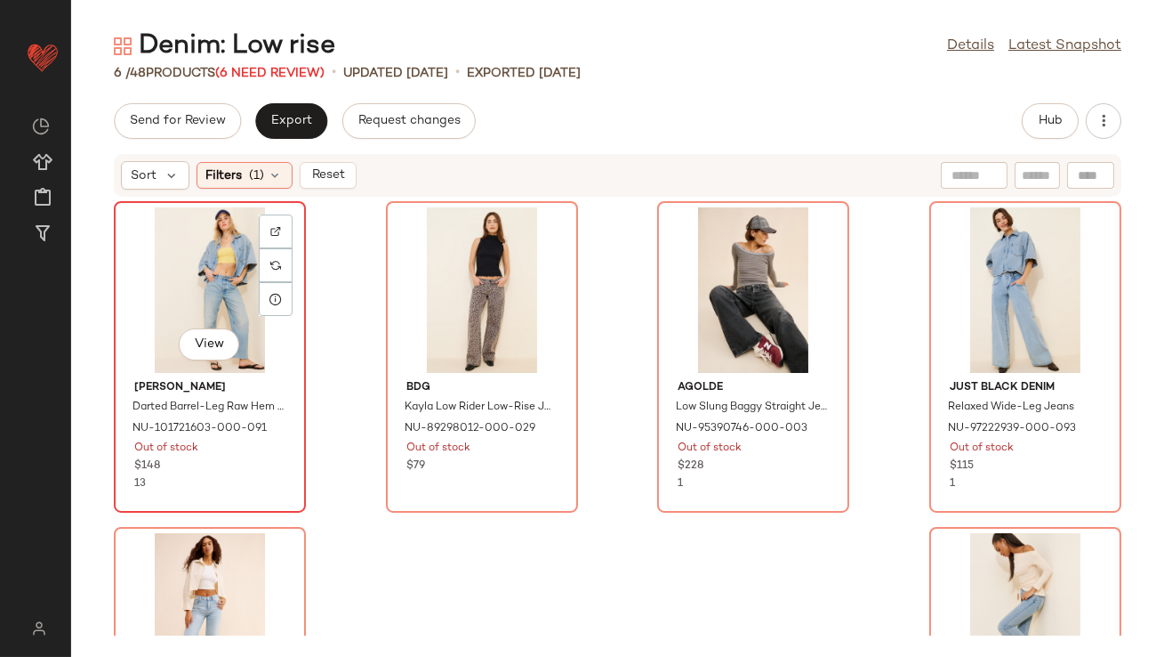
click at [200, 247] on div "View" at bounding box center [210, 289] width 180 height 165
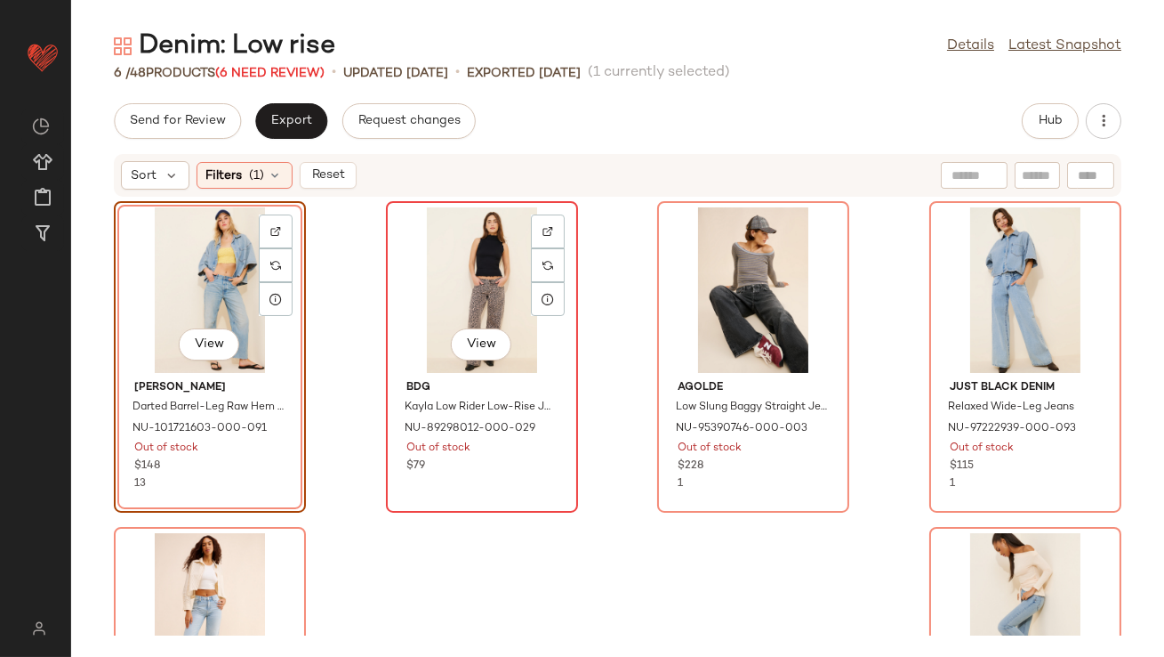
scroll to position [202, 0]
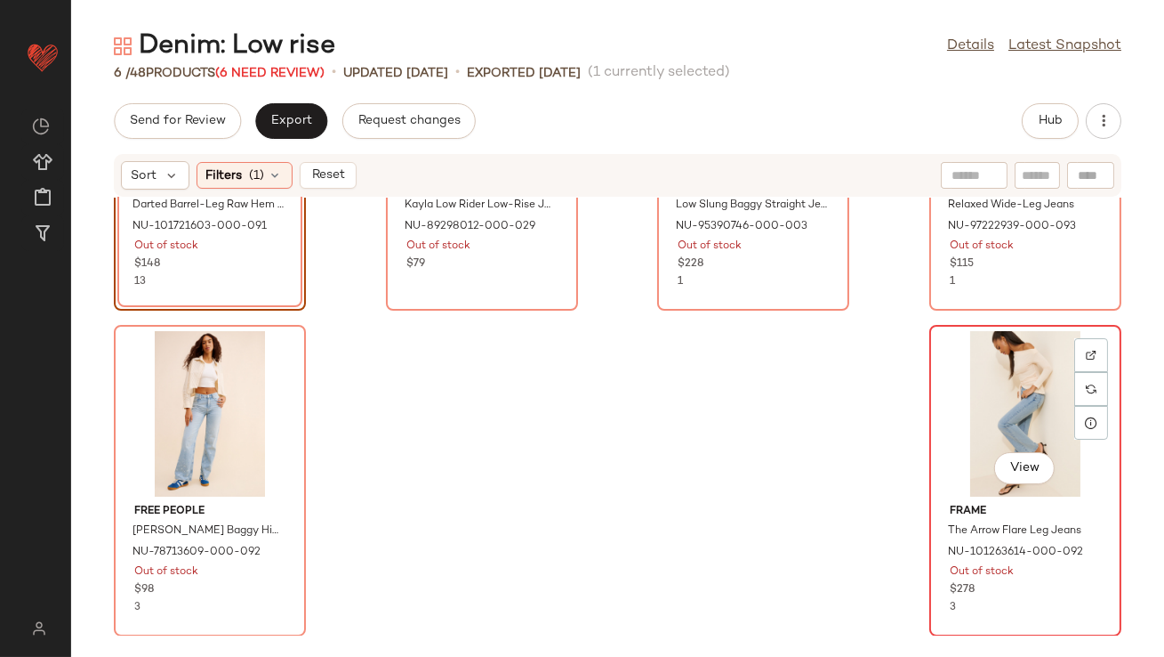
click at [1028, 390] on div "View" at bounding box center [1026, 413] width 180 height 165
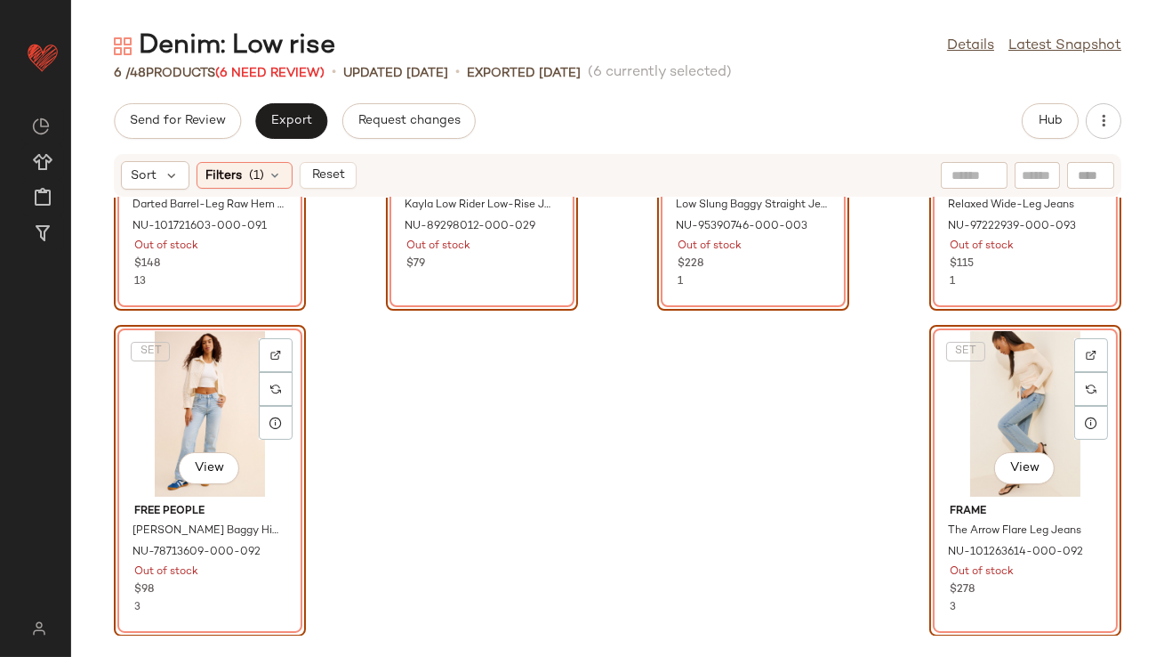
click at [1032, 101] on div "Denim: Low rise Details Latest Snapshot 6 / 48 Products (6 Need Review) • updat…" at bounding box center [617, 342] width 1093 height 628
click at [1032, 107] on button "Hub" at bounding box center [1050, 121] width 57 height 36
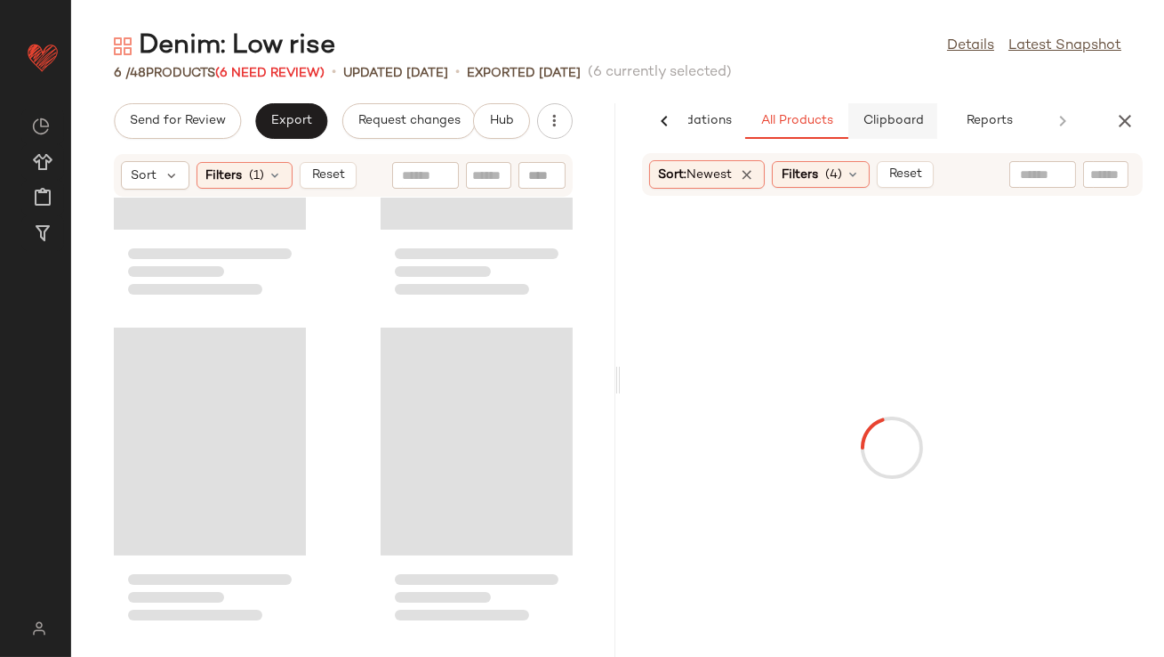
scroll to position [542, 0]
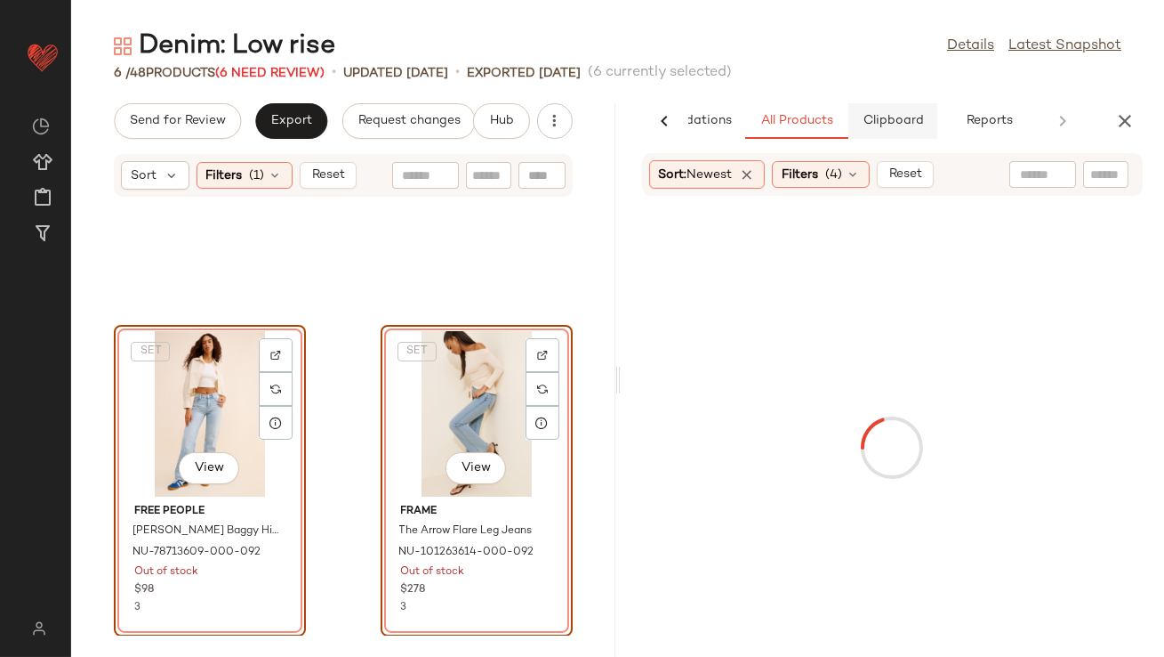
click at [875, 109] on button "Clipboard" at bounding box center [893, 121] width 89 height 36
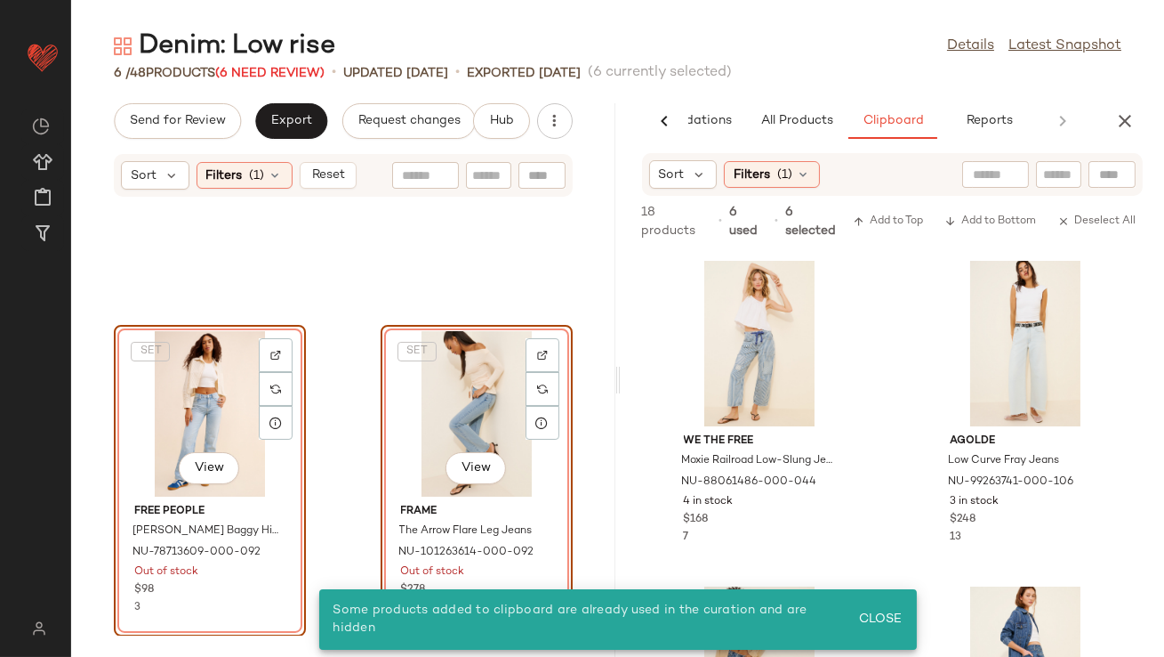
click at [448, 382] on div "SET View" at bounding box center [477, 413] width 180 height 165
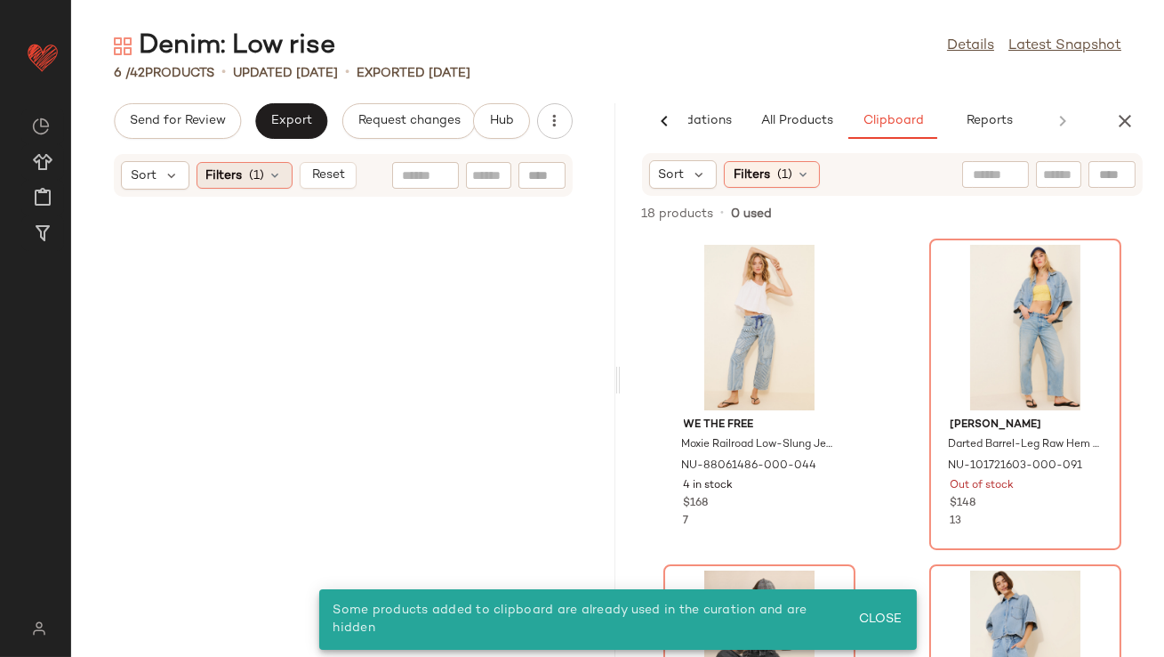
click at [274, 179] on icon at bounding box center [276, 175] width 14 height 14
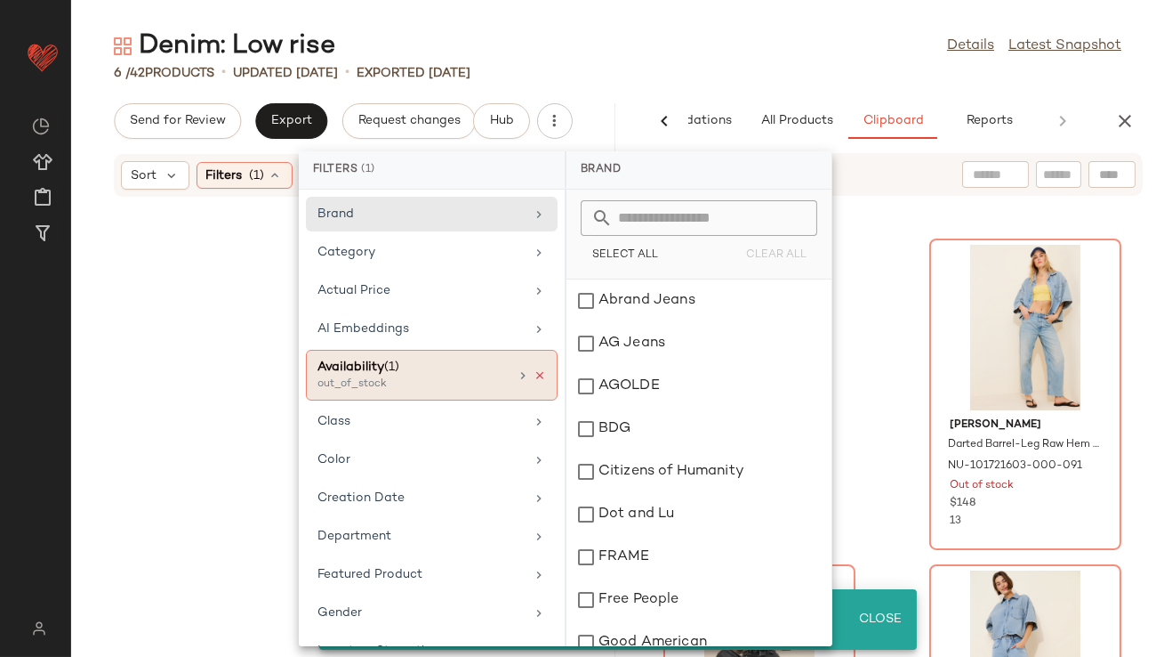
click at [535, 372] on icon at bounding box center [540, 375] width 12 height 12
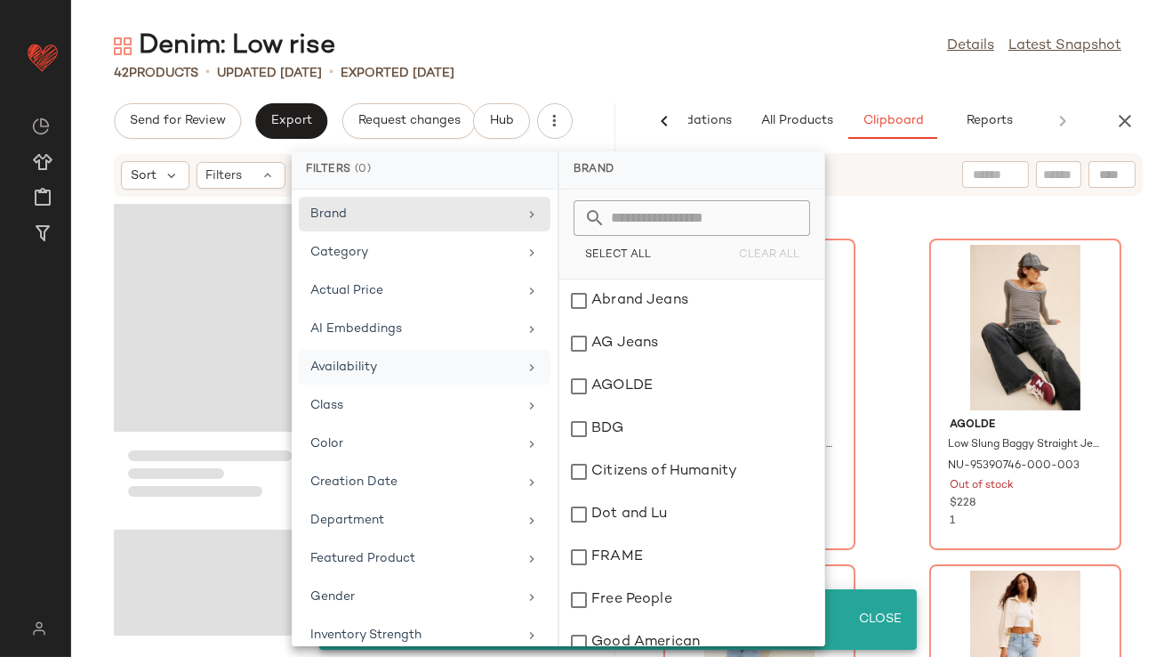
click at [756, 31] on div "Denim: Low rise Details Latest Snapshot" at bounding box center [617, 46] width 1093 height 36
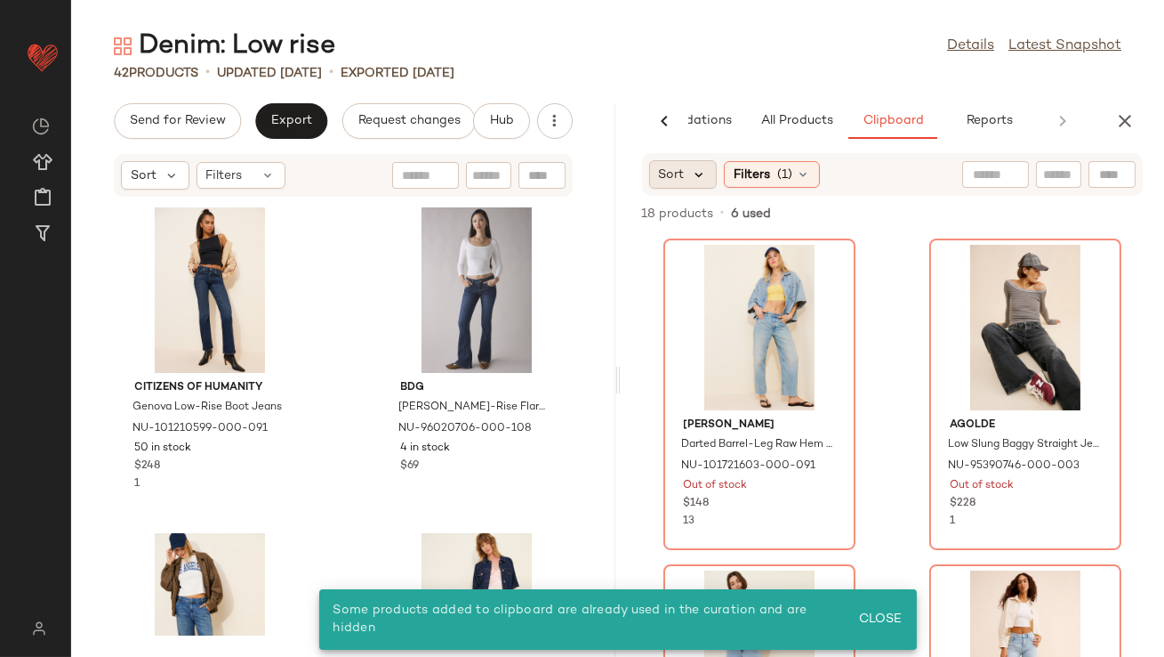
click at [695, 173] on icon at bounding box center [700, 174] width 16 height 16
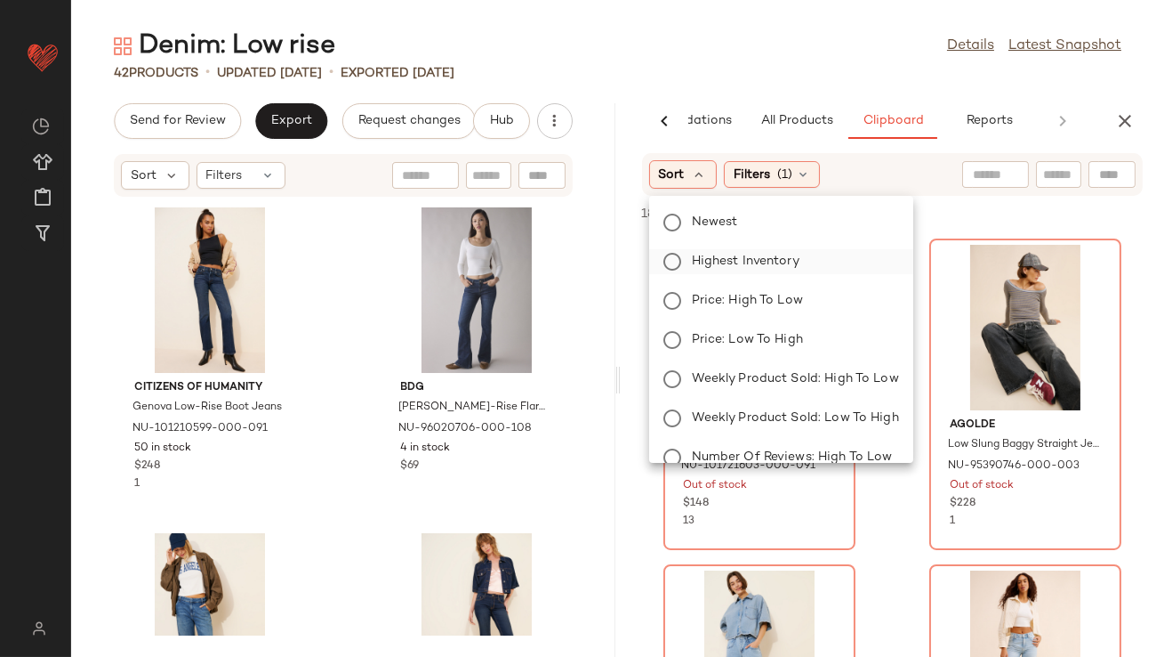
click at [705, 265] on span "Highest Inventory" at bounding box center [746, 261] width 108 height 19
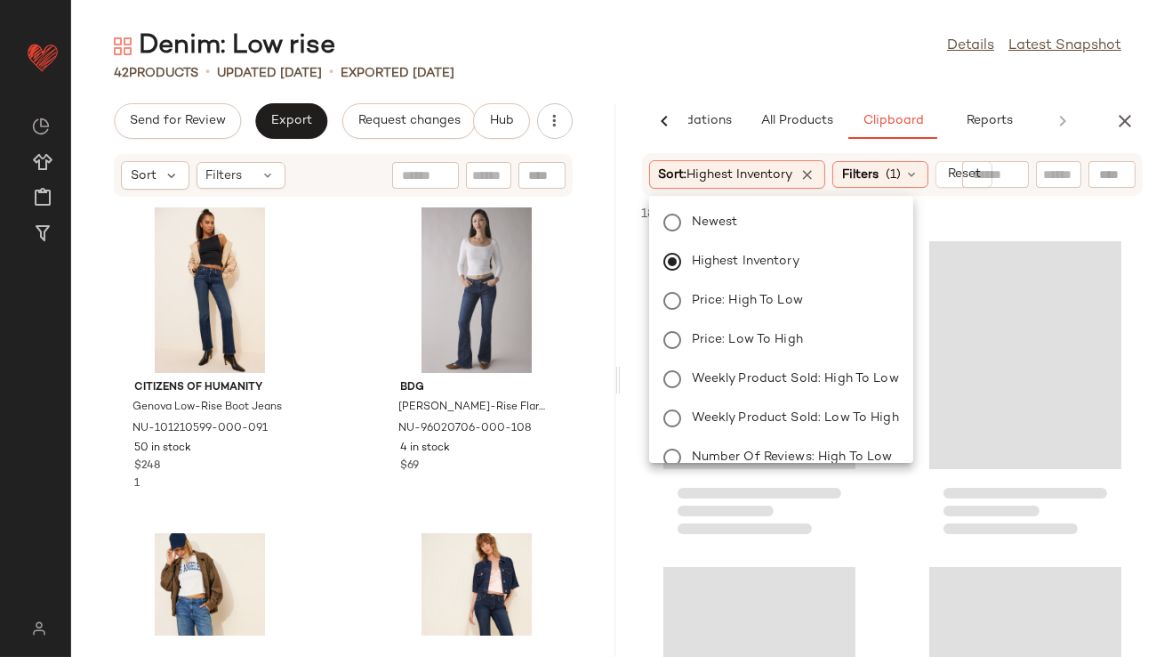
click at [765, 57] on div "Denim: Low rise Details Latest Snapshot" at bounding box center [617, 46] width 1093 height 36
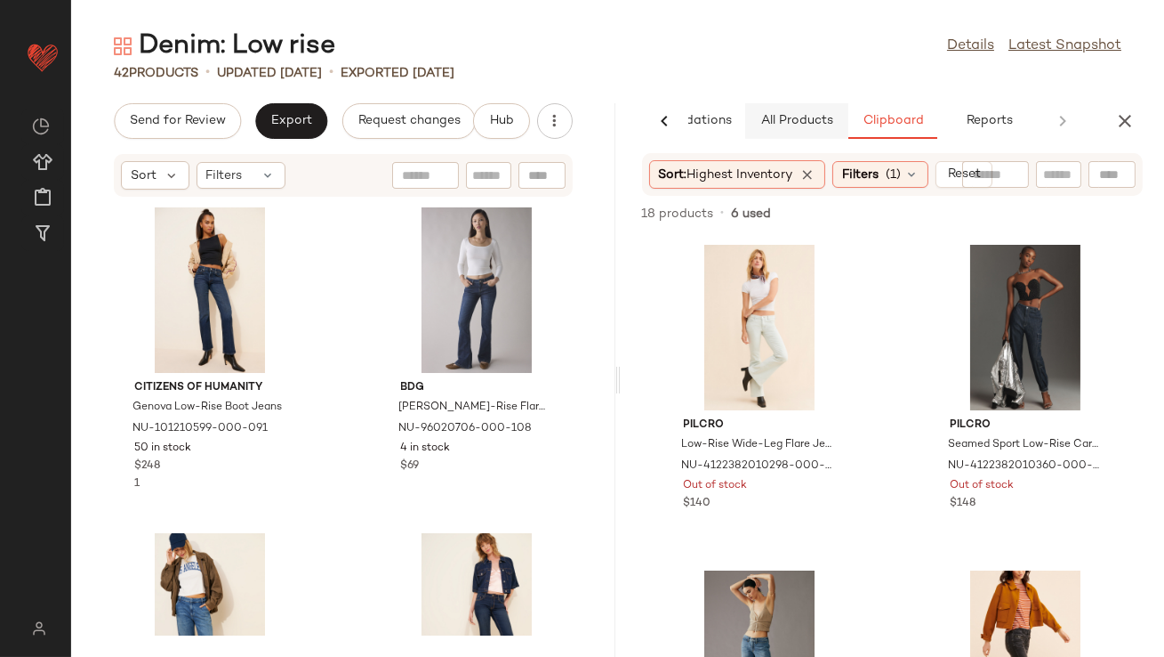
click at [813, 120] on span "All Products" at bounding box center [796, 121] width 73 height 14
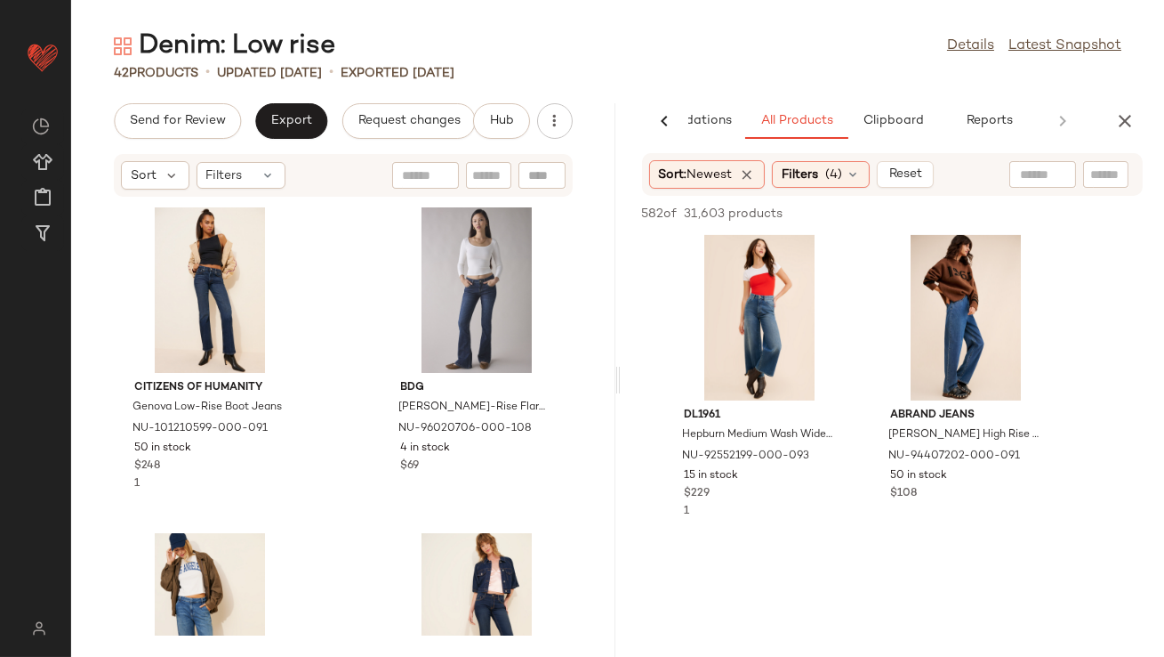
scroll to position [1040, 0]
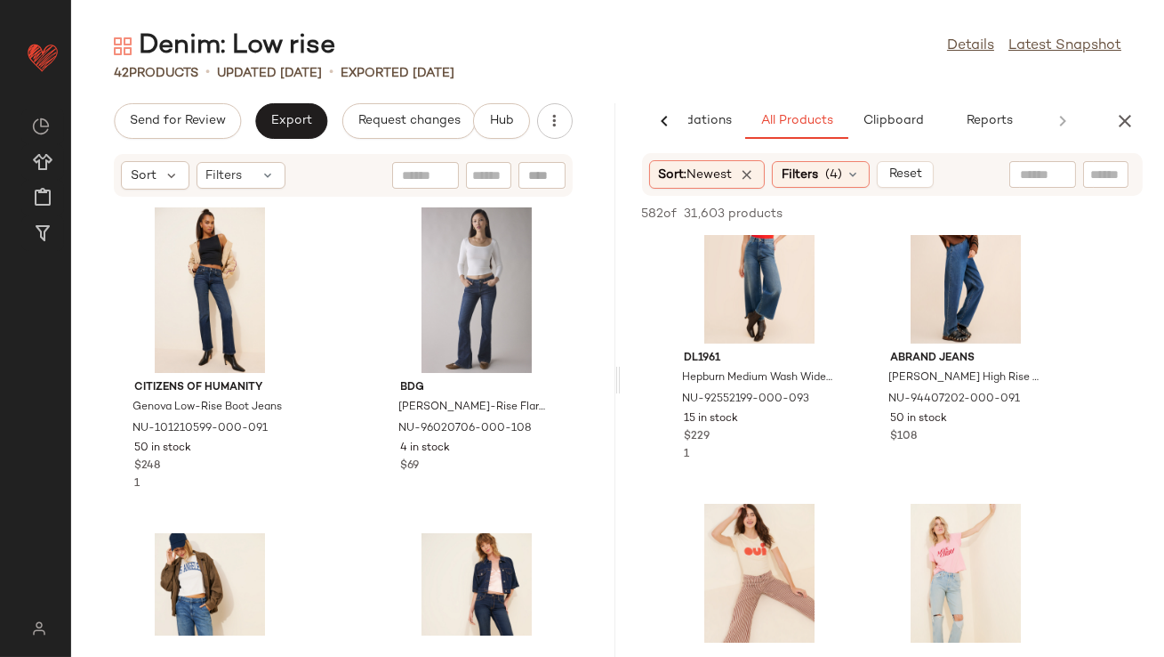
click at [1031, 177] on input "text" at bounding box center [1042, 174] width 45 height 19
type input "********"
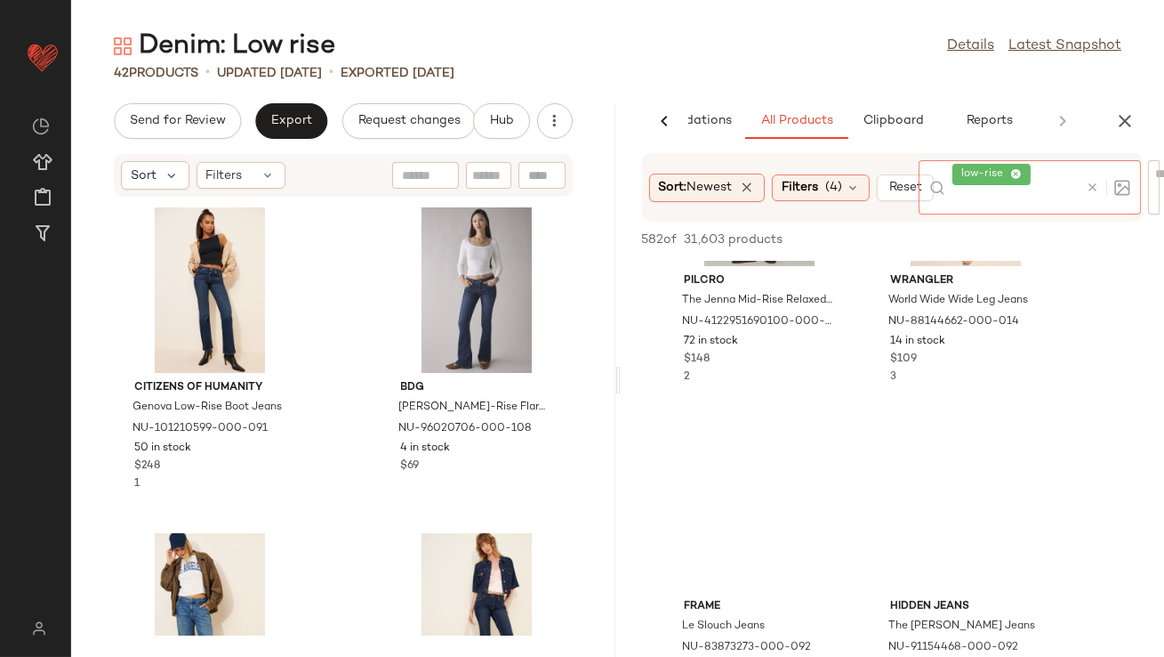
scroll to position [1661, 0]
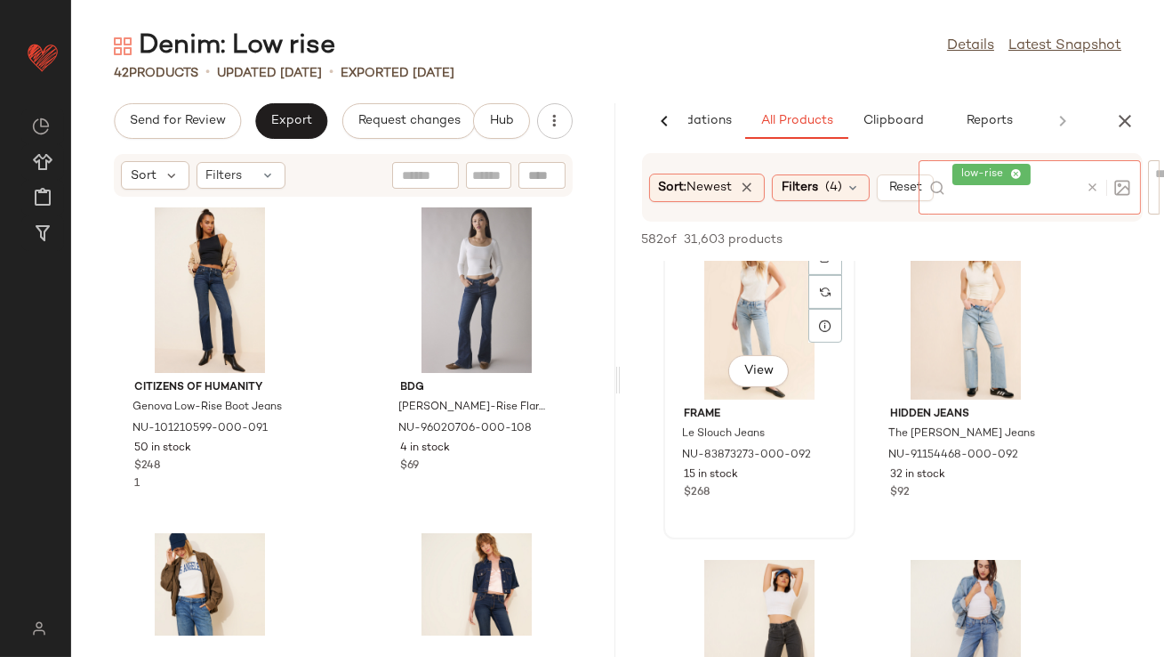
click at [767, 362] on div "View" at bounding box center [759, 373] width 60 height 36
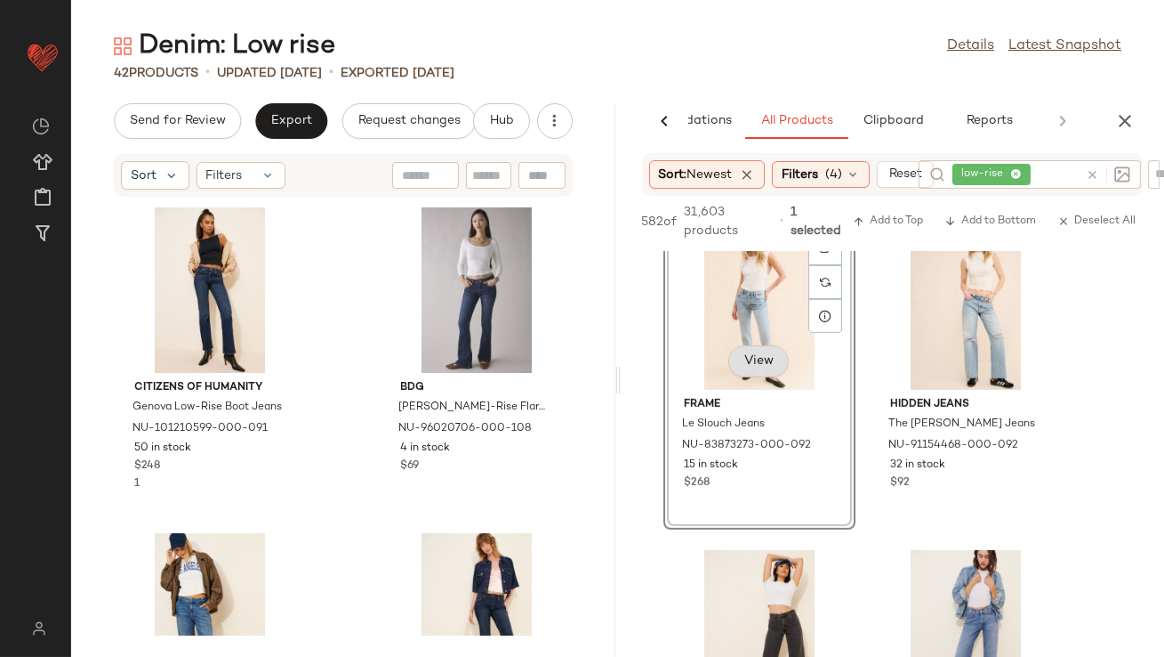
click at [760, 359] on span "View" at bounding box center [759, 361] width 30 height 14
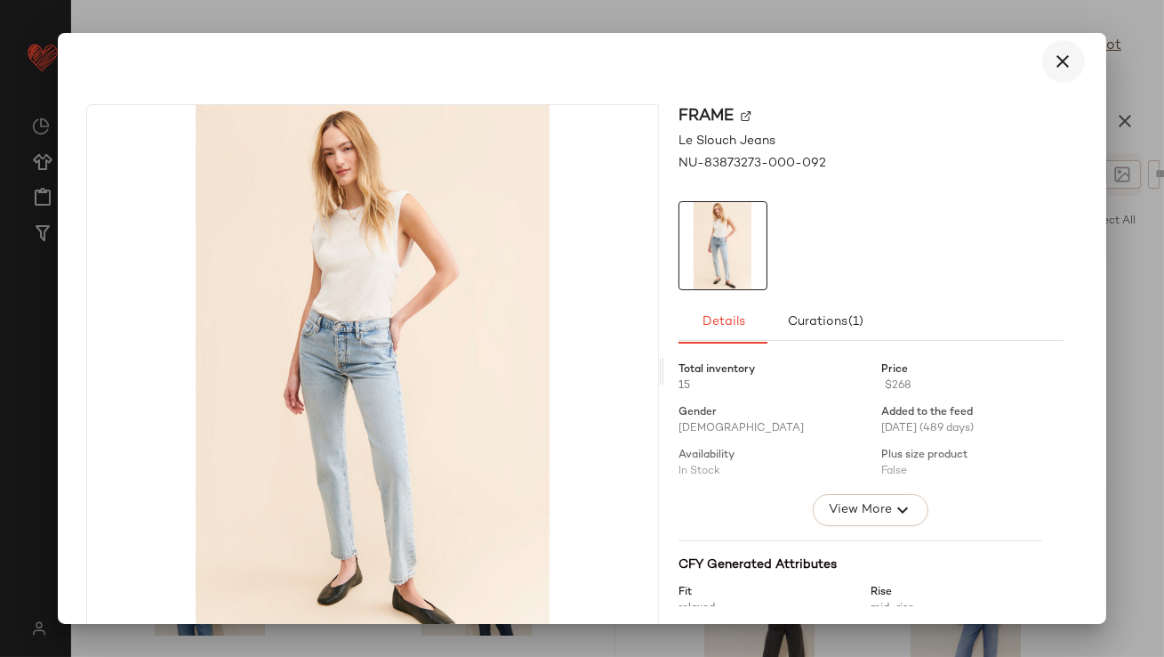
click at [1066, 60] on button "button" at bounding box center [1064, 61] width 43 height 43
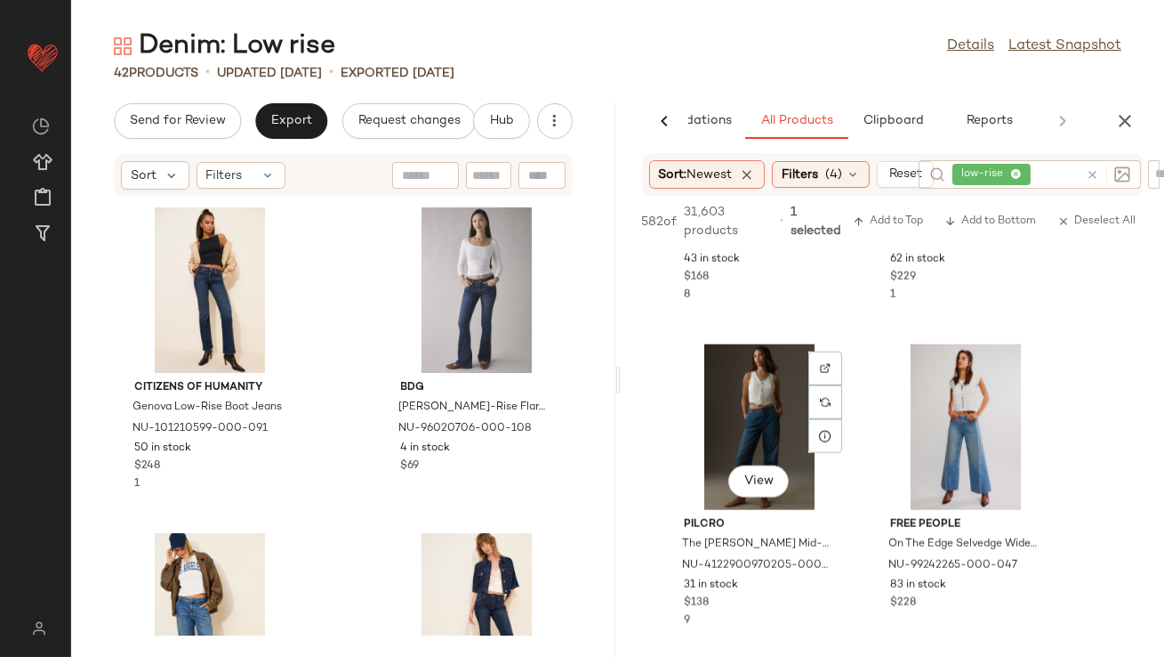
scroll to position [4484, 0]
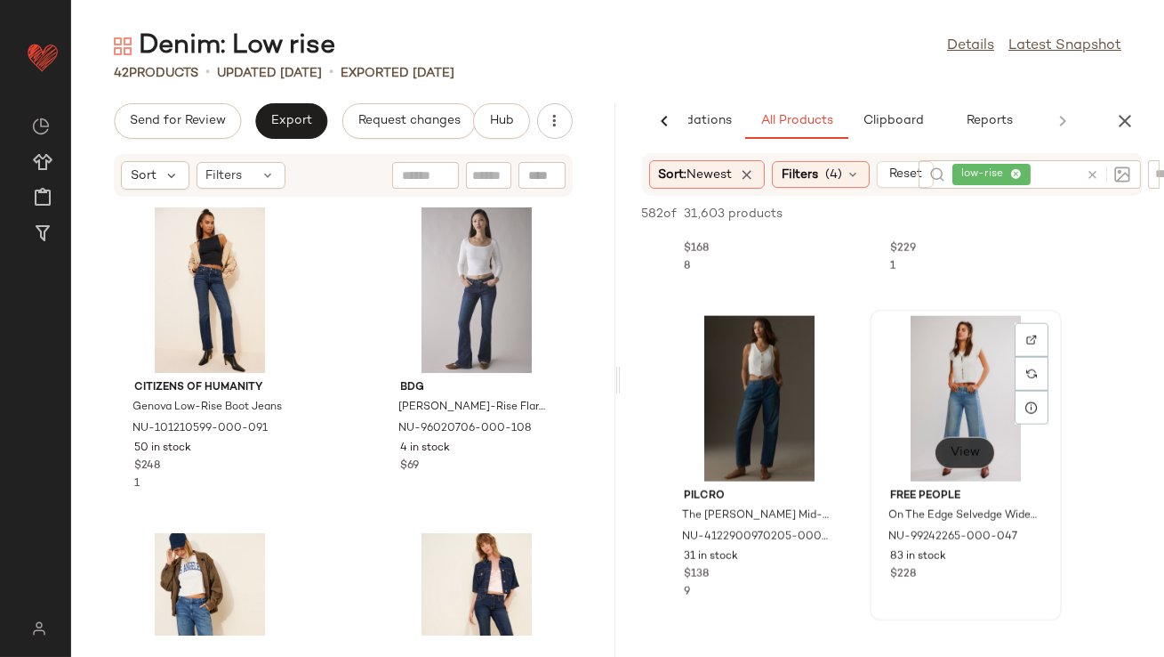
click at [979, 470] on div "View" at bounding box center [965, 455] width 60 height 36
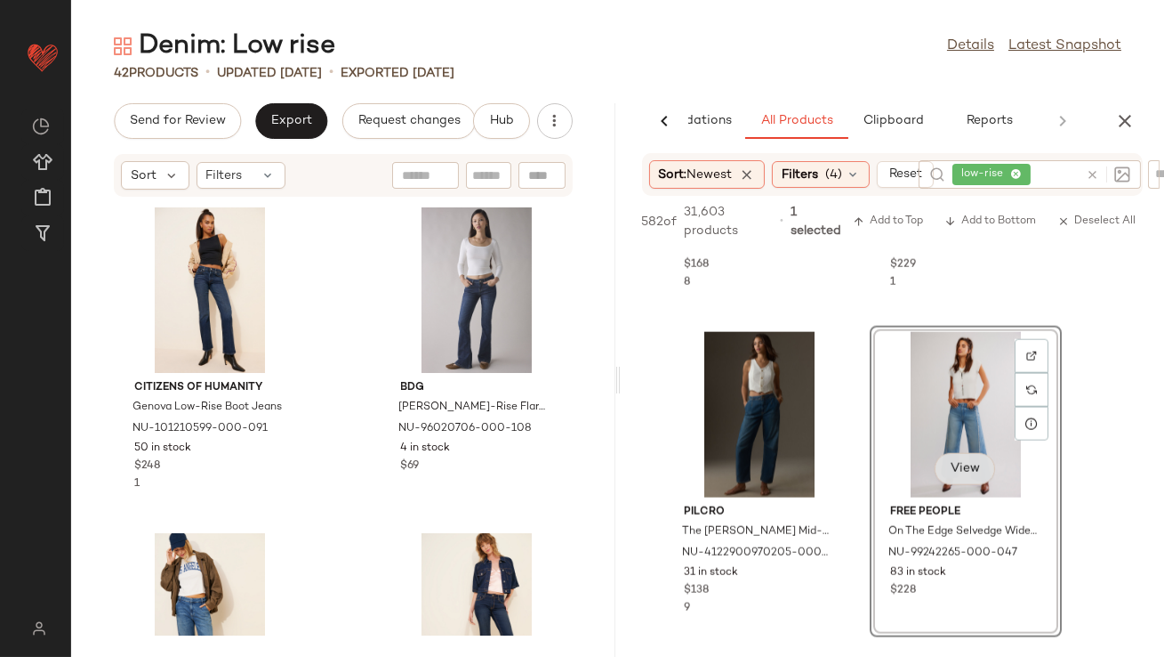
click at [961, 463] on span "View" at bounding box center [965, 469] width 30 height 14
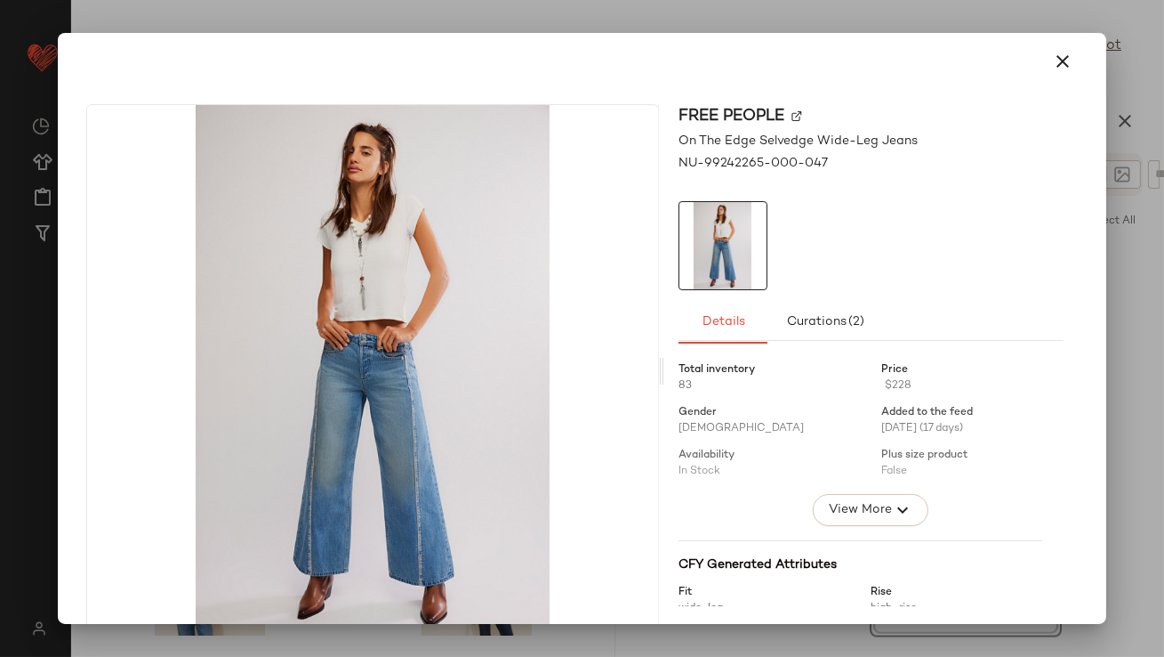
click at [1085, 56] on div at bounding box center [582, 61] width 1034 height 57
click at [1053, 62] on icon "button" at bounding box center [1063, 61] width 21 height 21
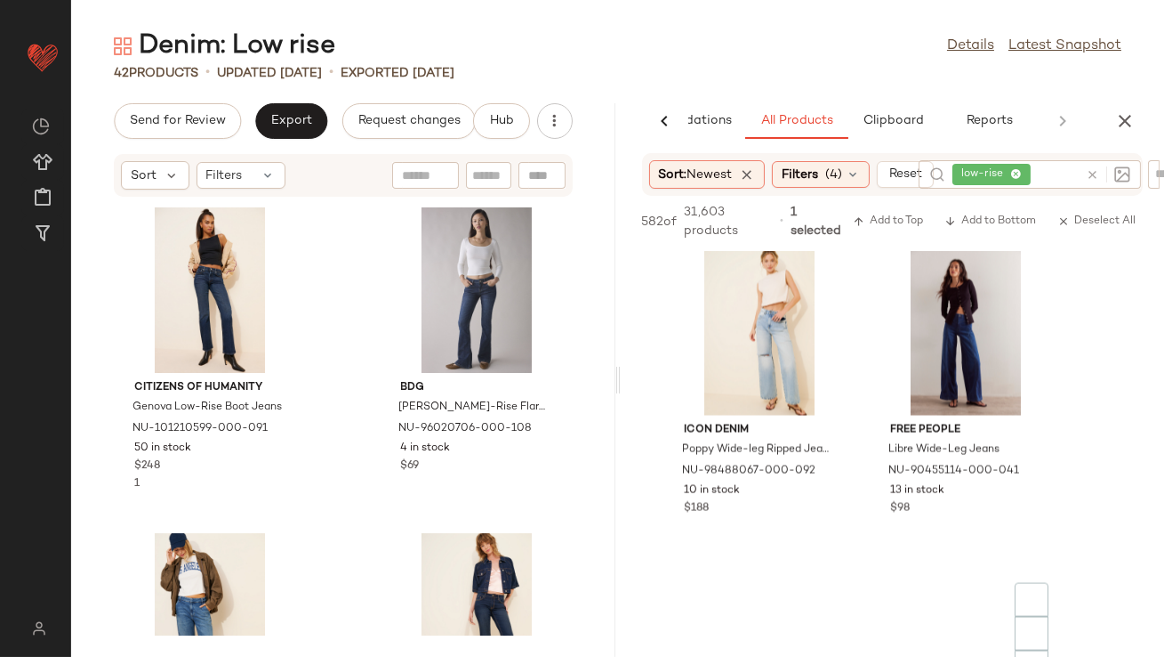
scroll to position [6039, 0]
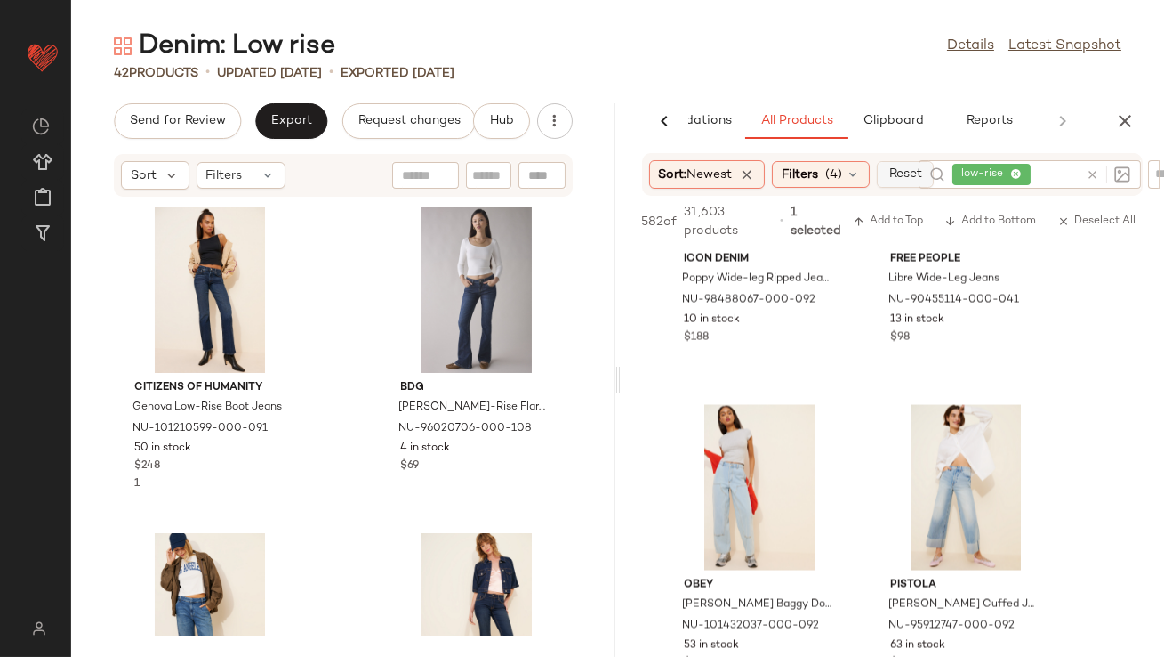
click at [890, 173] on button "Reset" at bounding box center [905, 174] width 57 height 27
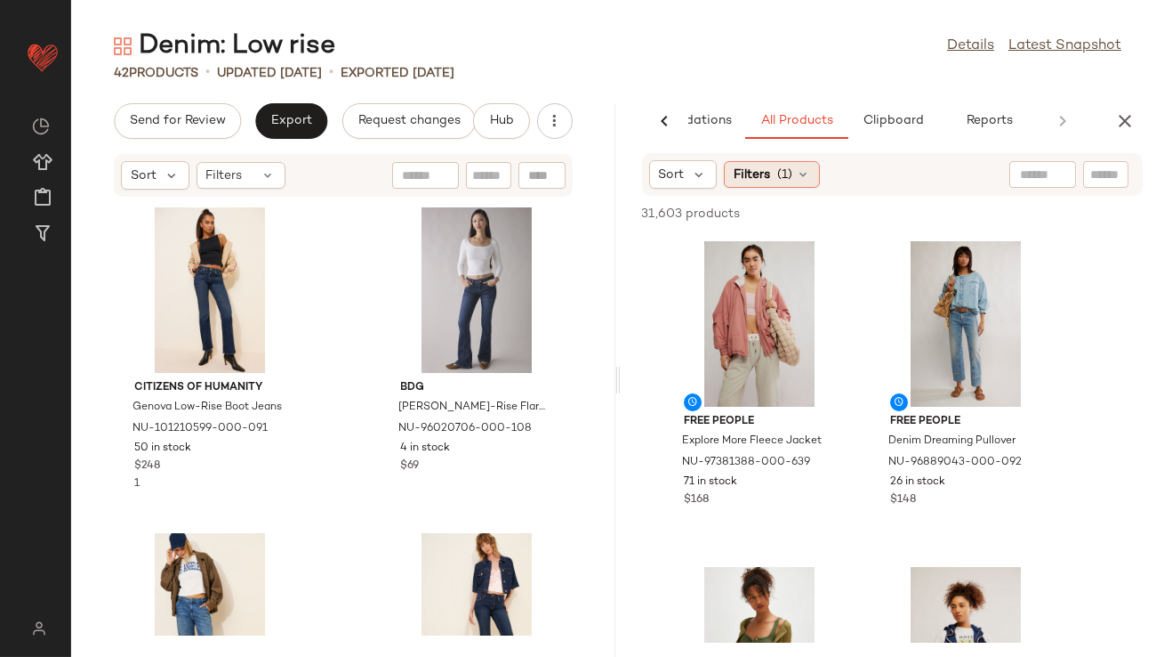
click at [783, 167] on span "(1)" at bounding box center [785, 174] width 15 height 19
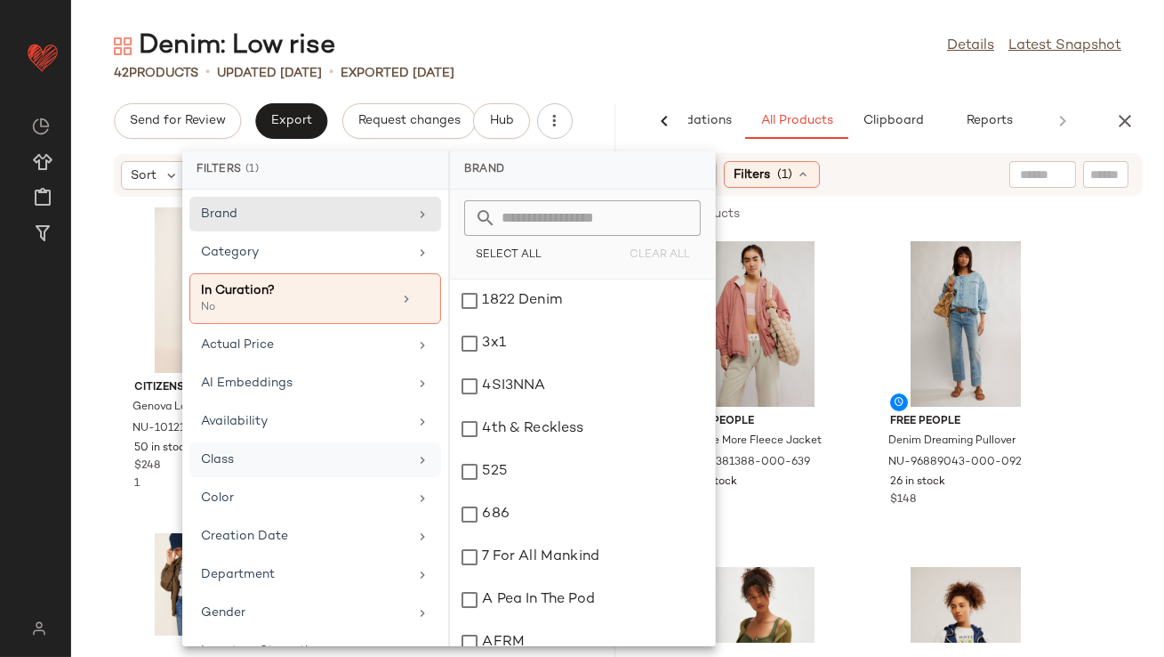
click at [294, 456] on div "Class" at bounding box center [304, 459] width 207 height 19
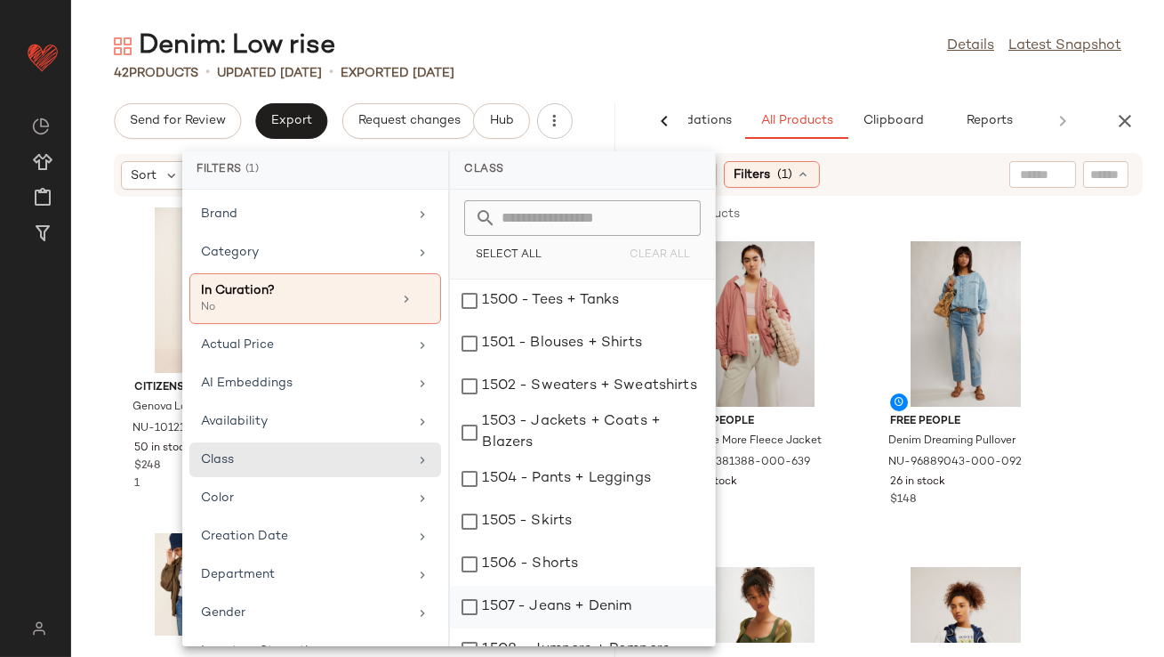
click at [544, 614] on div "1507 - Jeans + Denim" at bounding box center [582, 606] width 265 height 43
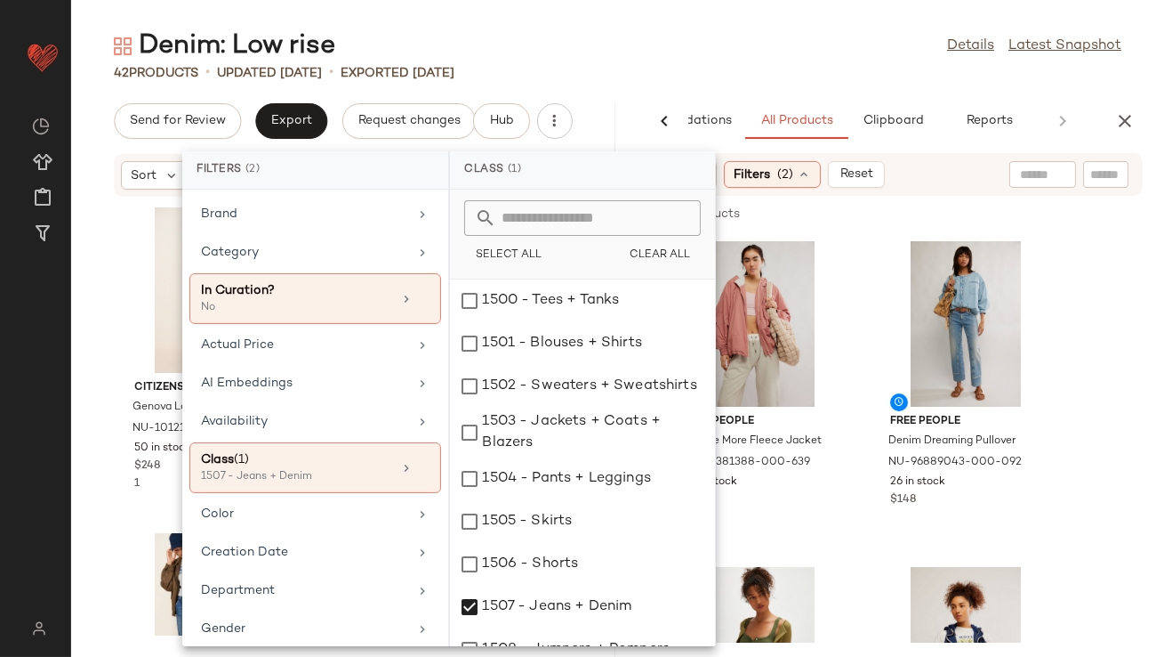
click at [771, 61] on div "Denim: Low rise Details Latest Snapshot" at bounding box center [617, 46] width 1093 height 36
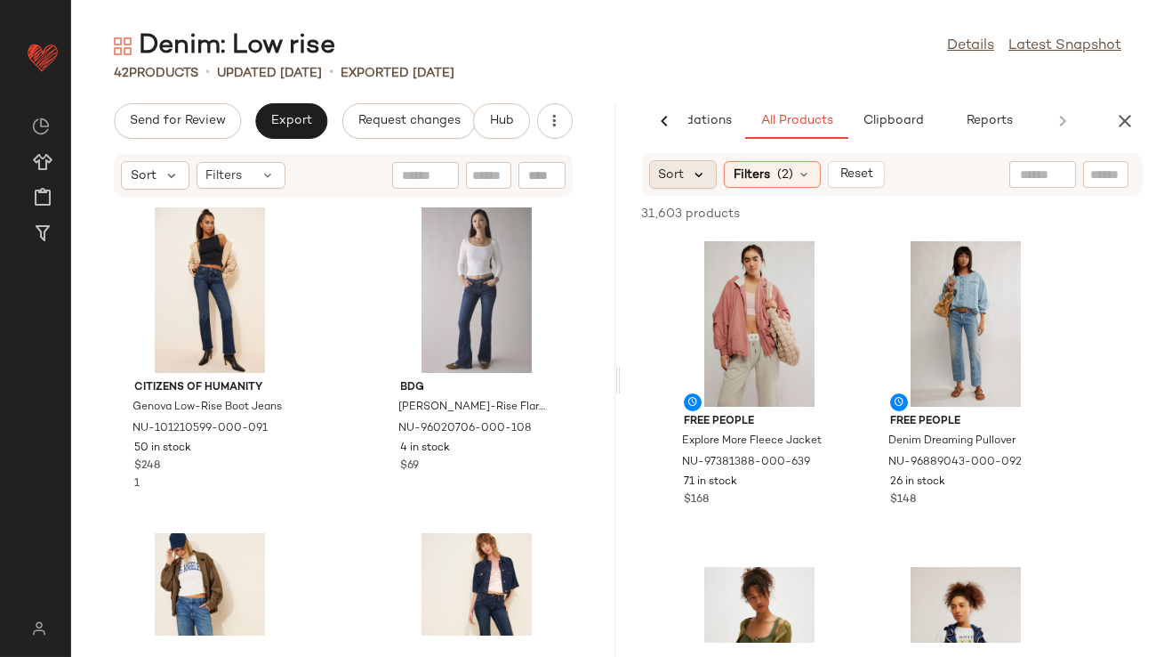
click at [694, 178] on icon at bounding box center [700, 174] width 16 height 16
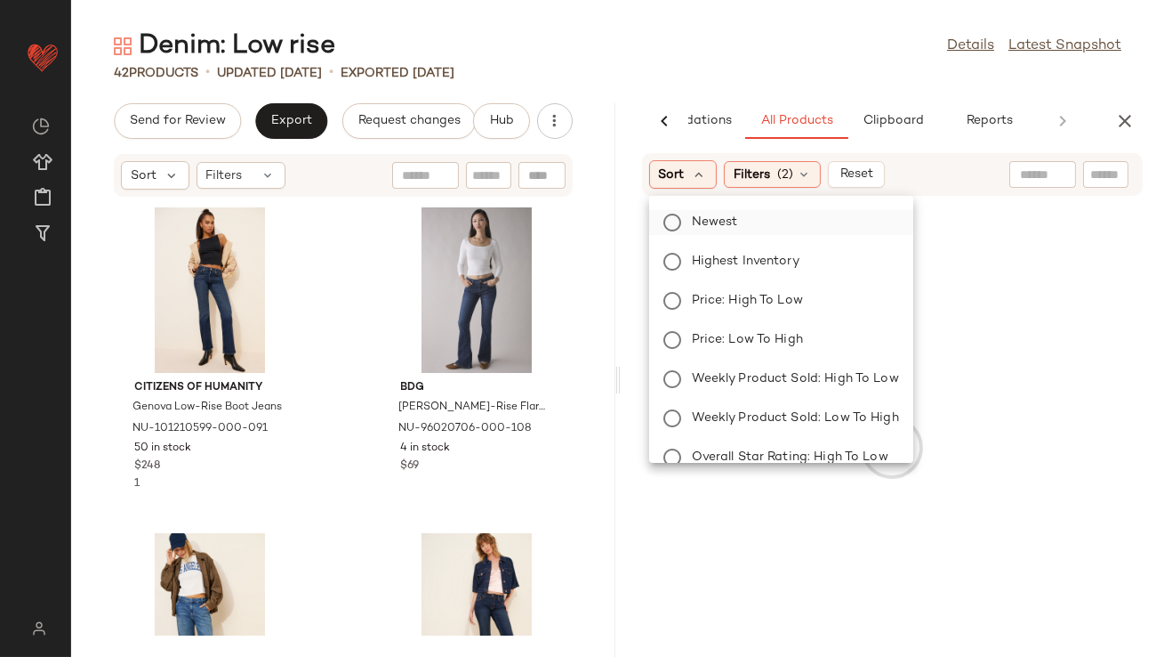
click at [690, 229] on label "Newest" at bounding box center [792, 222] width 214 height 25
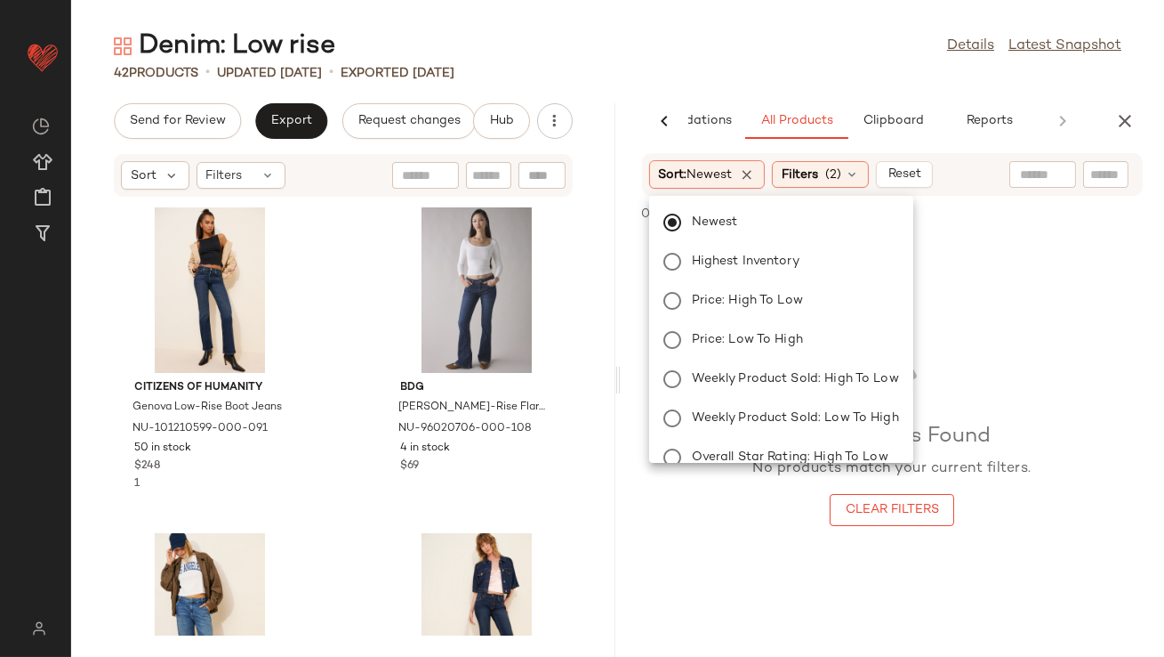
click at [771, 77] on div "42 Products • updated Aug 25th • Exported Aug 18th" at bounding box center [617, 73] width 1093 height 18
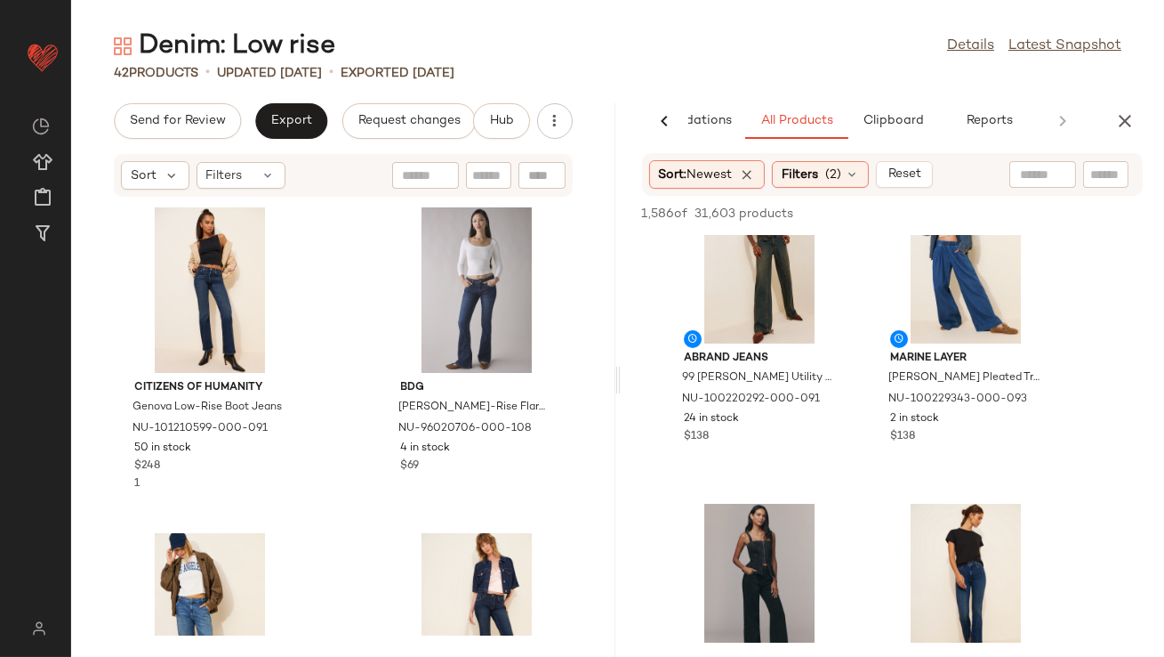
scroll to position [1034, 0]
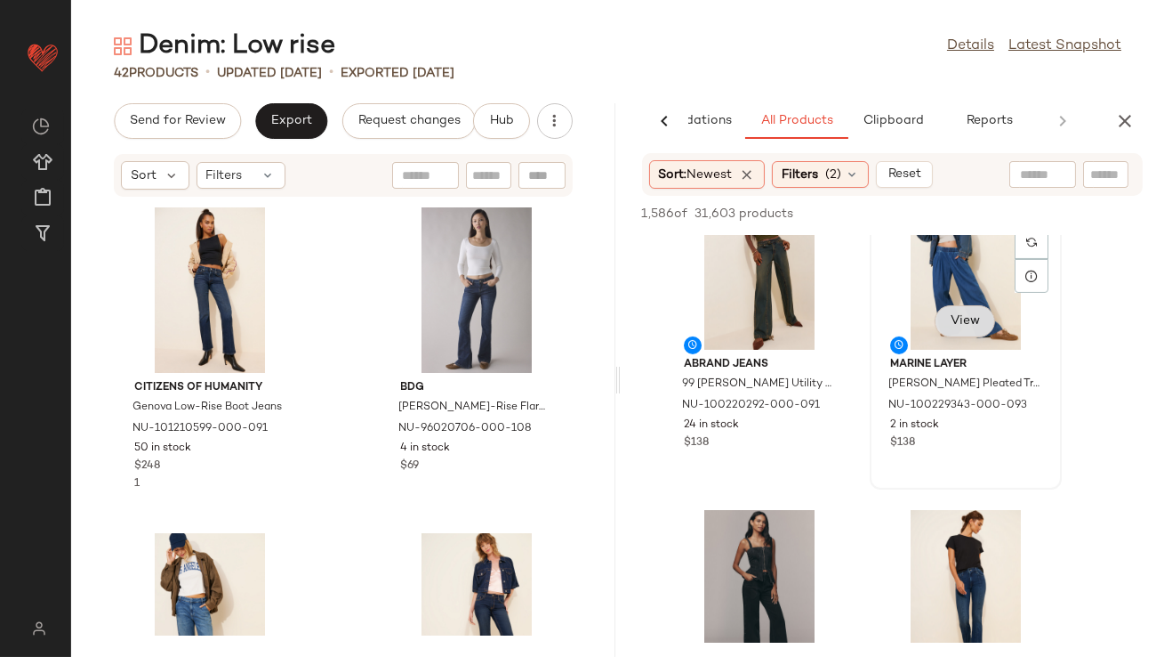
click at [963, 315] on span "View" at bounding box center [965, 321] width 30 height 14
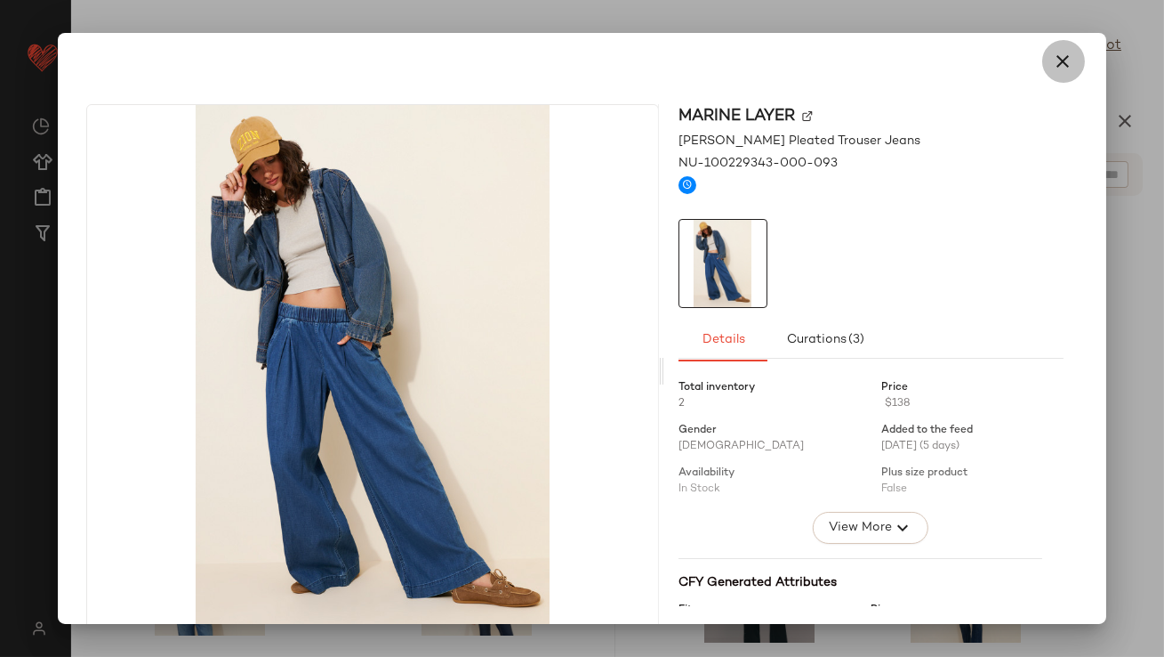
click at [1053, 63] on icon "button" at bounding box center [1063, 61] width 21 height 21
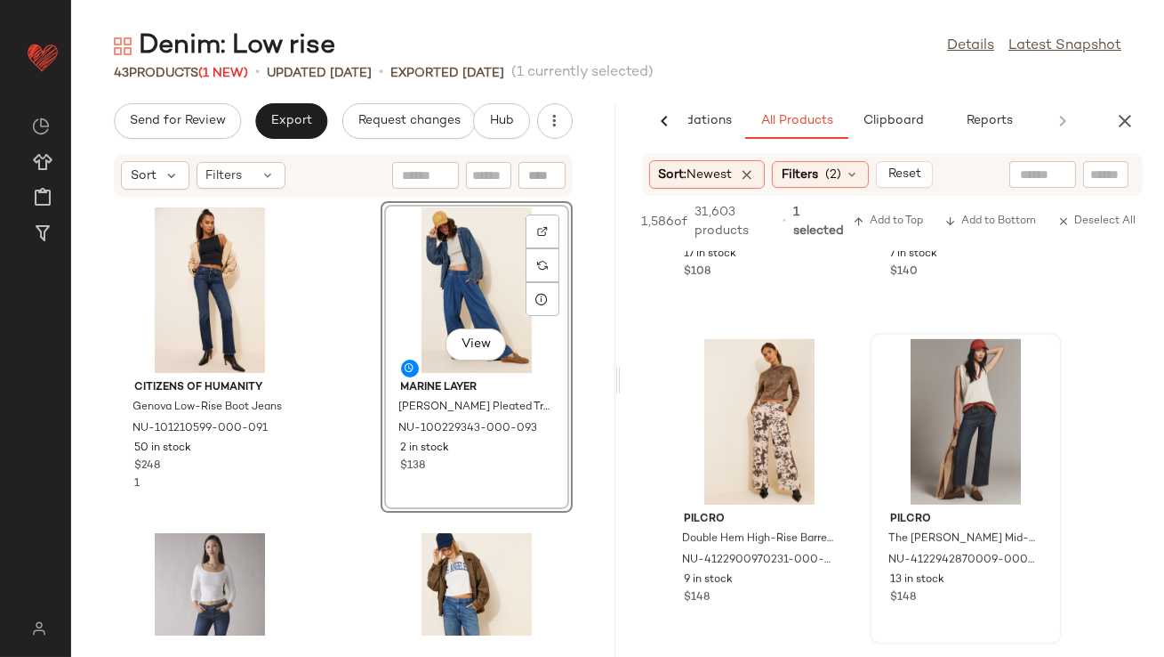
scroll to position [2099, 0]
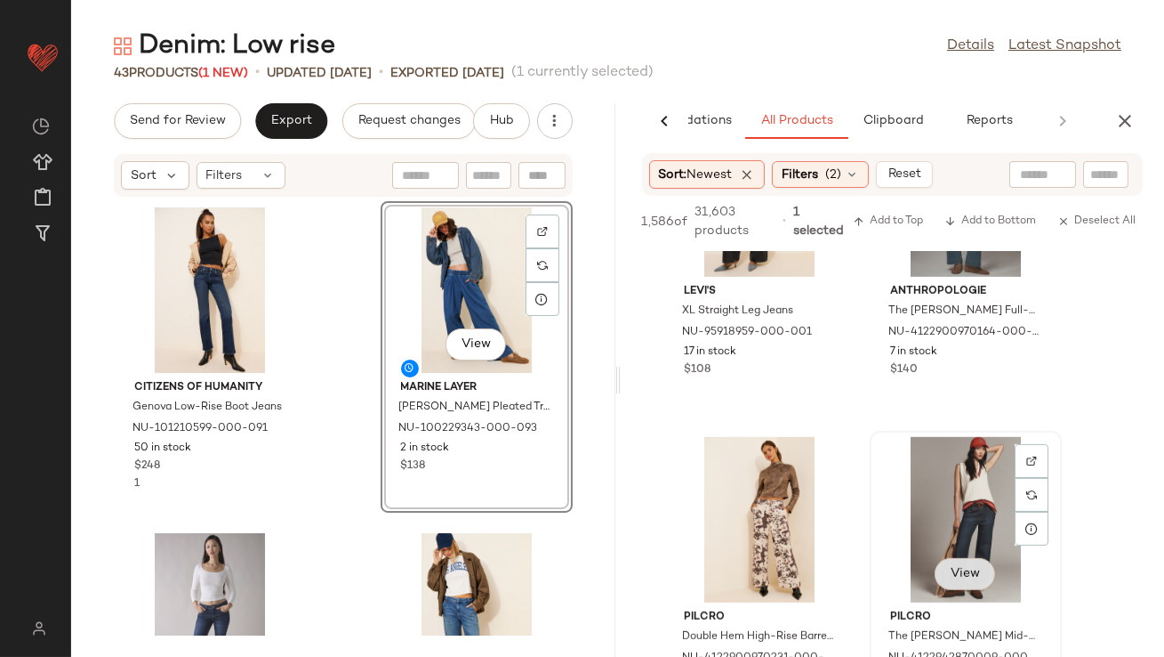
click at [950, 582] on div "View" at bounding box center [966, 519] width 180 height 165
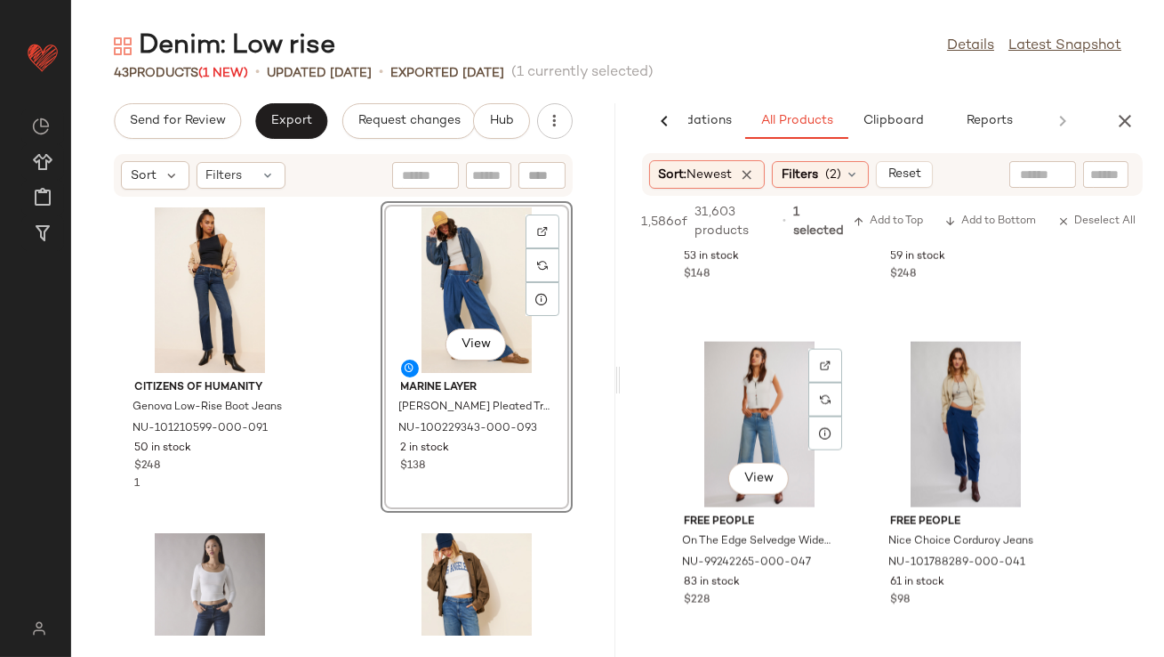
scroll to position [4836, 0]
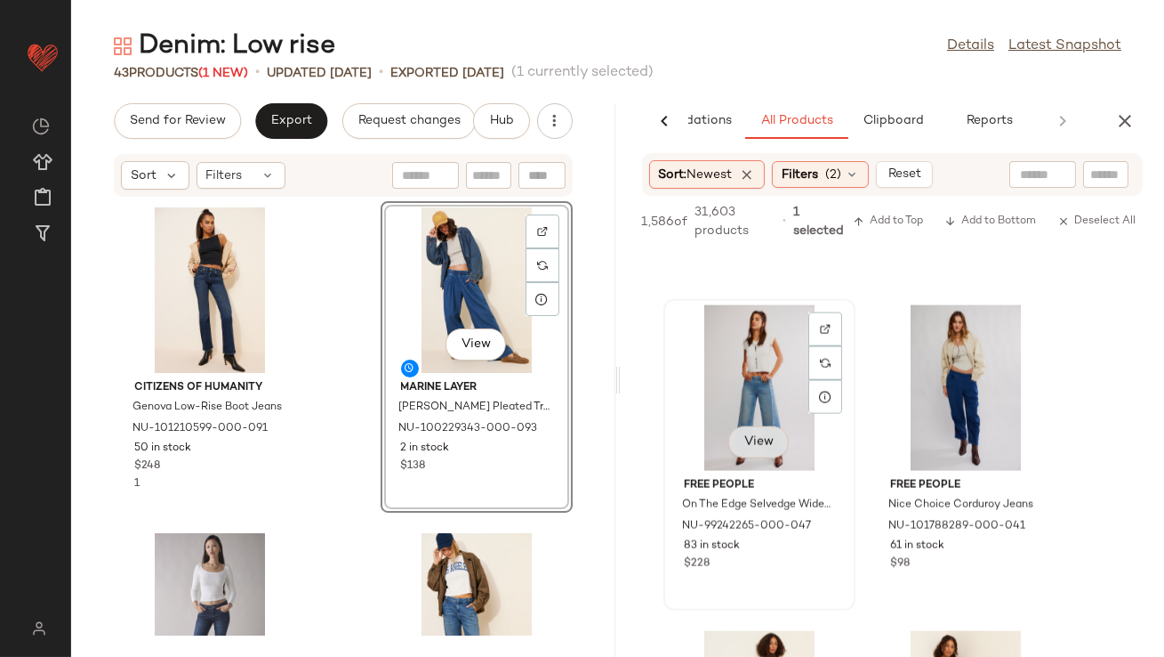
click at [764, 444] on div "View" at bounding box center [759, 444] width 60 height 36
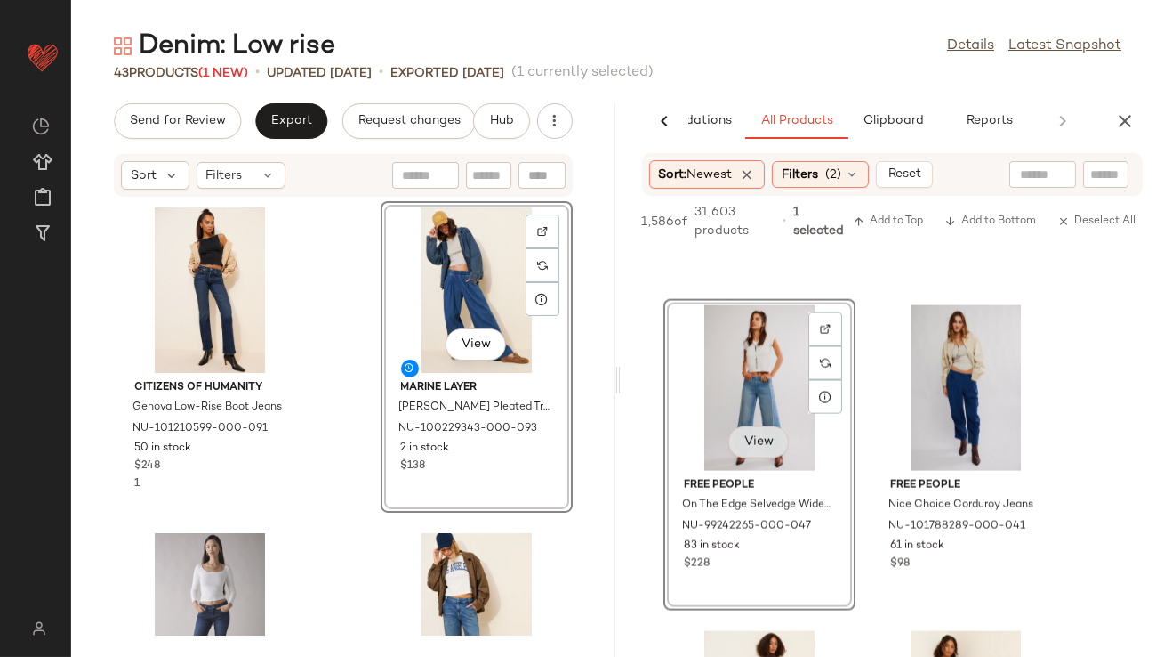
click at [754, 431] on button "View" at bounding box center [759, 442] width 60 height 32
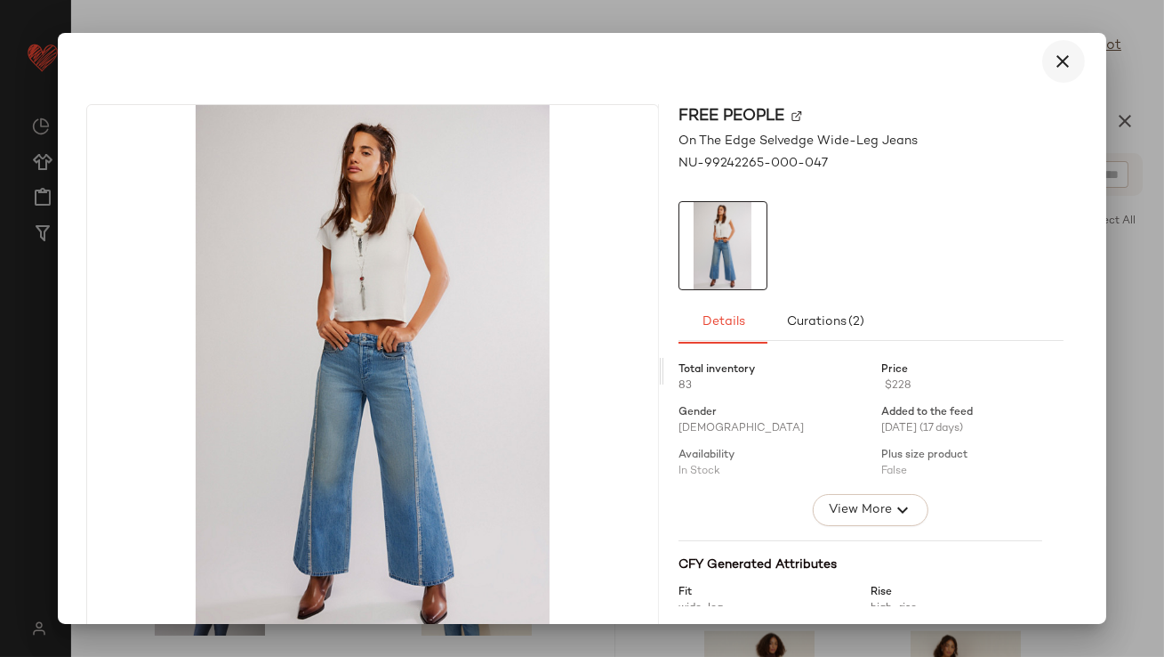
click at [1055, 54] on icon "button" at bounding box center [1063, 61] width 21 height 21
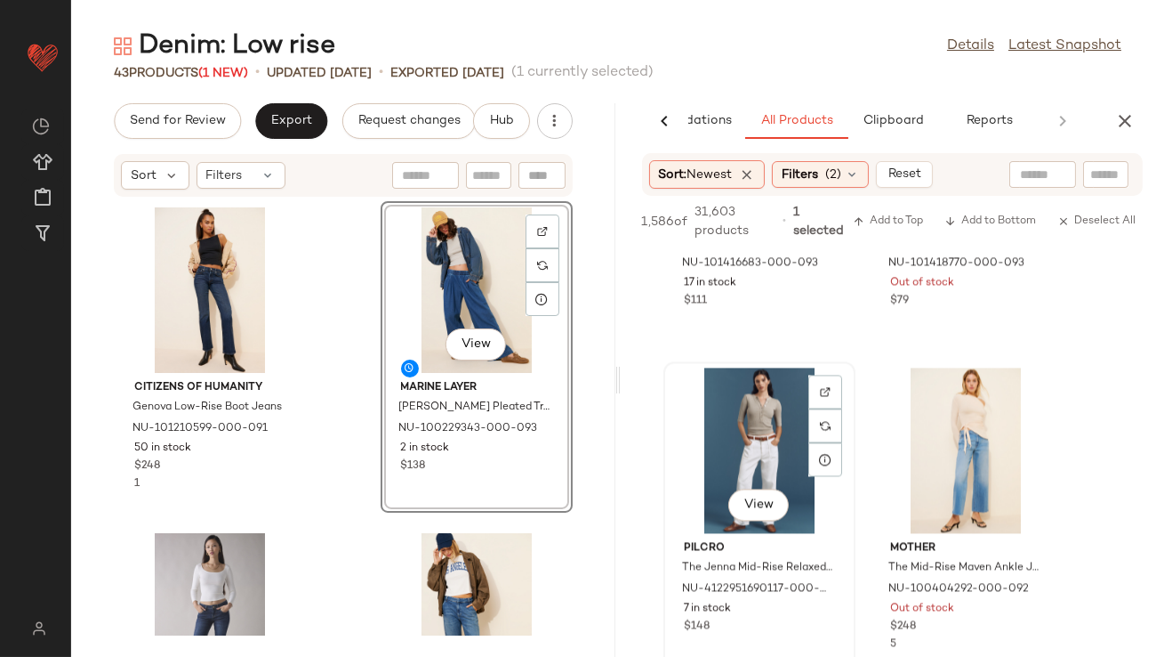
scroll to position [7442, 0]
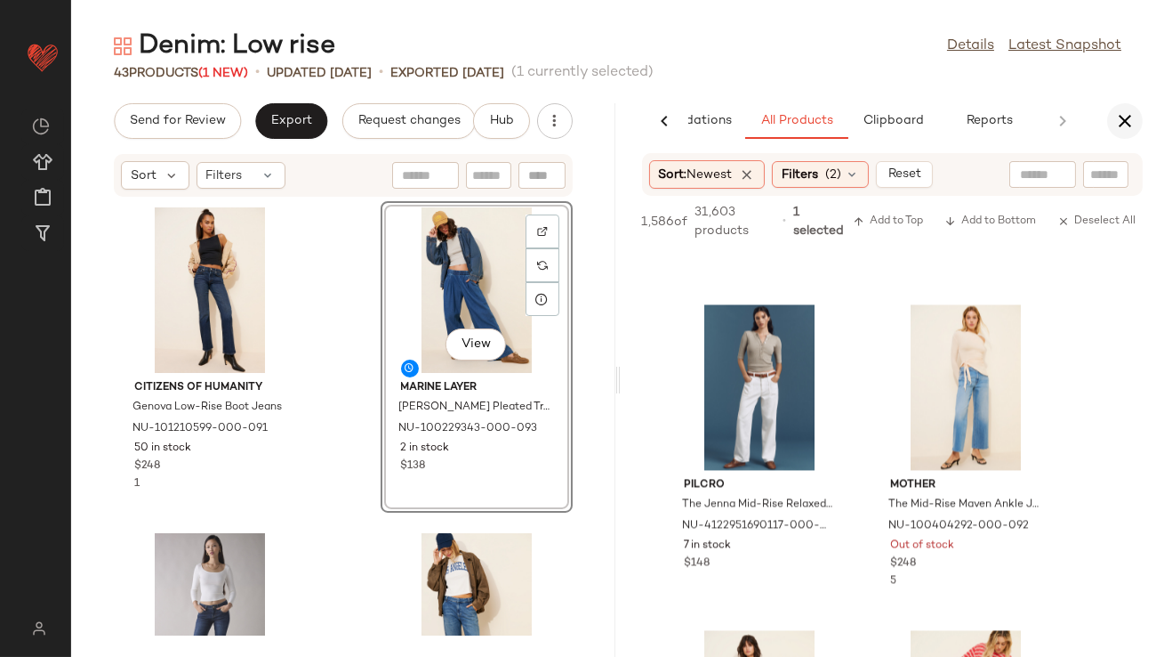
click at [1124, 129] on icon "button" at bounding box center [1125, 120] width 21 height 21
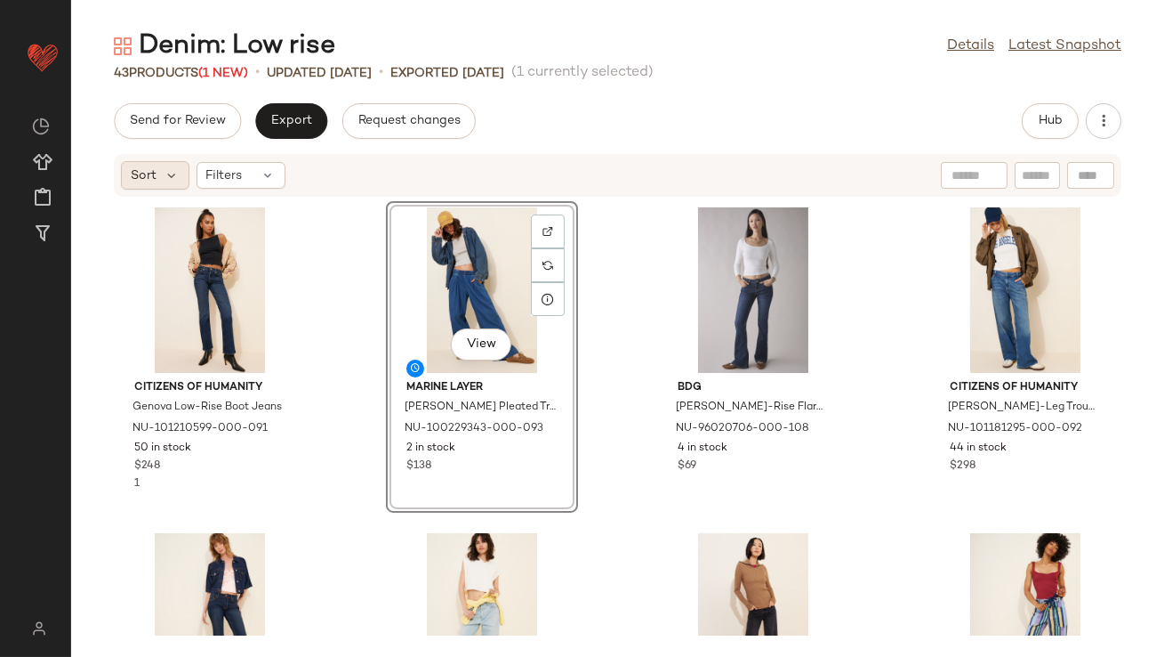
click at [179, 177] on div "Sort" at bounding box center [155, 175] width 68 height 28
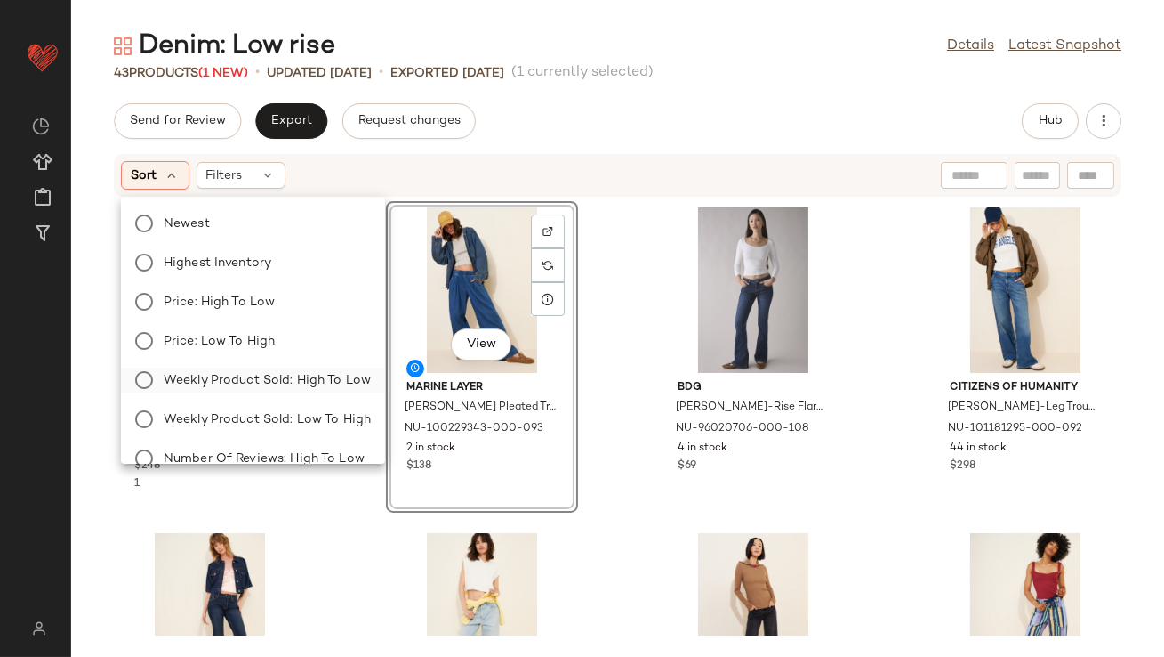
click at [239, 382] on span "Weekly Product Sold: High to Low" at bounding box center [267, 380] width 207 height 19
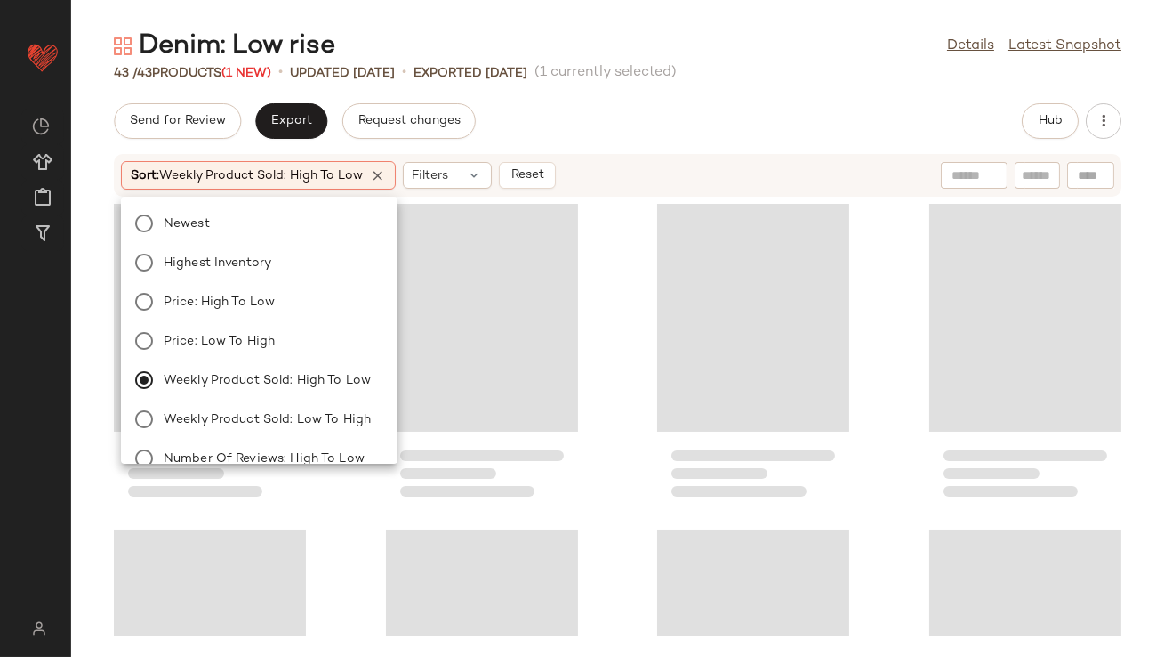
click at [637, 100] on div "Denim: Low rise Details Latest Snapshot 43 / 43 Products (1 New) • updated Aug …" at bounding box center [617, 342] width 1093 height 628
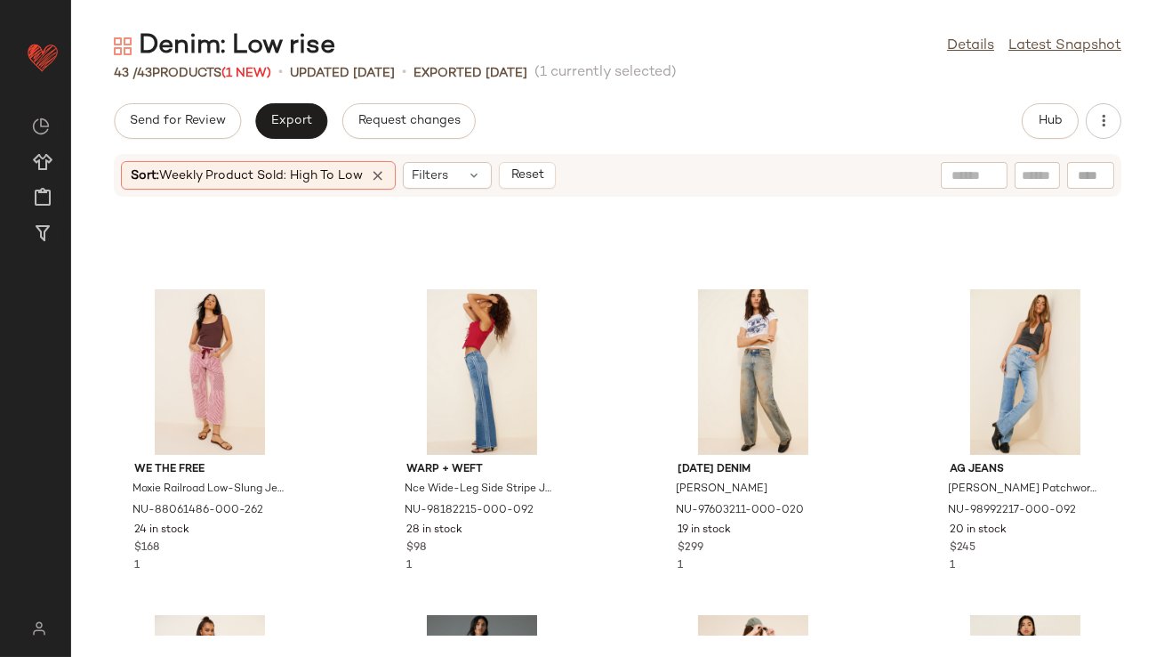
scroll to position [1558, 0]
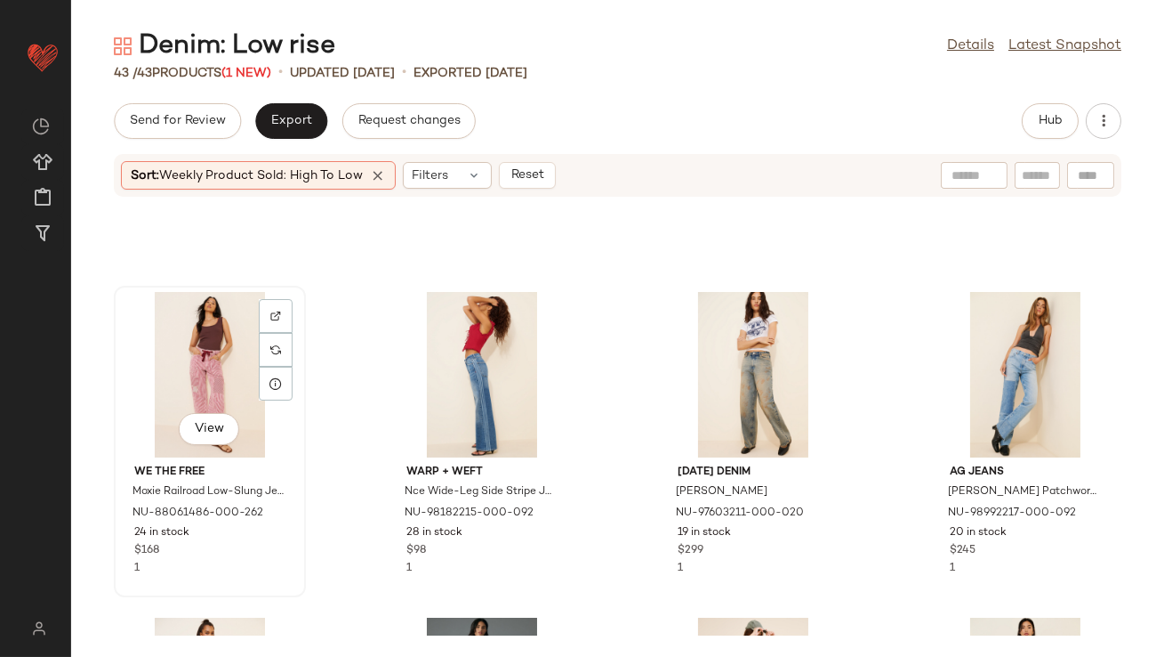
click at [208, 372] on div "View" at bounding box center [210, 374] width 180 height 165
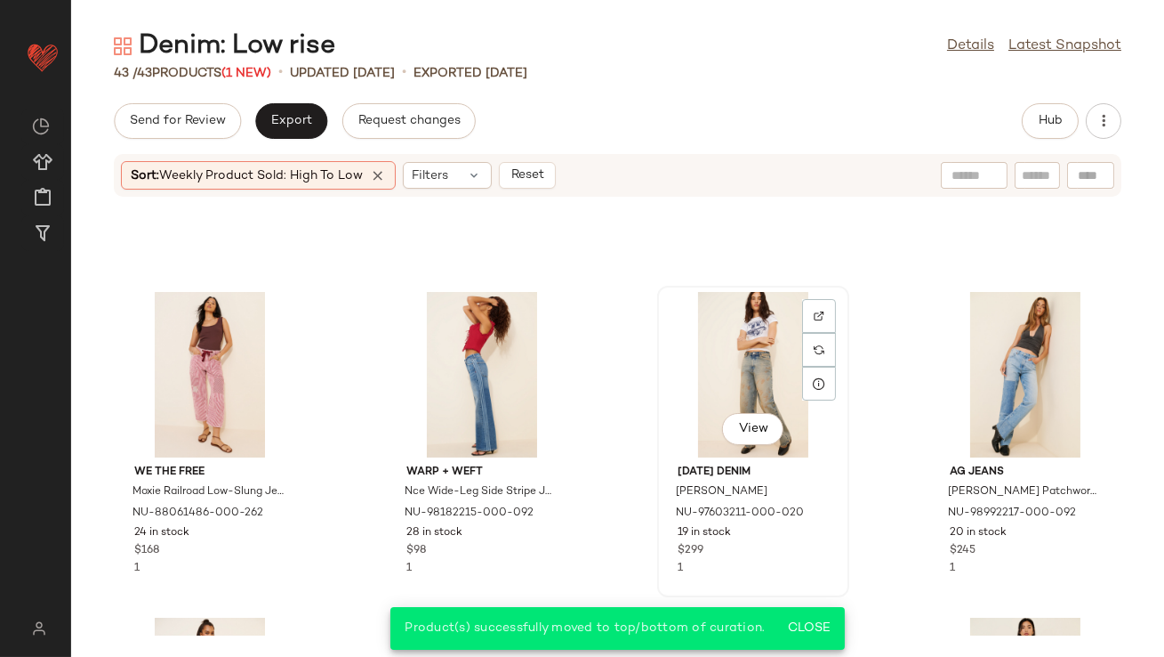
click at [748, 382] on div "View" at bounding box center [754, 374] width 180 height 165
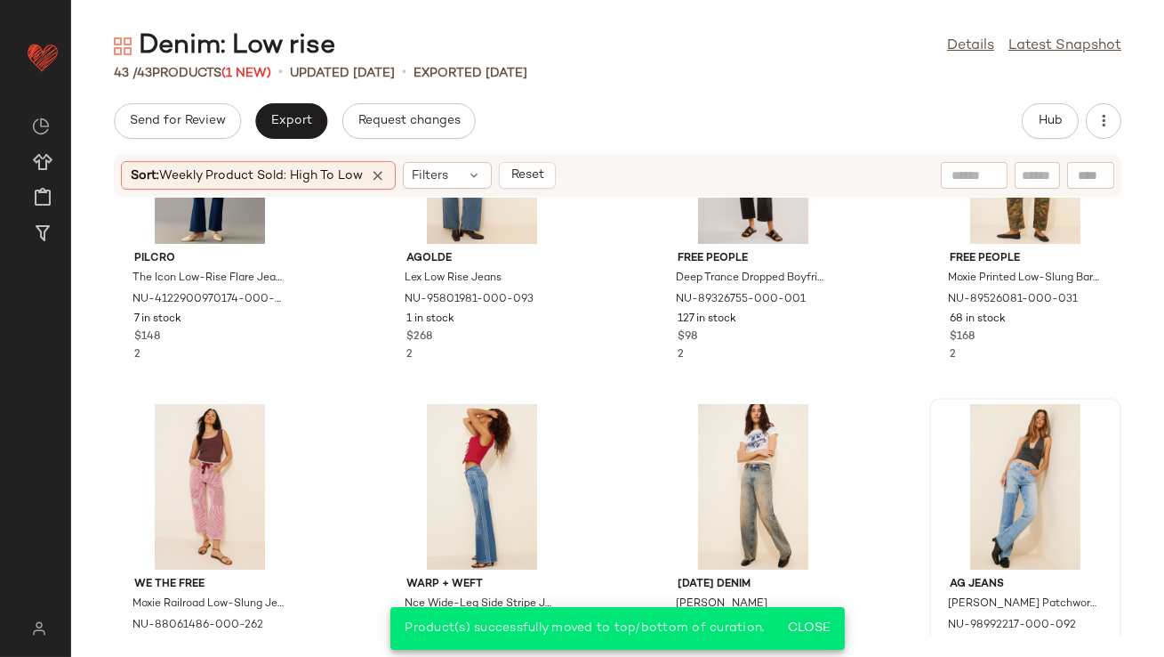
scroll to position [1557, 0]
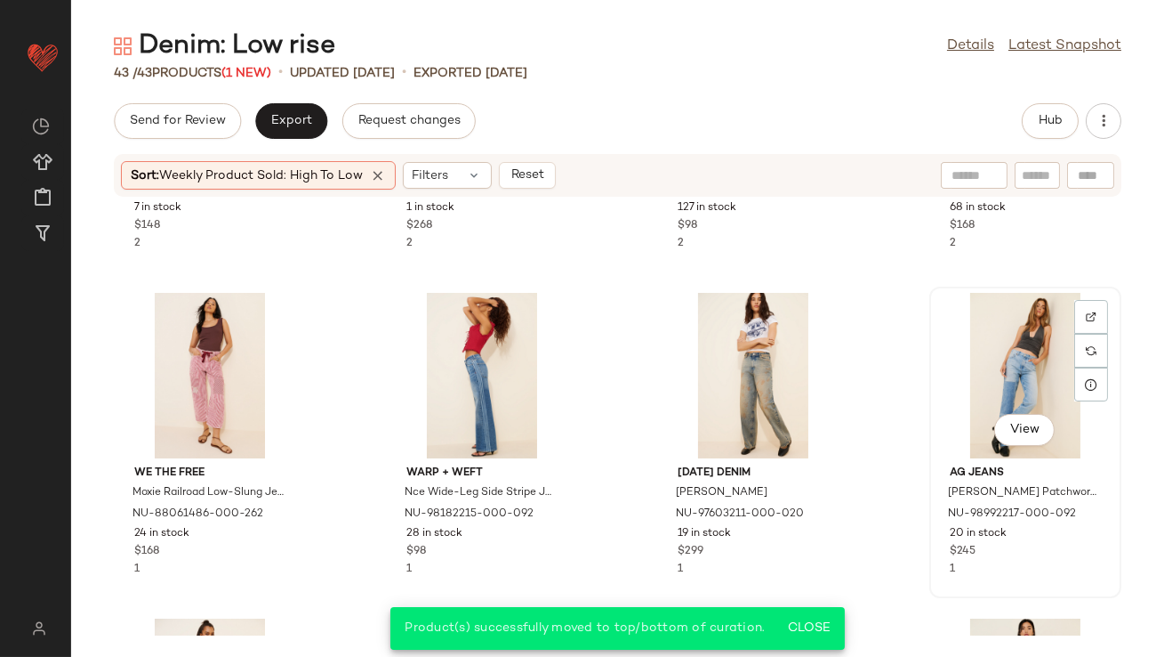
click at [973, 393] on div "View" at bounding box center [1026, 375] width 180 height 165
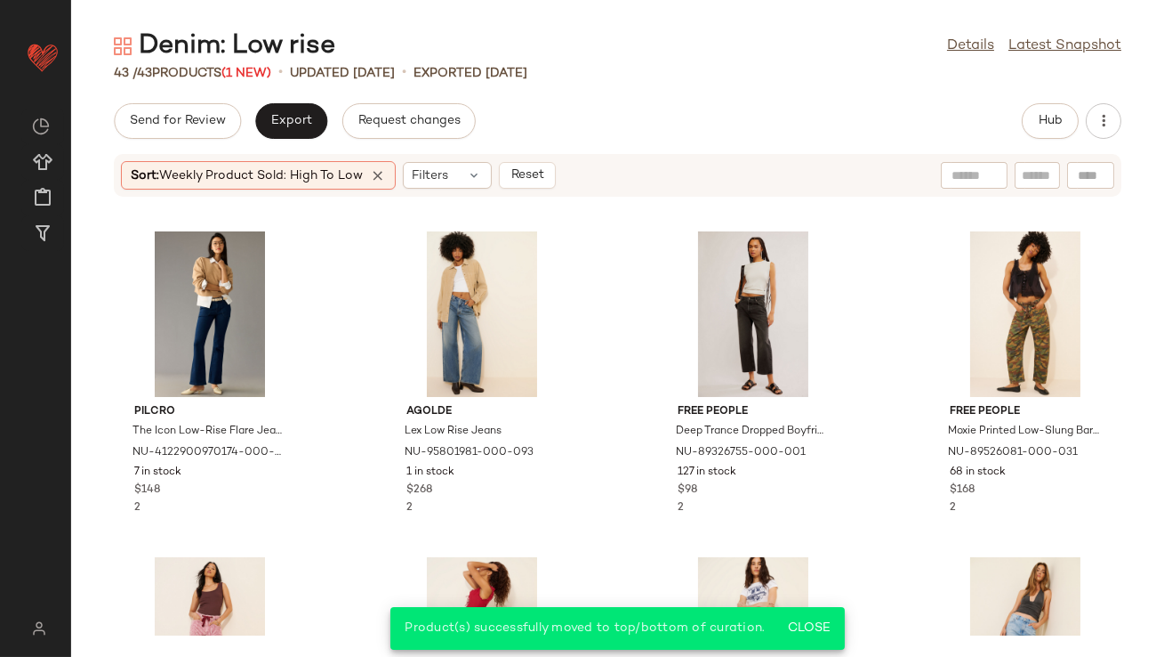
scroll to position [1229, 0]
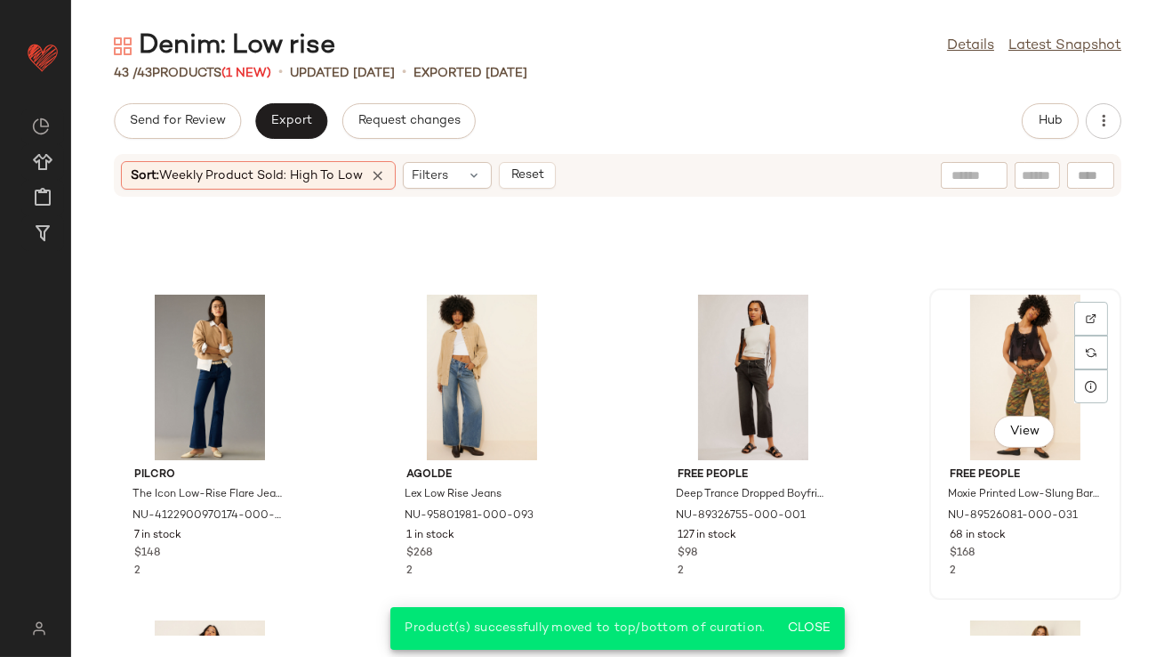
click at [979, 383] on div "View" at bounding box center [1026, 376] width 180 height 165
click at [728, 379] on div "View" at bounding box center [754, 376] width 180 height 165
click at [487, 384] on div "View" at bounding box center [482, 376] width 180 height 165
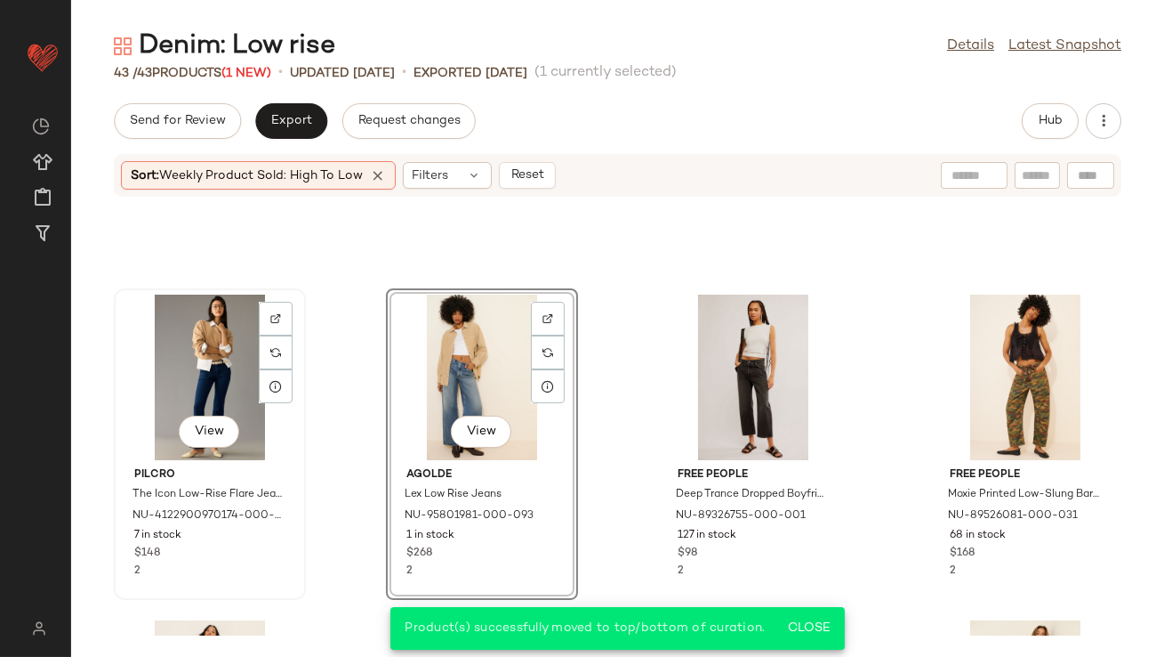
click at [203, 375] on div "View" at bounding box center [210, 376] width 180 height 165
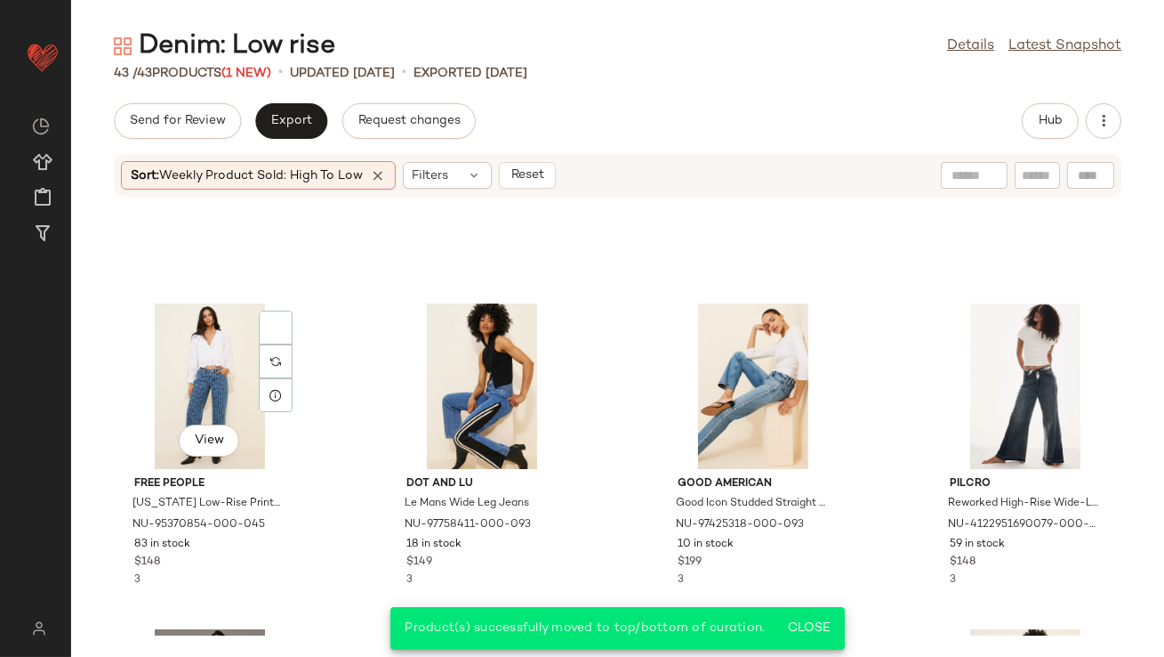
scroll to position [858, 0]
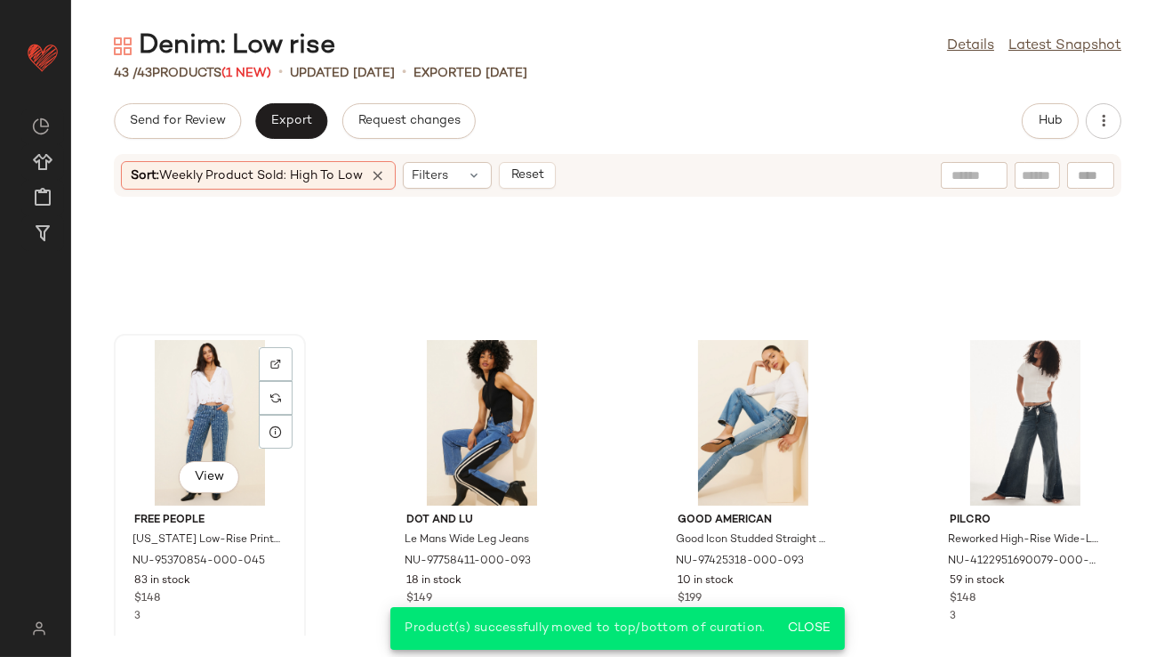
click at [189, 390] on div "View" at bounding box center [210, 422] width 180 height 165
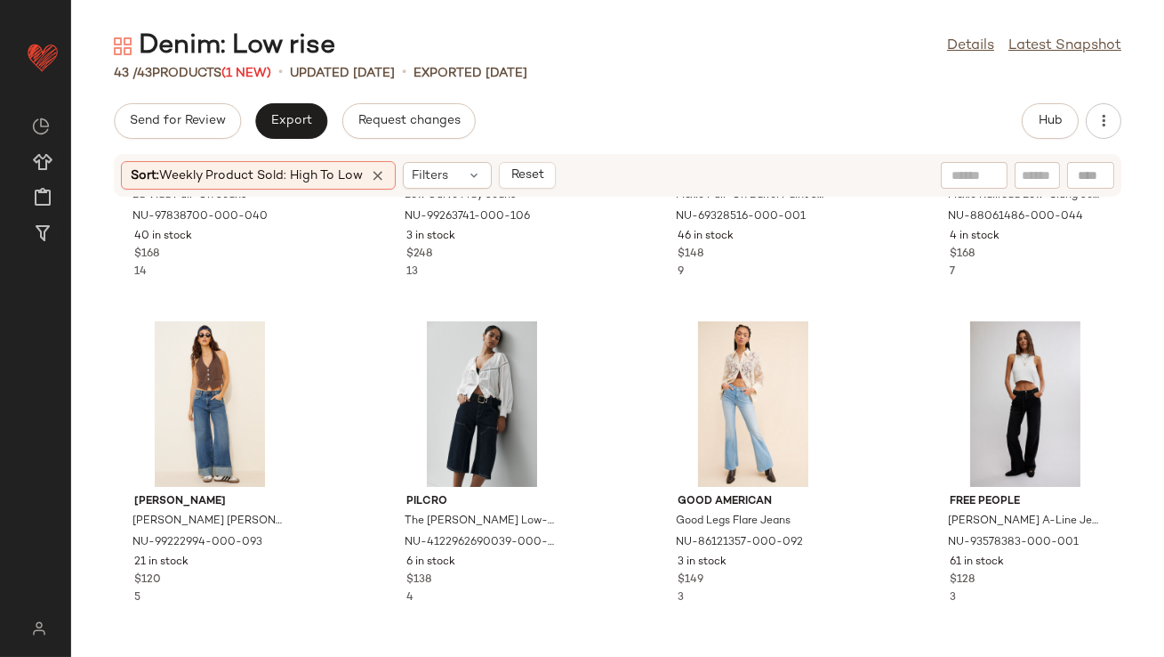
scroll to position [532, 0]
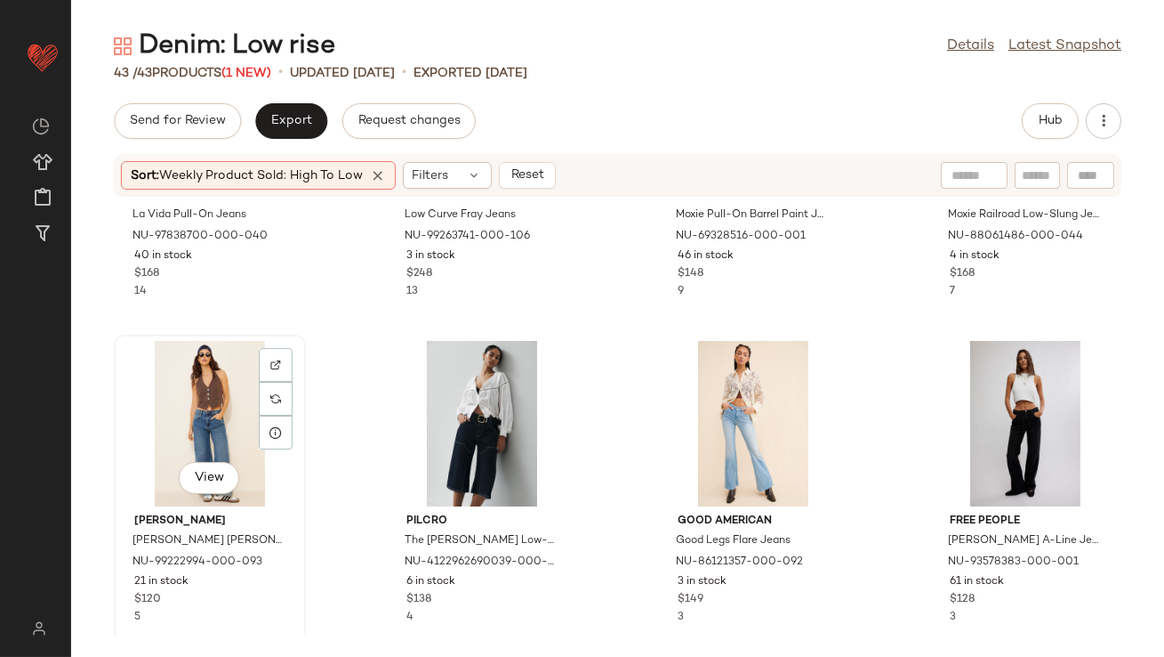
click at [222, 418] on div "View" at bounding box center [210, 423] width 180 height 165
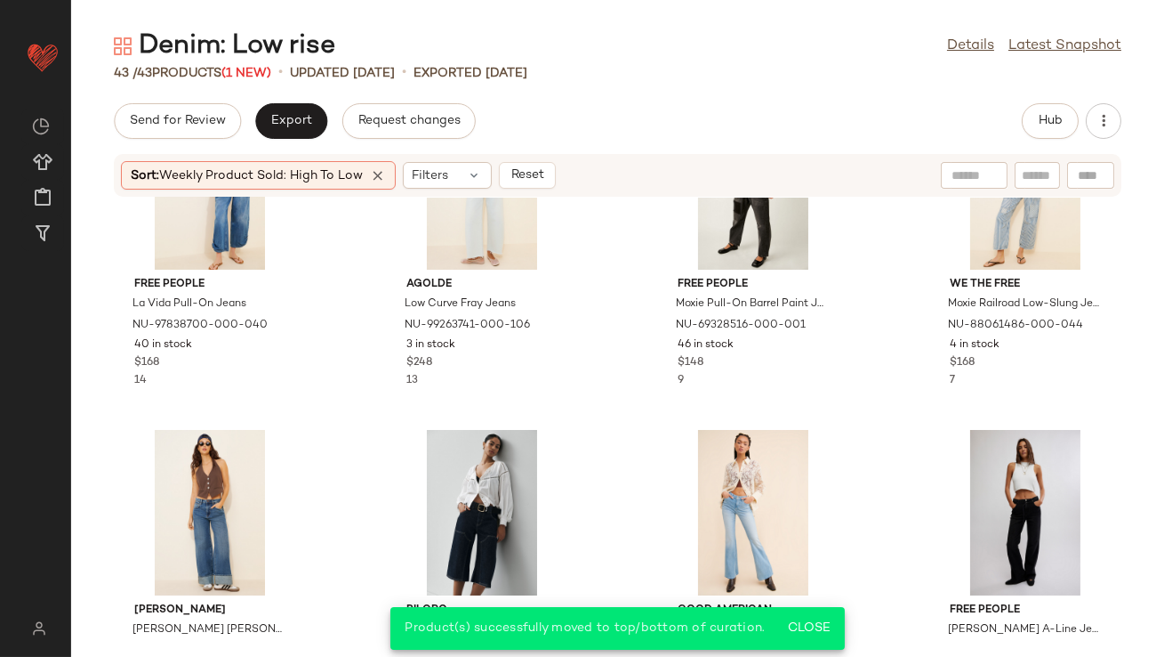
scroll to position [219, 0]
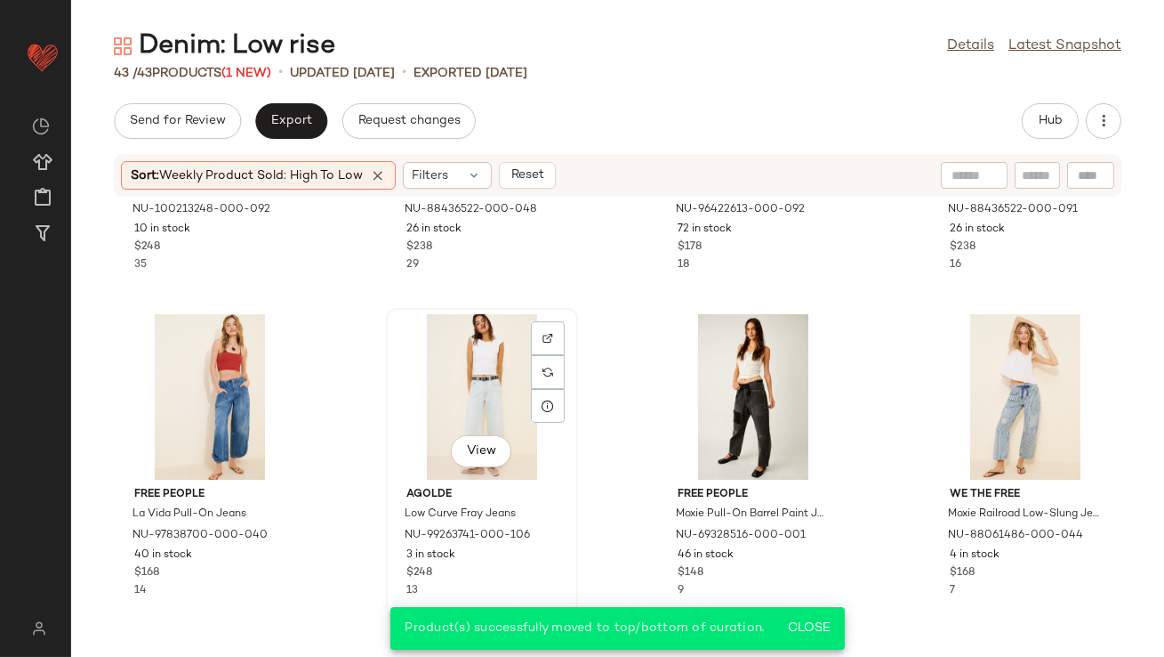
click at [451, 410] on div "View" at bounding box center [482, 396] width 180 height 165
click at [721, 383] on div "View" at bounding box center [754, 396] width 180 height 165
click at [995, 382] on div "View" at bounding box center [1026, 396] width 180 height 165
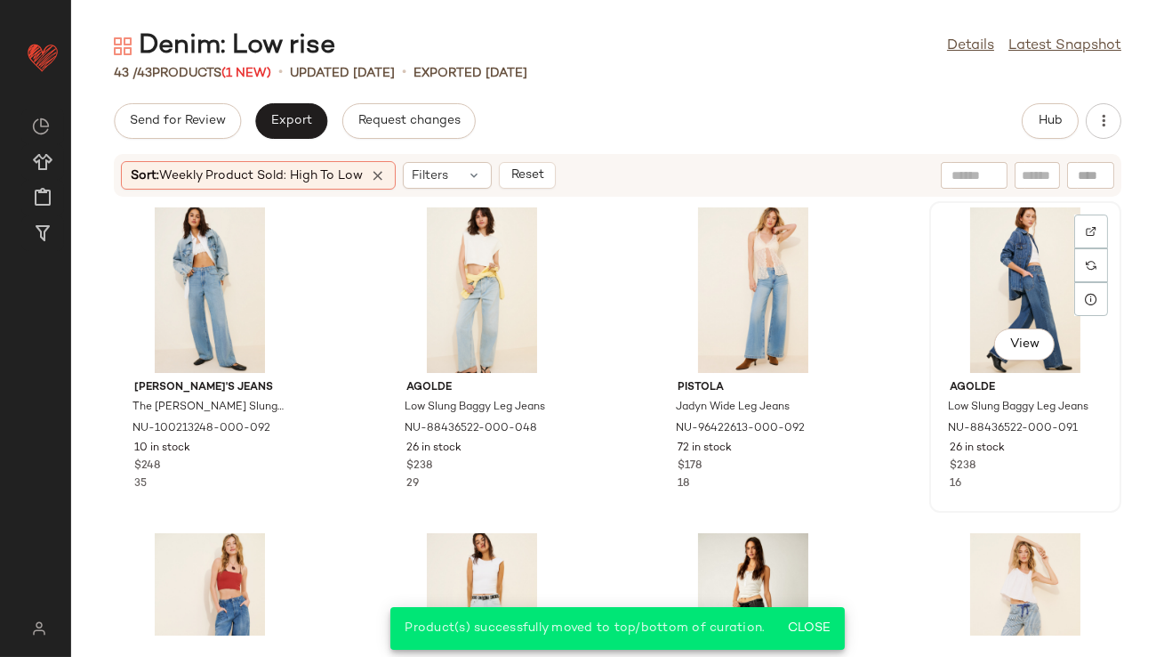
click at [969, 267] on div "View" at bounding box center [1026, 289] width 180 height 165
click at [423, 268] on div "View" at bounding box center [482, 289] width 180 height 165
click at [210, 265] on div "View" at bounding box center [210, 289] width 180 height 165
click at [385, 179] on icon at bounding box center [378, 175] width 16 height 16
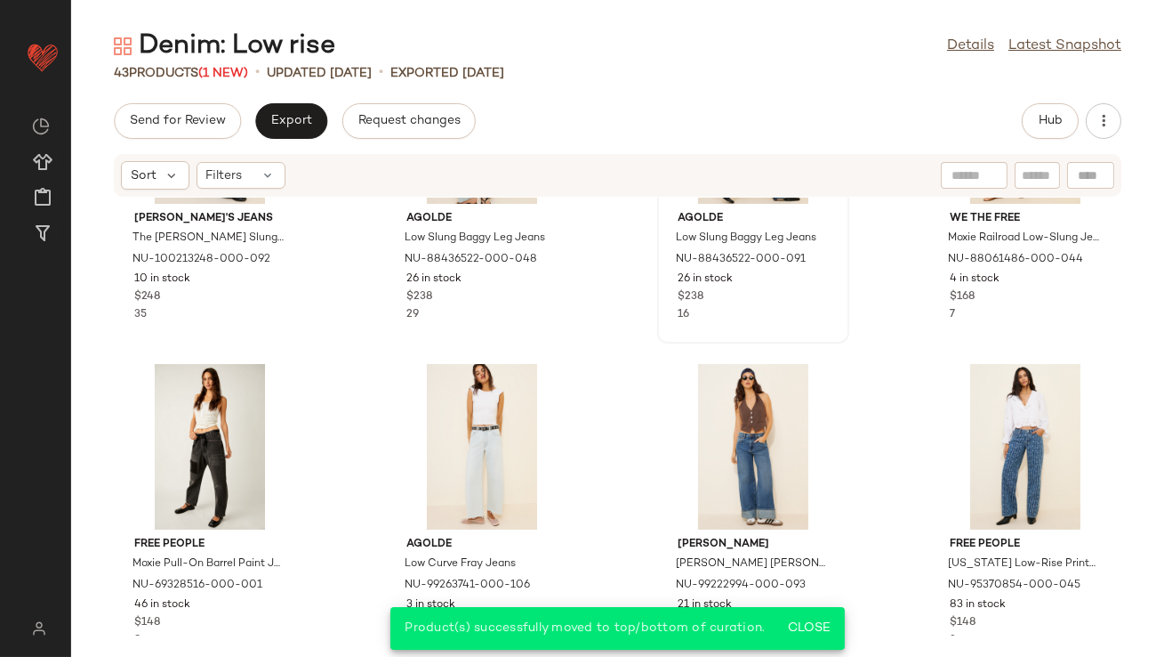
scroll to position [224, 0]
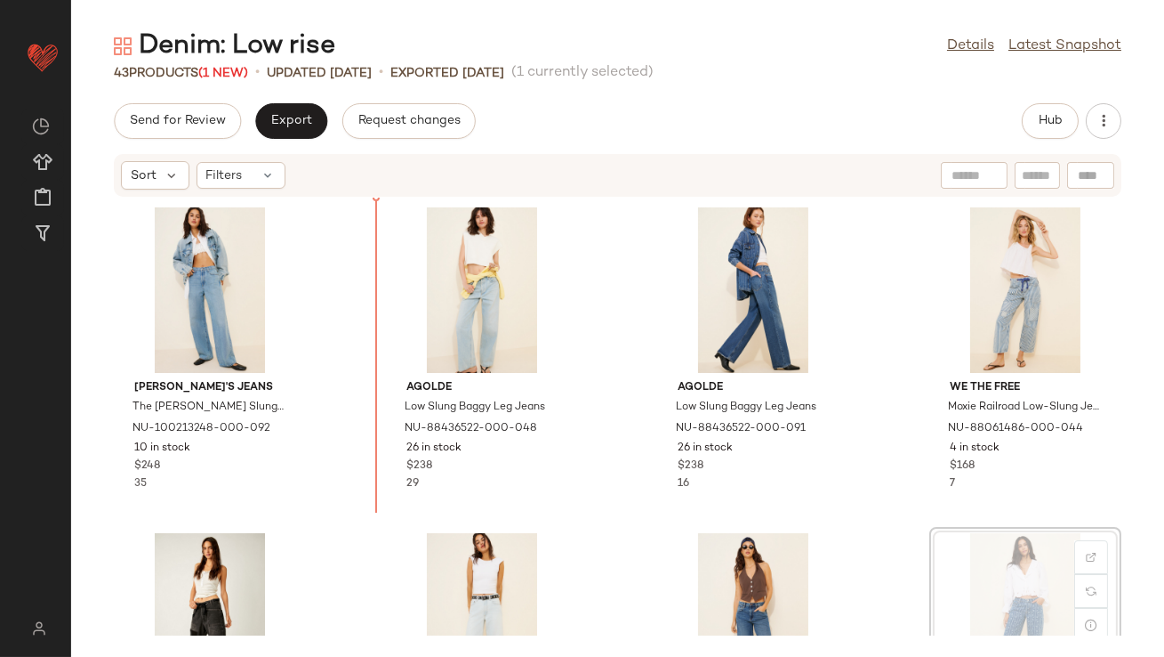
drag, startPoint x: 969, startPoint y: 368, endPoint x: 946, endPoint y: 367, distance: 23.2
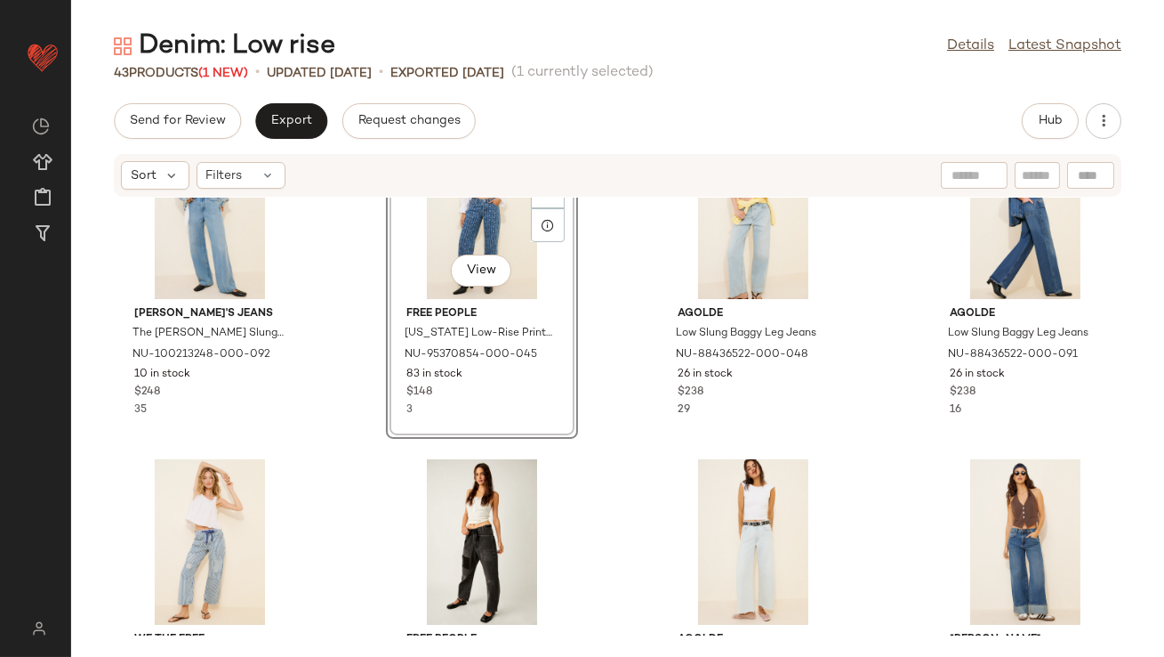
scroll to position [245, 0]
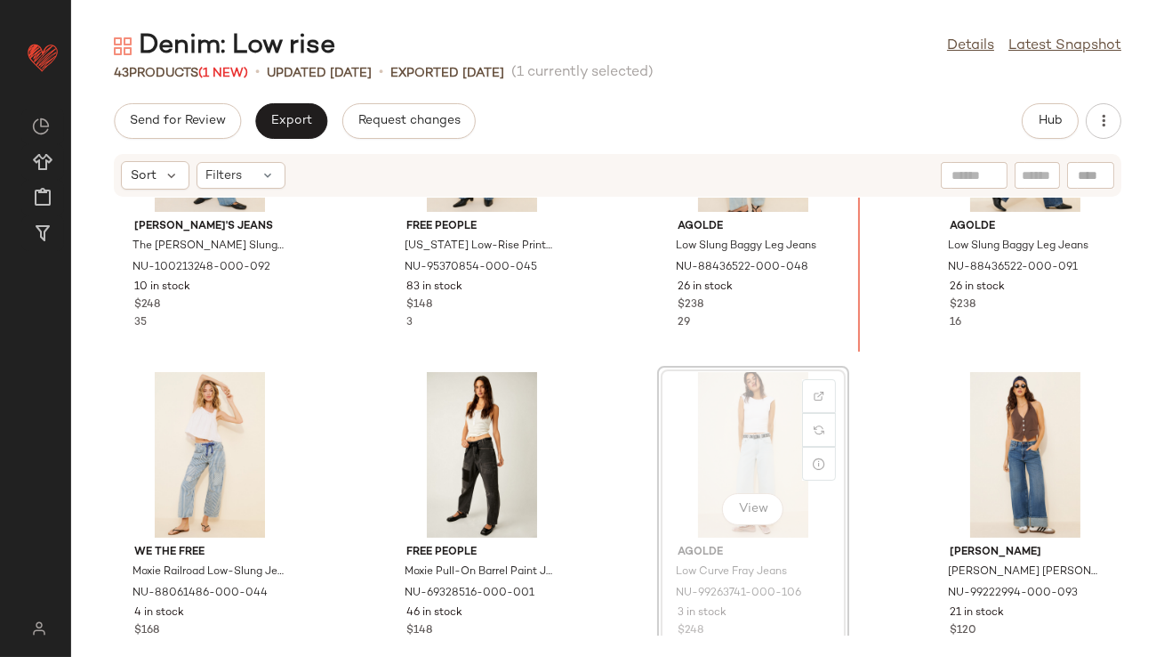
scroll to position [236, 0]
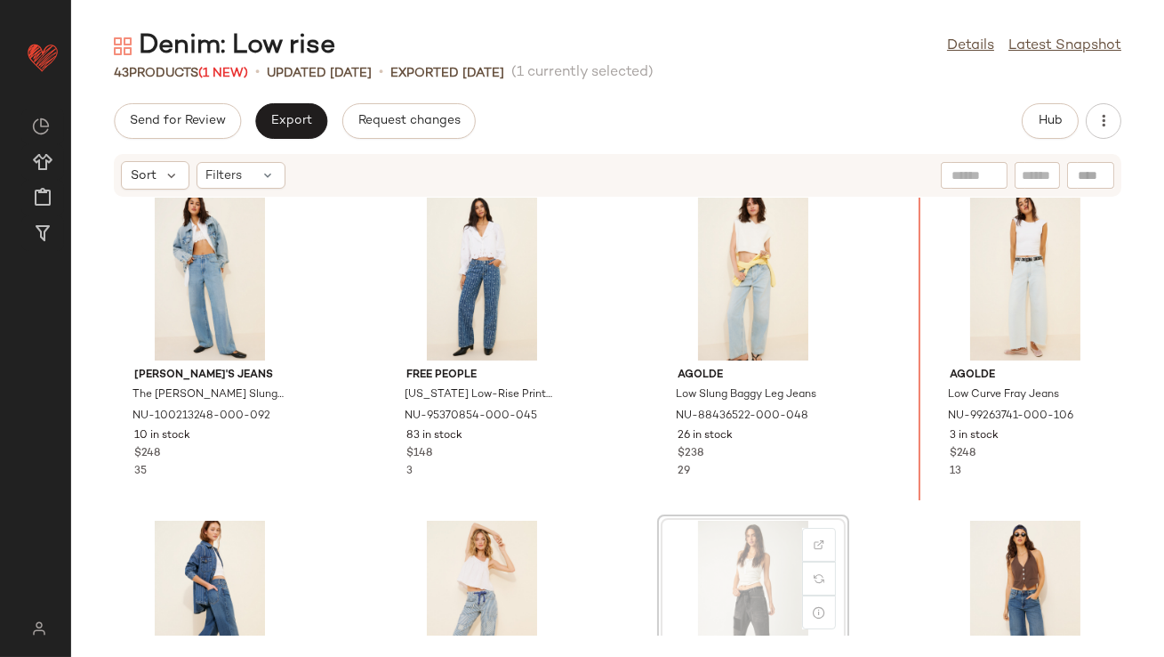
drag, startPoint x: 742, startPoint y: 386, endPoint x: 754, endPoint y: 369, distance: 21.0
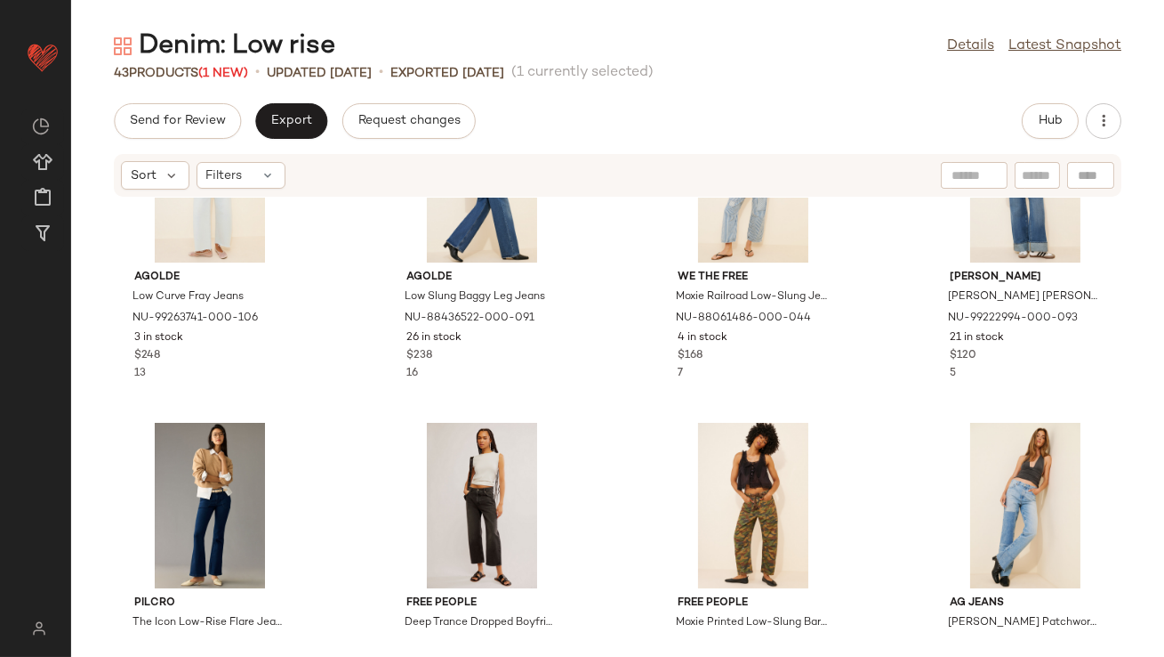
scroll to position [359, 0]
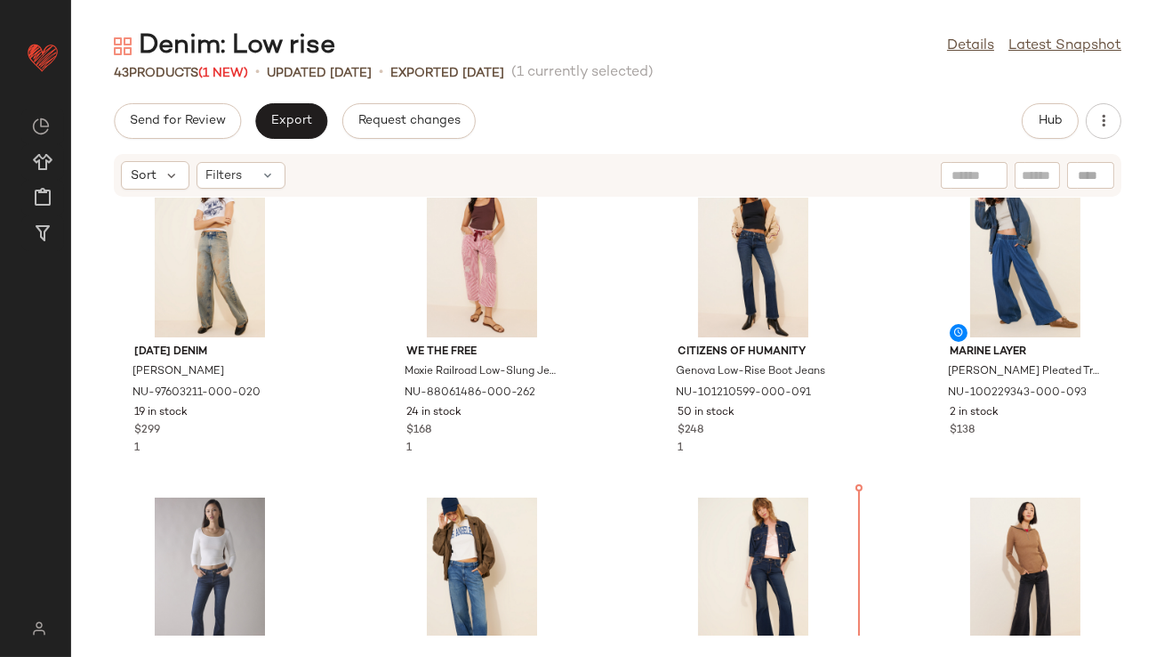
scroll to position [1038, 0]
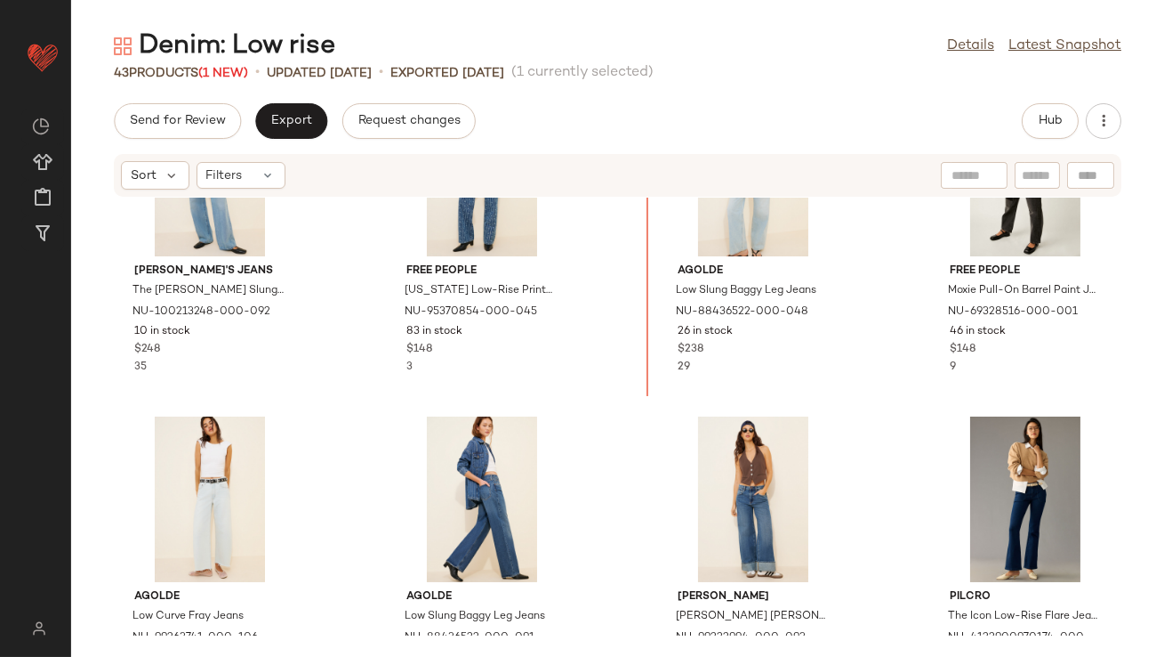
scroll to position [68, 0]
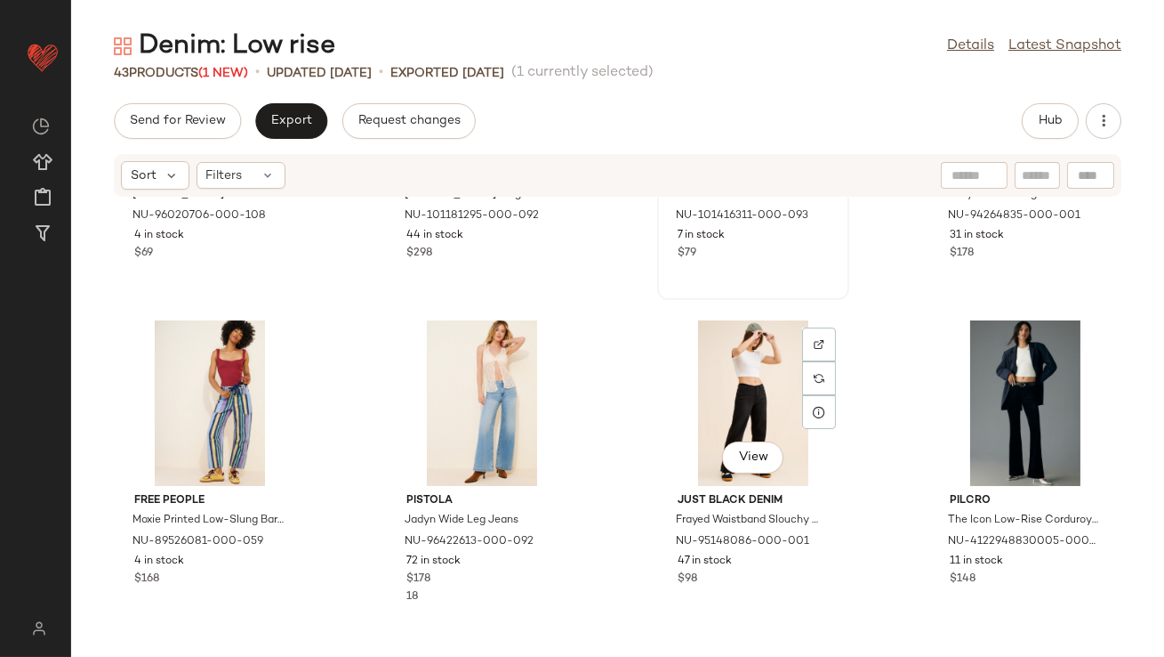
scroll to position [1543, 0]
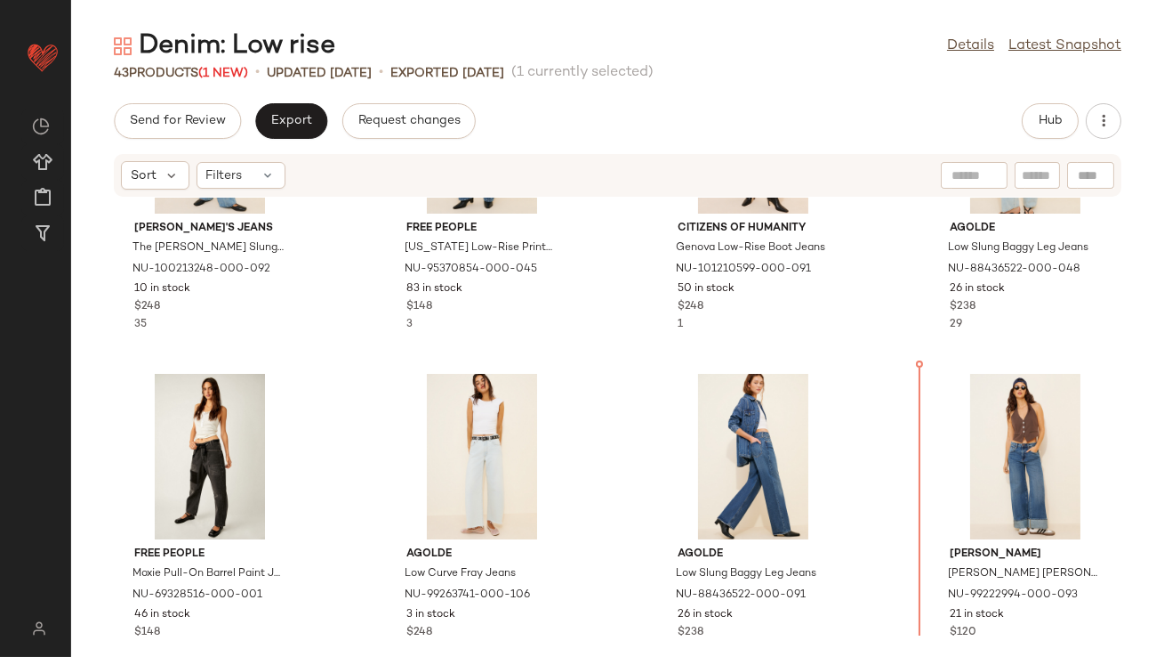
scroll to position [204, 0]
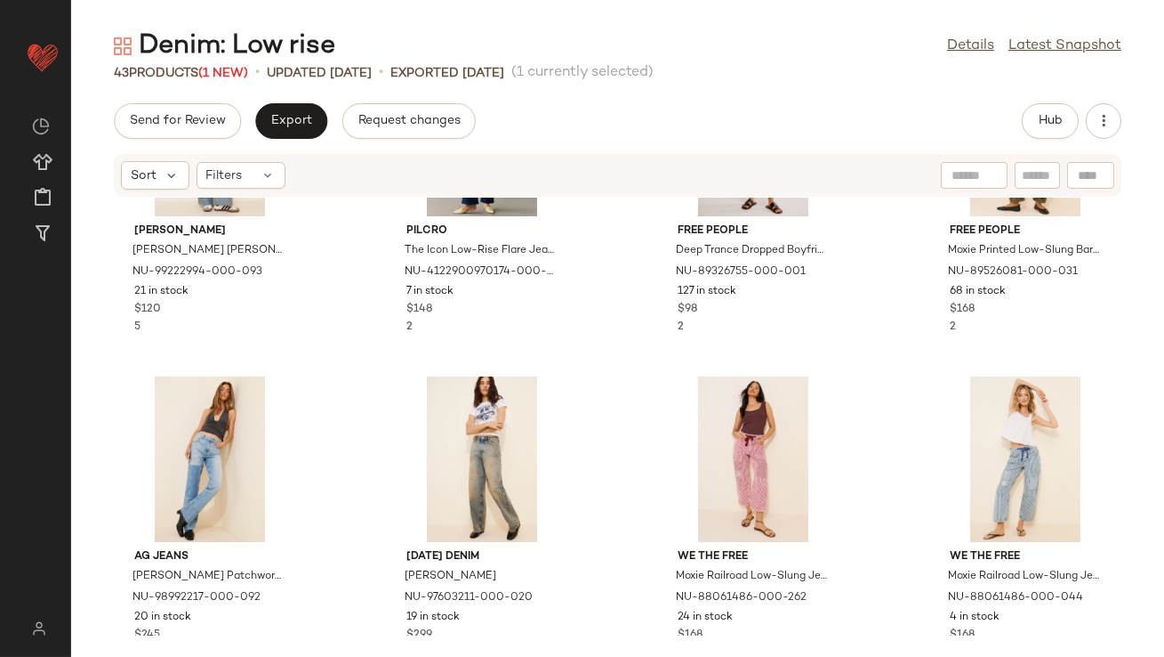
scroll to position [823, 0]
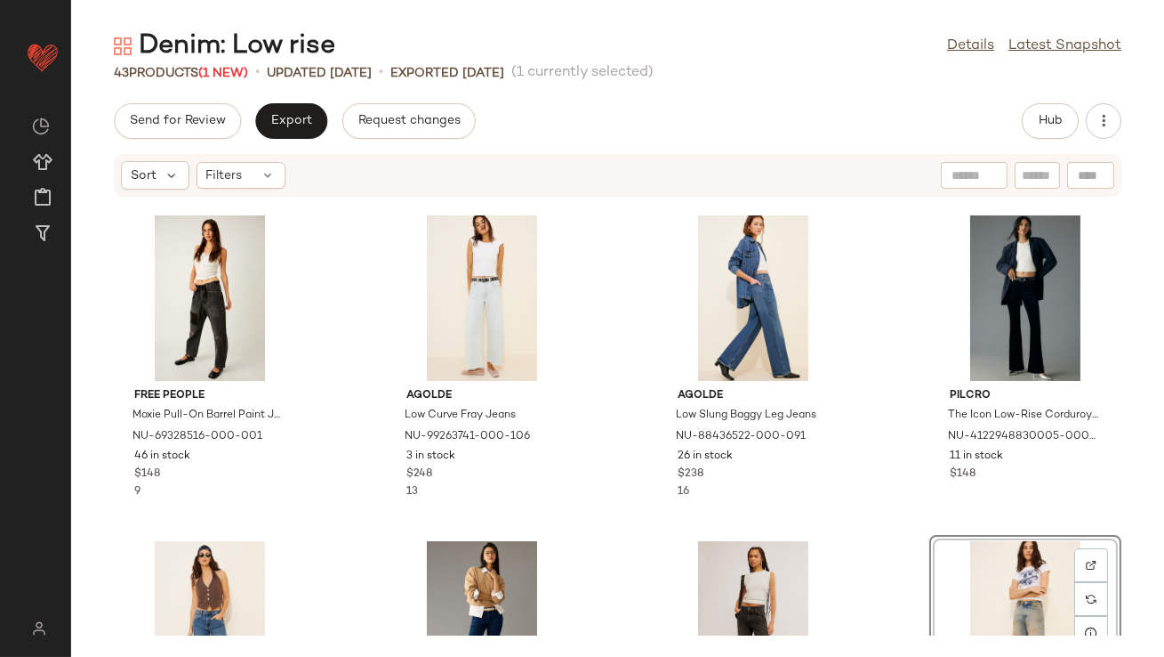
scroll to position [636, 0]
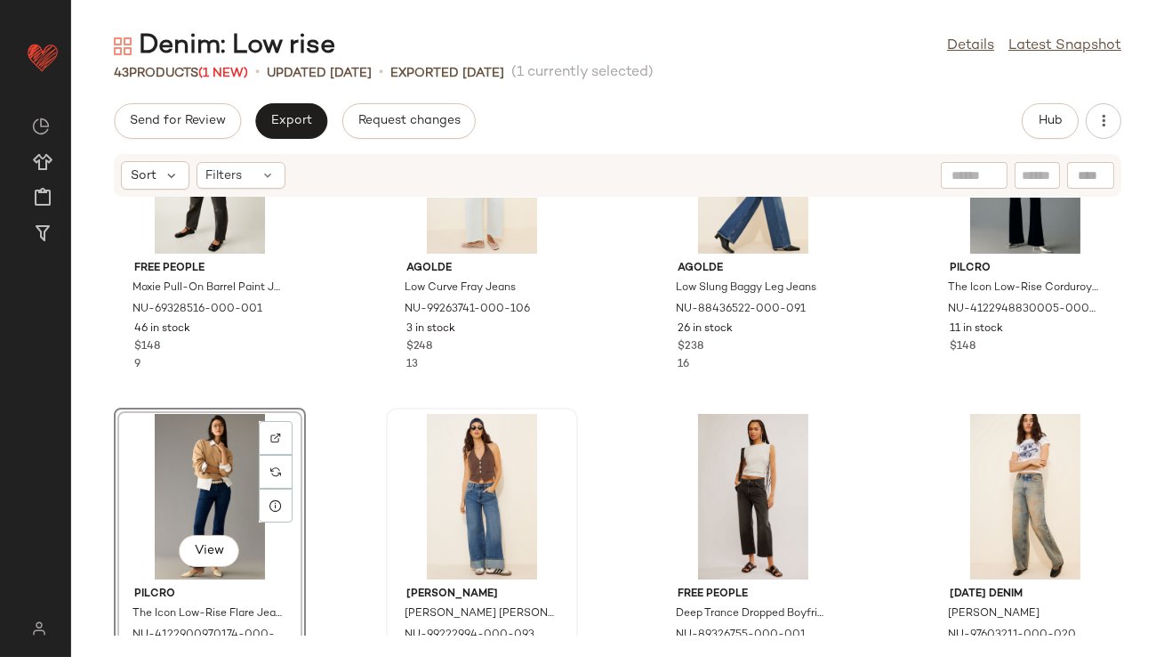
scroll to position [475, 0]
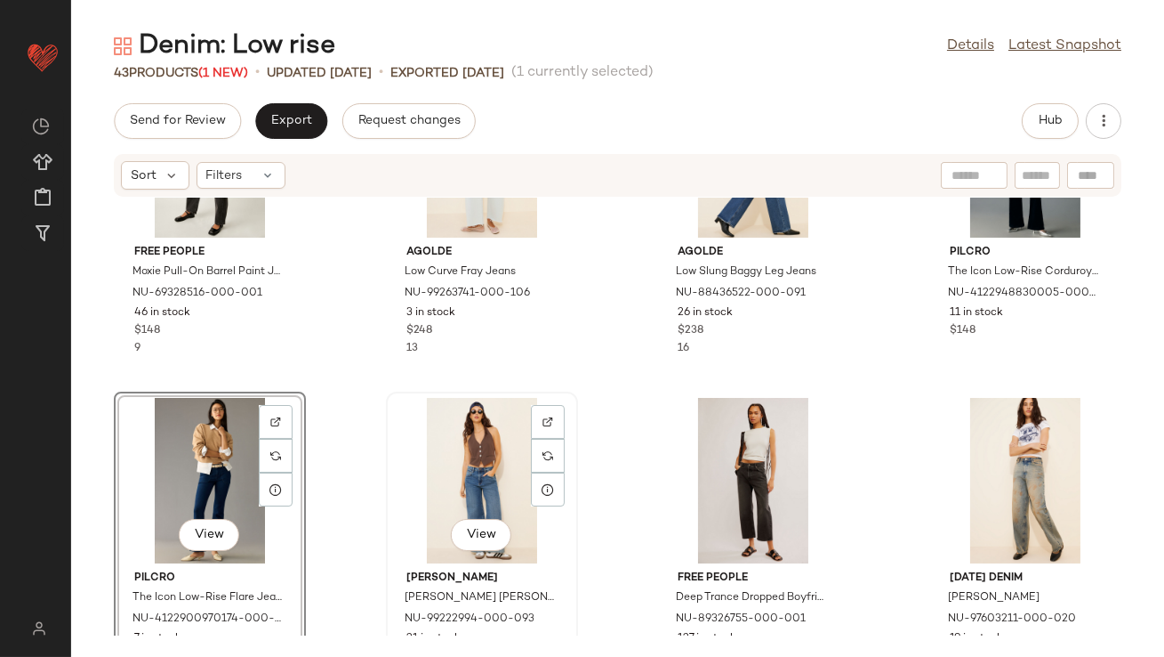
click at [456, 463] on div "View" at bounding box center [482, 480] width 180 height 165
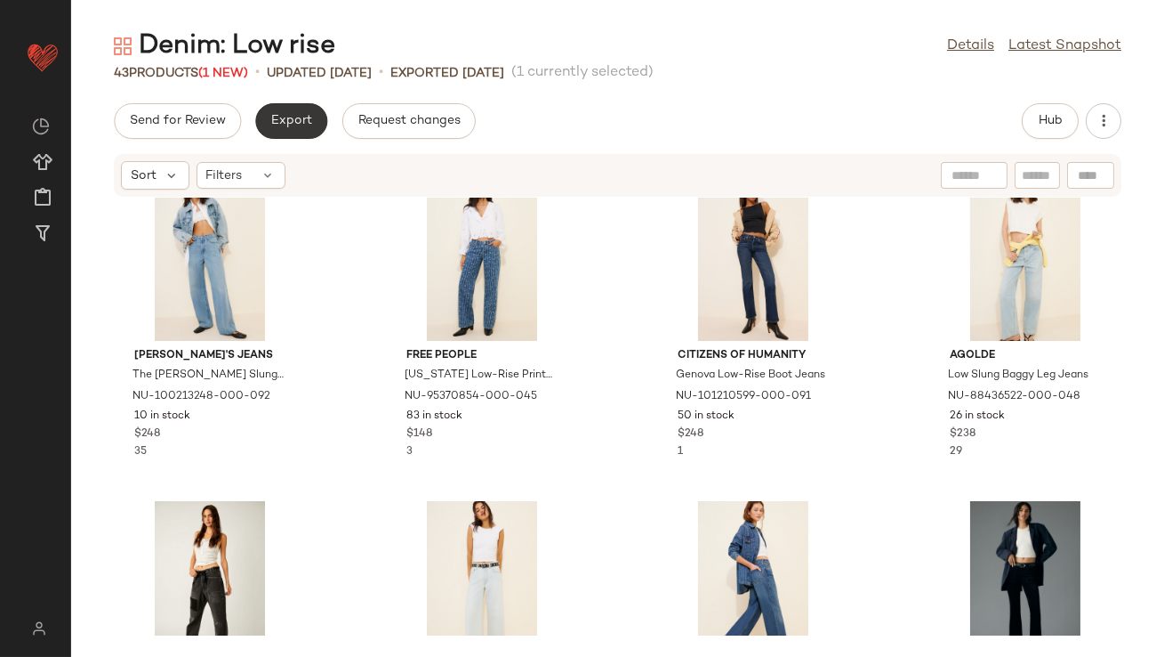
click at [288, 118] on span "Export" at bounding box center [291, 121] width 42 height 14
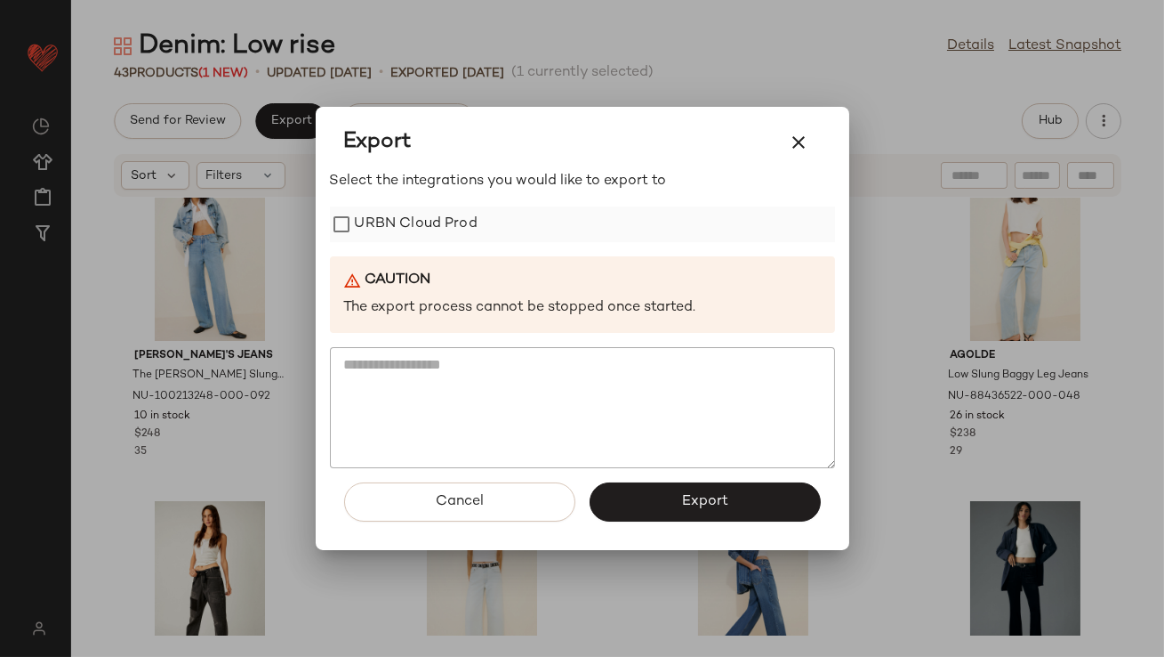
click at [395, 236] on label "URBN Cloud Prod" at bounding box center [416, 224] width 123 height 36
click at [675, 502] on button "Export" at bounding box center [705, 501] width 231 height 39
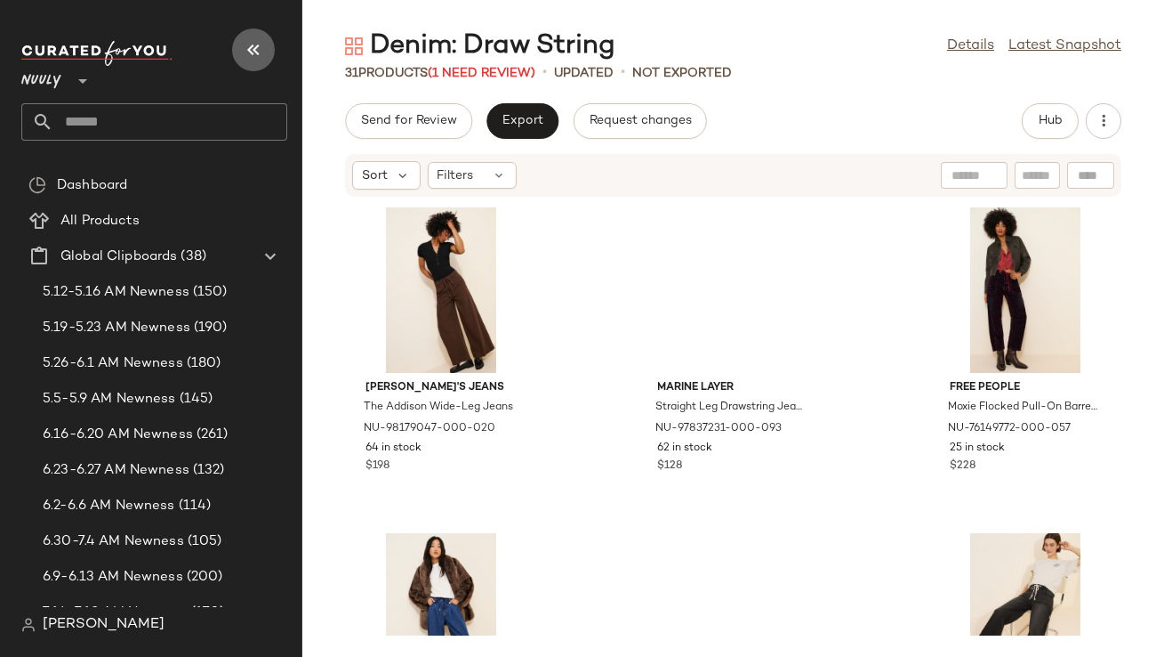
click at [261, 52] on icon "button" at bounding box center [253, 49] width 21 height 21
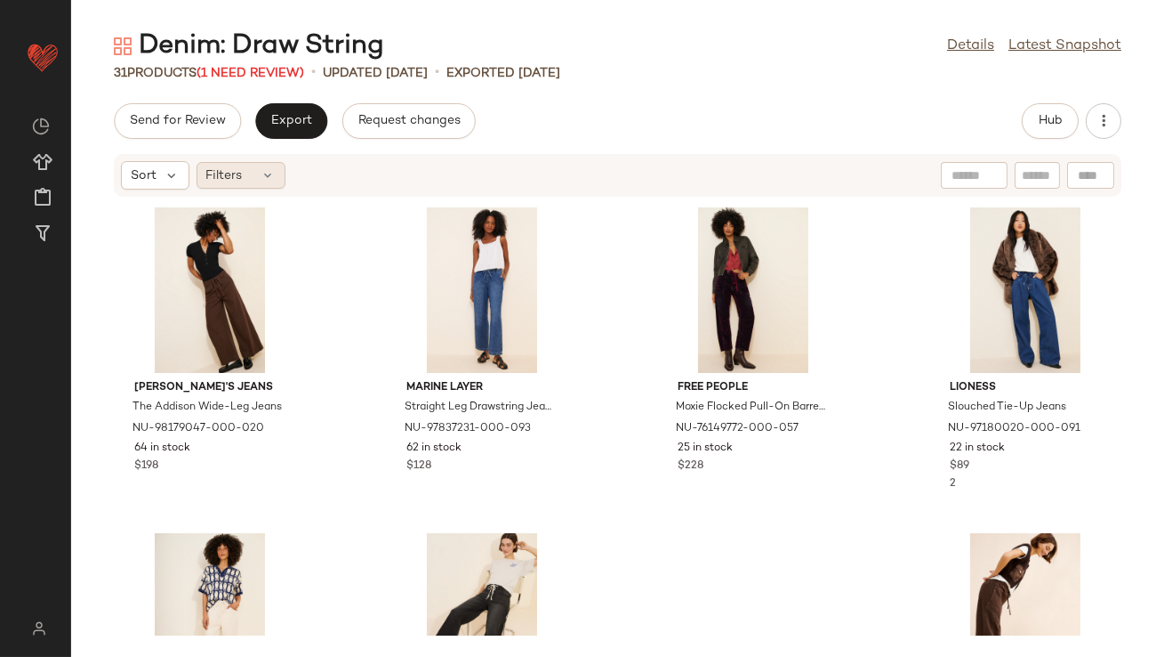
click at [263, 175] on icon at bounding box center [269, 175] width 14 height 14
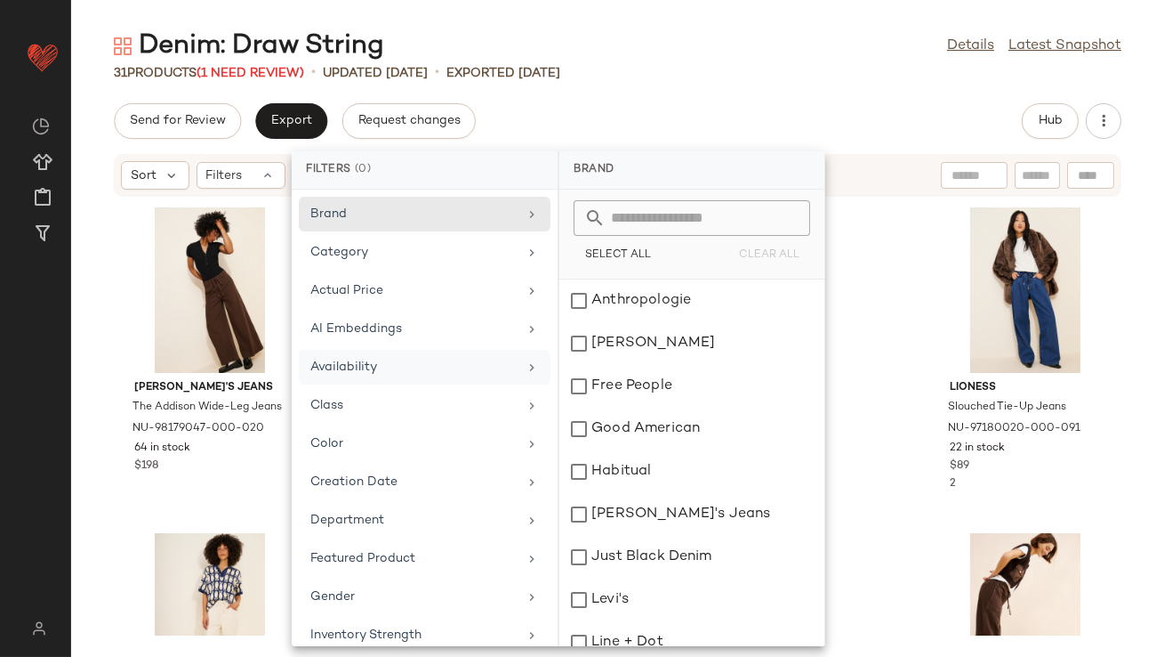
click at [390, 364] on div "Availability" at bounding box center [413, 367] width 207 height 19
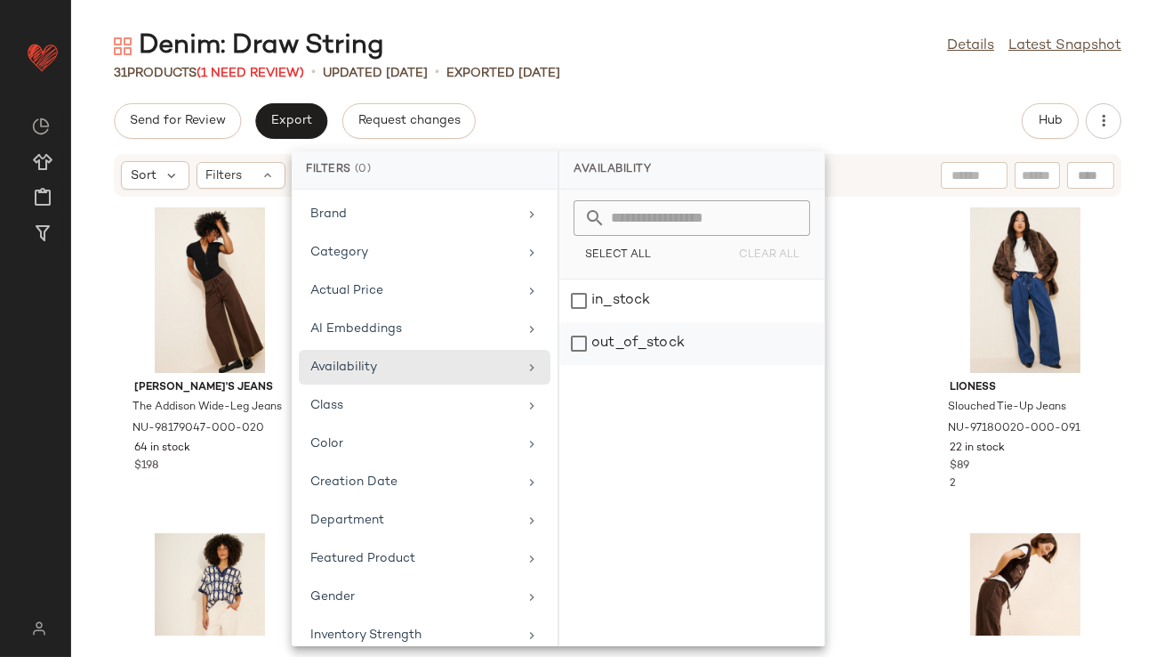
click at [640, 349] on div "out_of_stock" at bounding box center [692, 343] width 265 height 43
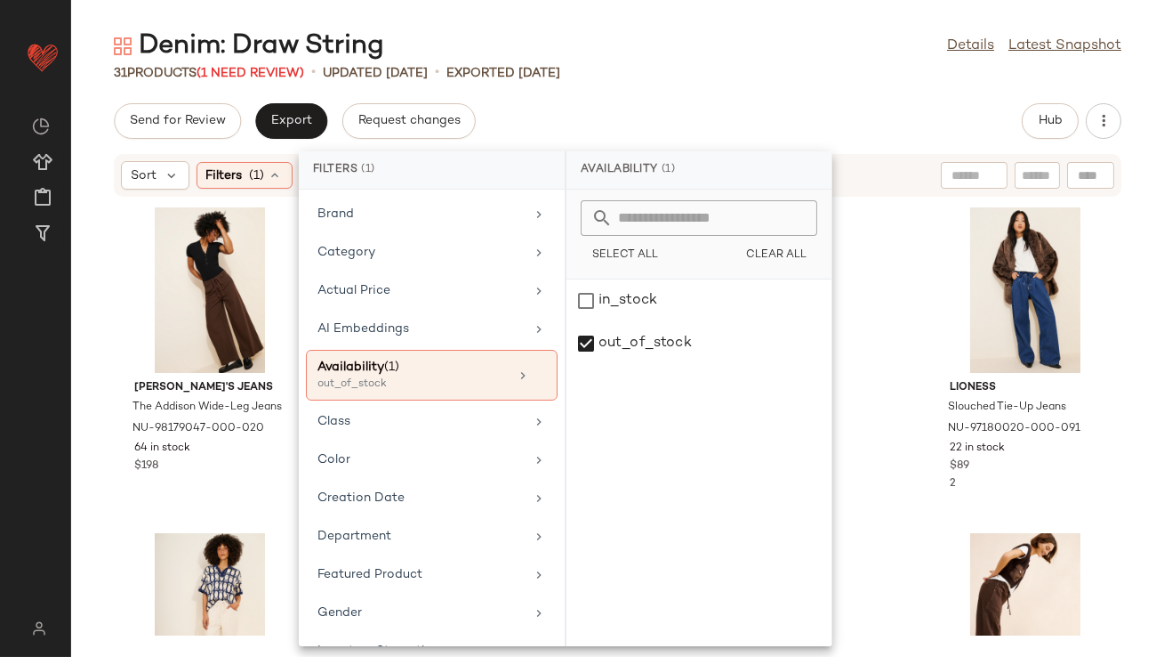
click at [725, 52] on div "Denim: Draw String Details Latest Snapshot" at bounding box center [617, 46] width 1093 height 36
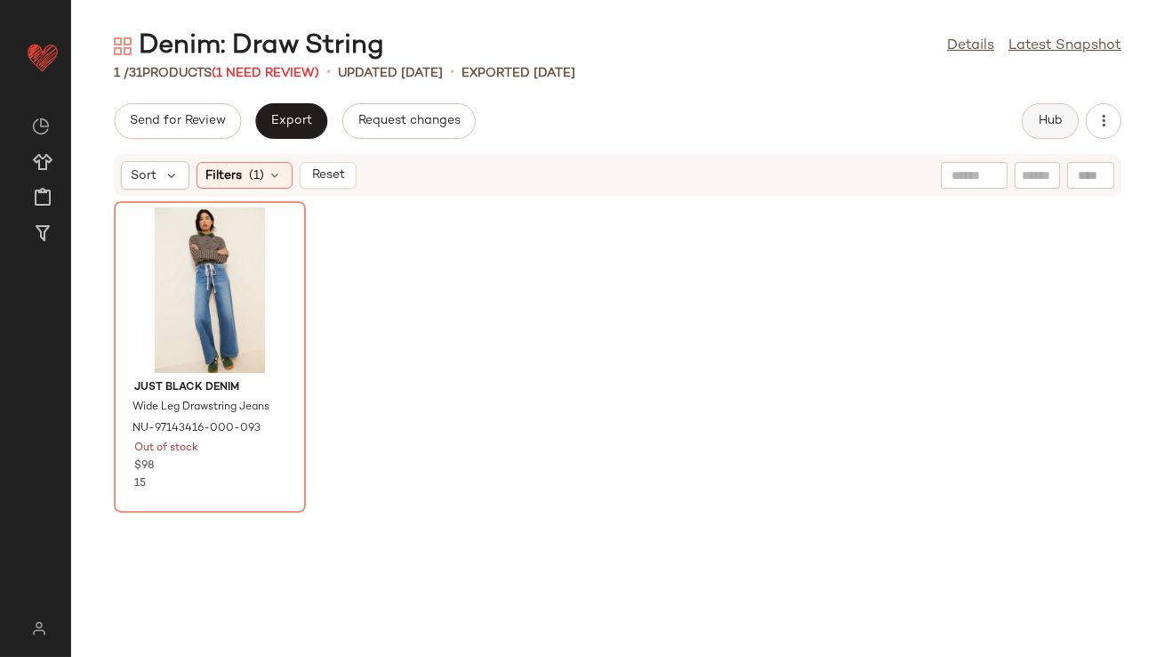
click at [1057, 116] on span "Hub" at bounding box center [1050, 121] width 25 height 14
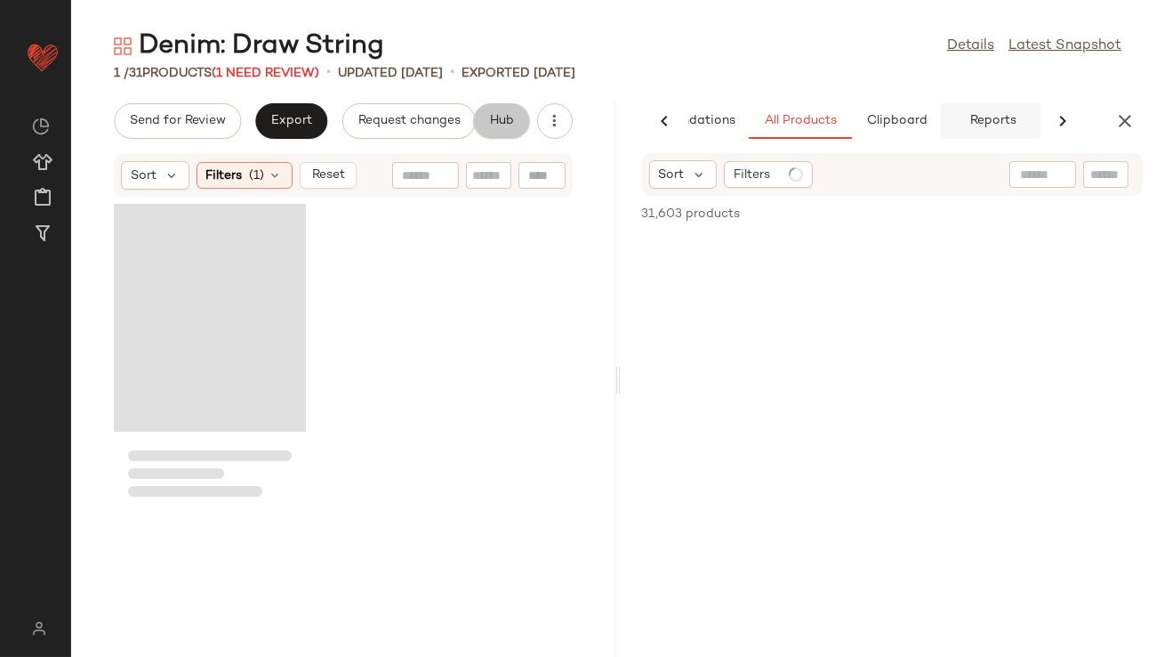
scroll to position [0, 100]
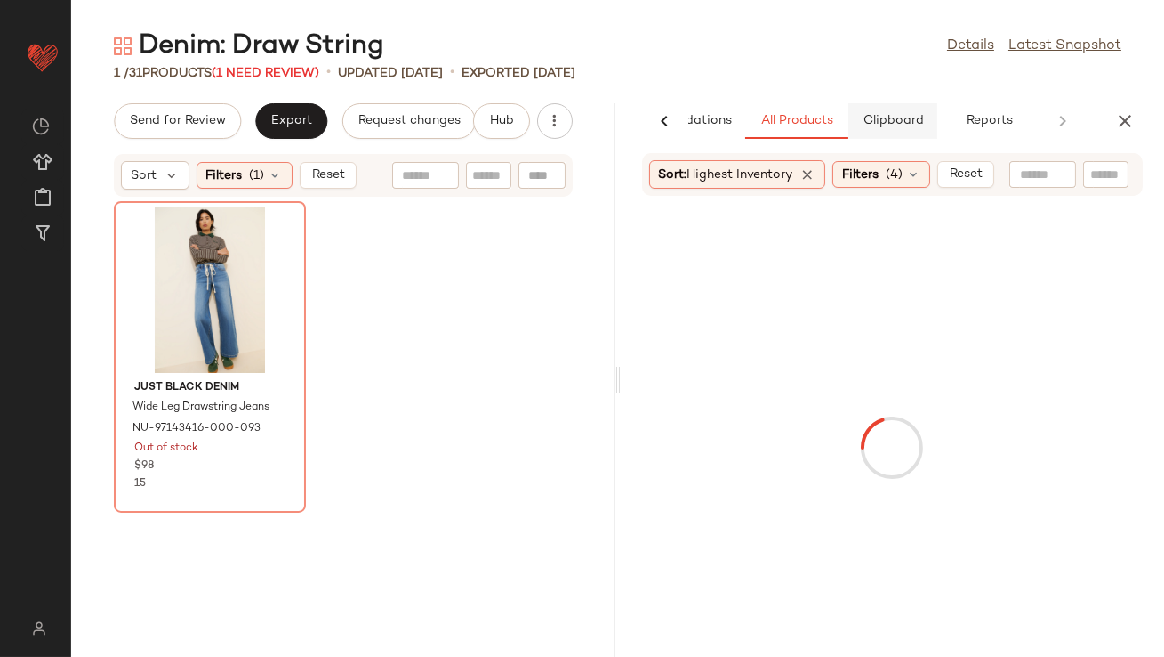
click at [891, 110] on button "Clipboard" at bounding box center [893, 121] width 89 height 36
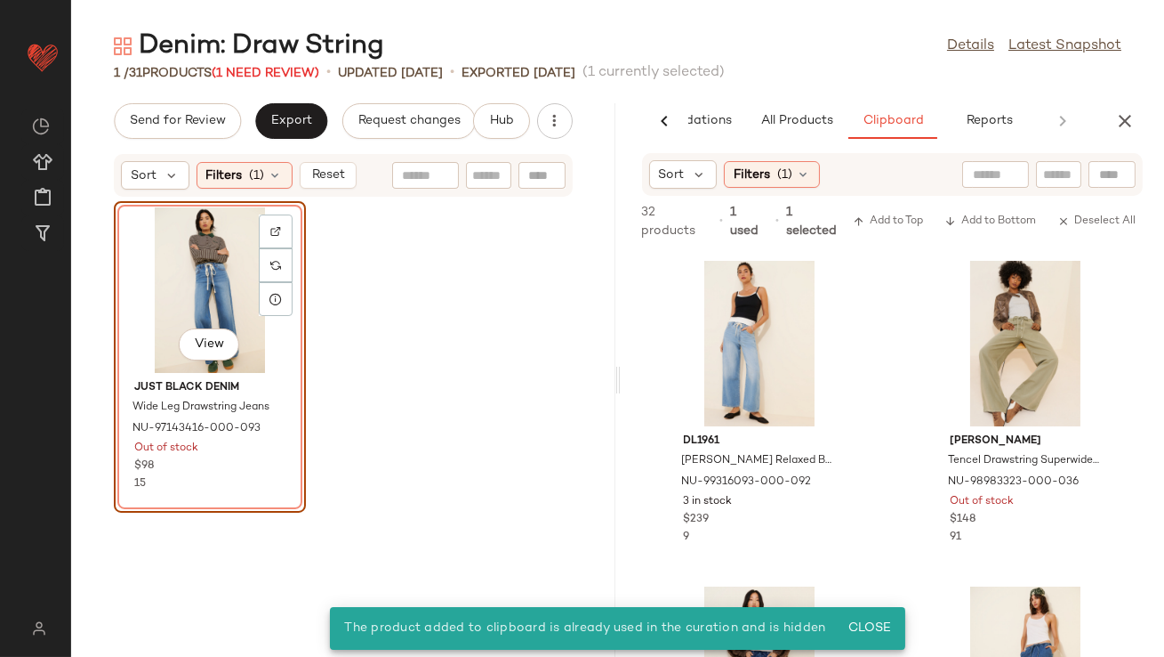
click at [240, 300] on div "View" at bounding box center [210, 289] width 180 height 165
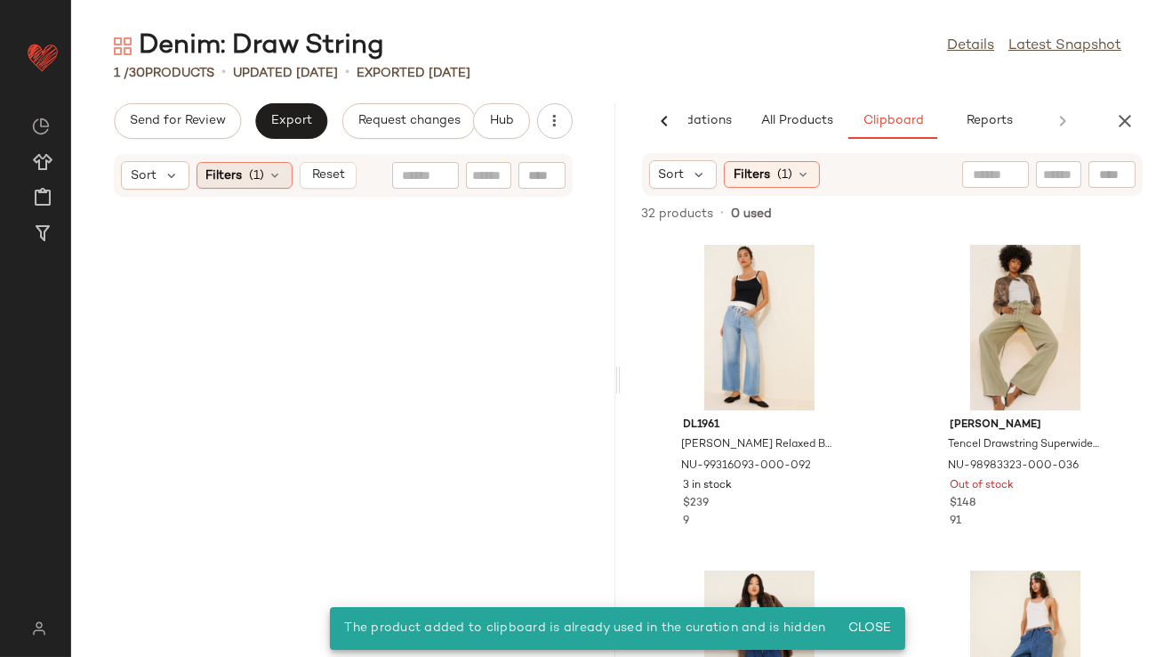
click at [279, 173] on icon at bounding box center [276, 175] width 14 height 14
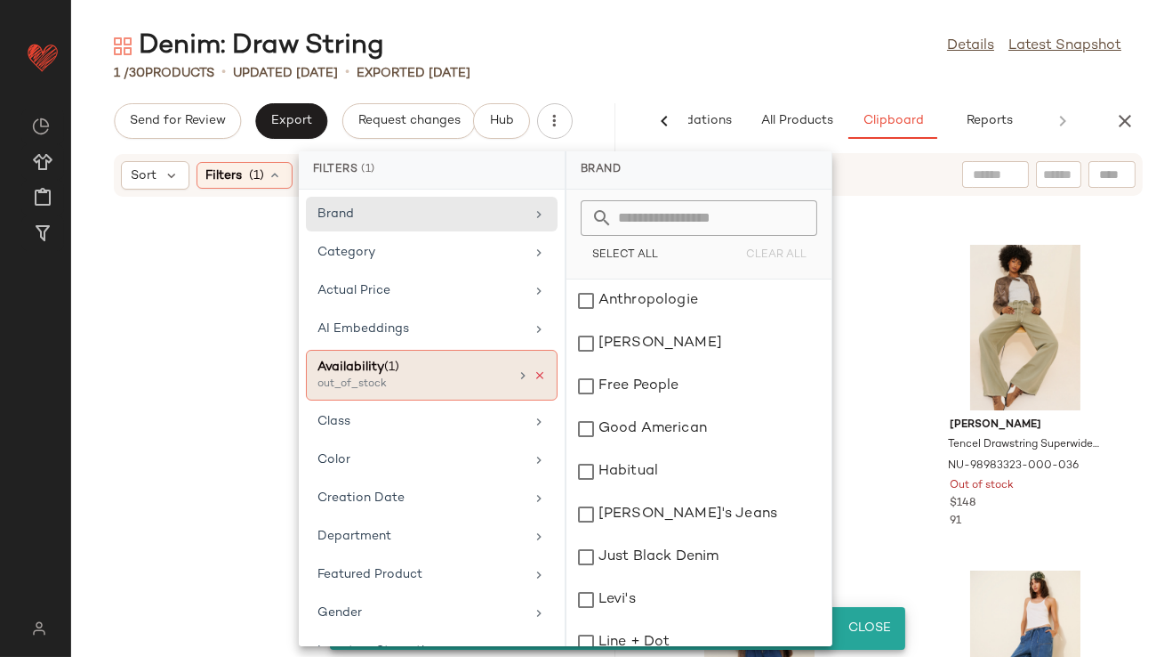
click at [536, 372] on icon at bounding box center [540, 375] width 12 height 12
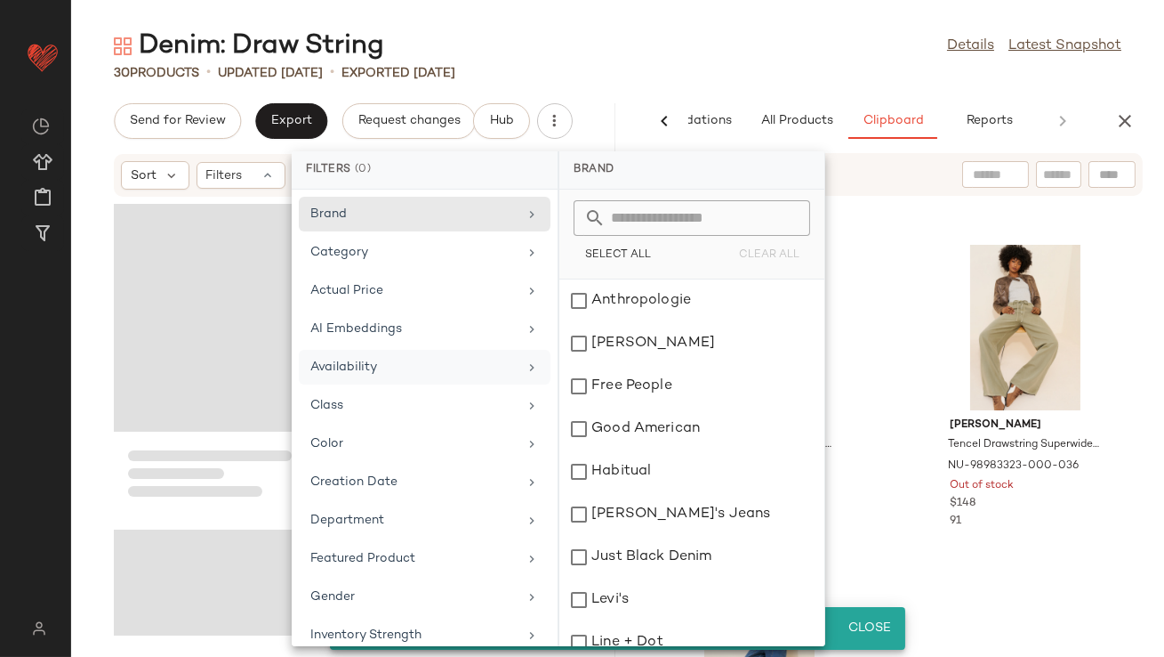
click at [729, 60] on div "Denim: Draw String Details Latest Snapshot" at bounding box center [617, 46] width 1093 height 36
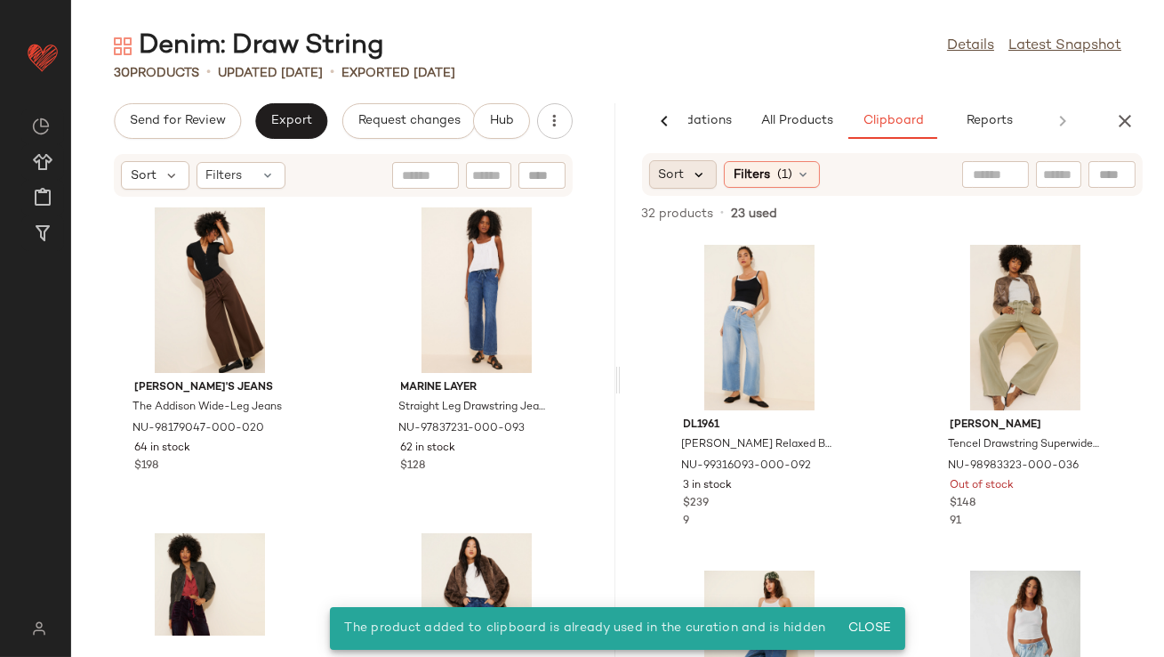
click at [697, 173] on icon at bounding box center [700, 174] width 16 height 16
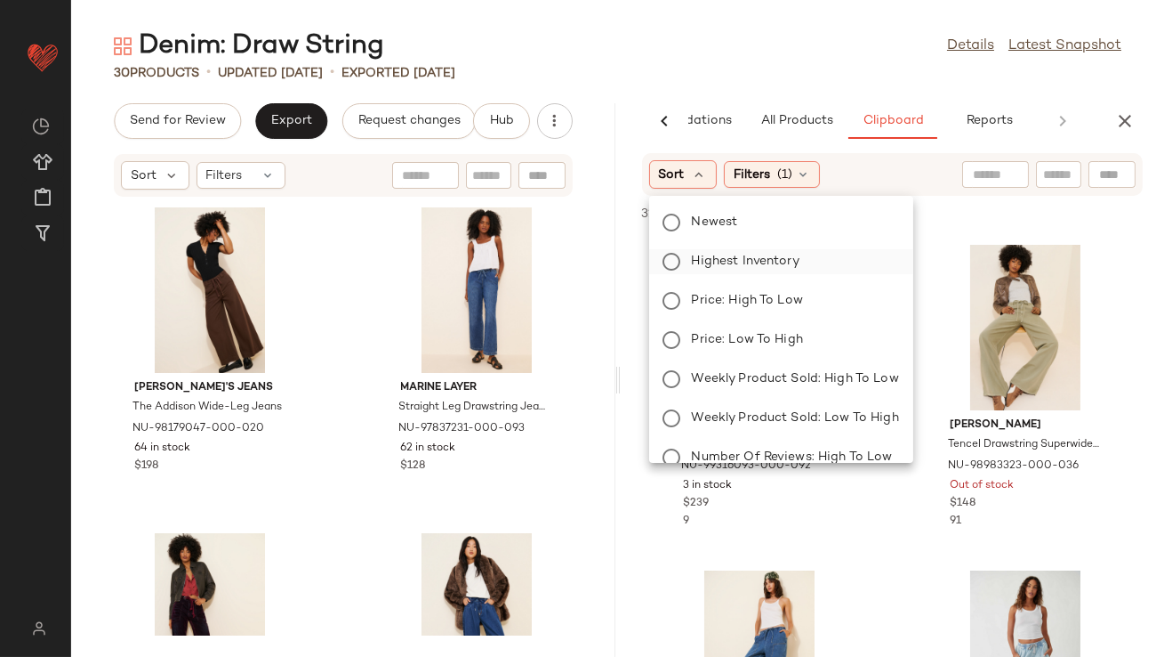
click at [718, 259] on span "Highest Inventory" at bounding box center [746, 261] width 108 height 19
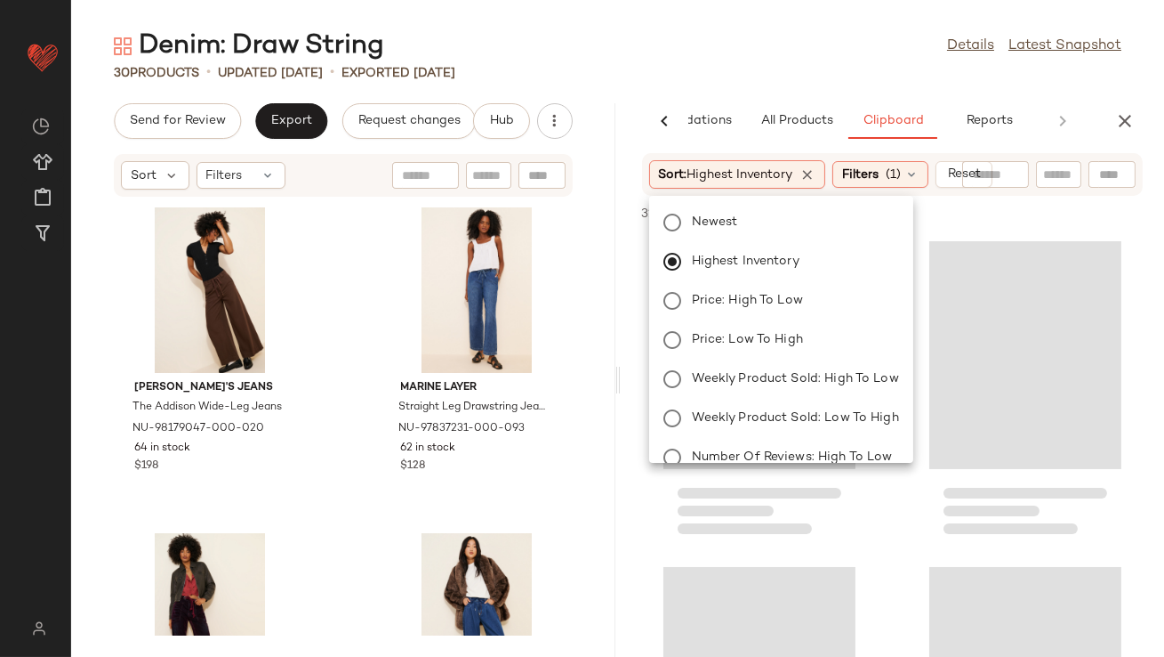
click at [755, 101] on div "Denim: Draw String Details Latest Snapshot 30 Products • updated [DATE] • Expor…" at bounding box center [617, 342] width 1093 height 628
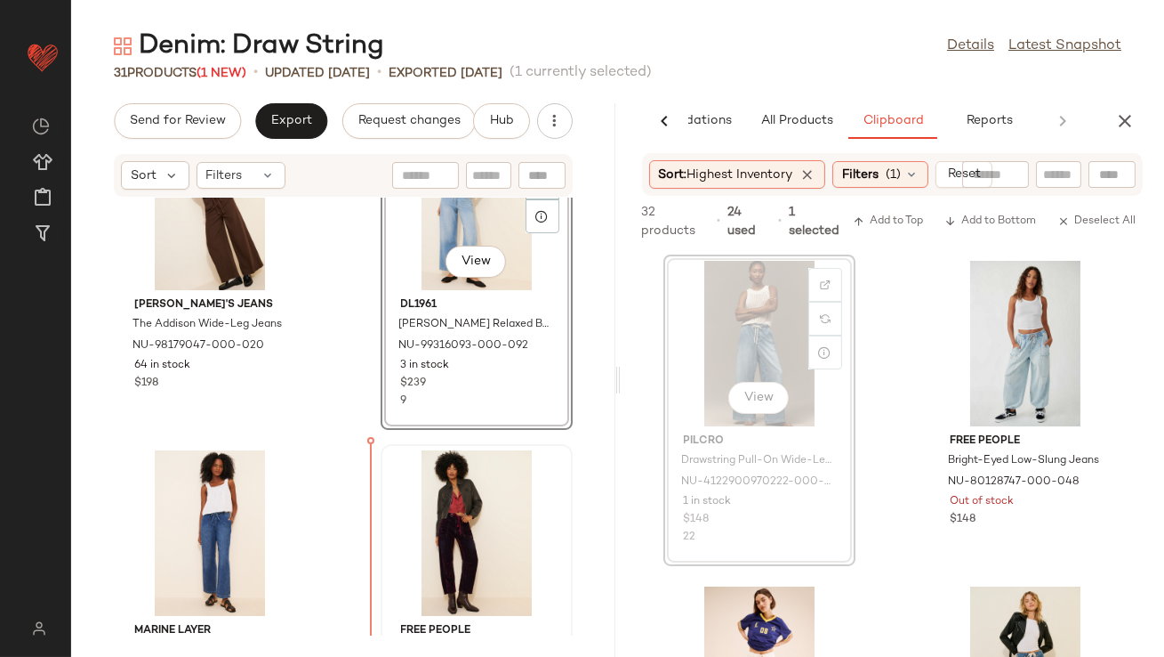
scroll to position [133, 0]
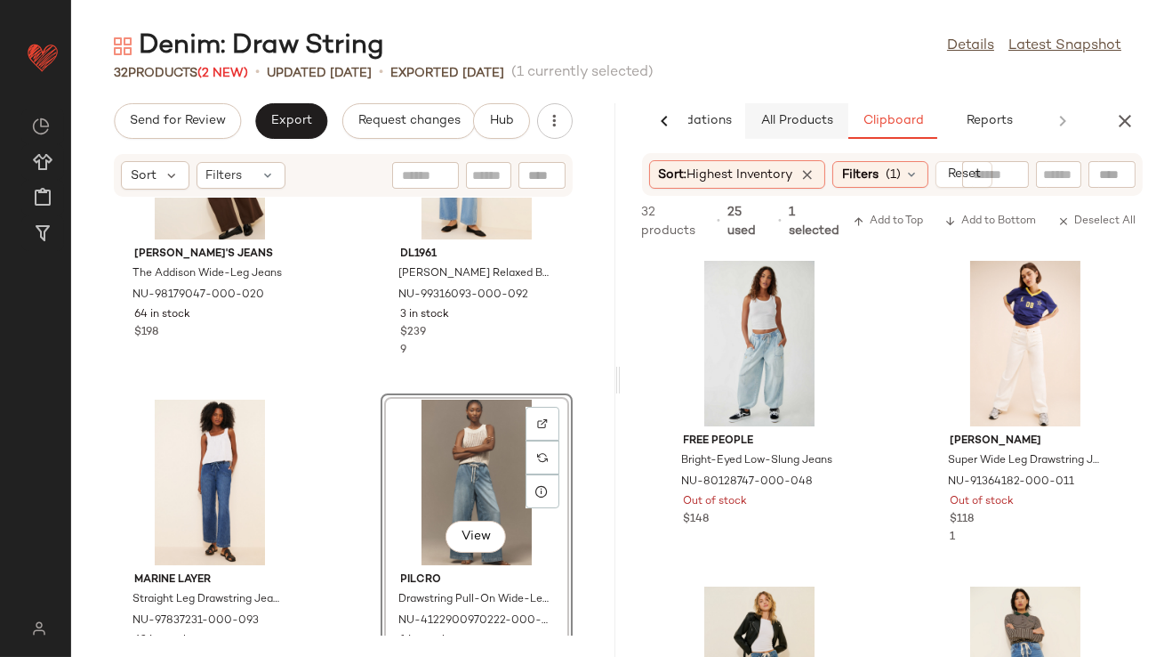
click at [802, 127] on span "All Products" at bounding box center [796, 121] width 73 height 14
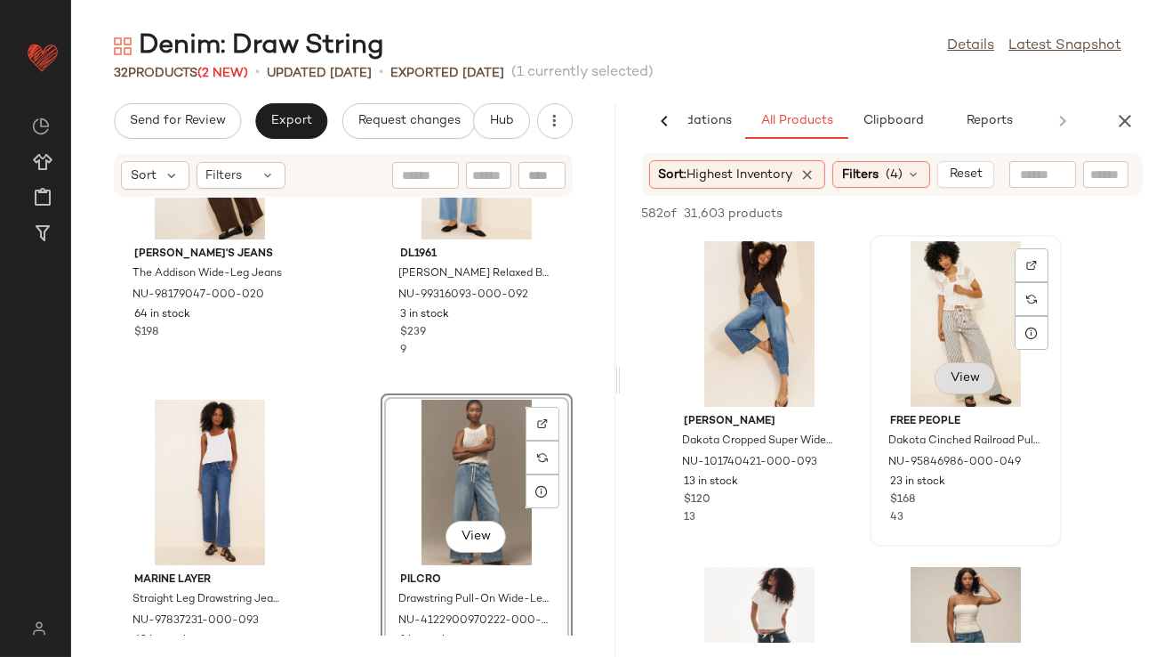
click at [953, 382] on span "View" at bounding box center [965, 378] width 30 height 14
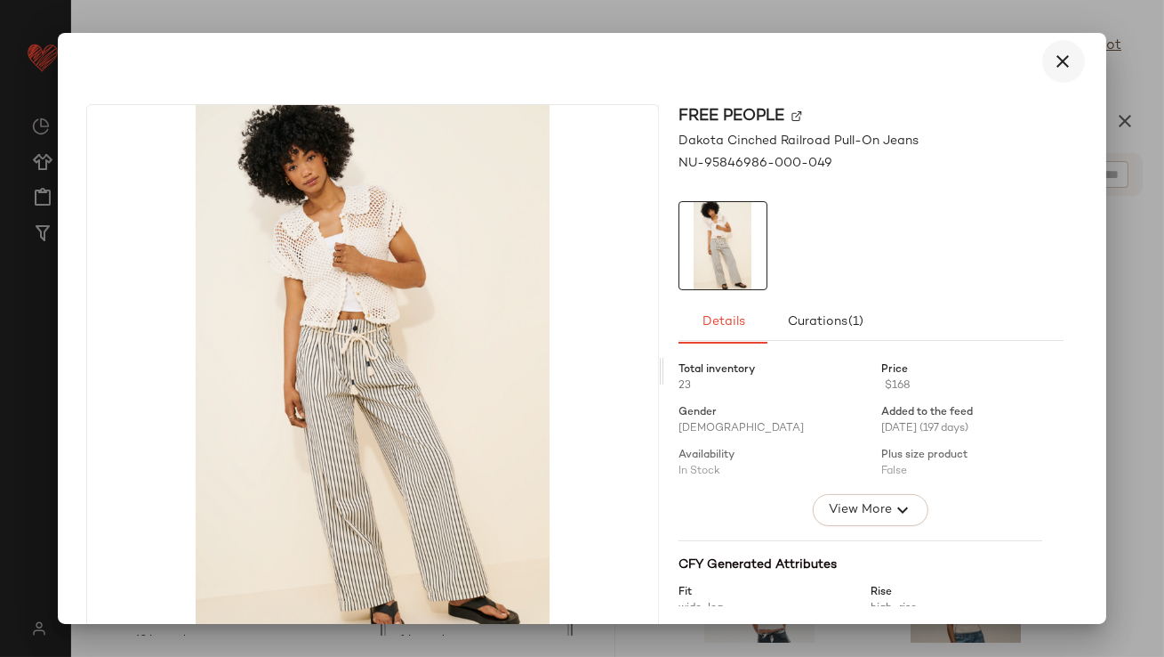
click at [1060, 55] on icon "button" at bounding box center [1063, 61] width 21 height 21
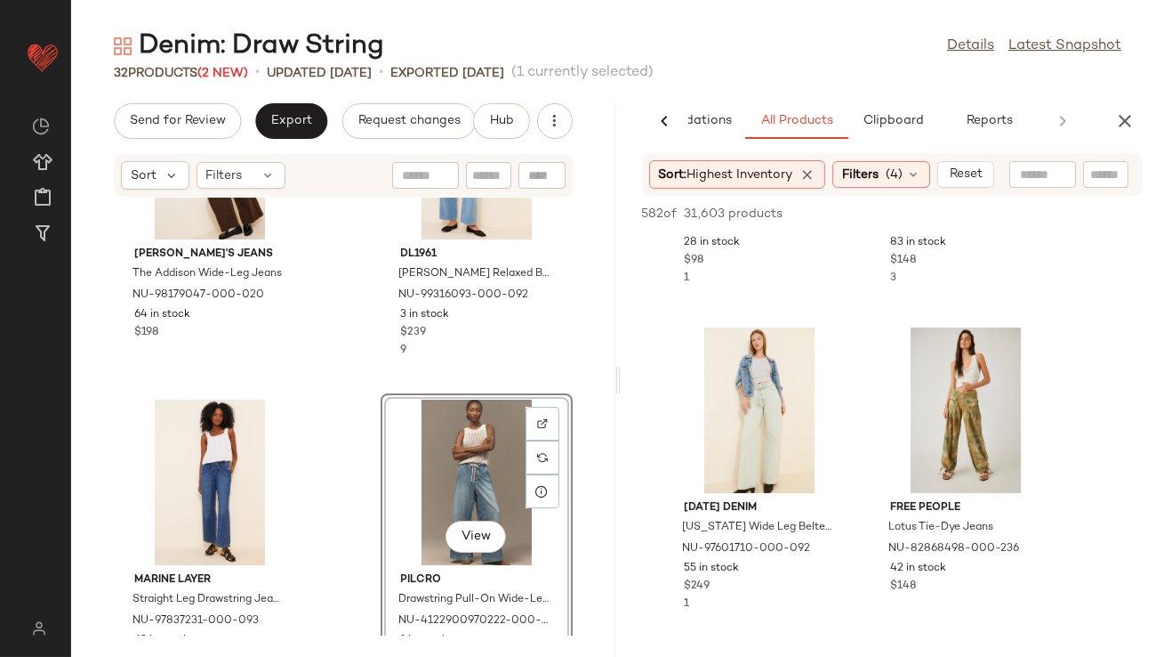
scroll to position [928, 0]
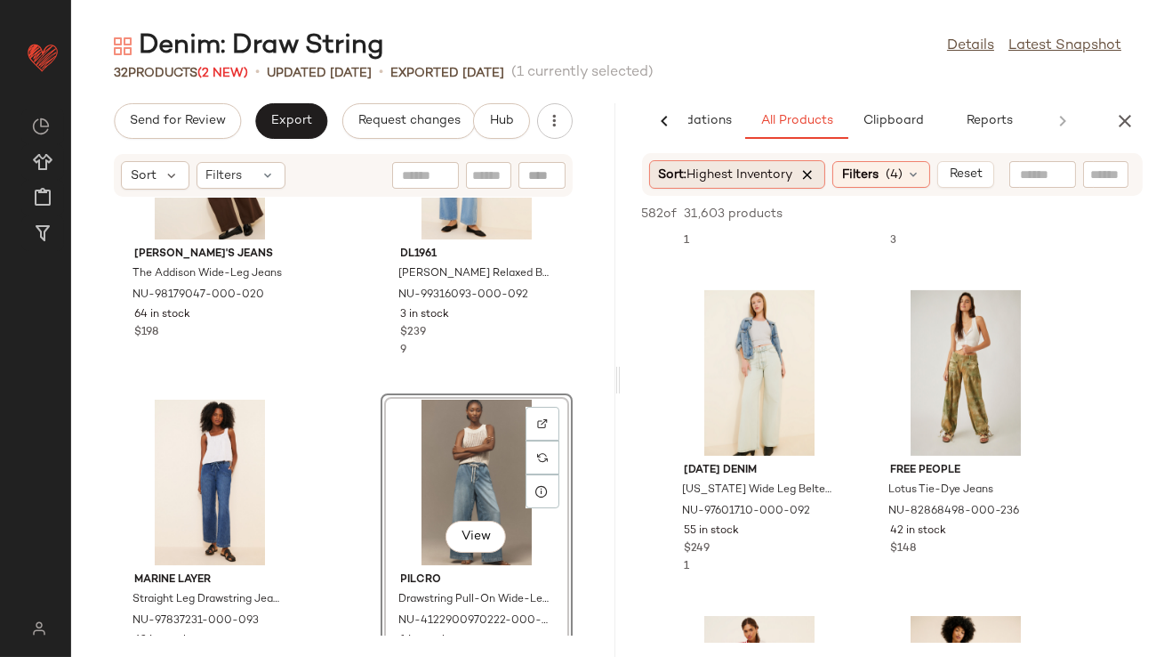
click at [810, 169] on icon at bounding box center [809, 174] width 16 height 16
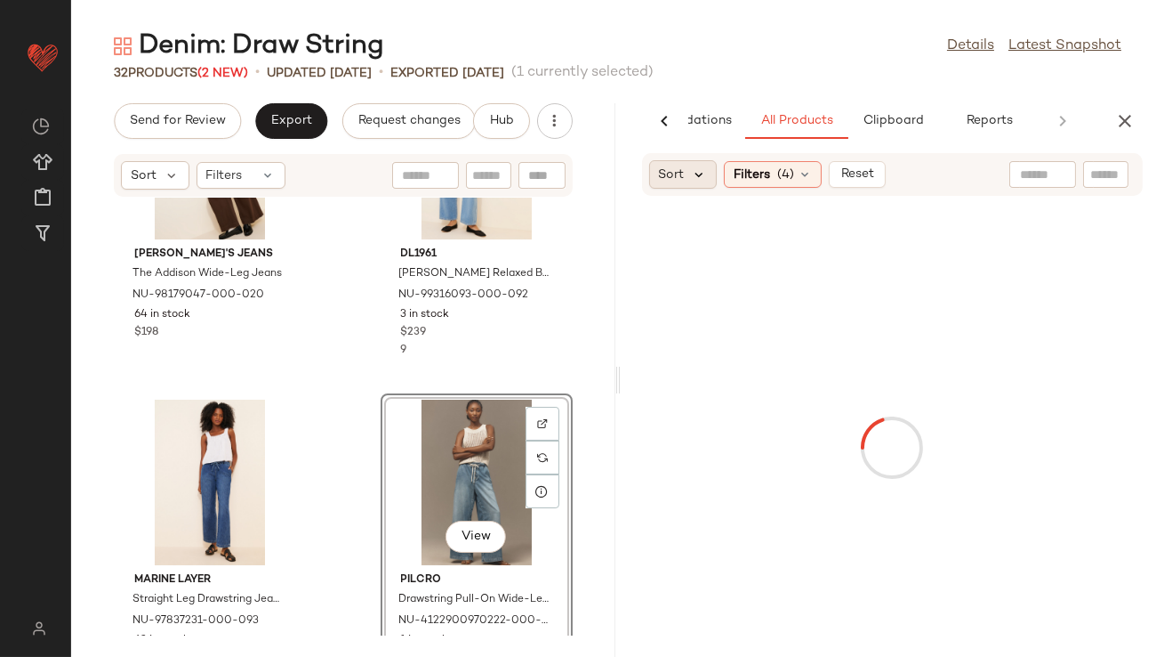
click at [700, 171] on icon at bounding box center [700, 174] width 16 height 16
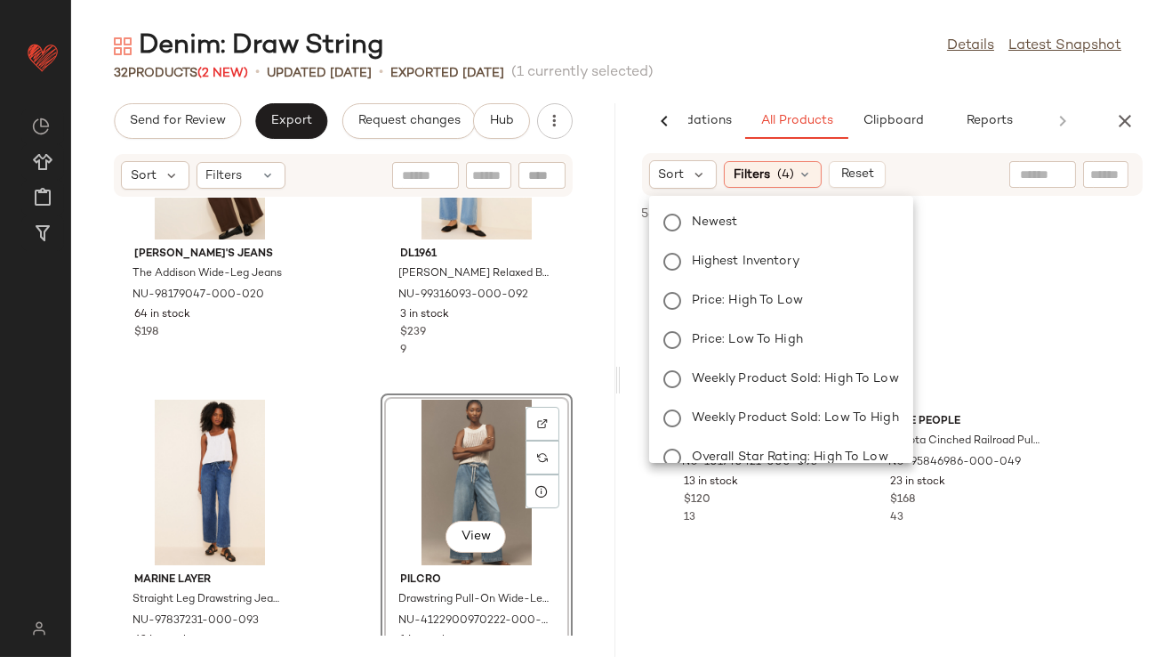
click at [661, 222] on span "582 of" at bounding box center [660, 214] width 36 height 19
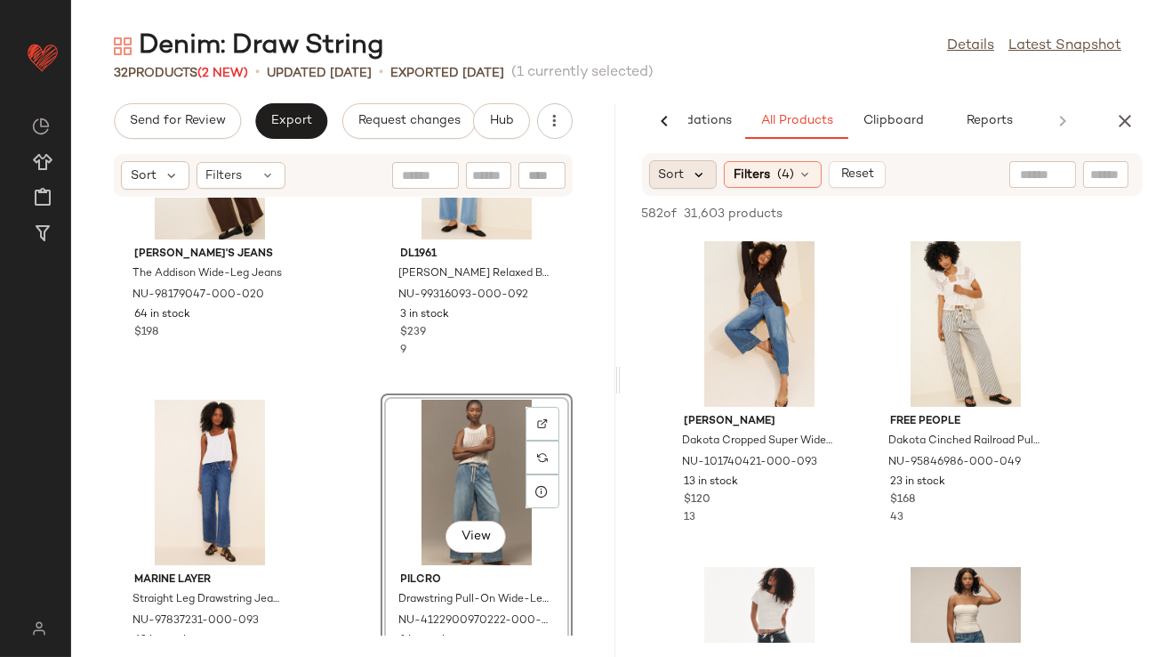
click at [692, 173] on icon at bounding box center [700, 174] width 16 height 16
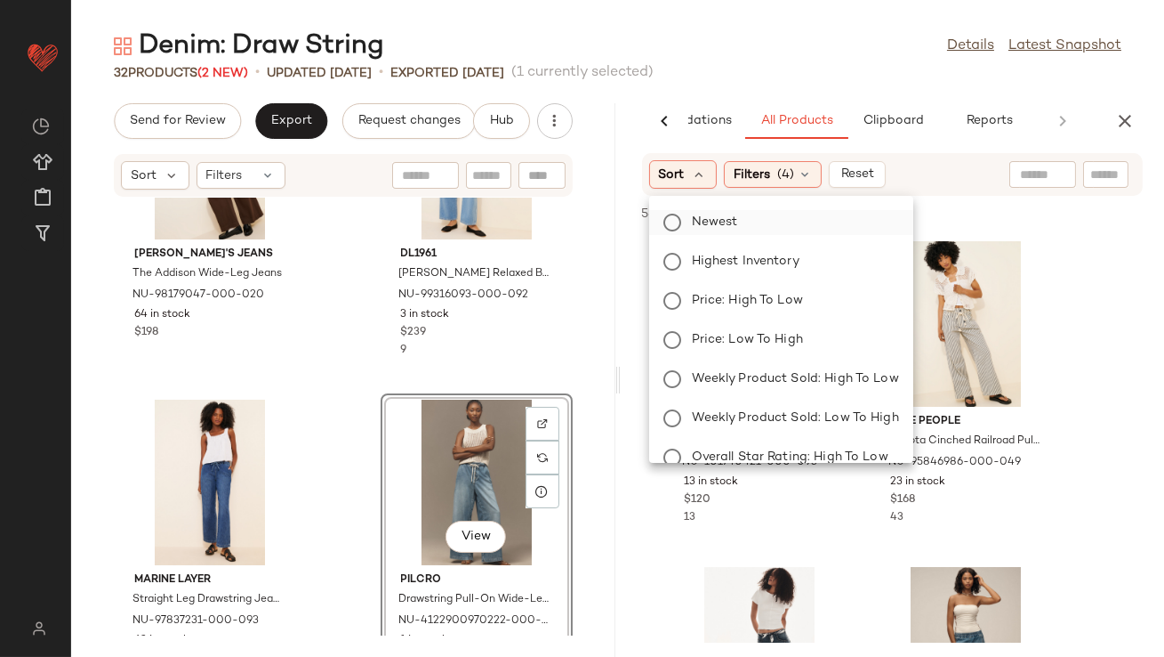
click at [692, 215] on span "Newest" at bounding box center [715, 222] width 46 height 19
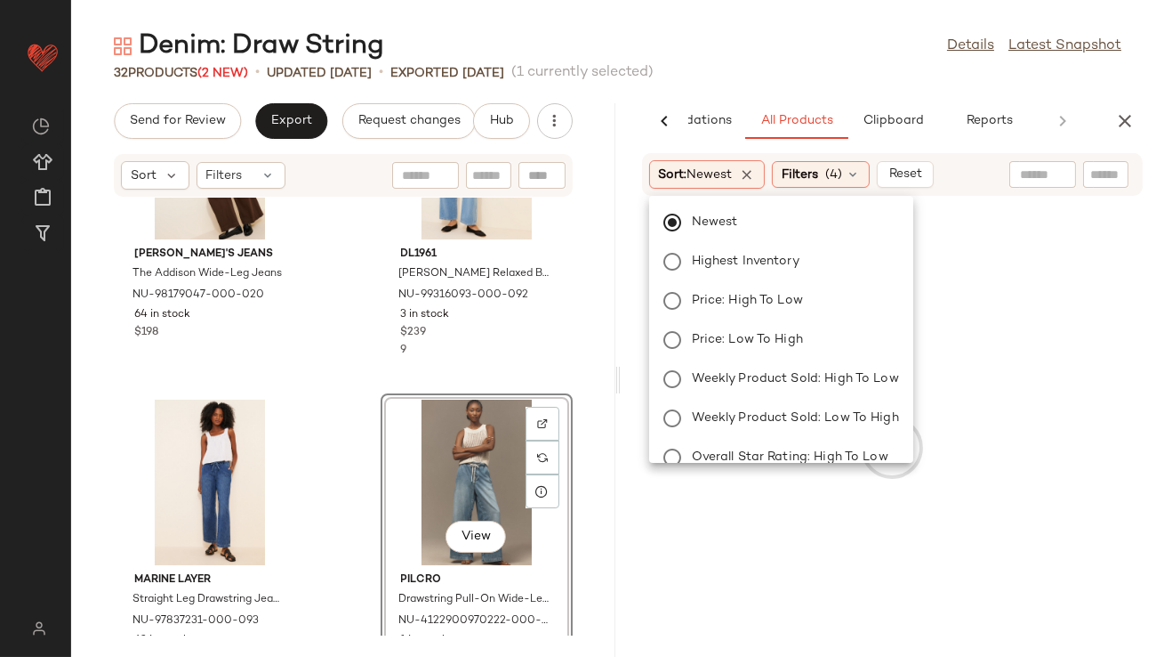
click at [756, 72] on div "32 Products (2 New) • updated [DATE] • Exported [DATE] (1 currently selected)" at bounding box center [617, 73] width 1093 height 18
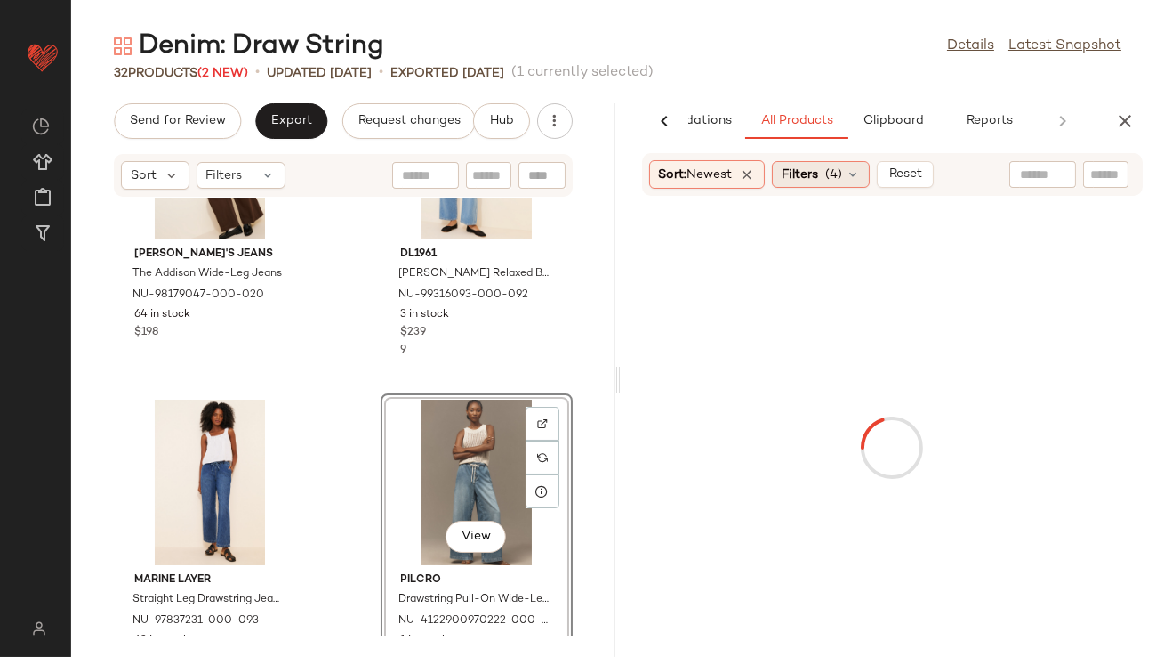
click at [818, 181] on span "Filters" at bounding box center [800, 174] width 36 height 19
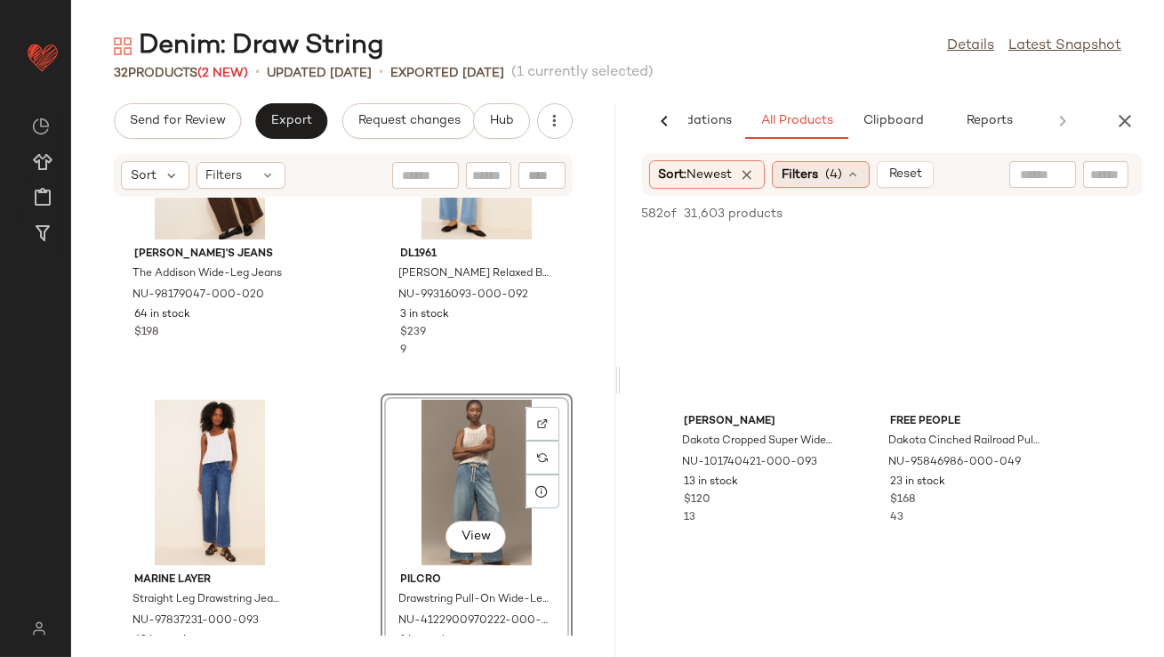
click at [854, 174] on icon at bounding box center [853, 174] width 14 height 14
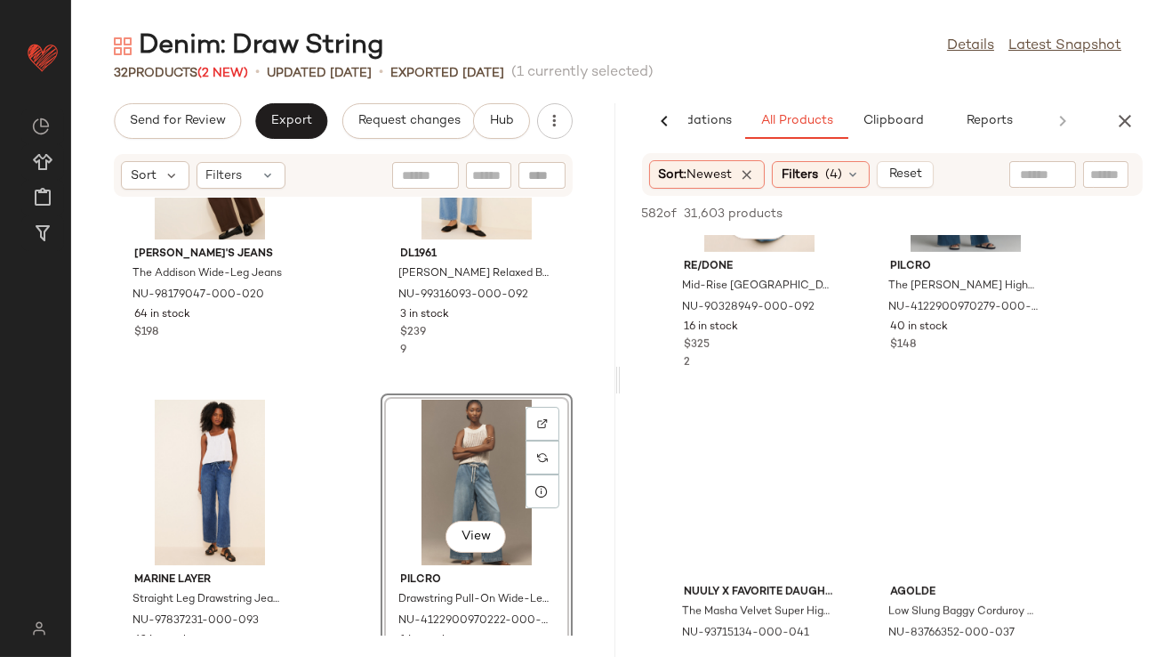
scroll to position [2213, 0]
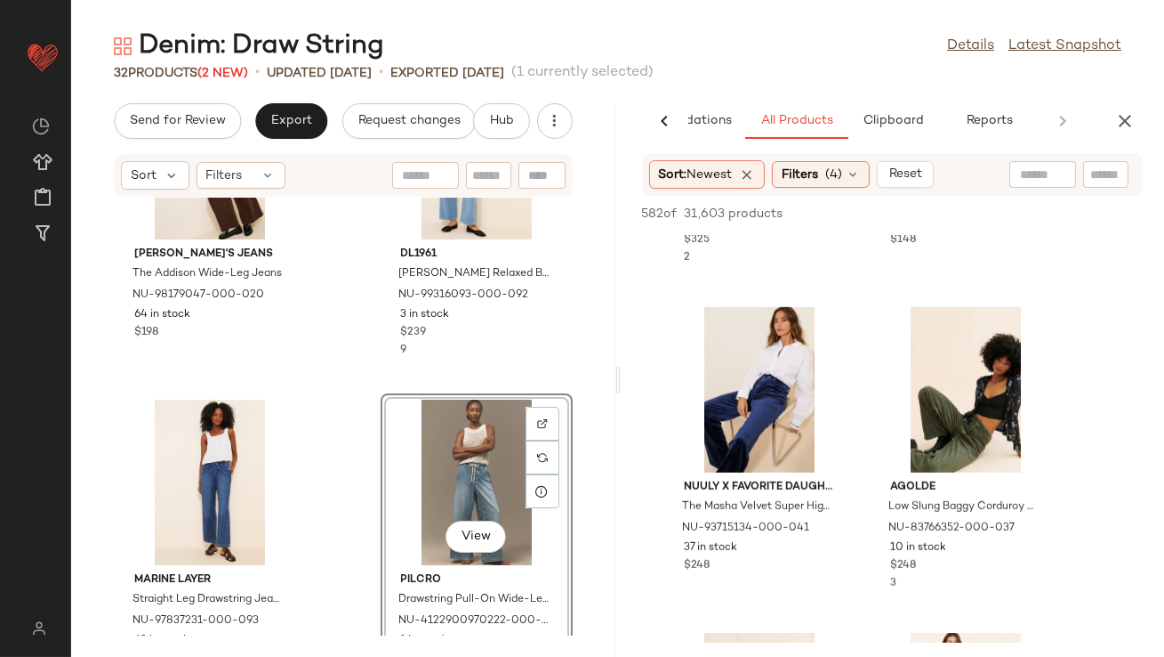
click at [1107, 103] on div "AI Recommendations All Products Clipboard Reports" at bounding box center [865, 121] width 488 height 36
click at [1127, 120] on icon "button" at bounding box center [1125, 120] width 21 height 21
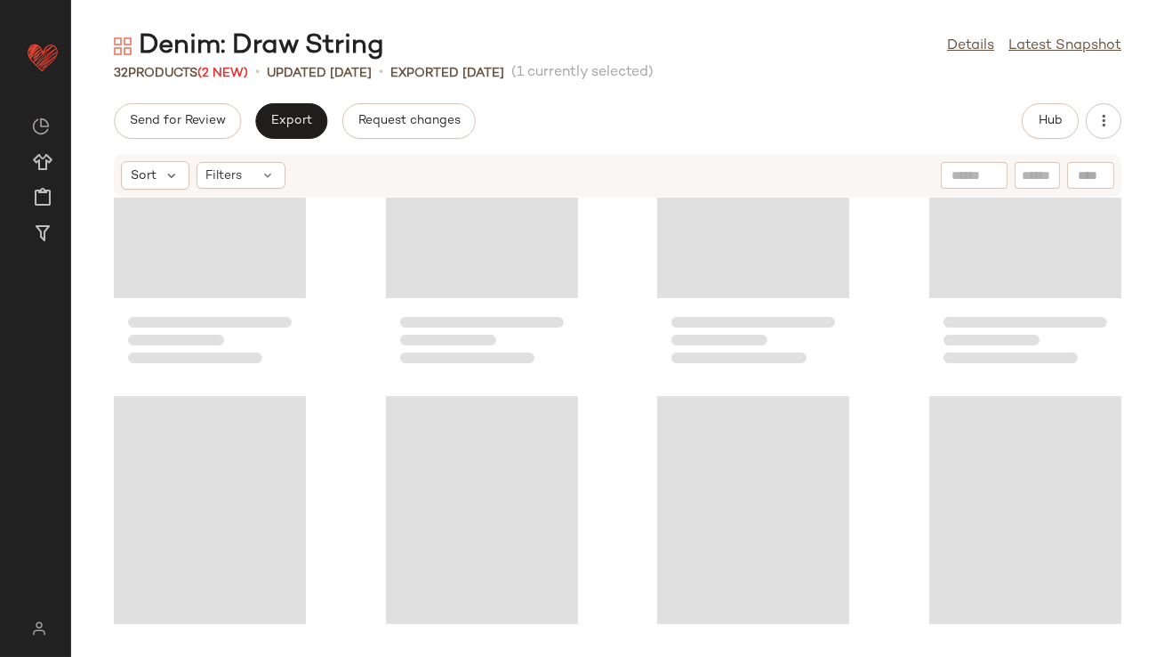
scroll to position [0, 0]
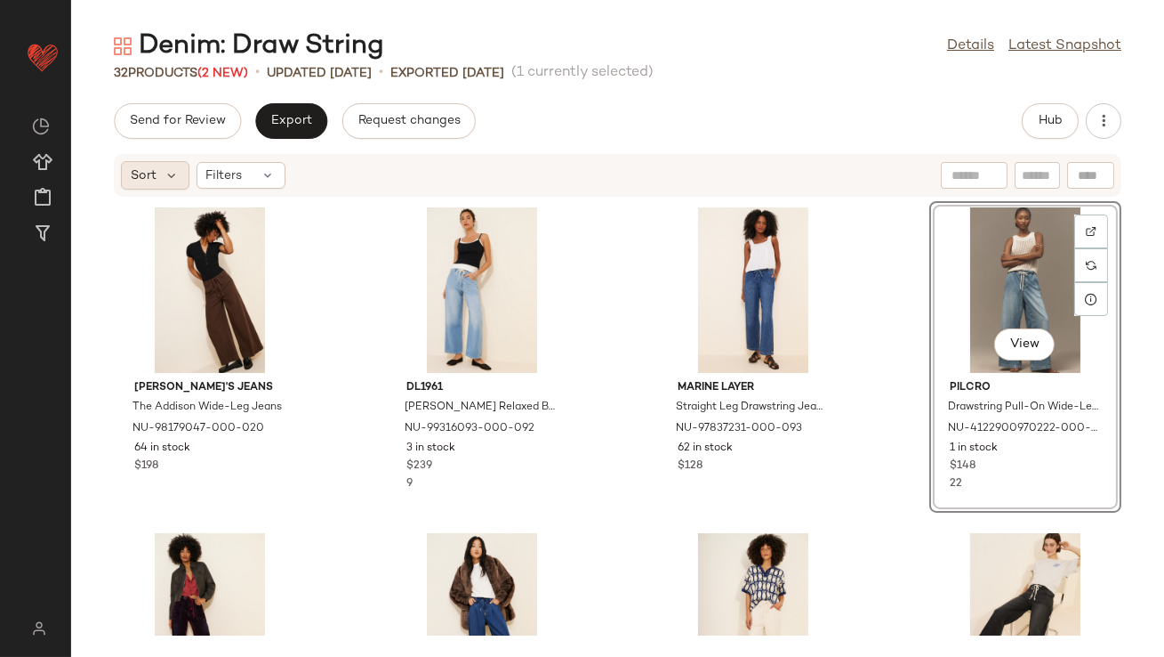
click at [148, 182] on span "Sort" at bounding box center [144, 175] width 26 height 19
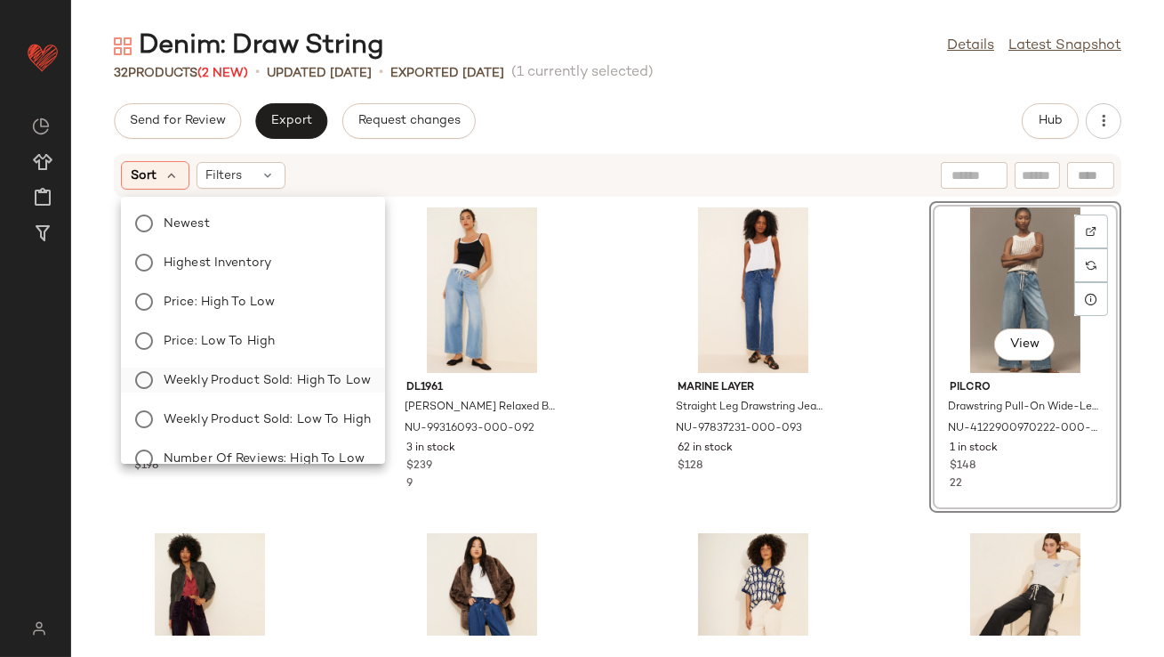
click at [220, 371] on span "Weekly Product Sold: High to Low" at bounding box center [267, 380] width 207 height 19
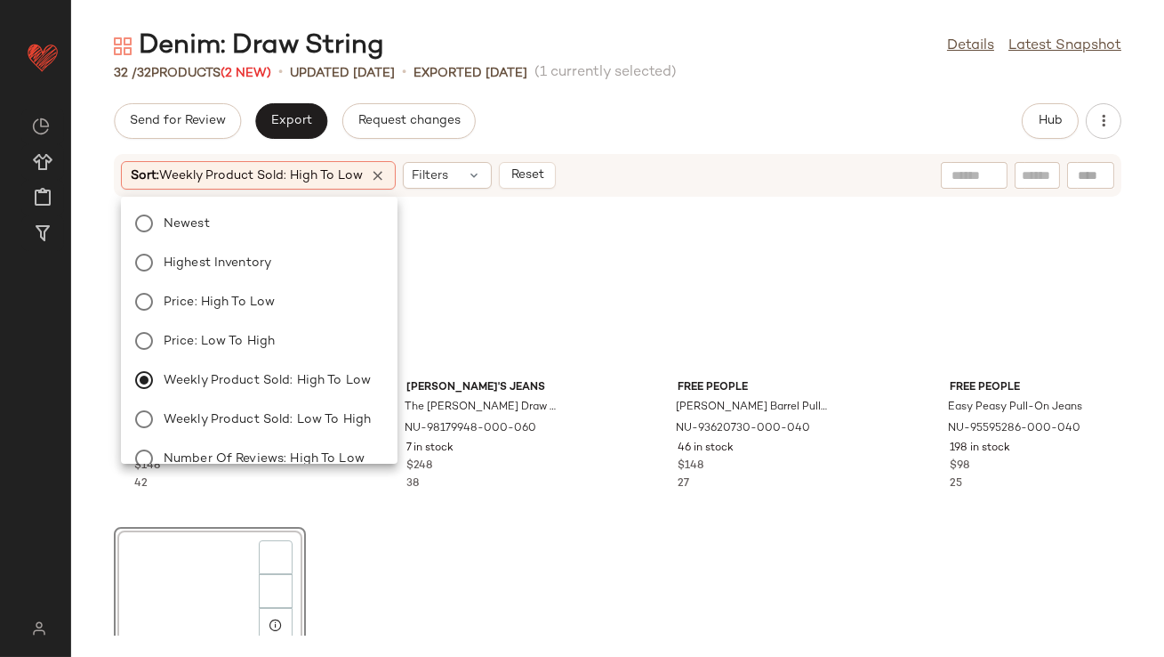
click at [615, 124] on div "Send for Review Export Request changes Hub" at bounding box center [618, 121] width 1008 height 36
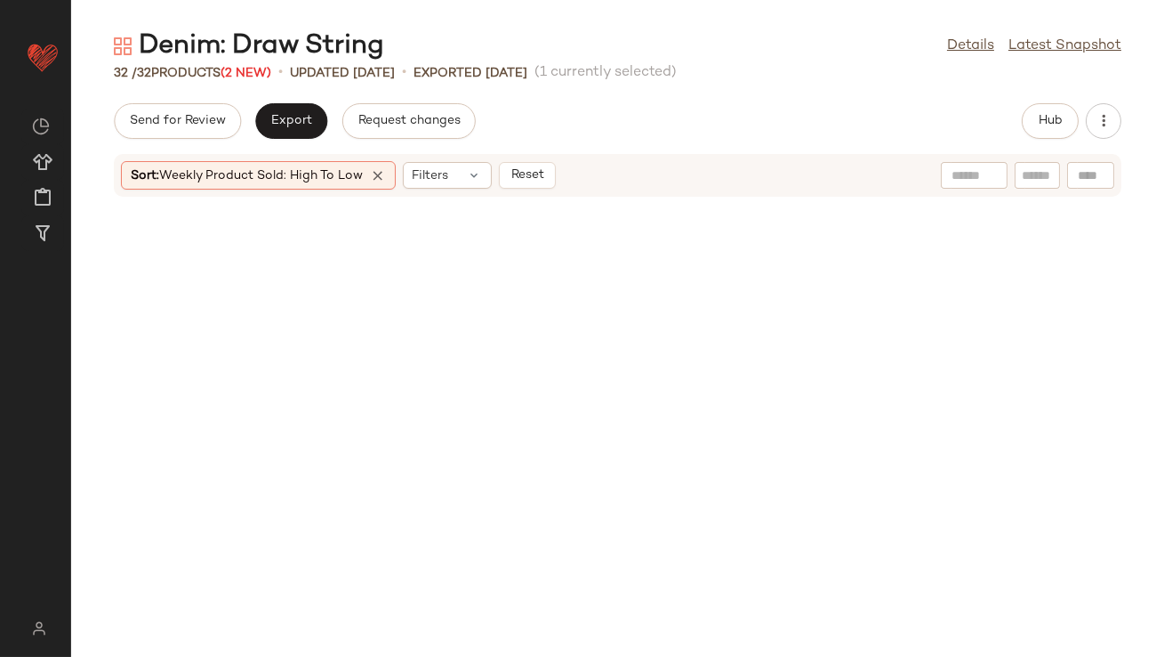
scroll to position [1834, 0]
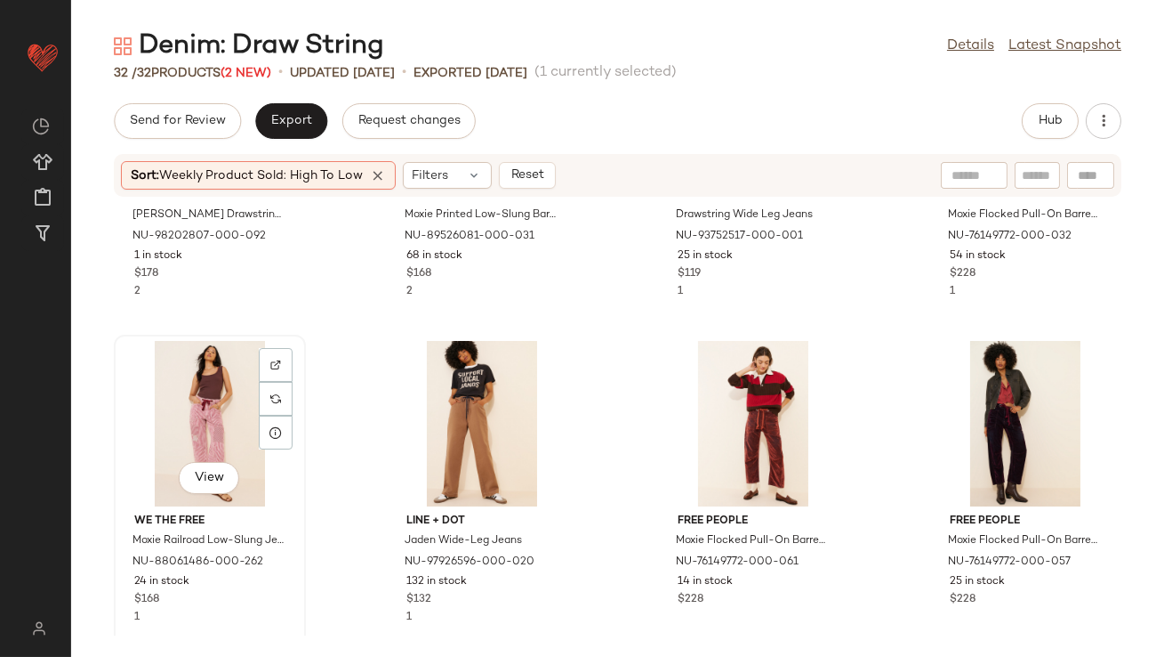
click at [179, 407] on div "View" at bounding box center [210, 423] width 180 height 165
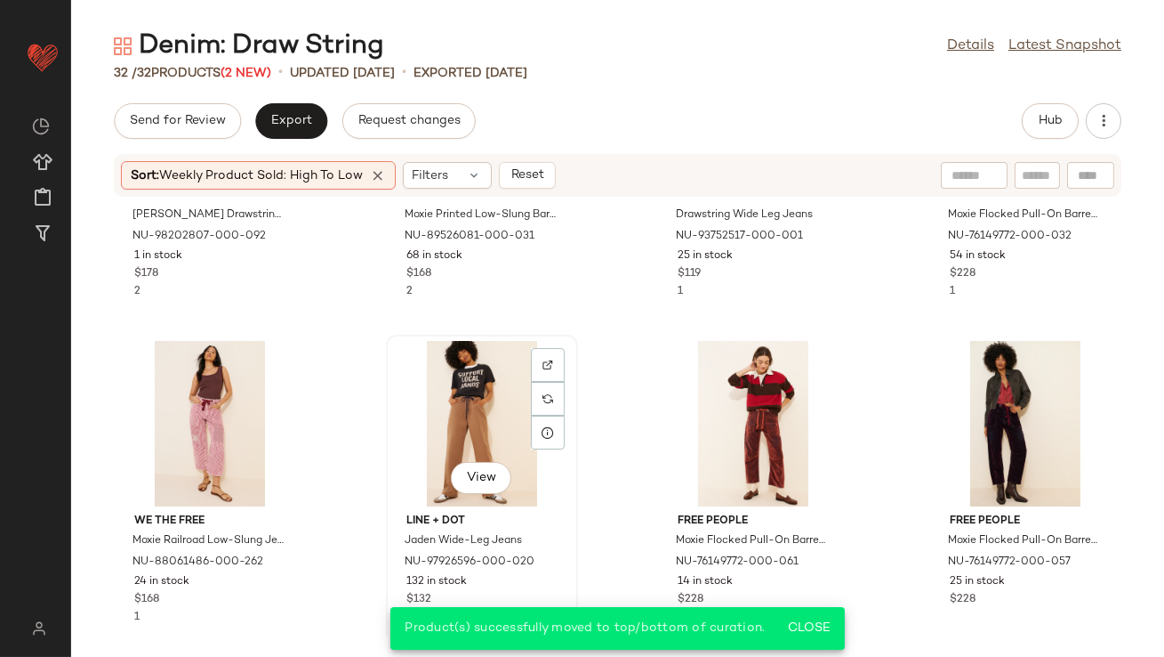
click at [429, 442] on div "View" at bounding box center [482, 423] width 180 height 165
click at [744, 412] on div "View" at bounding box center [754, 423] width 180 height 165
click at [1006, 407] on div "View" at bounding box center [1026, 423] width 180 height 165
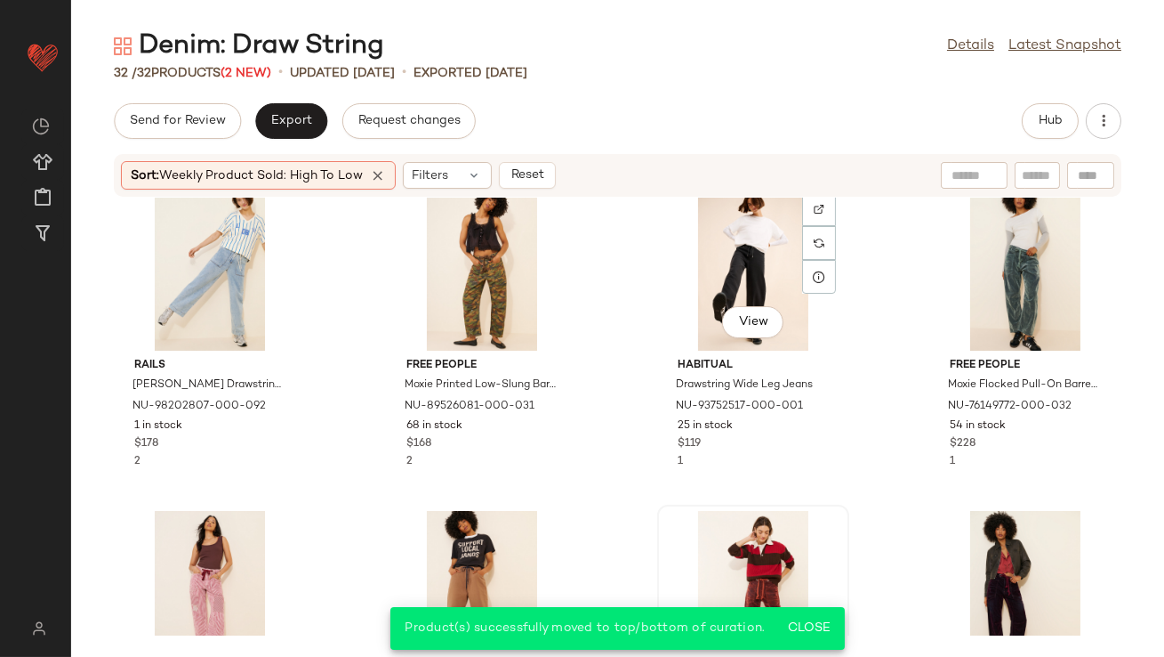
scroll to position [1654, 0]
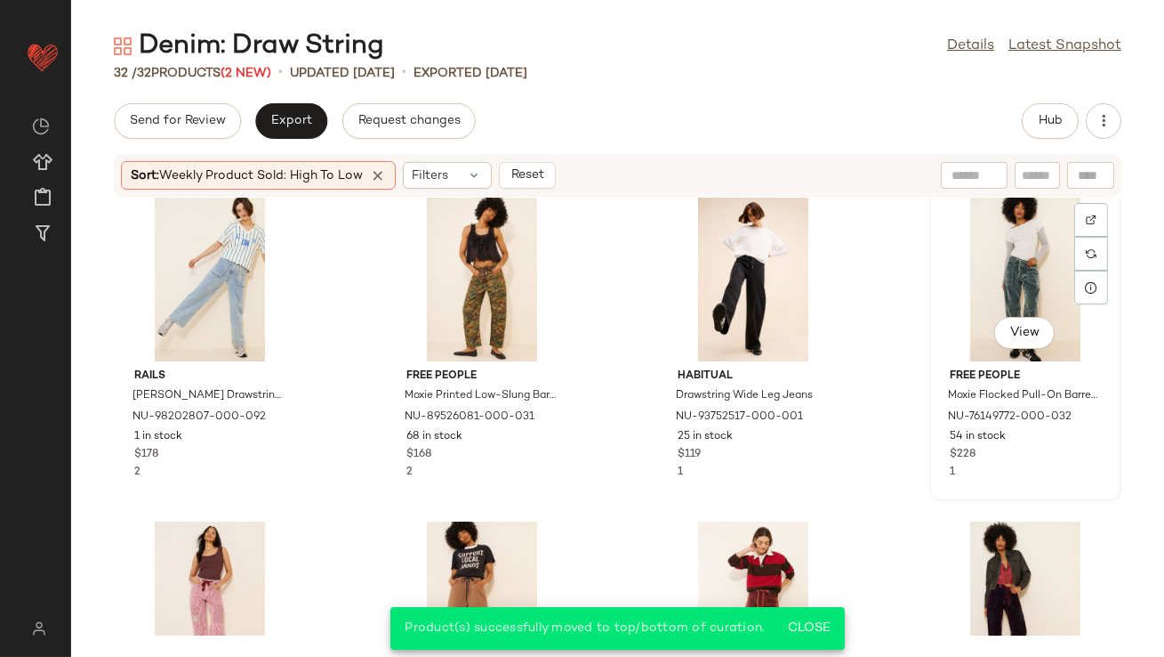
click at [962, 264] on div "View" at bounding box center [1026, 278] width 180 height 165
click at [688, 267] on div "View" at bounding box center [754, 278] width 180 height 165
click at [465, 253] on div "View" at bounding box center [482, 278] width 180 height 165
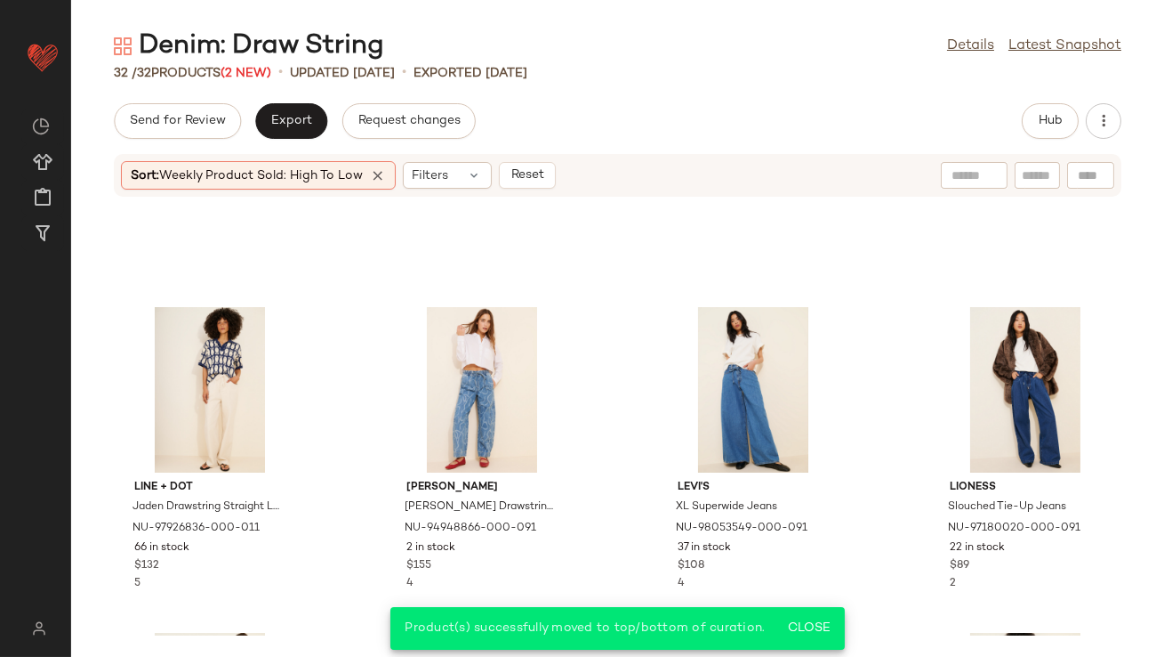
scroll to position [1198, 0]
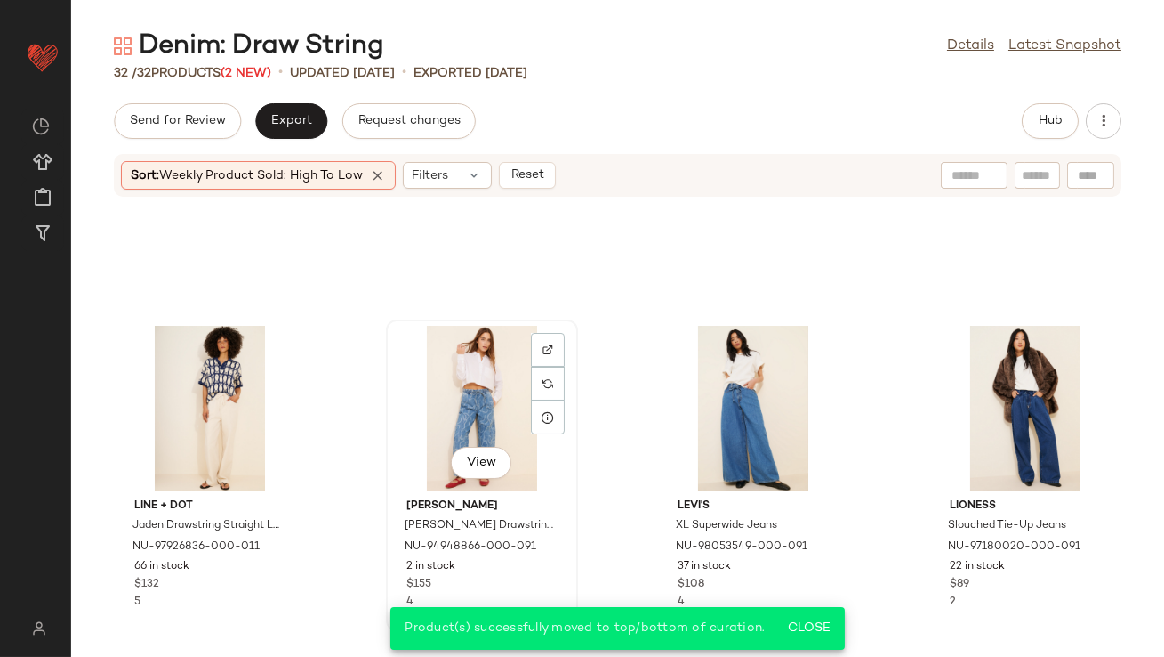
click at [465, 403] on div "View" at bounding box center [482, 408] width 180 height 165
click at [230, 371] on div "View" at bounding box center [210, 408] width 180 height 165
click at [737, 398] on div "View" at bounding box center [754, 408] width 180 height 165
click at [1021, 402] on div "View" at bounding box center [1026, 408] width 180 height 165
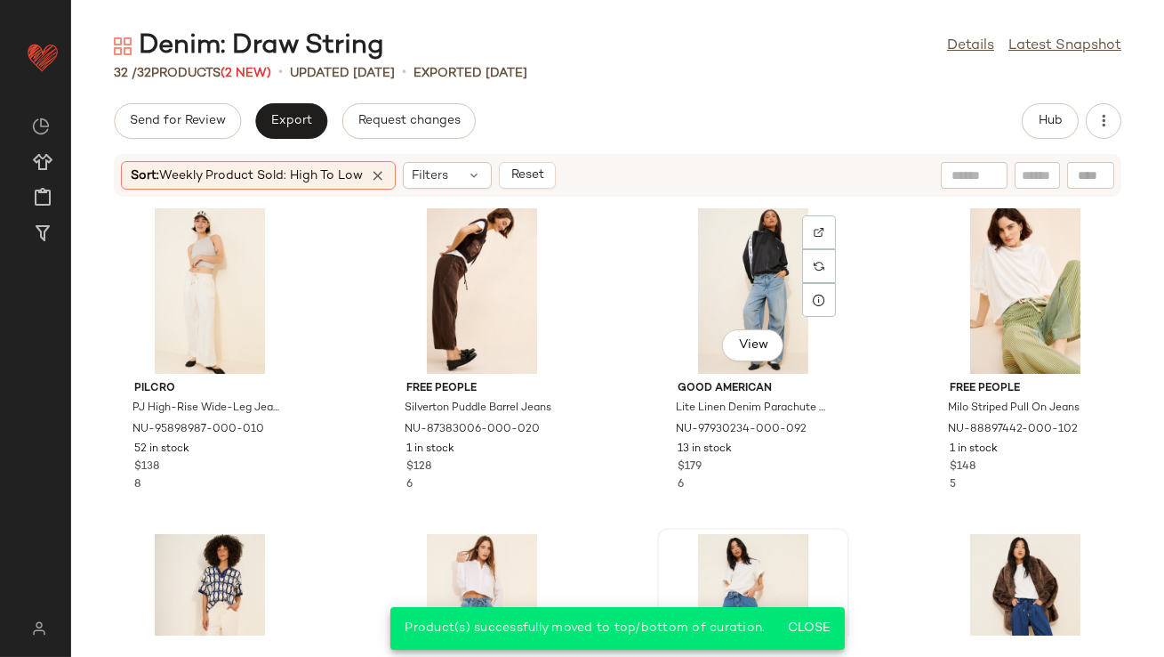
scroll to position [930, 0]
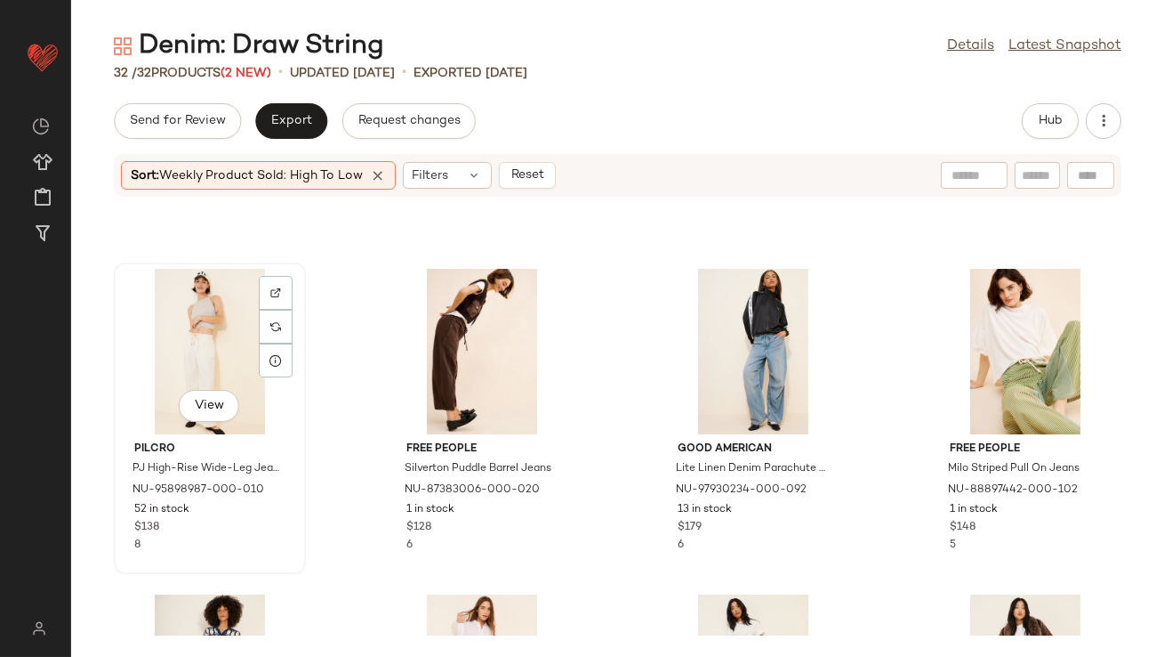
click at [189, 347] on div "View" at bounding box center [210, 351] width 180 height 165
click at [704, 342] on div "View" at bounding box center [754, 351] width 180 height 165
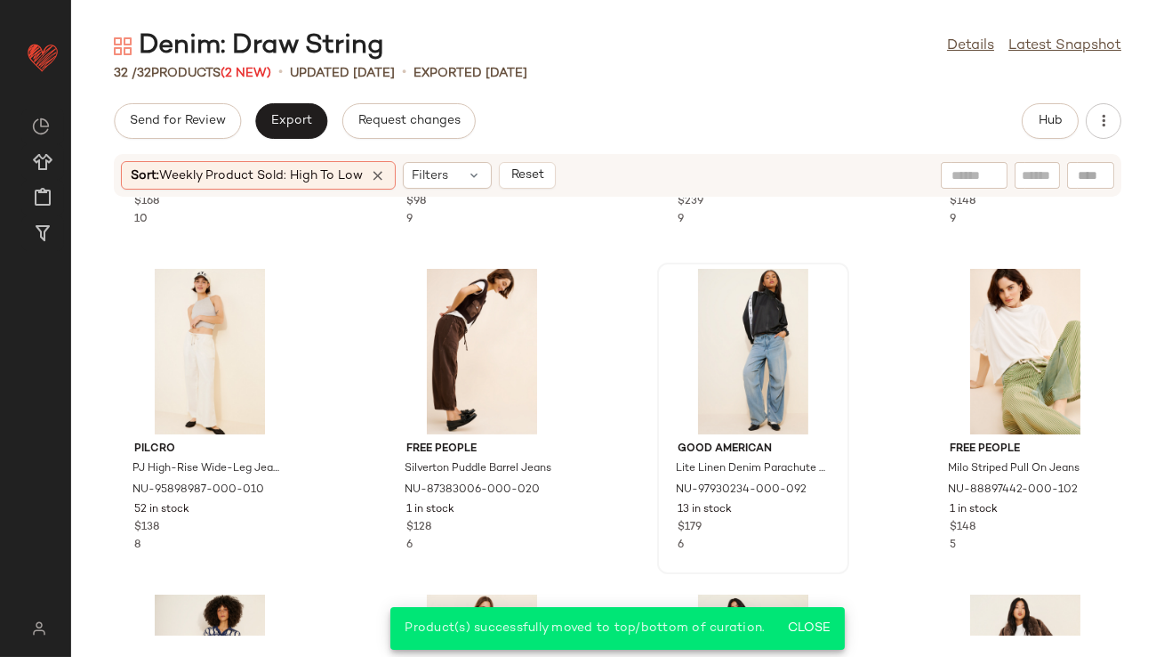
scroll to position [536, 0]
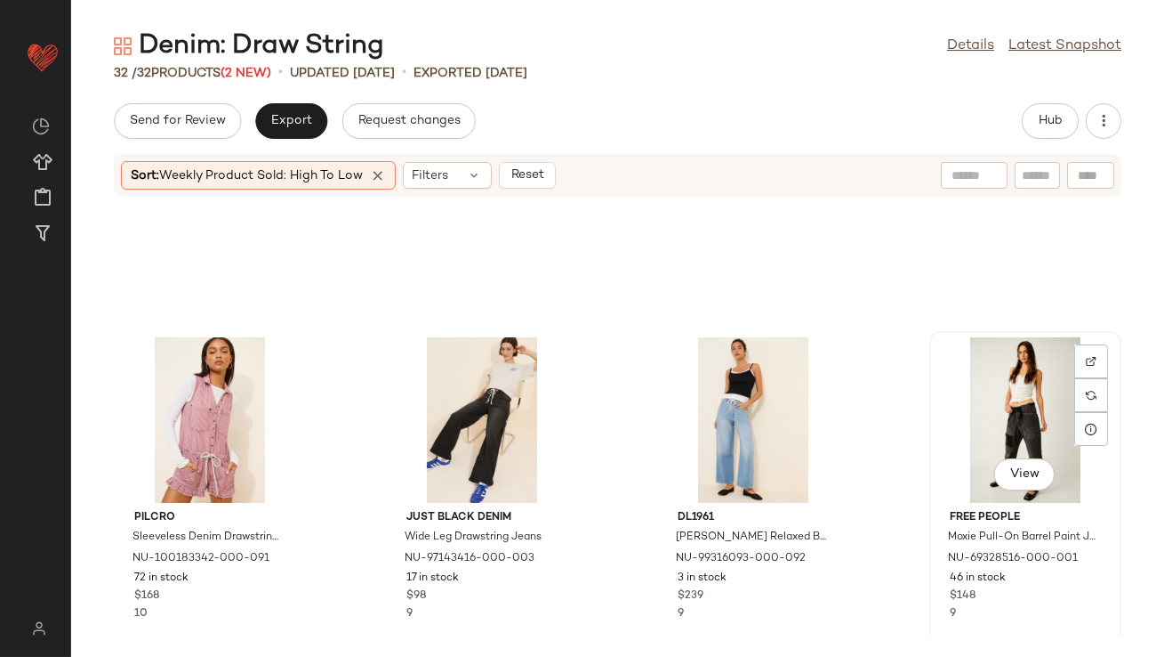
click at [992, 379] on div "View" at bounding box center [1026, 419] width 180 height 165
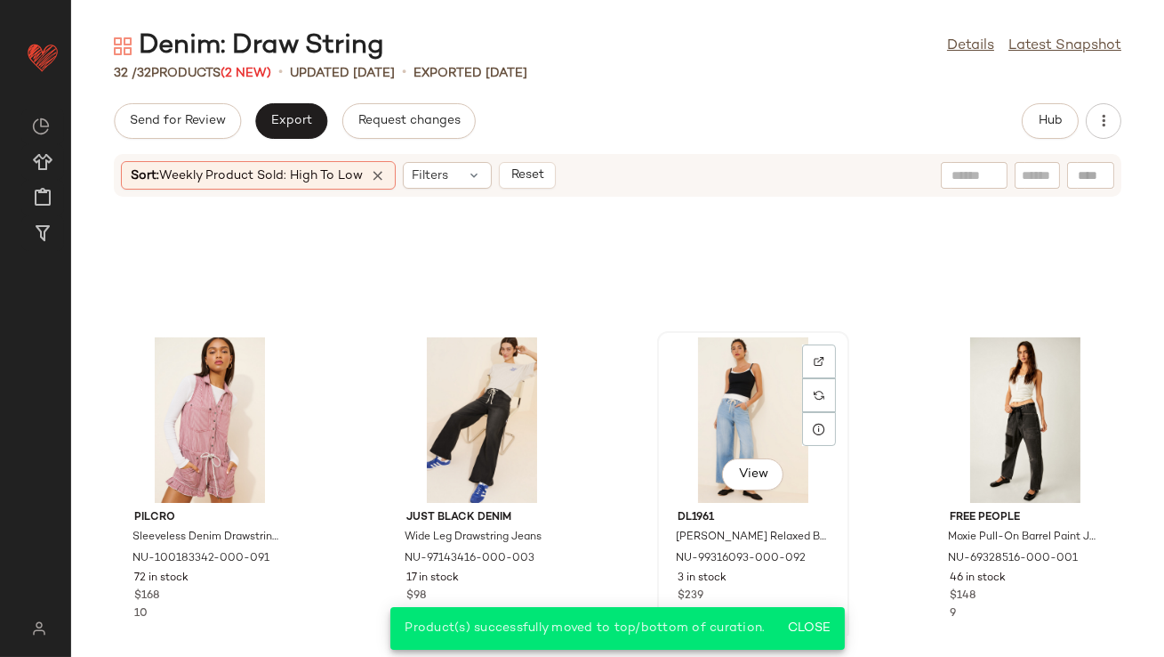
click at [715, 406] on div "View" at bounding box center [754, 419] width 180 height 165
click at [484, 410] on div "View" at bounding box center [482, 419] width 180 height 165
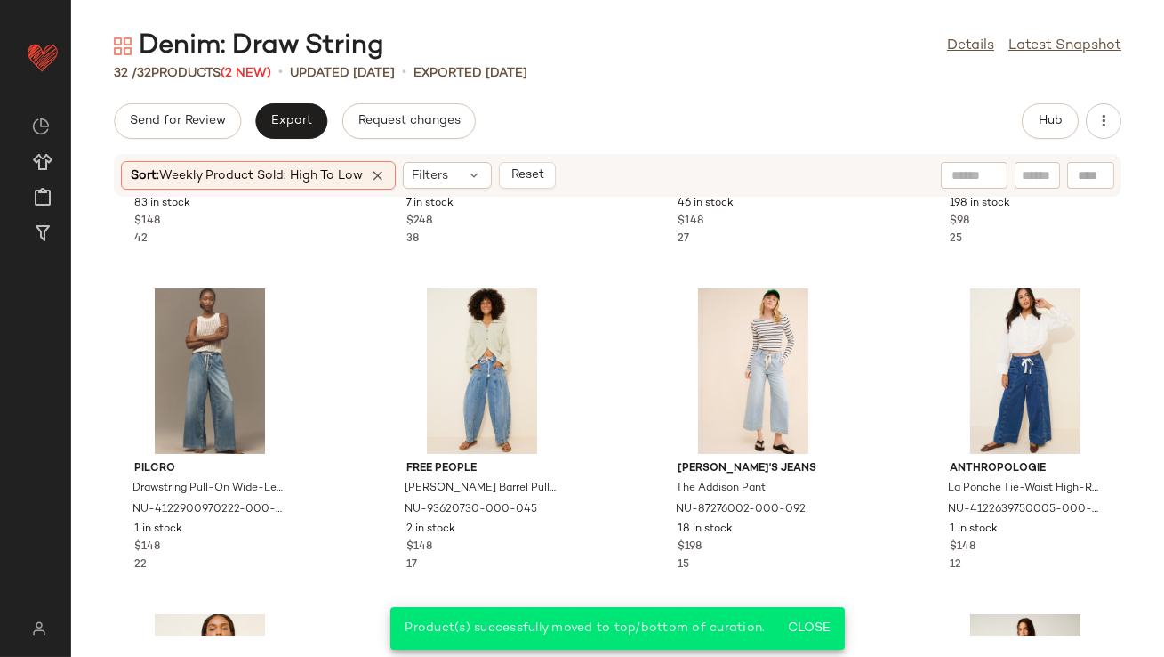
scroll to position [174, 0]
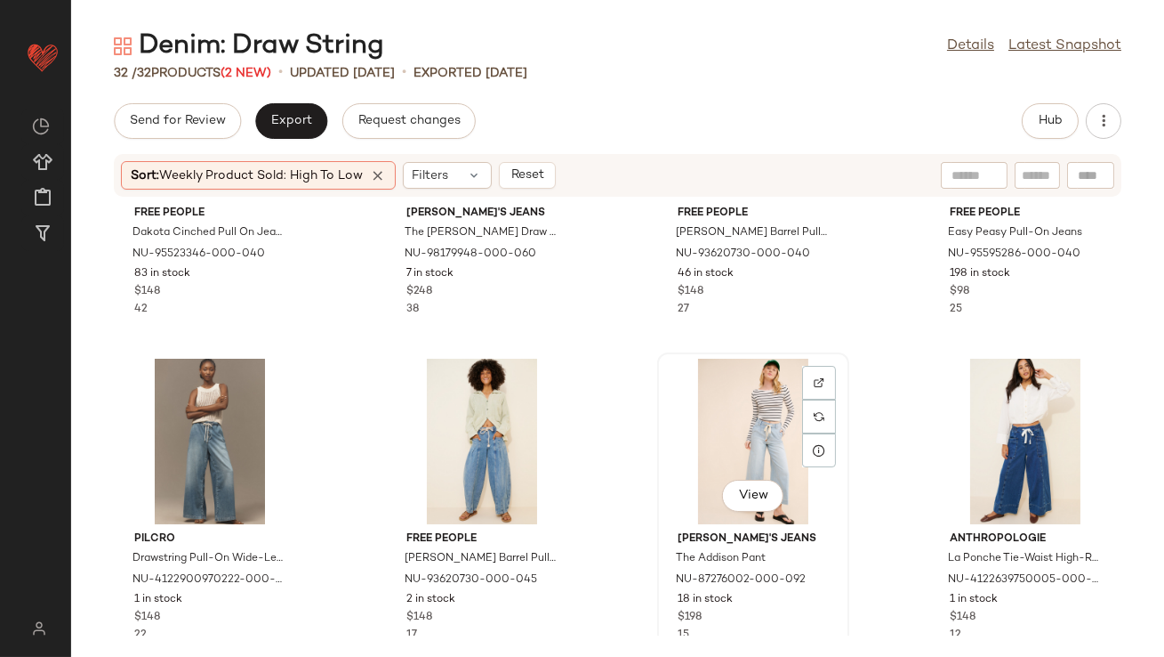
click at [723, 435] on div "View" at bounding box center [754, 441] width 180 height 165
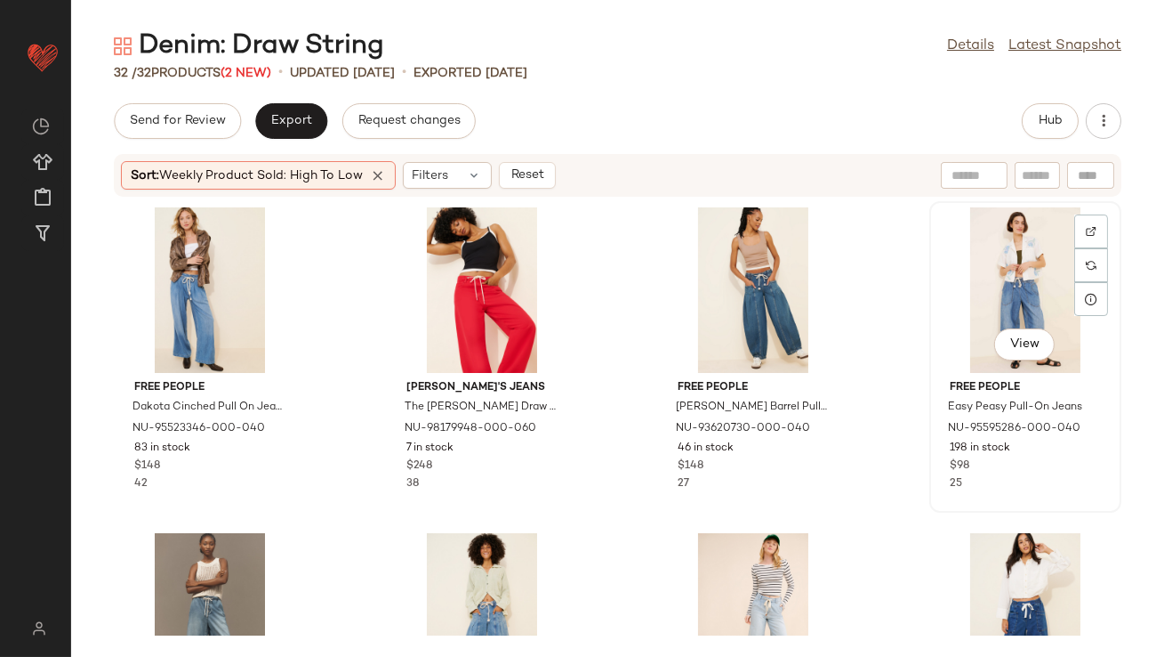
click at [982, 276] on div "View" at bounding box center [1026, 289] width 180 height 165
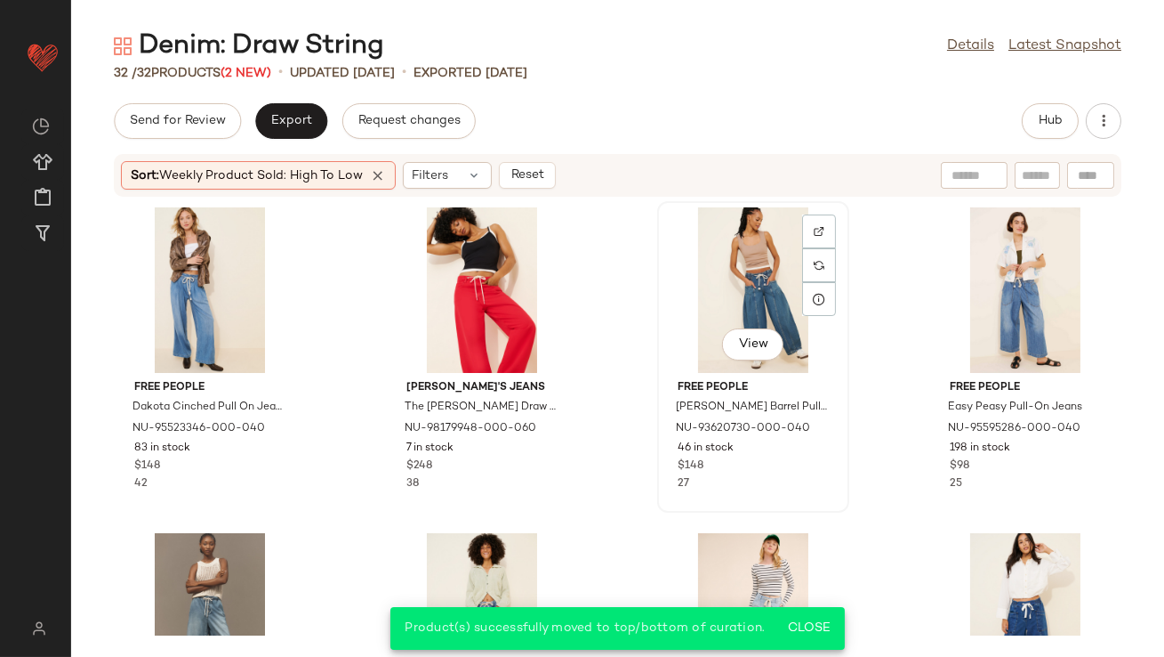
click at [748, 277] on div "View" at bounding box center [754, 289] width 180 height 165
click at [181, 293] on div "View" at bounding box center [210, 289] width 180 height 165
click at [381, 179] on icon at bounding box center [378, 175] width 16 height 16
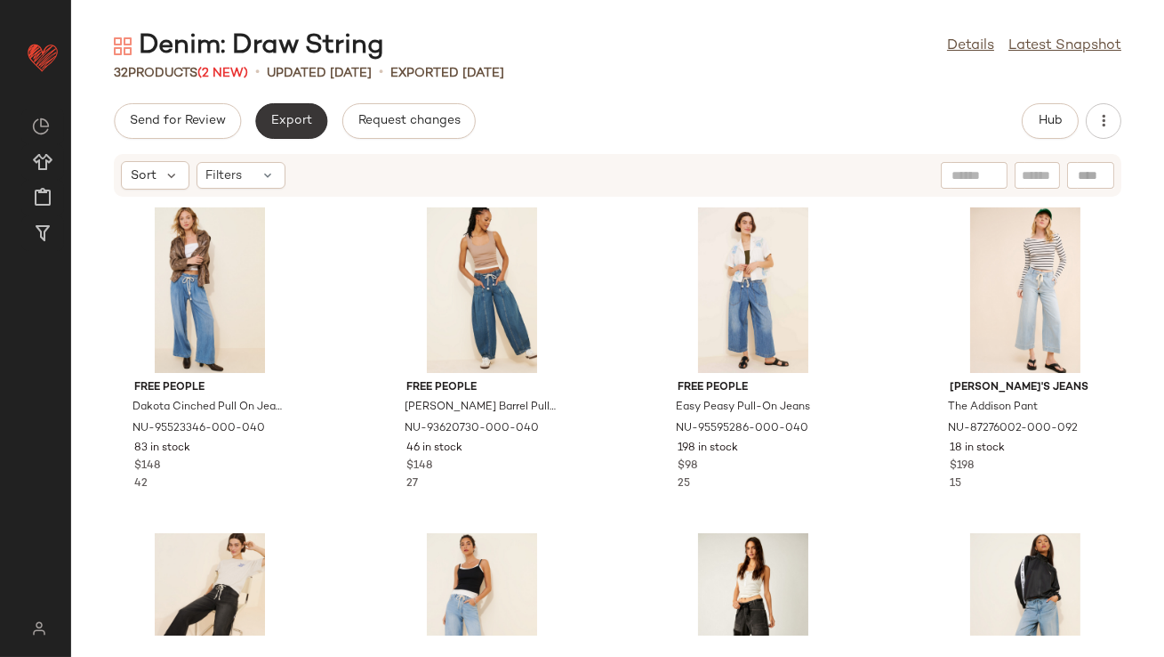
click at [285, 110] on button "Export" at bounding box center [291, 121] width 72 height 36
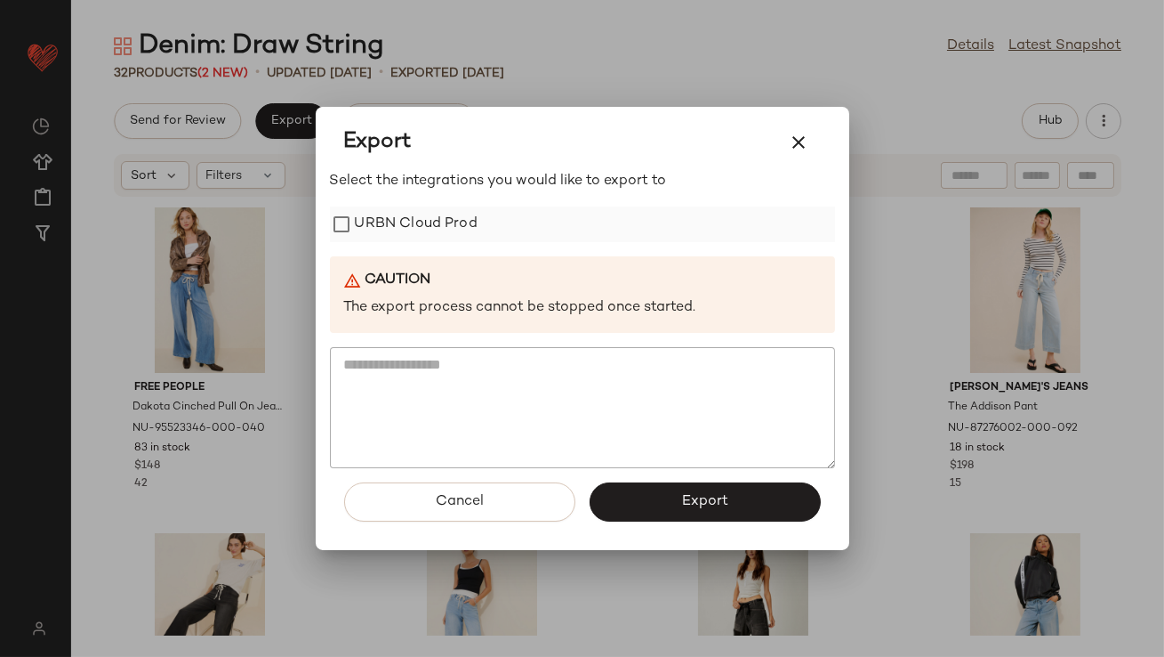
click at [383, 222] on label "URBN Cloud Prod" at bounding box center [416, 224] width 123 height 36
click at [621, 488] on button "Export" at bounding box center [705, 501] width 231 height 39
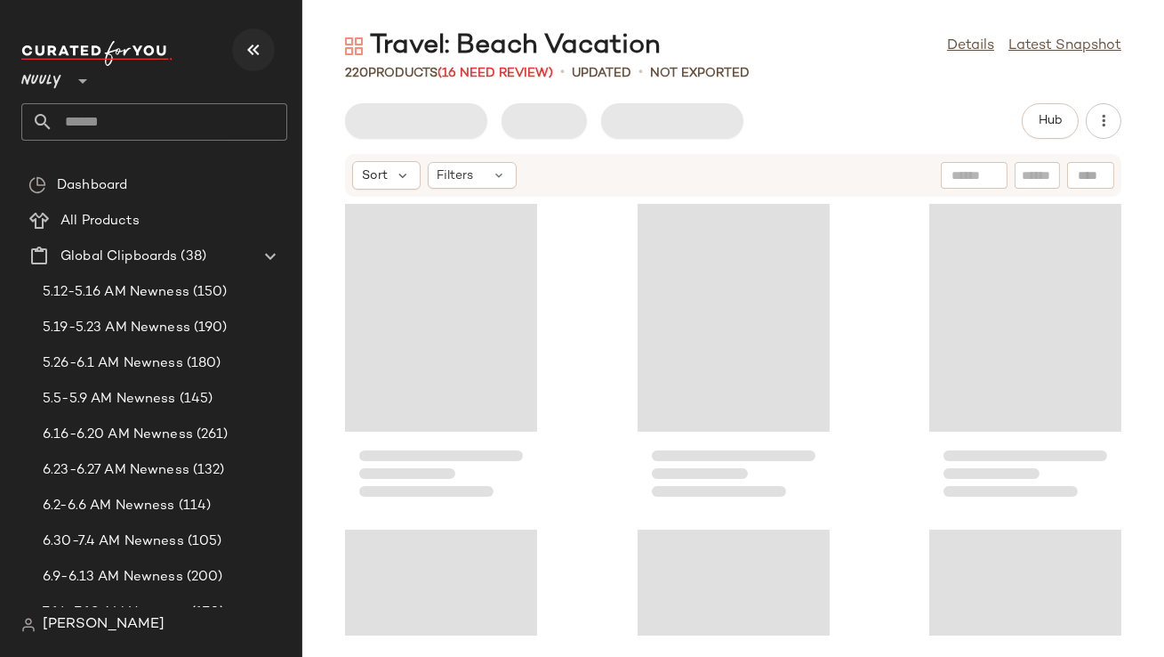
click at [246, 47] on icon "button" at bounding box center [253, 49] width 21 height 21
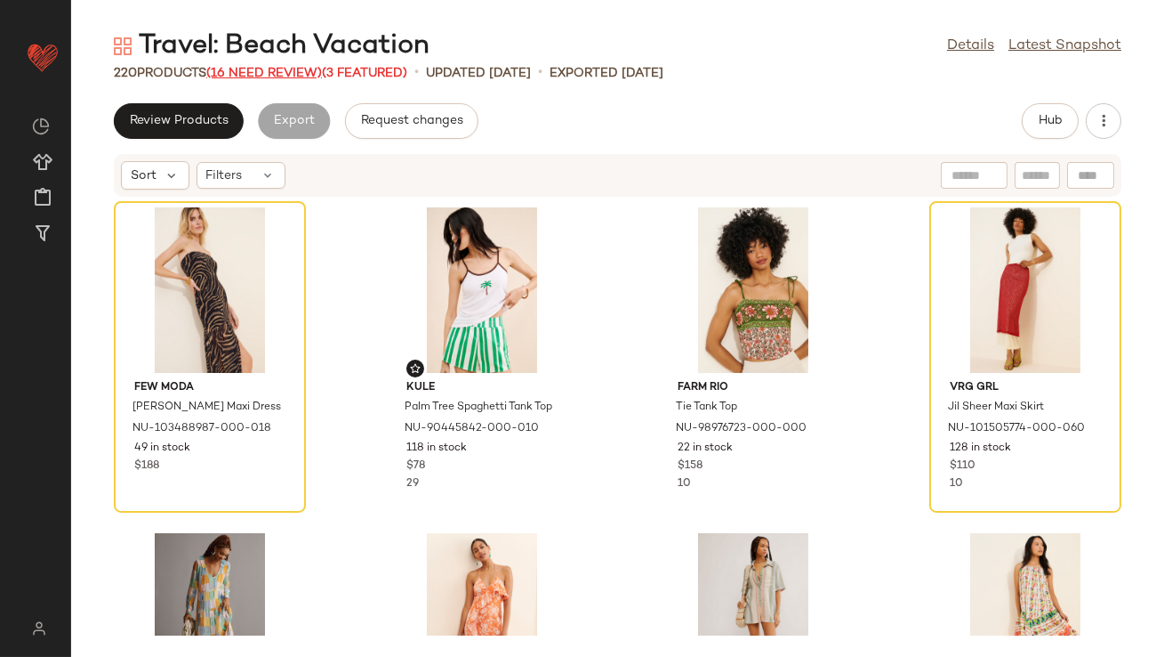
click at [287, 67] on span "(16 Need Review)" at bounding box center [264, 73] width 116 height 13
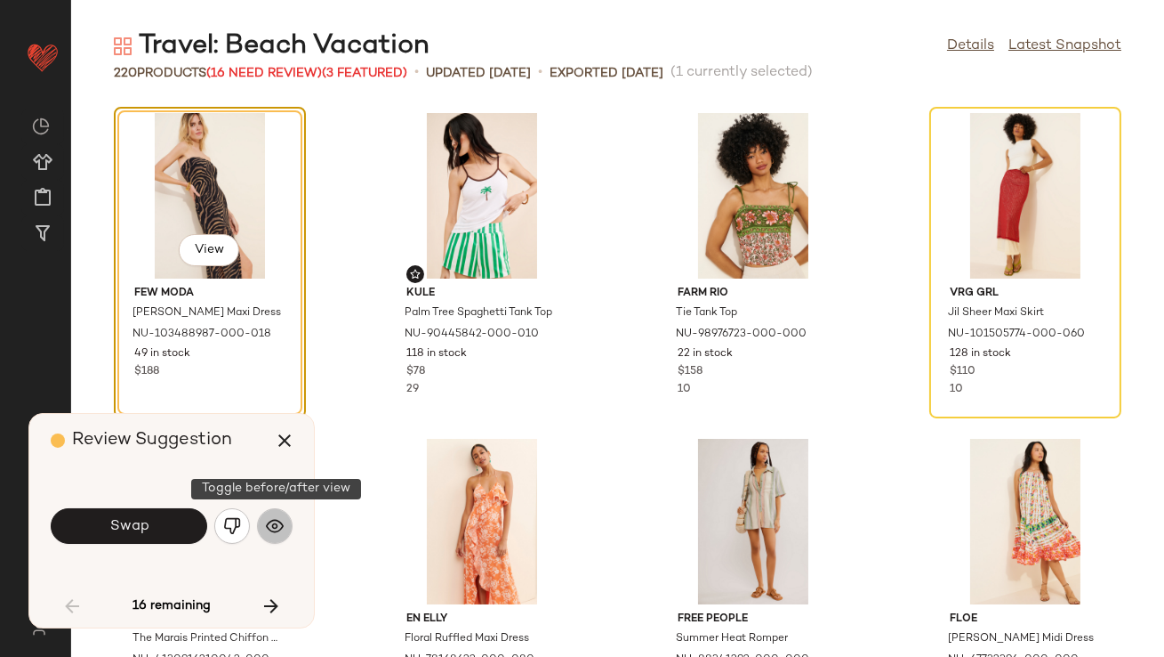
click at [262, 532] on button "button" at bounding box center [275, 526] width 36 height 36
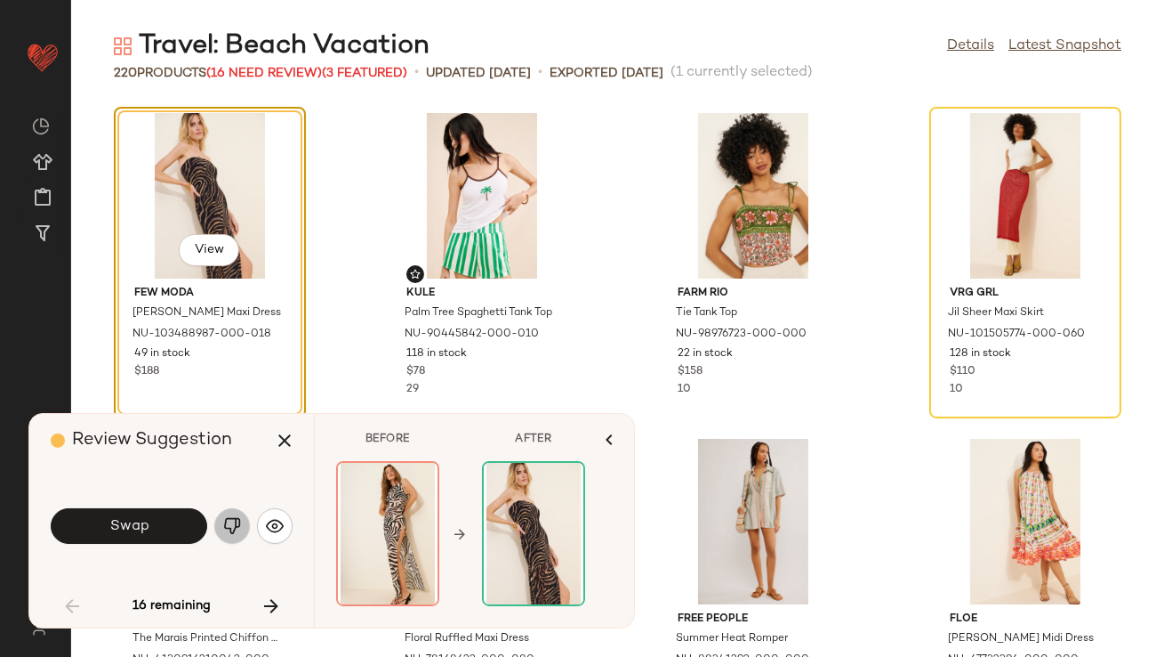
click at [233, 524] on img "button" at bounding box center [232, 526] width 18 height 18
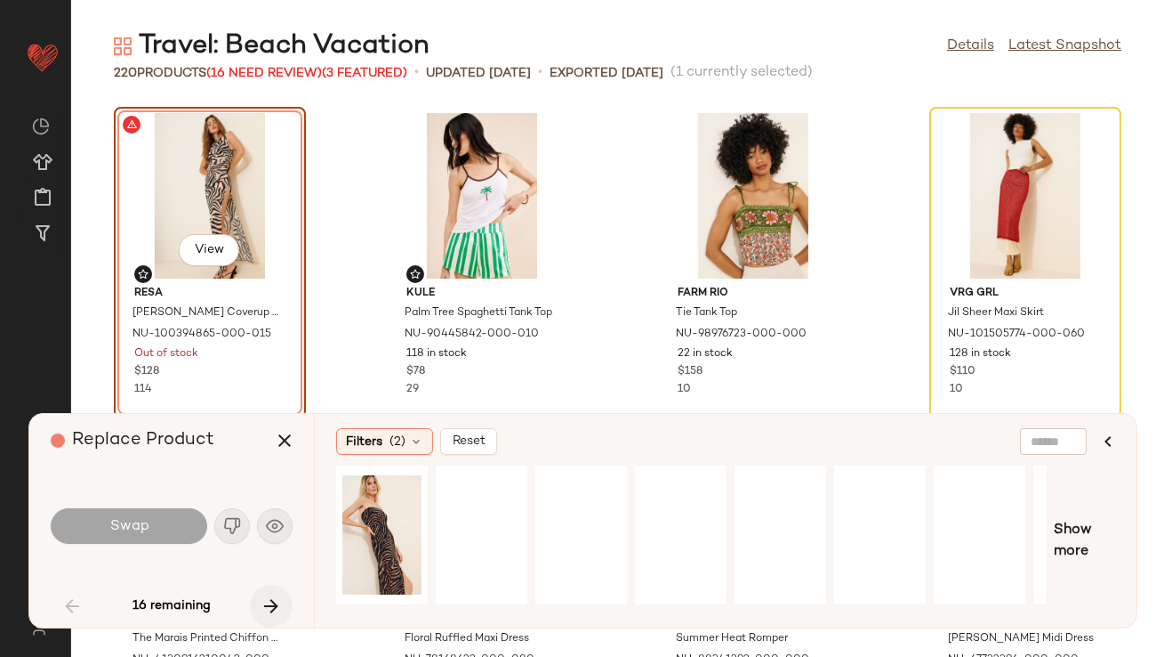
click at [267, 609] on icon "button" at bounding box center [271, 605] width 21 height 21
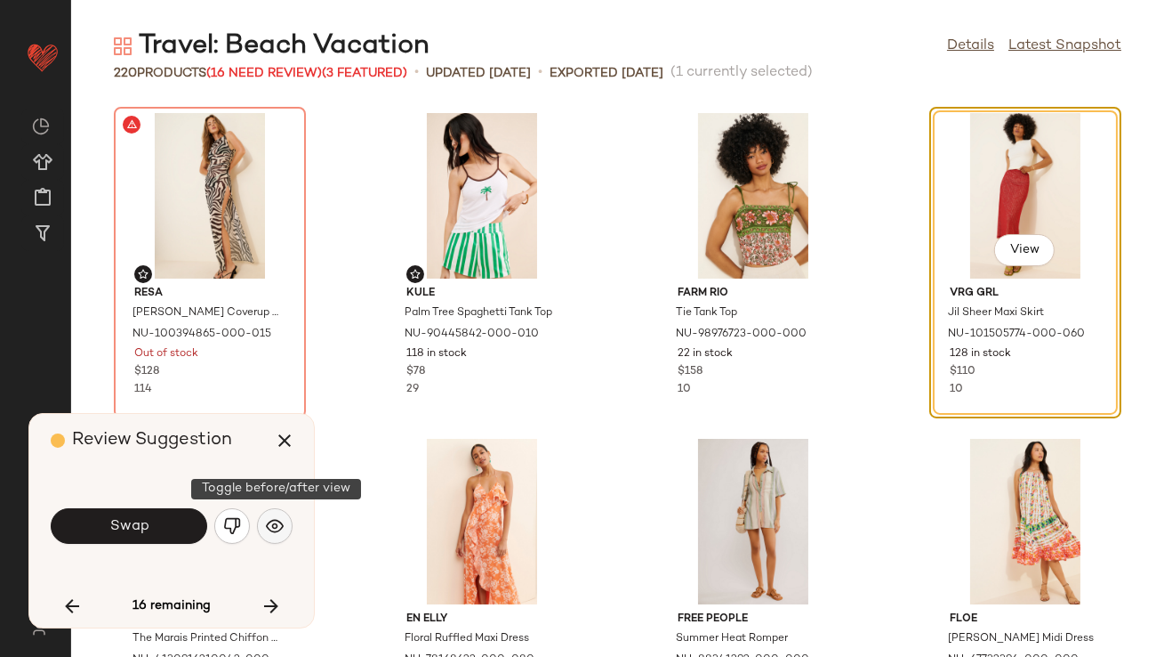
click at [271, 524] on img "button" at bounding box center [275, 526] width 18 height 18
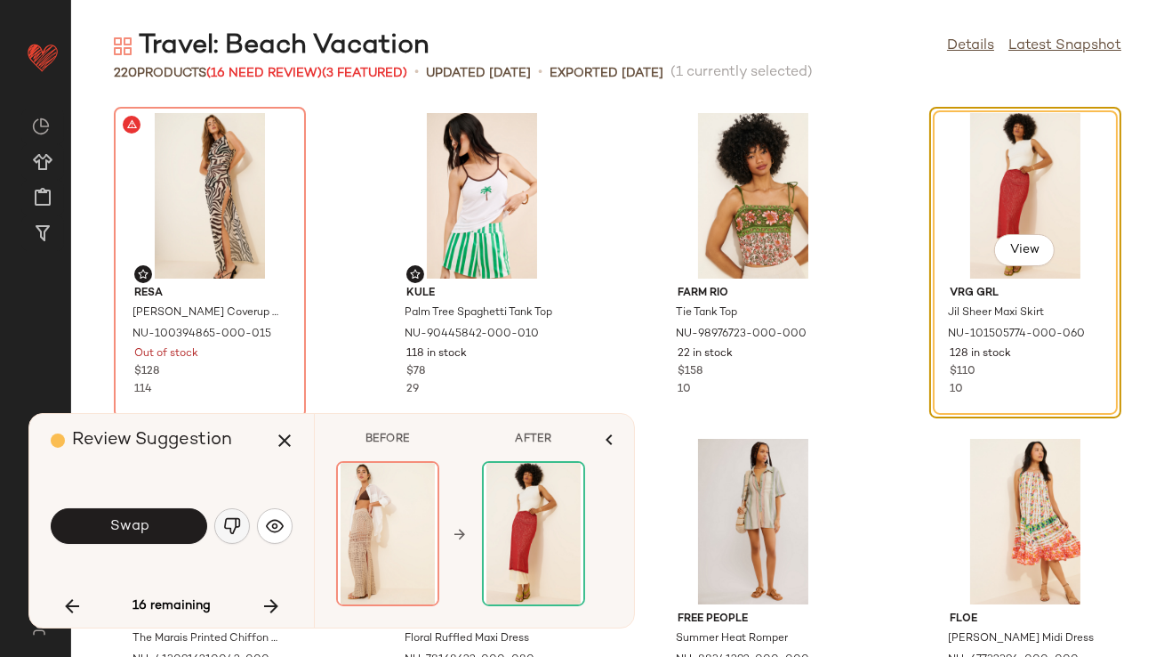
click at [222, 525] on button "button" at bounding box center [232, 526] width 36 height 36
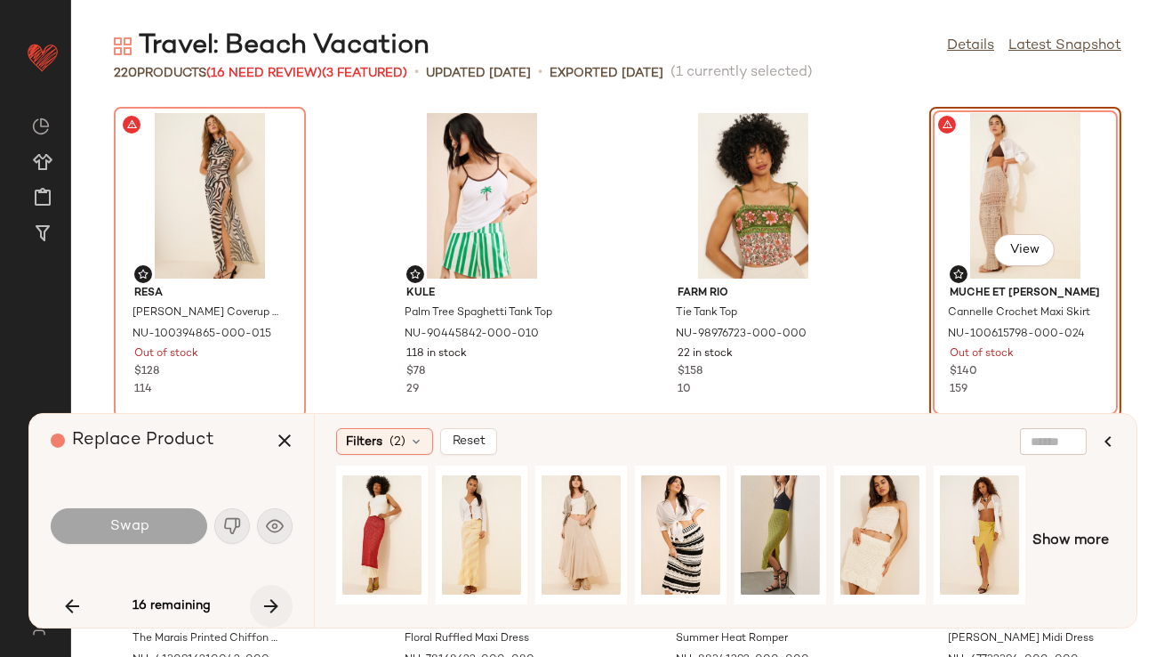
click at [270, 608] on icon "button" at bounding box center [271, 605] width 21 height 21
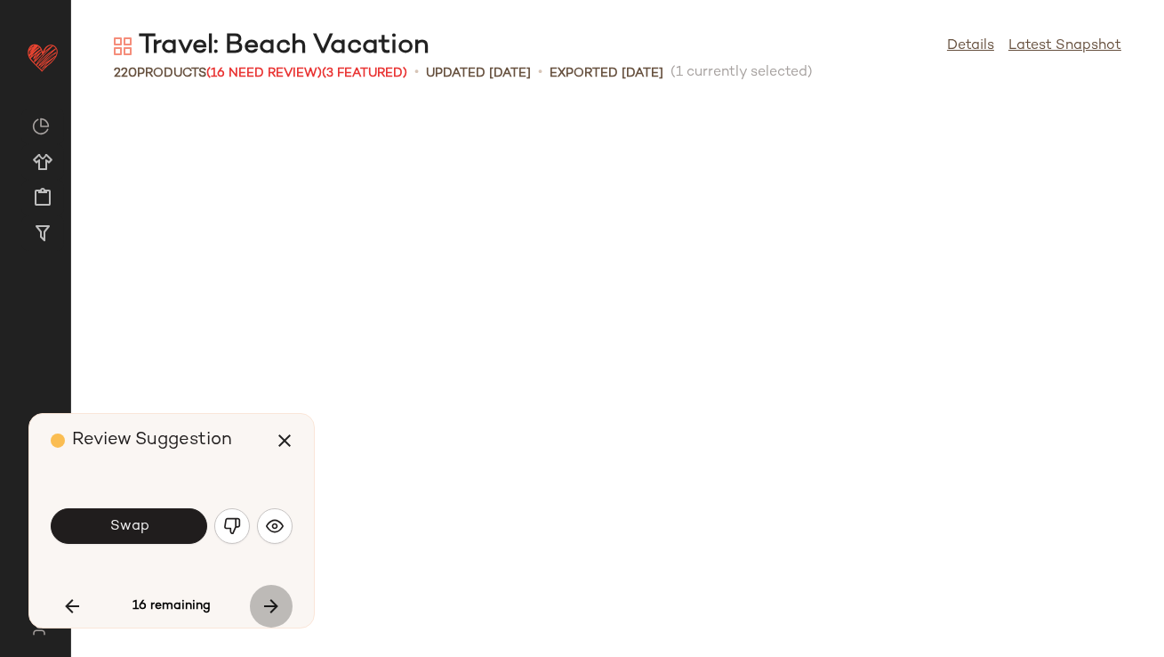
scroll to position [665, 0]
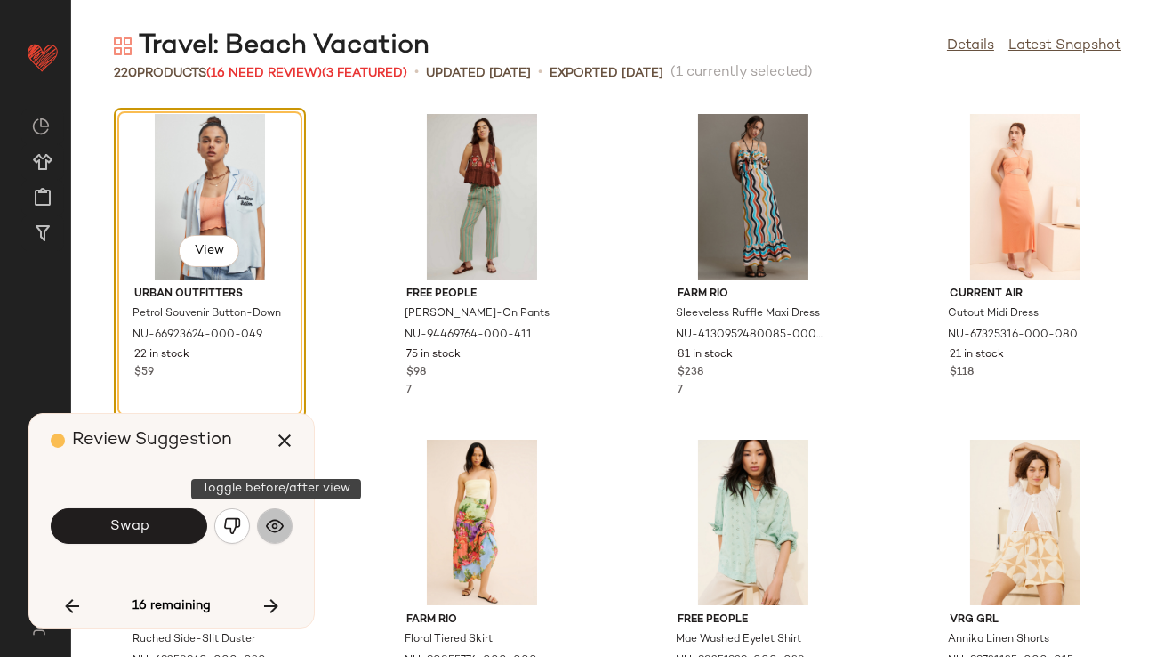
click at [290, 519] on button "button" at bounding box center [275, 526] width 36 height 36
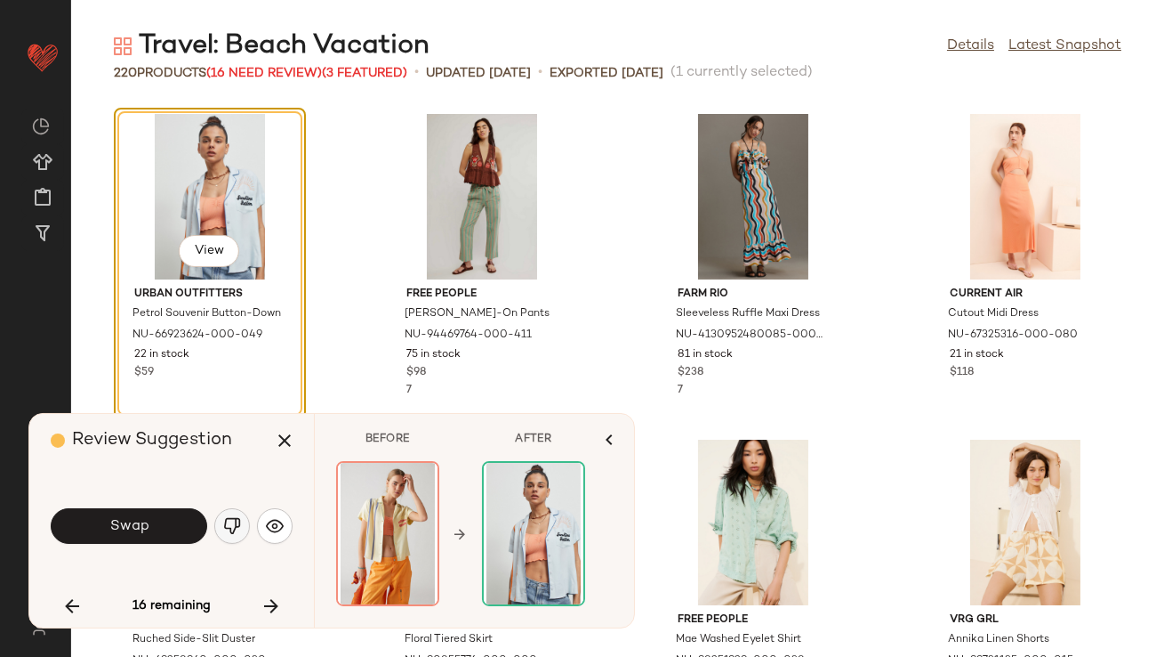
click at [230, 524] on img "button" at bounding box center [232, 526] width 18 height 18
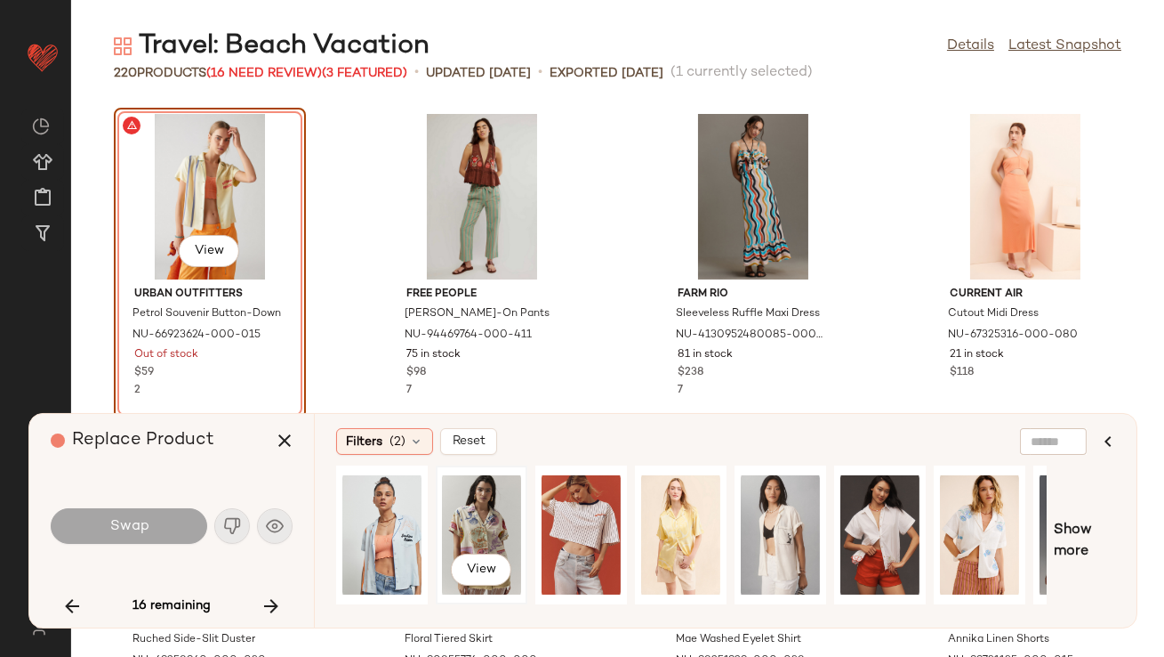
click at [483, 510] on div "View" at bounding box center [481, 534] width 79 height 126
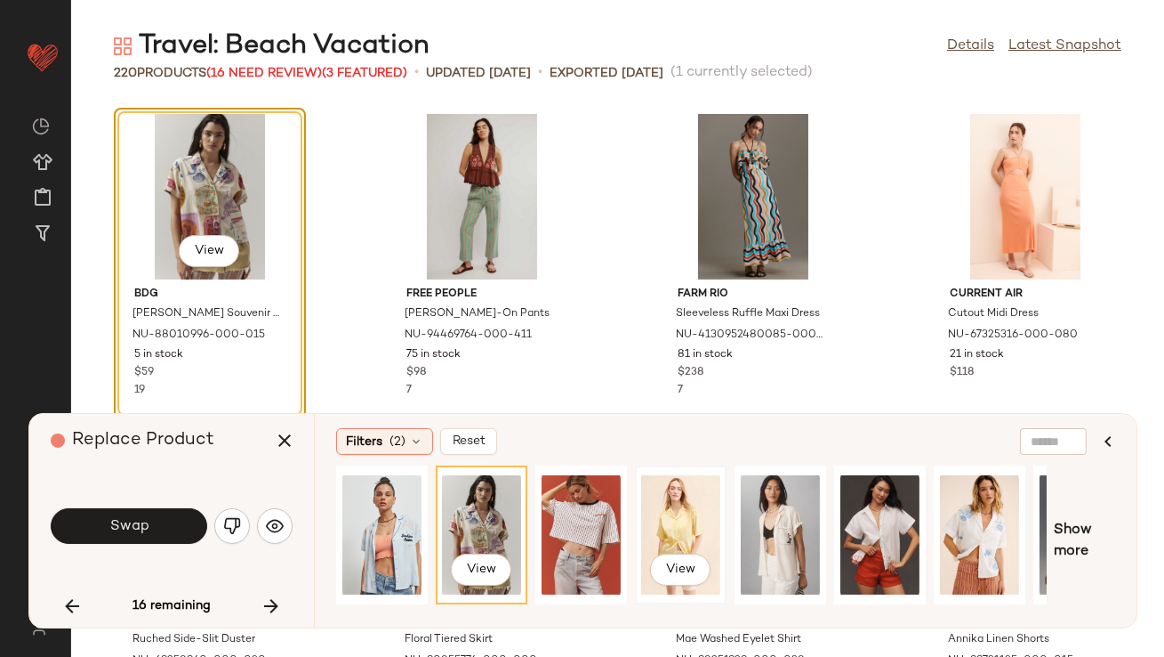
click at [667, 530] on div "View" at bounding box center [680, 534] width 79 height 126
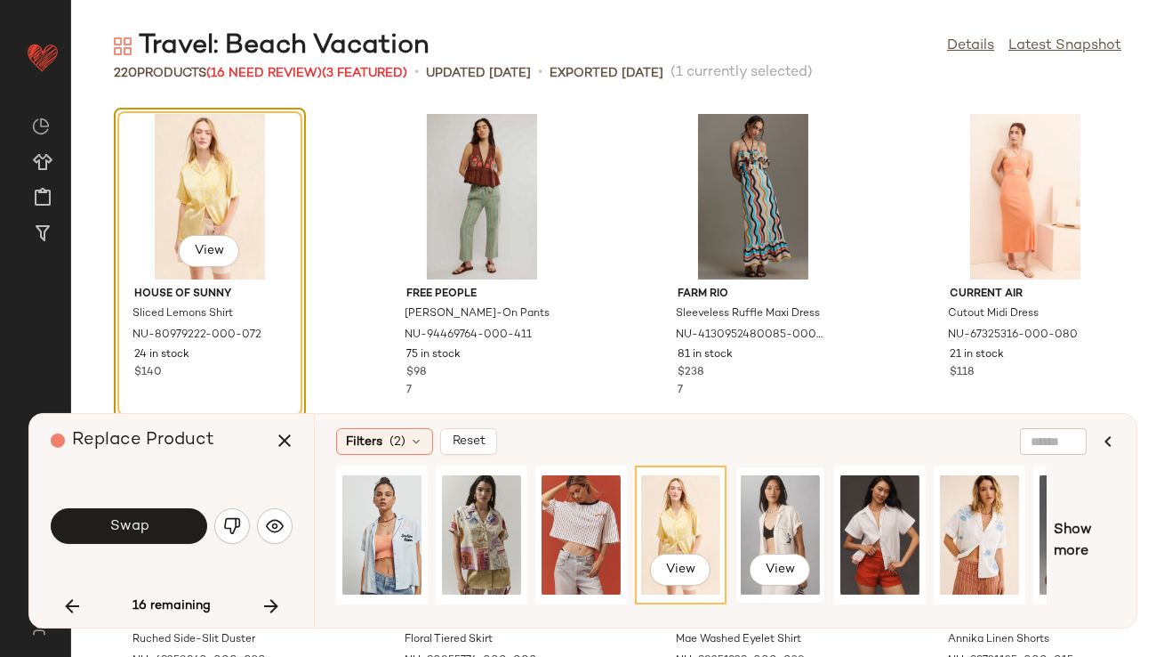
click at [753, 538] on div "View" at bounding box center [780, 534] width 79 height 126
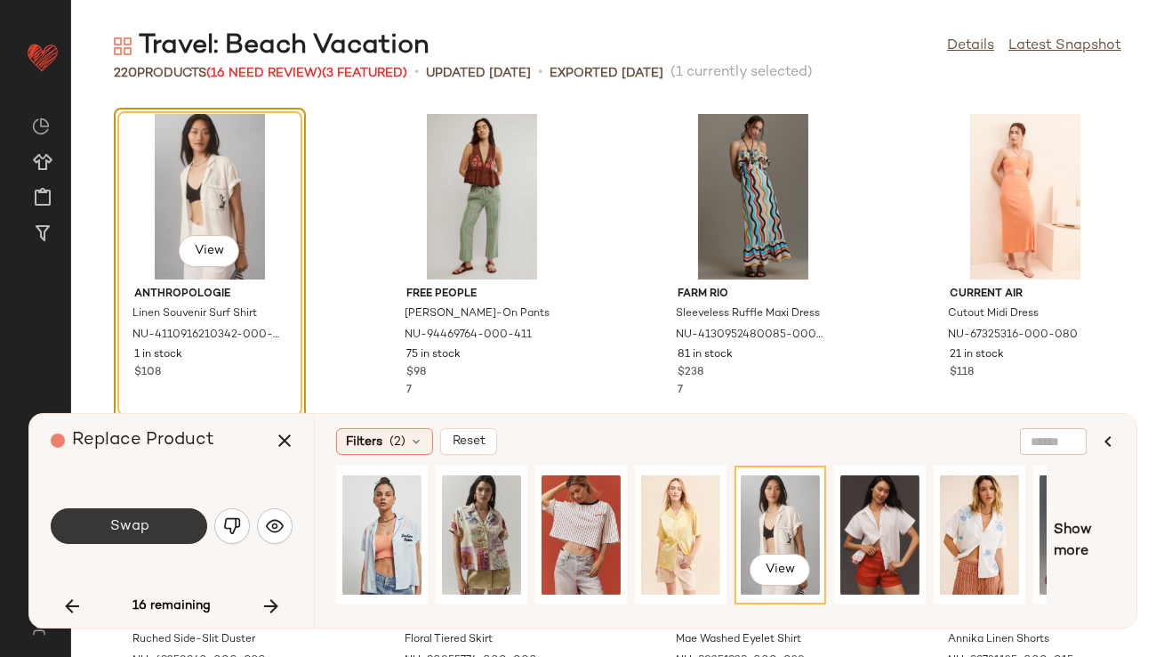
click at [150, 522] on button "Swap" at bounding box center [129, 526] width 157 height 36
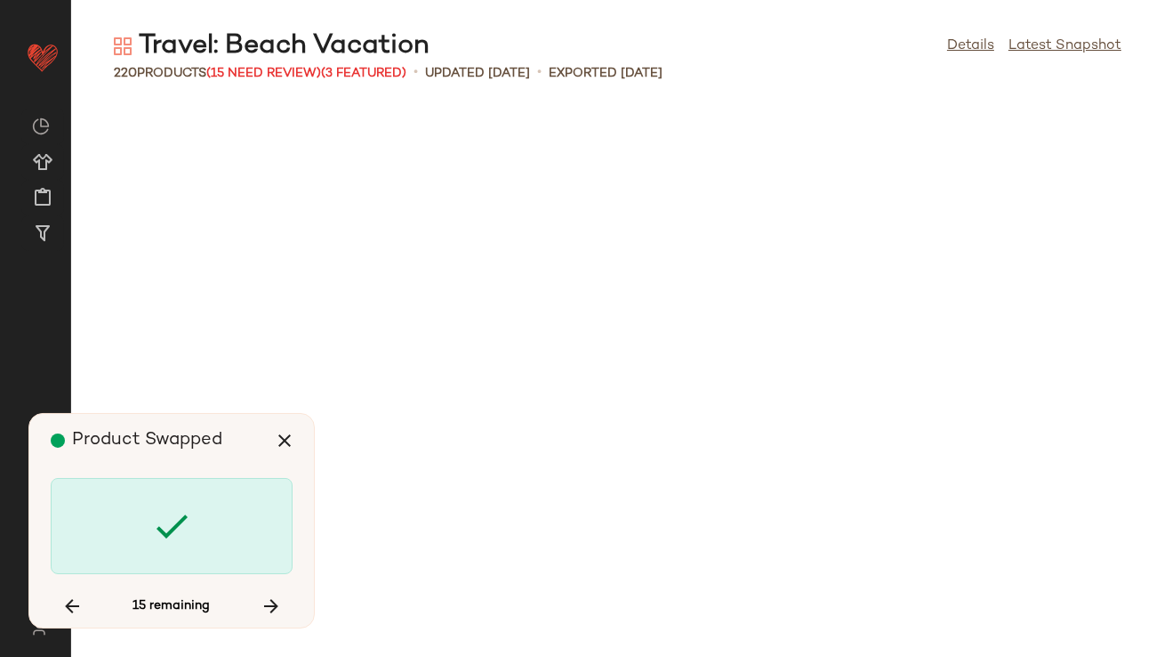
scroll to position [2278, 0]
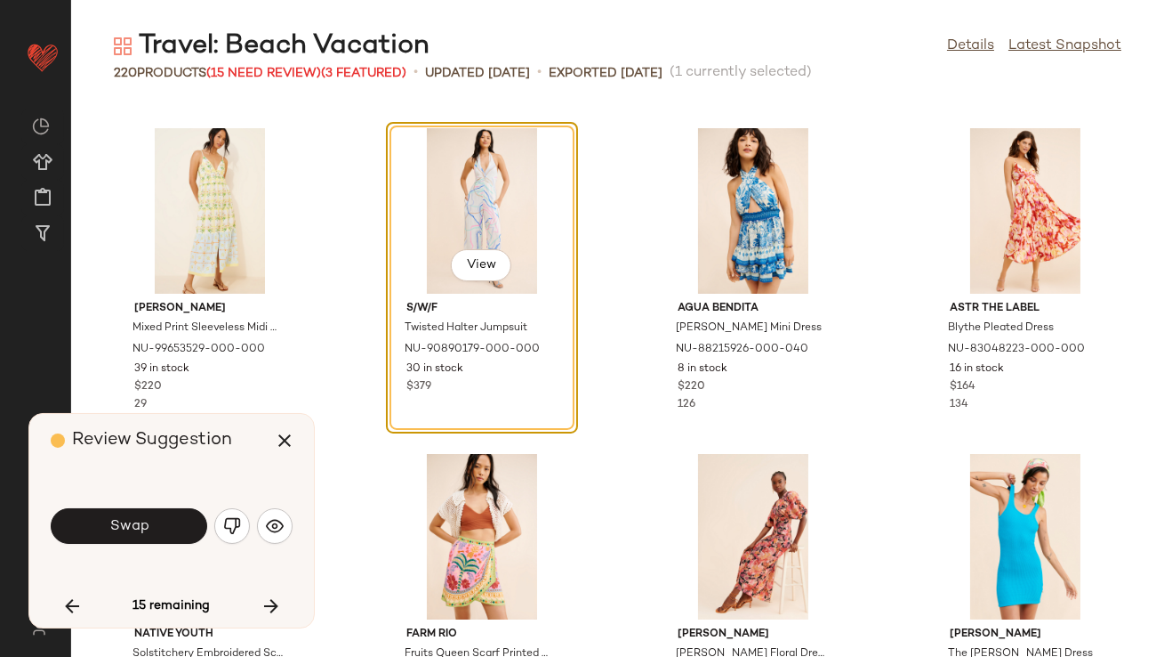
click at [150, 522] on button "Swap" at bounding box center [129, 526] width 157 height 36
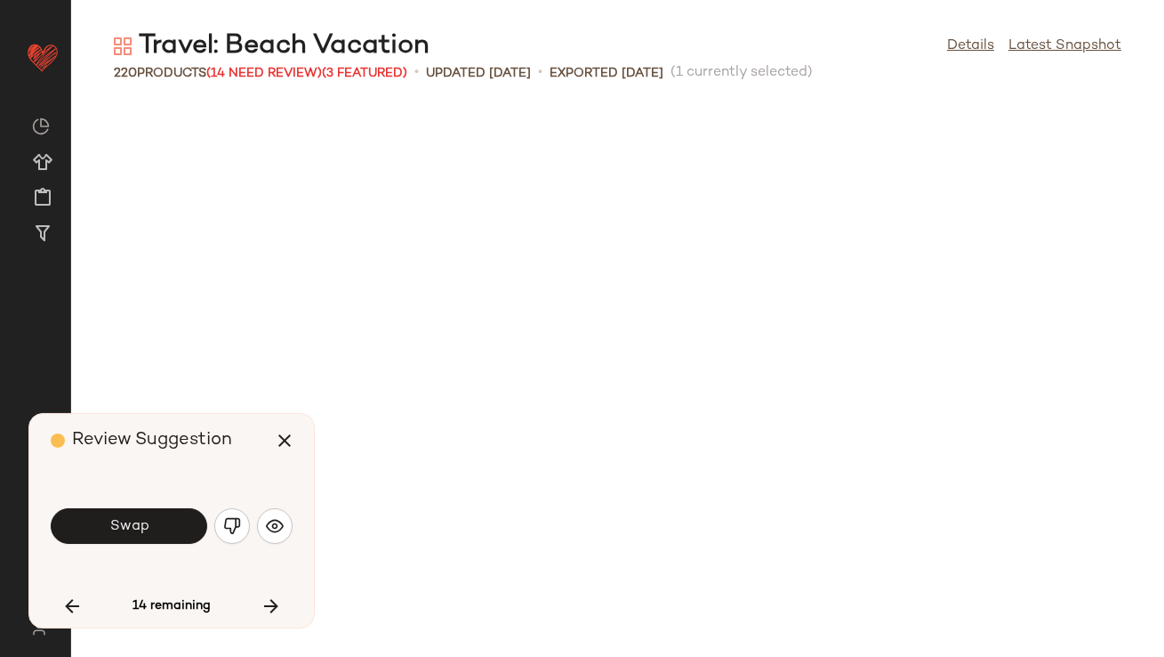
scroll to position [3256, 0]
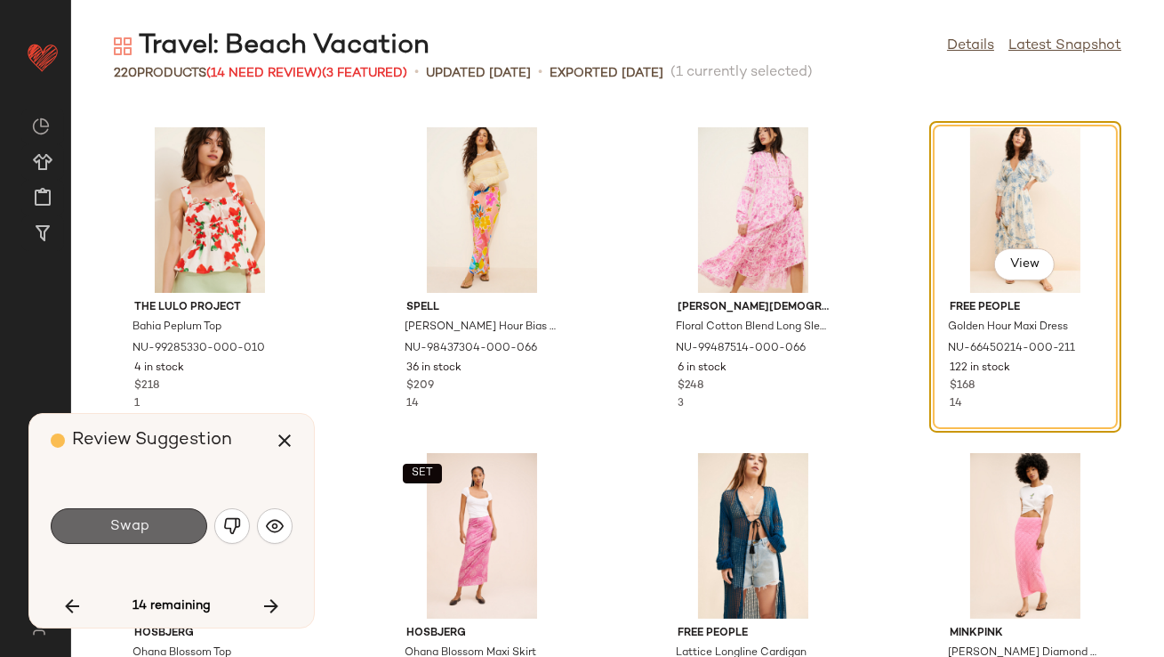
click at [139, 528] on span "Swap" at bounding box center [129, 526] width 40 height 17
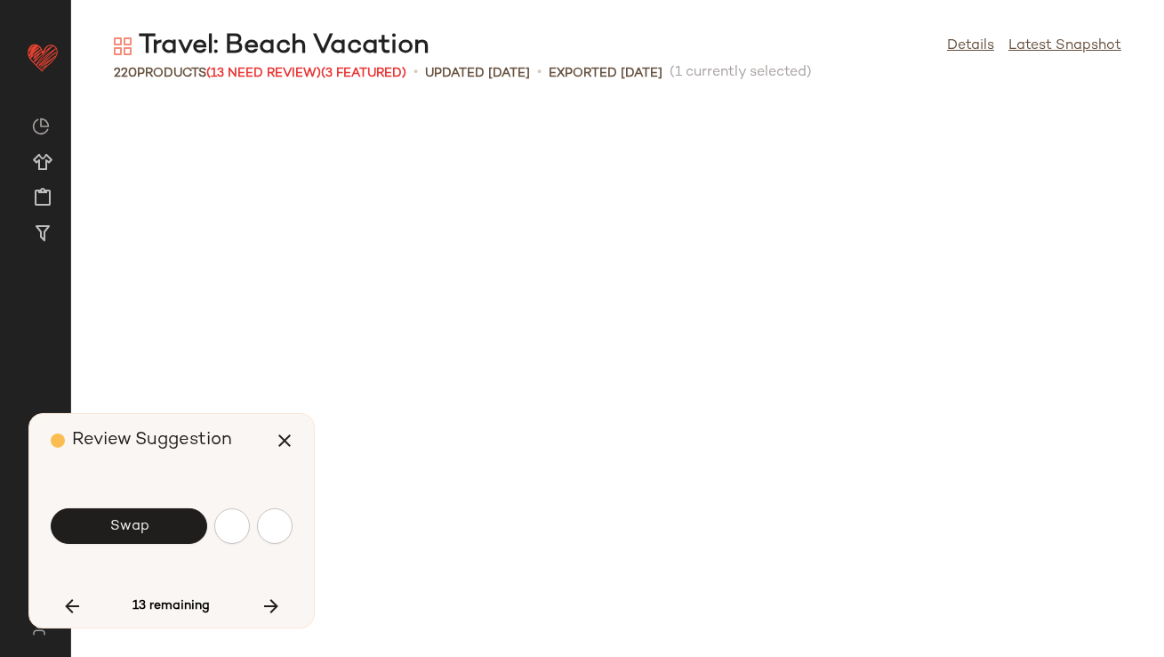
scroll to position [3906, 0]
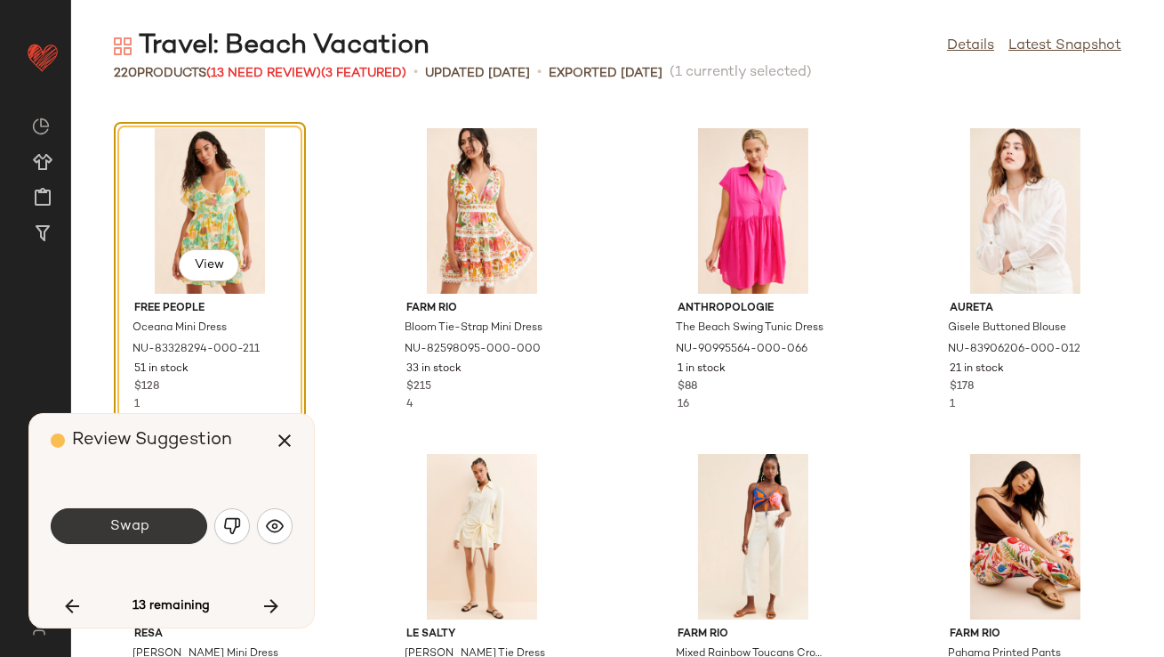
click at [138, 527] on span "Swap" at bounding box center [129, 526] width 40 height 17
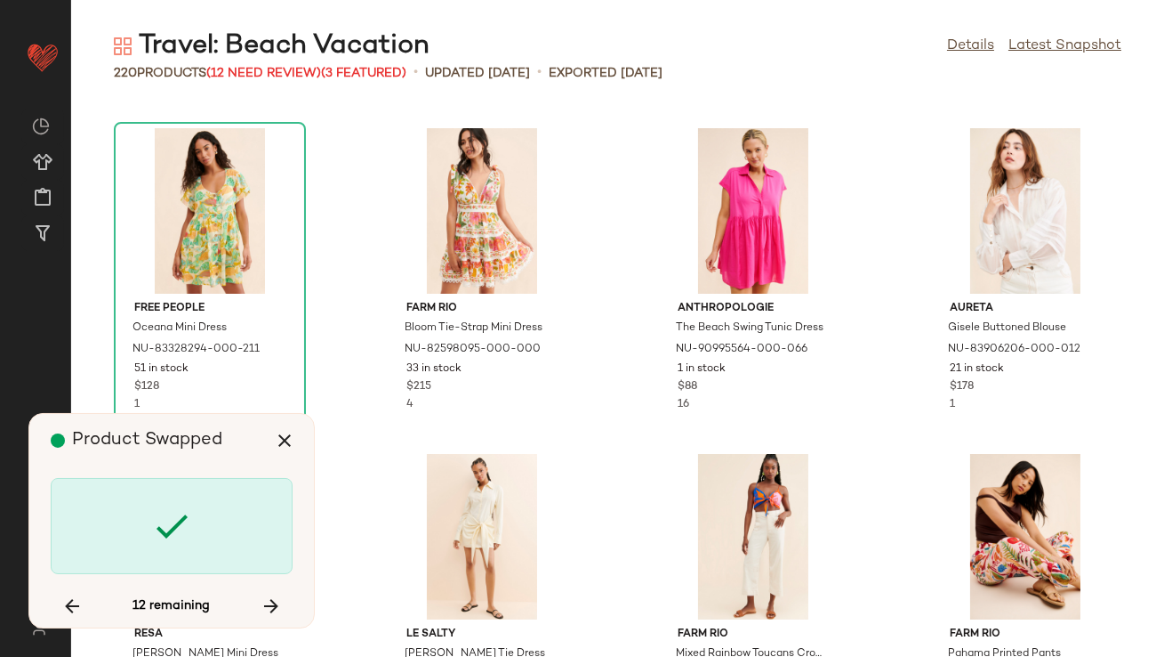
scroll to position [4884, 0]
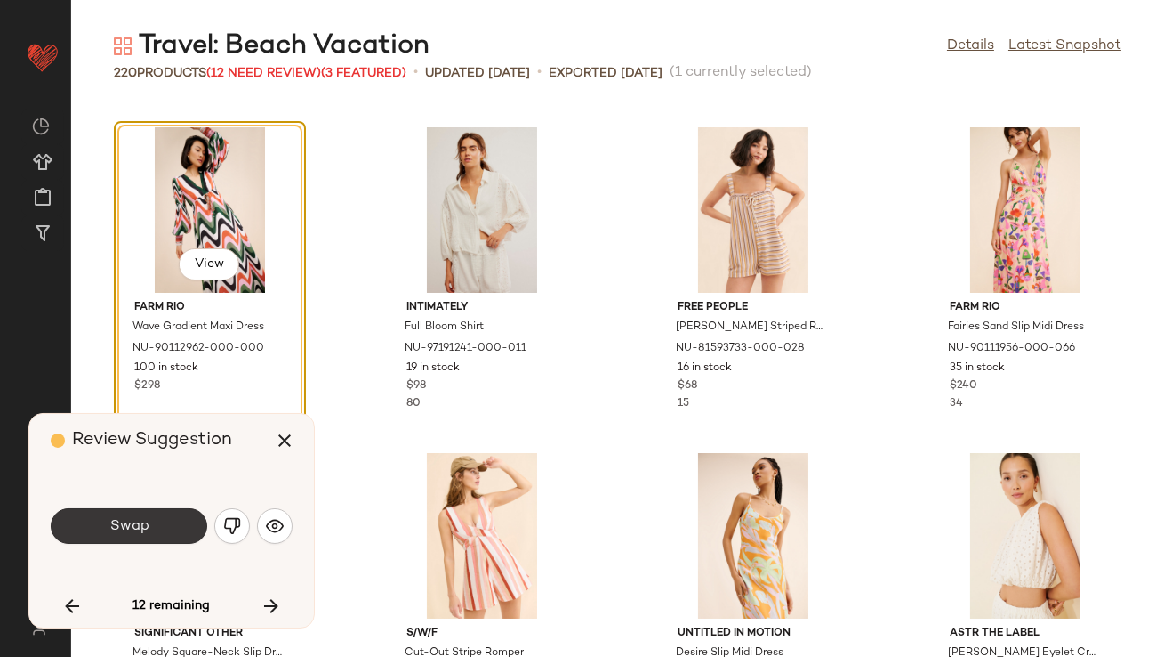
click at [138, 528] on span "Swap" at bounding box center [129, 526] width 40 height 17
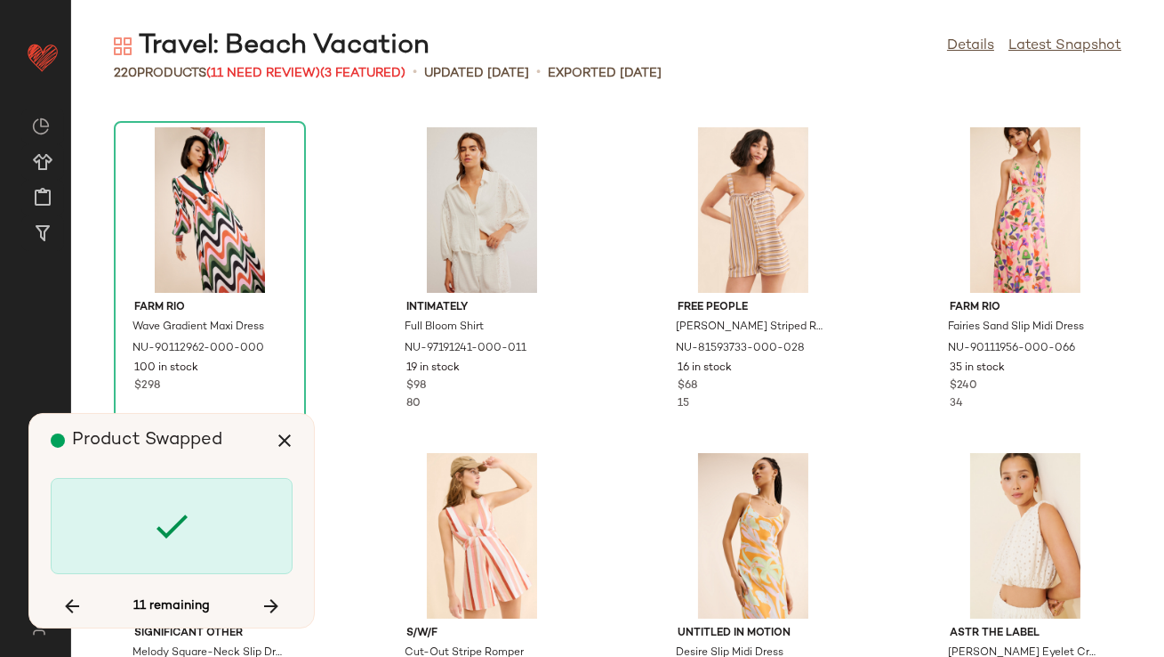
scroll to position [7489, 0]
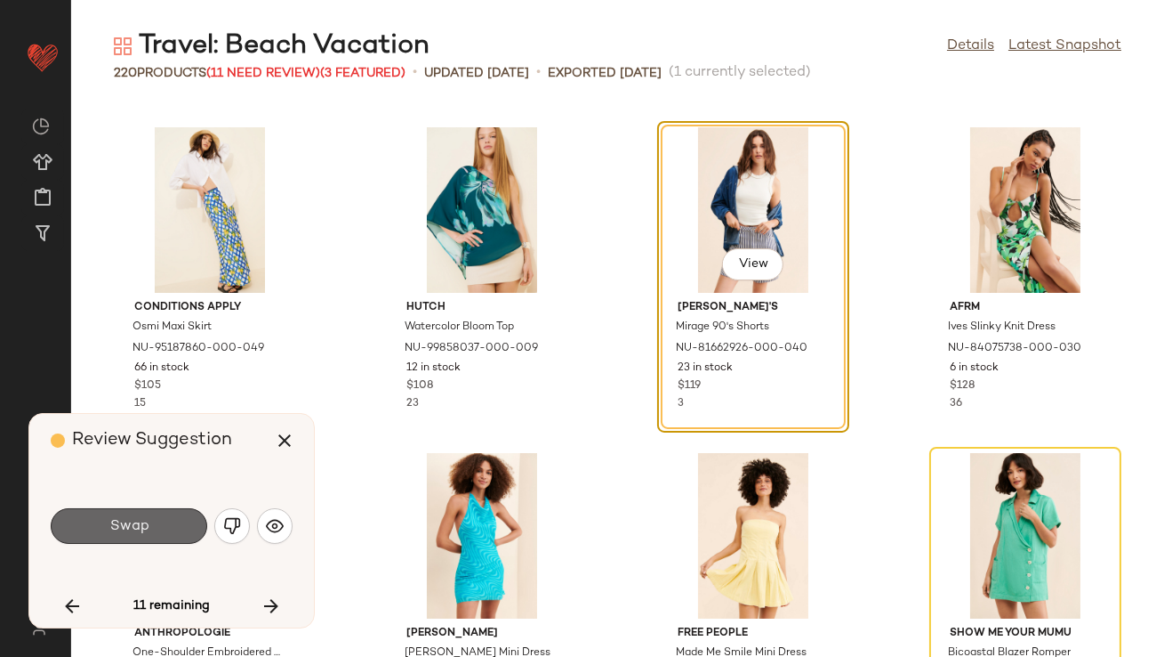
click at [136, 525] on span "Swap" at bounding box center [129, 526] width 40 height 17
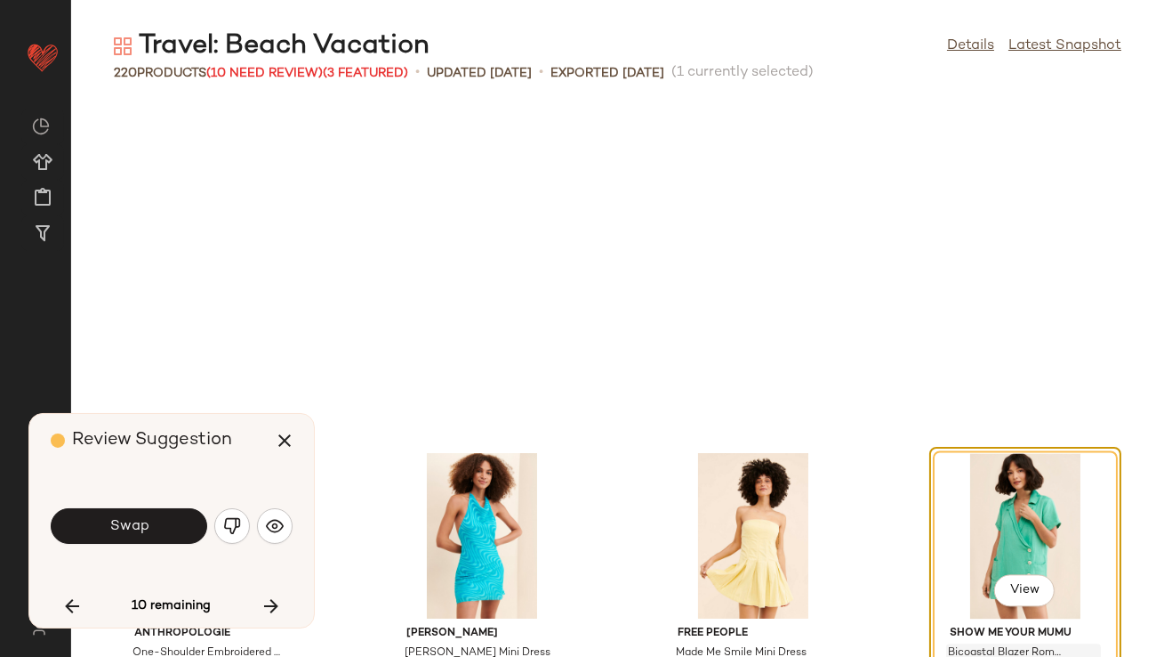
scroll to position [7814, 0]
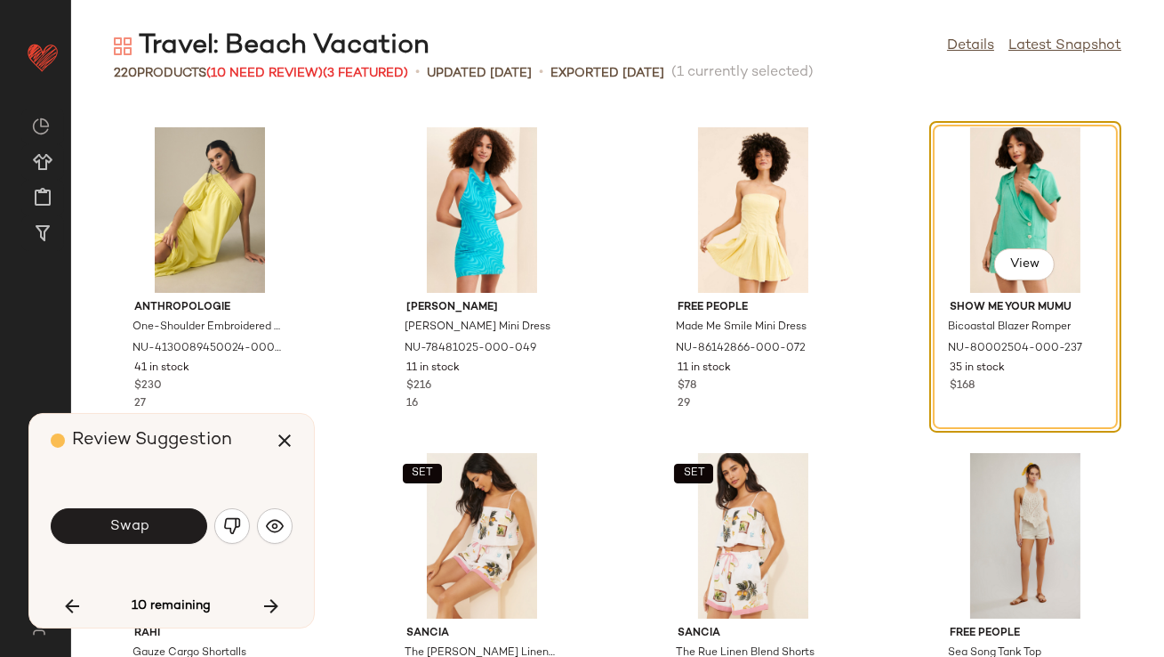
click at [167, 528] on button "Swap" at bounding box center [129, 526] width 157 height 36
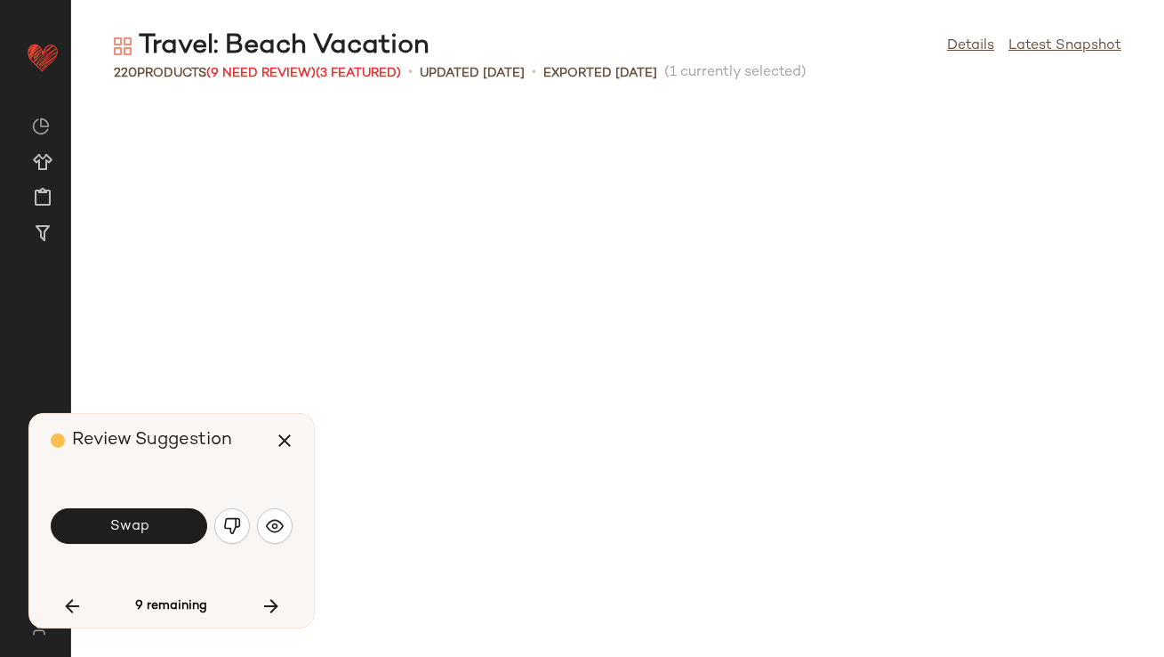
scroll to position [8790, 0]
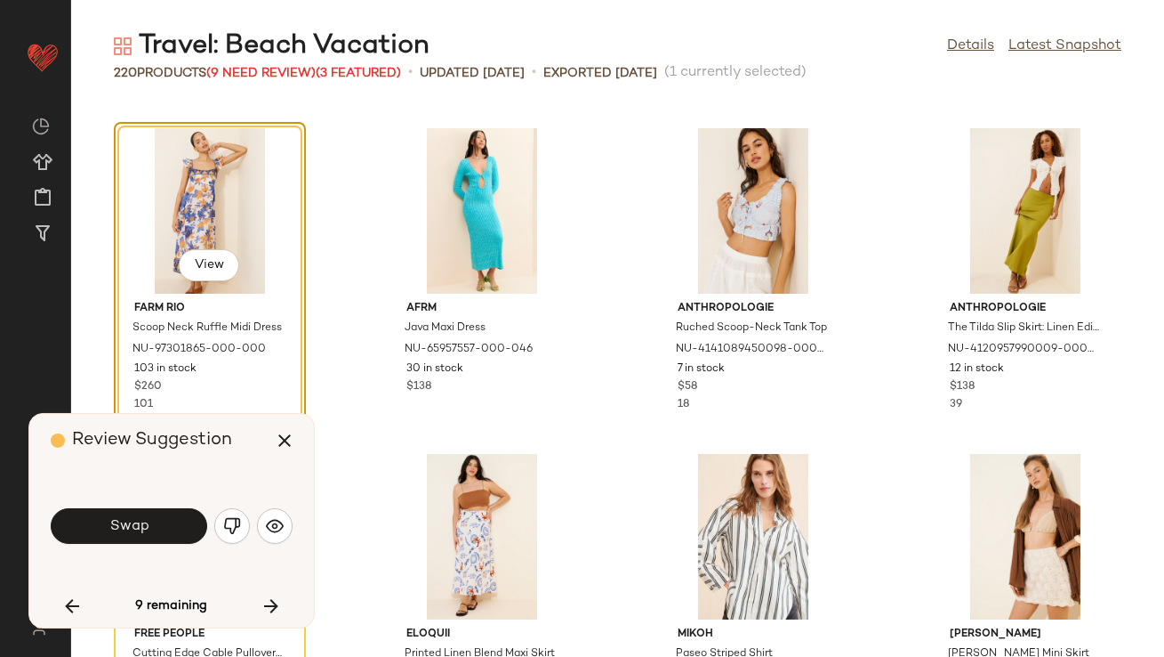
click at [166, 528] on button "Swap" at bounding box center [129, 526] width 157 height 36
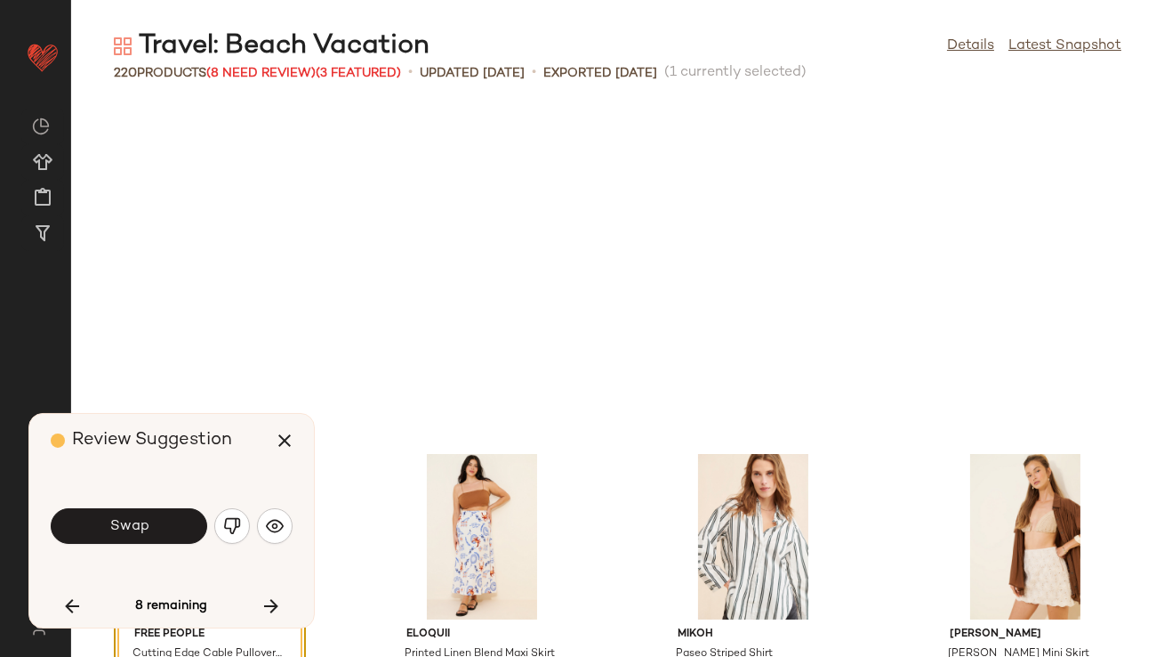
scroll to position [9117, 0]
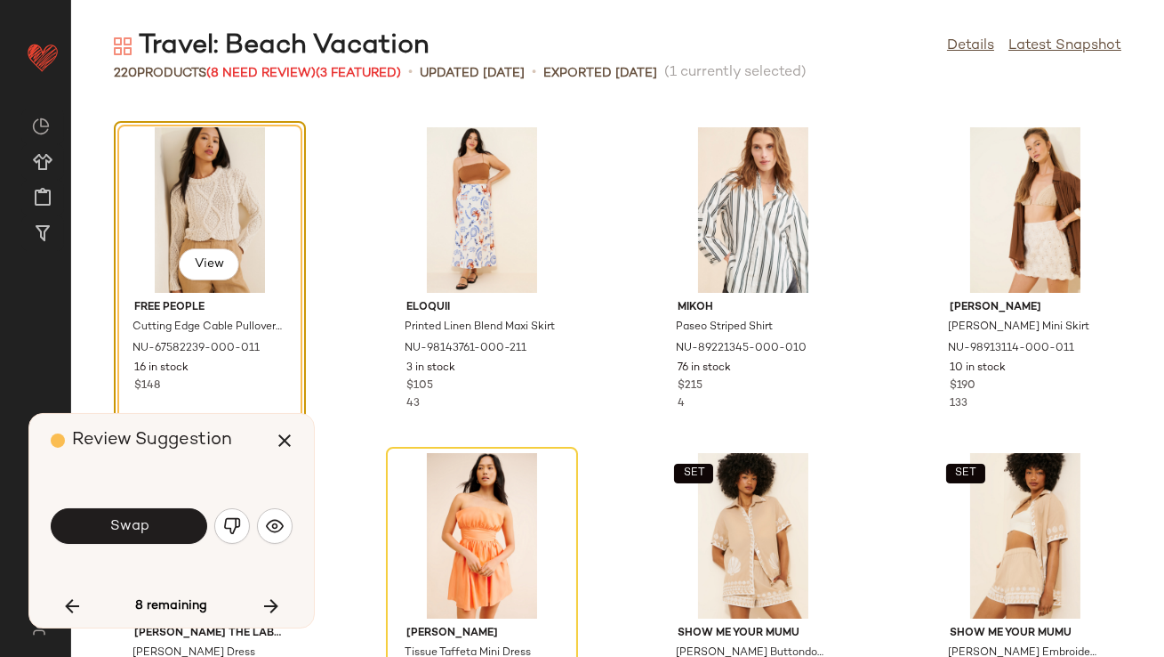
click at [234, 520] on img "button" at bounding box center [232, 526] width 18 height 18
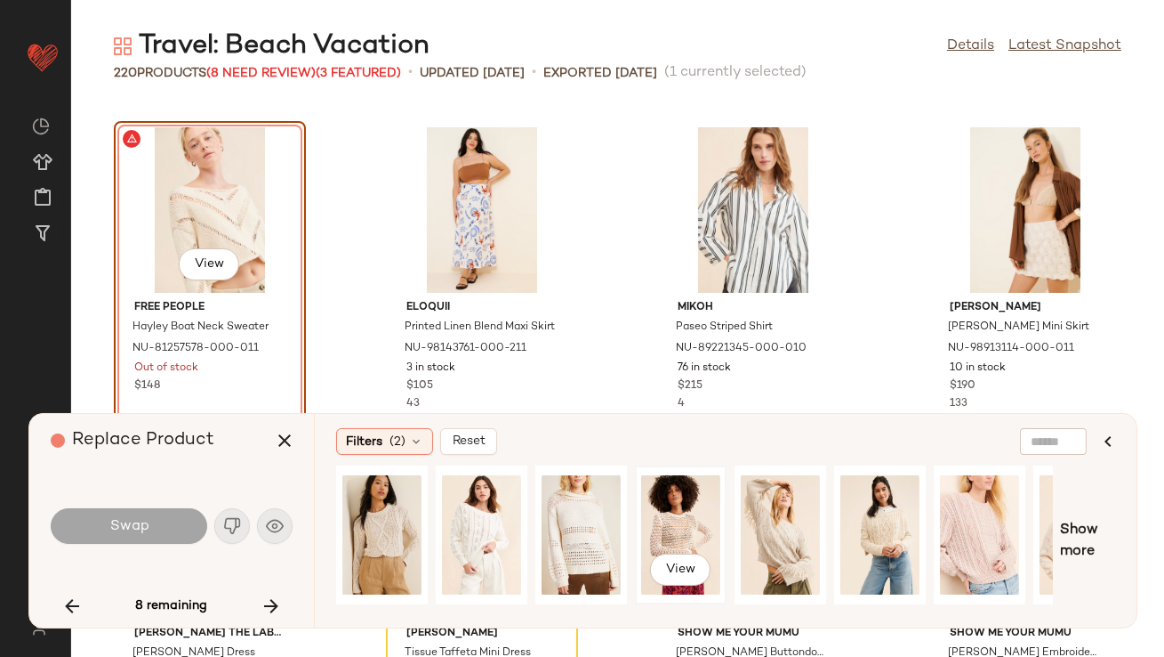
click at [676, 513] on div "View" at bounding box center [680, 534] width 79 height 126
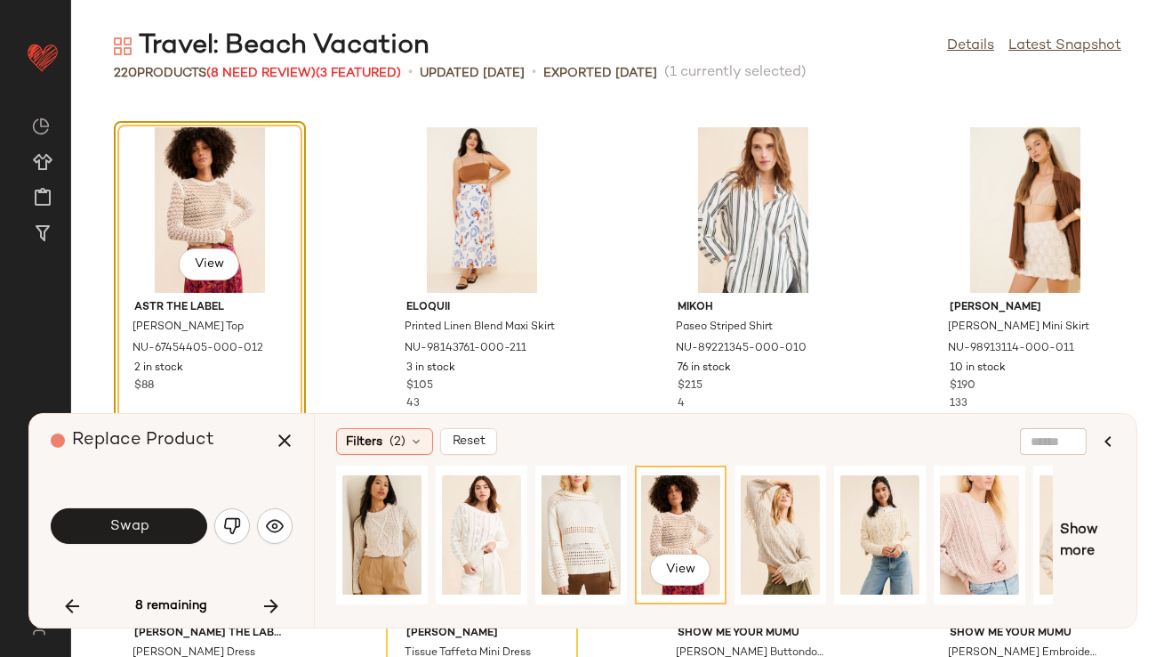
click at [149, 529] on button "Swap" at bounding box center [129, 526] width 157 height 36
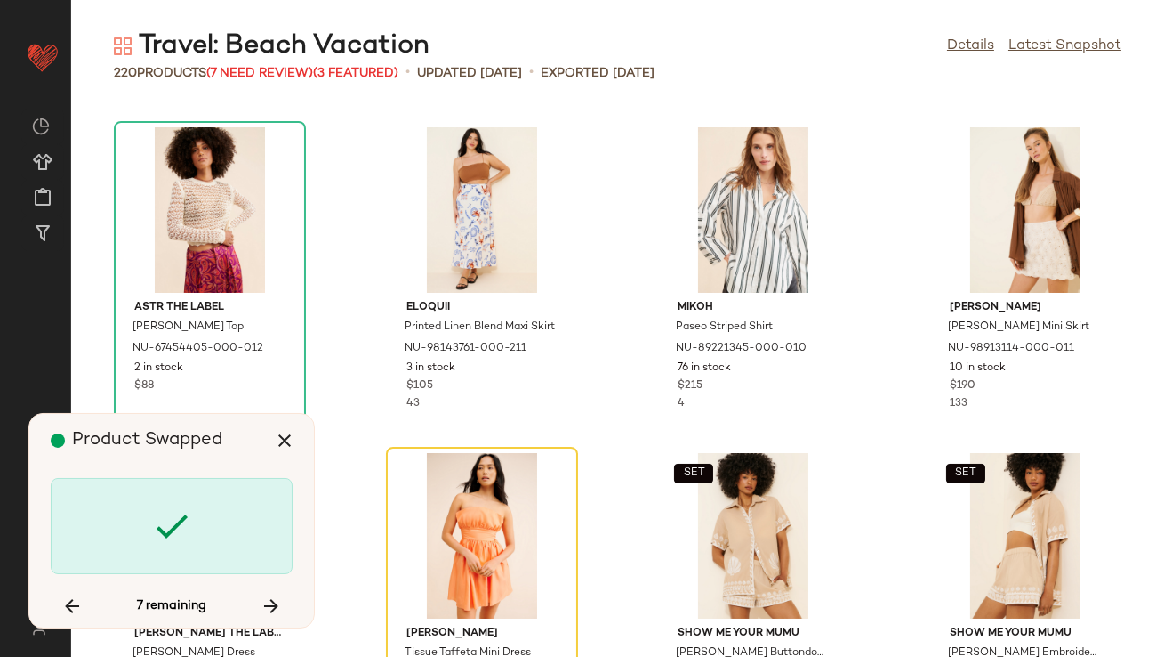
scroll to position [9442, 0]
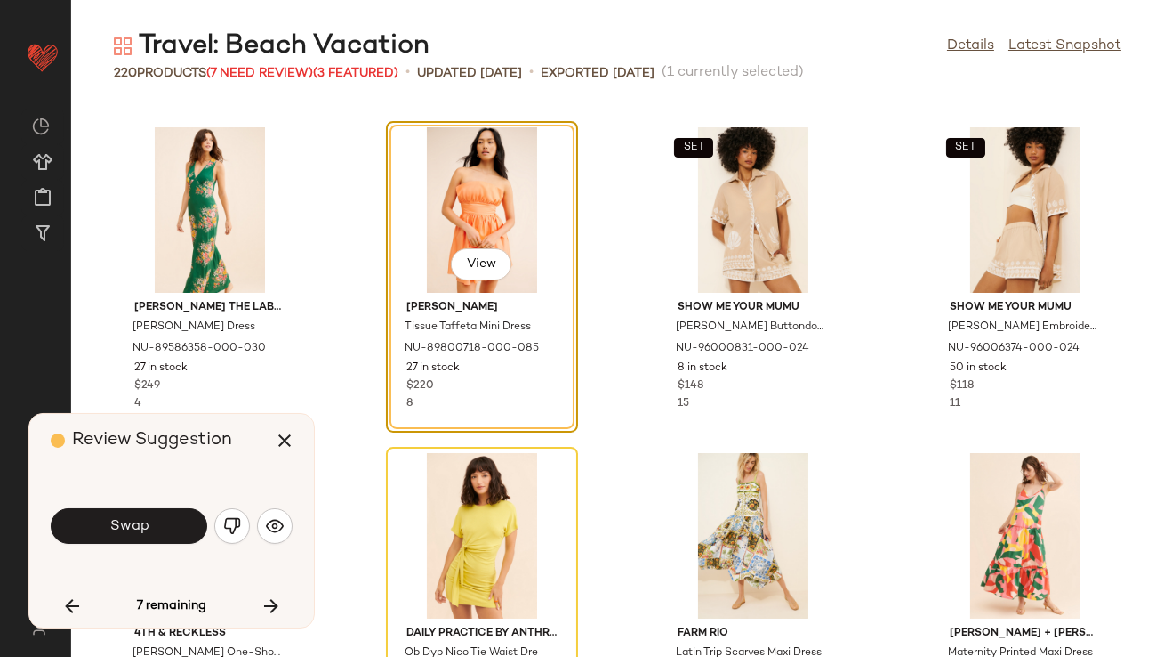
click at [149, 529] on button "Swap" at bounding box center [129, 526] width 157 height 36
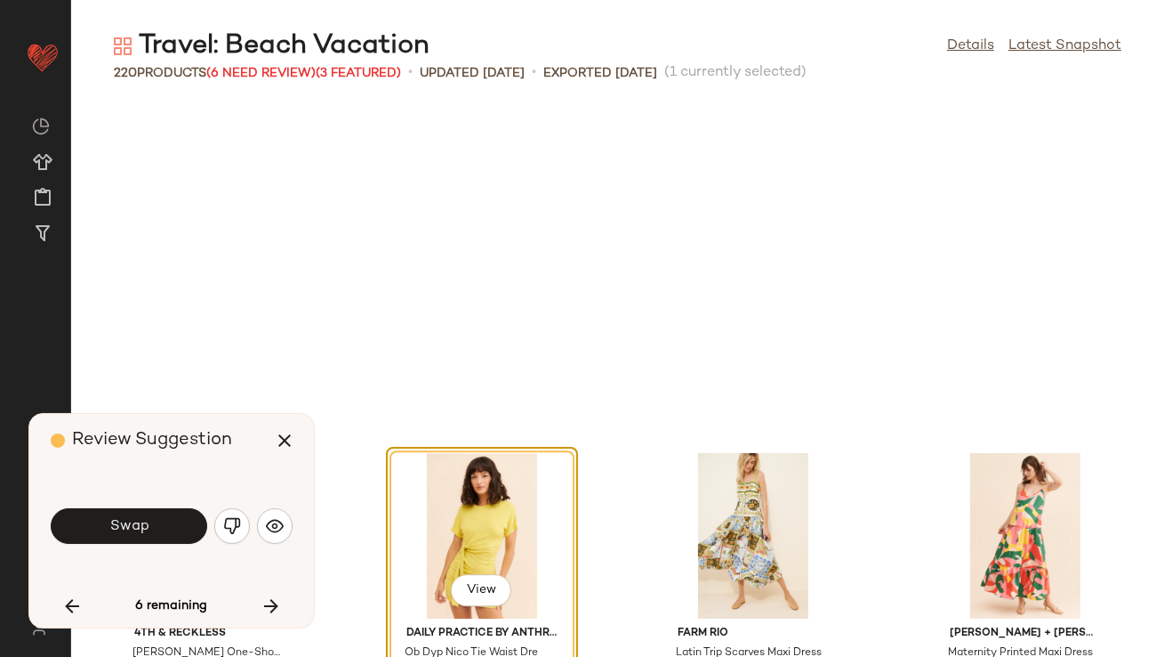
scroll to position [9768, 0]
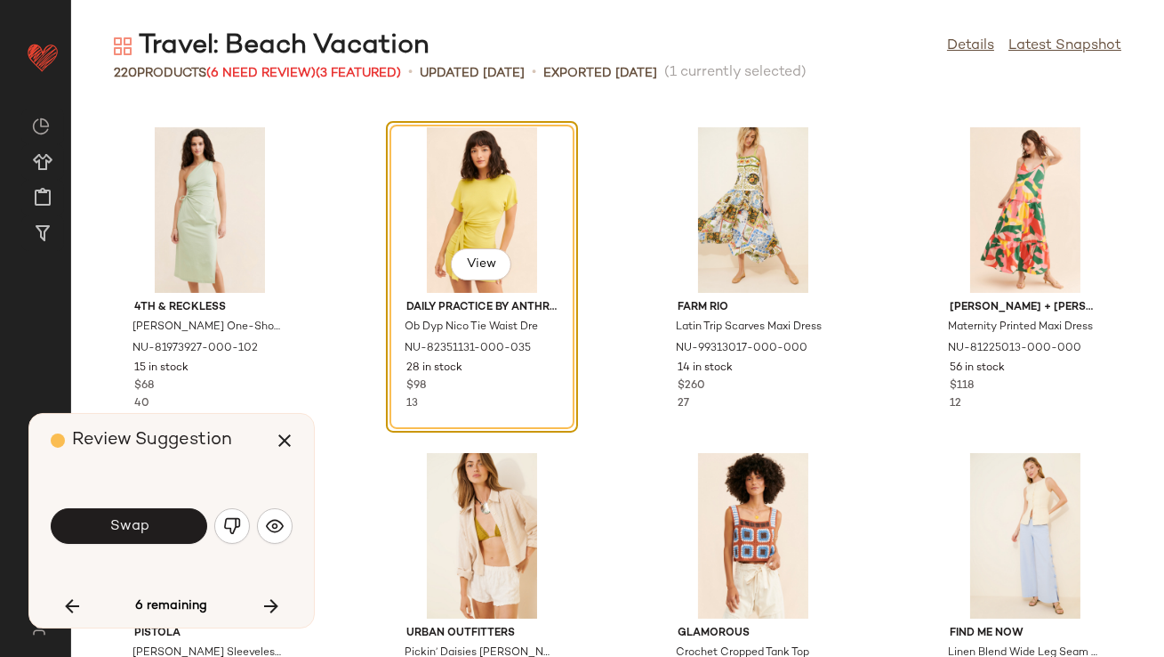
click at [149, 529] on button "Swap" at bounding box center [129, 526] width 157 height 36
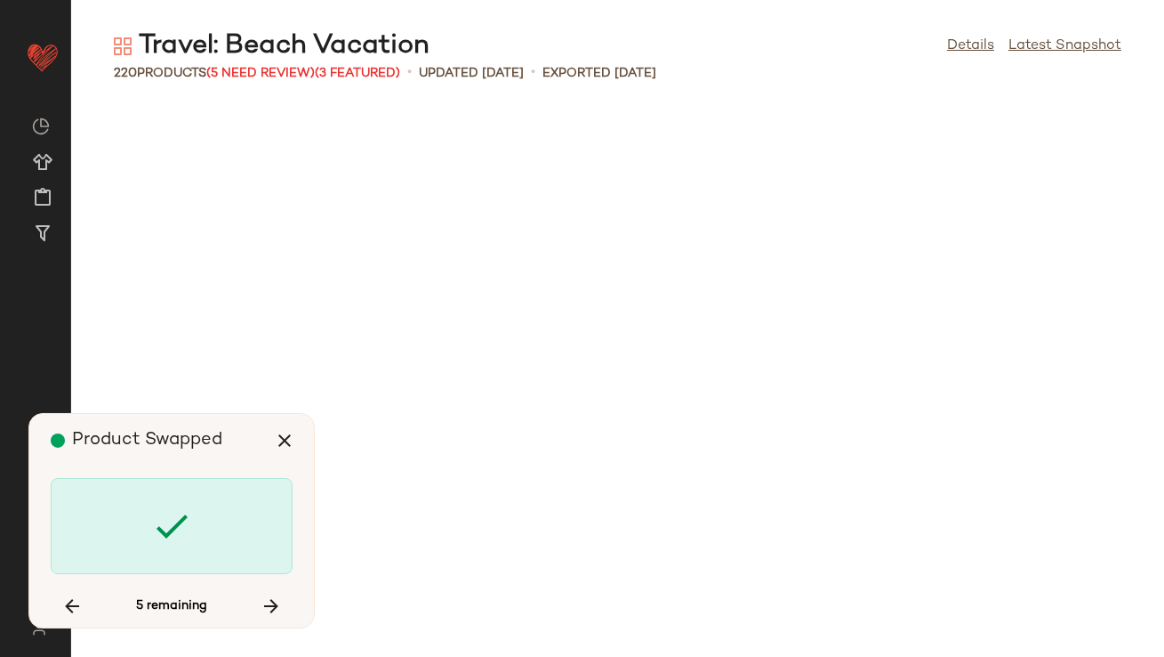
scroll to position [11721, 0]
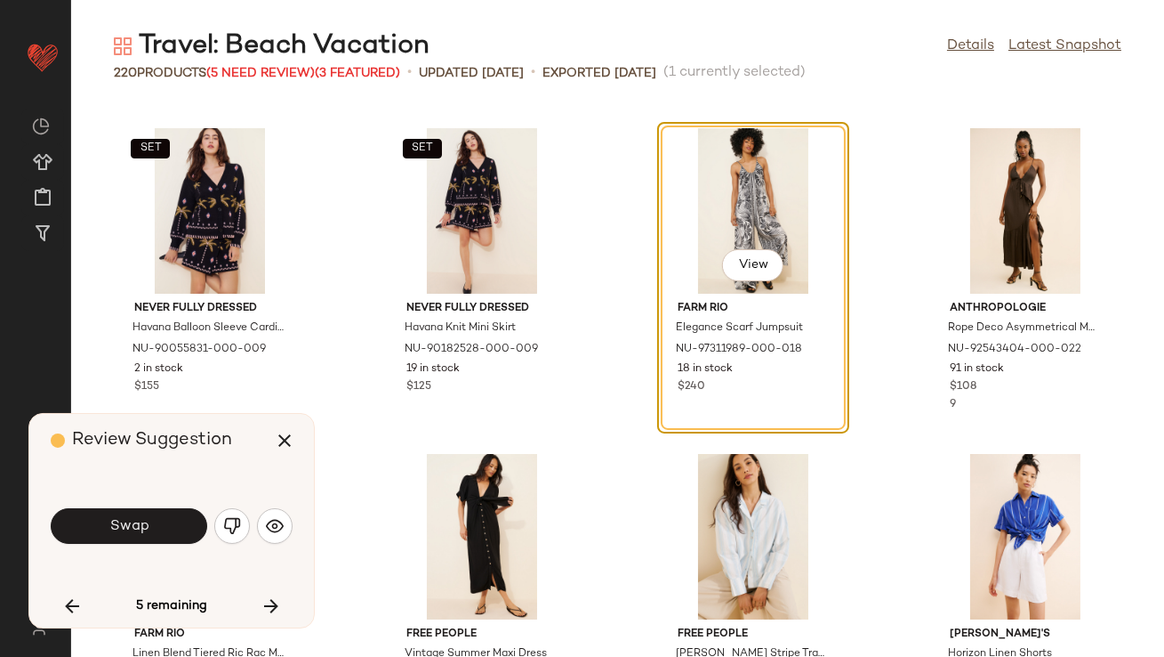
click at [149, 529] on button "Swap" at bounding box center [129, 526] width 157 height 36
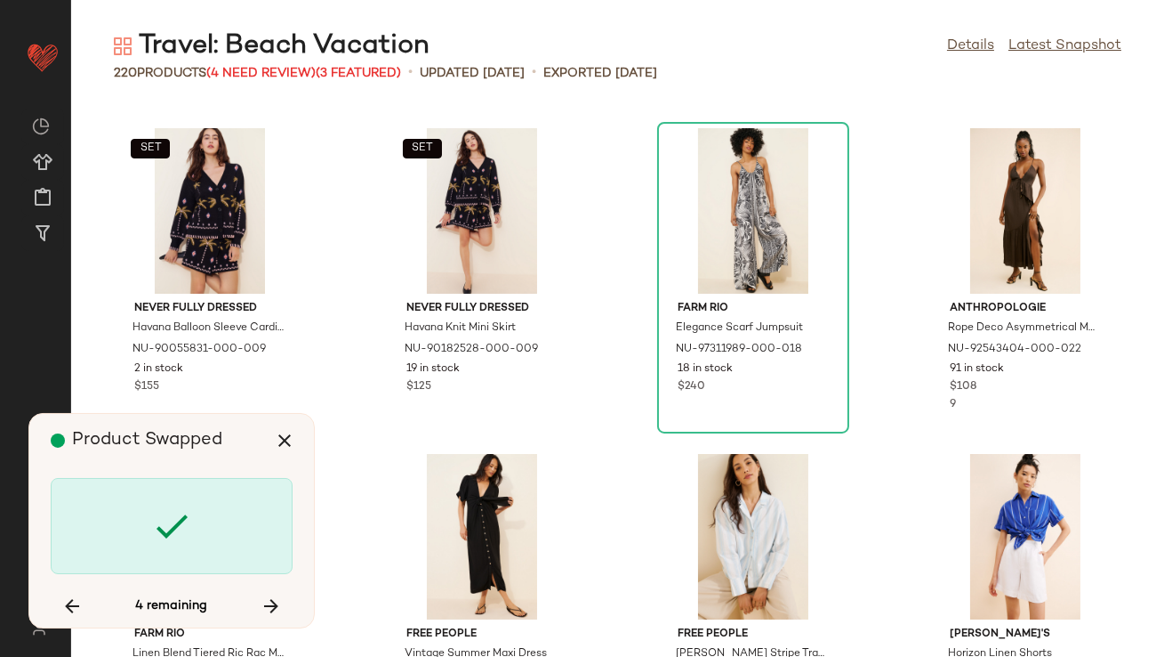
scroll to position [15954, 0]
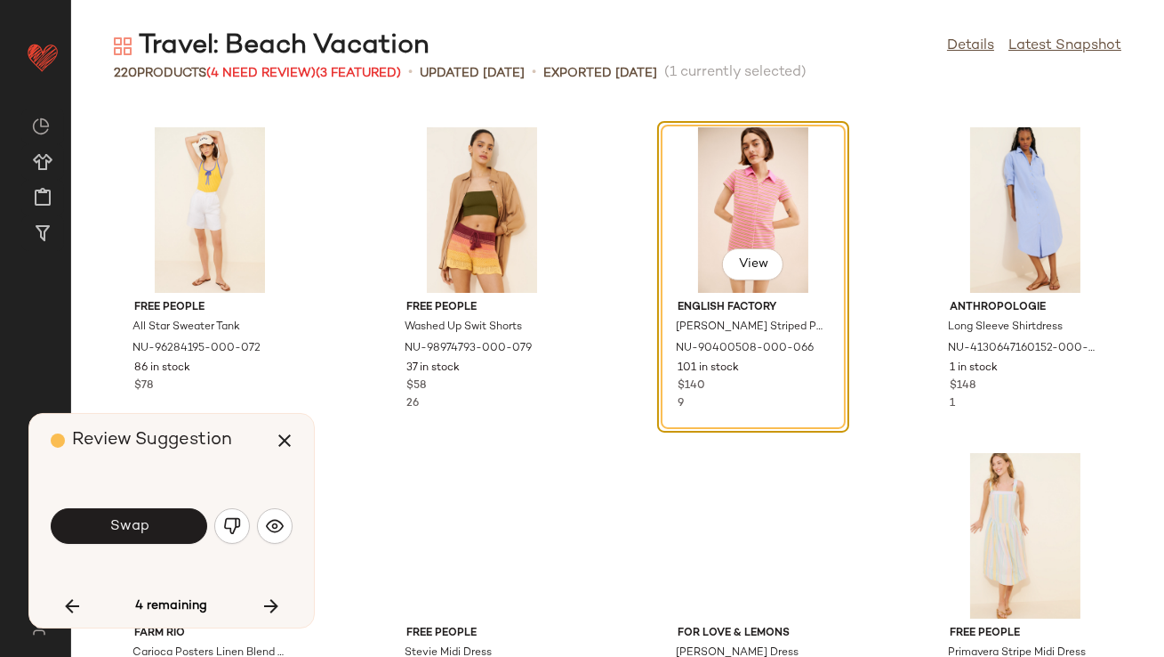
click at [149, 529] on button "Swap" at bounding box center [129, 526] width 157 height 36
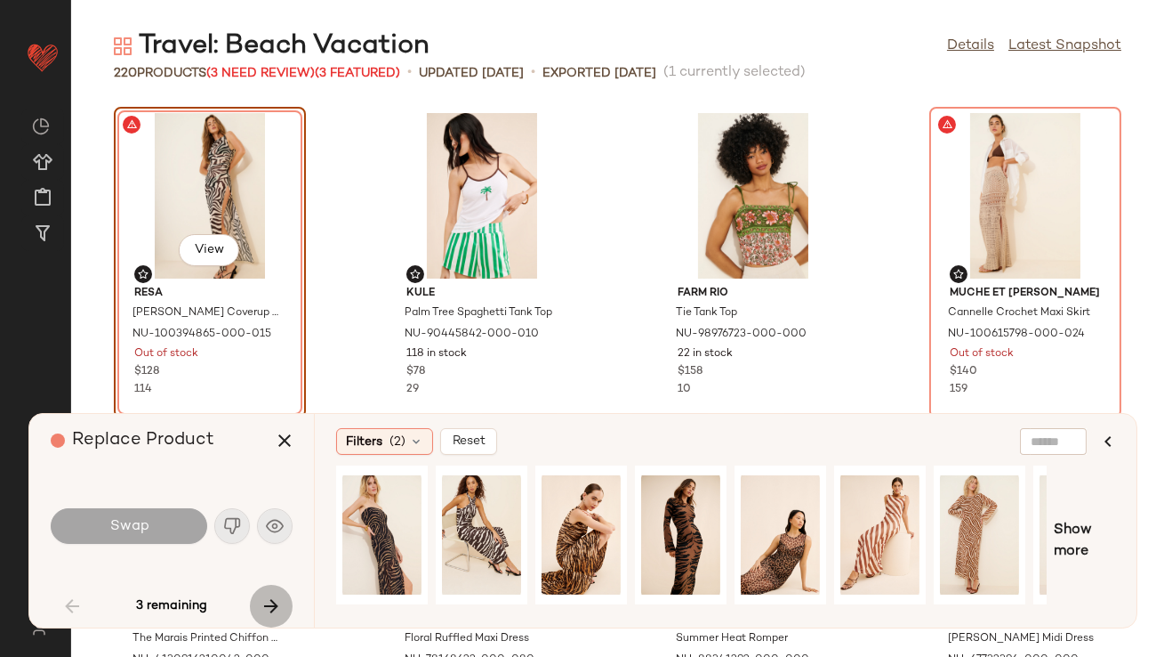
click at [259, 597] on button "button" at bounding box center [271, 605] width 43 height 43
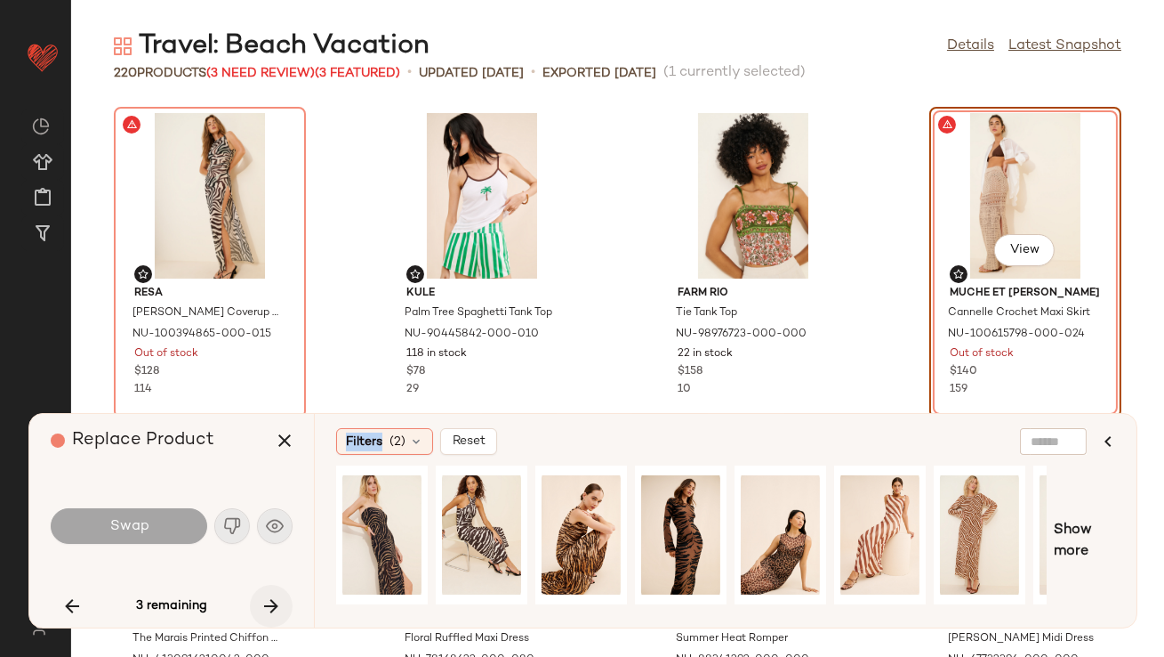
click at [259, 598] on div "3 remaining" at bounding box center [172, 605] width 242 height 43
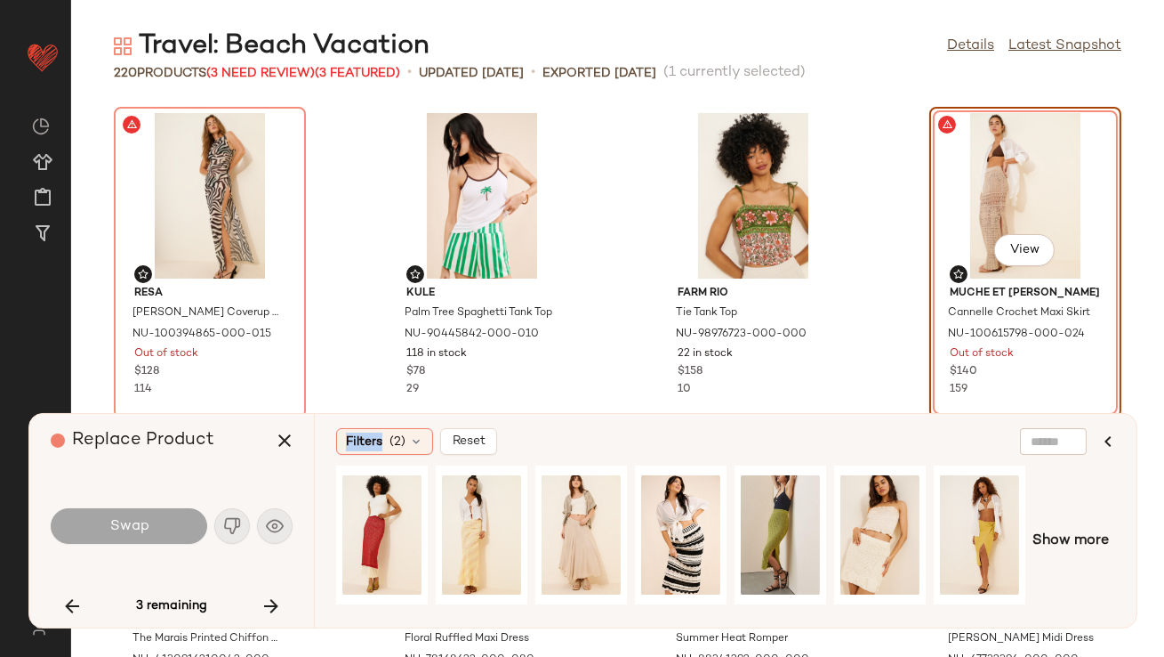
click at [270, 608] on icon "button" at bounding box center [271, 605] width 21 height 21
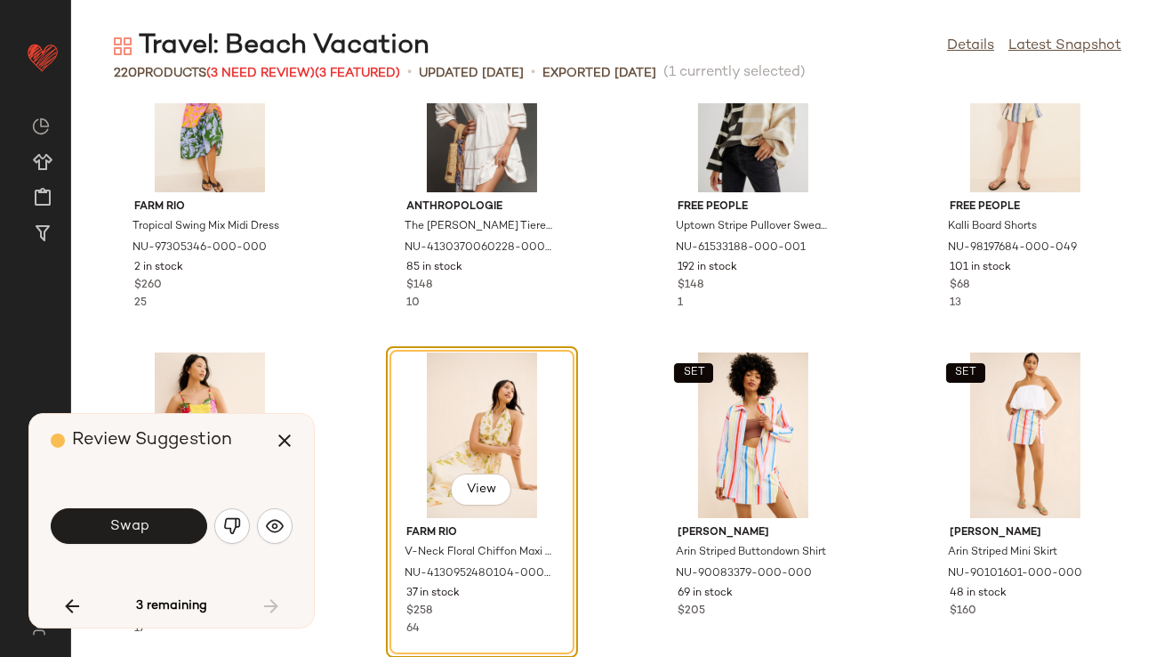
click at [92, 525] on button "Swap" at bounding box center [129, 526] width 157 height 36
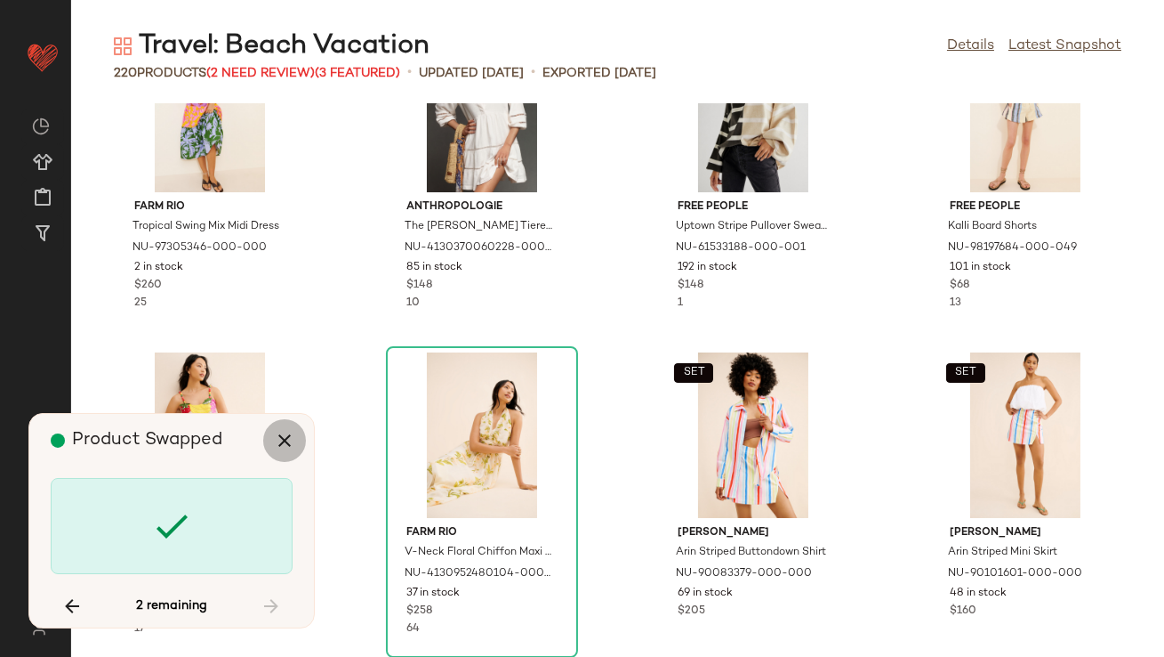
click at [283, 437] on icon "button" at bounding box center [284, 440] width 21 height 21
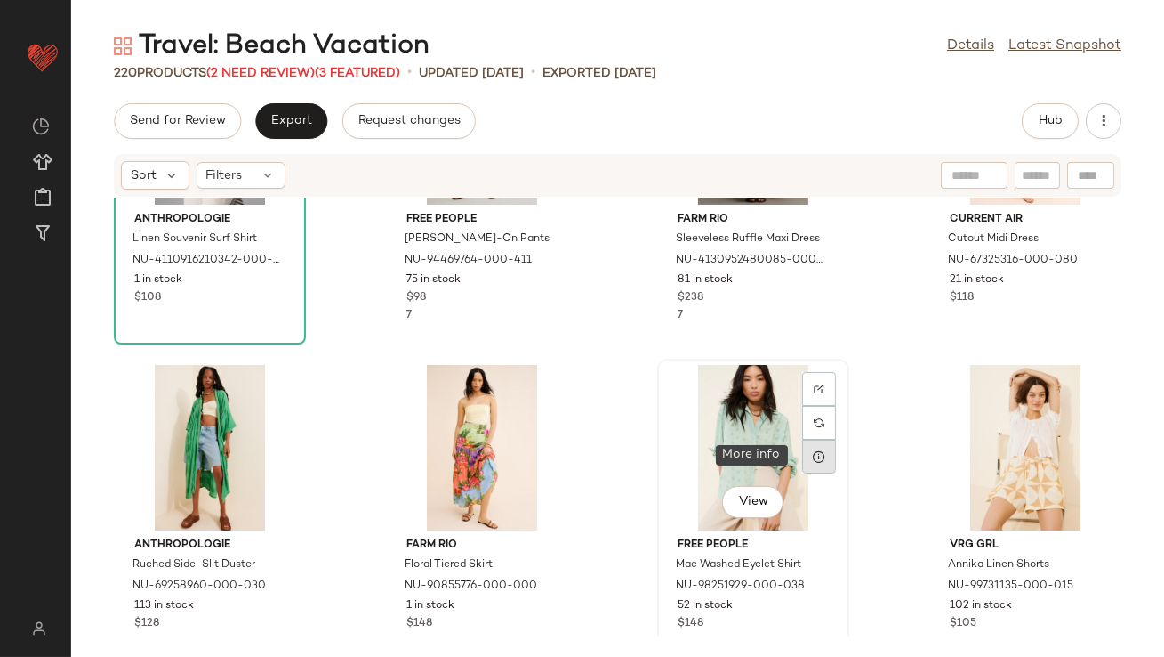
click at [813, 449] on icon at bounding box center [819, 456] width 14 height 14
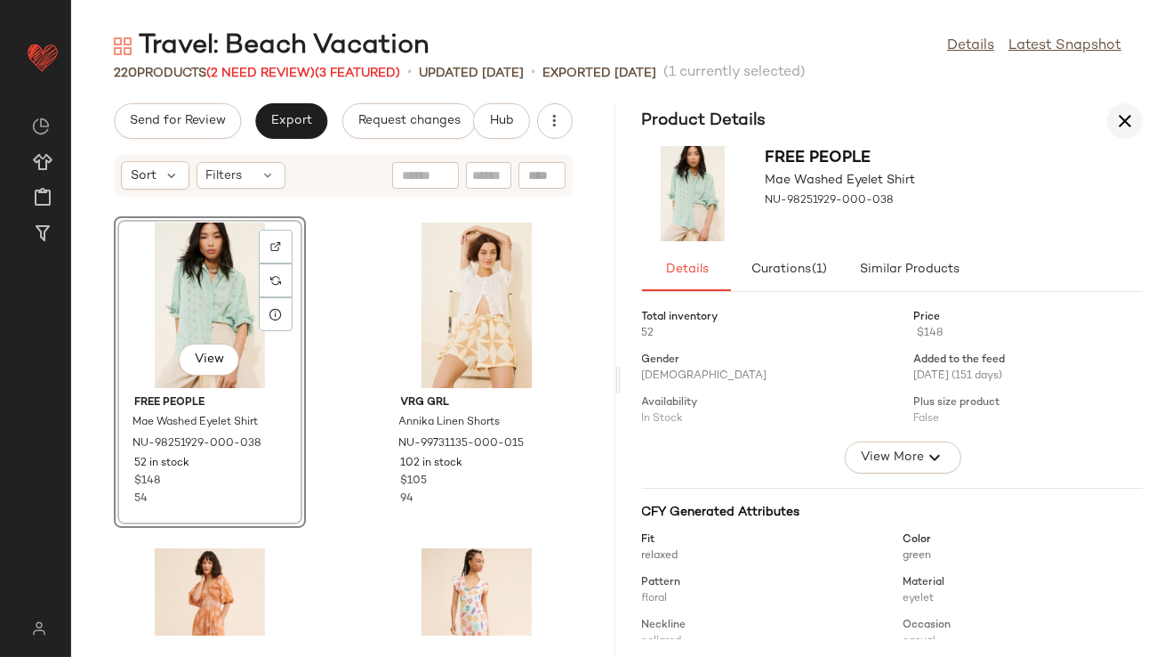
click at [1116, 117] on icon "button" at bounding box center [1125, 120] width 21 height 21
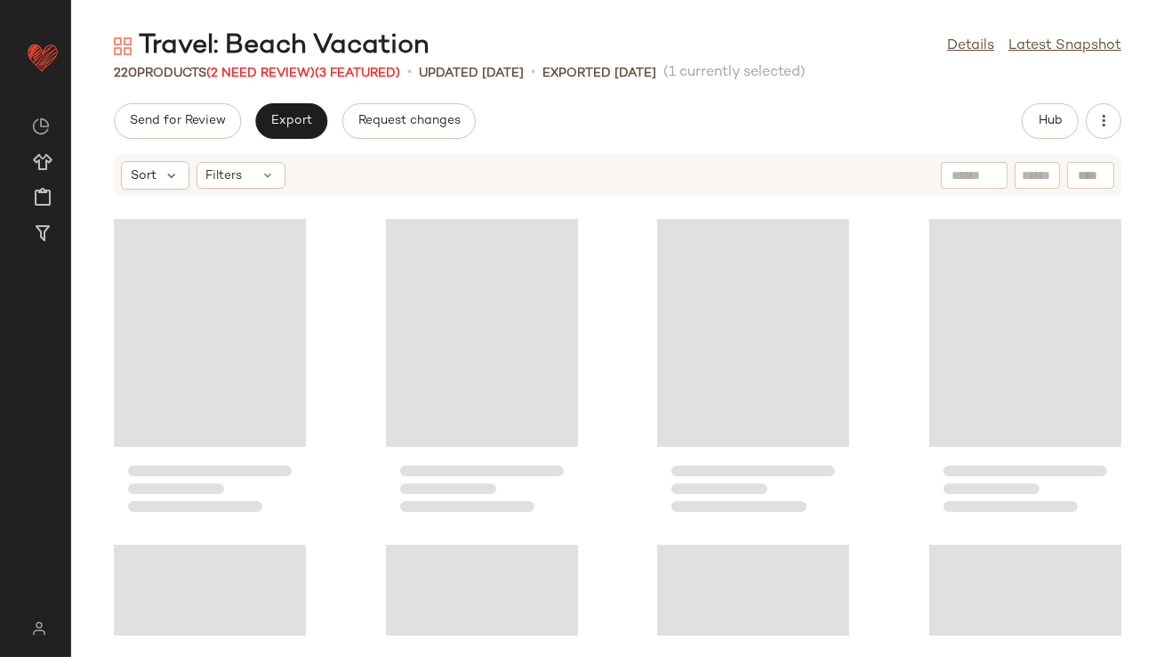
scroll to position [977, 0]
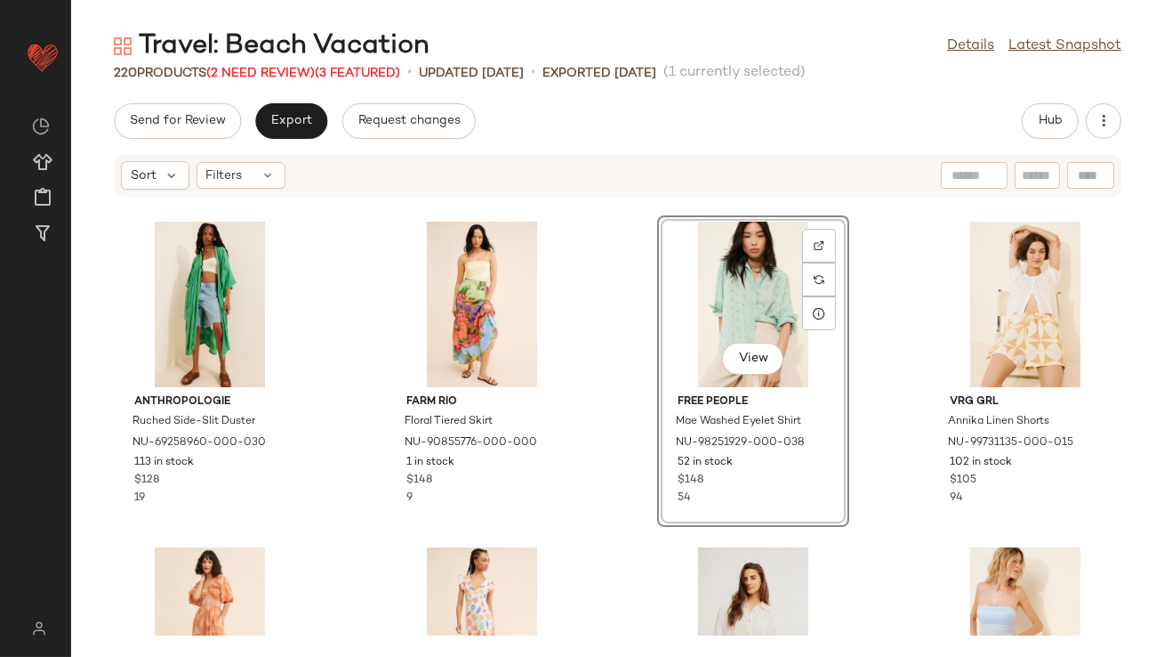
click at [695, 302] on div "View" at bounding box center [754, 304] width 180 height 165
click at [971, 290] on div "View" at bounding box center [1026, 304] width 180 height 165
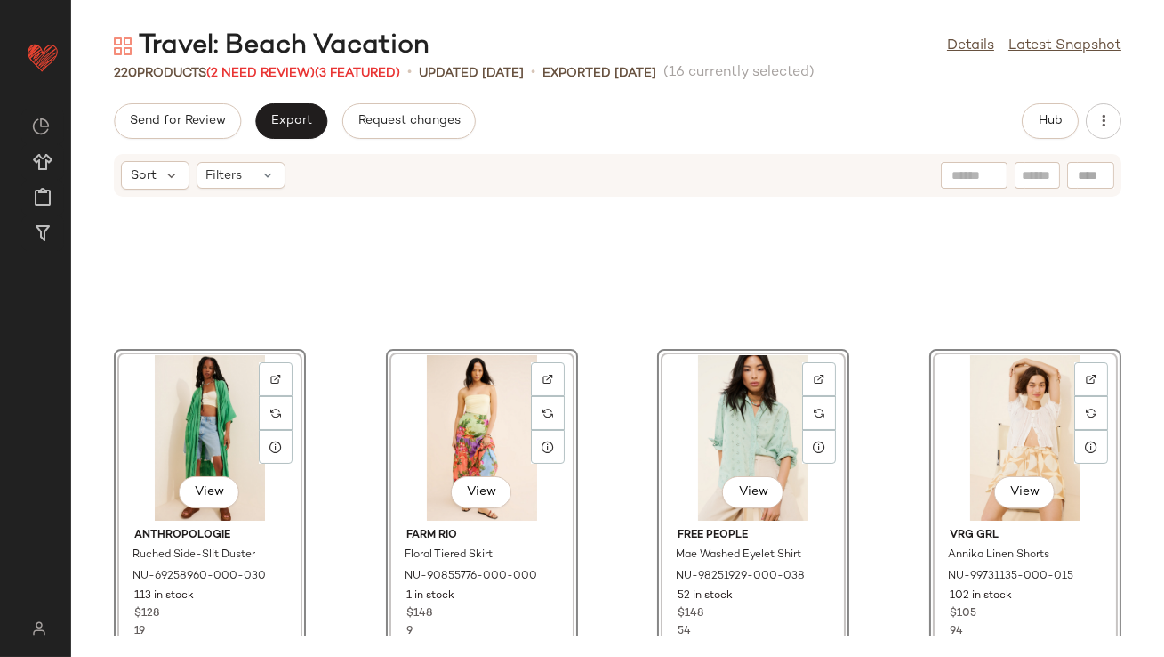
scroll to position [799, 0]
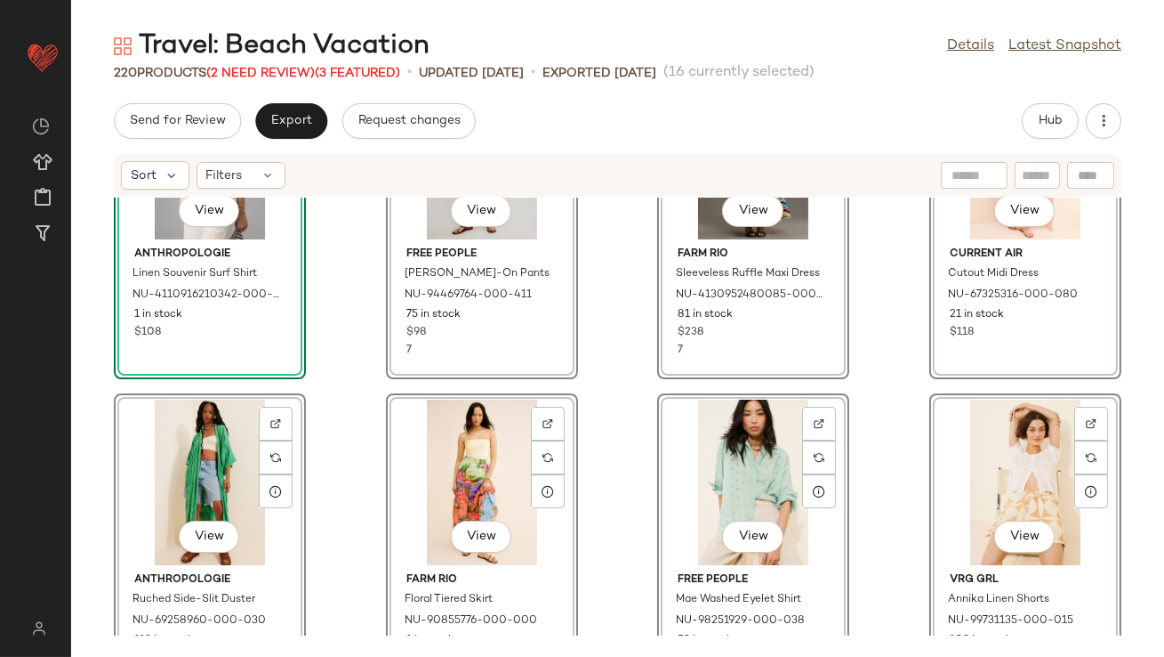
click at [621, 372] on div "View Anthropologie Linen Souvenir Surf Shirt NU-4110916210342-000-010 1 in stoc…" at bounding box center [617, 416] width 1093 height 438
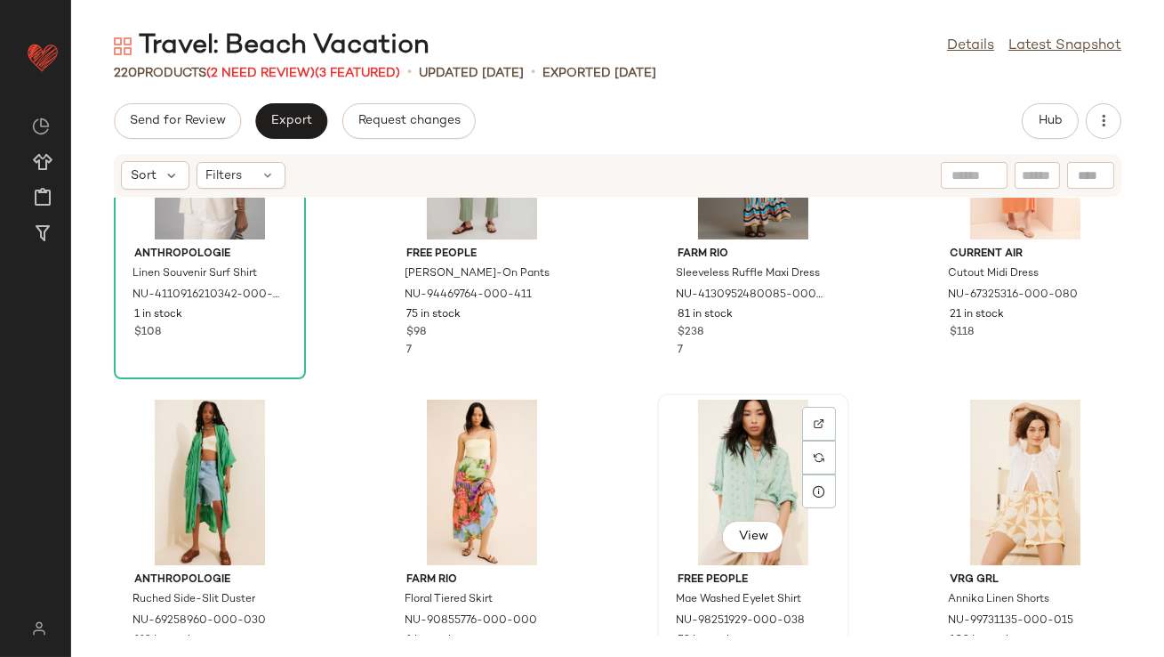
click at [736, 453] on div "View" at bounding box center [754, 481] width 180 height 165
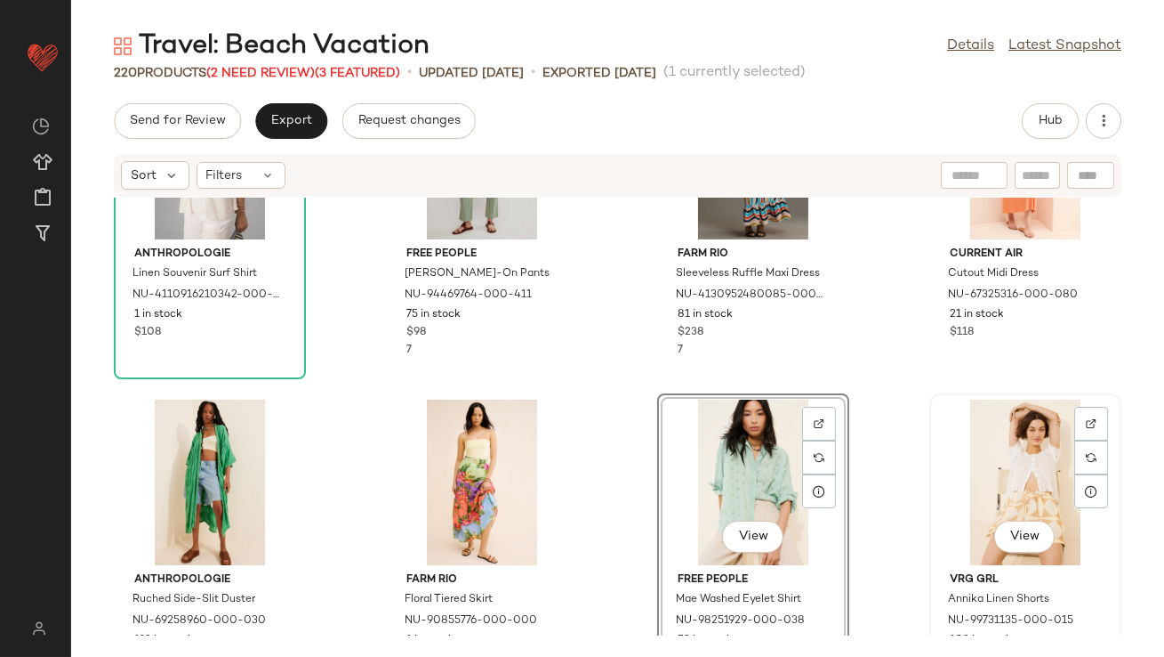
click at [1058, 431] on div "View" at bounding box center [1026, 481] width 180 height 165
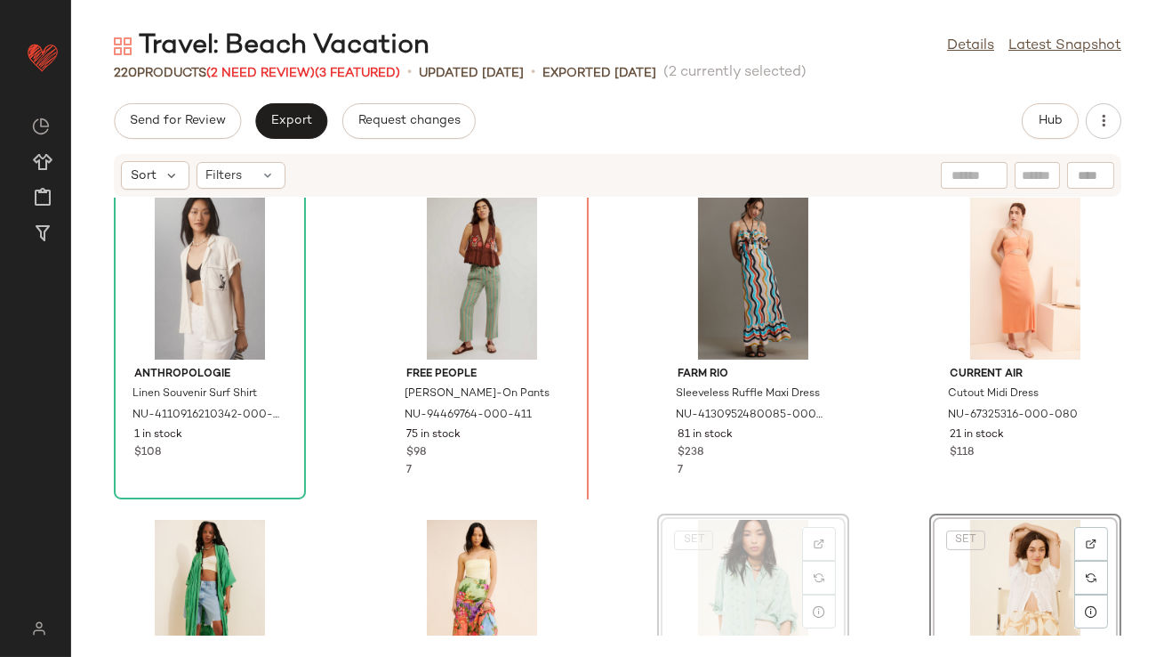
scroll to position [681, 0]
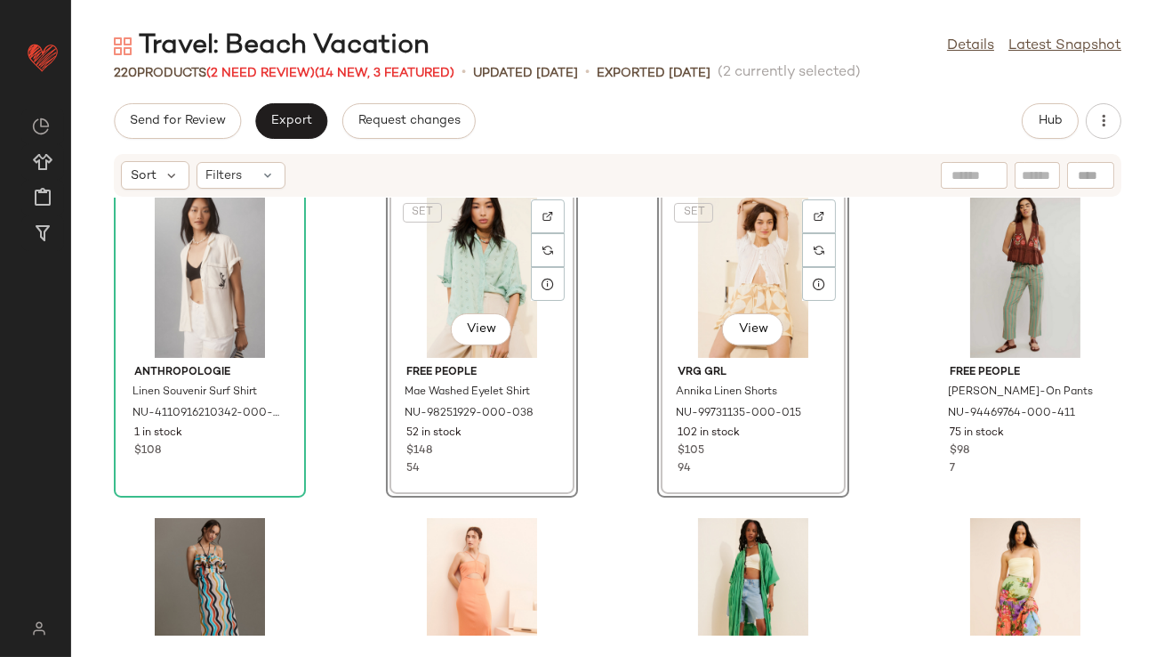
click at [630, 371] on div "Anthropologie Linen Souvenir Surf Shirt NU-4110916210342-000-010 1 in stock $10…" at bounding box center [617, 416] width 1093 height 438
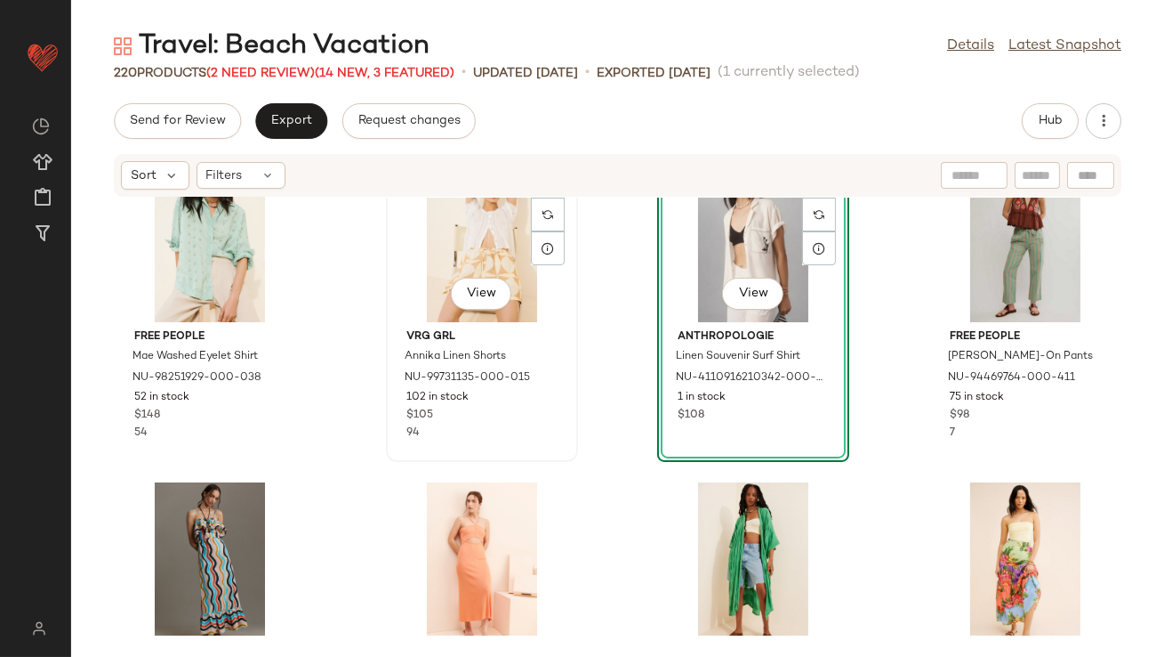
scroll to position [966, 0]
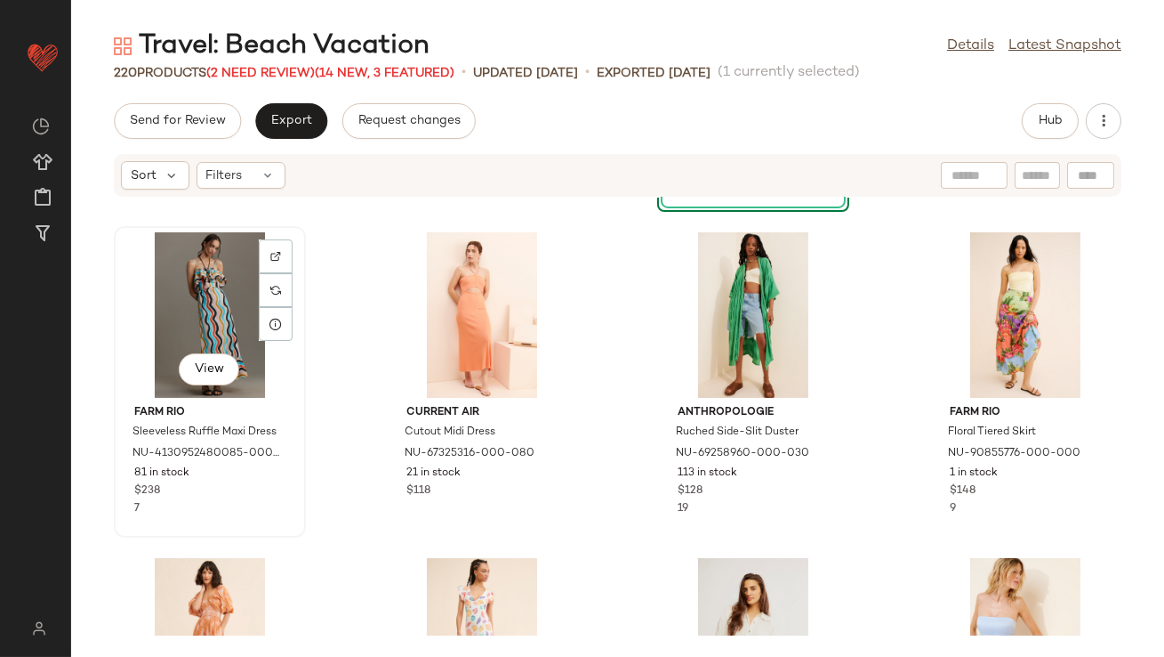
click at [165, 316] on div "View" at bounding box center [210, 314] width 180 height 165
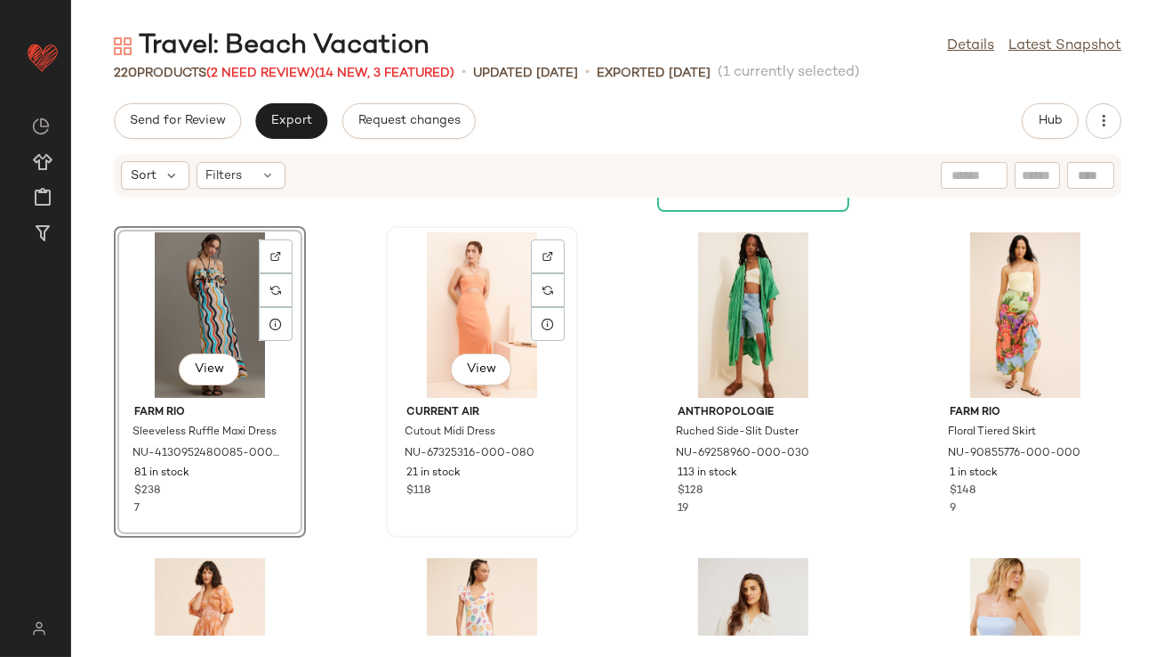
click at [464, 316] on div "View" at bounding box center [482, 314] width 180 height 165
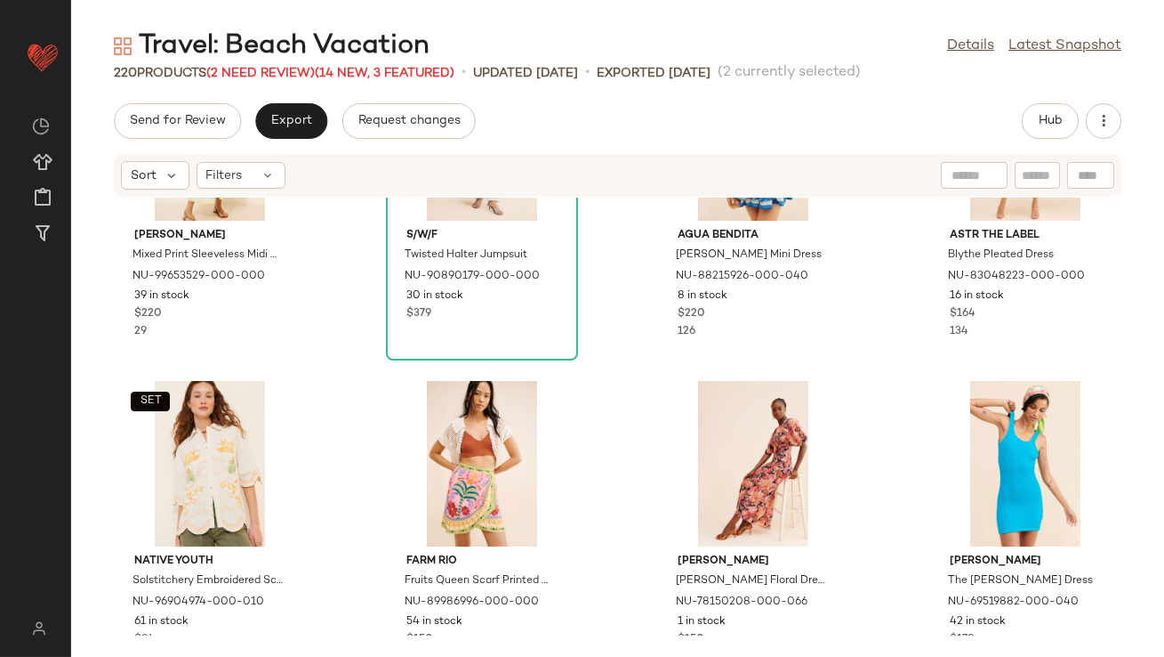
scroll to position [2526, 0]
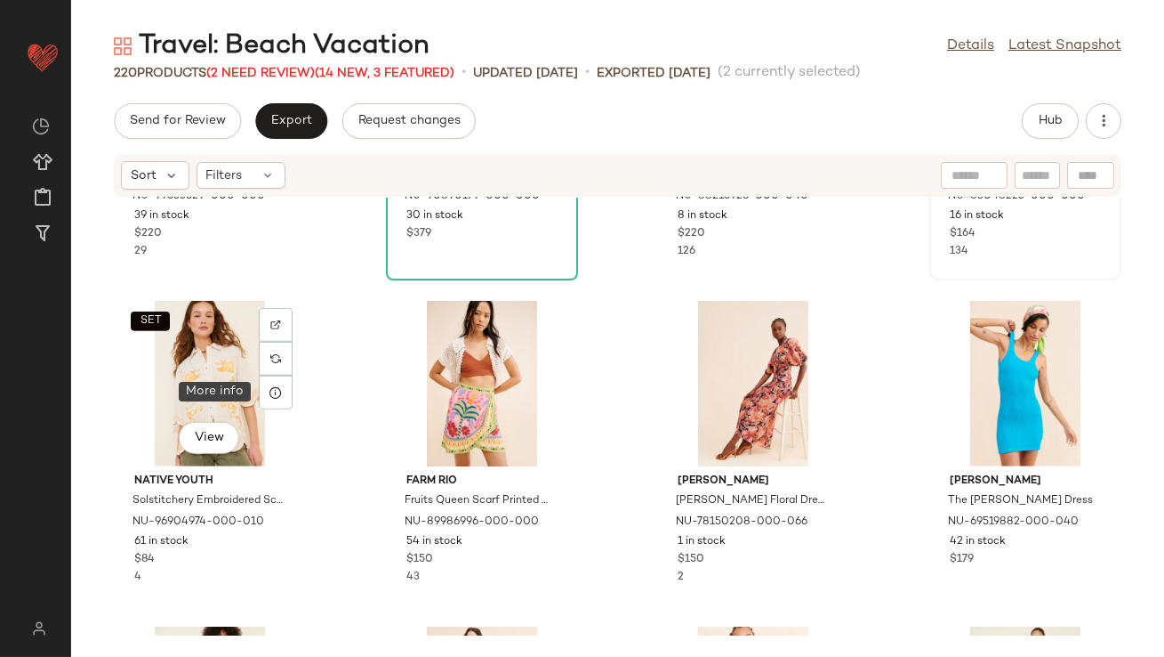
click at [275, 391] on icon at bounding box center [276, 392] width 14 height 14
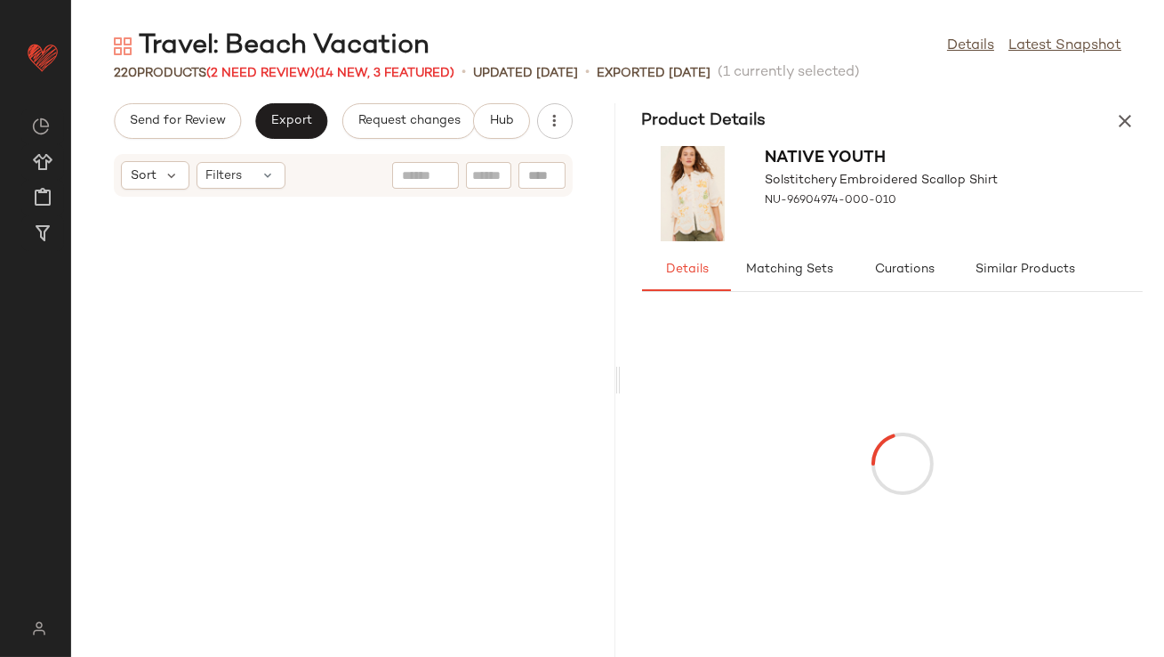
scroll to position [5209, 0]
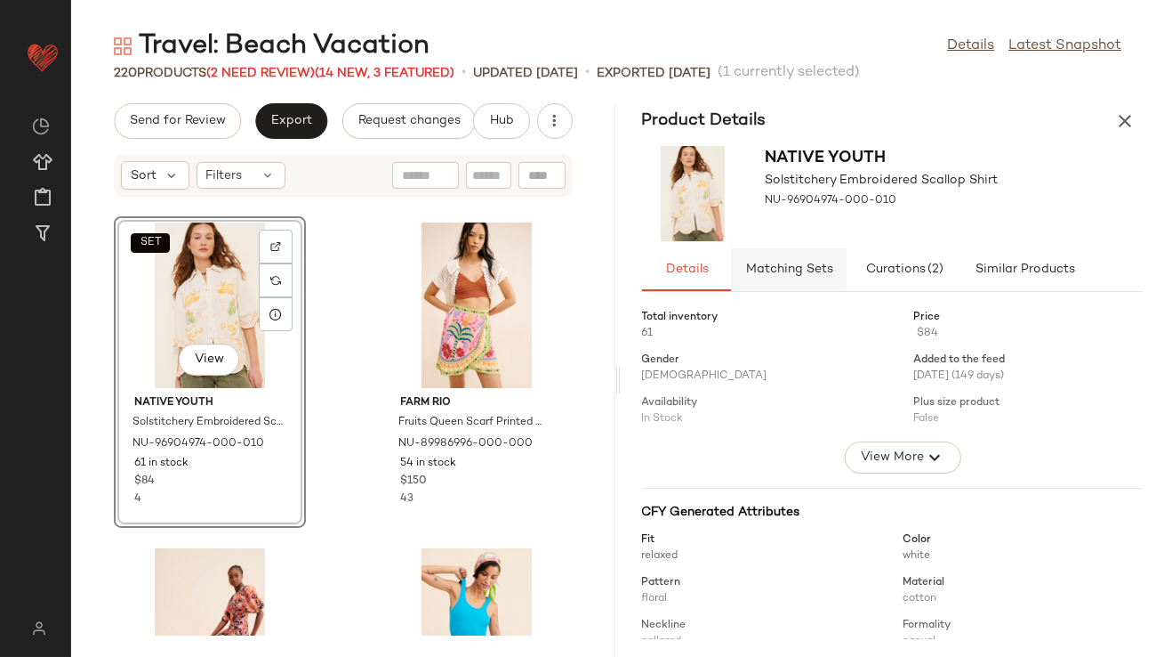
click at [769, 283] on button "Matching Sets" at bounding box center [789, 269] width 116 height 43
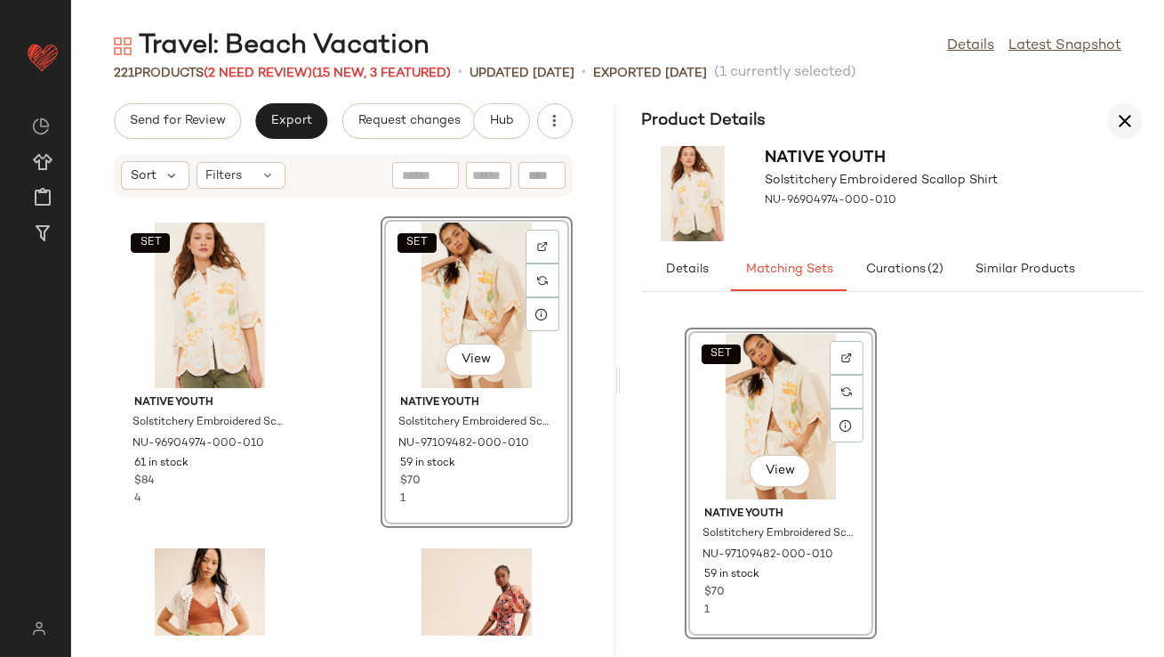
click at [1124, 119] on icon "button" at bounding box center [1125, 120] width 21 height 21
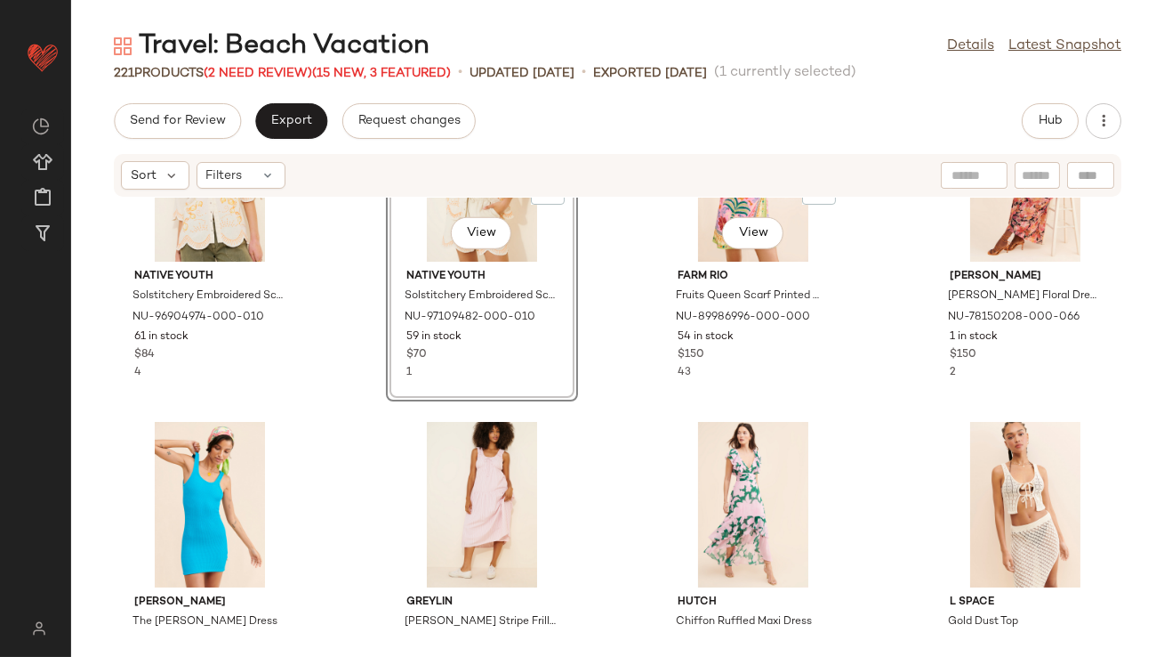
scroll to position [2674, 0]
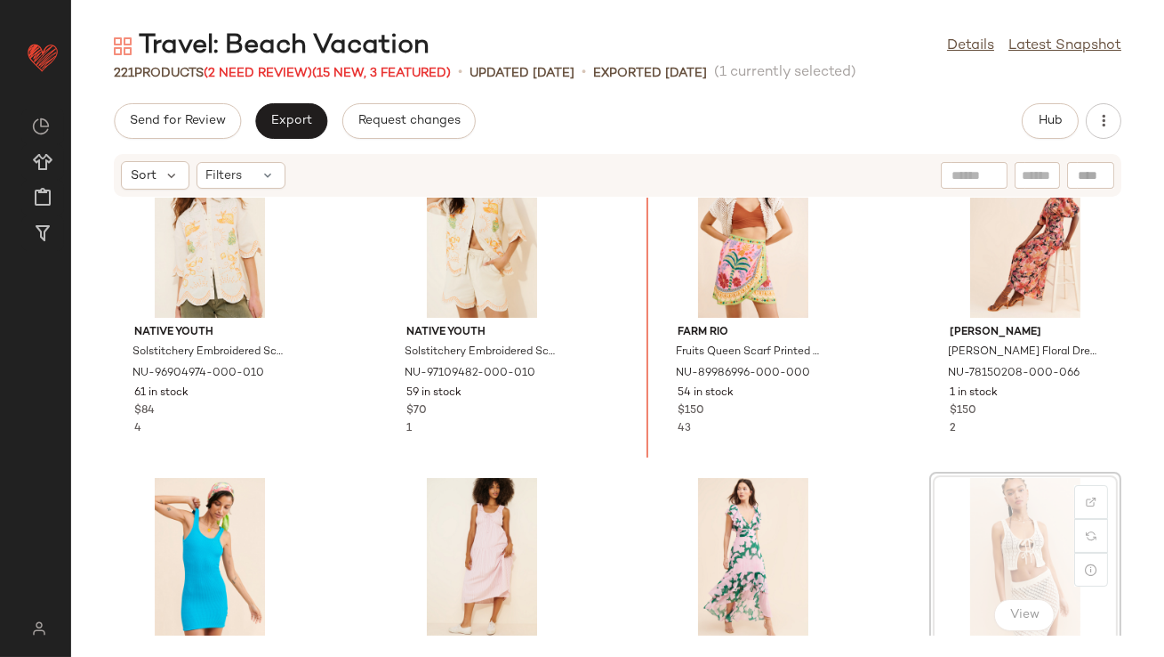
scroll to position [2663, 0]
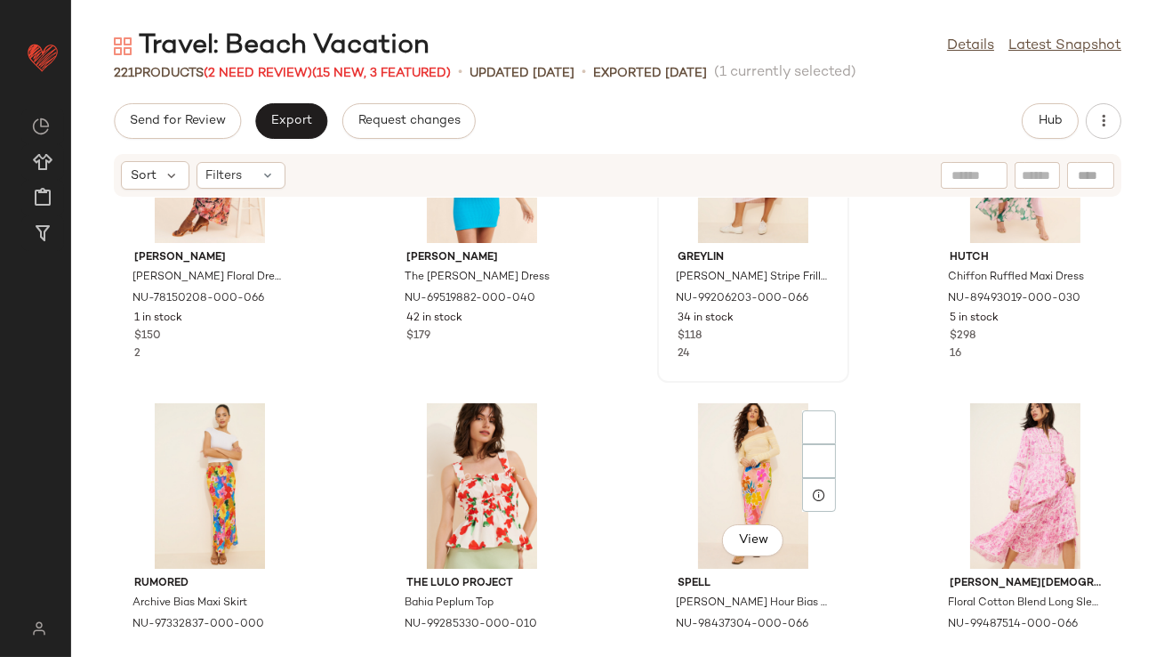
scroll to position [3131, 0]
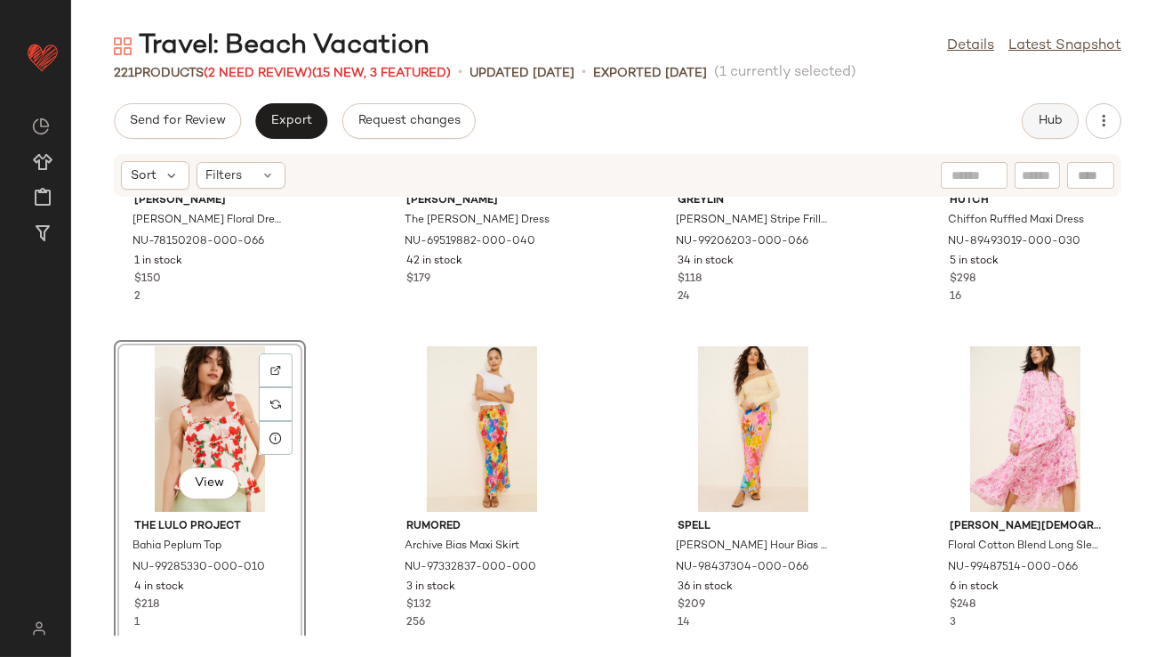
click at [1044, 109] on button "Hub" at bounding box center [1050, 121] width 57 height 36
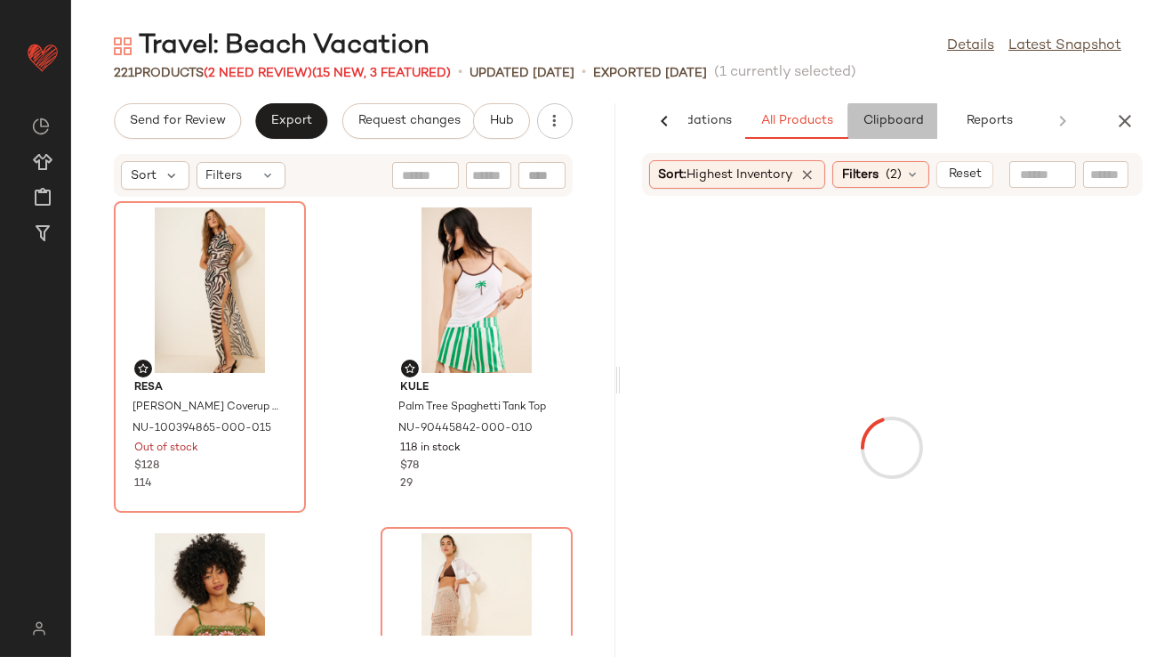
click at [849, 122] on button "Clipboard" at bounding box center [893, 121] width 89 height 36
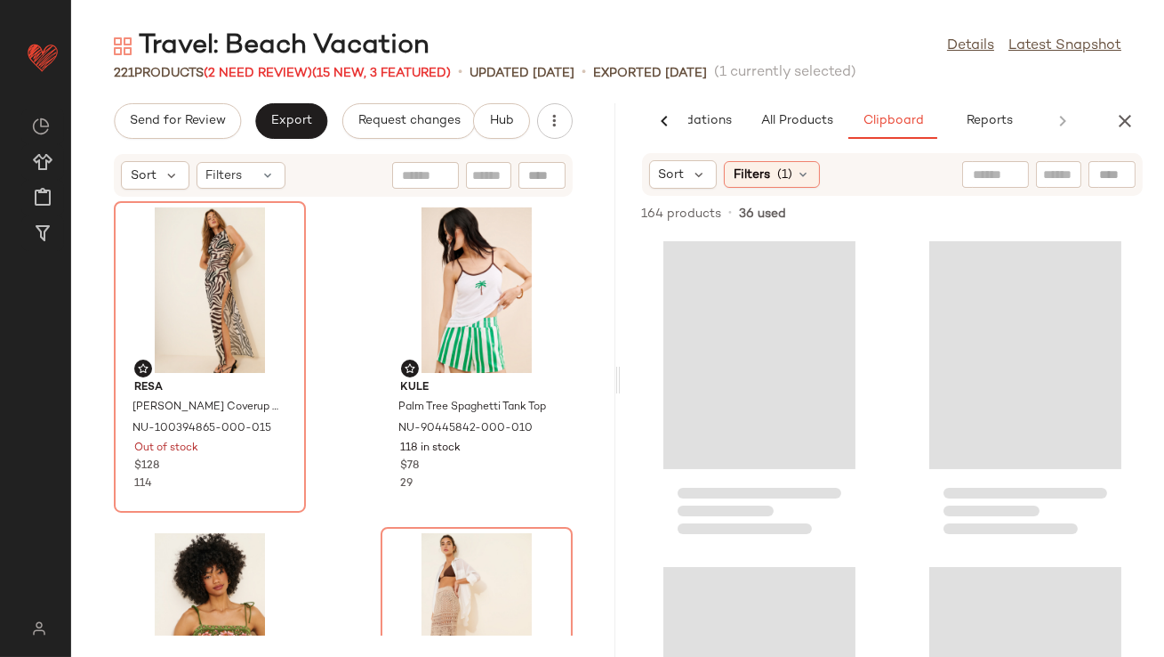
click at [726, 172] on div "Filters (1)" at bounding box center [772, 174] width 96 height 27
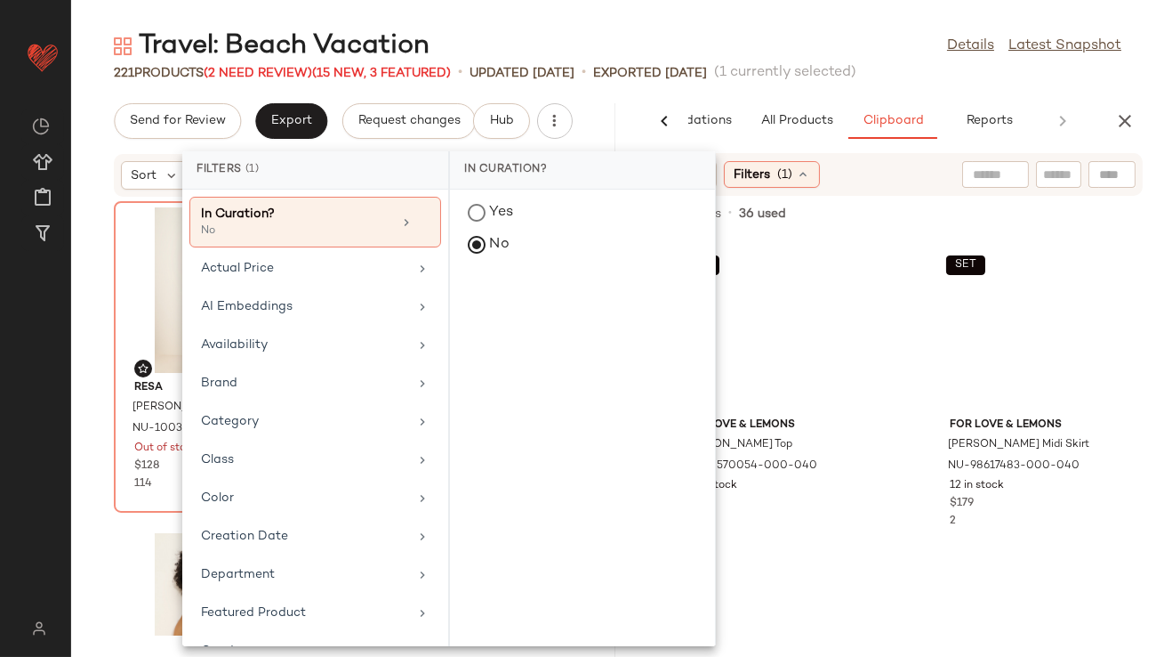
click at [789, 230] on div "164 products • 36 used • 0 selected Add to Top Add to Bottom Deselect All" at bounding box center [893, 215] width 544 height 39
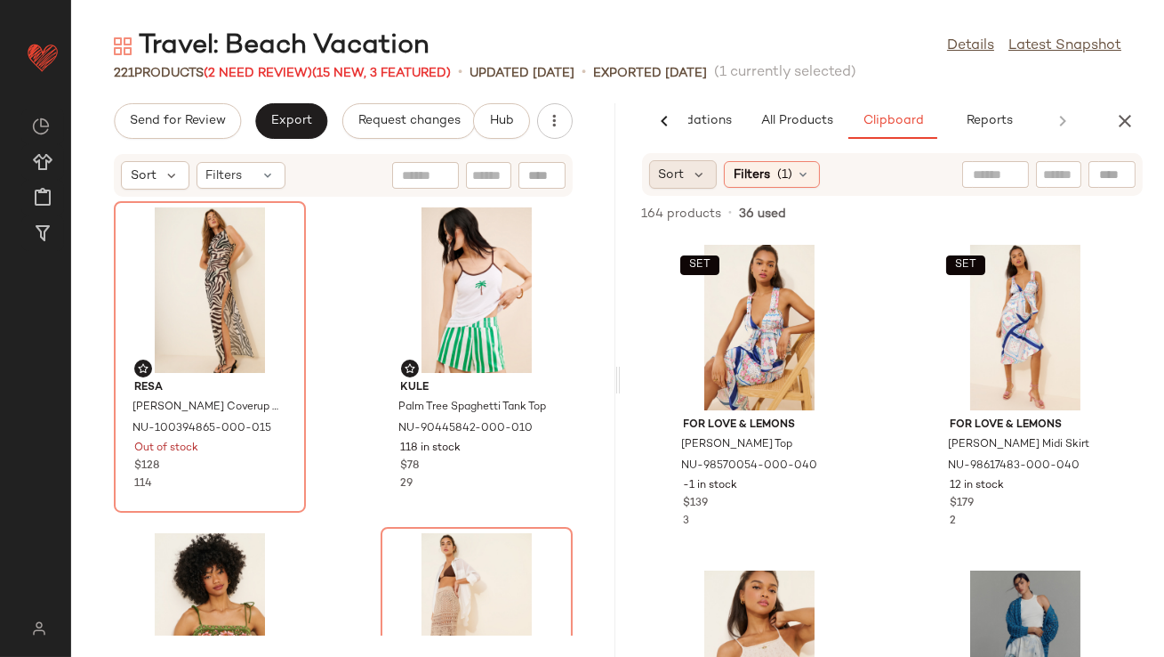
click at [670, 161] on div "Sort" at bounding box center [683, 174] width 68 height 28
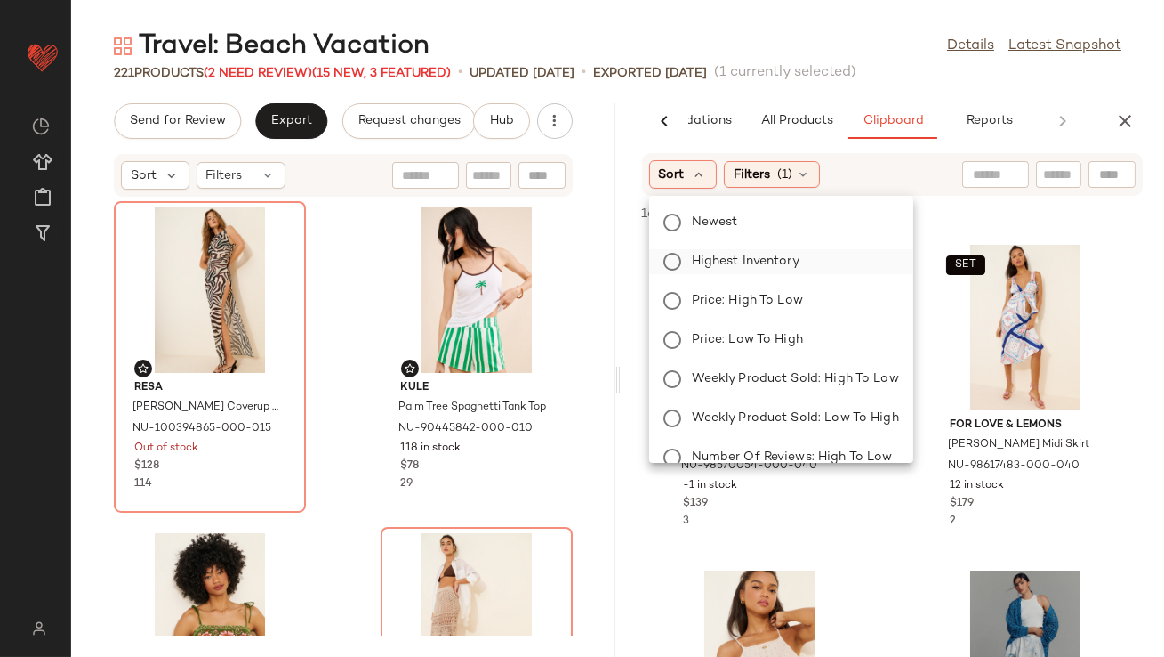
click at [705, 254] on span "Highest Inventory" at bounding box center [746, 261] width 108 height 19
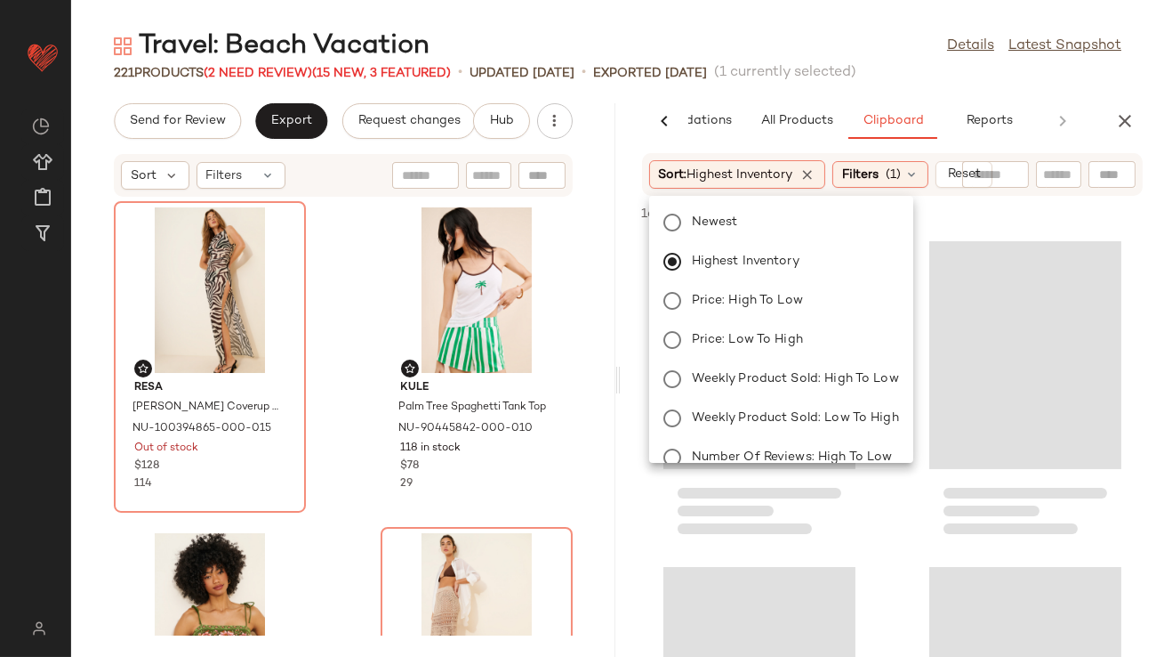
click at [787, 72] on span "(1 currently selected)" at bounding box center [785, 72] width 142 height 21
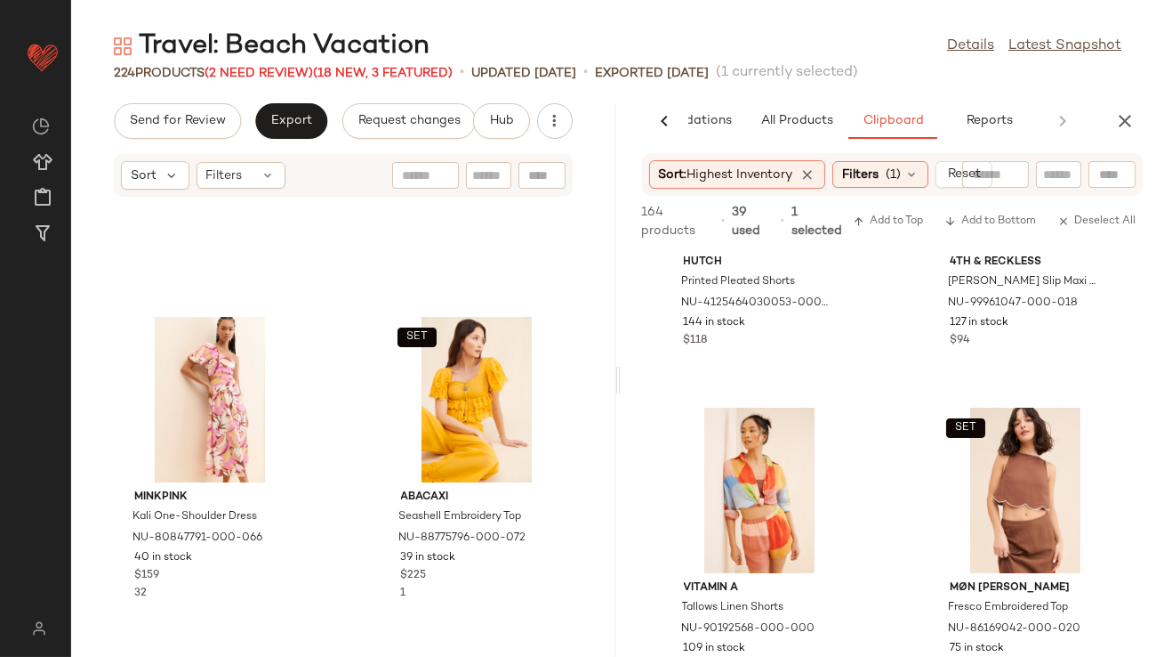
scroll to position [13904, 0]
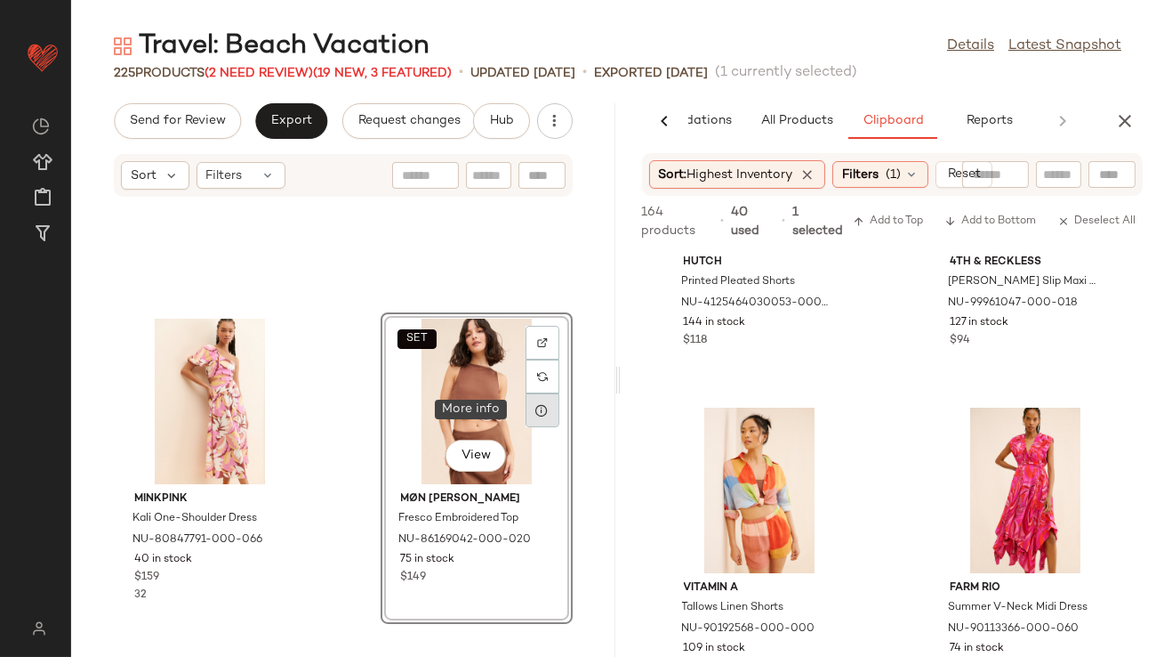
click at [526, 405] on div at bounding box center [543, 410] width 34 height 34
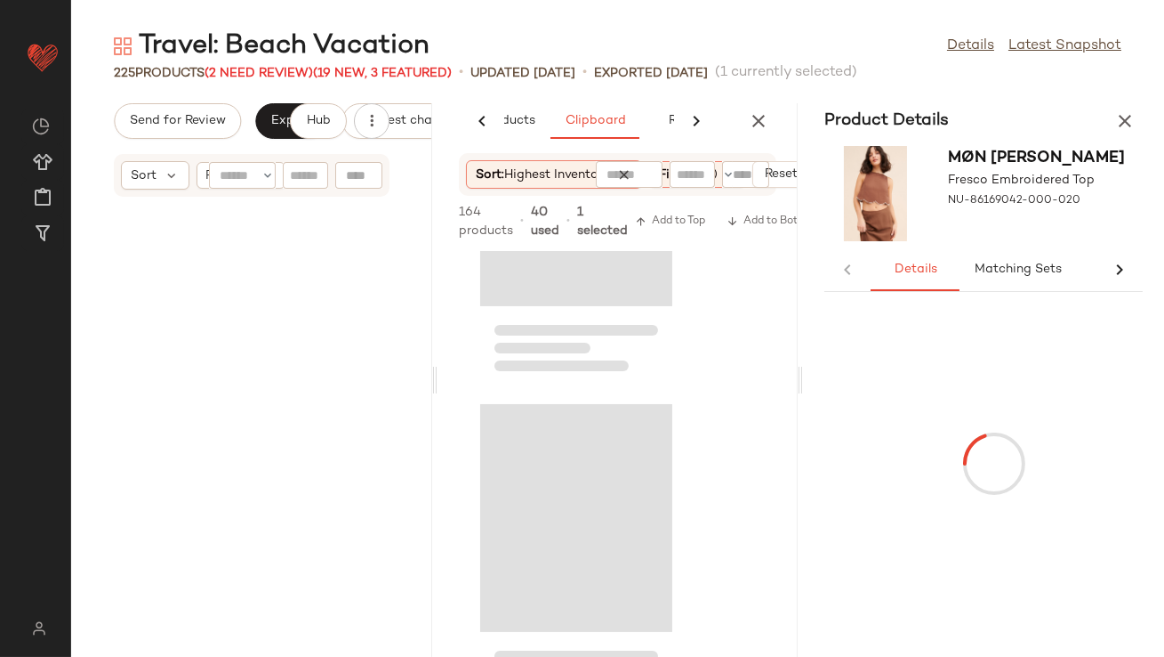
scroll to position [28326, 0]
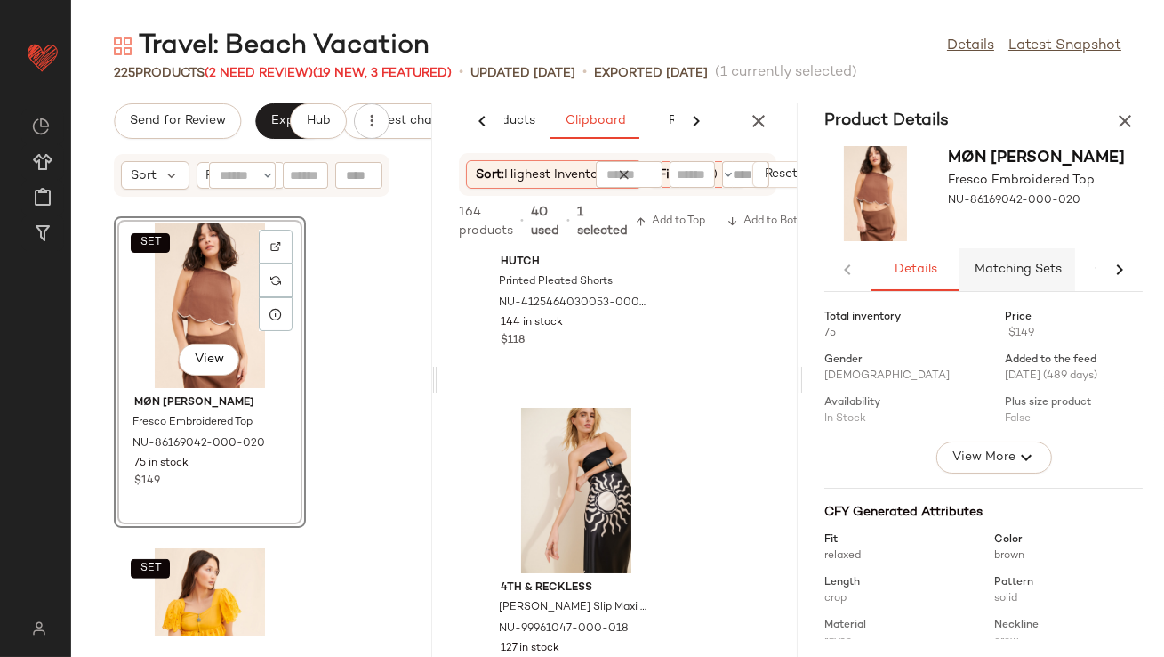
click at [996, 284] on button "Matching Sets" at bounding box center [1018, 269] width 116 height 43
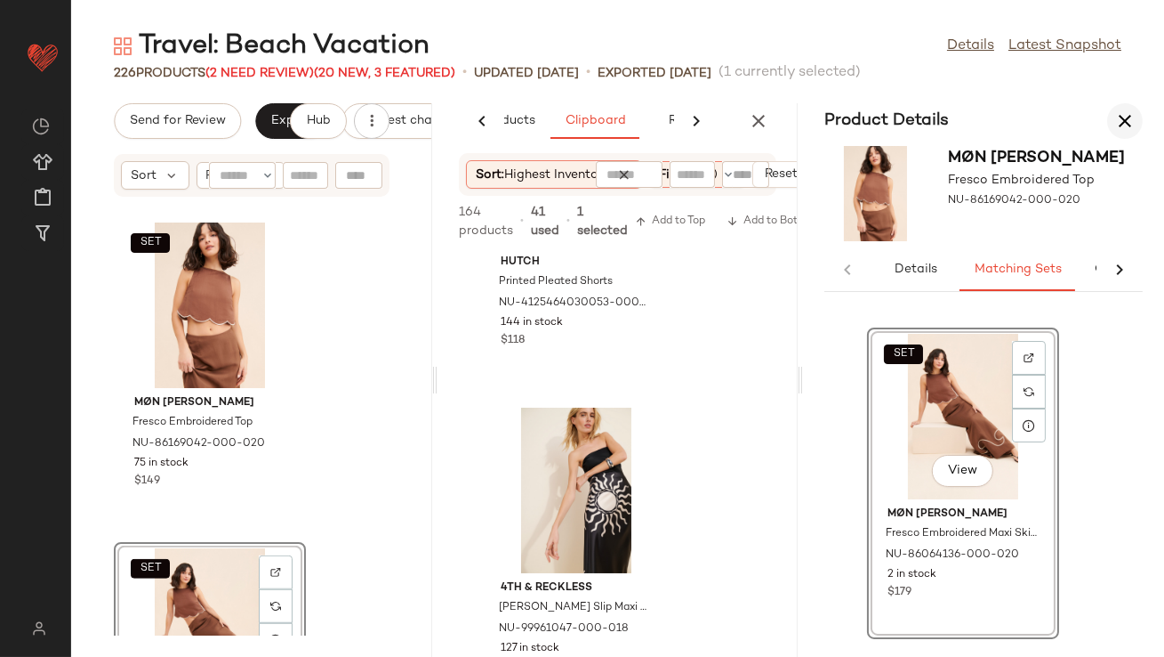
click at [1124, 127] on icon "button" at bounding box center [1125, 120] width 21 height 21
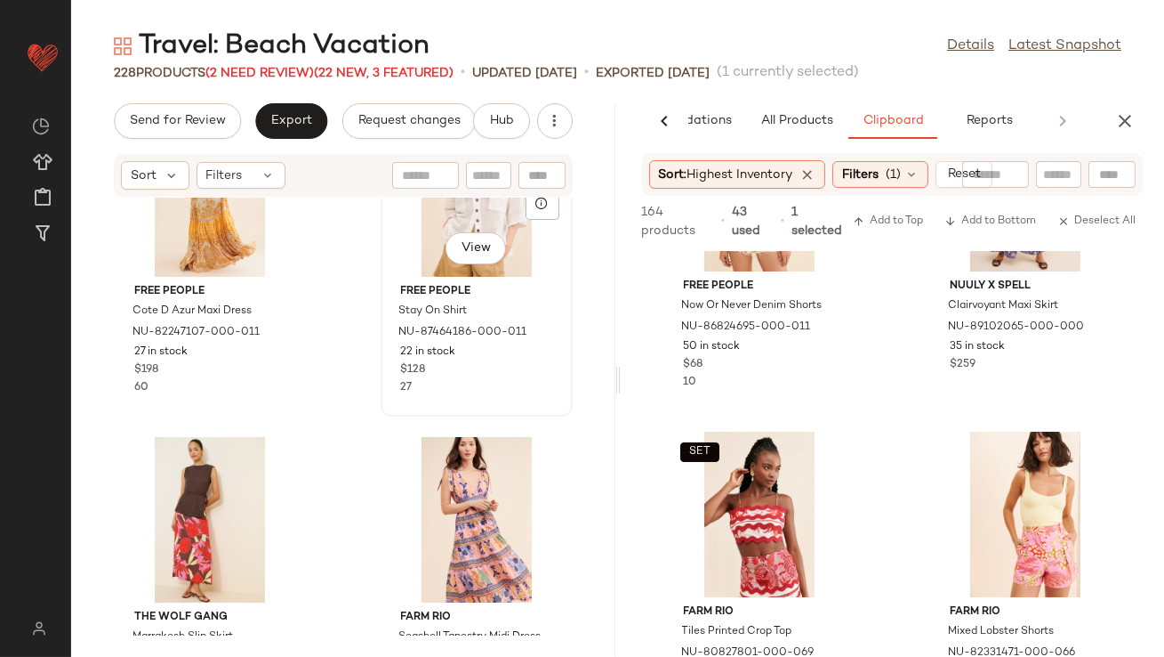
scroll to position [13438, 0]
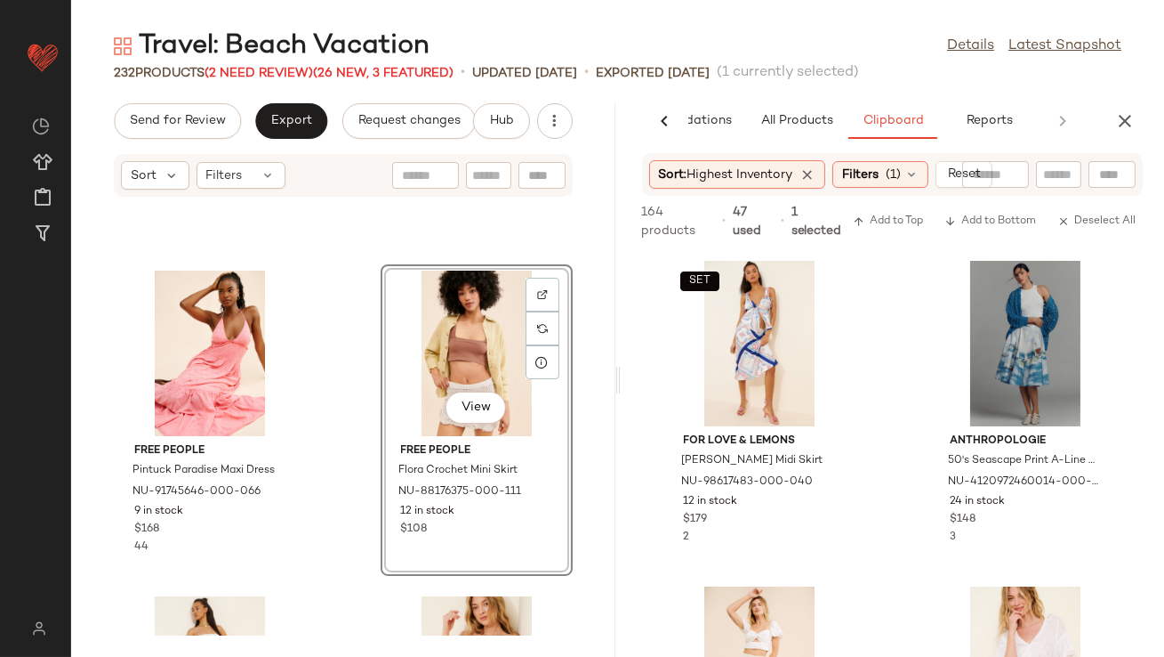
scroll to position [13066, 0]
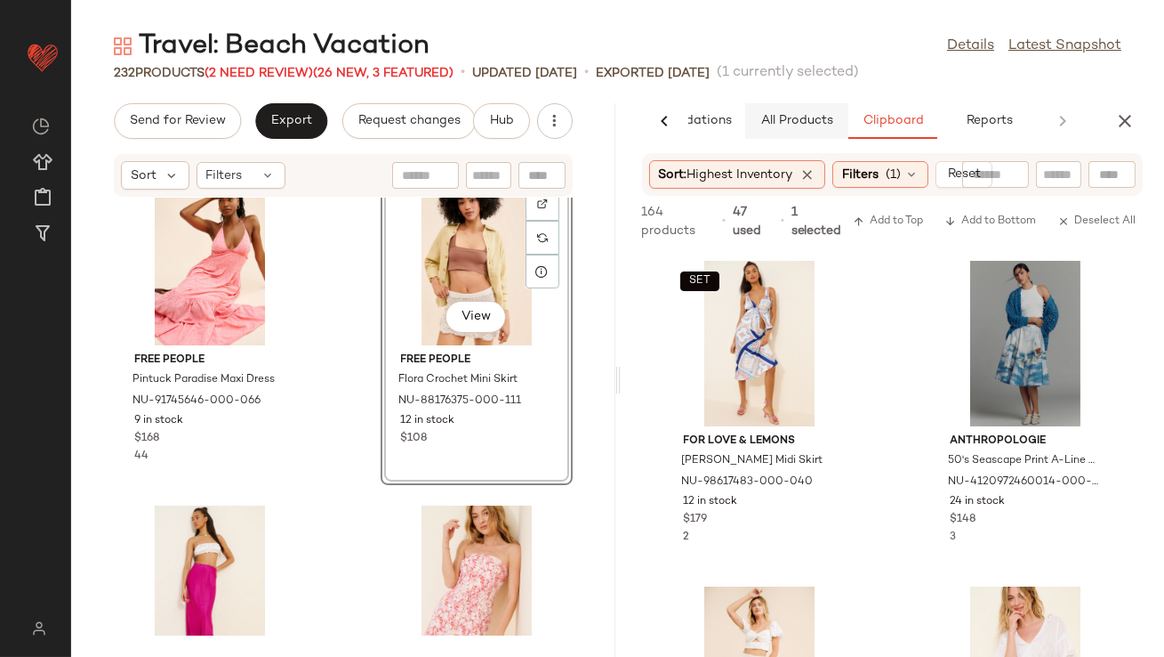
click at [802, 129] on button "All Products" at bounding box center [796, 121] width 103 height 36
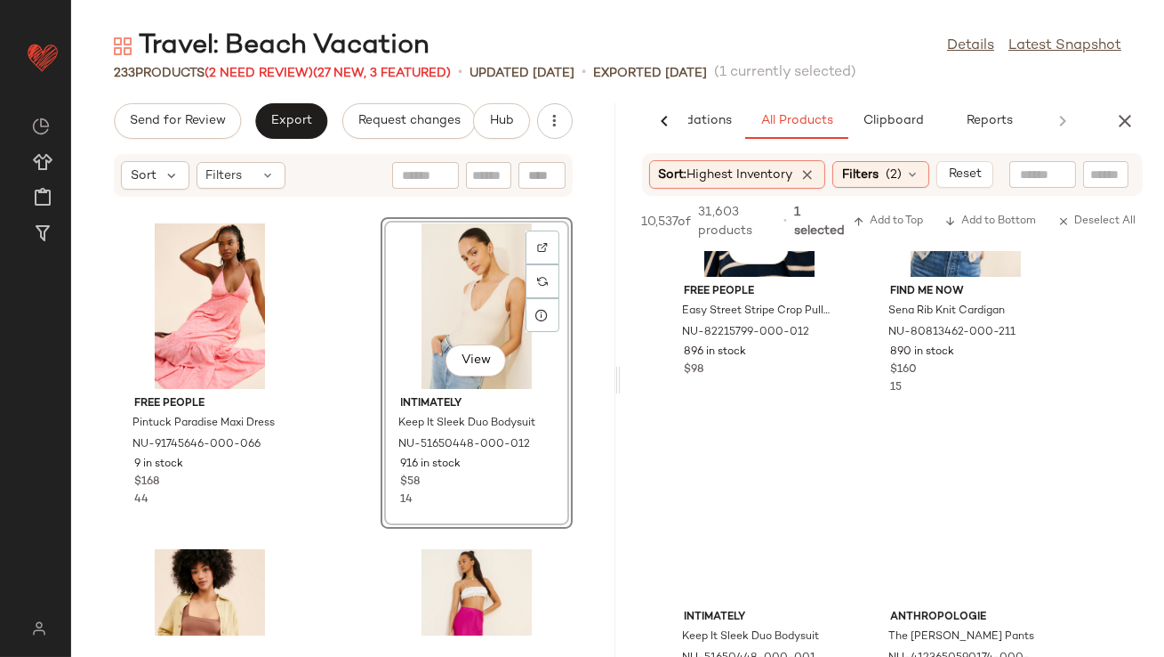
scroll to position [386, 0]
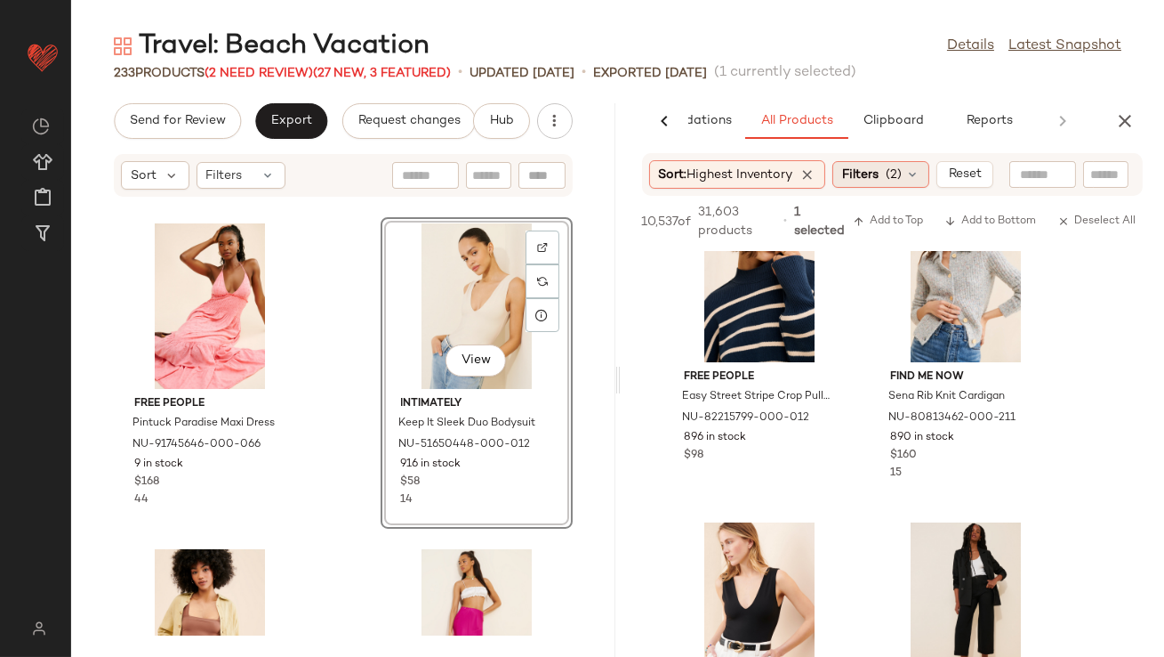
click at [812, 173] on icon at bounding box center [809, 174] width 16 height 16
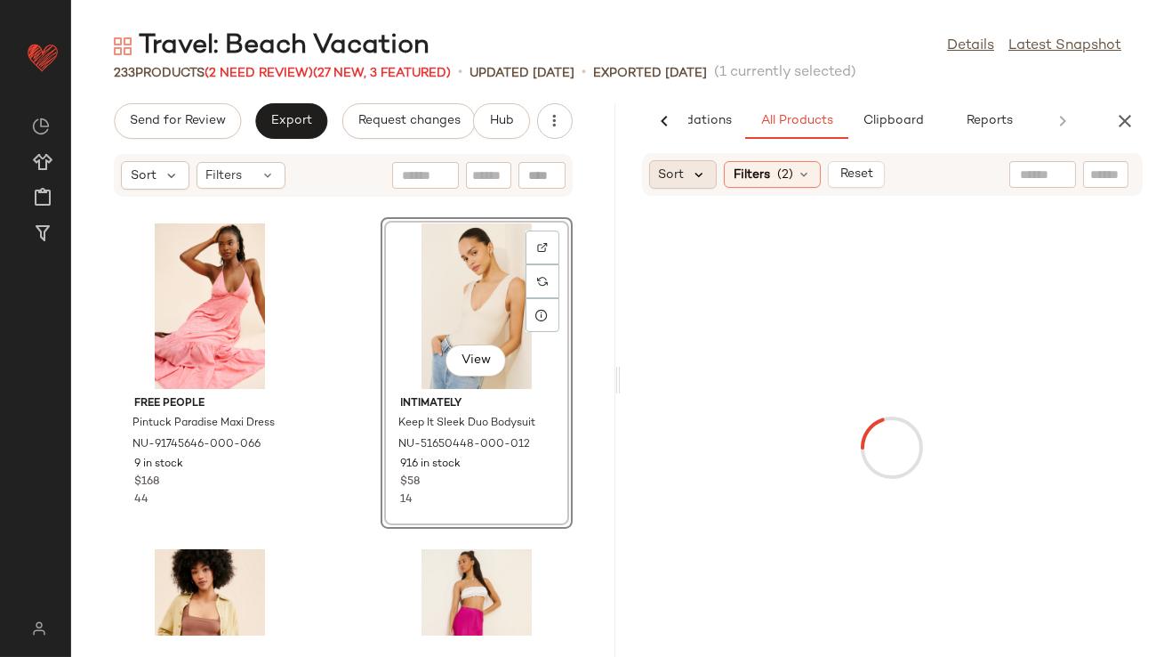
click at [699, 172] on icon at bounding box center [700, 174] width 16 height 16
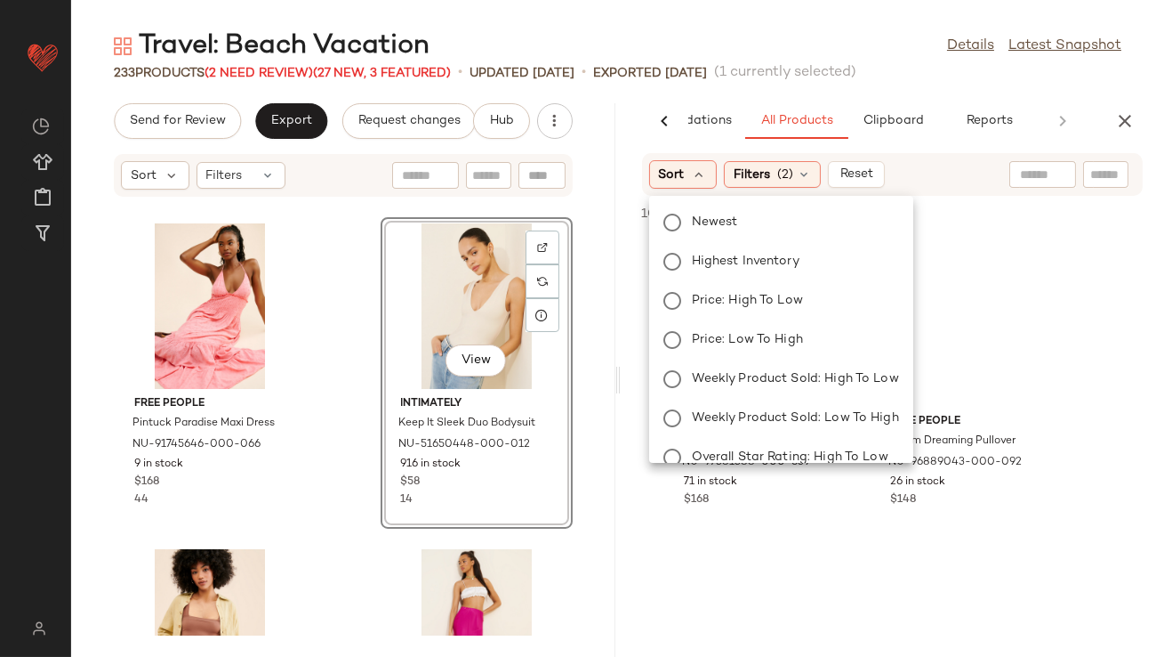
click at [708, 228] on body "Nuuly ** Dashboard All Products Global Clipboards (38) Curations (214) [PERSON_…" at bounding box center [582, 328] width 1164 height 657
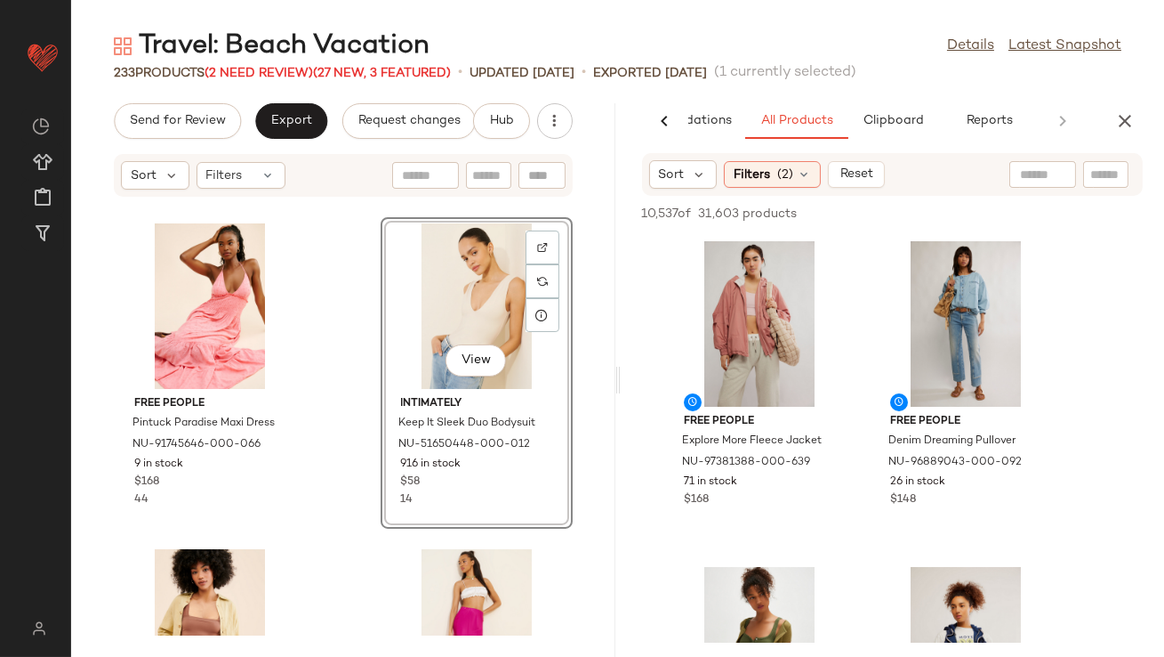
click at [704, 218] on span "31,603 products" at bounding box center [748, 214] width 99 height 19
click at [704, 173] on icon at bounding box center [700, 174] width 16 height 16
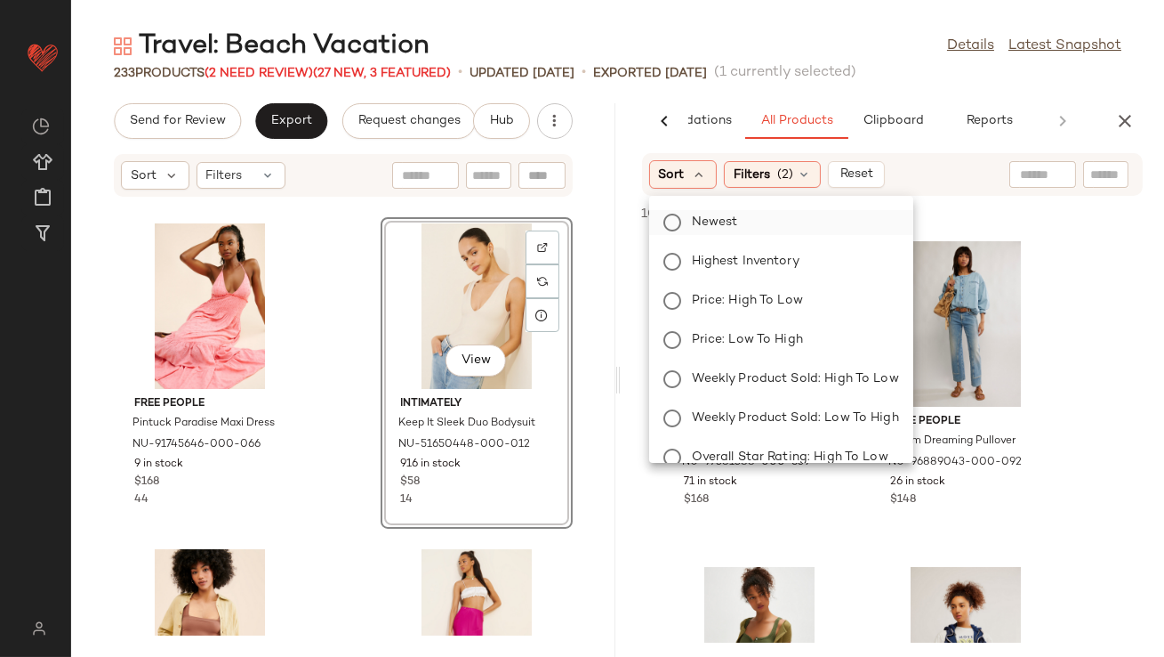
click at [703, 228] on span "Newest" at bounding box center [715, 222] width 46 height 19
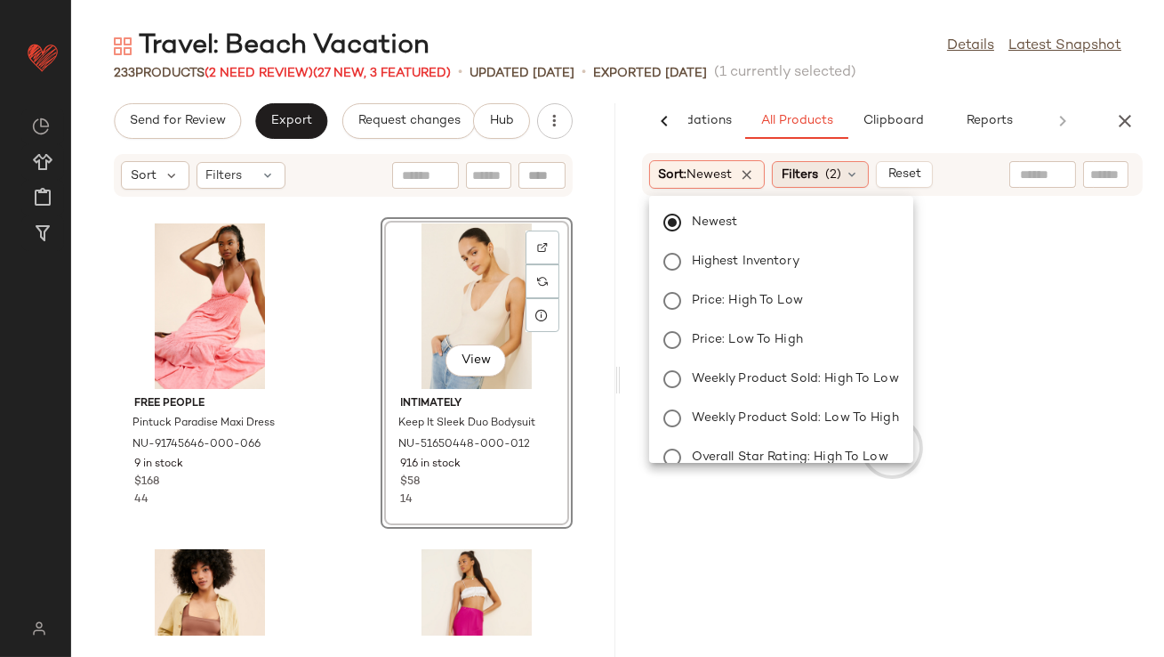
click at [834, 170] on span "(2)" at bounding box center [834, 174] width 16 height 19
click at [861, 36] on div "Travel: Beach Vacation Details Latest Snapshot" at bounding box center [617, 46] width 1093 height 36
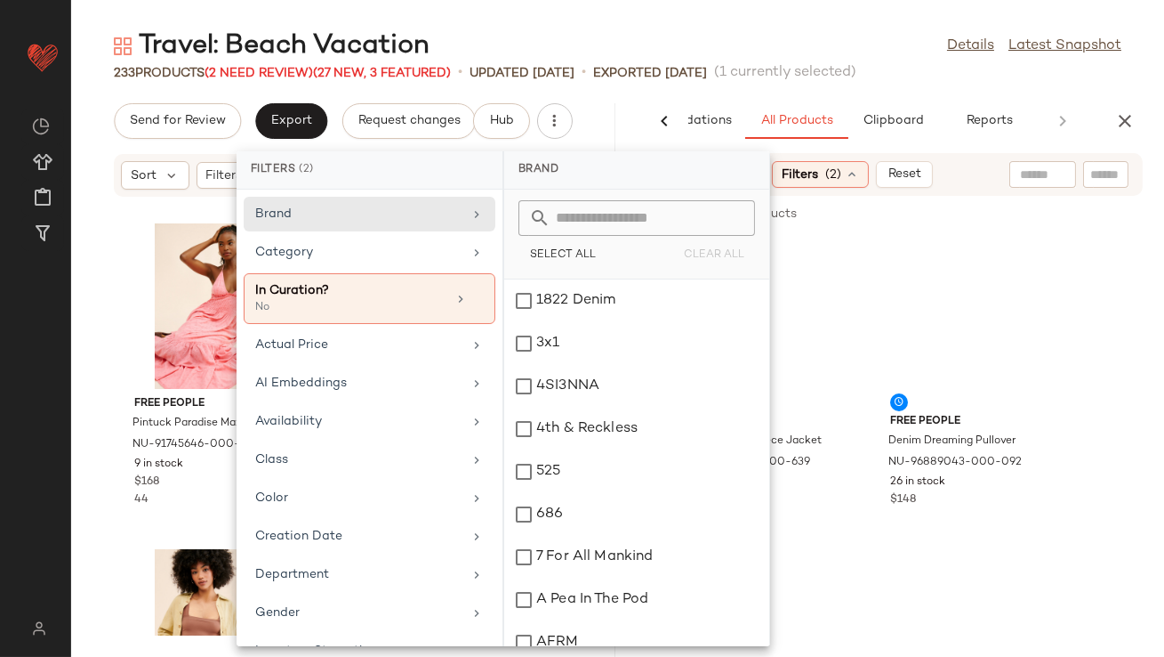
click at [856, 51] on div "Travel: Beach Vacation Details Latest Snapshot" at bounding box center [617, 46] width 1093 height 36
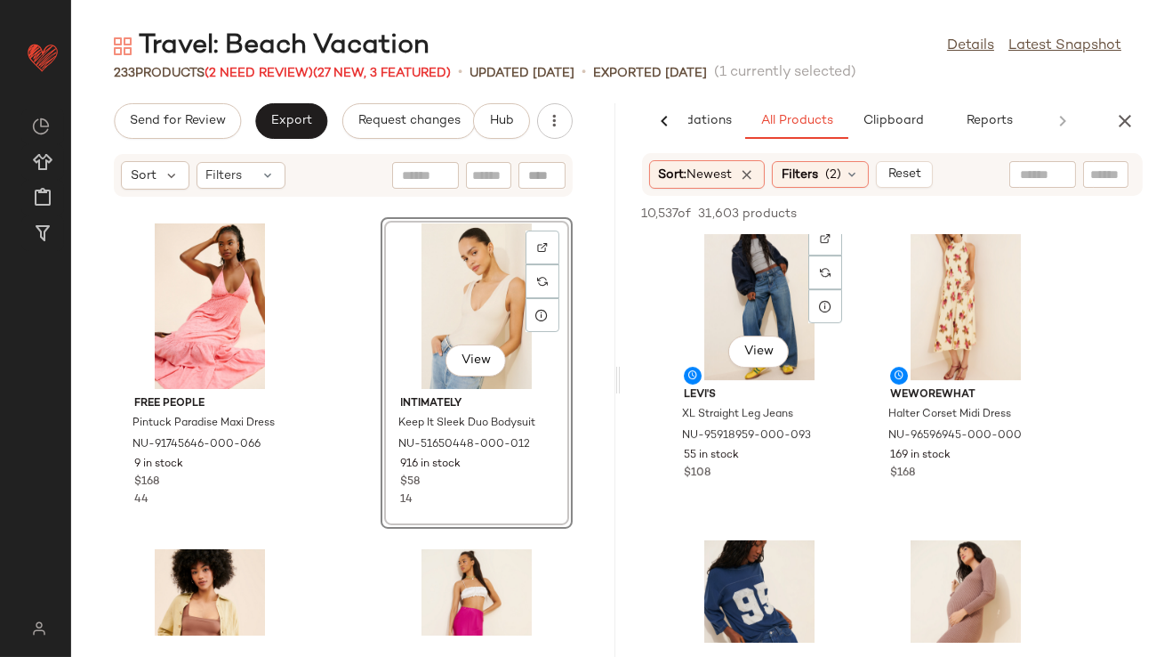
scroll to position [11742, 0]
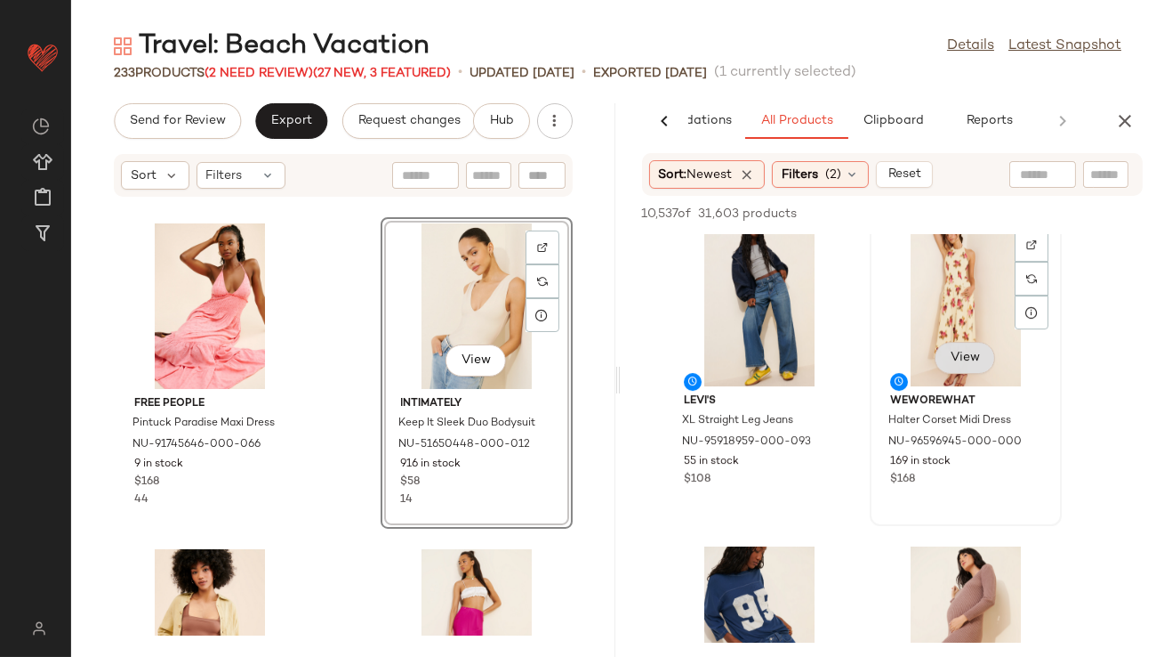
click at [961, 355] on span "View" at bounding box center [965, 358] width 30 height 14
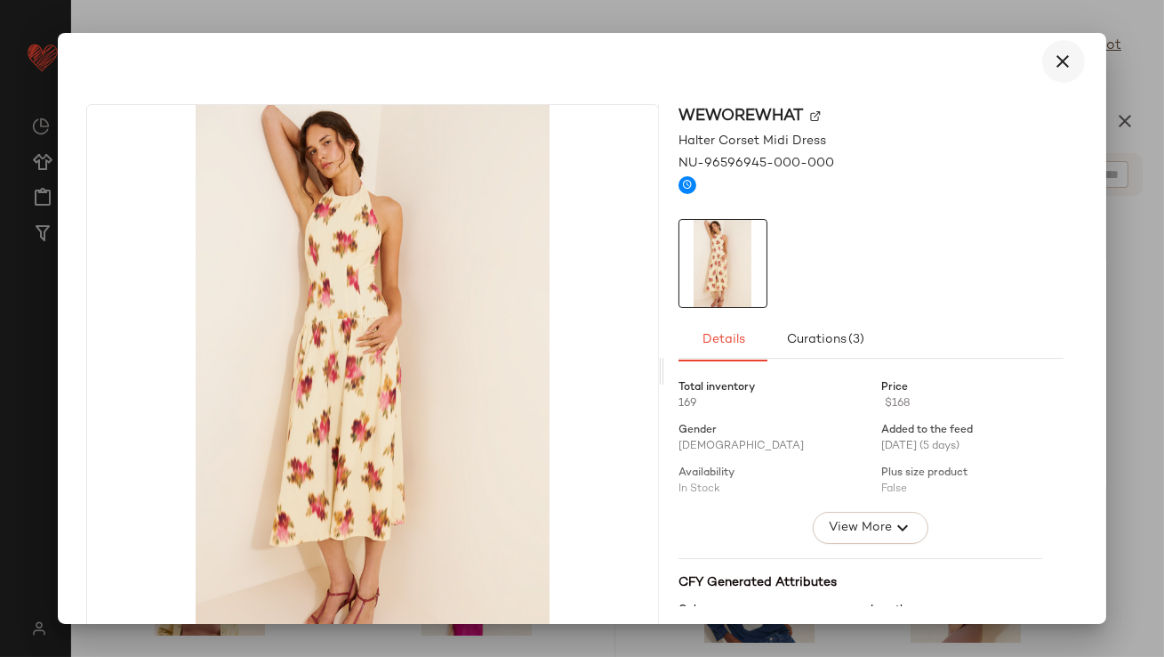
click at [1060, 51] on icon "button" at bounding box center [1063, 61] width 21 height 21
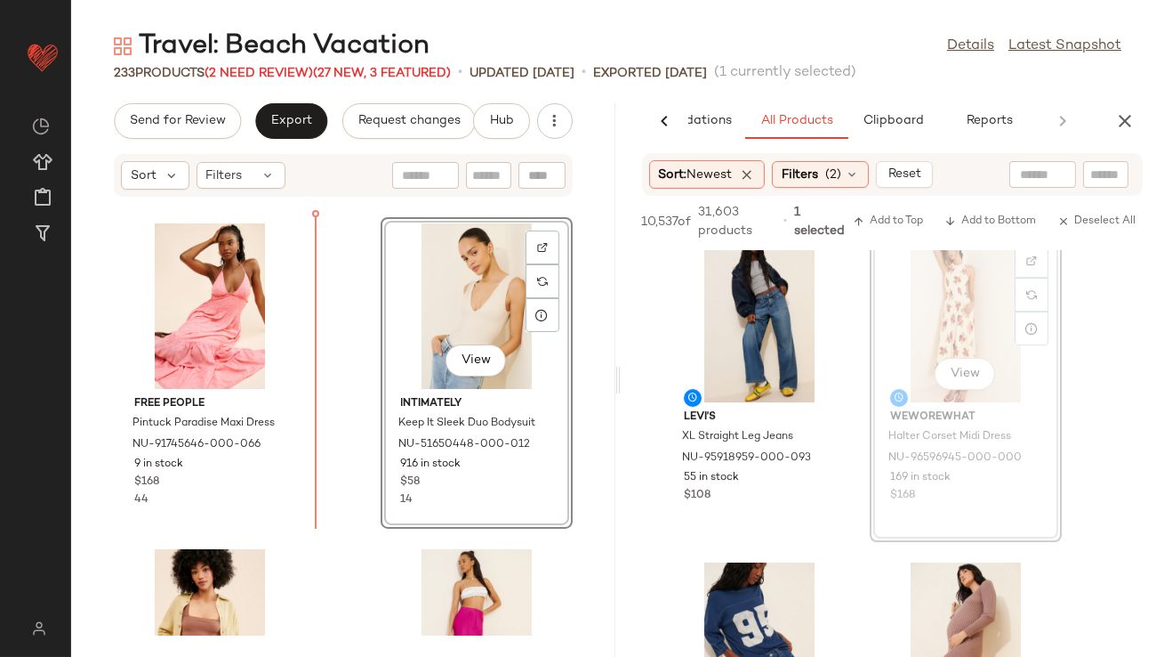
drag, startPoint x: 942, startPoint y: 299, endPoint x: 914, endPoint y: 299, distance: 28.5
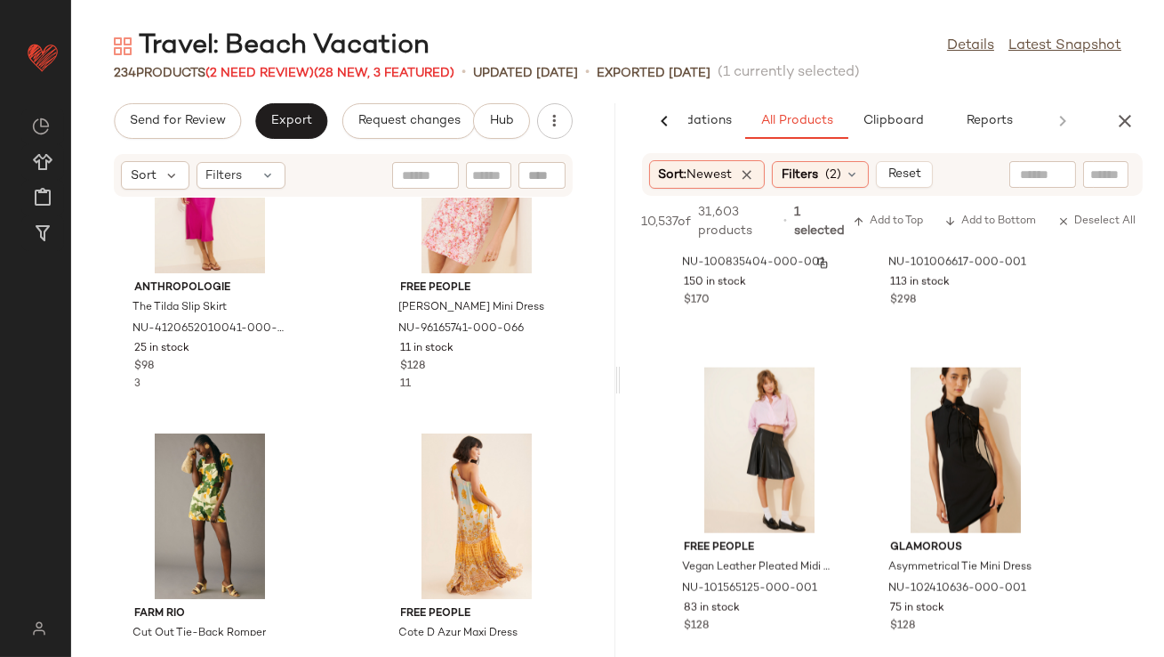
scroll to position [30062, 0]
click at [810, 176] on span "Filters" at bounding box center [800, 174] width 36 height 19
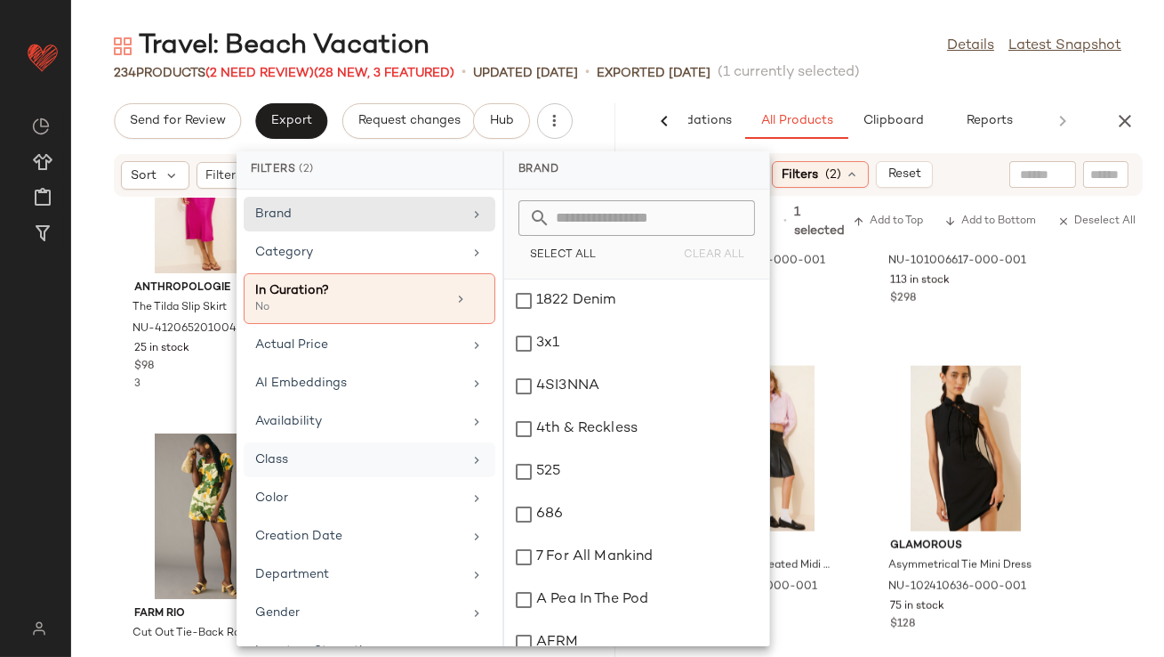
click at [367, 451] on div "Class" at bounding box center [358, 459] width 207 height 19
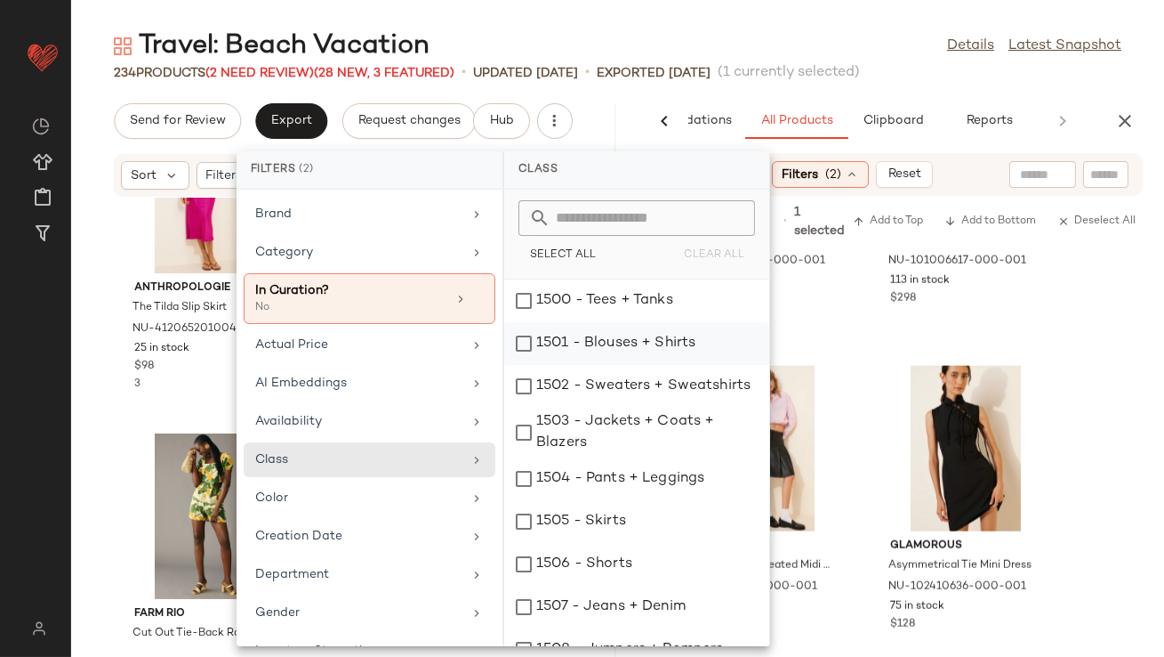
click at [576, 334] on div "1501 - Blouses + Shirts" at bounding box center [636, 343] width 265 height 43
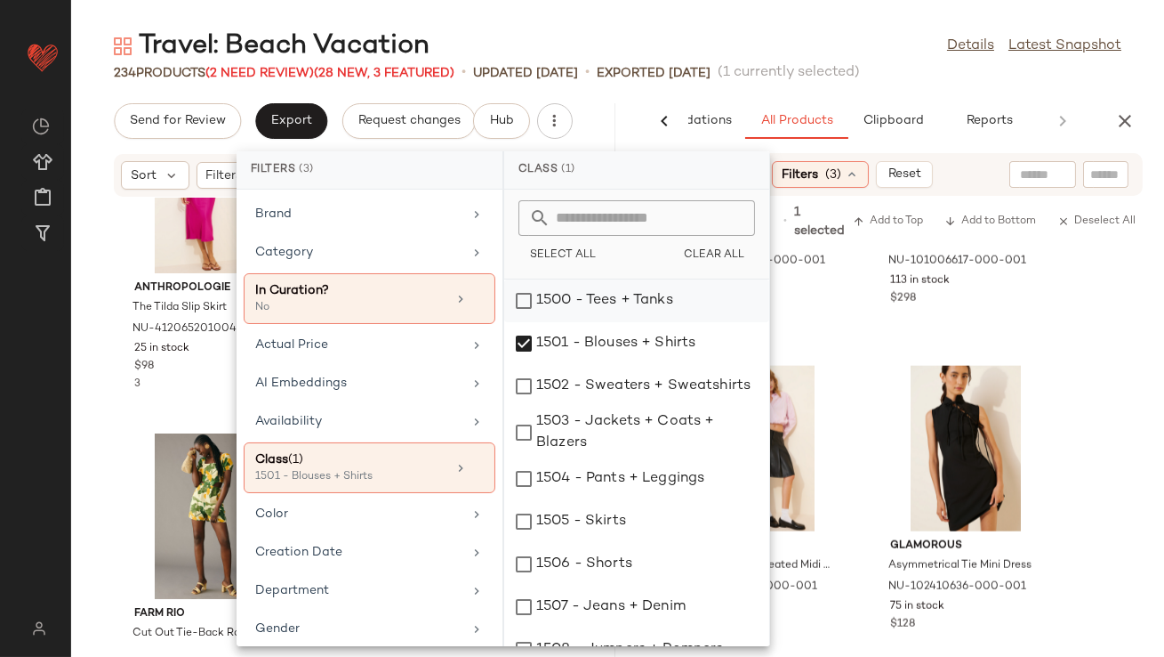
click at [572, 306] on div "1500 - Tees + Tanks" at bounding box center [636, 300] width 265 height 43
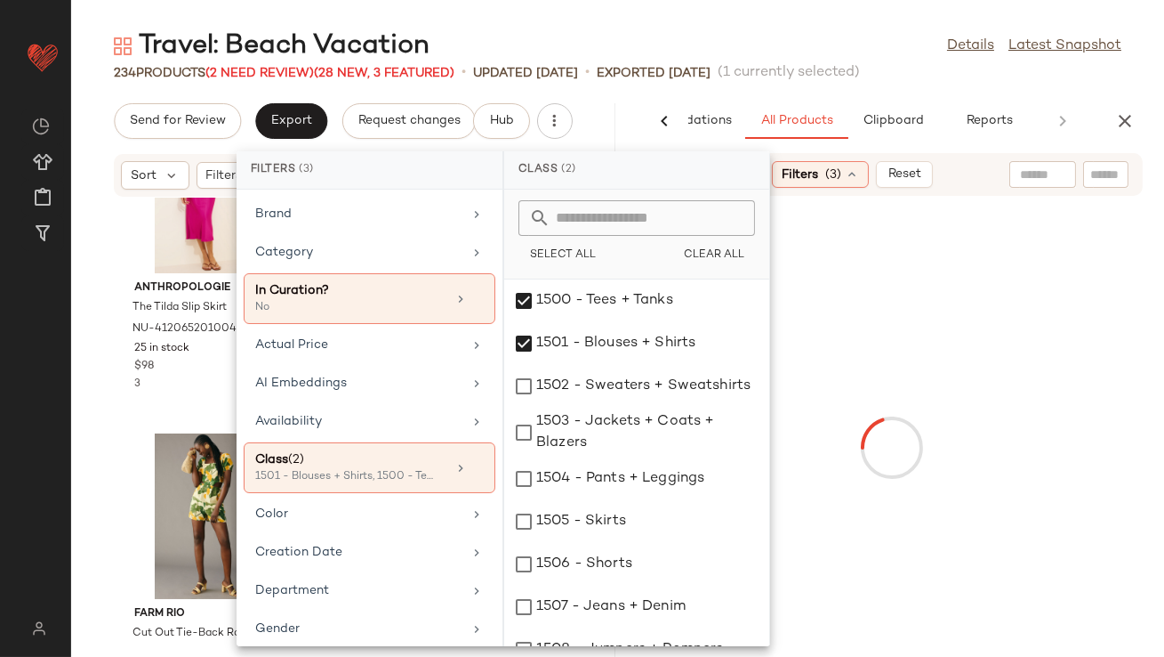
click at [805, 18] on main "Travel: Beach Vacation Details Latest Snapshot 234 Products (2 Need Review) (28…" at bounding box center [582, 328] width 1164 height 657
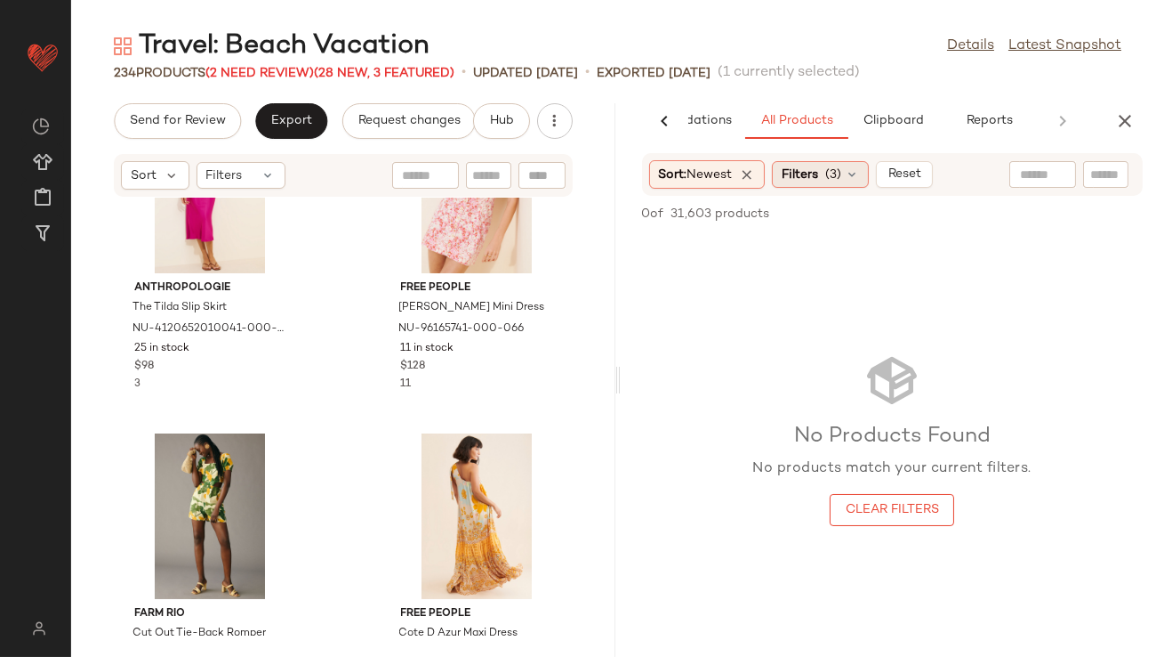
click at [834, 167] on span "(3)" at bounding box center [834, 174] width 16 height 19
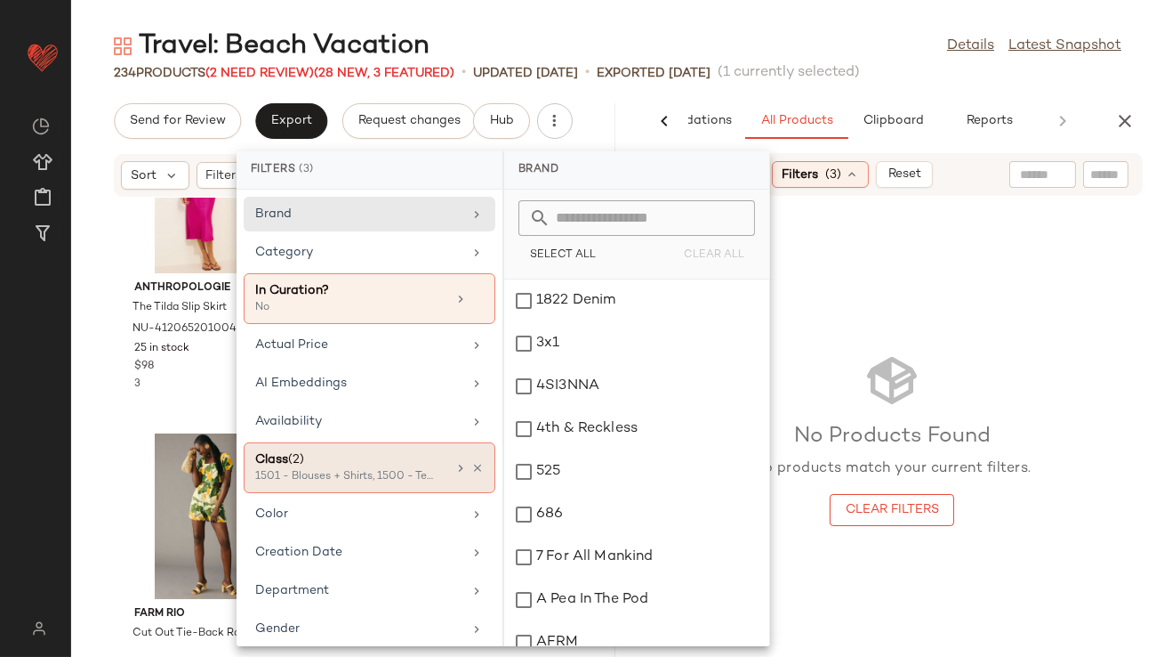
click at [401, 463] on div "Class (2)" at bounding box center [350, 459] width 191 height 19
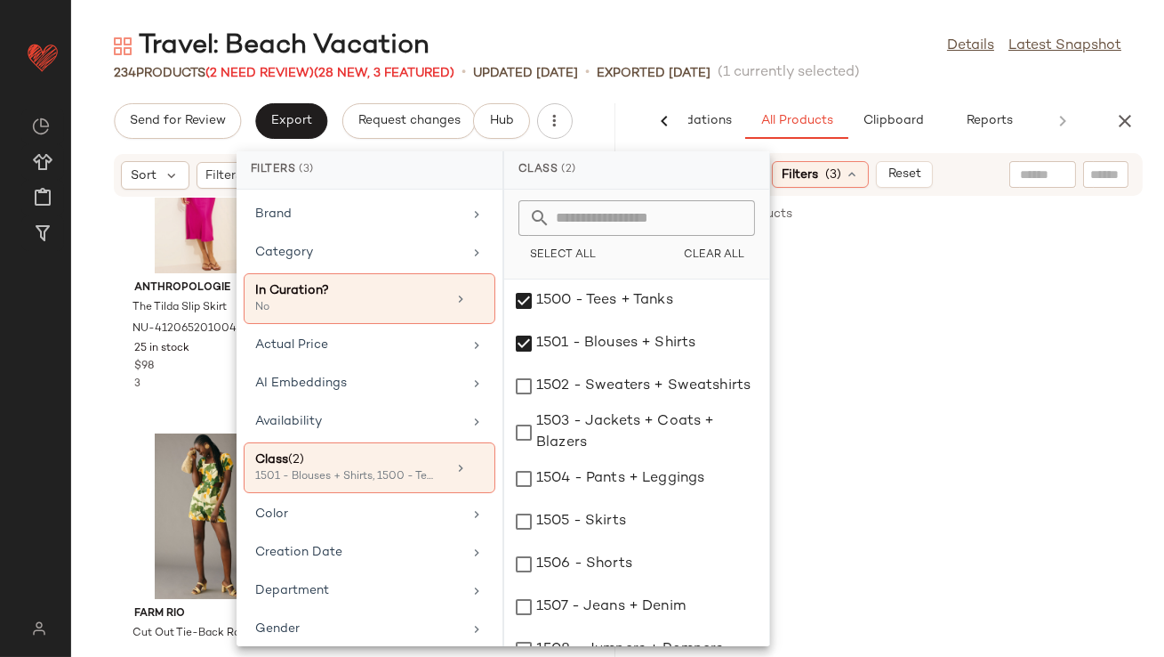
click at [828, 46] on div "Travel: Beach Vacation Details Latest Snapshot" at bounding box center [617, 46] width 1093 height 36
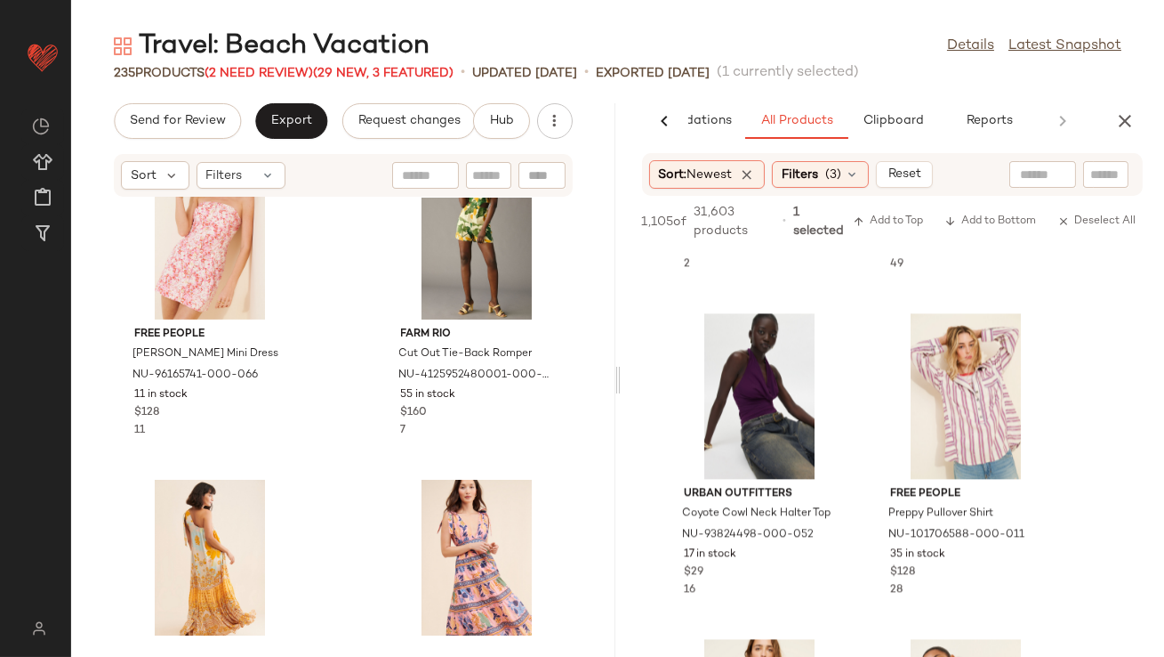
scroll to position [14150, 0]
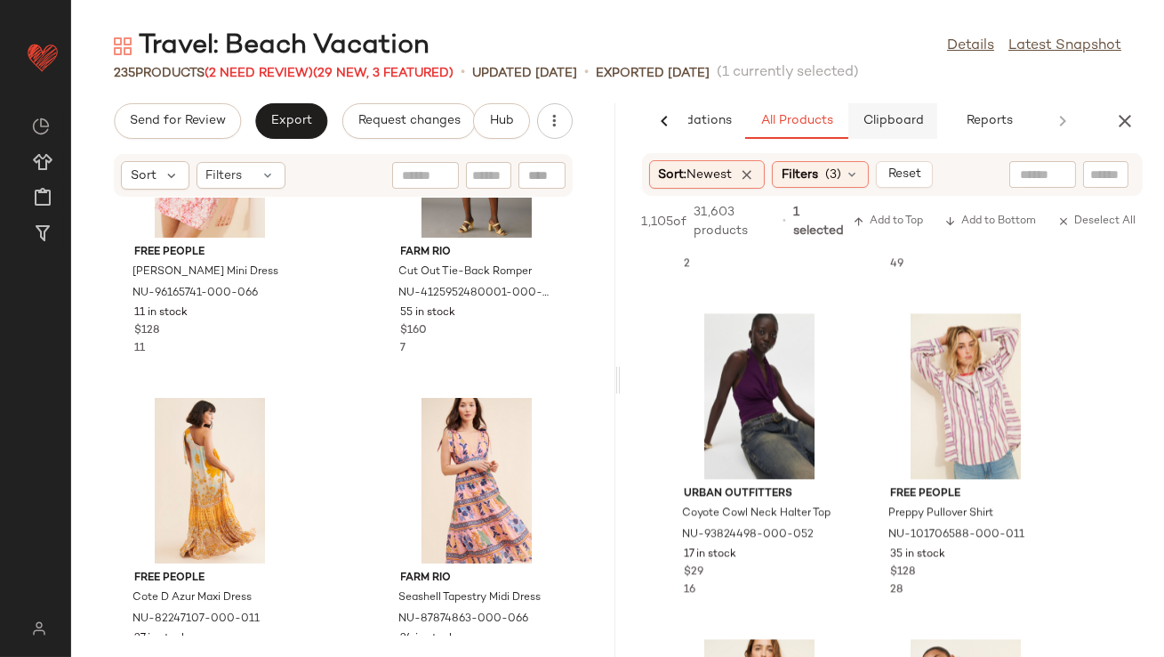
click at [902, 119] on span "Clipboard" at bounding box center [892, 121] width 61 height 14
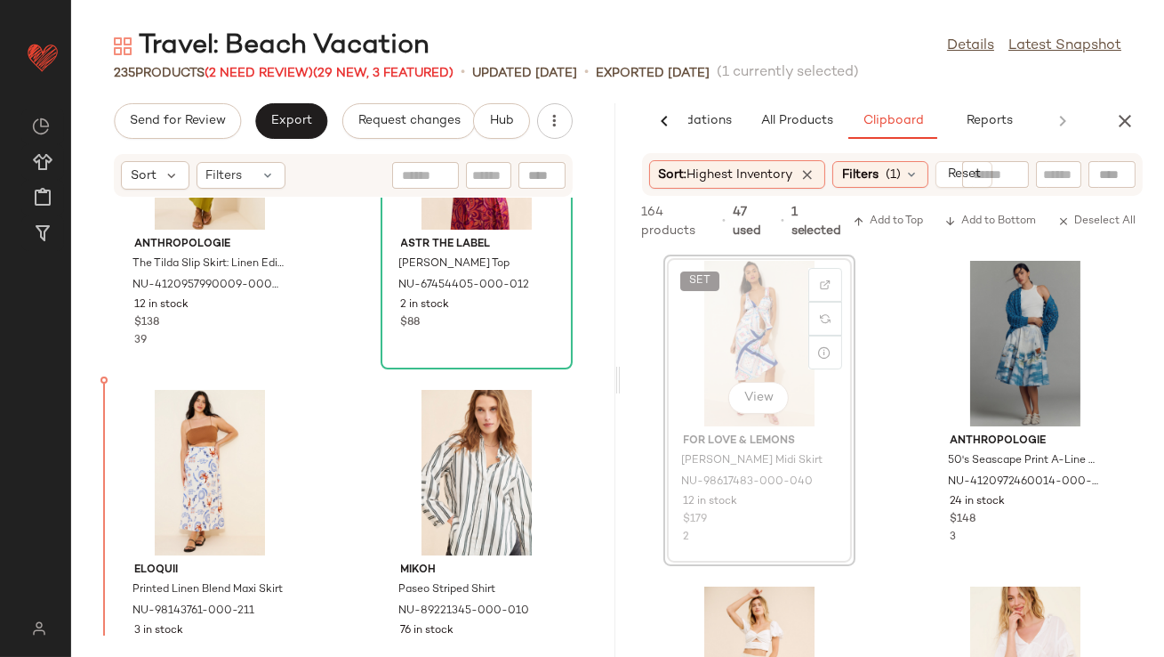
scroll to position [20670, 0]
drag, startPoint x: 740, startPoint y: 339, endPoint x: 727, endPoint y: 345, distance: 14.7
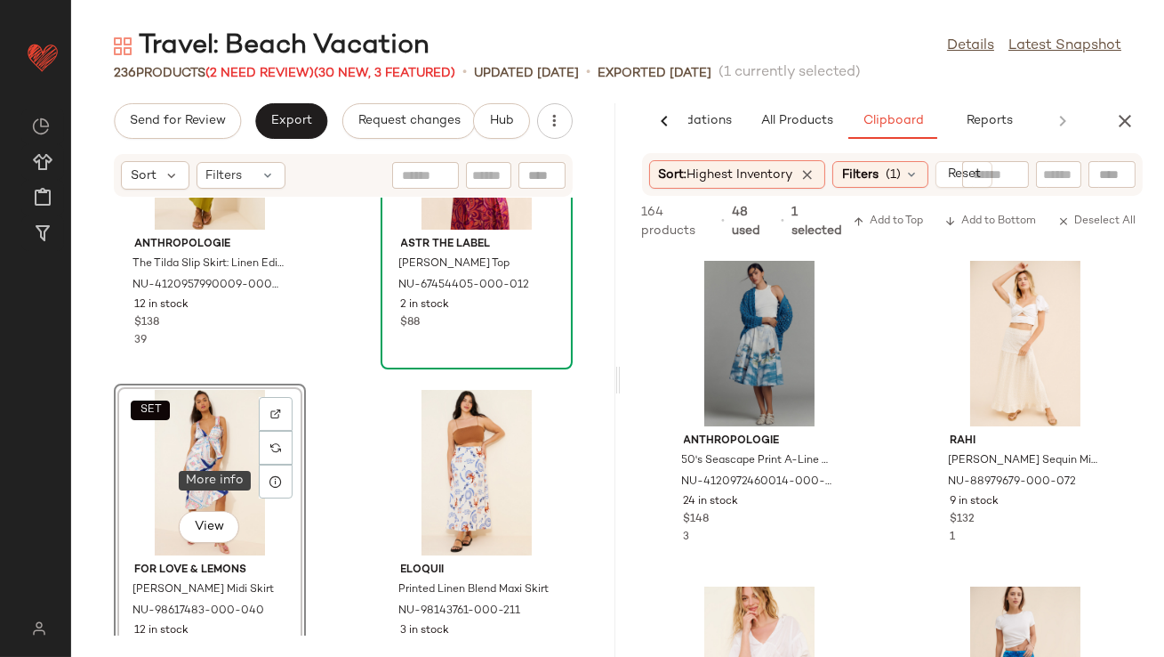
click at [277, 488] on div at bounding box center [276, 481] width 34 height 34
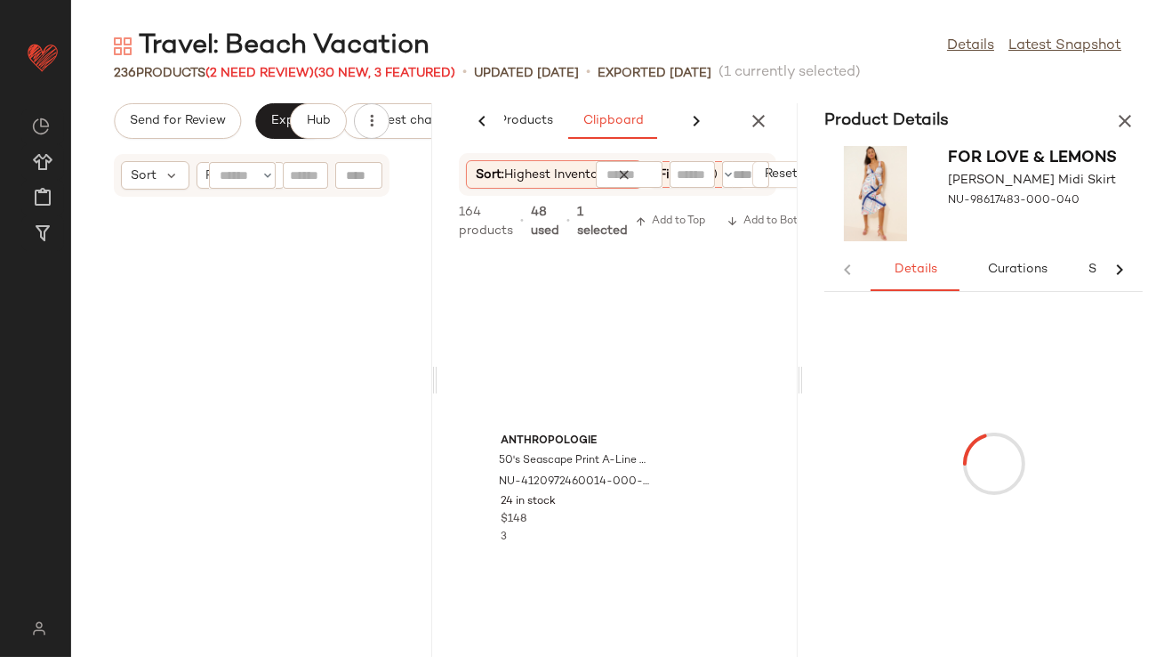
scroll to position [41676, 0]
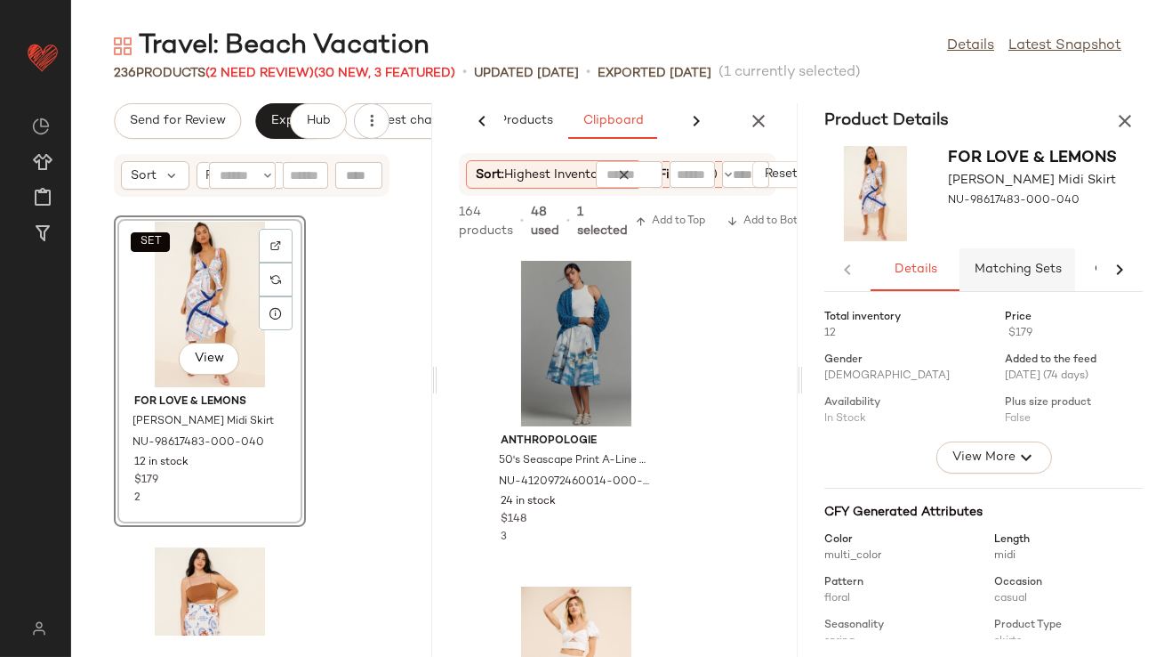
click at [988, 266] on span "Matching Sets" at bounding box center [1018, 269] width 88 height 14
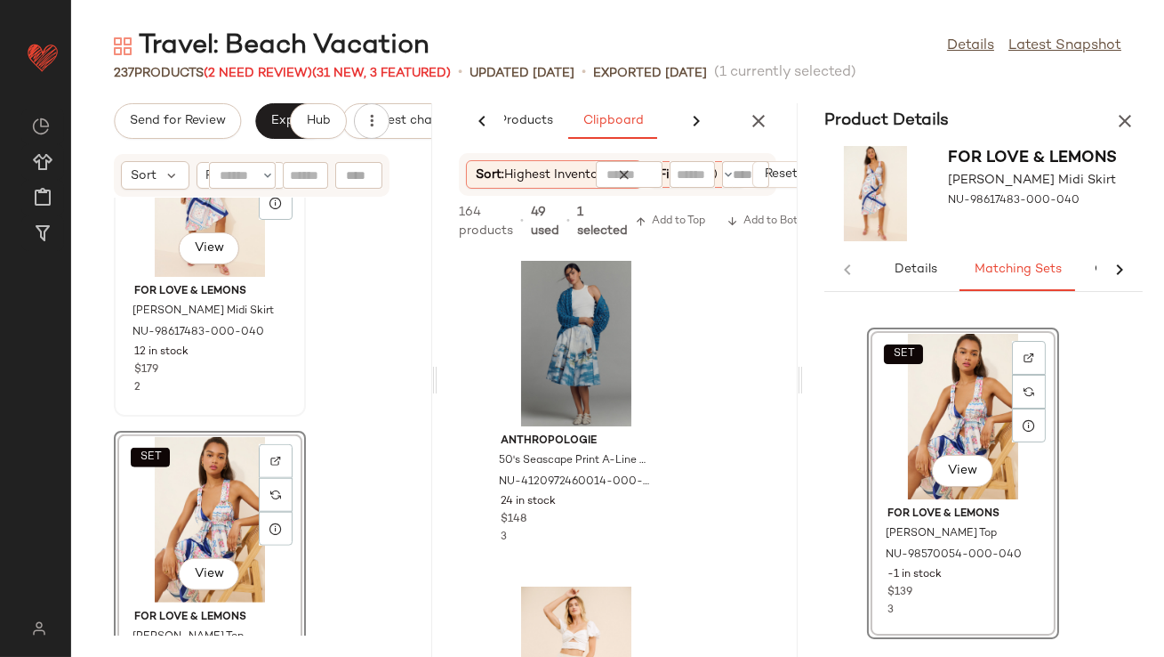
scroll to position [41948, 0]
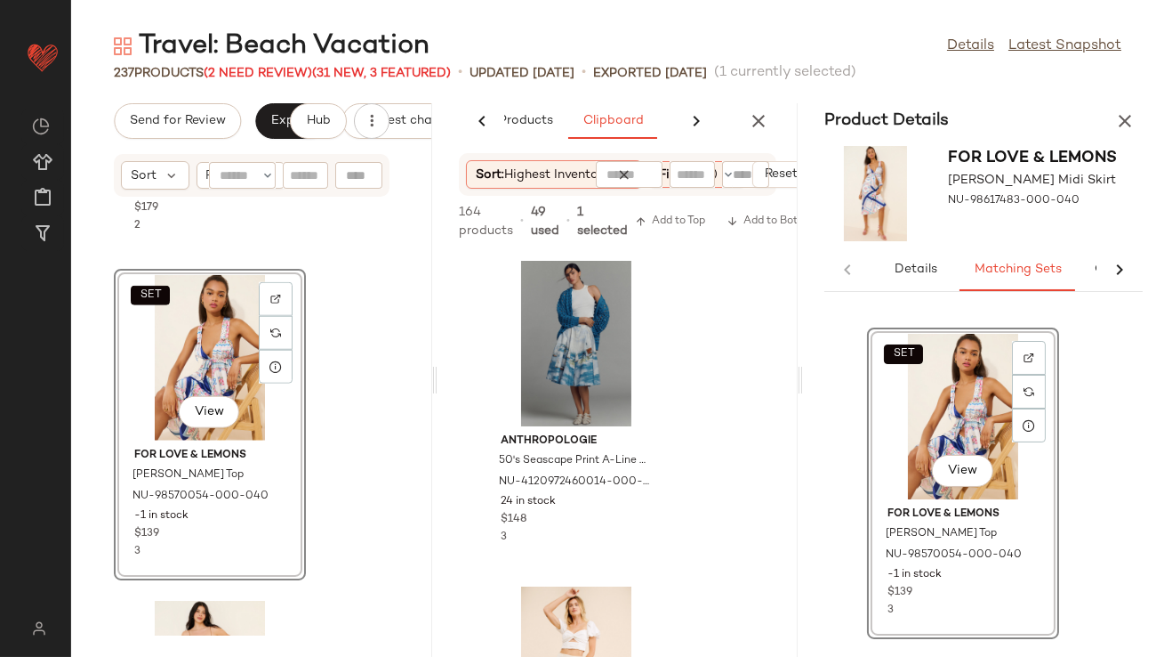
click at [1120, 128] on icon "button" at bounding box center [1125, 120] width 21 height 21
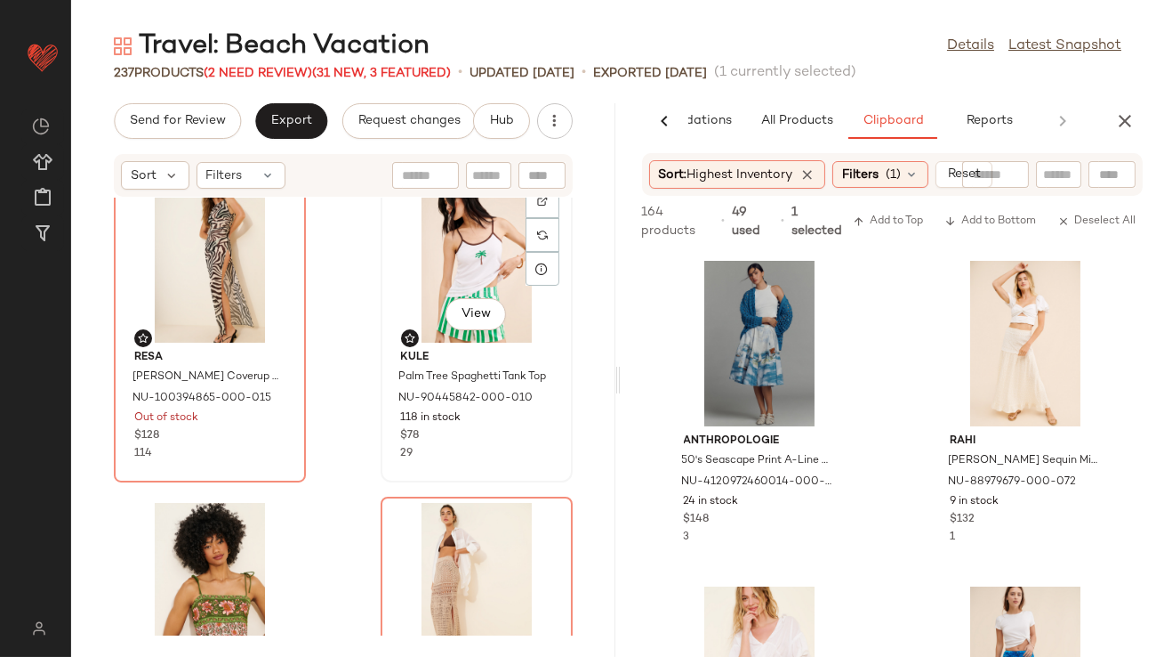
scroll to position [34, 0]
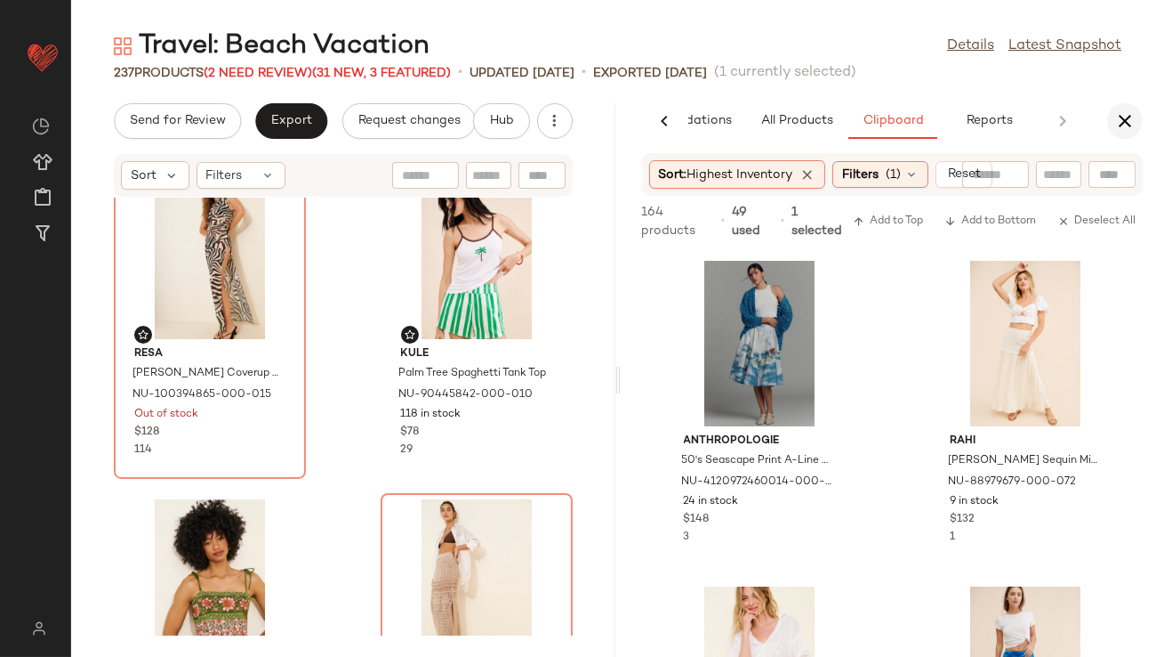
click at [1131, 119] on icon "button" at bounding box center [1125, 120] width 21 height 21
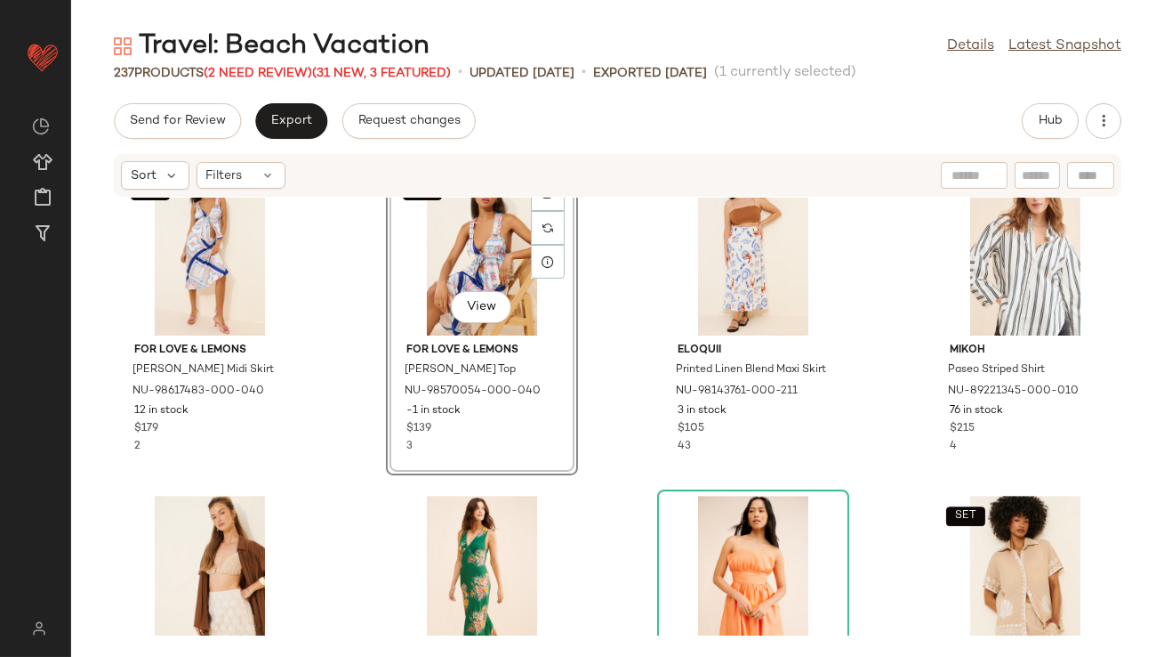
scroll to position [10286, 0]
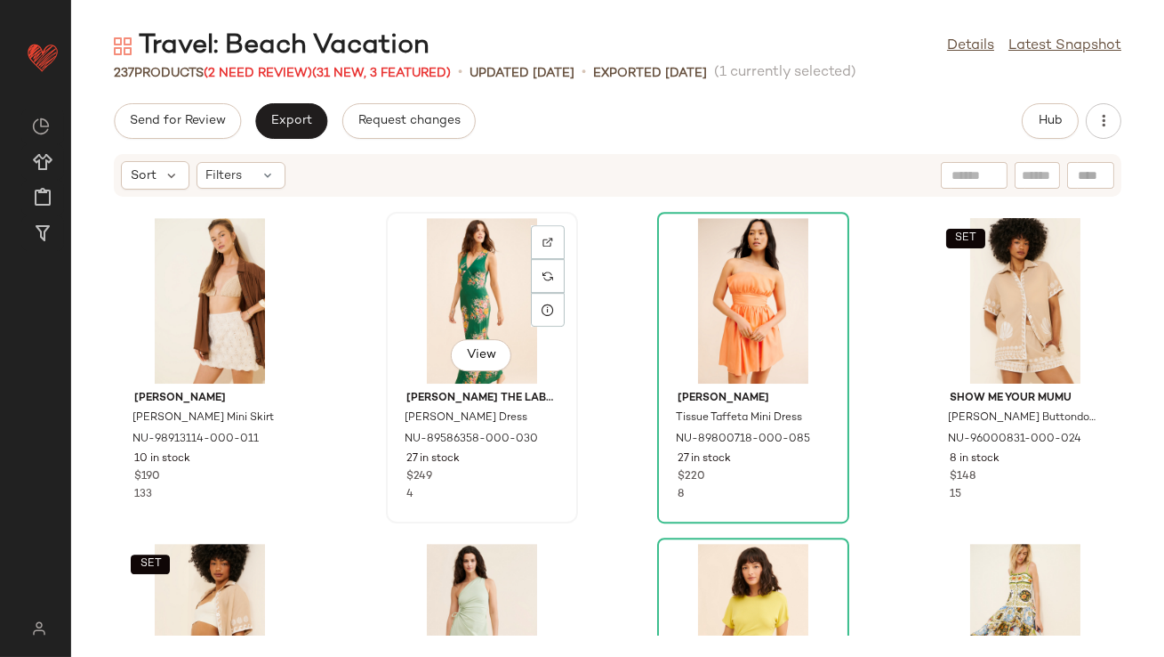
scroll to position [10673, 0]
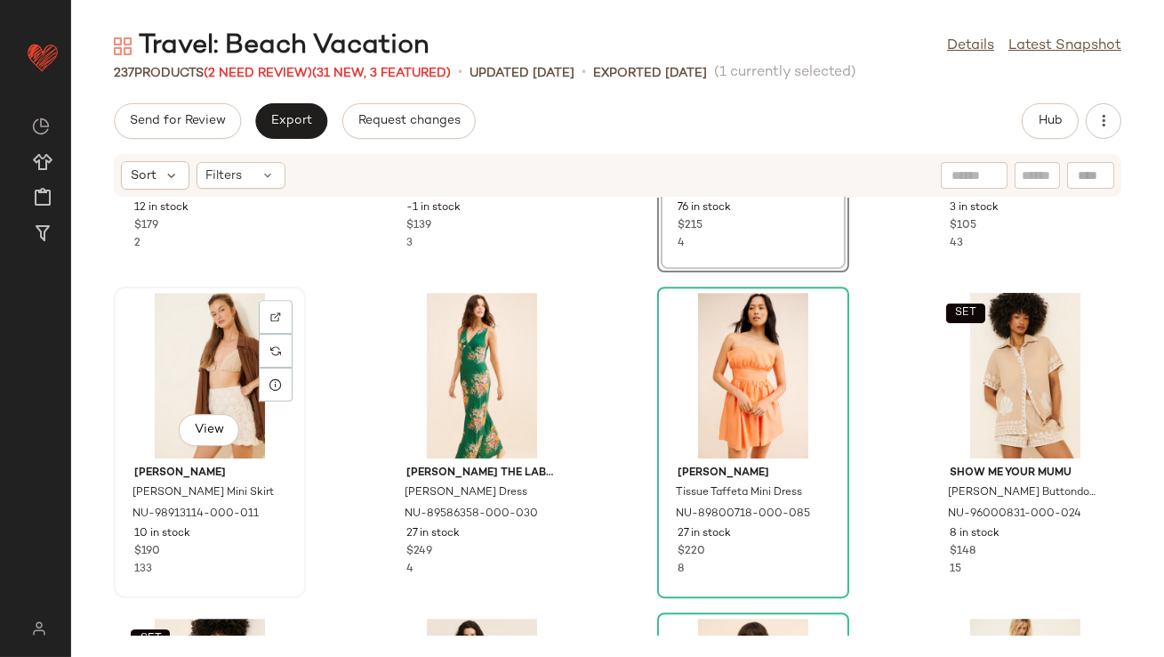
click at [228, 327] on div "View" at bounding box center [210, 375] width 180 height 165
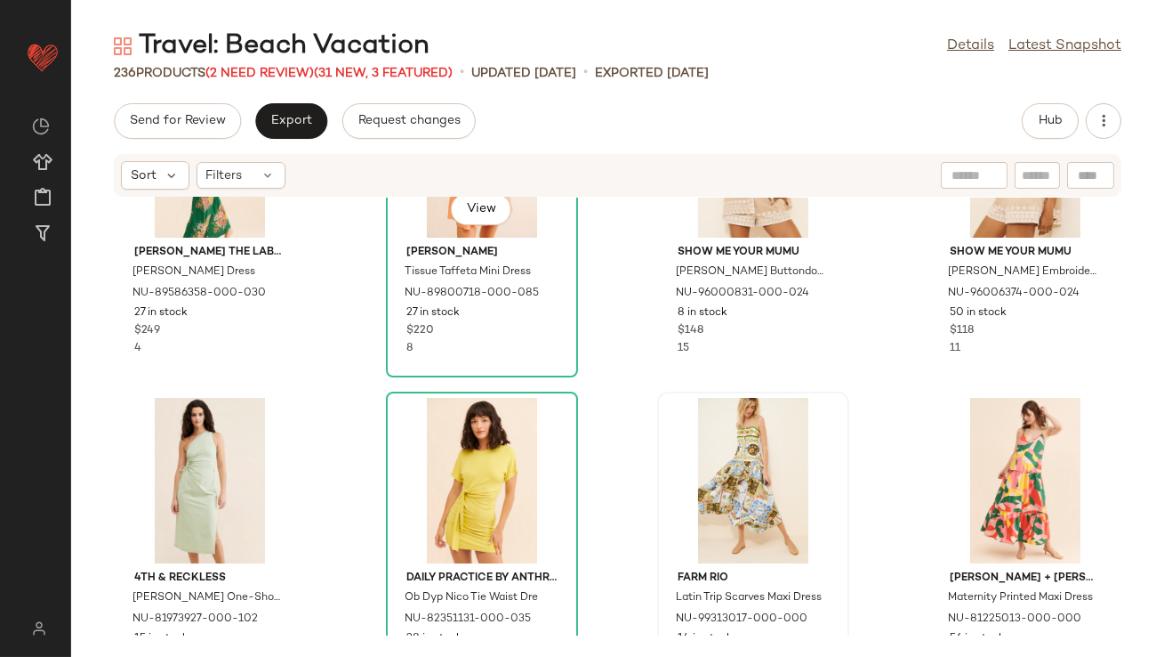
scroll to position [10941, 0]
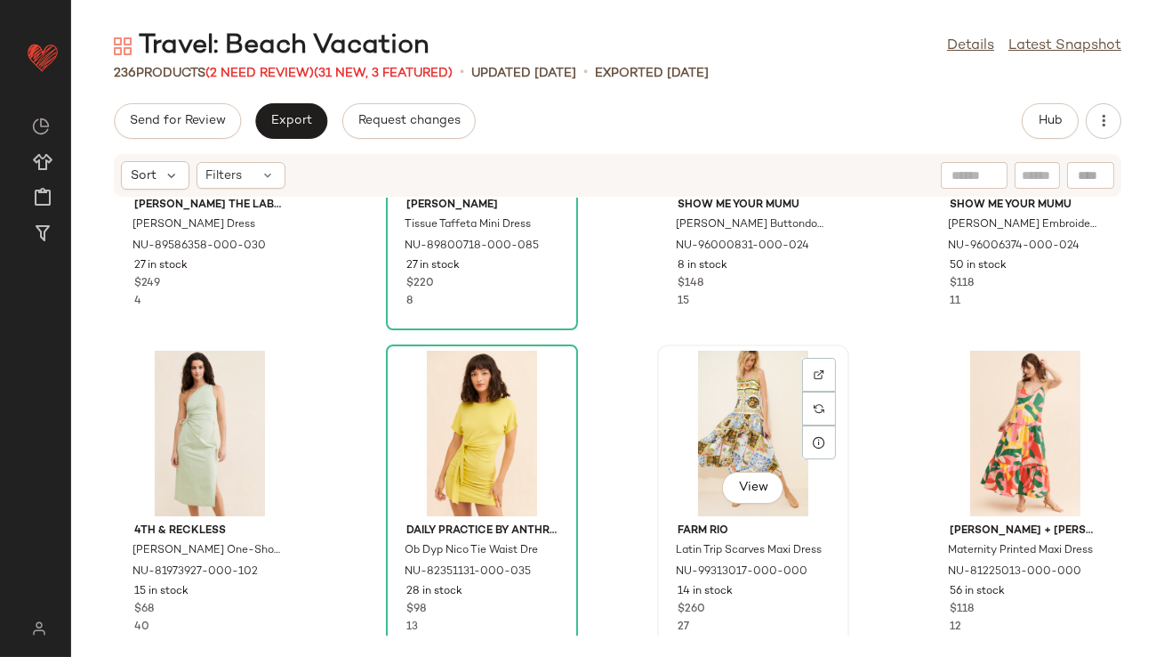
click at [726, 407] on div "View" at bounding box center [754, 433] width 180 height 165
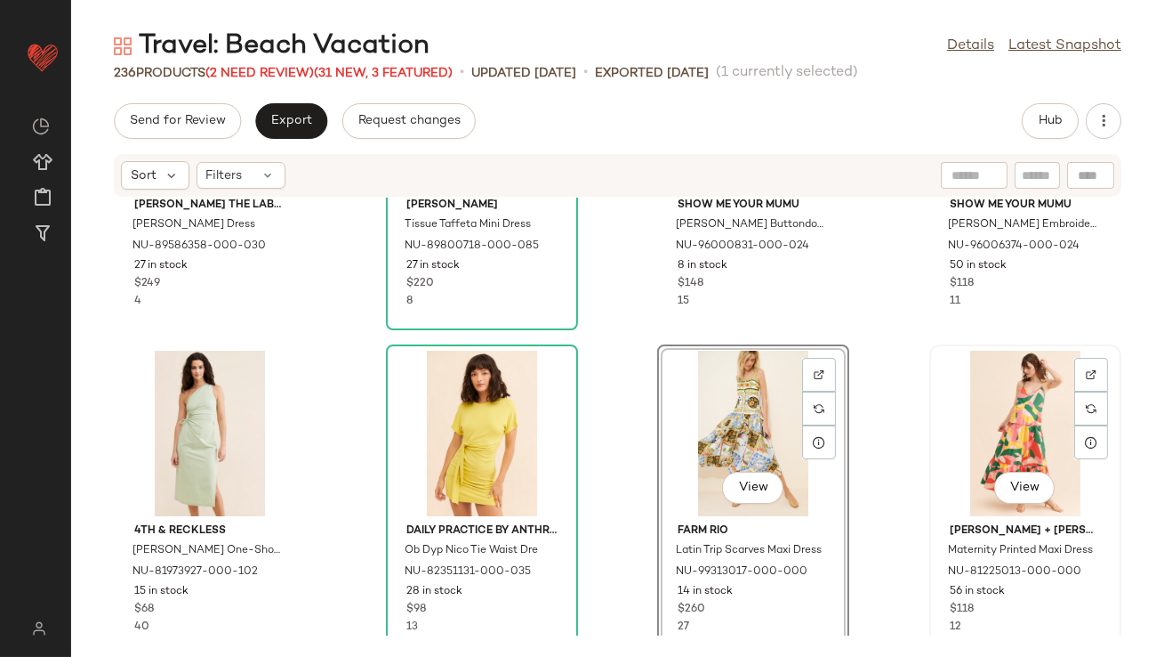
click at [960, 399] on div "View" at bounding box center [1026, 433] width 180 height 165
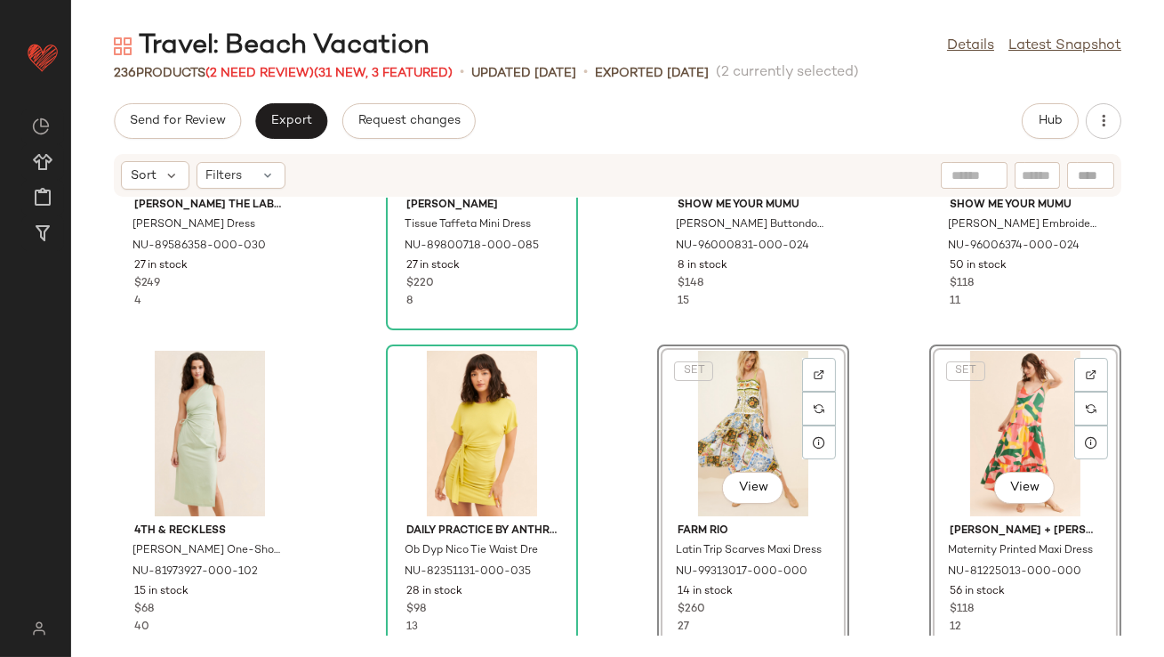
click at [327, 359] on div "[PERSON_NAME] The Label [PERSON_NAME] Dress NU-89586358-000-030 27 in stock $24…" at bounding box center [617, 416] width 1093 height 438
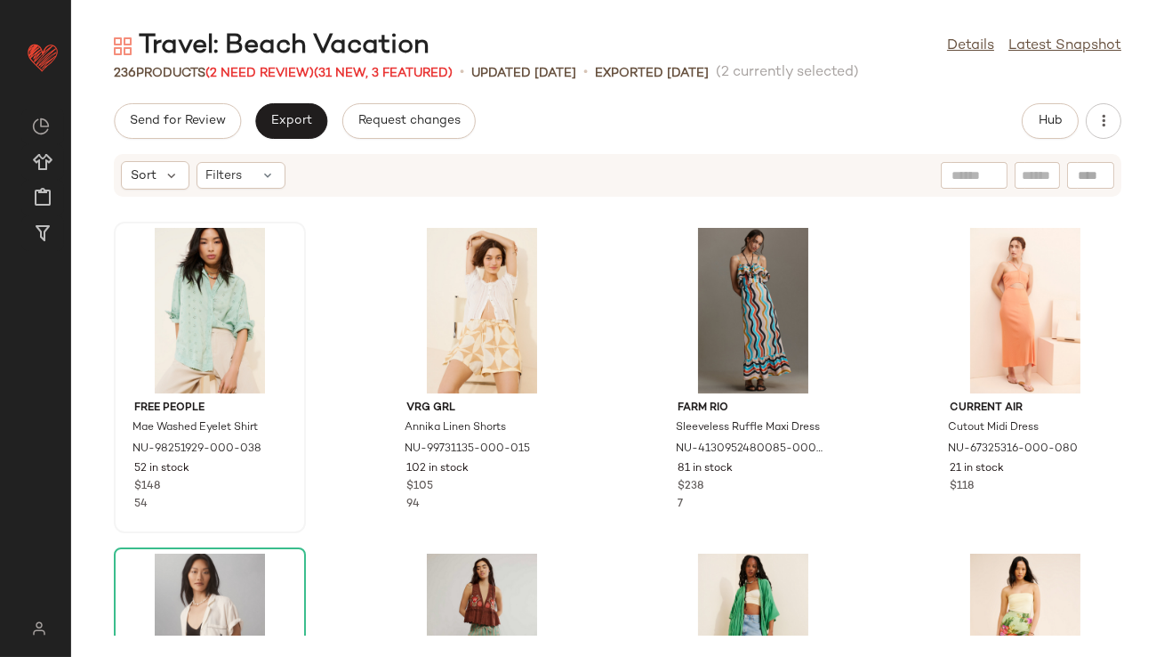
scroll to position [677, 0]
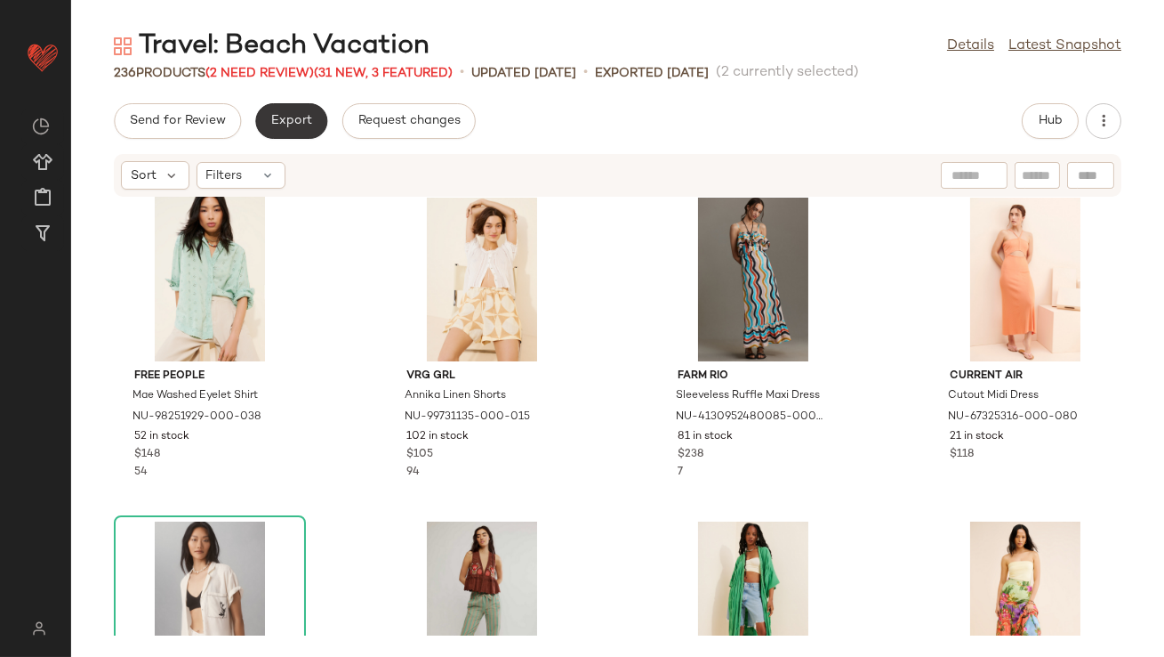
click at [265, 109] on button "Export" at bounding box center [291, 121] width 72 height 36
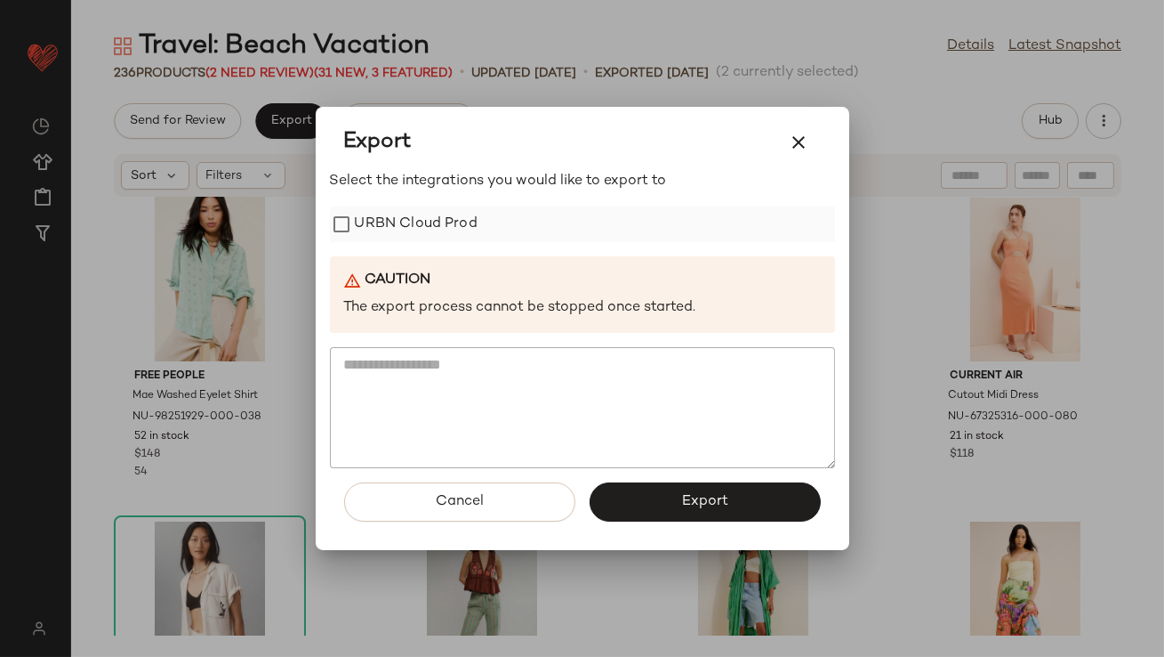
click at [359, 208] on label "URBN Cloud Prod" at bounding box center [416, 224] width 123 height 36
click at [620, 493] on button "Export" at bounding box center [705, 501] width 231 height 39
